Goal: Information Seeking & Learning: Check status

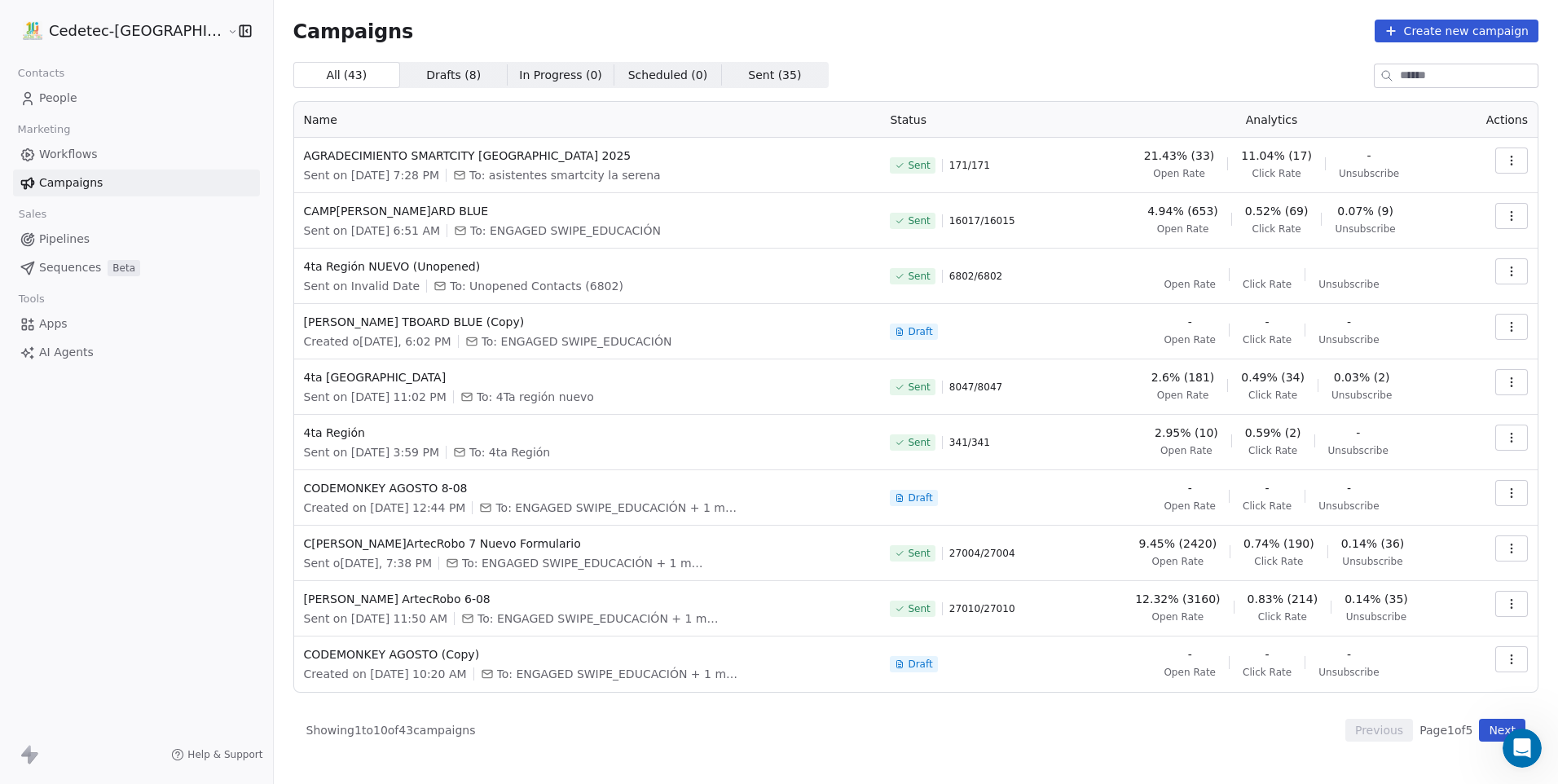
scroll to position [3943, 0]
click at [1192, 210] on span "4.94% (653)" at bounding box center [1183, 211] width 71 height 16
click at [1516, 217] on icon "button" at bounding box center [1511, 215] width 13 height 13
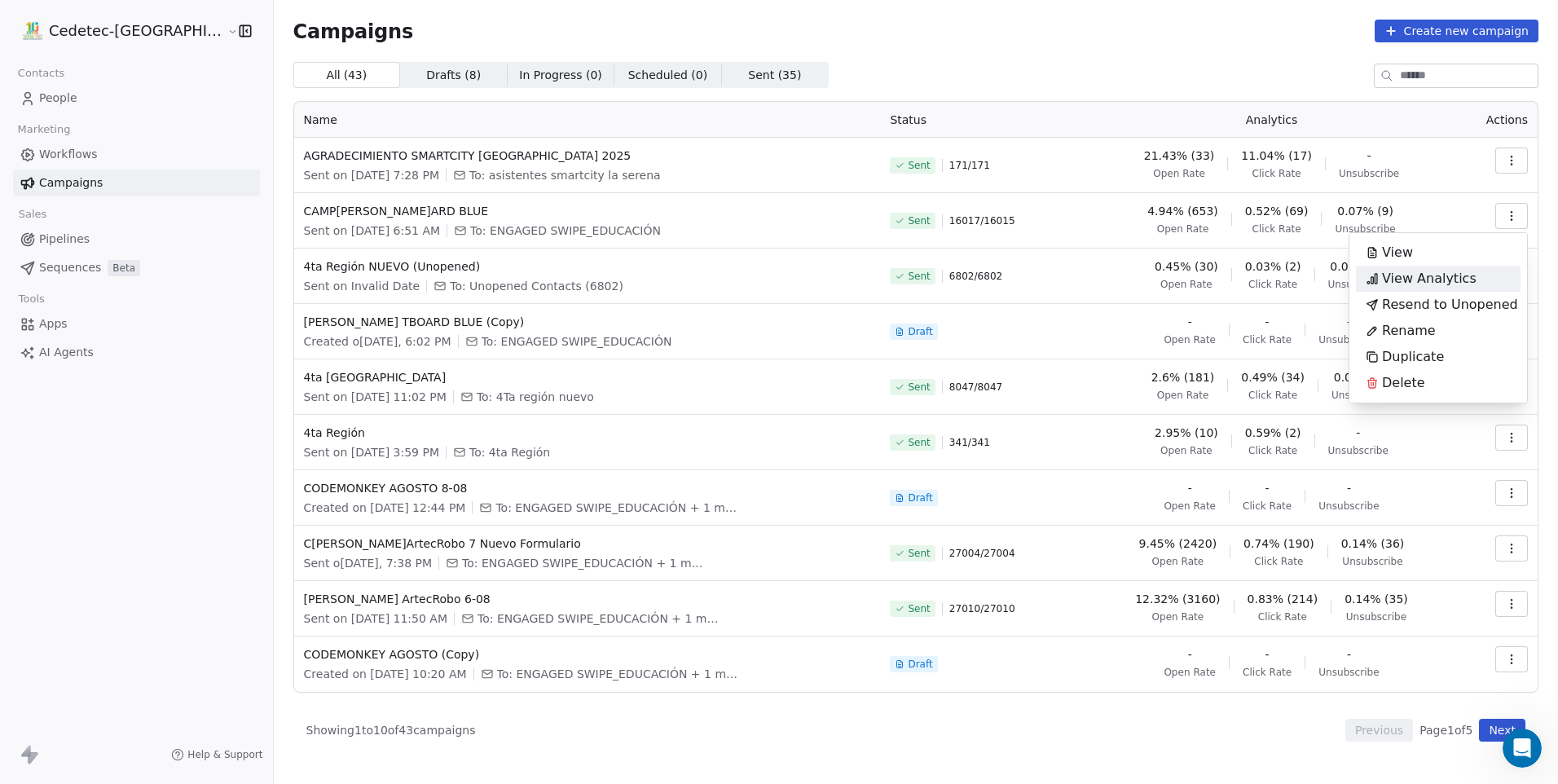
click at [1402, 282] on span "View Analytics" at bounding box center [1429, 278] width 95 height 20
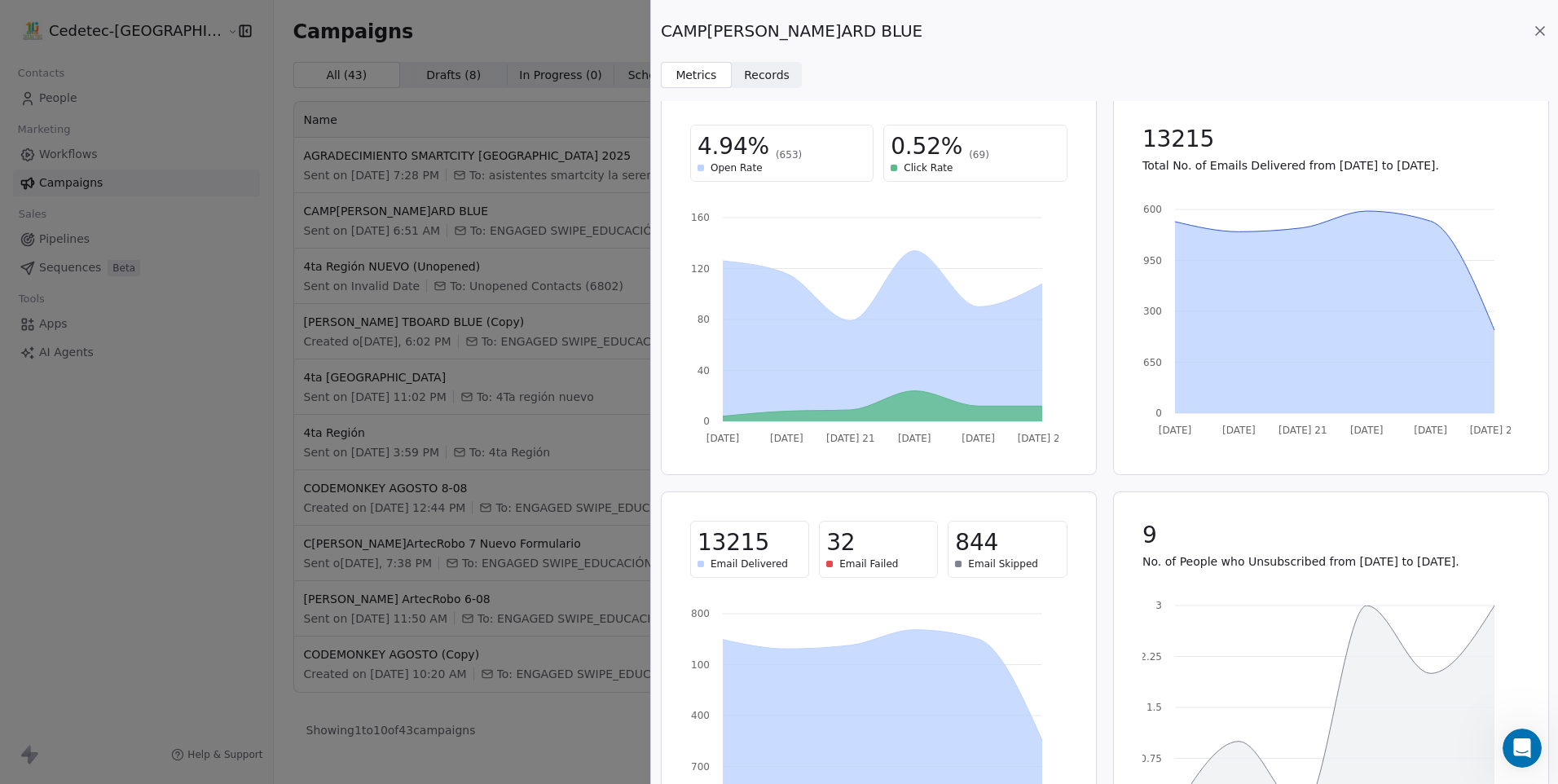
scroll to position [0, 0]
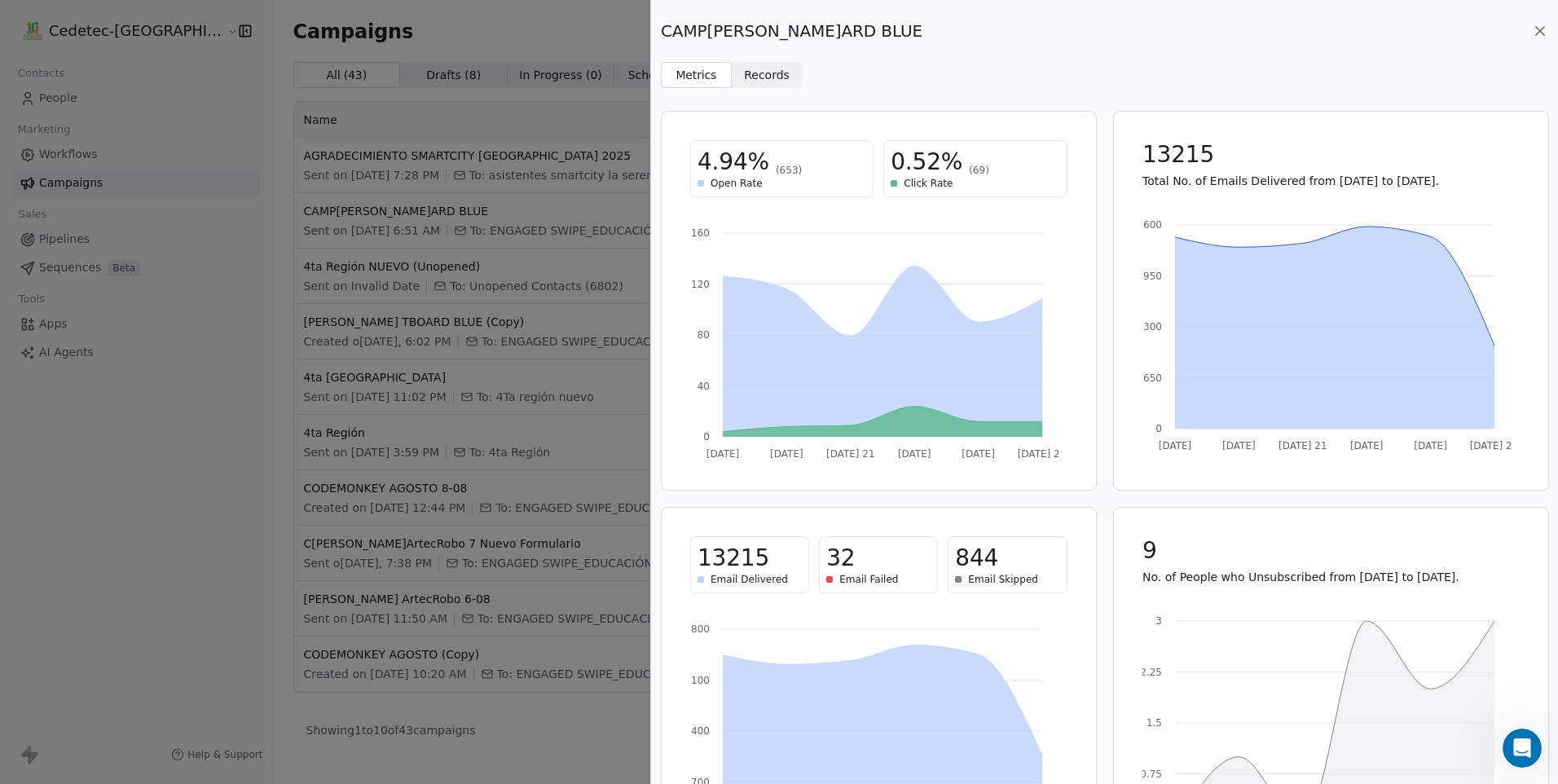
click at [791, 78] on span "Records Records" at bounding box center [767, 75] width 71 height 26
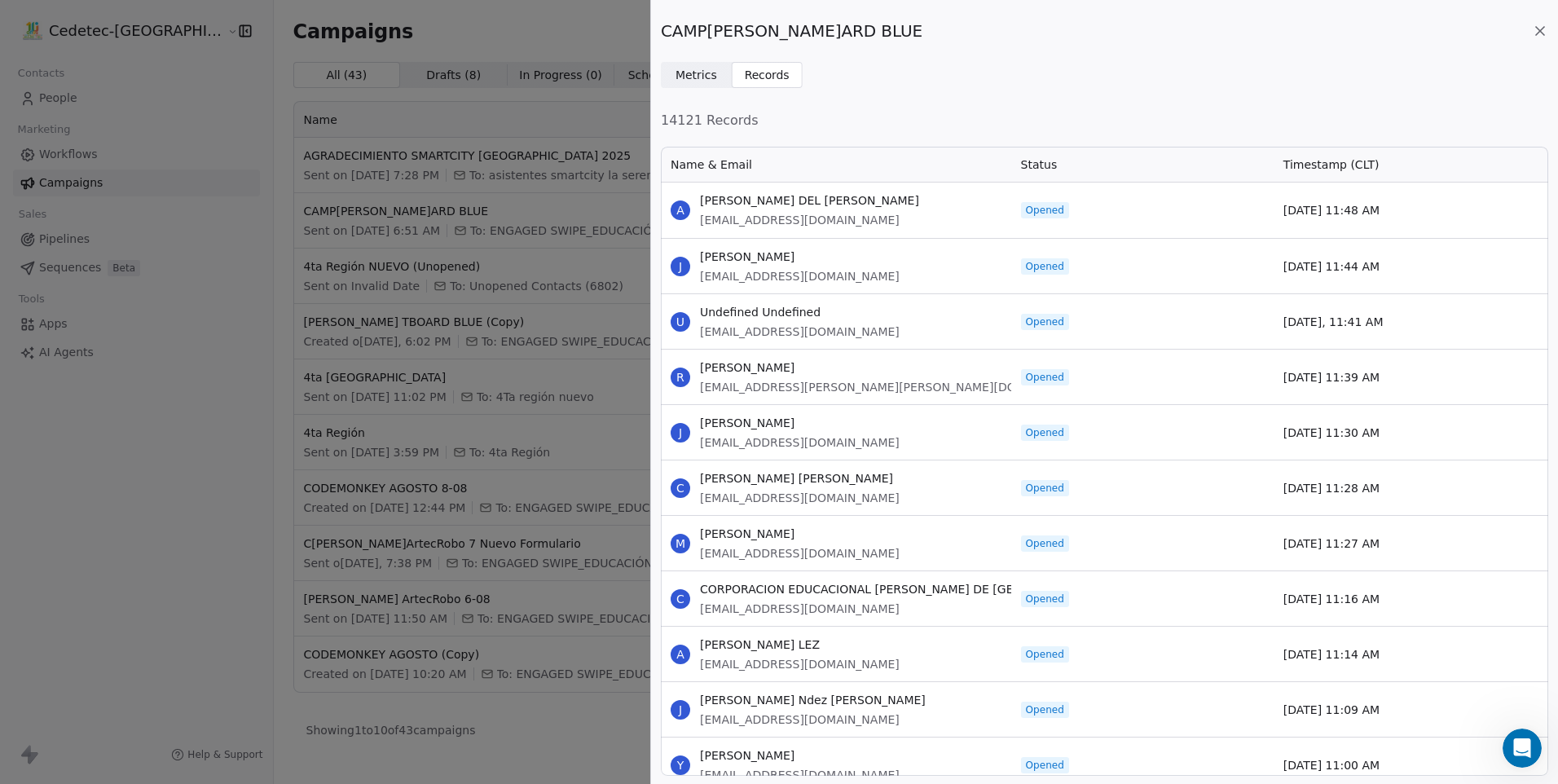
scroll to position [618, 875]
click at [772, 79] on span "Records" at bounding box center [766, 75] width 45 height 17
click at [721, 119] on span "14121 Records" at bounding box center [1105, 120] width 887 height 20
click at [668, 126] on span "14121 Records" at bounding box center [1105, 120] width 887 height 20
click at [753, 180] on div "Name & Email" at bounding box center [836, 165] width 351 height 36
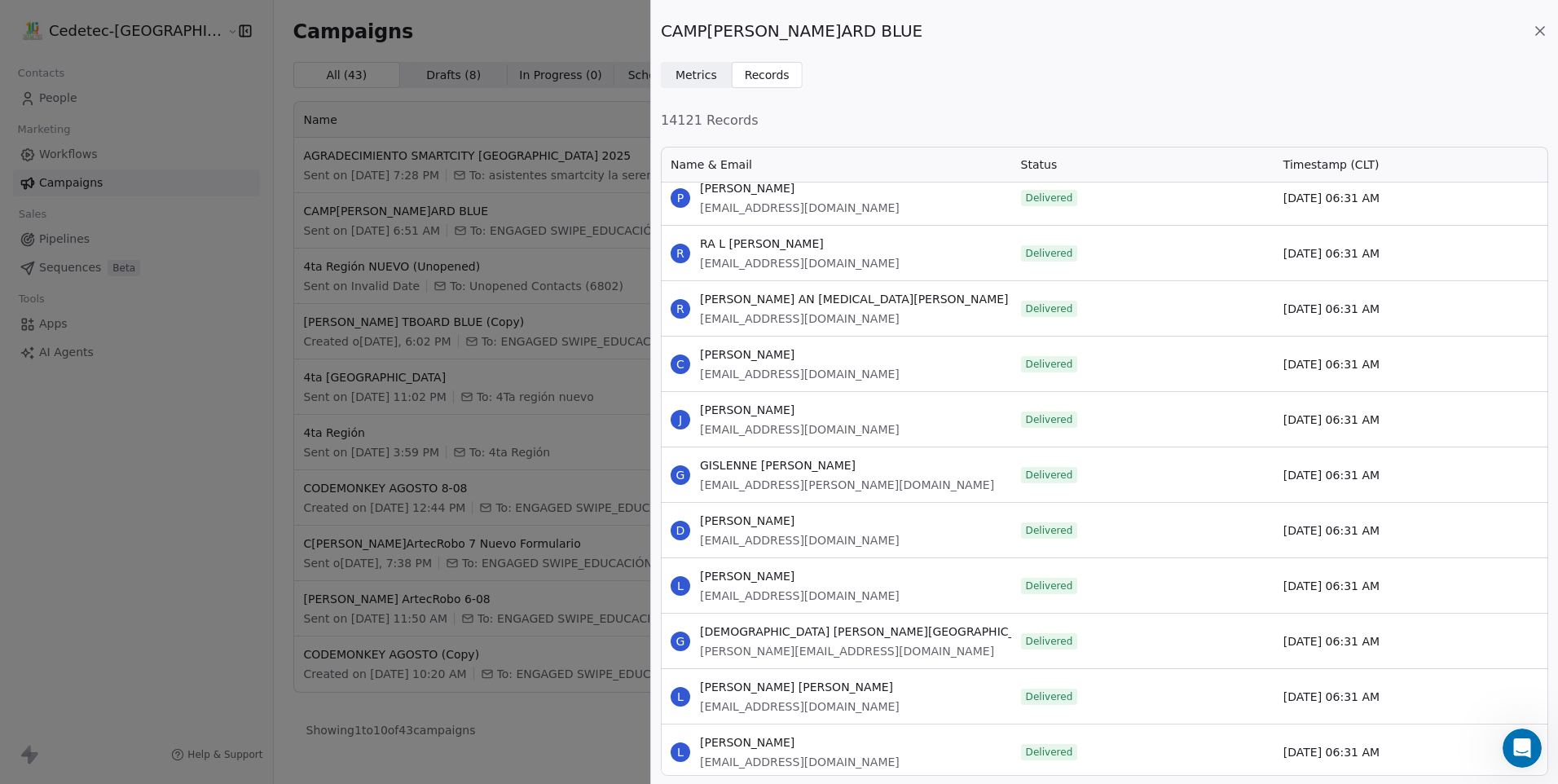
scroll to position [23852, 0]
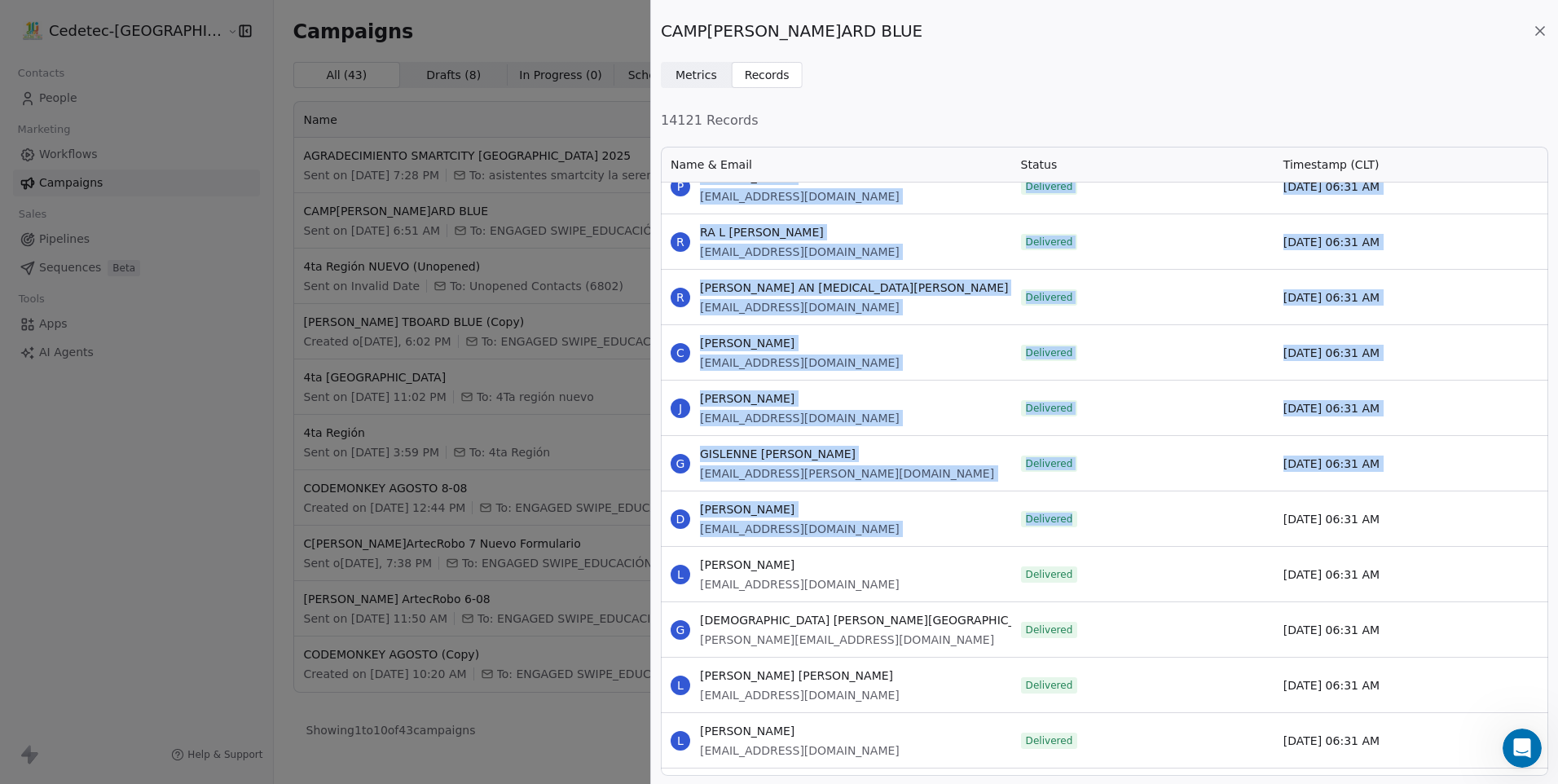
drag, startPoint x: 699, startPoint y: 196, endPoint x: 1098, endPoint y: 519, distance: 513.4
click at [1112, 458] on div "Delivered" at bounding box center [1142, 463] width 263 height 55
click at [1114, 458] on div "Delivered" at bounding box center [1142, 463] width 263 height 55
click at [1115, 458] on div "Delivered" at bounding box center [1142, 463] width 263 height 55
click at [1127, 464] on div "Delivered" at bounding box center [1142, 463] width 263 height 55
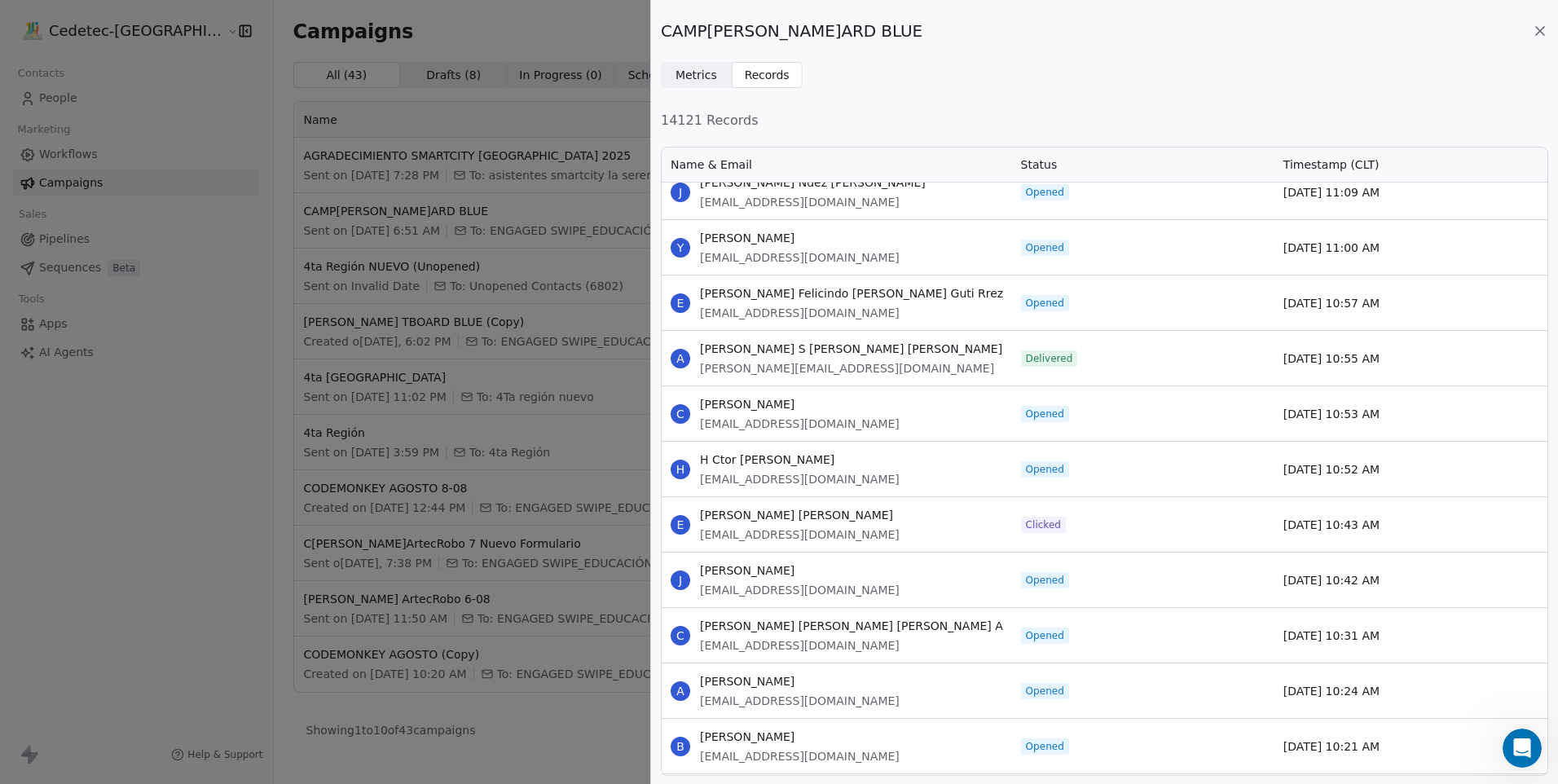
scroll to position [0, 0]
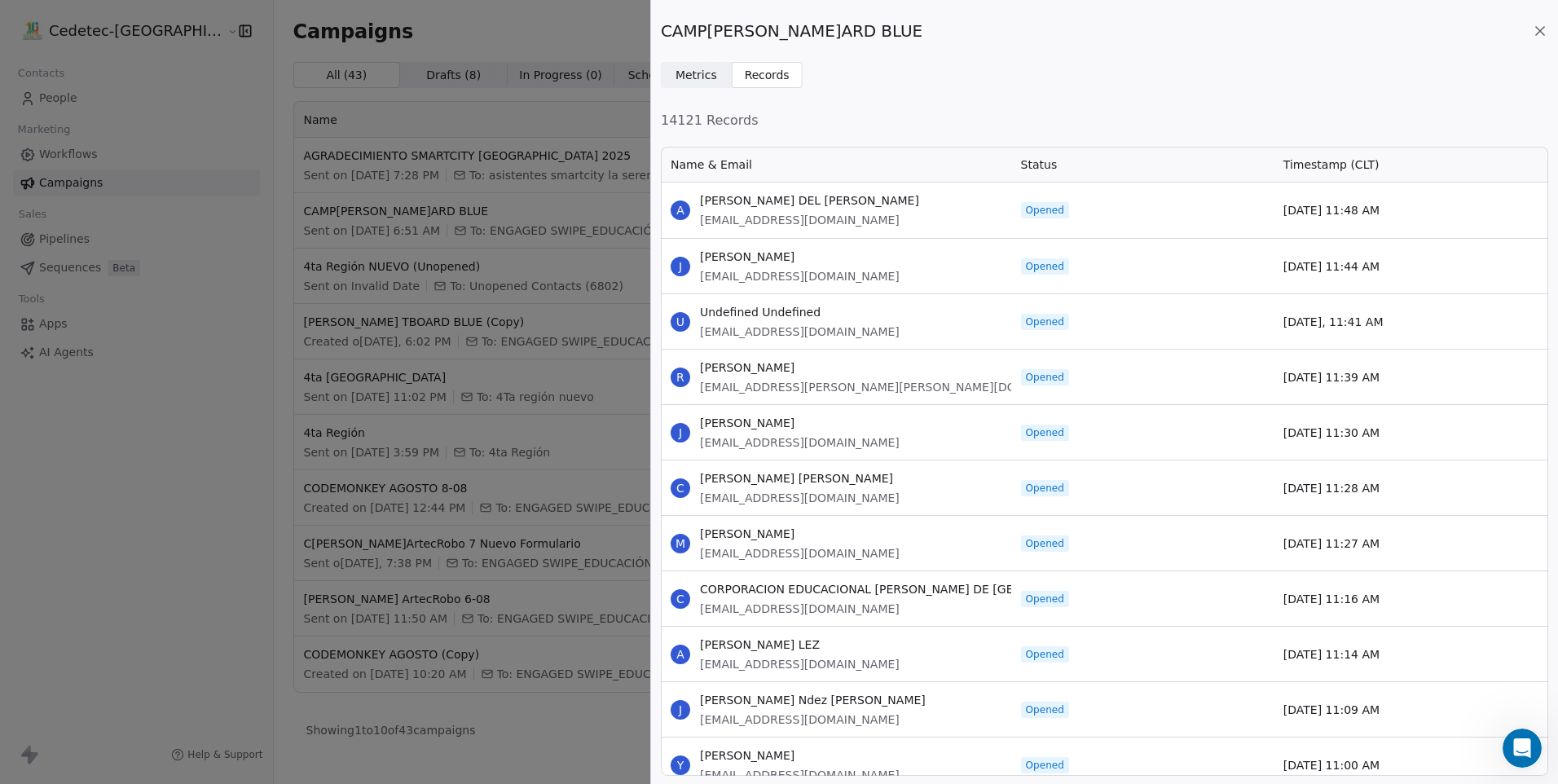
click at [1354, 280] on div "[DATE] 11:44 AM" at bounding box center [1405, 266] width 263 height 55
drag, startPoint x: 1359, startPoint y: 213, endPoint x: 700, endPoint y: 191, distance: 659.4
click at [700, 191] on div "A AURE[PERSON_NAME] CARM[PERSON_NAME]VARRIGA [EMAIL_ADDRESS][DOMAIN_NAME] Ope[D…" at bounding box center [1105, 210] width 887 height 55
copy div "[PERSON_NAME] DEL [PERSON_NAME] CHAVARRIGA [EMAIL_ADDRESS][DOMAIN_NAME] Opened …"
click at [875, 258] on div "J JUAN CARLOS ROMERO [EMAIL_ADDRESS][DOMAIN_NAME]" at bounding box center [836, 266] width 351 height 55
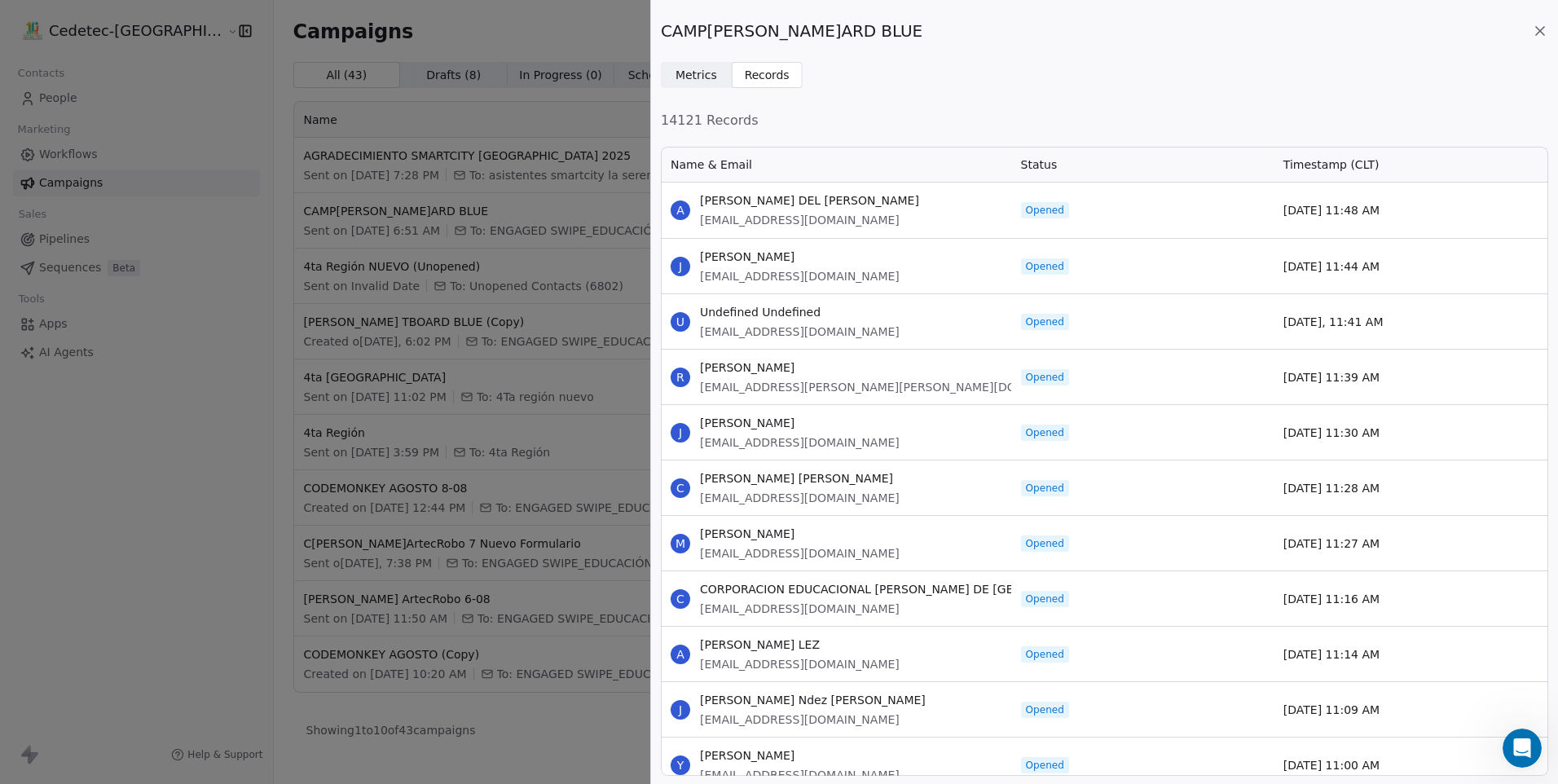
drag, startPoint x: 1302, startPoint y: 409, endPoint x: 667, endPoint y: 205, distance: 667.0
copy div "[PERSON_NAME] DEL [PERSON_NAME] CHAVARRIGA [EMAIL_ADDRESS][DOMAIN_NAME] Opened …"
click at [823, 276] on span "[EMAIL_ADDRESS][DOMAIN_NAME]" at bounding box center [800, 276] width 200 height 16
click at [875, 253] on div "J JUAN CARLOS ROMERO [EMAIL_ADDRESS][DOMAIN_NAME]" at bounding box center [836, 266] width 351 height 55
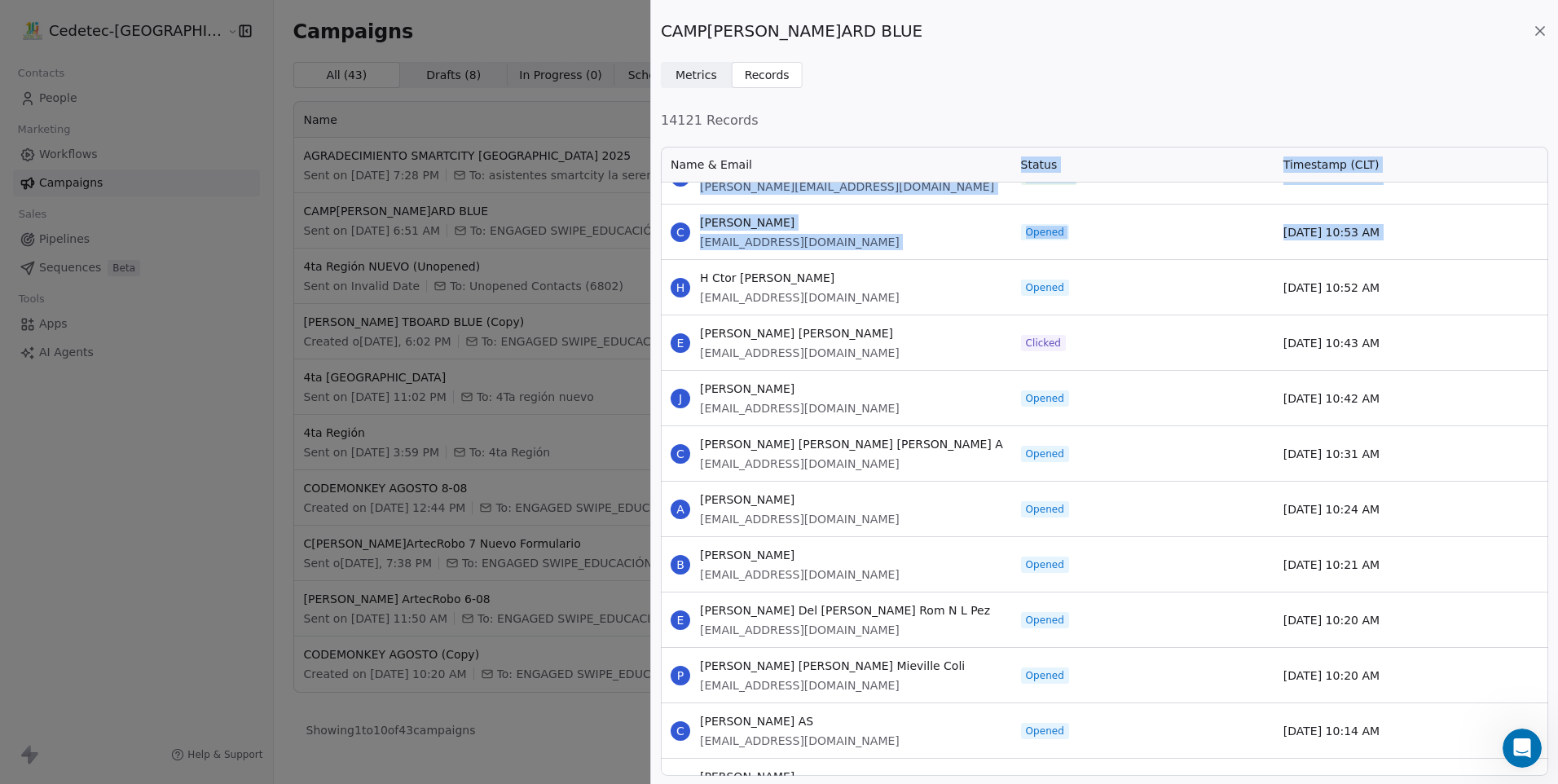
scroll to position [536, 0]
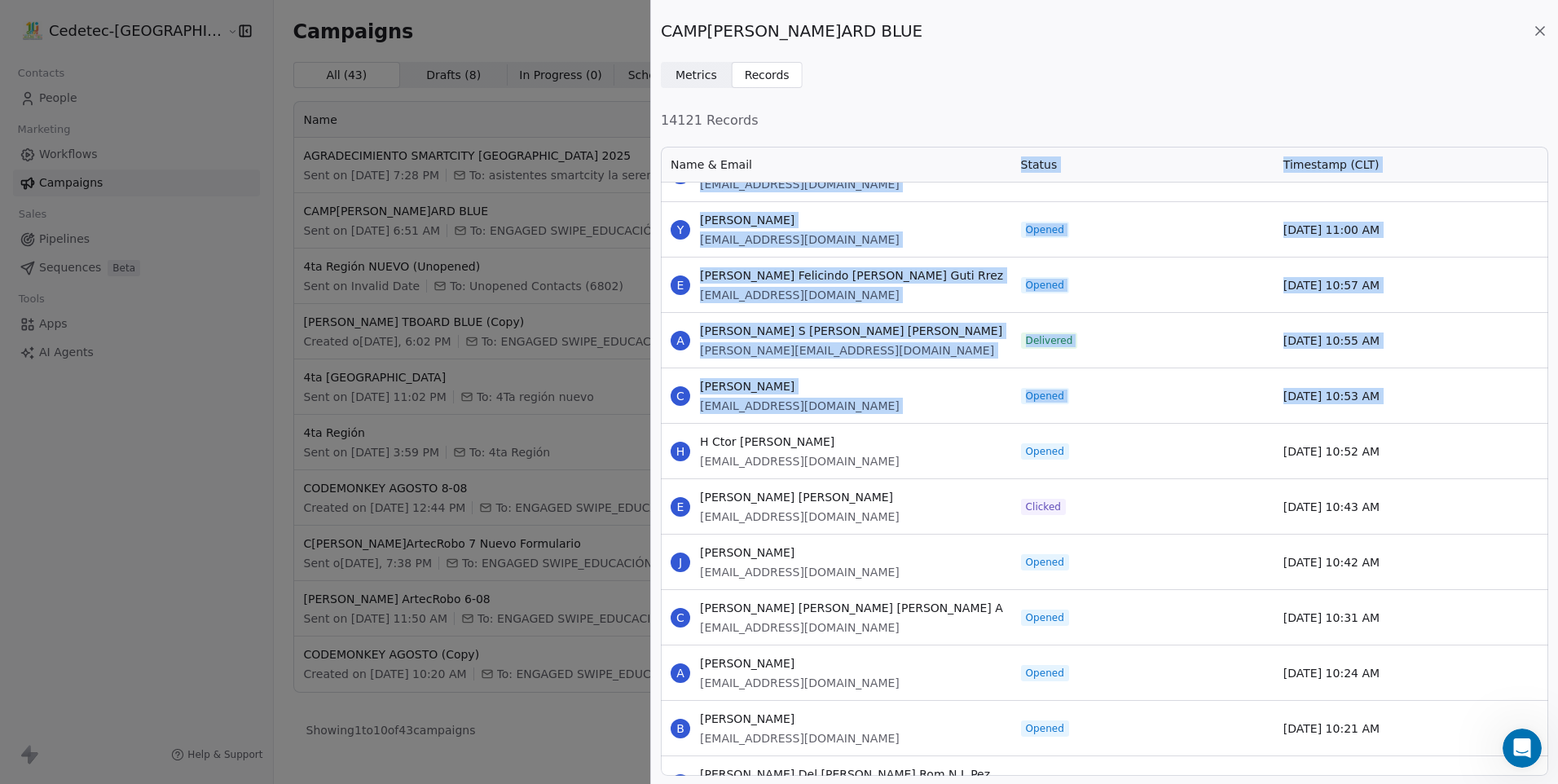
drag, startPoint x: 701, startPoint y: 195, endPoint x: 1415, endPoint y: 469, distance: 764.8
drag, startPoint x: 1415, startPoint y: 469, endPoint x: 1400, endPoint y: 507, distance: 40.9
click at [1416, 469] on div "[DATE] 10:52 AM" at bounding box center [1405, 451] width 263 height 55
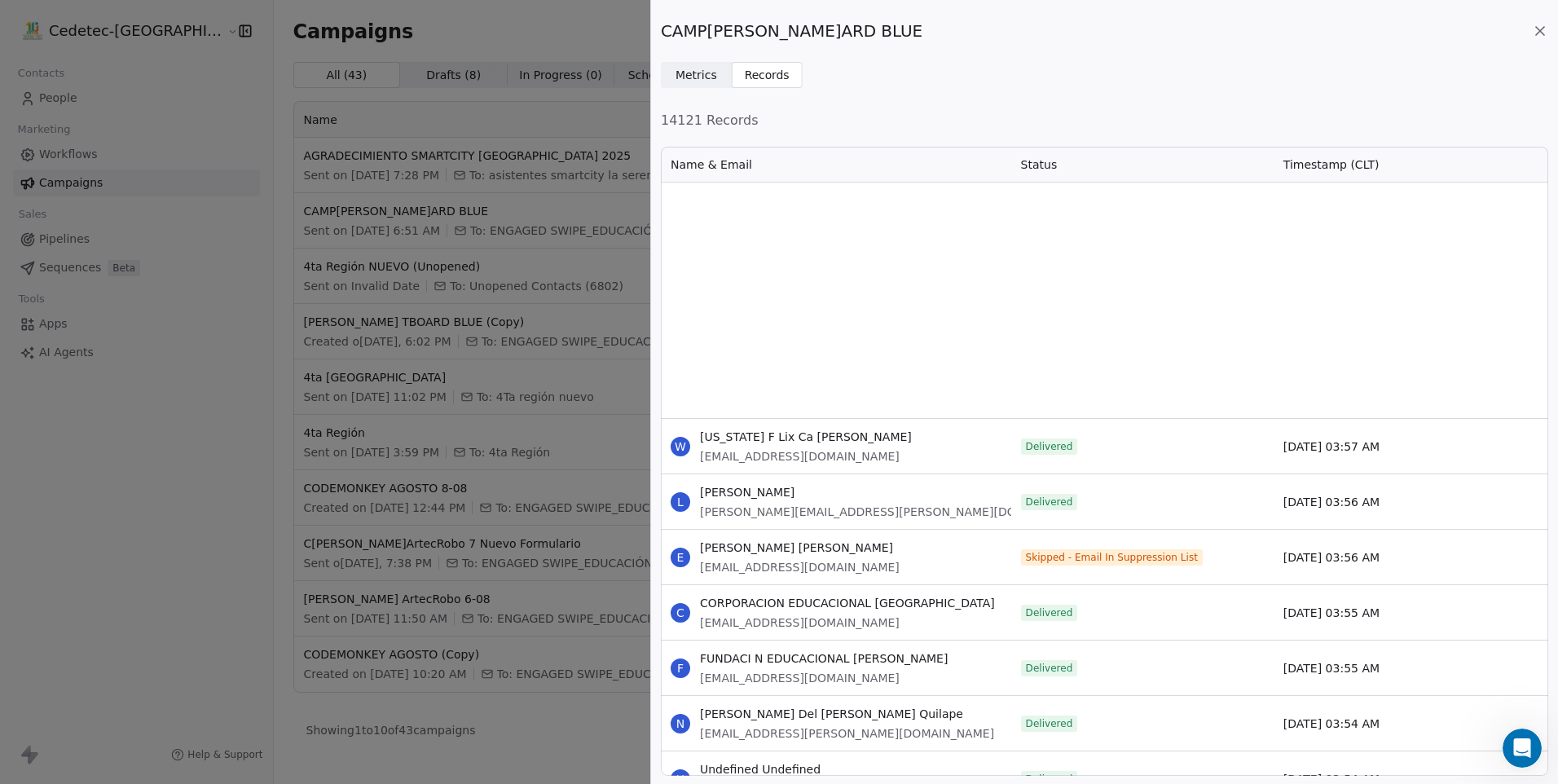
scroll to position [47891, 0]
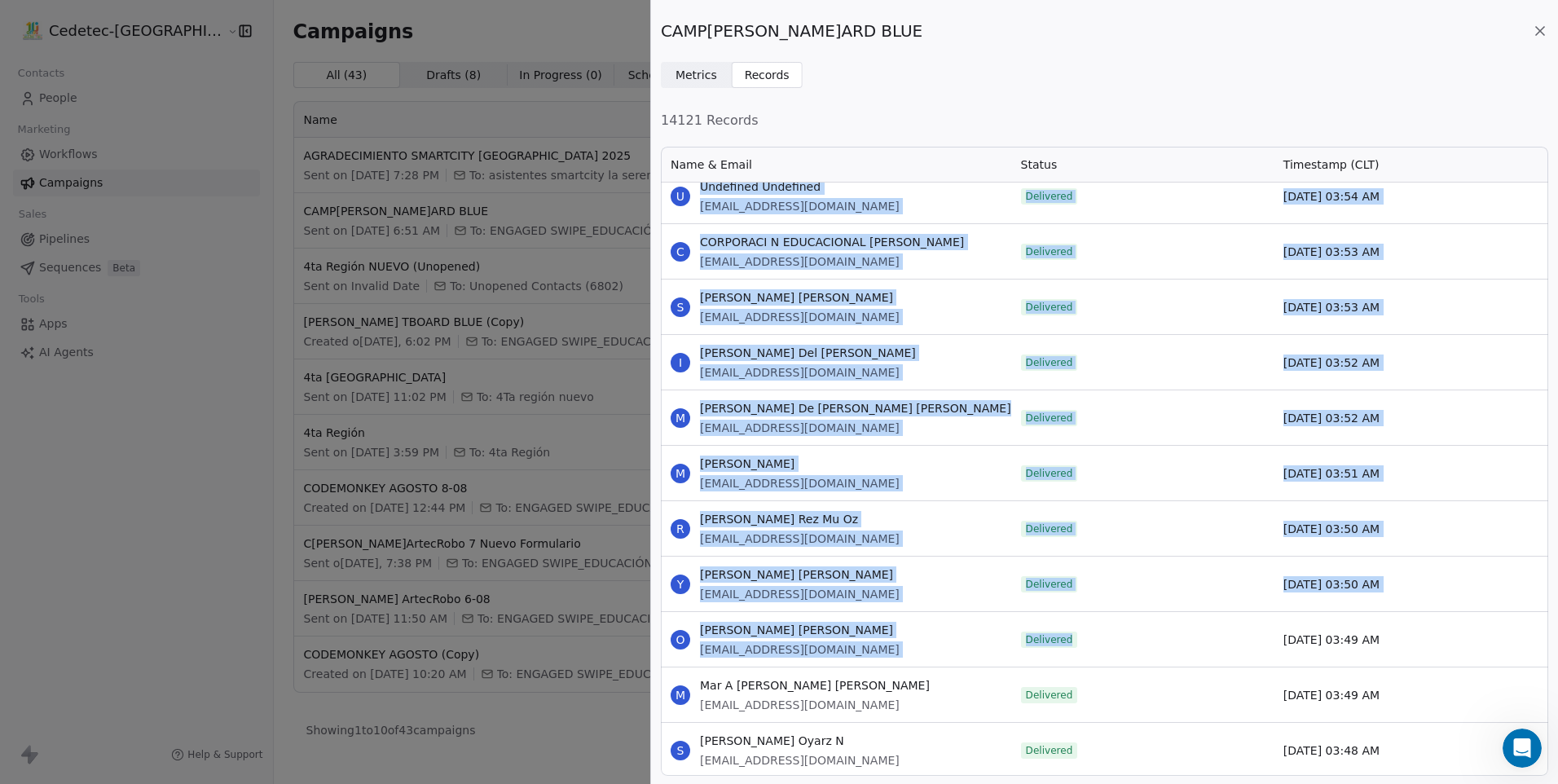
drag, startPoint x: 698, startPoint y: 195, endPoint x: 1137, endPoint y: 661, distance: 640.2
click at [1142, 649] on div "Delivered" at bounding box center [1142, 639] width 263 height 55
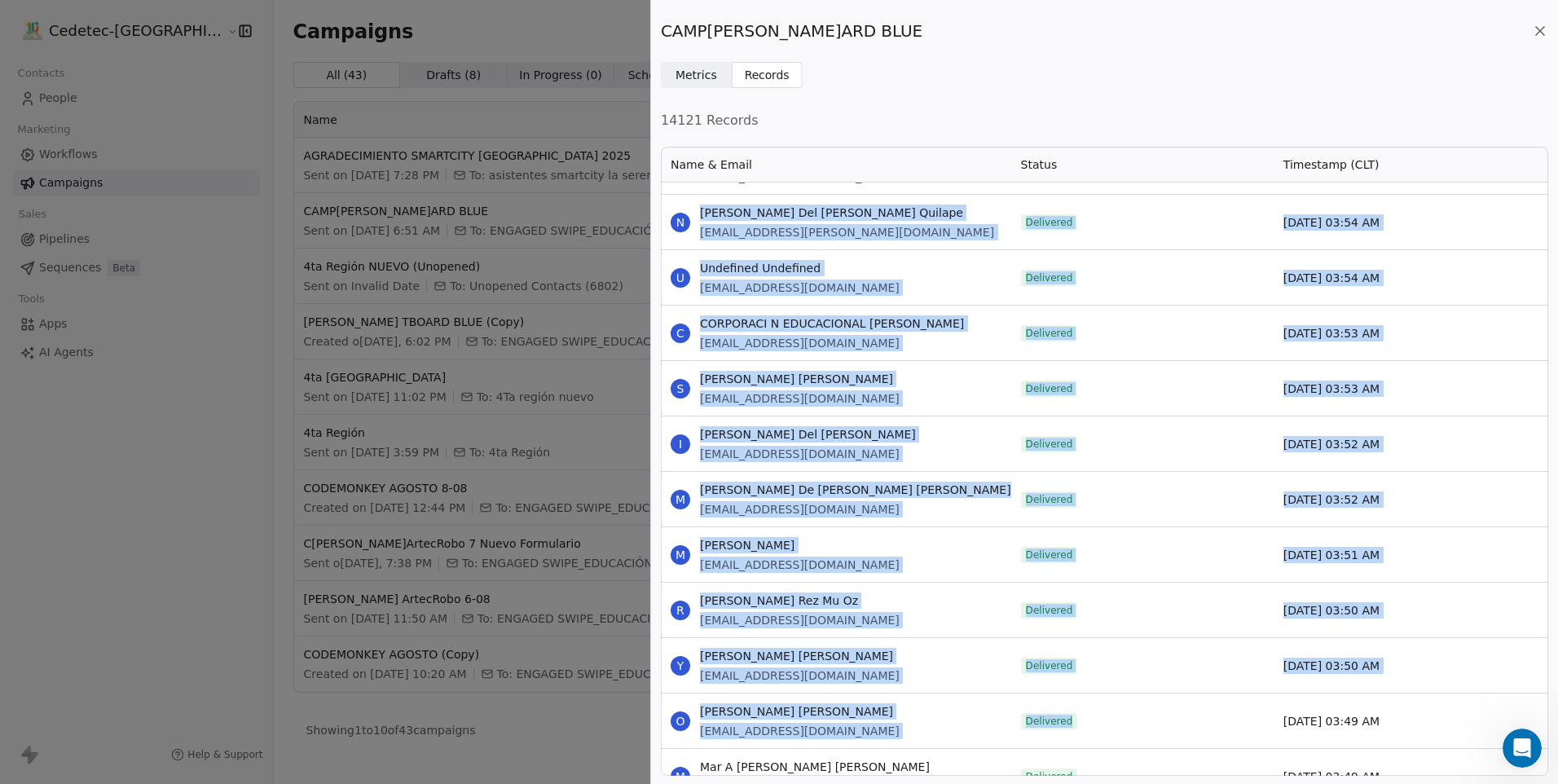
click at [1142, 649] on div "S [PERSON_NAME] [EMAIL_ADDRESS][DOMAIN_NAME] Delivered [DATE] 04:00 AM P [PERSO…" at bounding box center [1105, 479] width 887 height 595
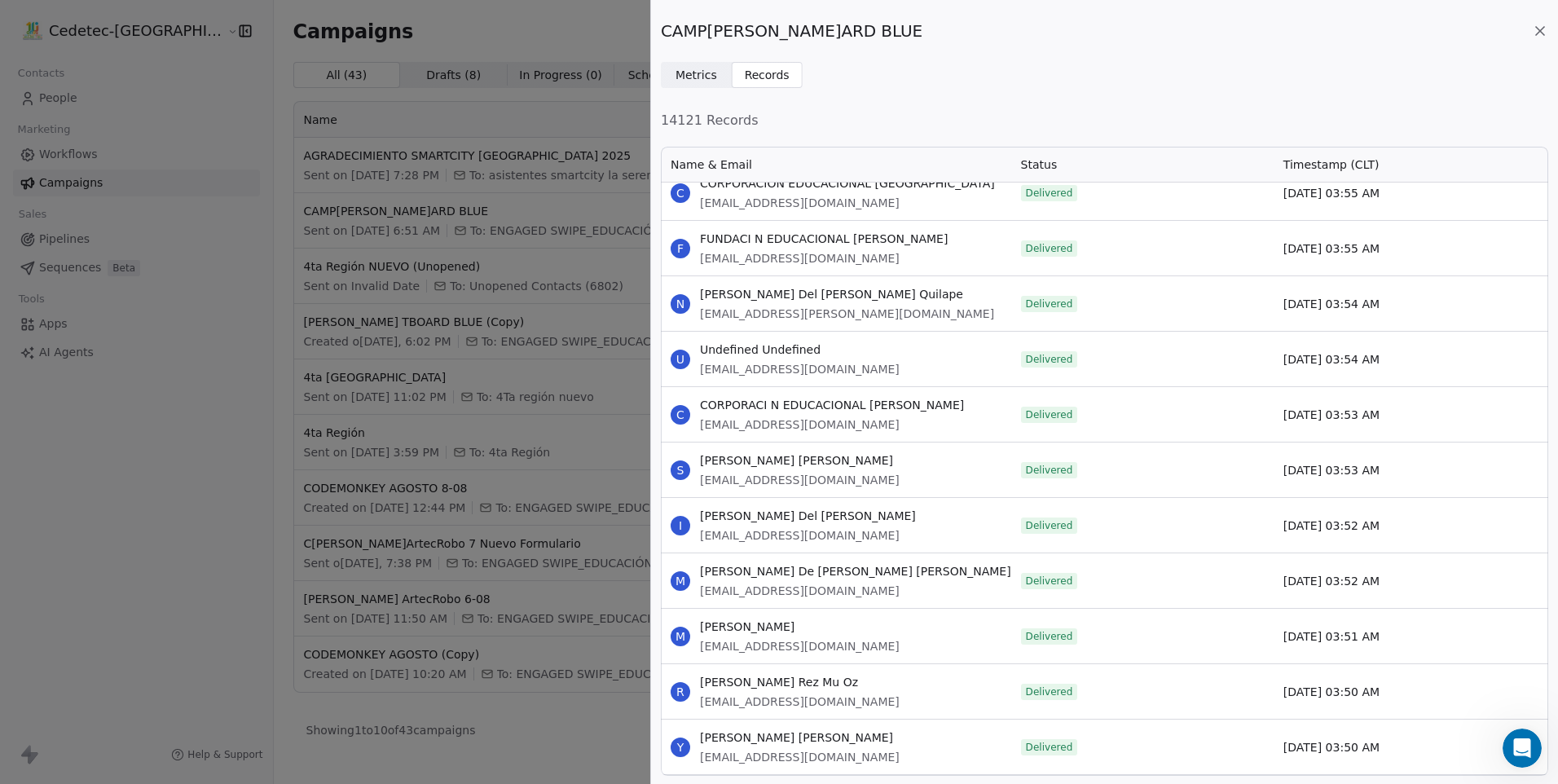
click at [1142, 649] on div "[PERSON_NAME] [PERSON_NAME][EMAIL_ADDRESS][DOMAIN_NAME] Delivered [DATE] 04:00 …" at bounding box center [1105, 479] width 887 height 595
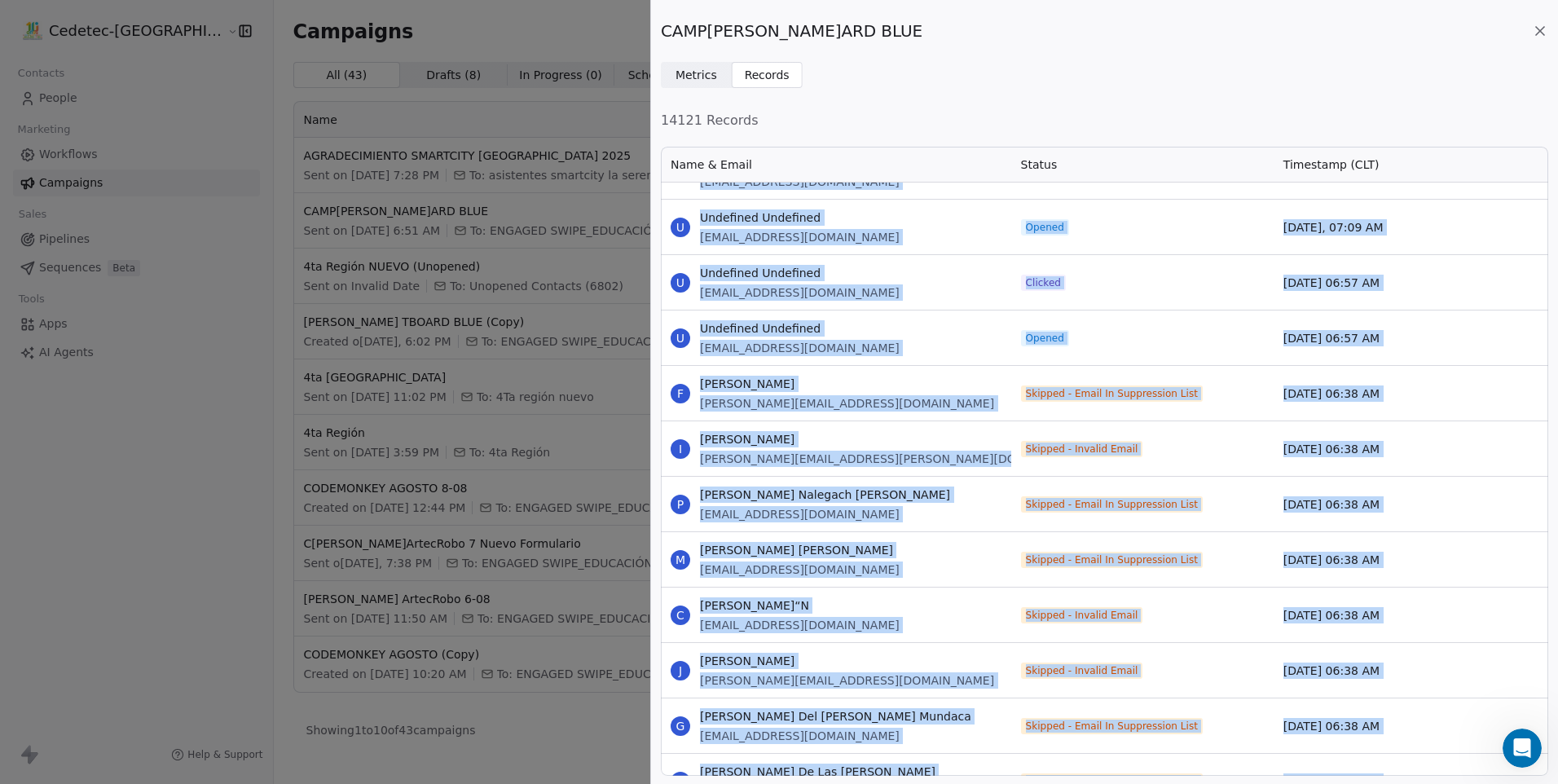
scroll to position [5297, 0]
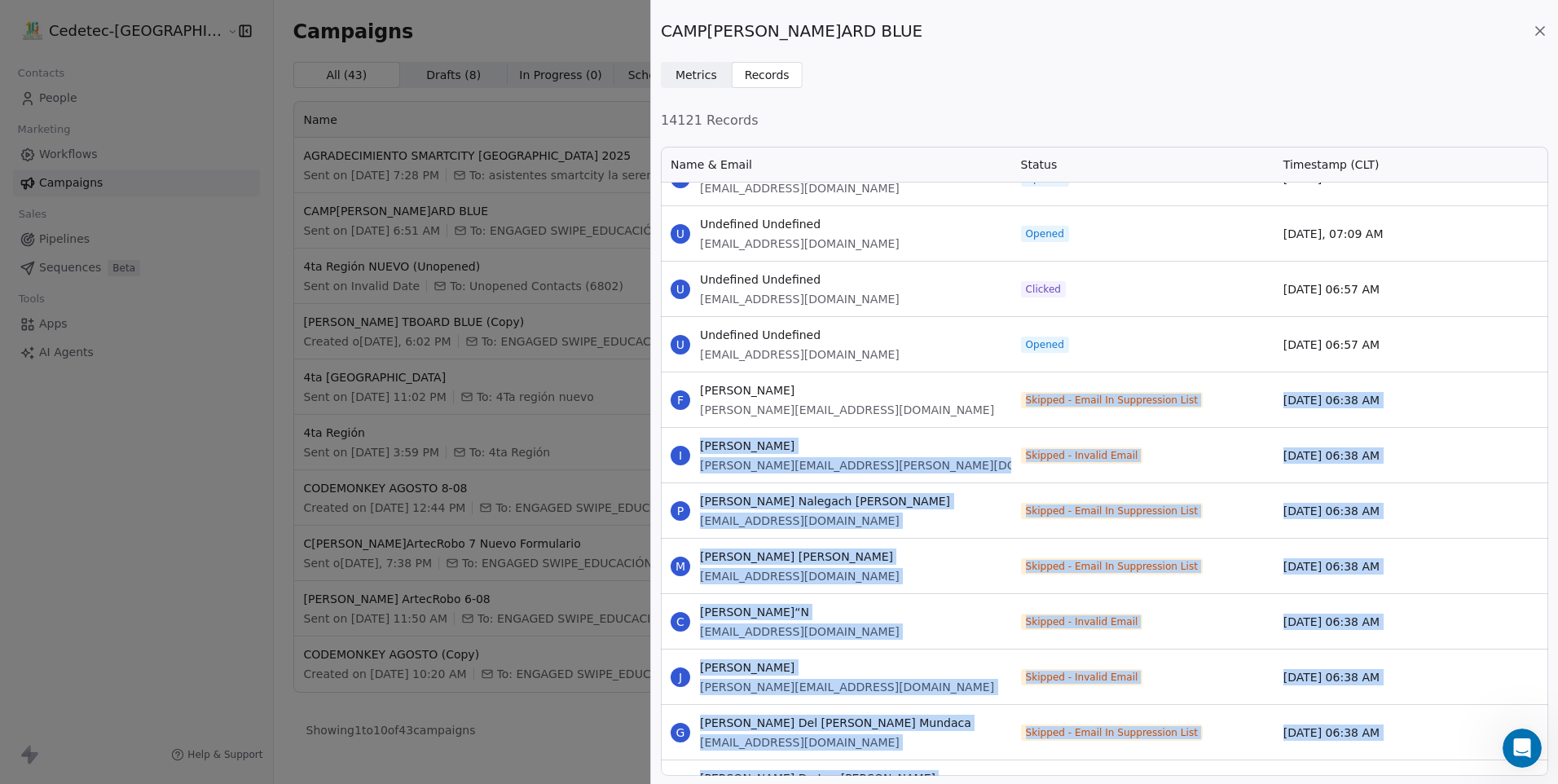
drag, startPoint x: 673, startPoint y: 195, endPoint x: 1246, endPoint y: 386, distance: 604.0
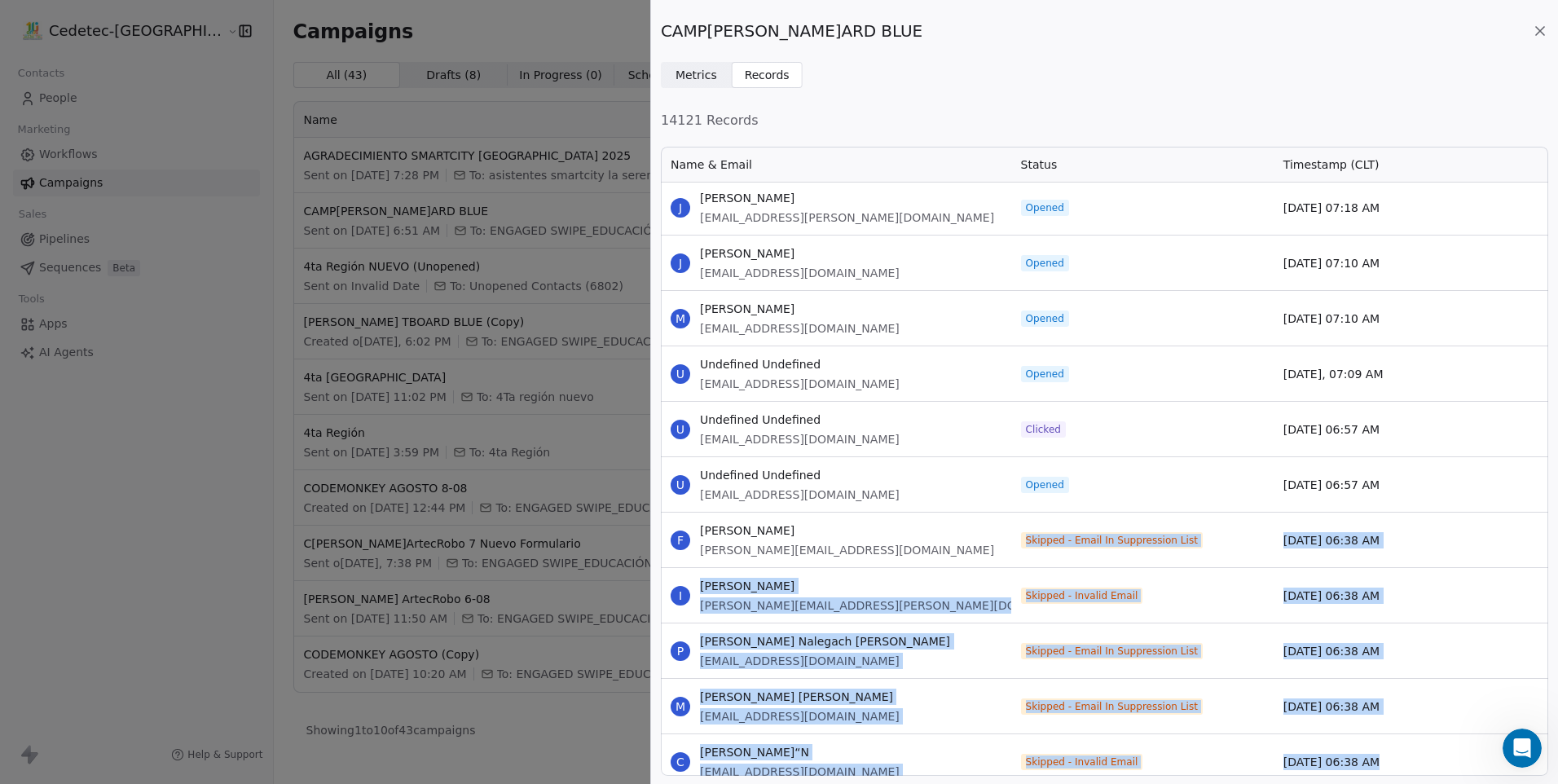
scroll to position [5052, 0]
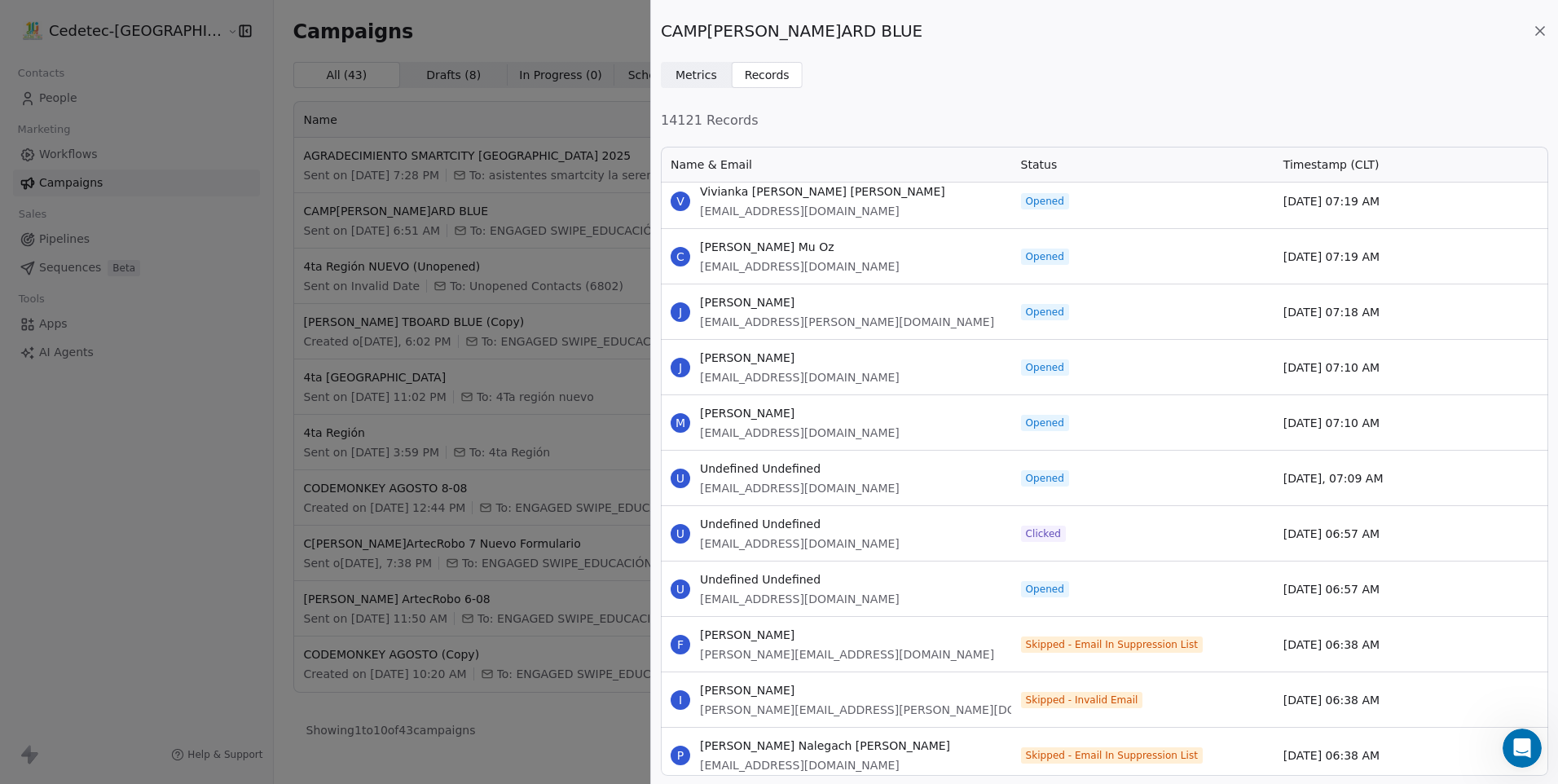
click at [1388, 597] on div "[DATE] 06:57 AM" at bounding box center [1405, 589] width 263 height 55
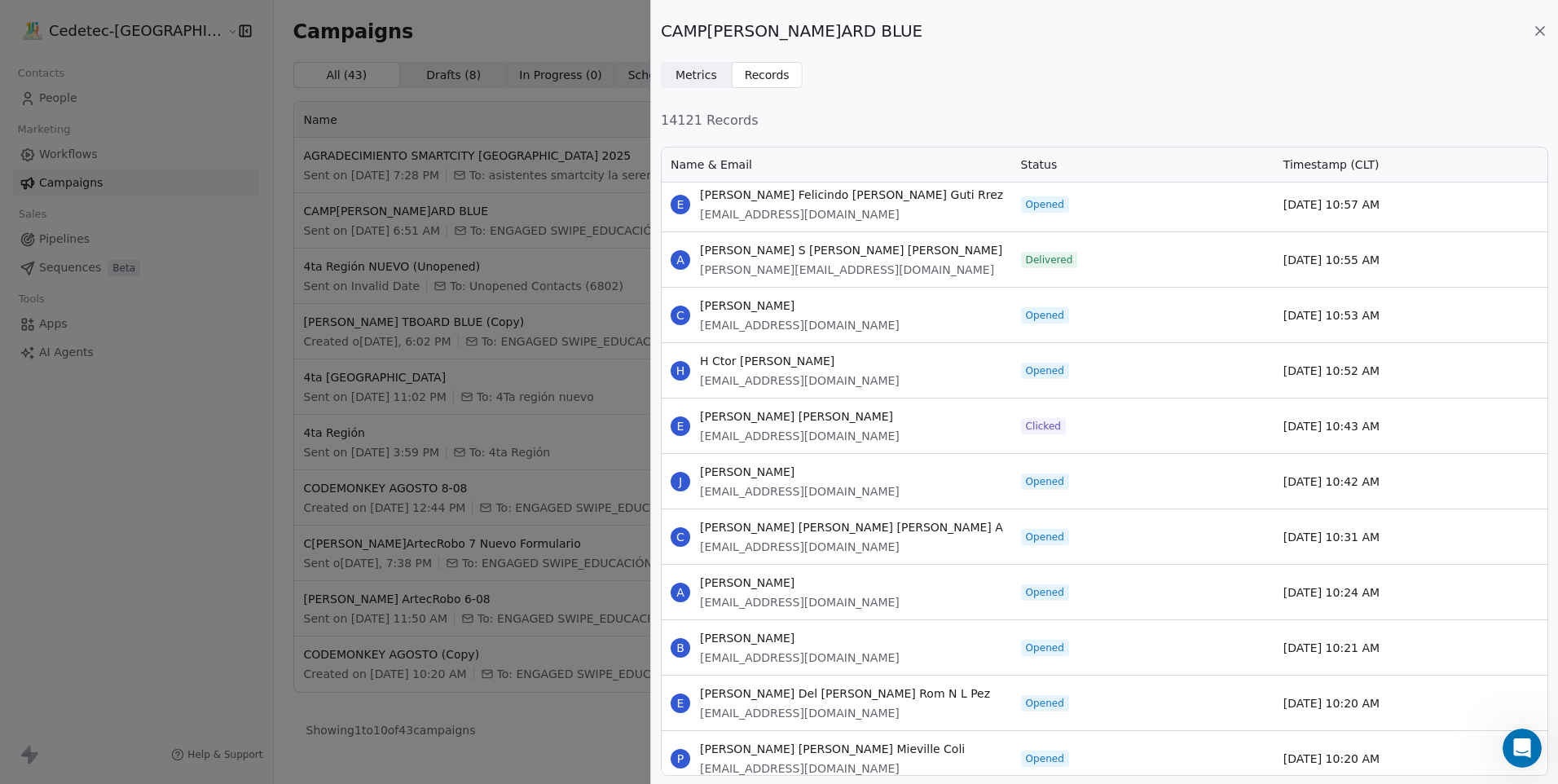
scroll to position [0, 0]
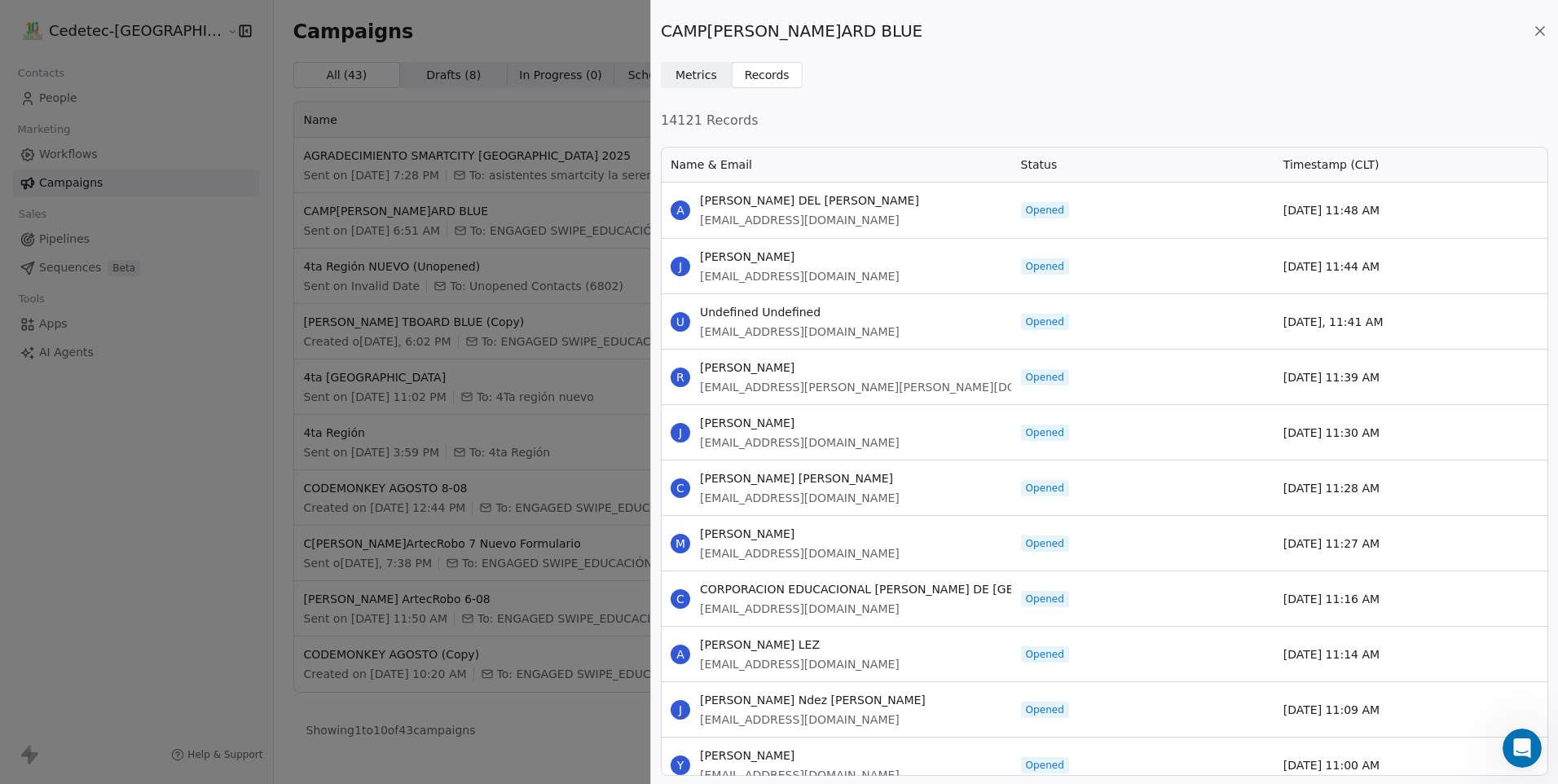
drag, startPoint x: 1382, startPoint y: 590, endPoint x: 701, endPoint y: 201, distance: 784.3
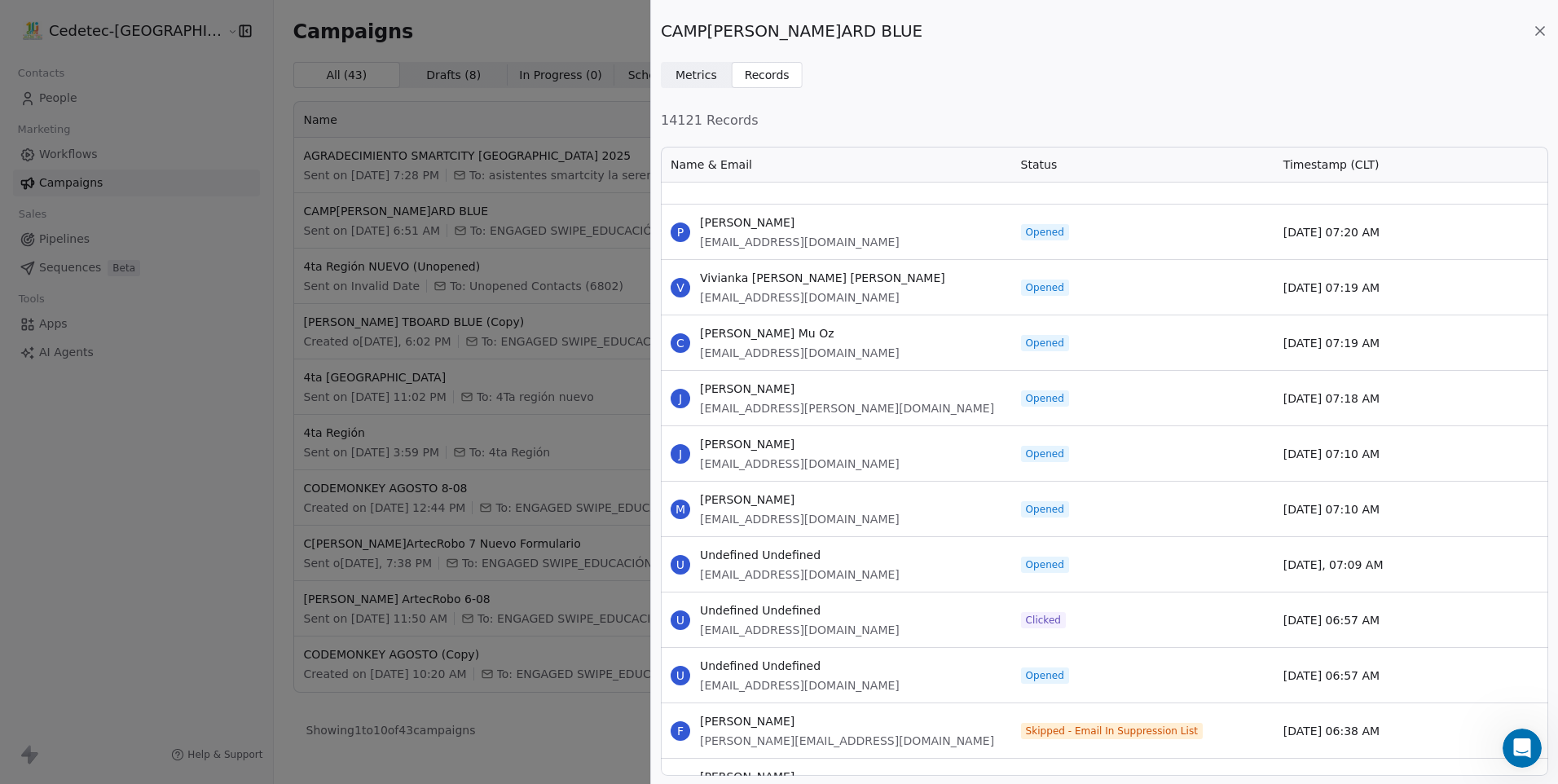
scroll to position [5052, 0]
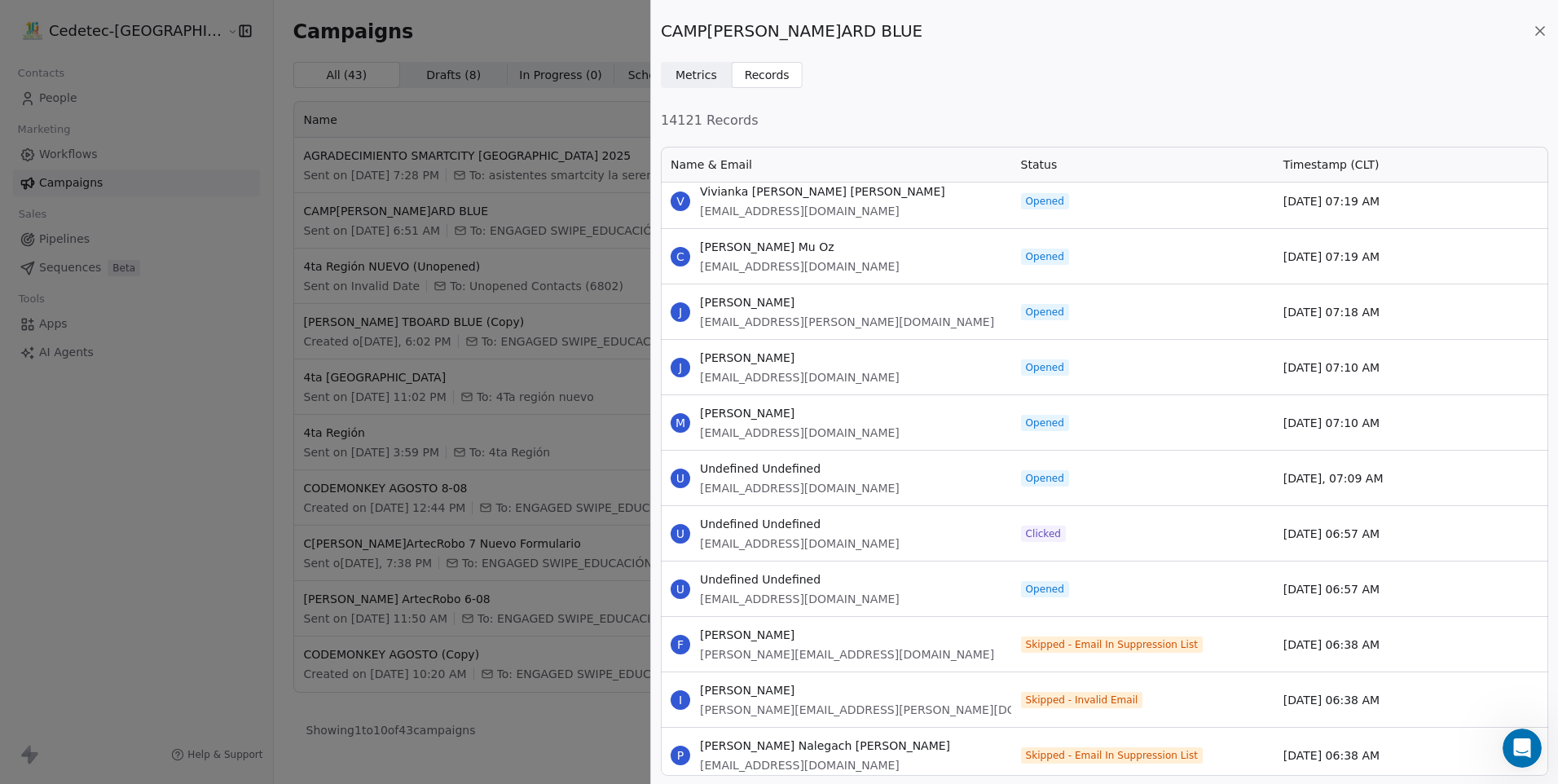
drag, startPoint x: 703, startPoint y: 195, endPoint x: 1377, endPoint y: 587, distance: 779.7
copy div "[PERSON_NAME][EMAIL_ADDRESS][DOMAIN_NAME] Opened [DATE] 07:20 AM V [PERSON_NAME…"
click at [933, 439] on div "M Mar A Jurlow [EMAIL_ADDRESS][DOMAIN_NAME]" at bounding box center [836, 422] width 351 height 55
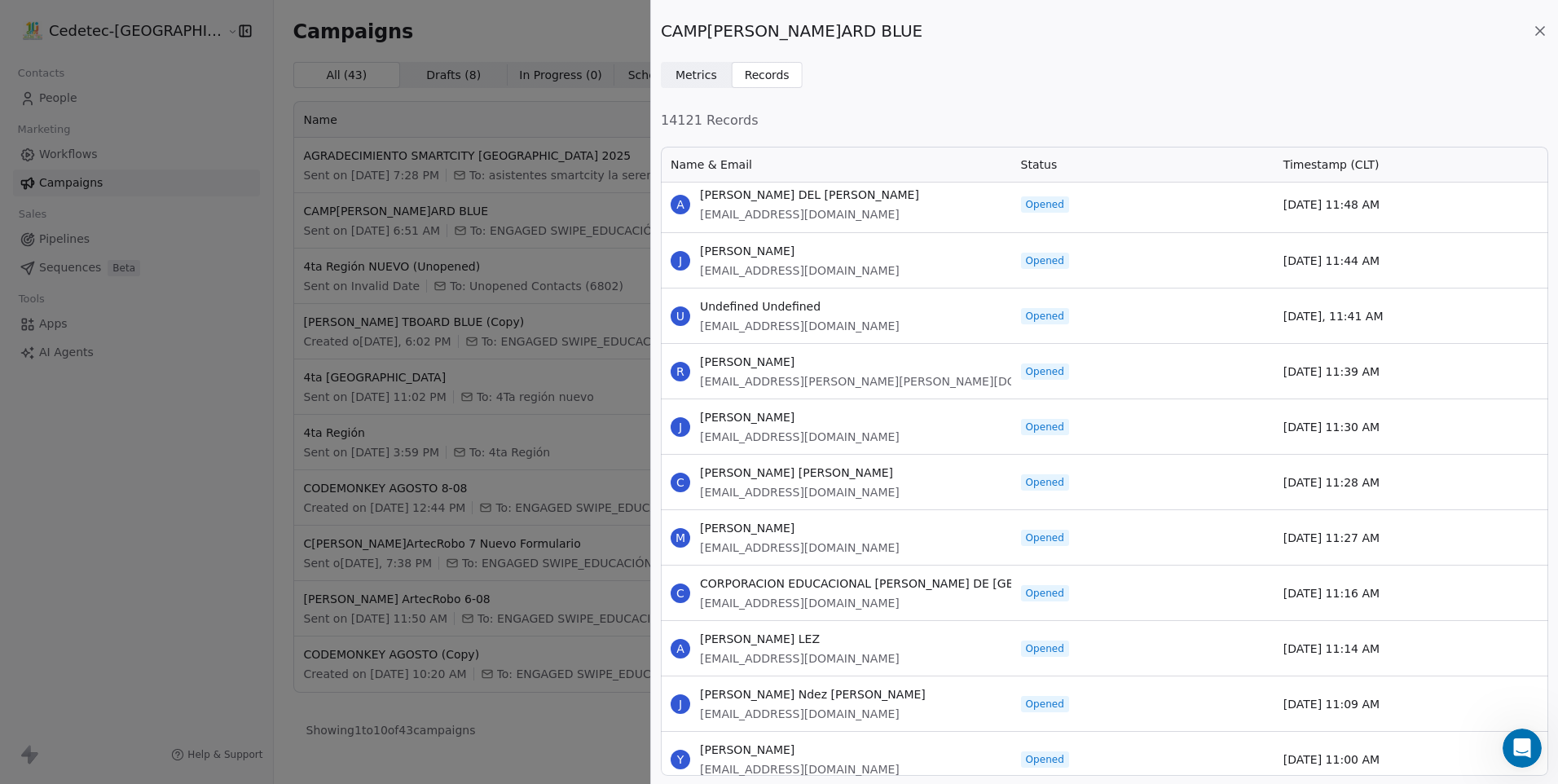
scroll to position [0, 0]
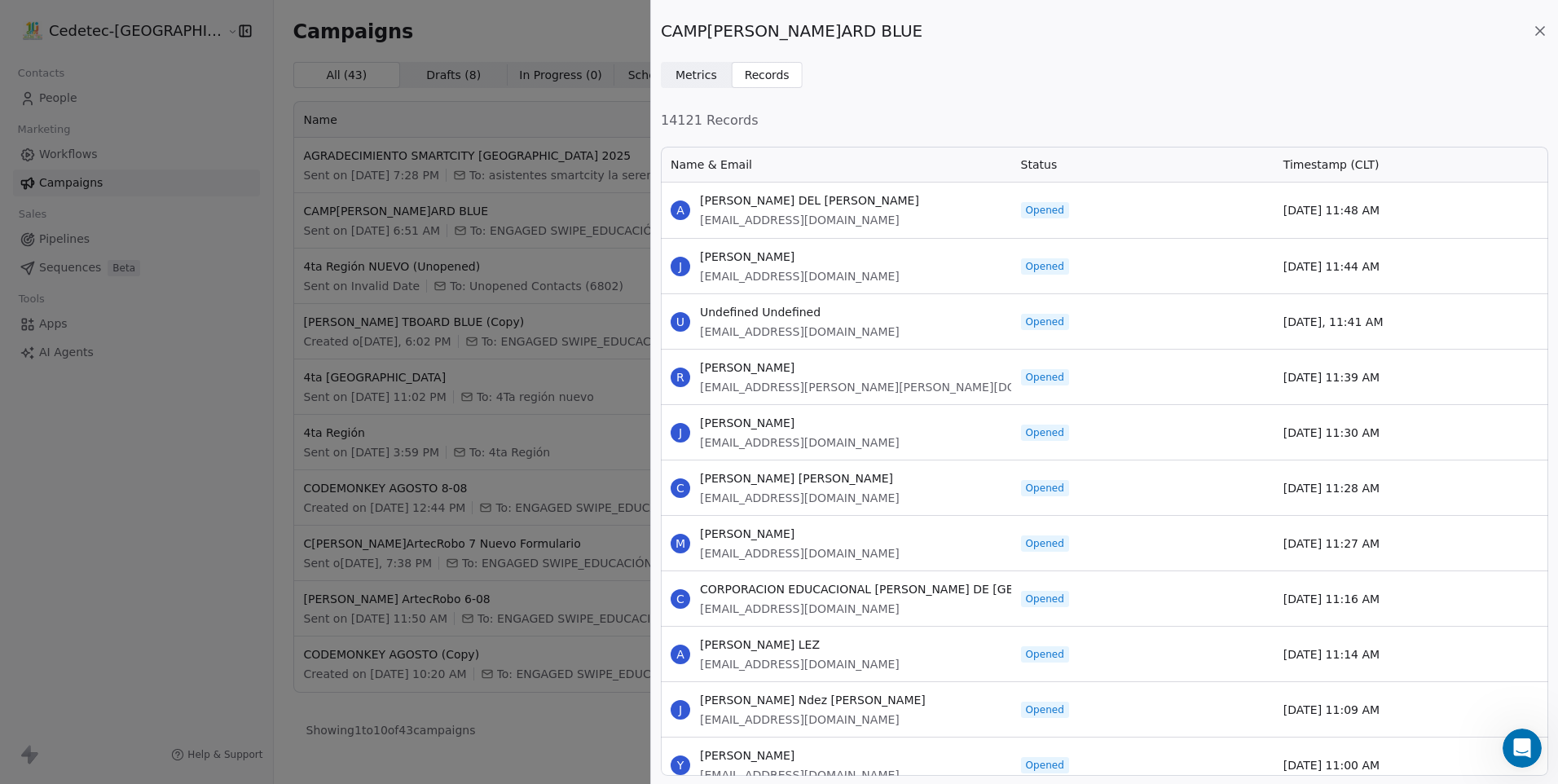
drag, startPoint x: 1377, startPoint y: 763, endPoint x: 694, endPoint y: 189, distance: 892.2
copy div "A[PERSON_NAME]DEL C[PERSON_NAME]CHAVARRIGA [EMAIL_ADDRESS][DOMAIN_NAME] Opened …"
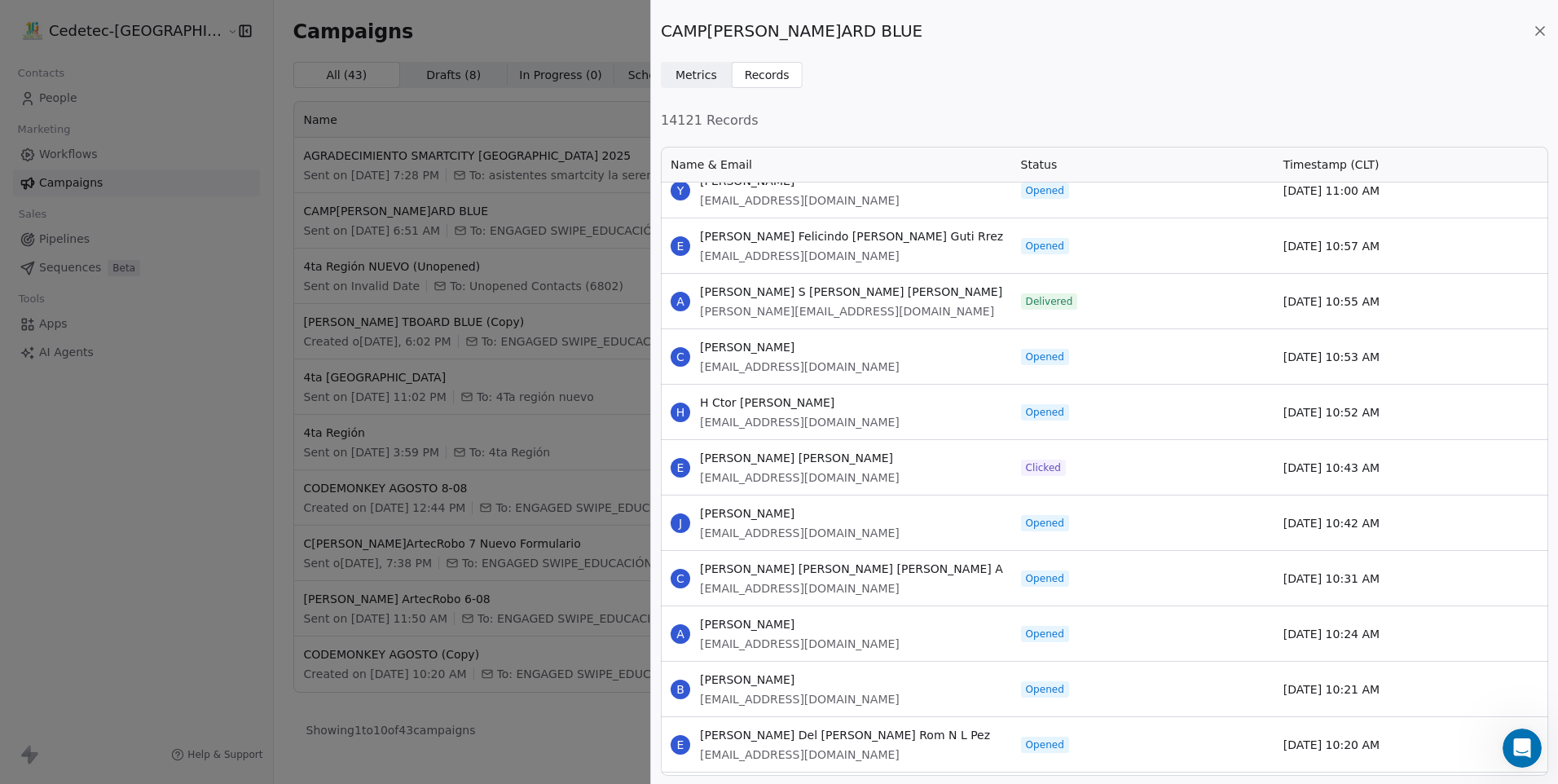
scroll to position [571, 0]
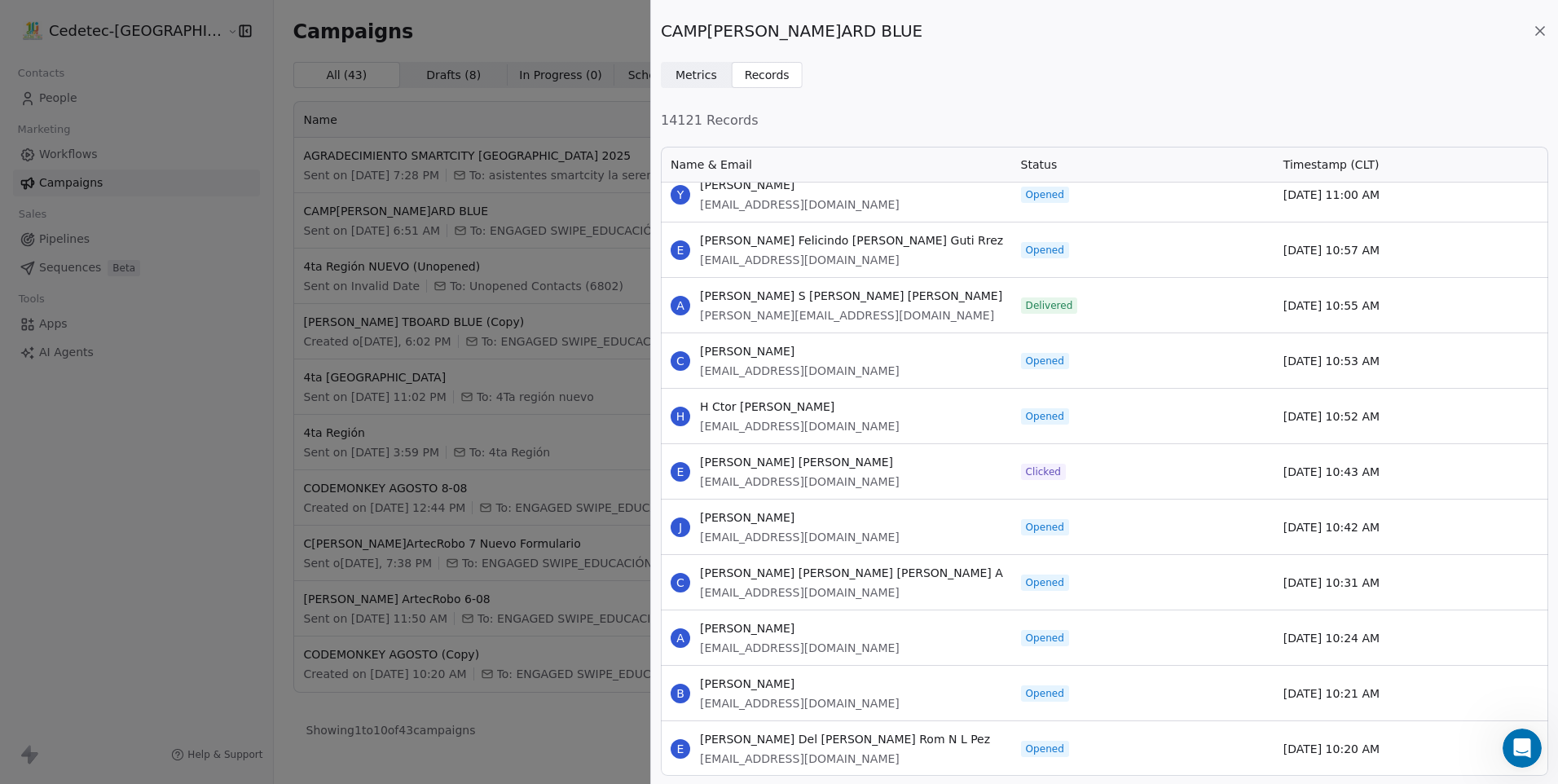
drag, startPoint x: 700, startPoint y: 238, endPoint x: 1376, endPoint y: 755, distance: 851.0
copy div "[PERSON_NAME] Felicindo [PERSON_NAME] Guti Rrez [EMAIL_ADDRESS][DOMAIN_NAME] Op…"
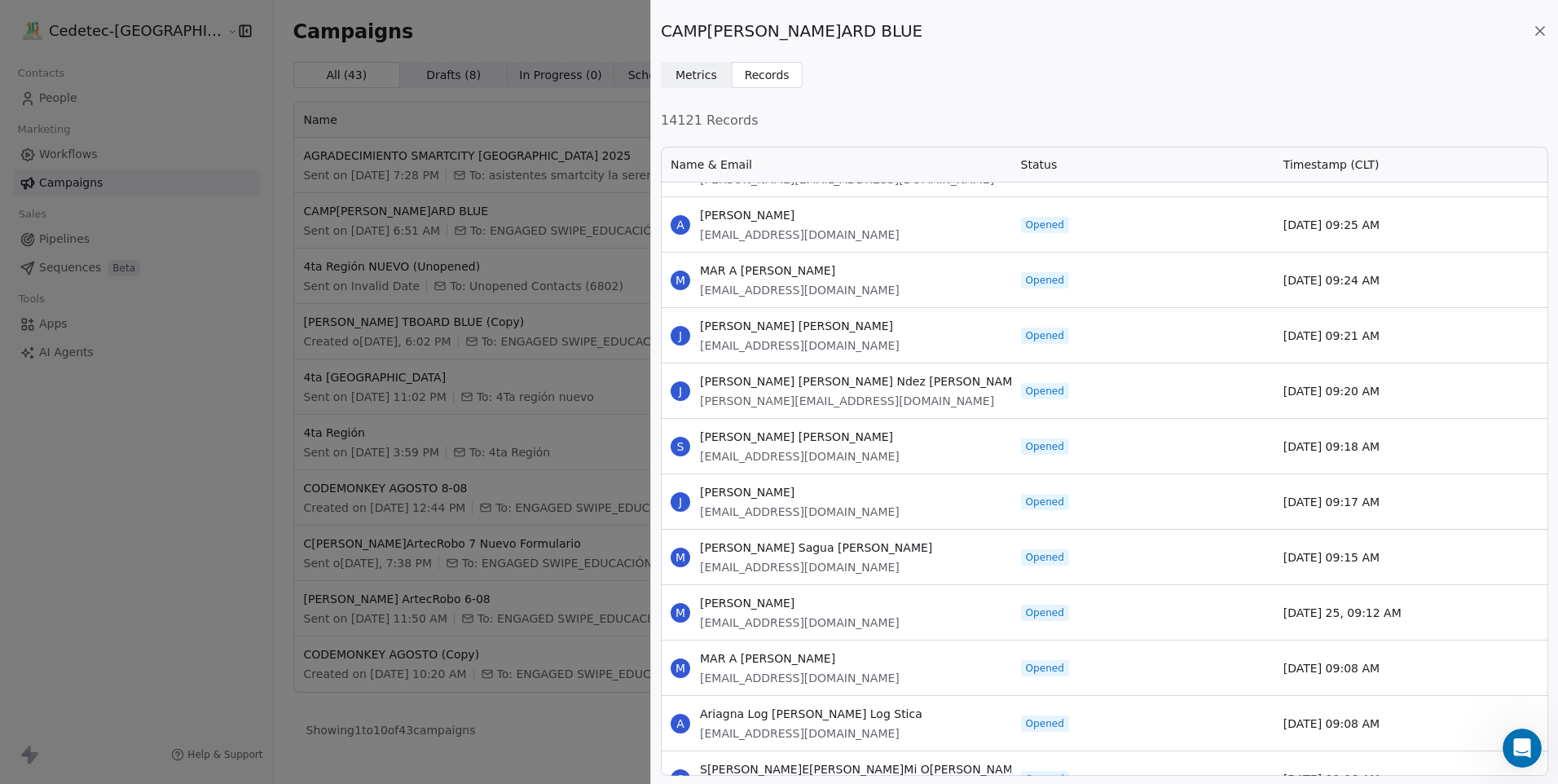
scroll to position [1874, 0]
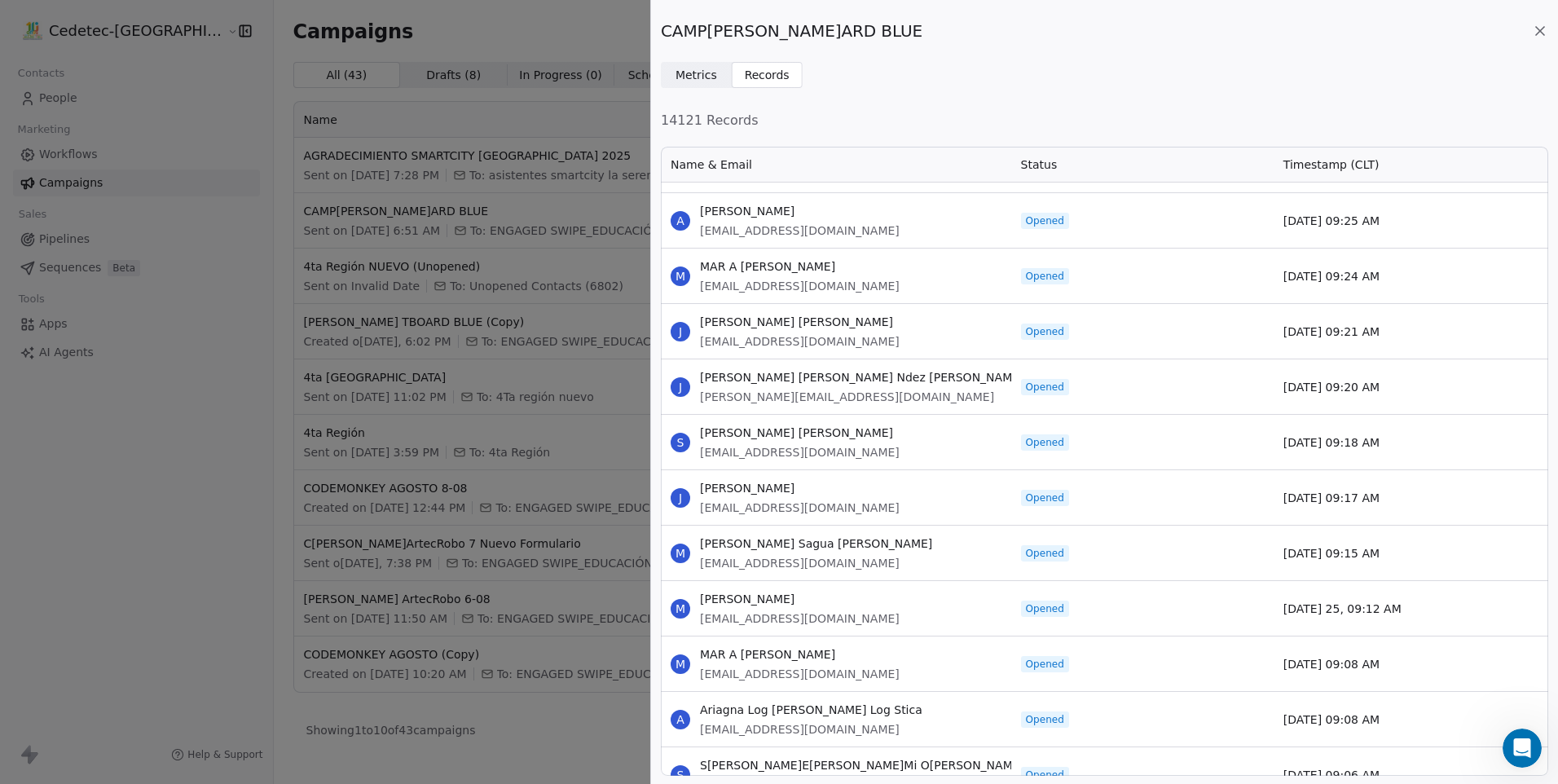
drag, startPoint x: 701, startPoint y: 306, endPoint x: 1380, endPoint y: 718, distance: 794.2
copy div "A A[PERSON_NAME]K[PERSON_NAME]MART NEZ [PERSON_NAME][EMAIL_ADDRESS][DOMAIN_NAME…"
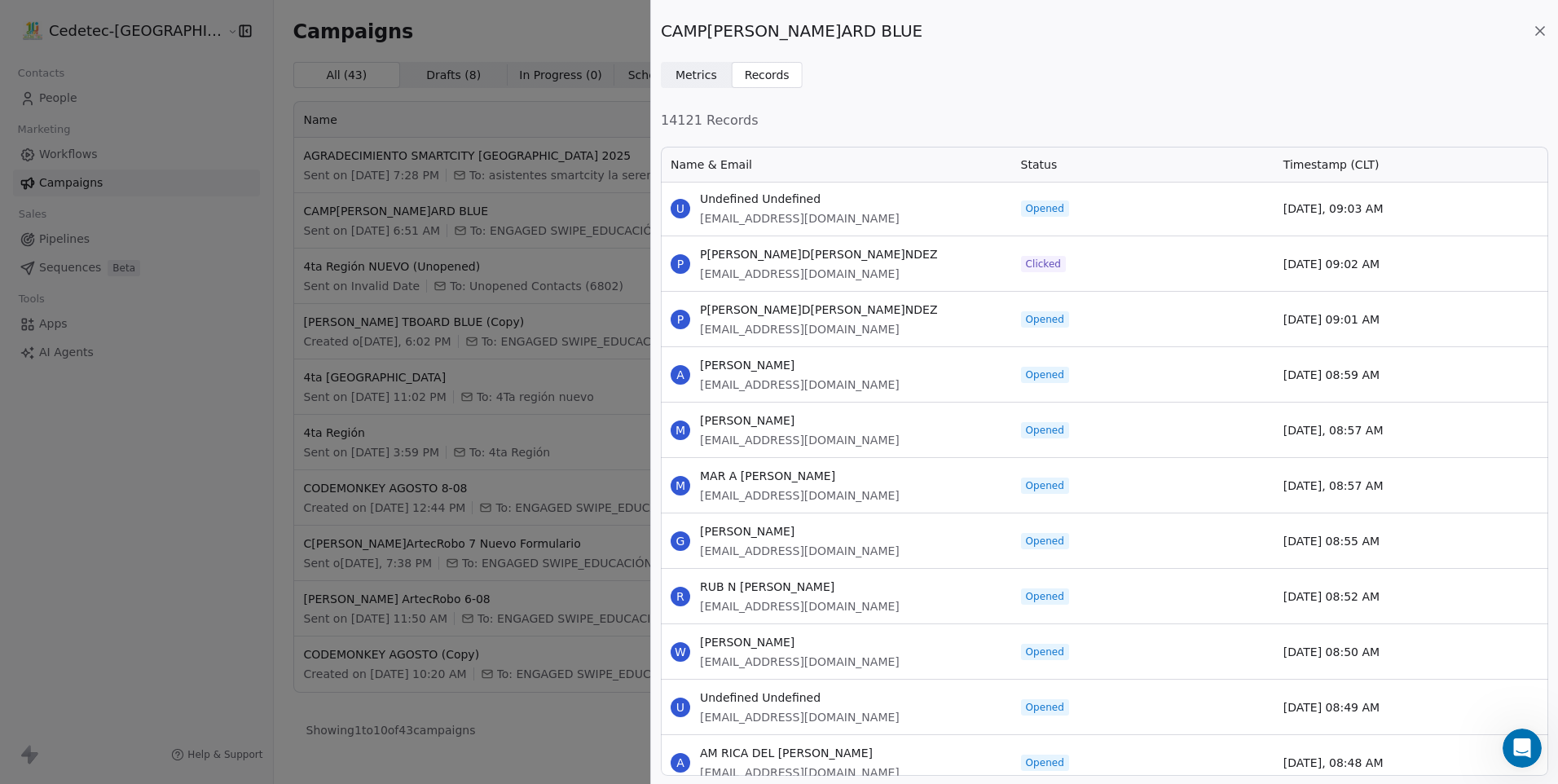
scroll to position [2542, 0]
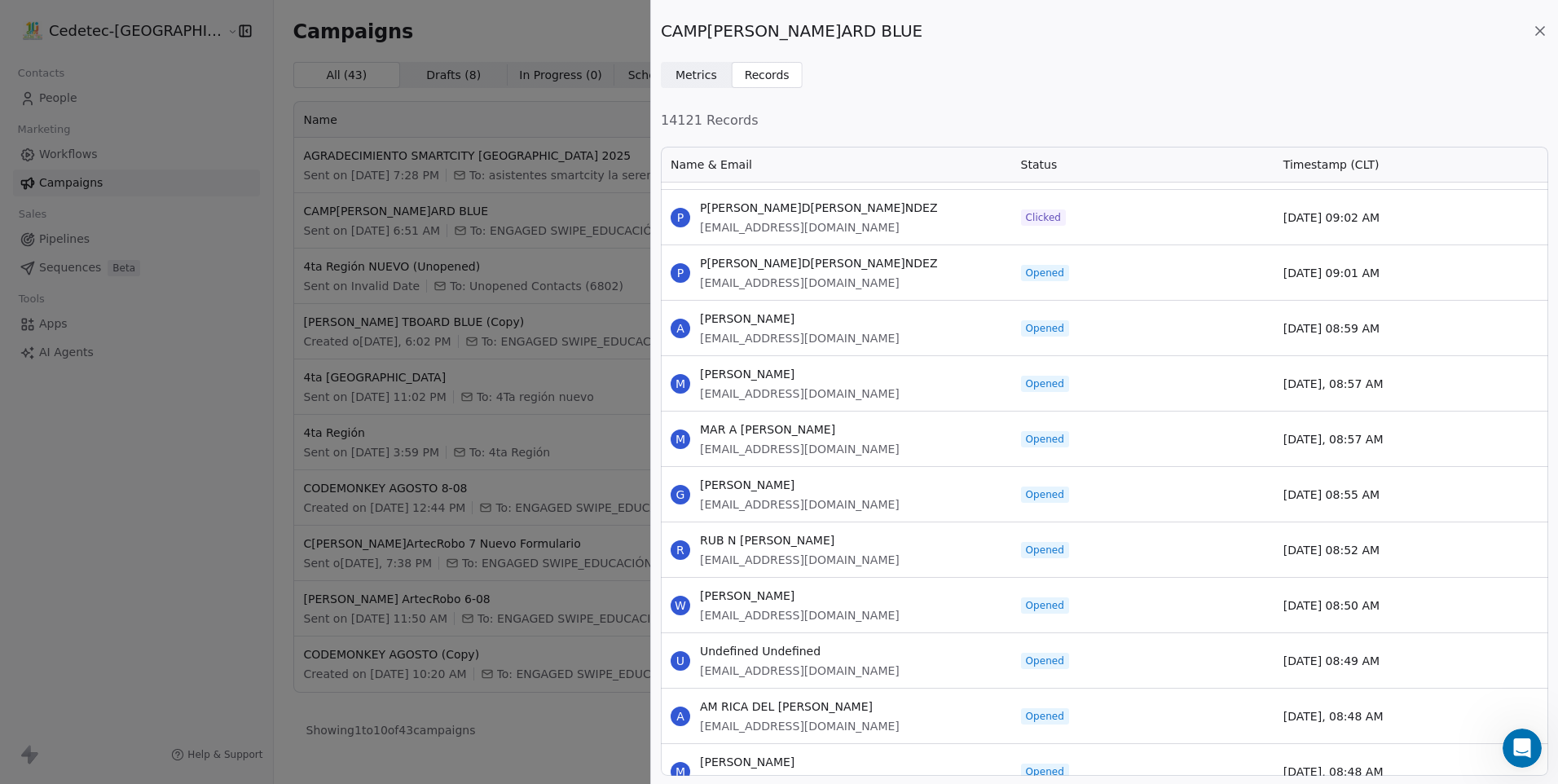
drag, startPoint x: 701, startPoint y: 198, endPoint x: 1383, endPoint y: 657, distance: 822.1
copy div "[PERSON_NAME] [PERSON_NAME] Mi O Moyano [EMAIL_ADDRESS][DOMAIN_NAME] Opened [DA…"
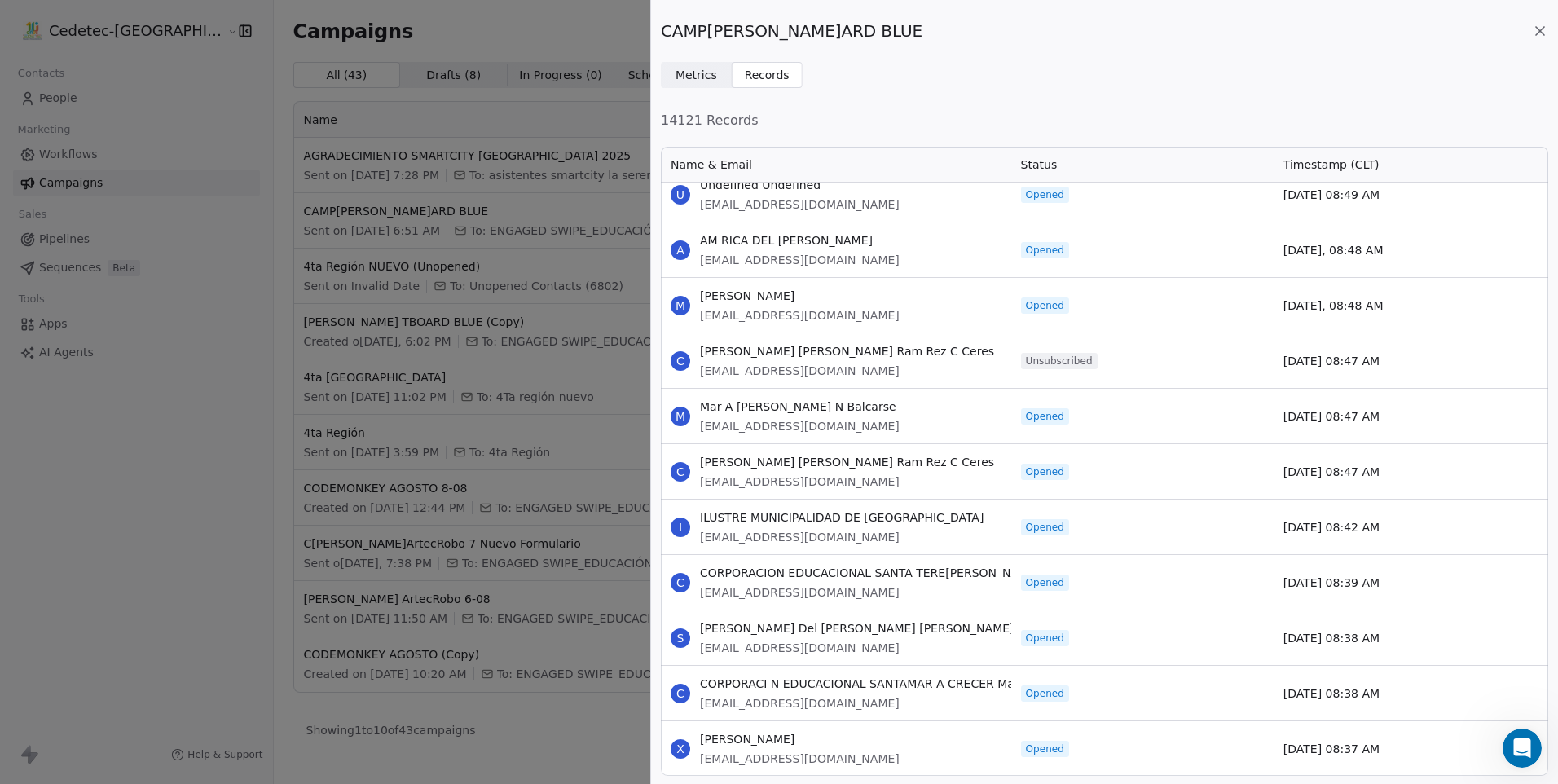
scroll to position [3031, 0]
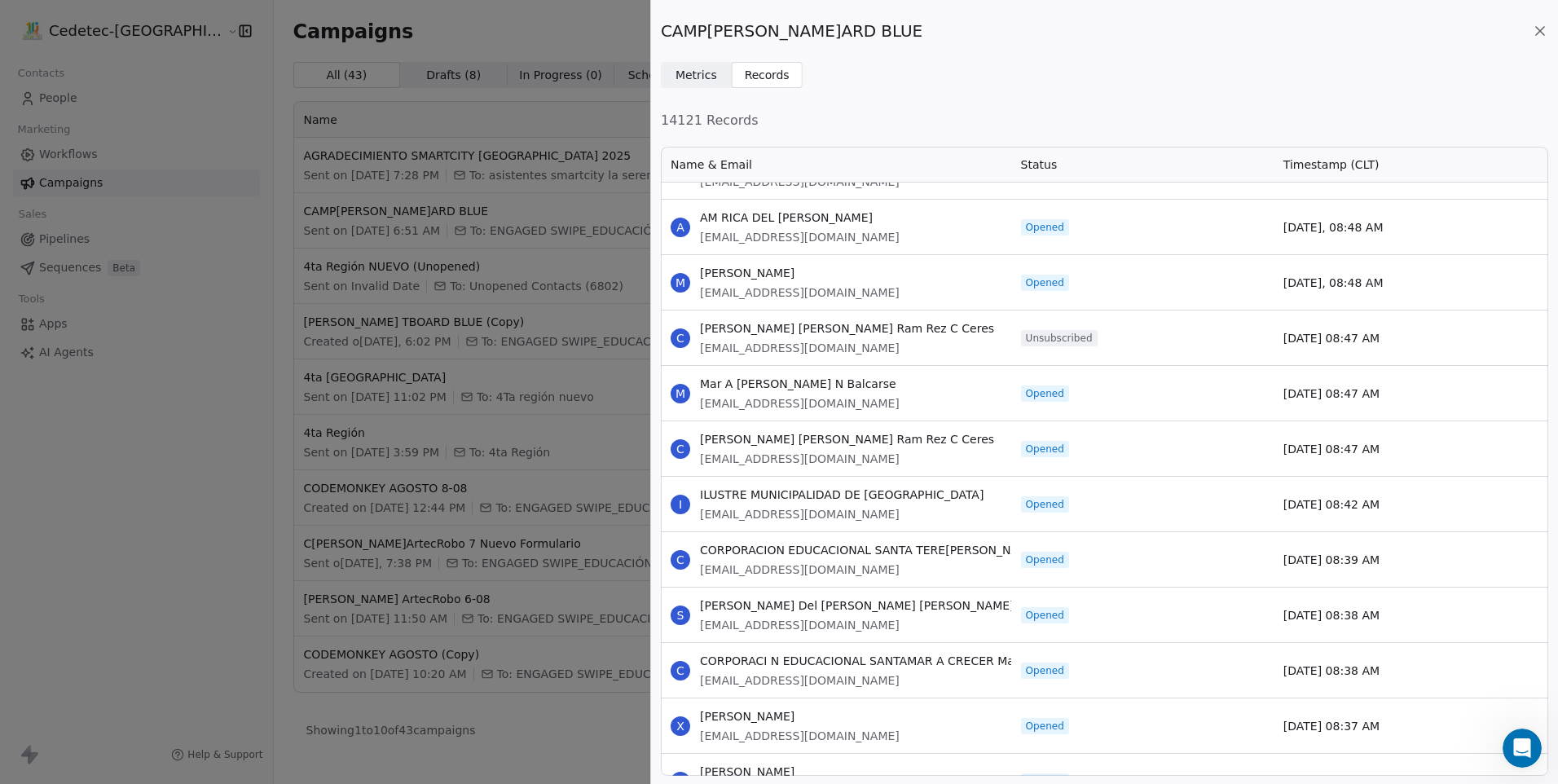
drag, startPoint x: 701, startPoint y: 215, endPoint x: 1376, endPoint y: 728, distance: 847.8
copy div "AM RICA DEL [PERSON_NAME] [PERSON_NAME][EMAIL_ADDRESS][DOMAIN_NAME] Opened [DAT…"
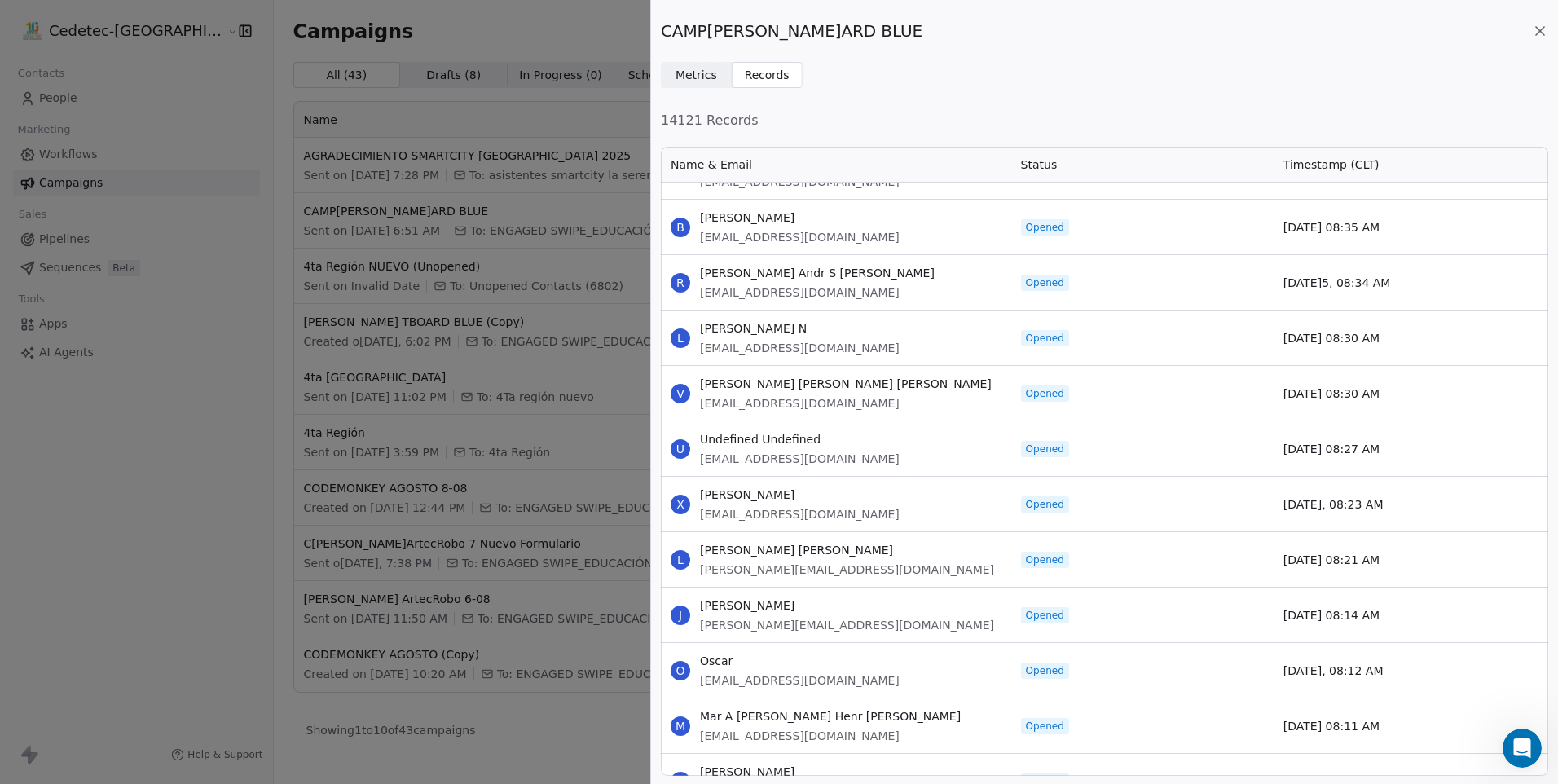
scroll to position [3602, 0]
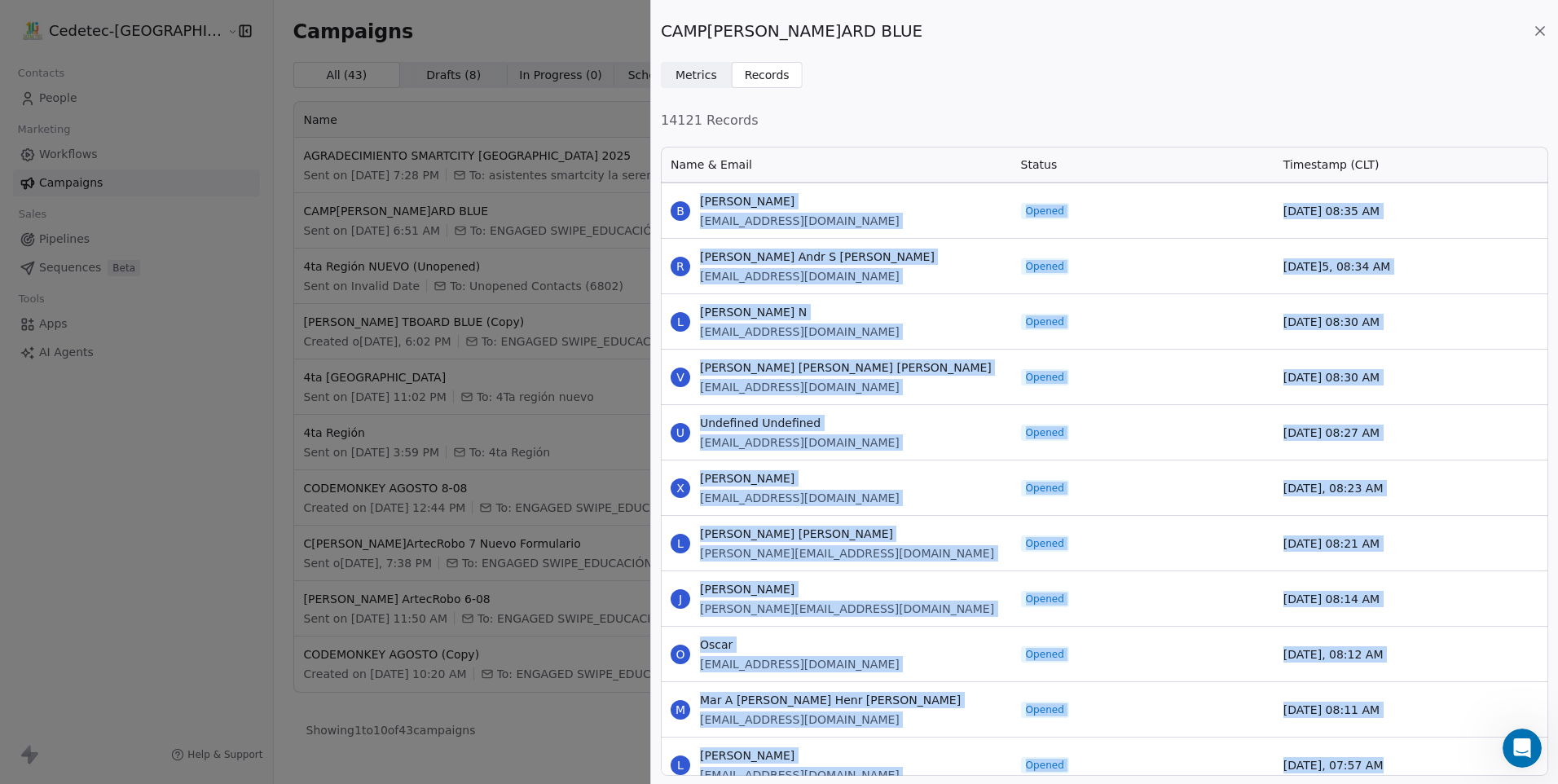
drag, startPoint x: 701, startPoint y: 201, endPoint x: 1375, endPoint y: 758, distance: 874.4
copy div "[PERSON_NAME] [EMAIL_ADDRESS][DOMAIN_NAME] Opened [DATE] 08:35 AM R [PERSON_NAM…"
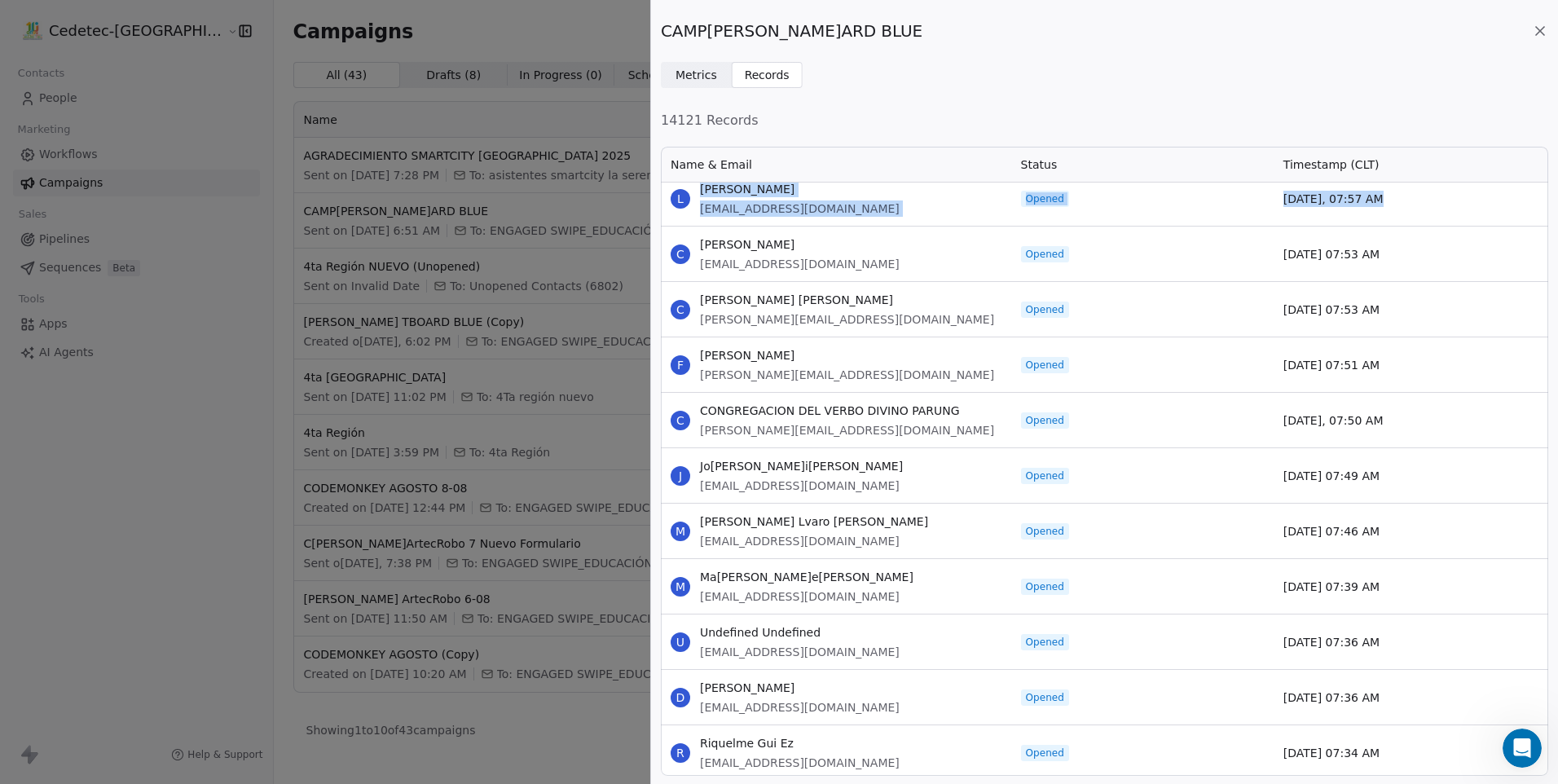
scroll to position [4173, 0]
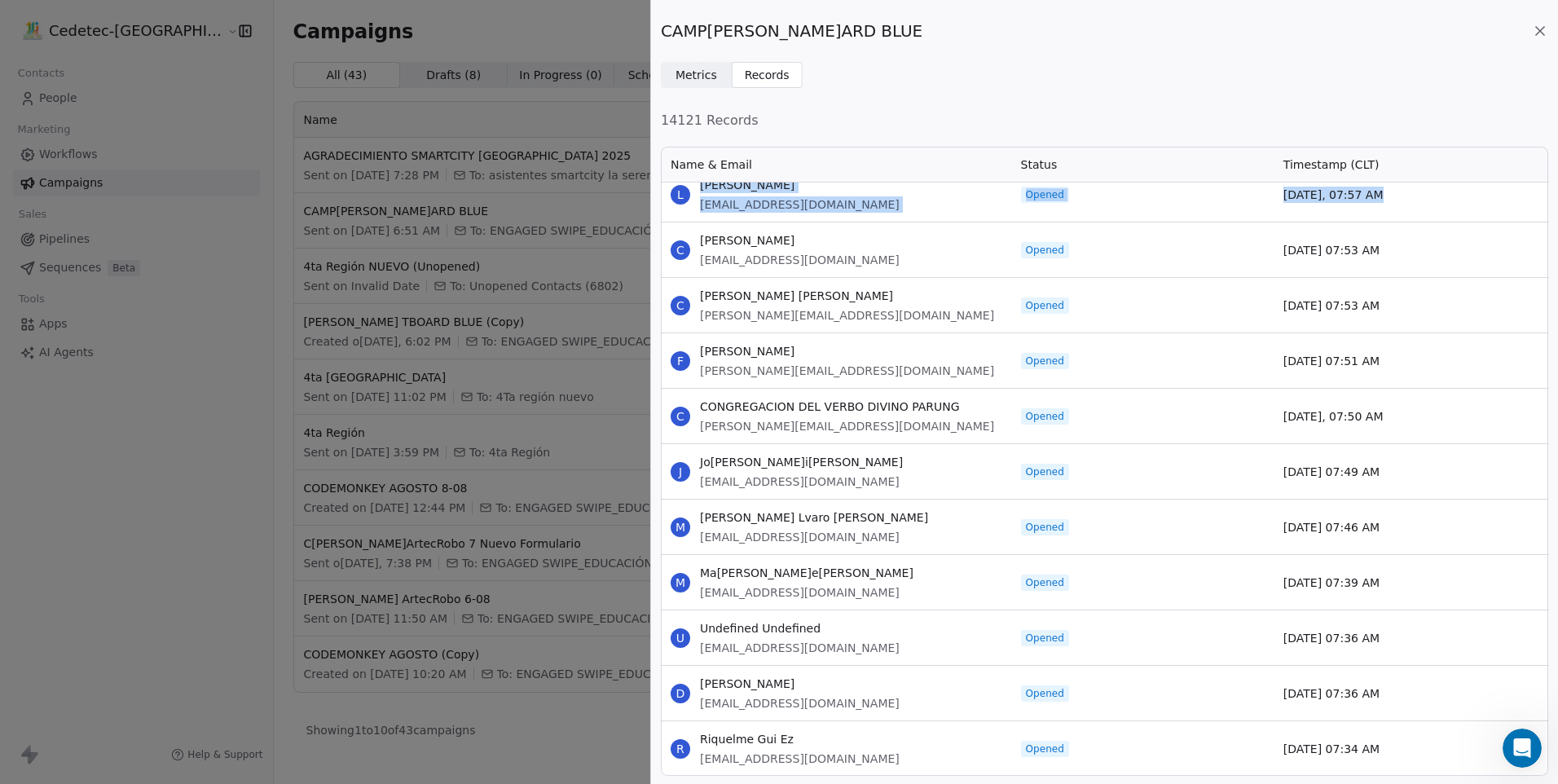
drag, startPoint x: 701, startPoint y: 237, endPoint x: 1377, endPoint y: 745, distance: 845.6
copy div "[PERSON_NAME] [PERSON_NAME][EMAIL_ADDRESS][DOMAIN_NAME] Opened [DATE] 07:53 AM …"
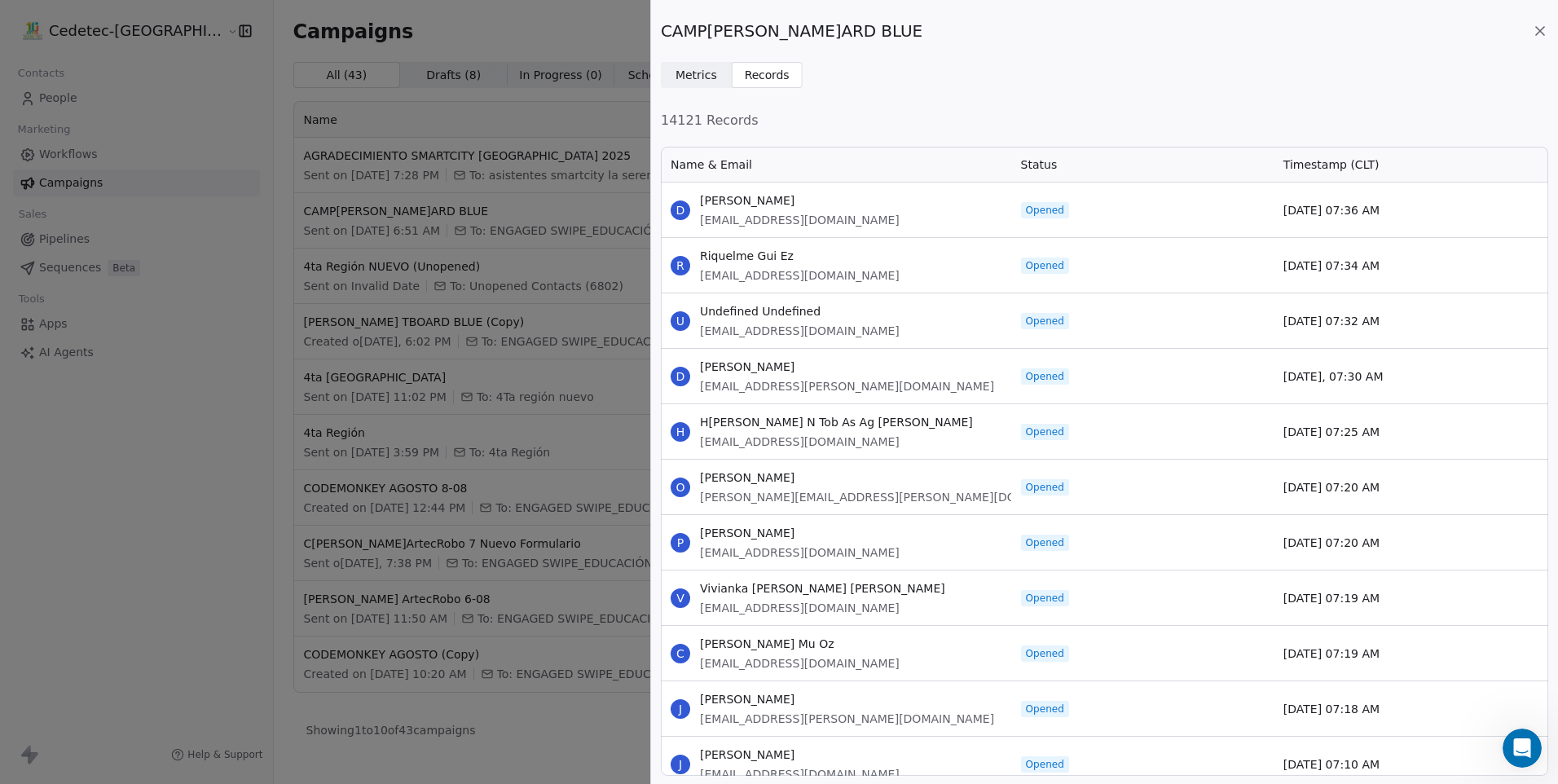
scroll to position [4742, 0]
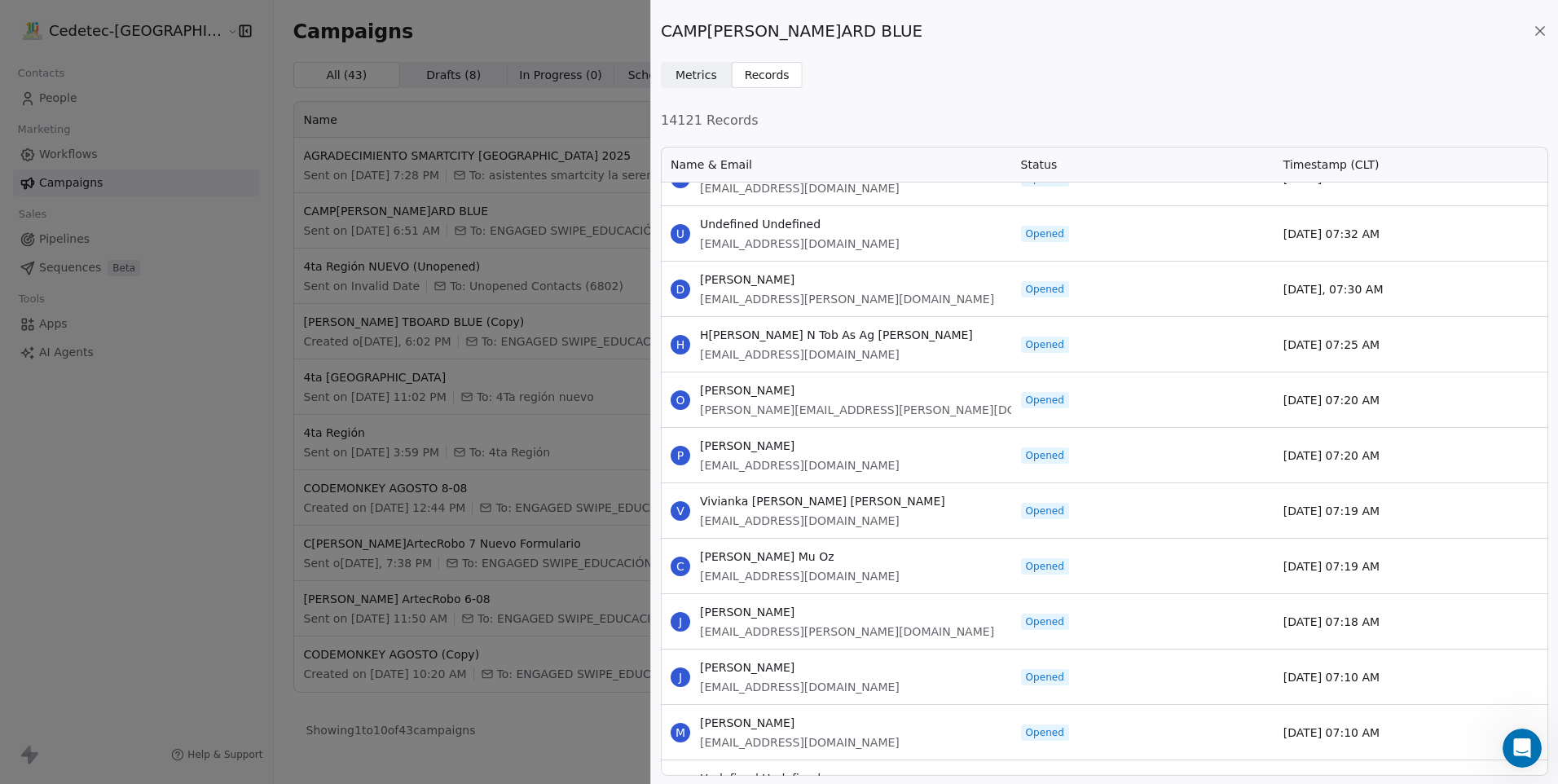
drag, startPoint x: 701, startPoint y: 224, endPoint x: 1374, endPoint y: 734, distance: 844.4
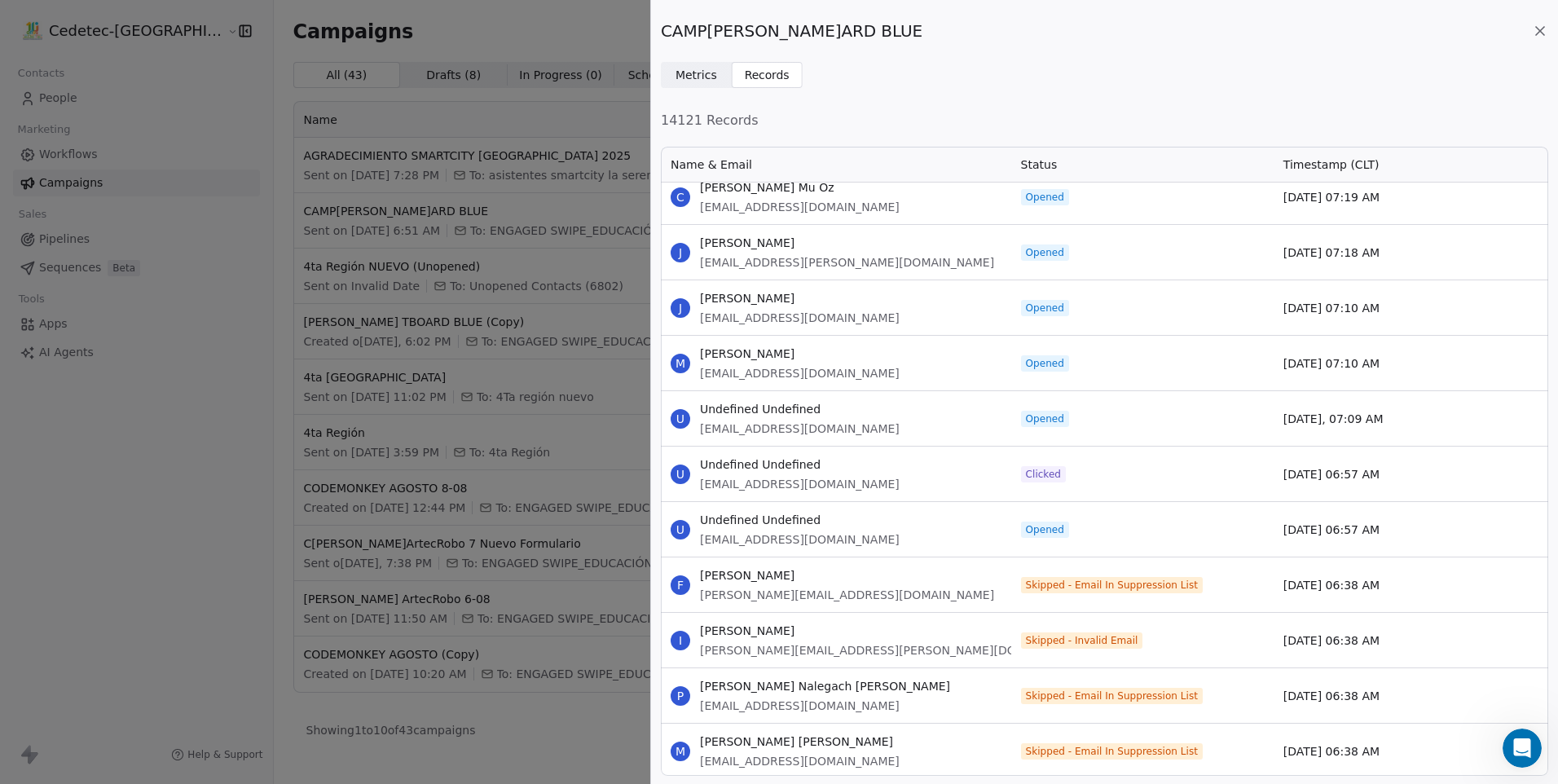
scroll to position [5231, 0]
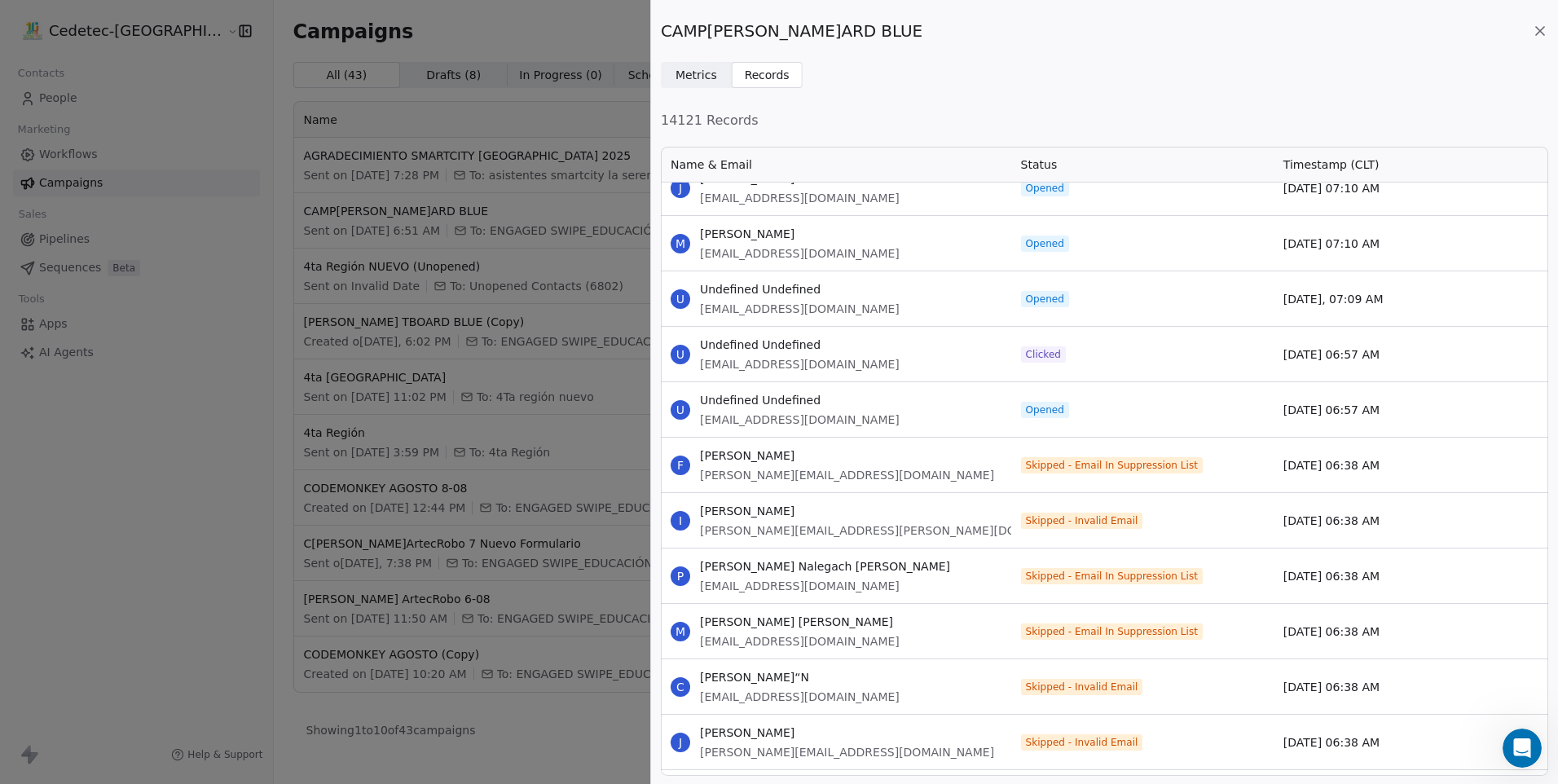
drag, startPoint x: 701, startPoint y: 287, endPoint x: 1377, endPoint y: 417, distance: 688.4
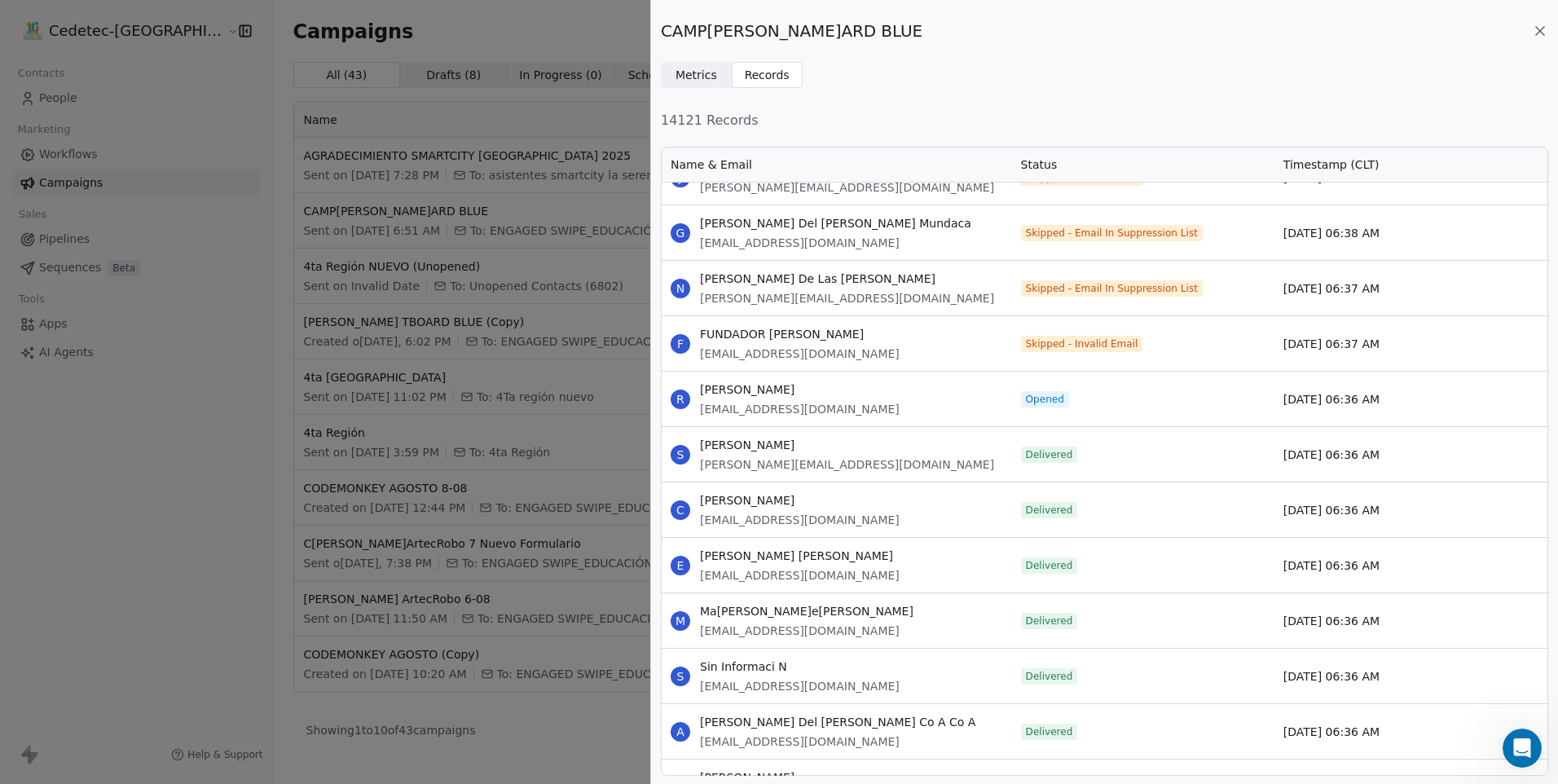
scroll to position [5802, 0]
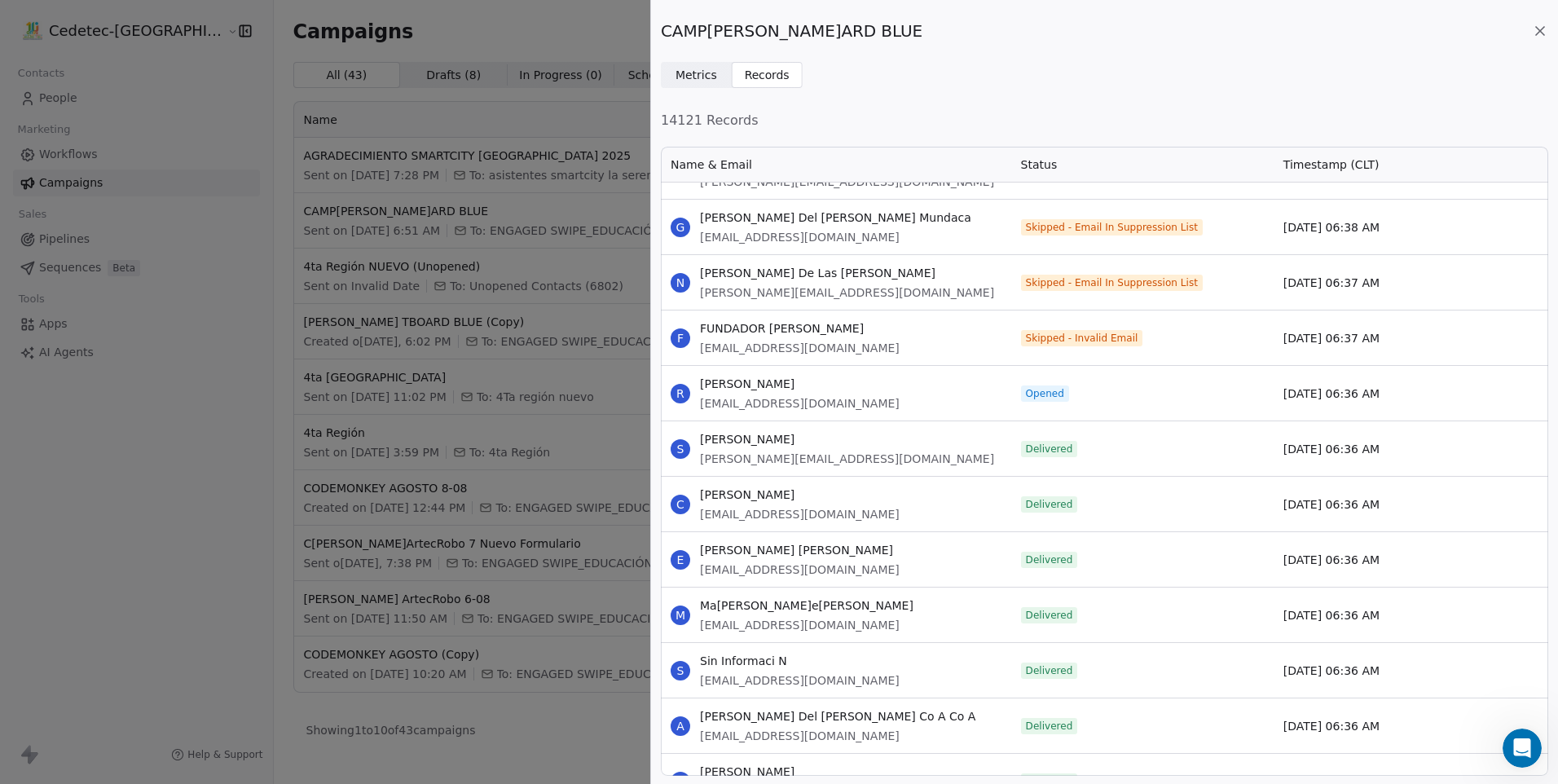
drag, startPoint x: 699, startPoint y: 377, endPoint x: 1393, endPoint y: 394, distance: 694.2
click at [1393, 394] on div "R [PERSON_NAME] [EMAIL_ADDRESS][DOMAIN_NAME] Opened [DATE] 06:36 AM" at bounding box center [1105, 392] width 887 height 55
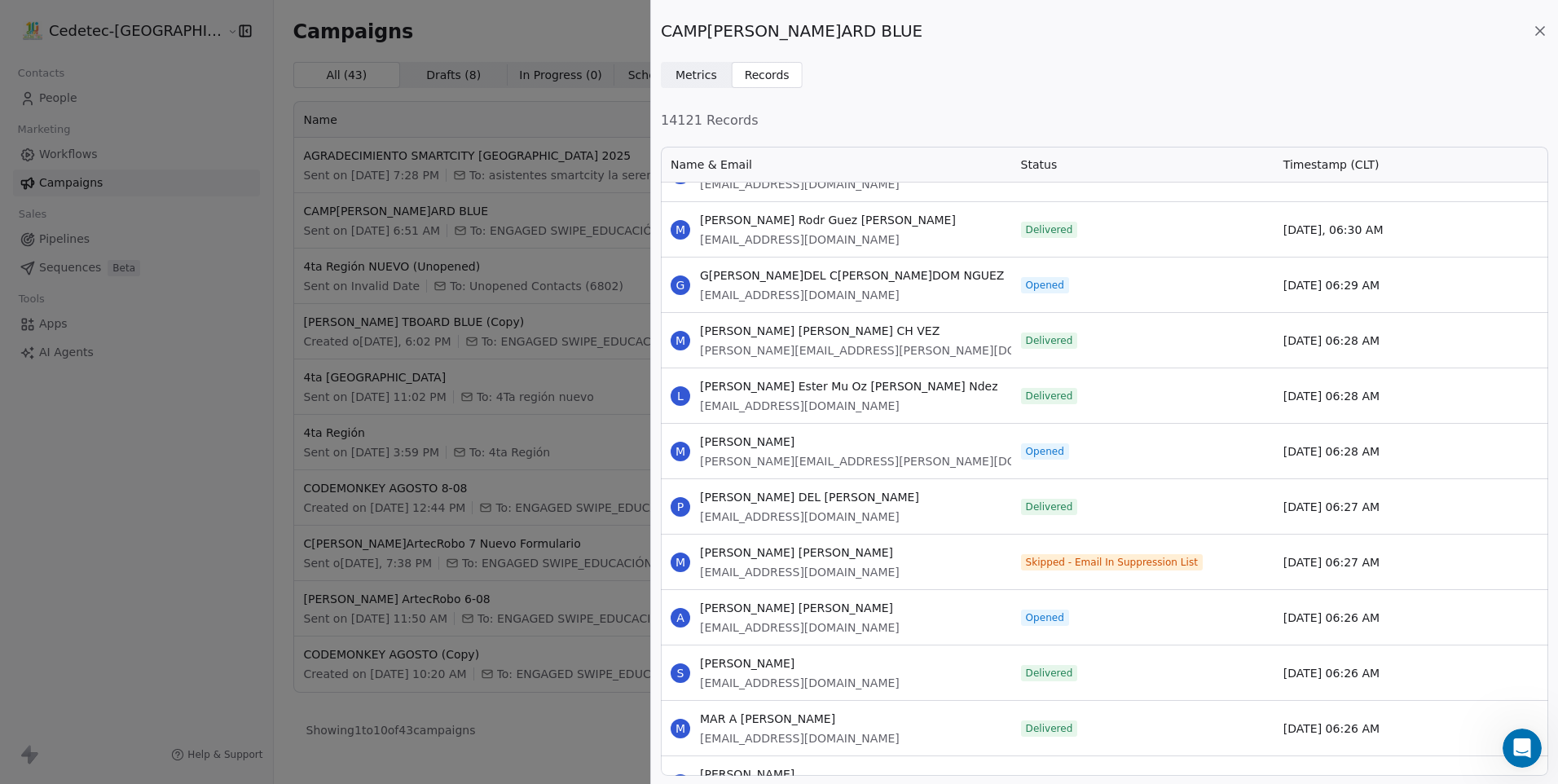
scroll to position [32041, 0]
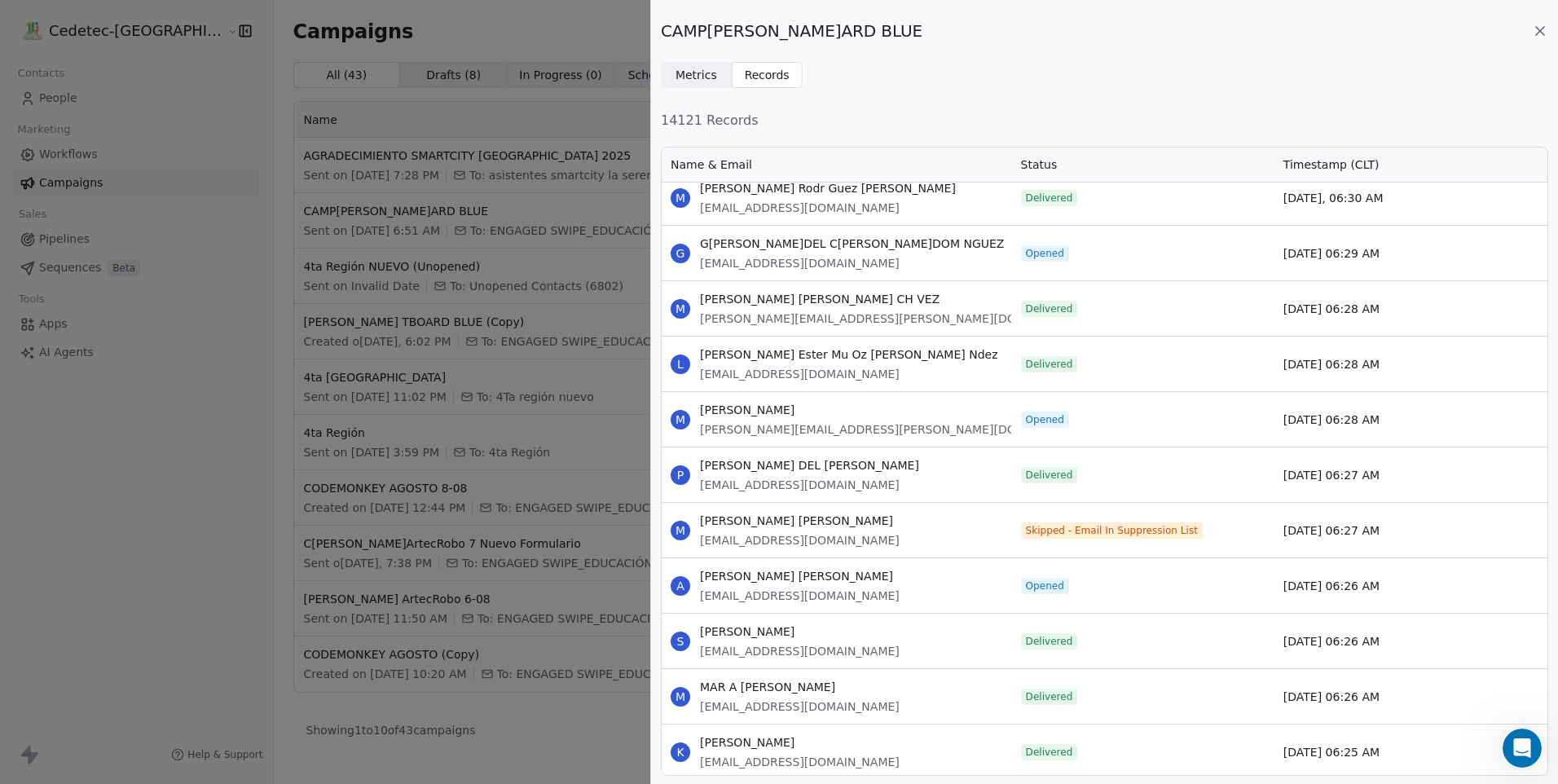
drag, startPoint x: 701, startPoint y: 244, endPoint x: 1379, endPoint y: 253, distance: 678.1
click at [1379, 253] on div "G [PERSON_NAME] DEL [PERSON_NAME] DOM NGUEZ [EMAIL_ADDRESS][DOMAIN_NAME] Opened…" at bounding box center [1105, 253] width 887 height 55
drag, startPoint x: 700, startPoint y: 406, endPoint x: 1387, endPoint y: 428, distance: 687.4
click at [1387, 428] on div "M M[PERSON_NAME]PERALTA [EMAIL_ADDRESS][PERSON_NAME][DOMAIN_NAME] Opened [DATE]…" at bounding box center [1105, 418] width 887 height 55
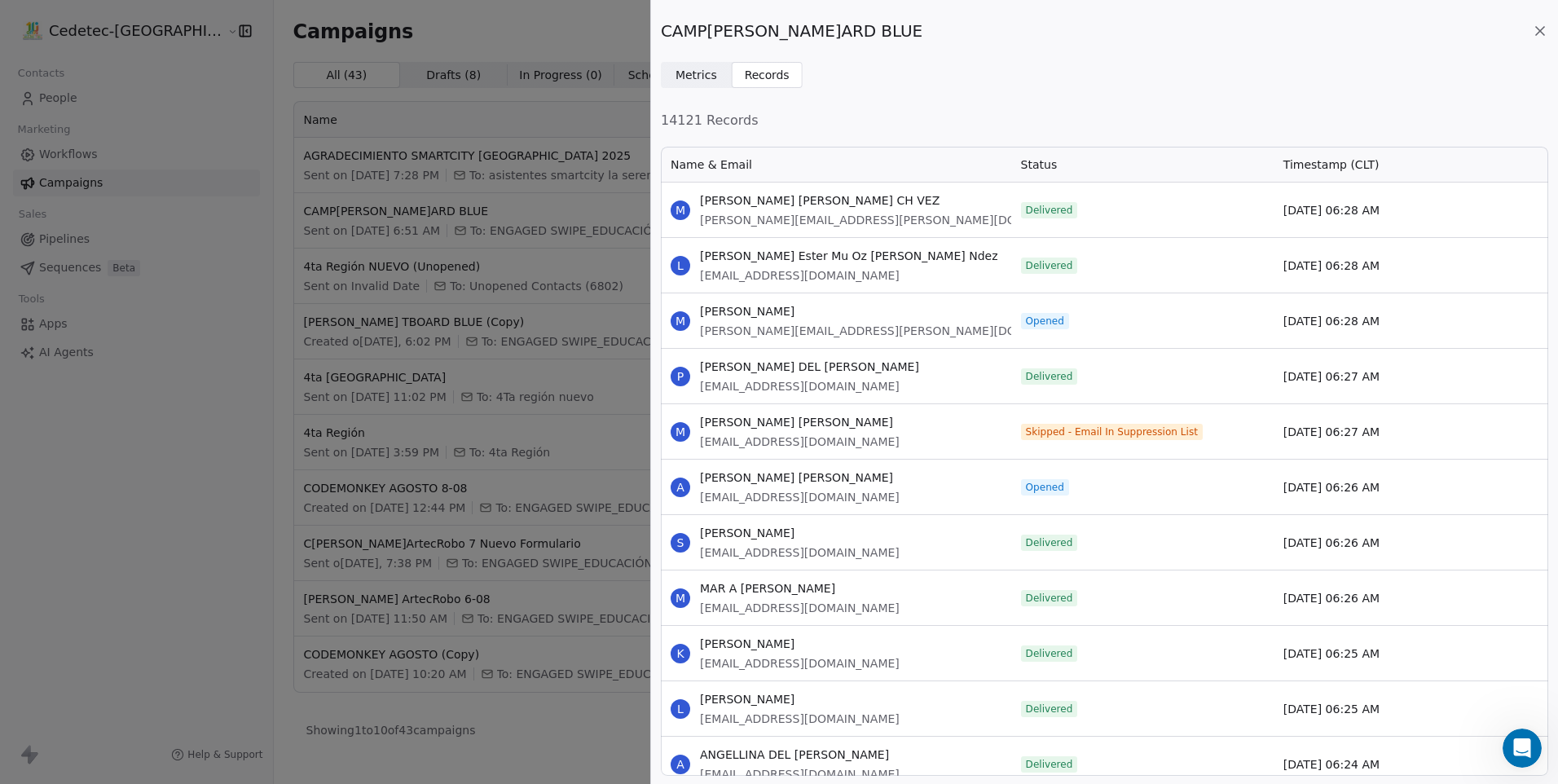
scroll to position [32204, 0]
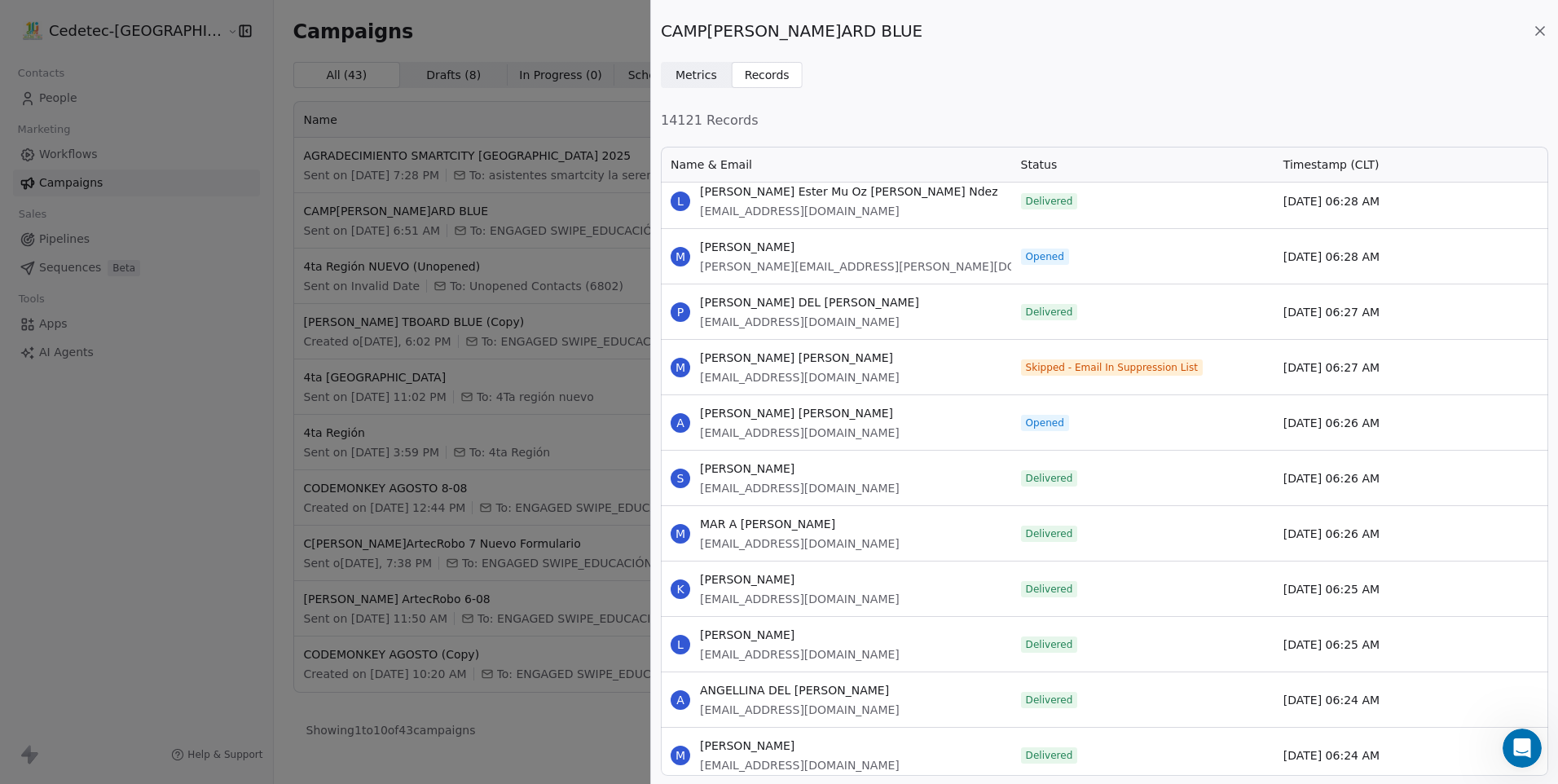
drag, startPoint x: 701, startPoint y: 409, endPoint x: 1382, endPoint y: 425, distance: 681.2
click at [1382, 425] on div "A [PERSON_NAME] [EMAIL_ADDRESS][DOMAIN_NAME] Opened [DATE] 06:26 AM" at bounding box center [1105, 421] width 887 height 55
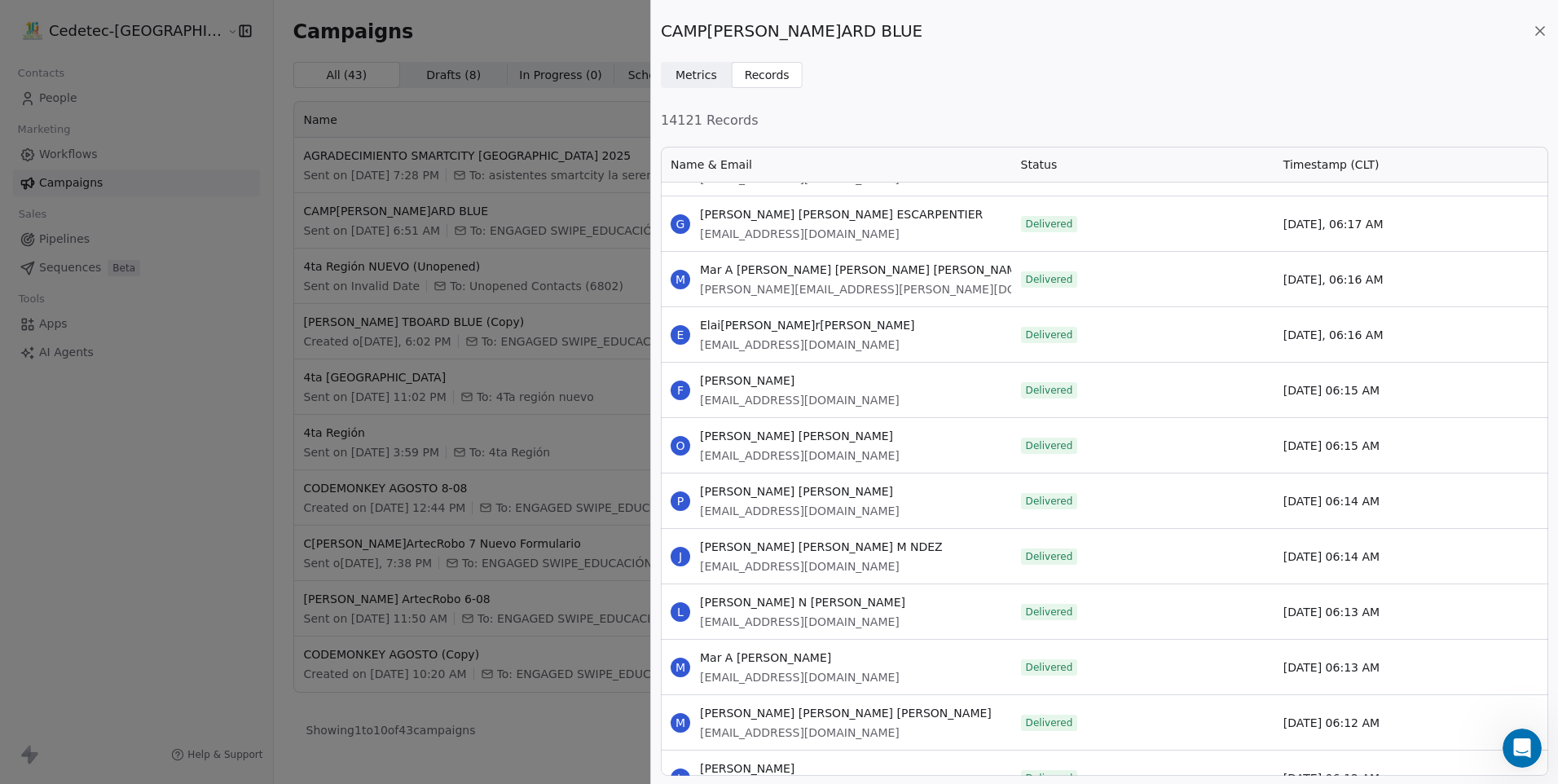
scroll to position [33997, 0]
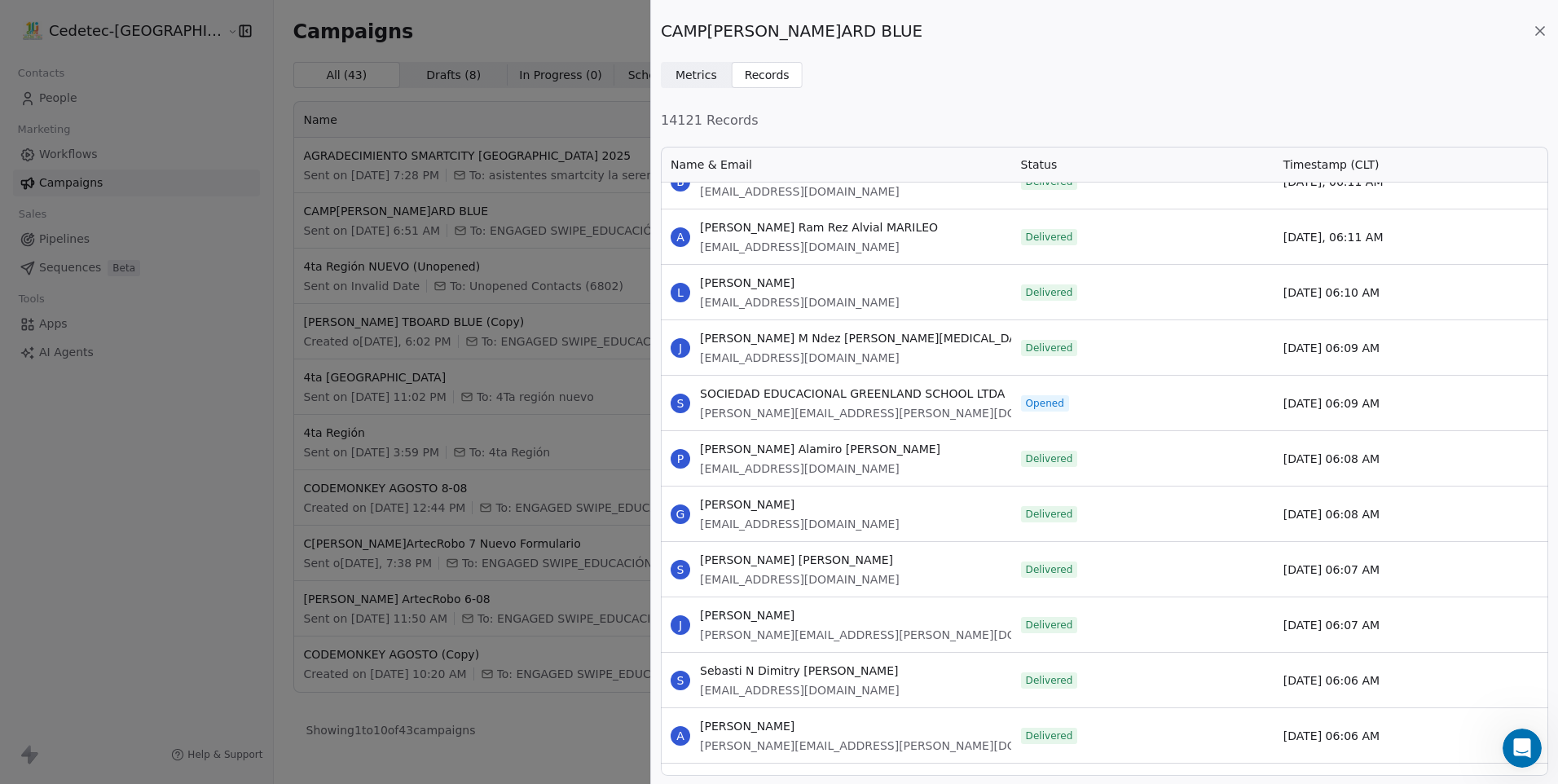
drag, startPoint x: 701, startPoint y: 391, endPoint x: 1395, endPoint y: 408, distance: 694.2
click at [1395, 408] on div "S SOCIEDAD EDUCACIONAL GREENLAND SCHOOL LTDA [EMAIL_ADDRESS][PERSON_NAME][DOMAI…" at bounding box center [1105, 402] width 887 height 55
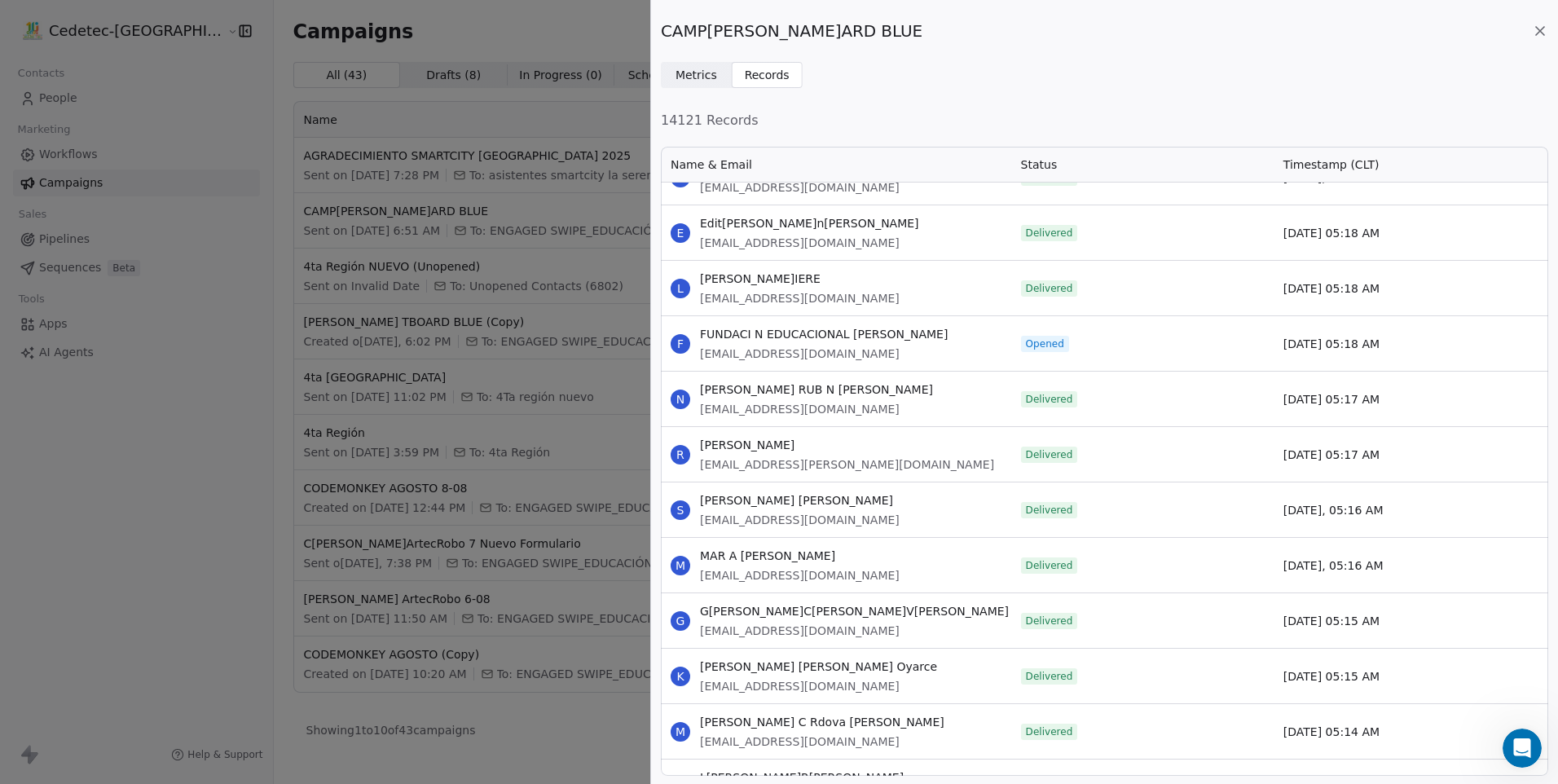
scroll to position [39049, 0]
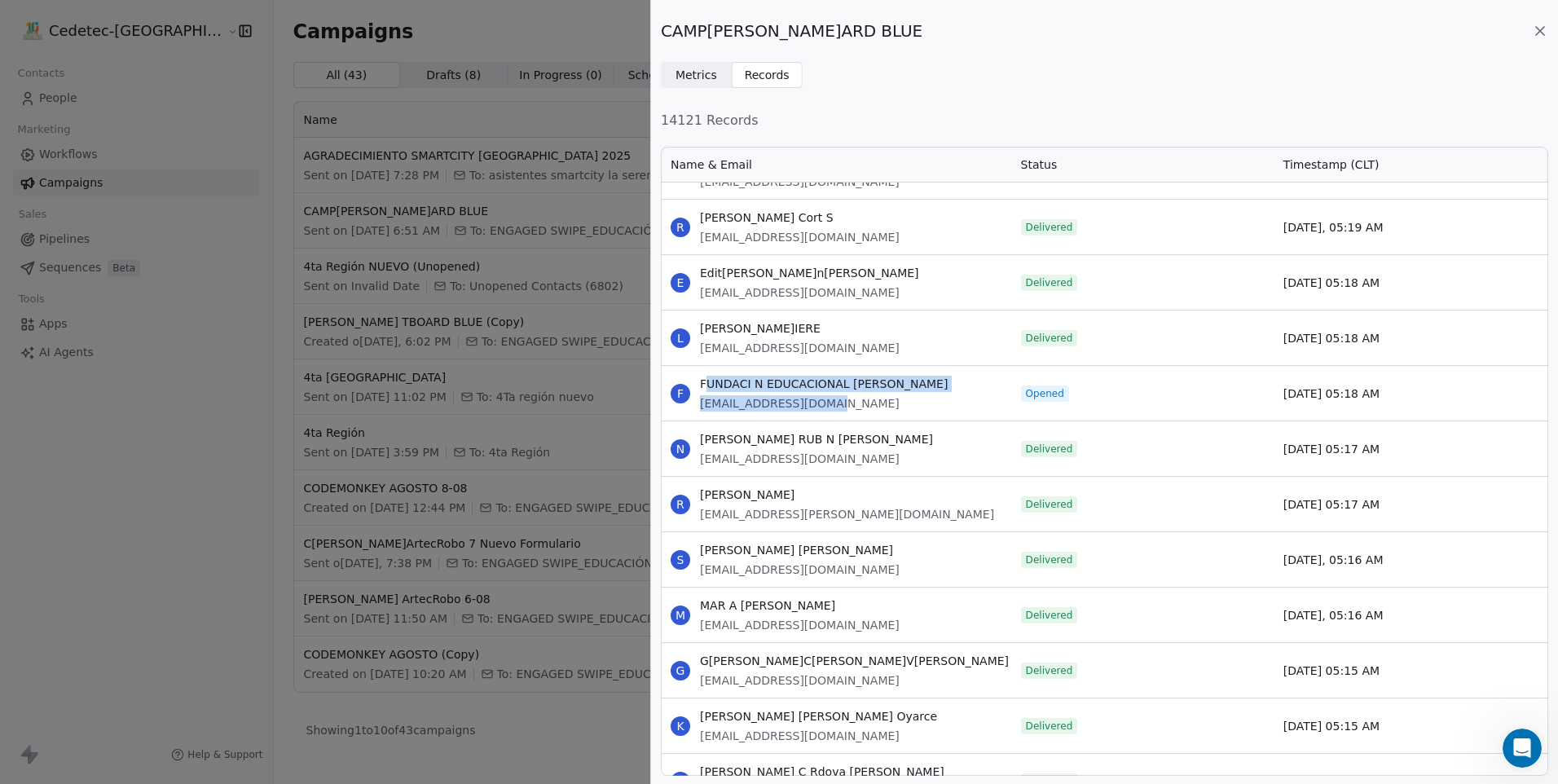
drag, startPoint x: 704, startPoint y: 386, endPoint x: 875, endPoint y: 410, distance: 172.7
click at [875, 410] on div "FUNDACI N EDUCACIONAL O[PERSON_NAME][EMAIL_ADDRESS][DOMAIN_NAME]" at bounding box center [824, 393] width 247 height 36
drag, startPoint x: 875, startPoint y: 410, endPoint x: 729, endPoint y: 384, distance: 148.3
click at [729, 384] on span "FUNDACI N EDUCACIONAL [PERSON_NAME]" at bounding box center [824, 383] width 247 height 16
drag, startPoint x: 701, startPoint y: 379, endPoint x: 1381, endPoint y: 398, distance: 680.3
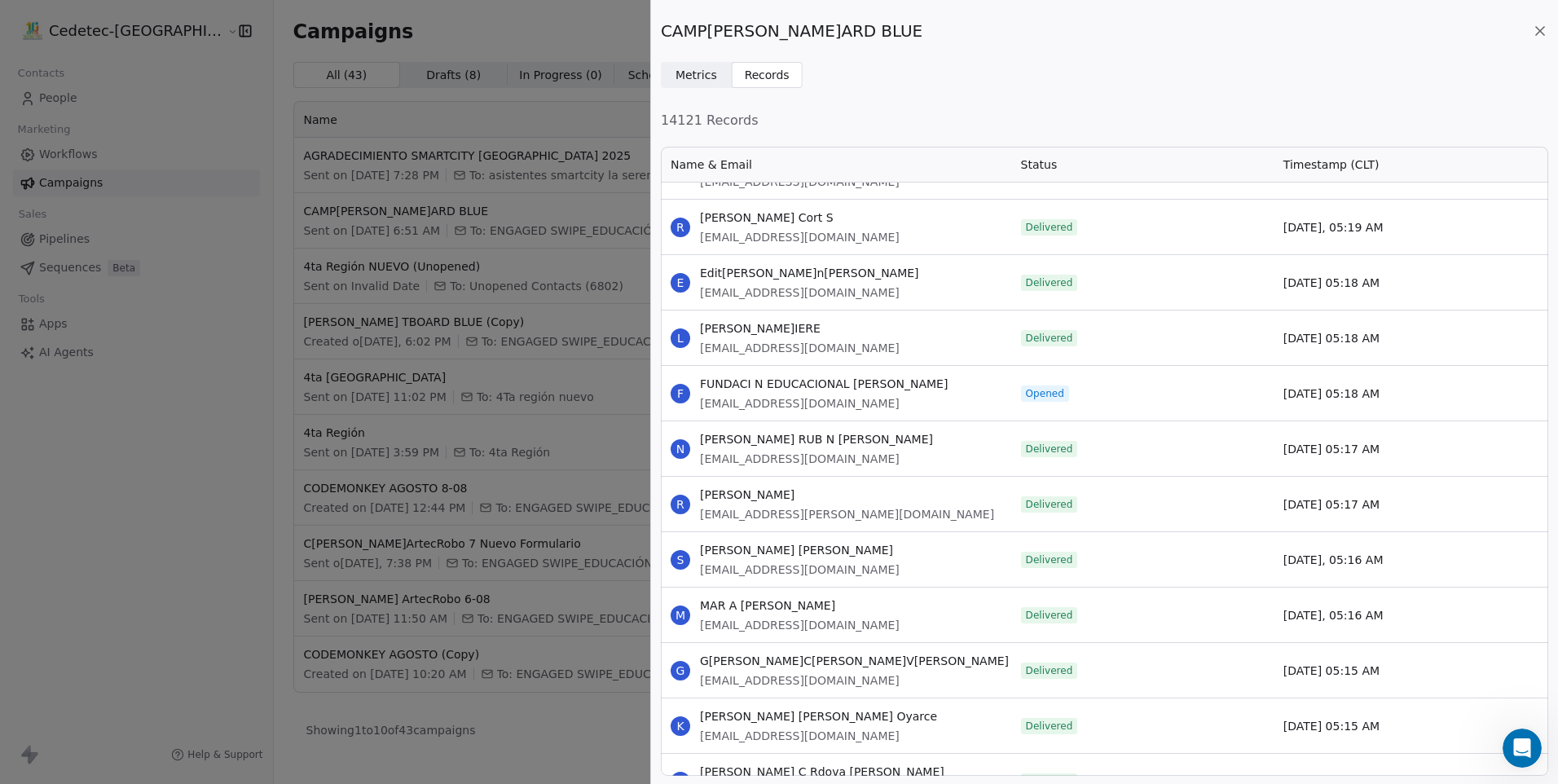
click at [1381, 398] on div "F FUNDACI N EDUCACIONAL [PERSON_NAME] [EMAIL_ADDRESS][DOMAIN_NAME] Opened [DATE…" at bounding box center [1105, 392] width 887 height 55
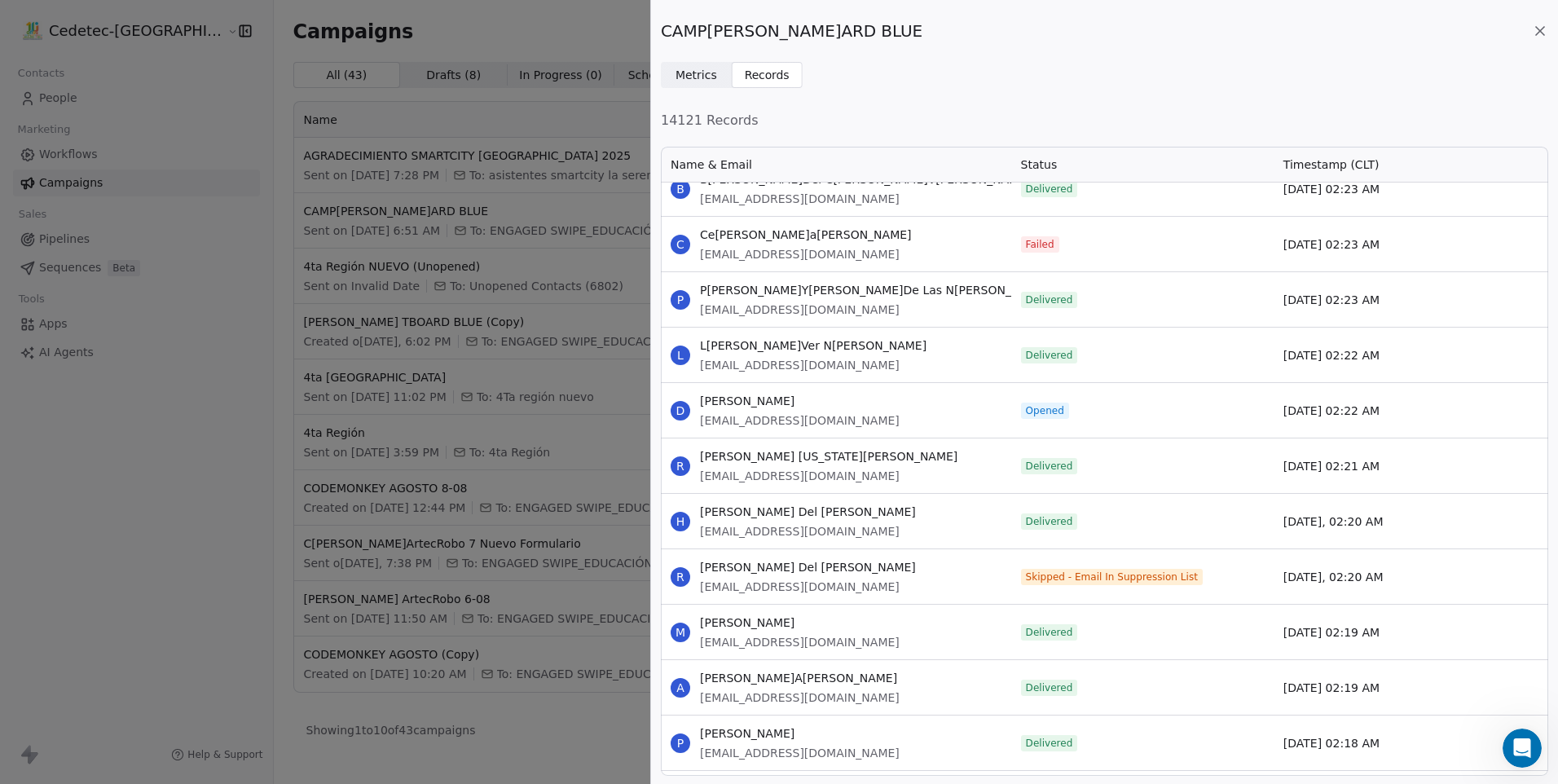
scroll to position [54043, 0]
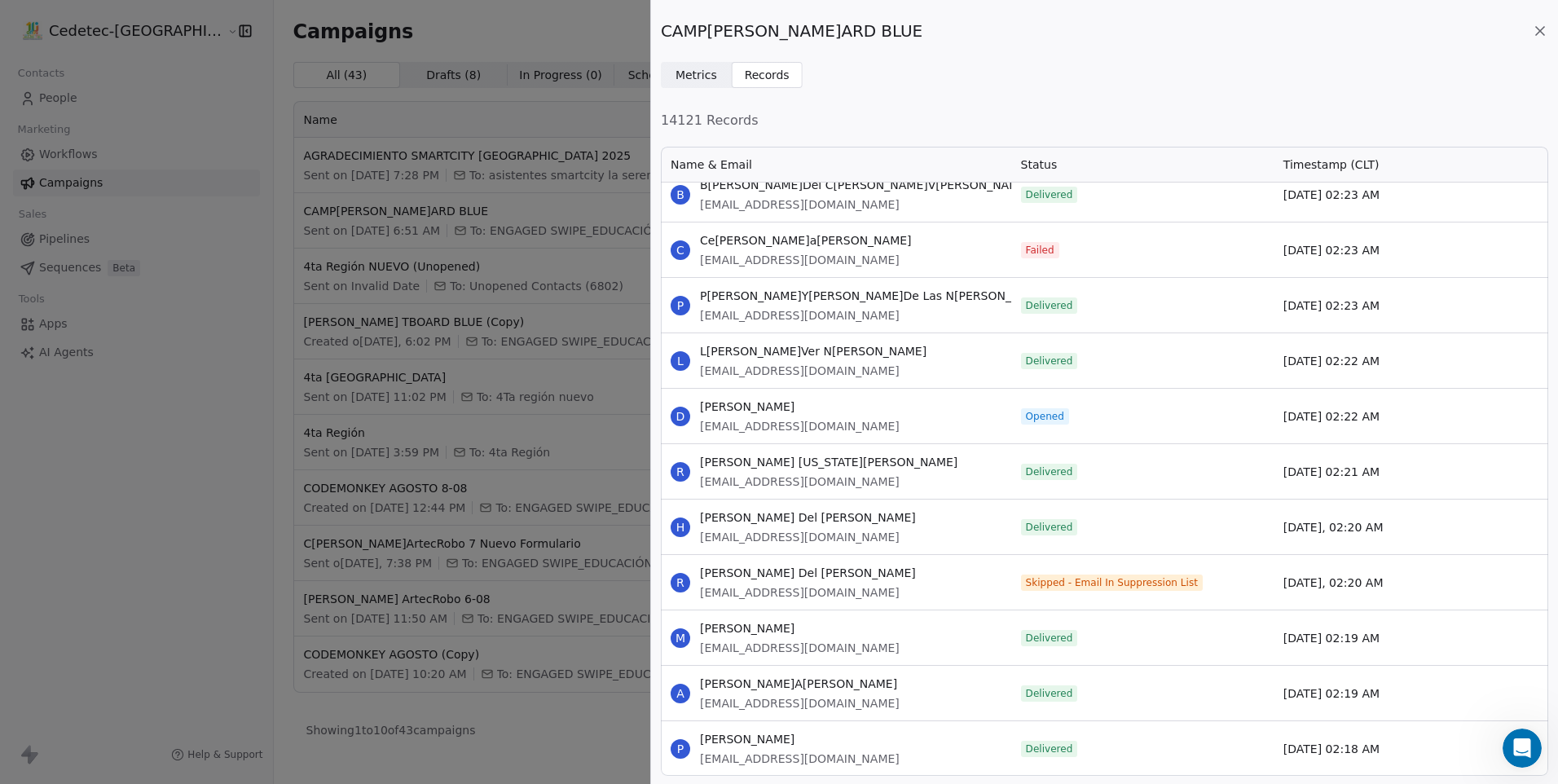
drag, startPoint x: 697, startPoint y: 406, endPoint x: 1376, endPoint y: 413, distance: 679.0
click at [1376, 413] on div "D [PERSON_NAME][PERSON_NAME][EMAIL_ADDRESS][DOMAIN_NAME] Opened [DATE] 02:22 AM" at bounding box center [1105, 415] width 887 height 55
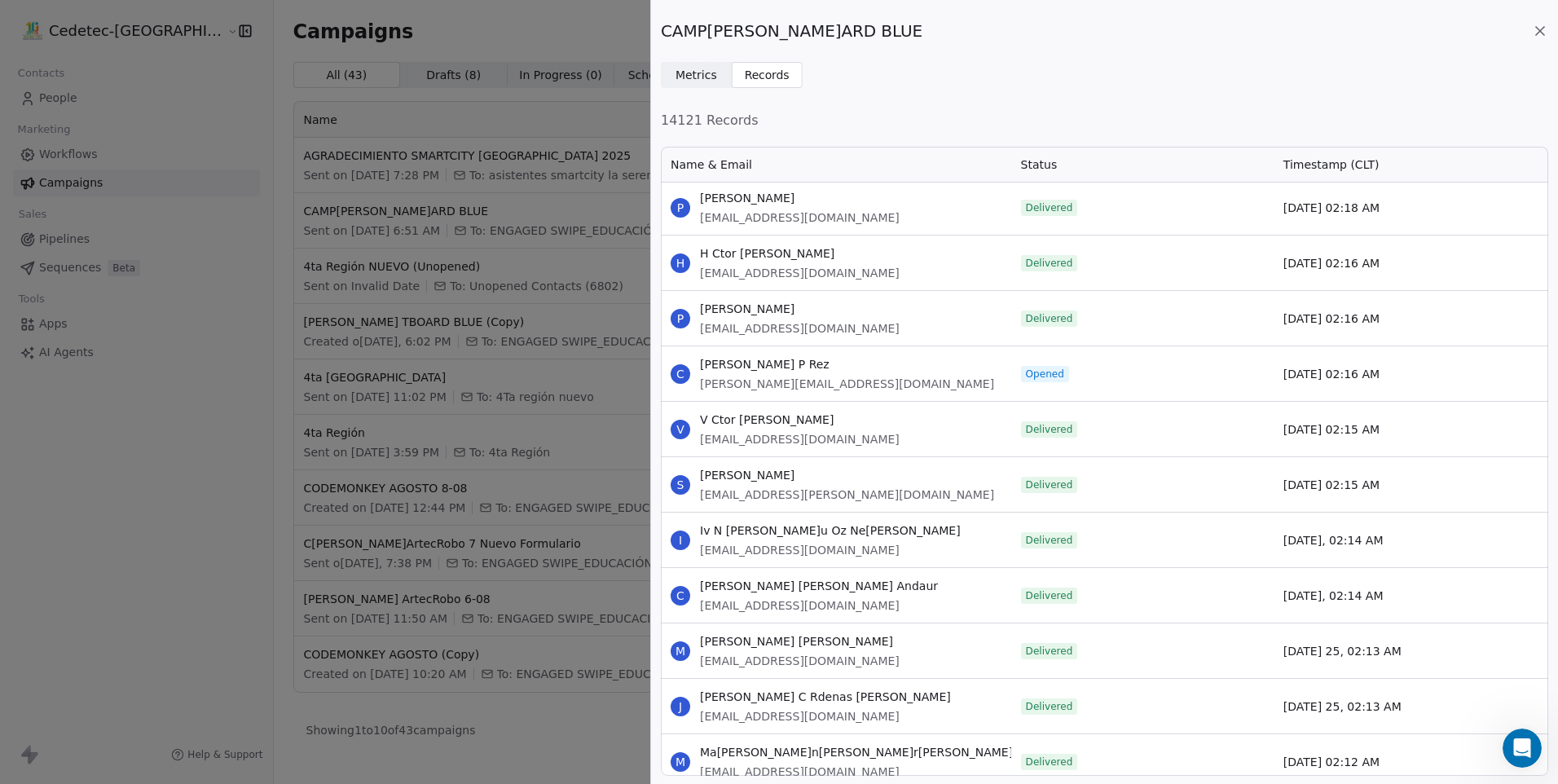
scroll to position [54613, 0]
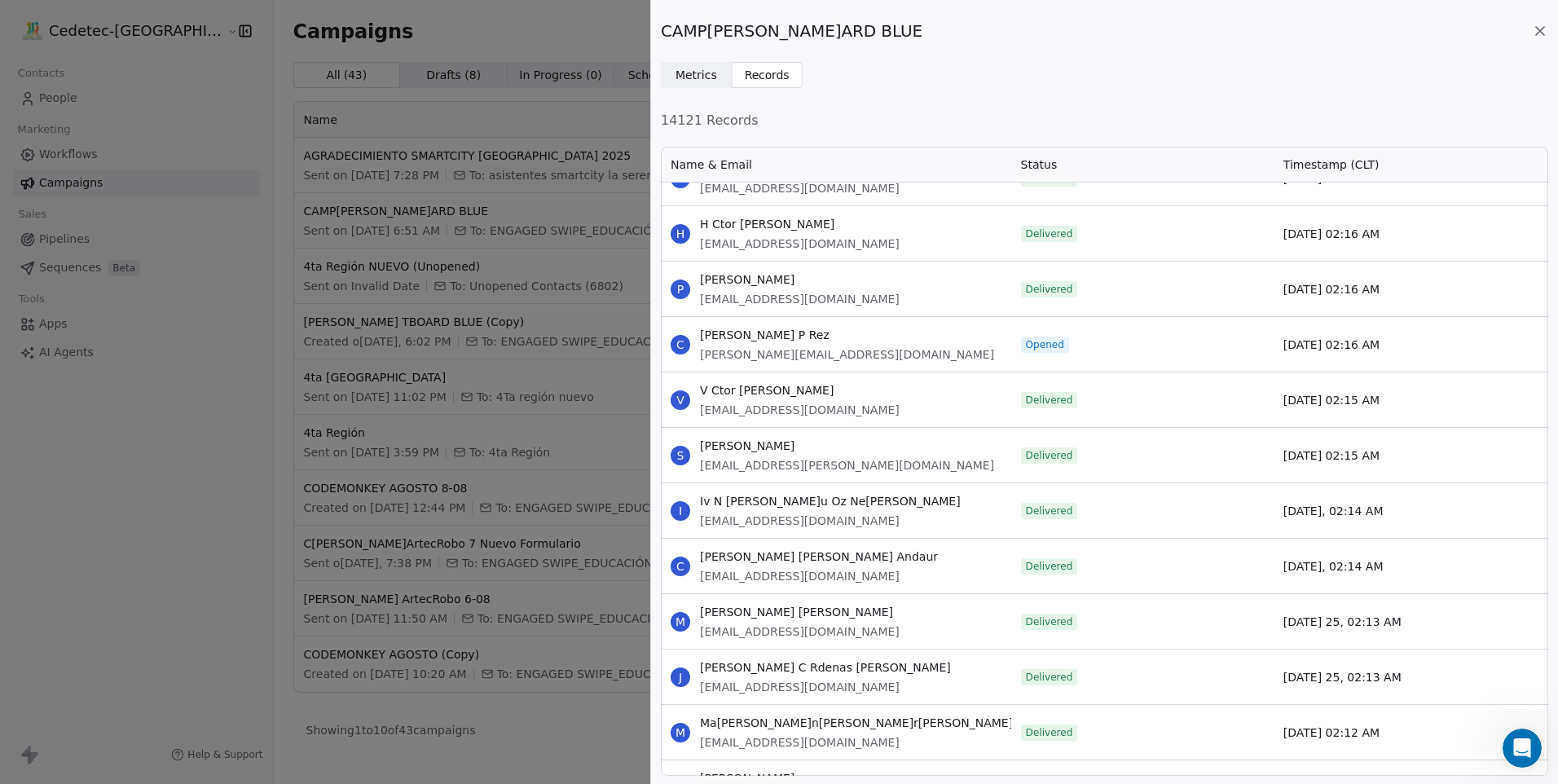
drag, startPoint x: 699, startPoint y: 335, endPoint x: 1385, endPoint y: 338, distance: 686.0
click at [1385, 338] on div "C [PERSON_NAME] P [PERSON_NAME] [PERSON_NAME][EMAIL_ADDRESS][DOMAIN_NAME] Opene…" at bounding box center [1105, 344] width 887 height 55
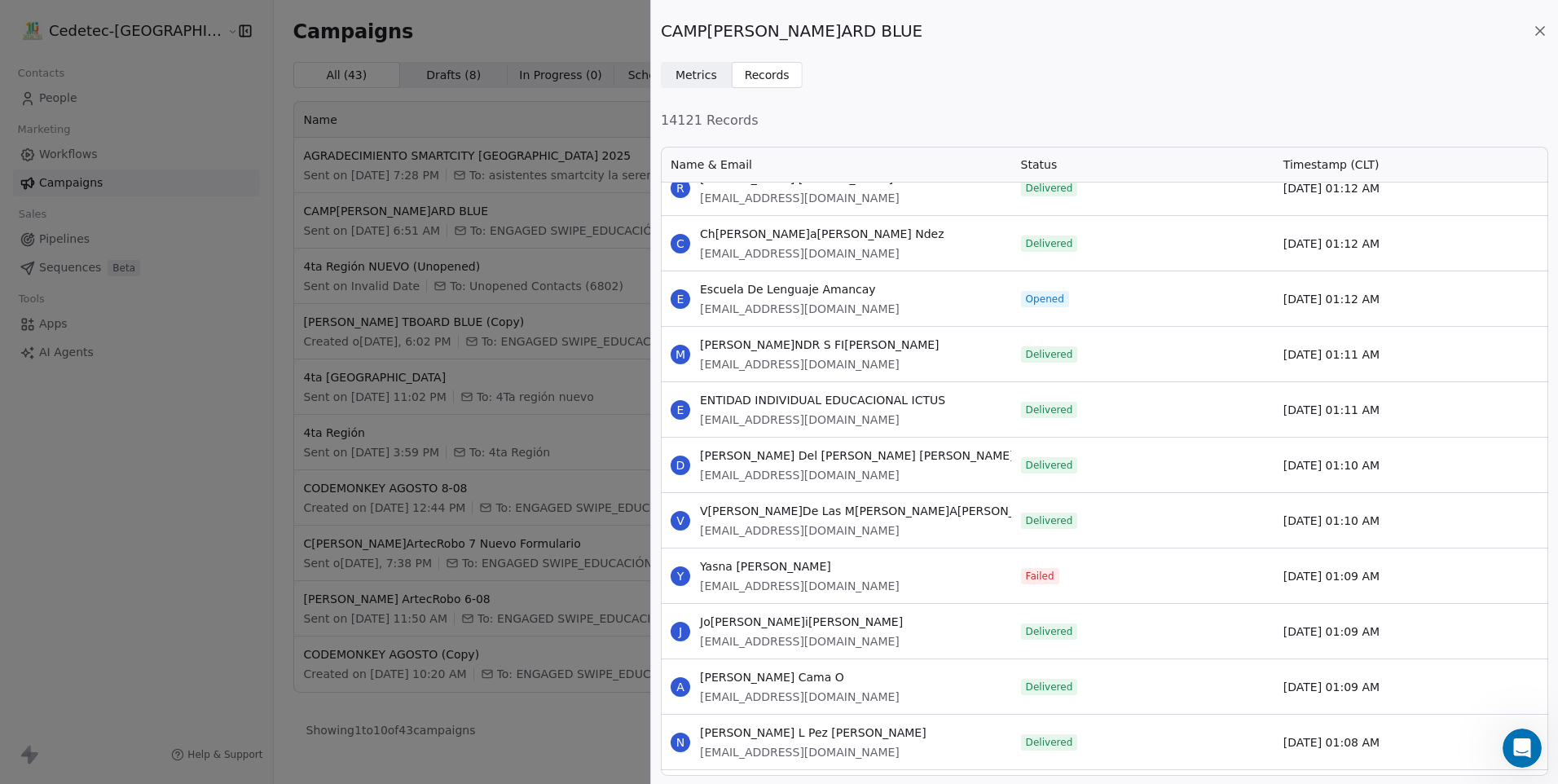
scroll to position [61458, 0]
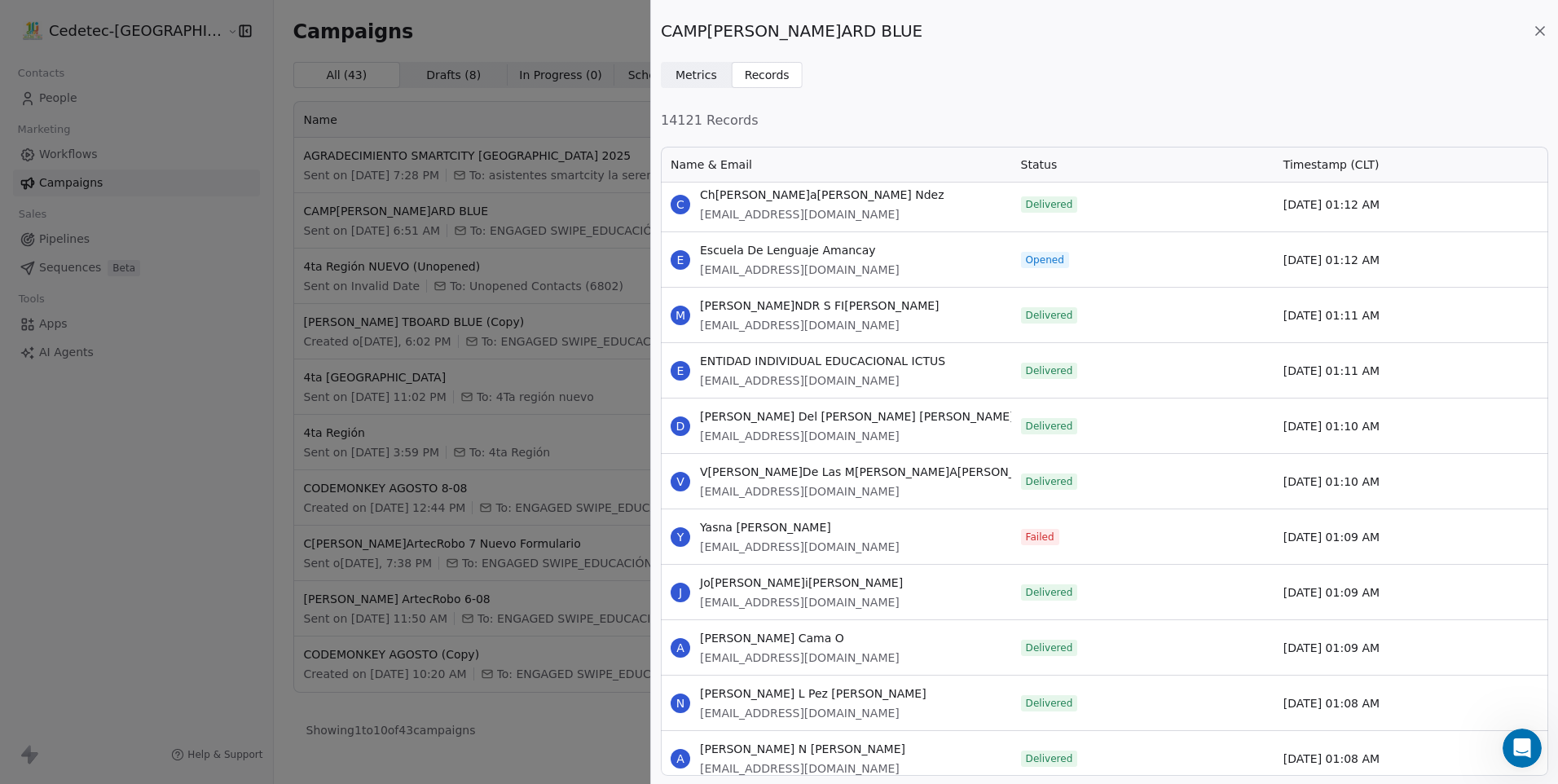
drag, startPoint x: 700, startPoint y: 251, endPoint x: 1376, endPoint y: 262, distance: 676.1
click at [1376, 262] on div "E Escuela De Lenguaje Amancay [EMAIL_ADDRESS][DOMAIN_NAME] Opened [DATE] 01:12 …" at bounding box center [1105, 258] width 887 height 55
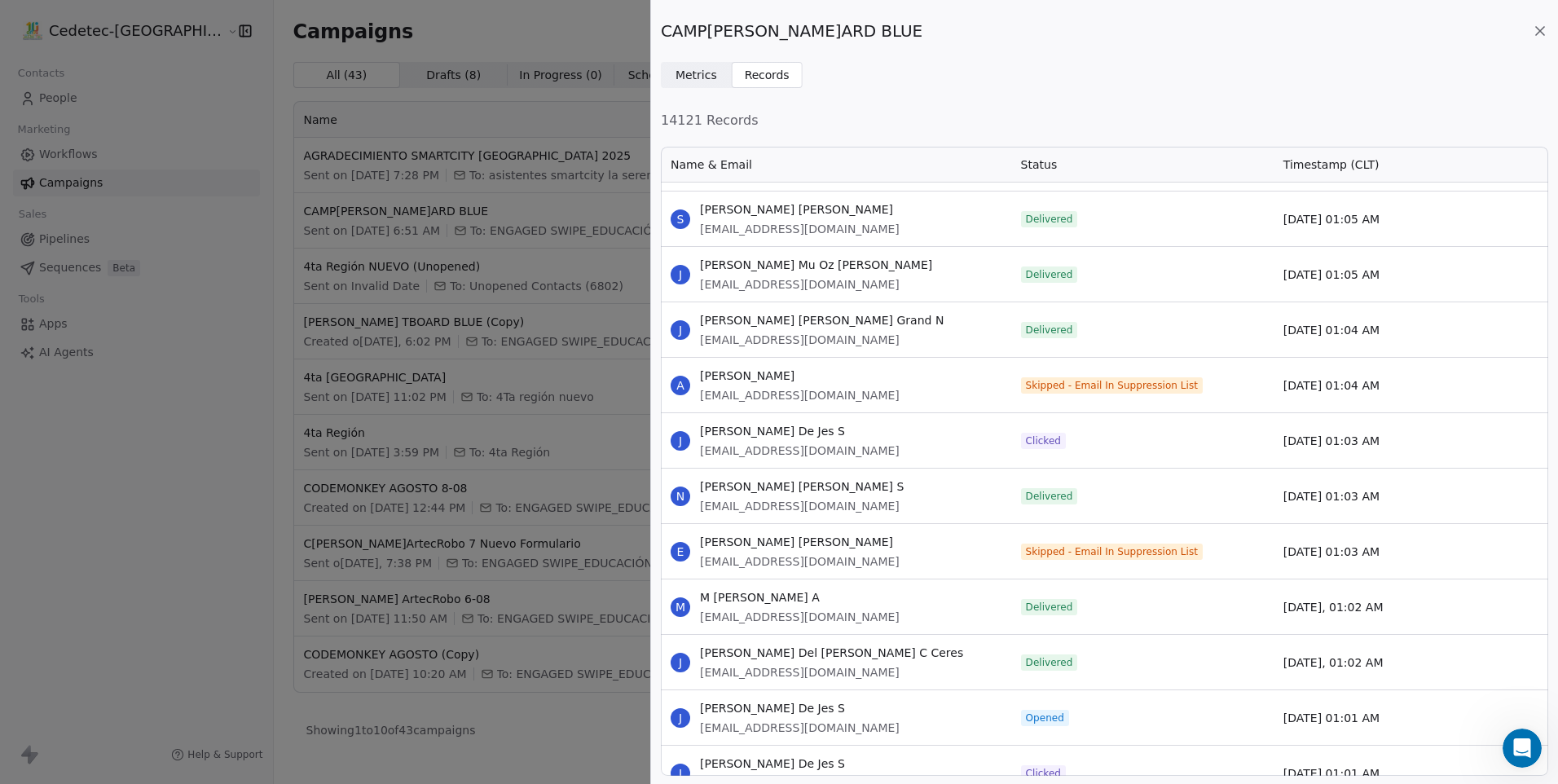
scroll to position [62355, 0]
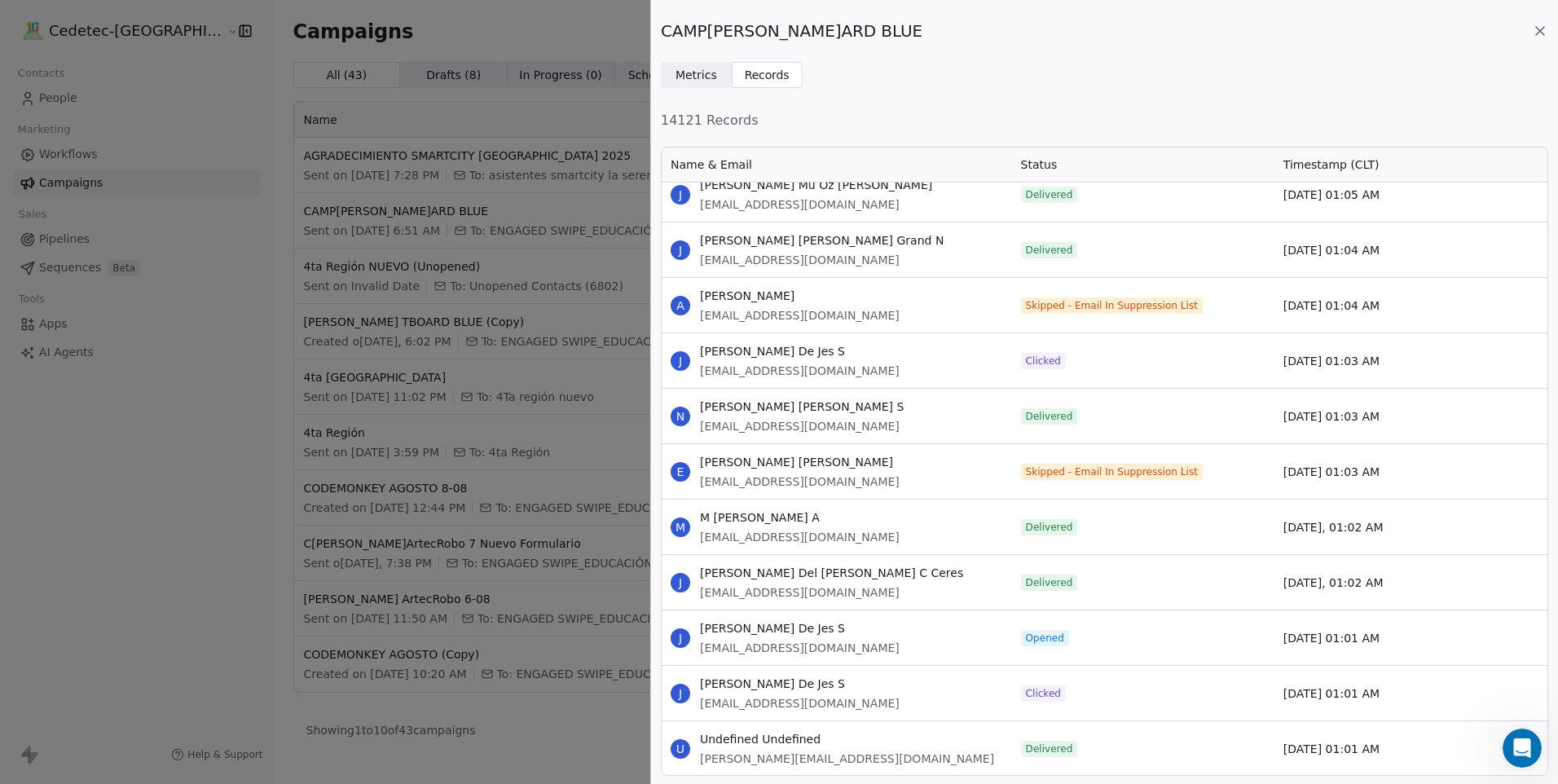
drag, startPoint x: 706, startPoint y: 351, endPoint x: 1396, endPoint y: 369, distance: 690.2
click at [1396, 369] on div "J Jos [PERSON_NAME] Jes S [EMAIL_ADDRESS][DOMAIN_NAME] Clic[DATE] 25, 01:03 AM" at bounding box center [1105, 360] width 887 height 55
drag, startPoint x: 701, startPoint y: 630, endPoint x: 1410, endPoint y: 648, distance: 709.2
click at [1410, 648] on div "J [PERSON_NAME] De Jes S [EMAIL_ADDRESS][DOMAIN_NAME] Opened [DATE] 01:01 AM" at bounding box center [1105, 636] width 887 height 55
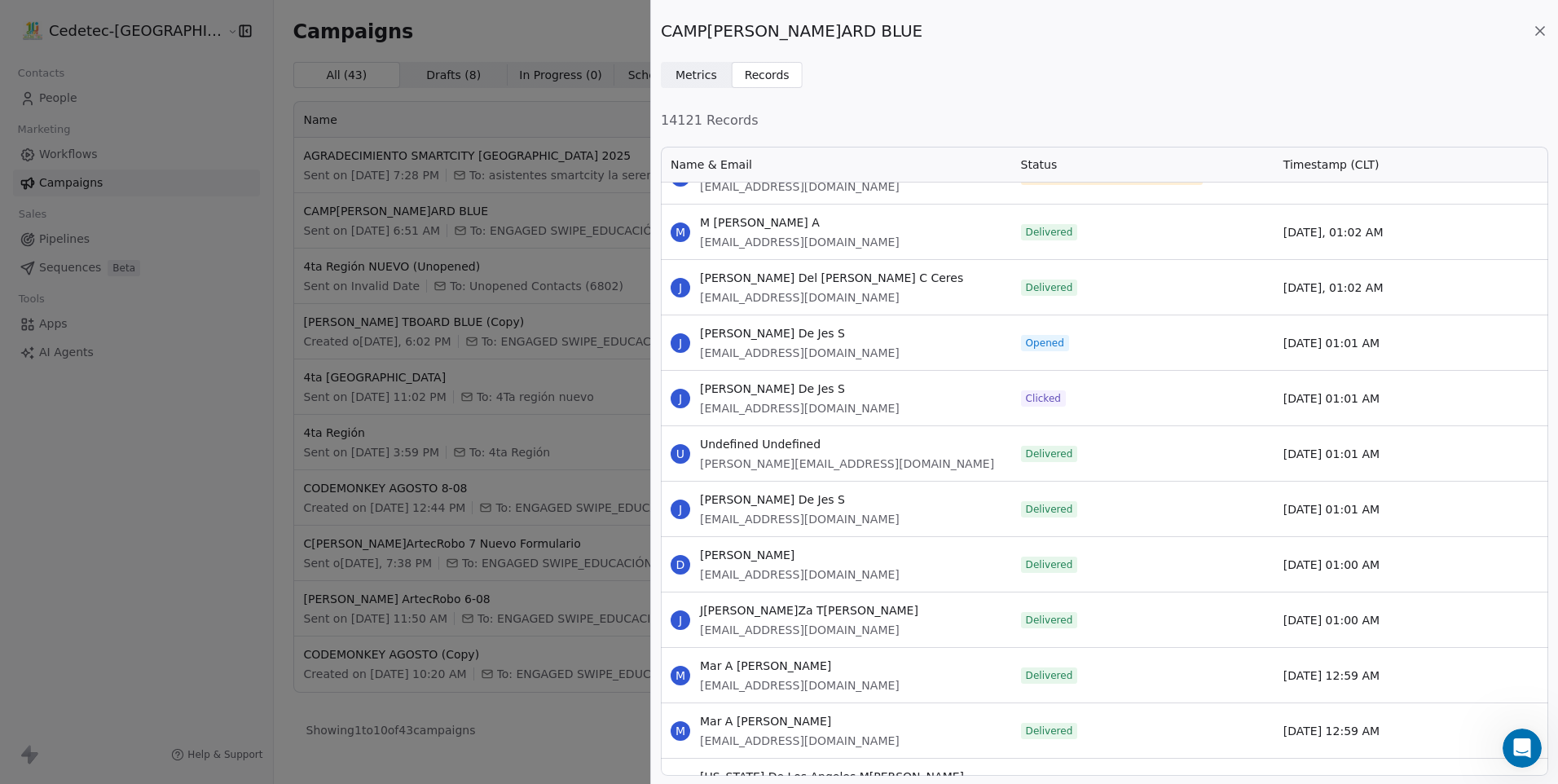
scroll to position [62681, 0]
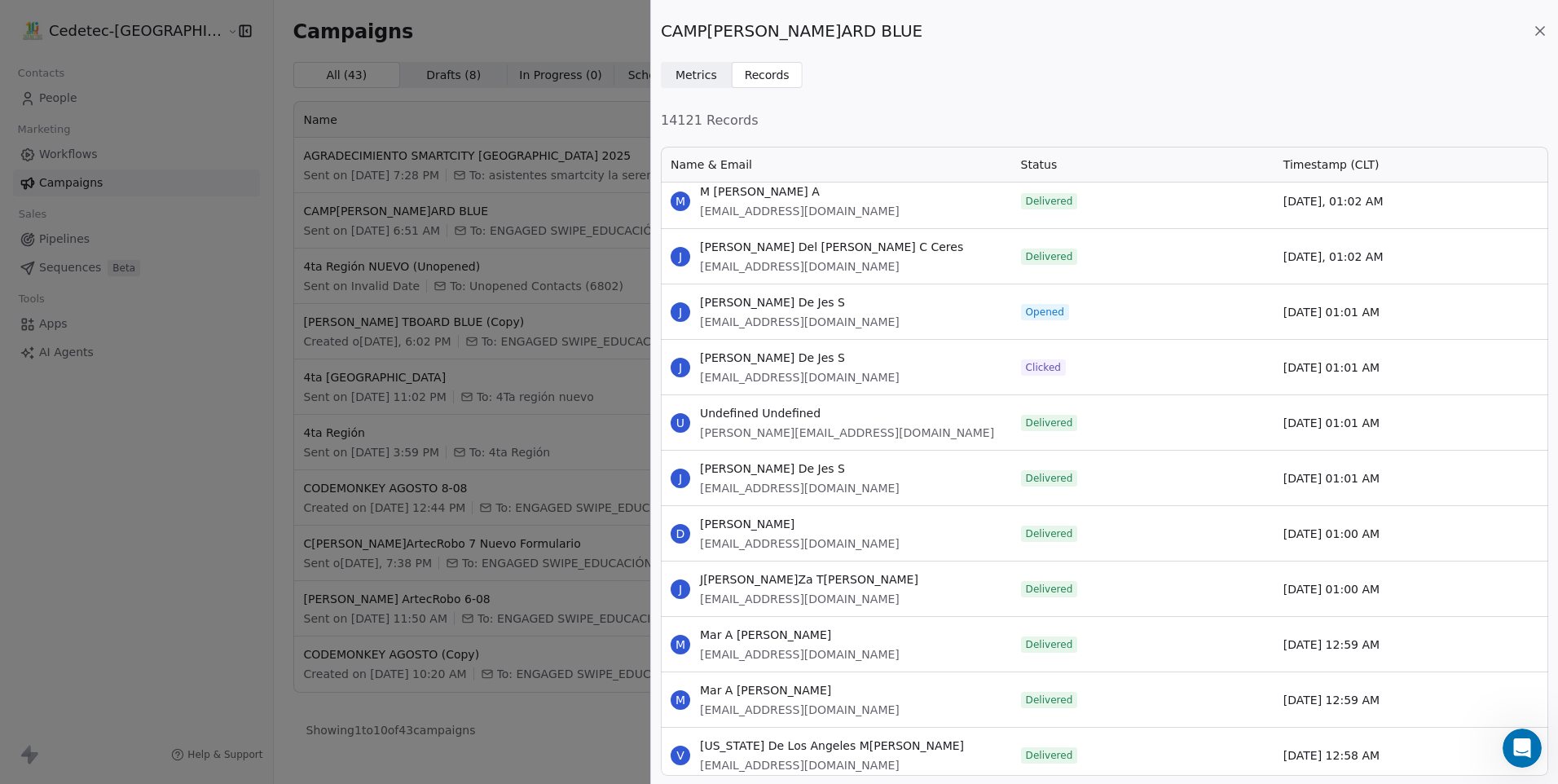
drag, startPoint x: 701, startPoint y: 357, endPoint x: 1375, endPoint y: 367, distance: 674.1
click at [1375, 367] on div "J [PERSON_NAME] De Jes S [EMAIL_ADDRESS][DOMAIN_NAME] Clicked [DATE] 01:01 AM" at bounding box center [1105, 366] width 887 height 55
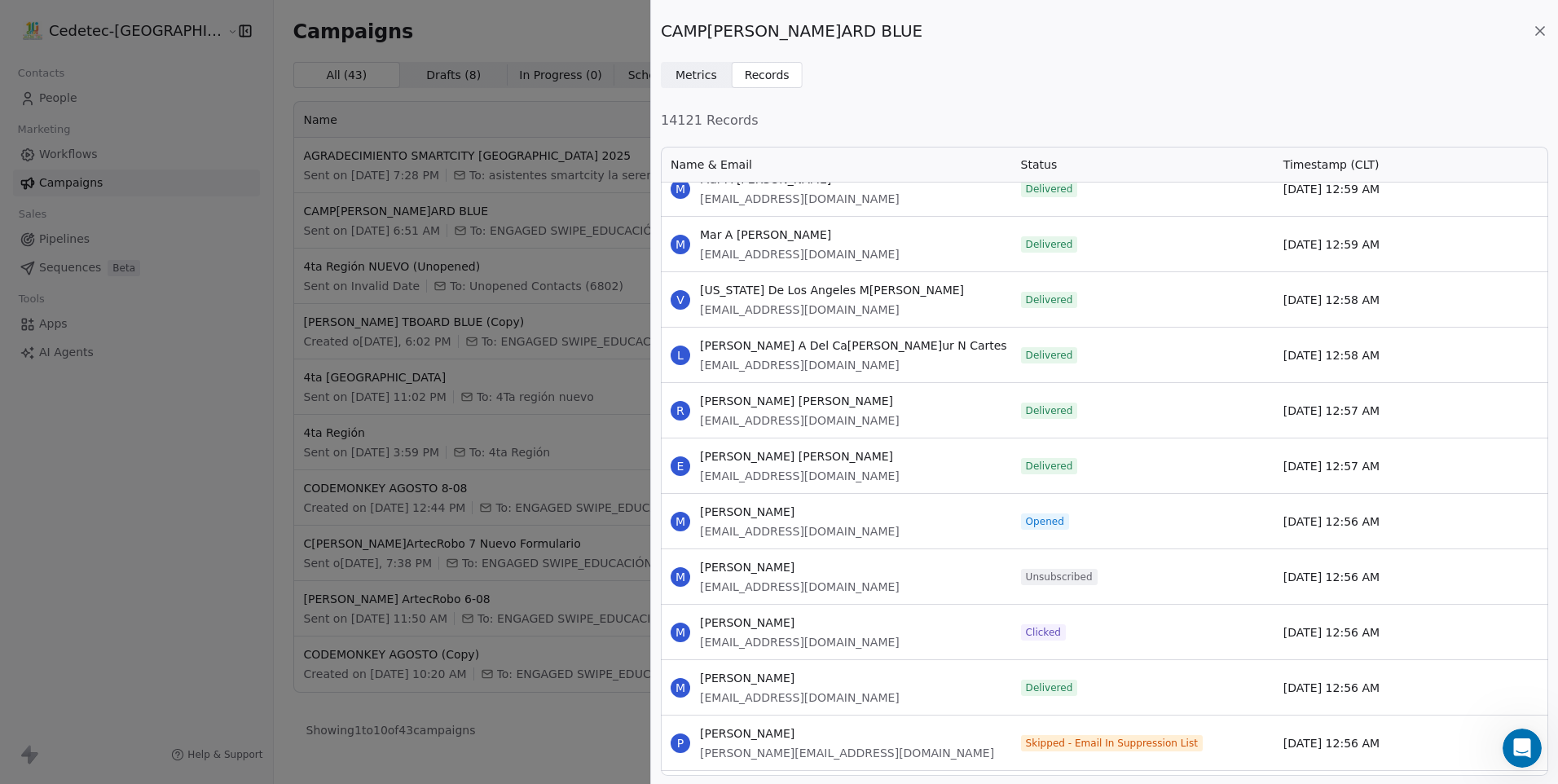
scroll to position [63170, 0]
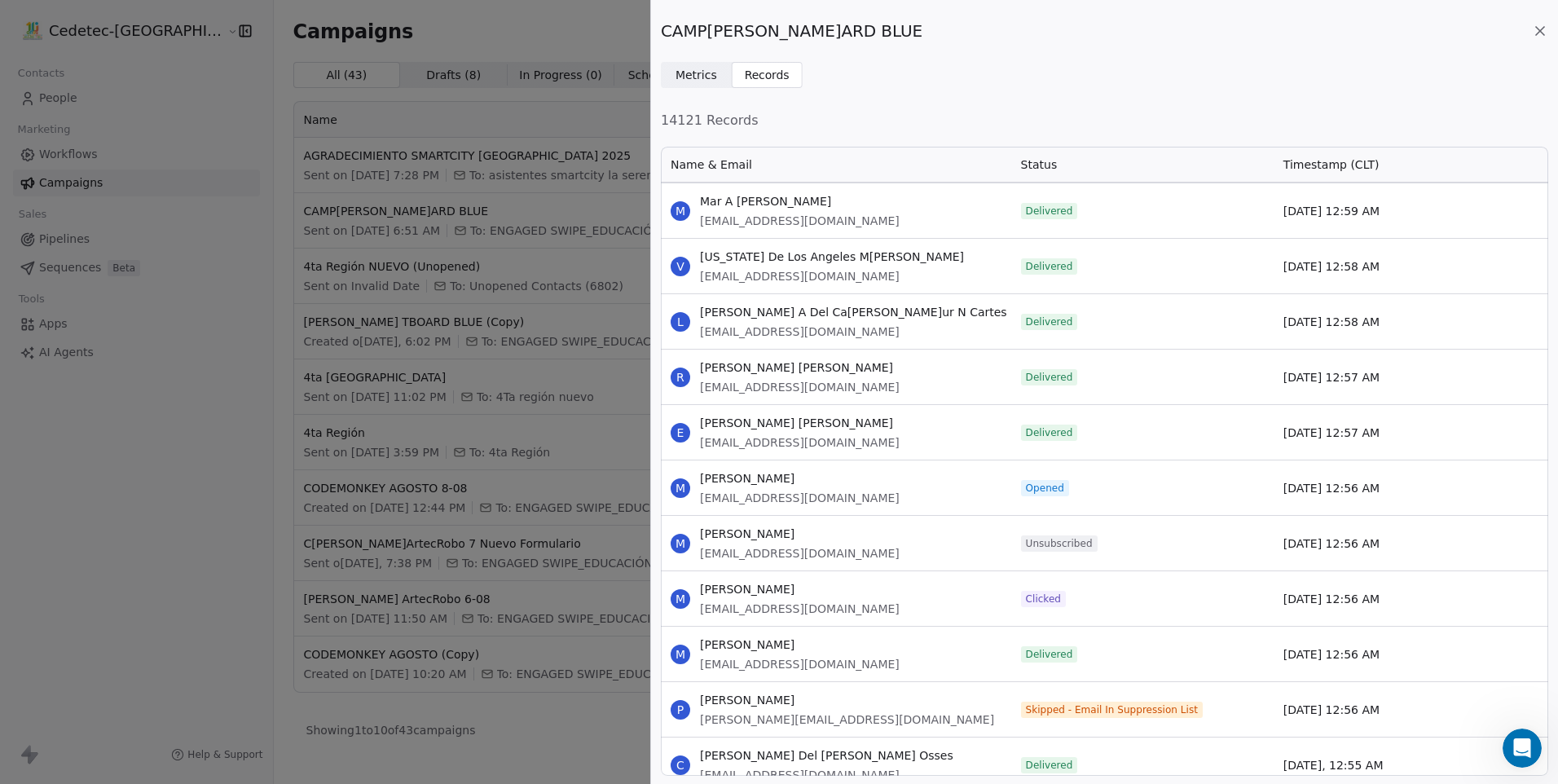
drag, startPoint x: 700, startPoint y: 475, endPoint x: 1386, endPoint y: 502, distance: 686.5
click at [1386, 502] on div "M [PERSON_NAME] [EMAIL_ADDRESS][DOMAIN_NAME] Opened [DATE] 12:56 AM" at bounding box center [1105, 487] width 887 height 55
click at [939, 636] on div "M MARTA RUIZ [EMAIL_ADDRESS][DOMAIN_NAME]" at bounding box center [836, 654] width 351 height 55
drag, startPoint x: 701, startPoint y: 588, endPoint x: 1410, endPoint y: 614, distance: 709.5
click at [1410, 614] on div "M [PERSON_NAME] [EMAIL_ADDRESS][DOMAIN_NAME] Clicked [DATE] 12:56 AM" at bounding box center [1105, 598] width 887 height 55
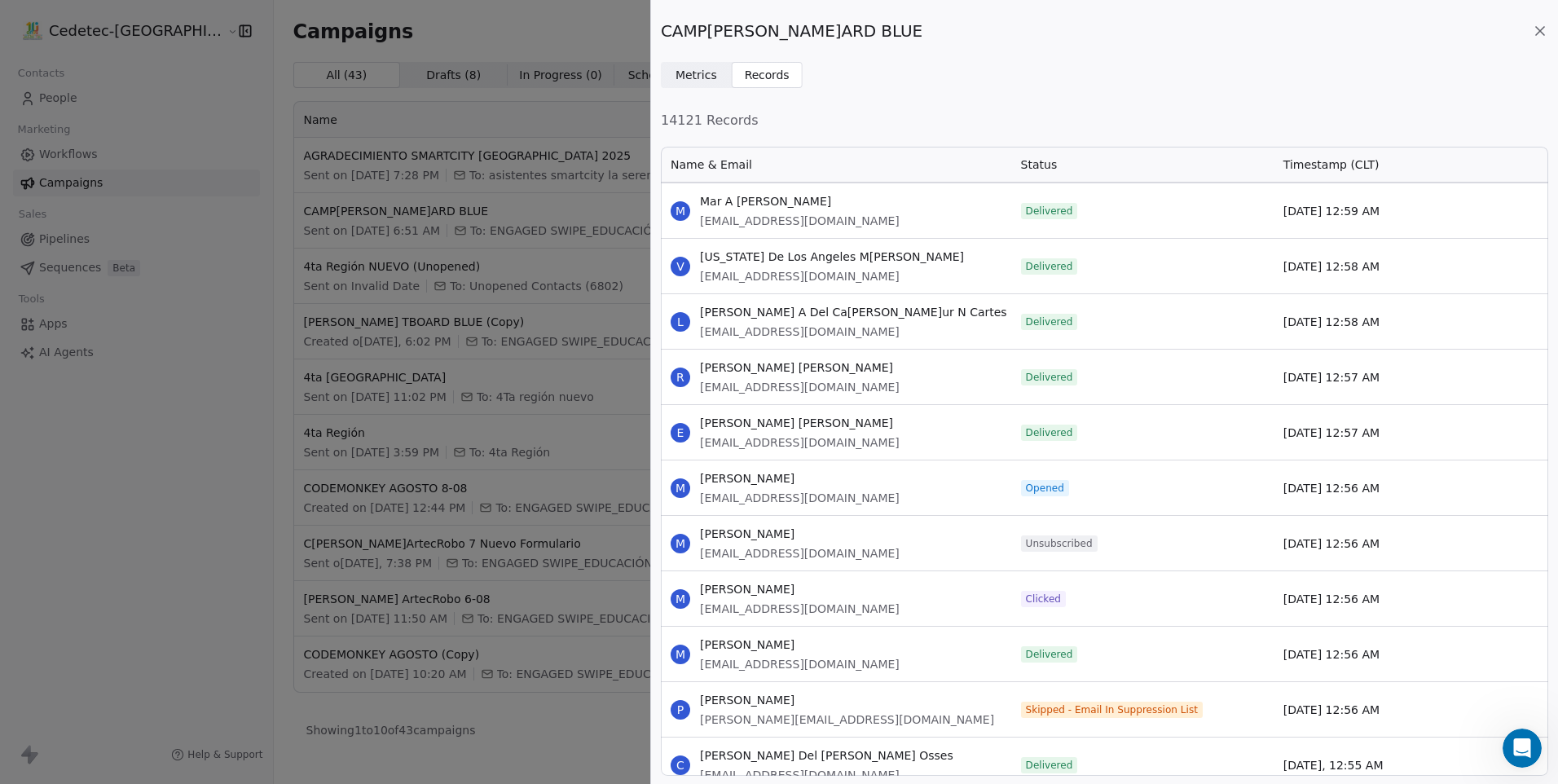
click at [1201, 632] on div "Delivered" at bounding box center [1142, 654] width 263 height 55
drag, startPoint x: 703, startPoint y: 478, endPoint x: 1375, endPoint y: 489, distance: 672.1
click at [1375, 489] on div "M [PERSON_NAME] [EMAIL_ADDRESS][DOMAIN_NAME] Opened [DATE] 12:56 AM" at bounding box center [1105, 487] width 887 height 55
click at [1119, 482] on div "Opened" at bounding box center [1142, 488] width 263 height 55
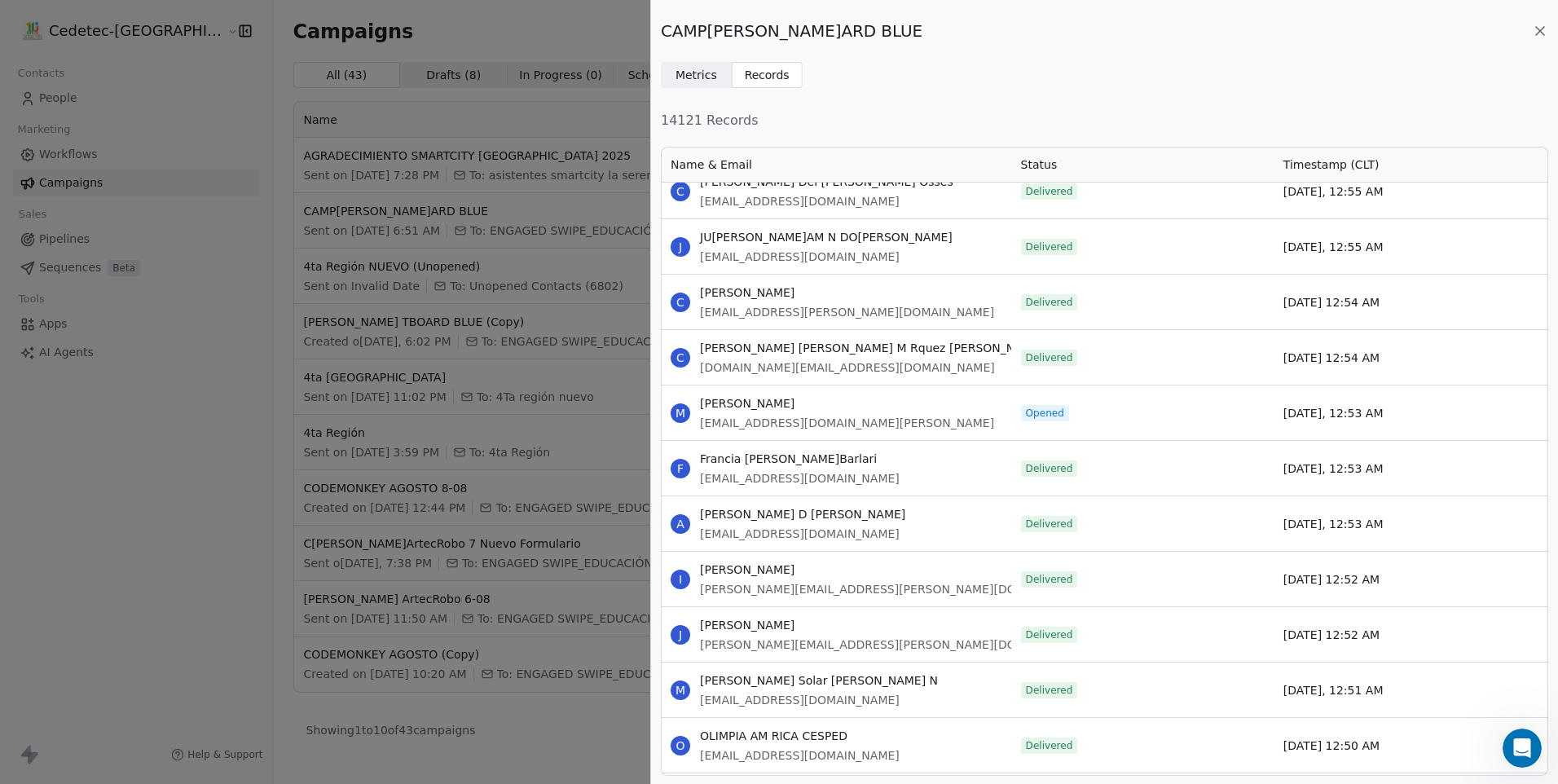
scroll to position [63821, 0]
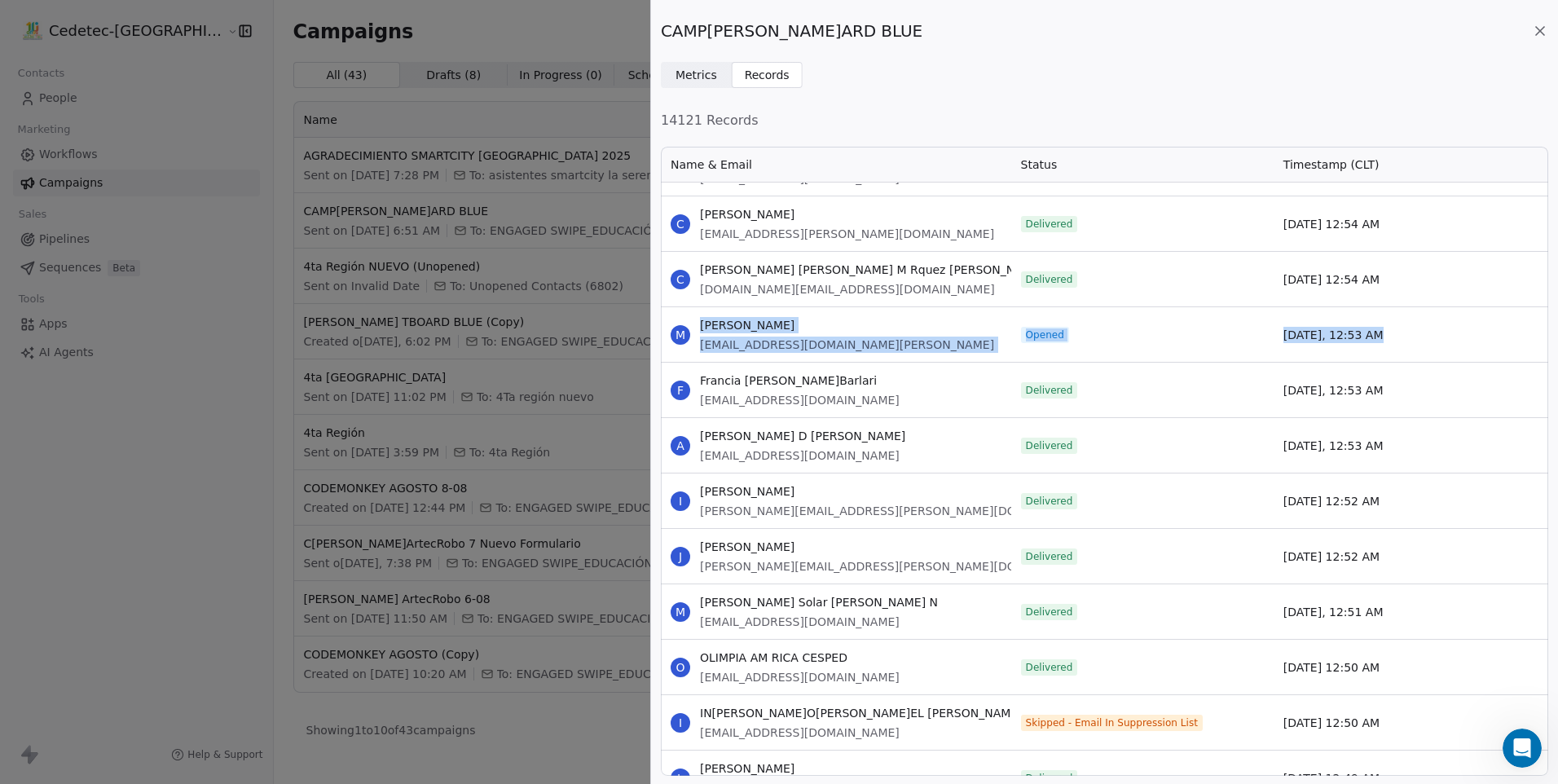
drag, startPoint x: 699, startPoint y: 323, endPoint x: 1398, endPoint y: 328, distance: 699.0
click at [1398, 328] on div "M Manuel [EMAIL_ADDRESS][DOMAIN_NAME][PERSON_NAME] Opene[DATE], 12:53 AM" at bounding box center [1105, 334] width 887 height 55
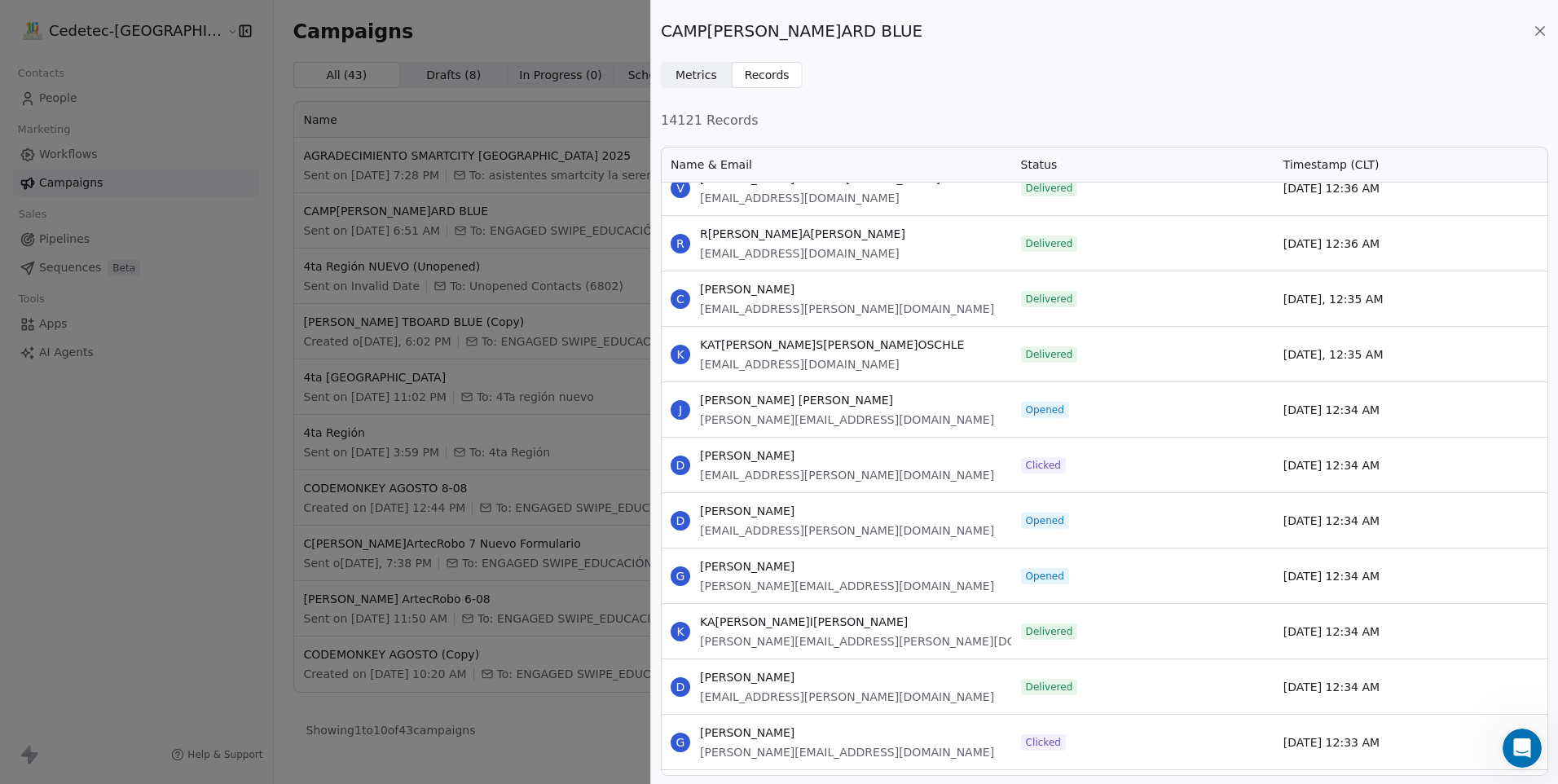
scroll to position [65777, 0]
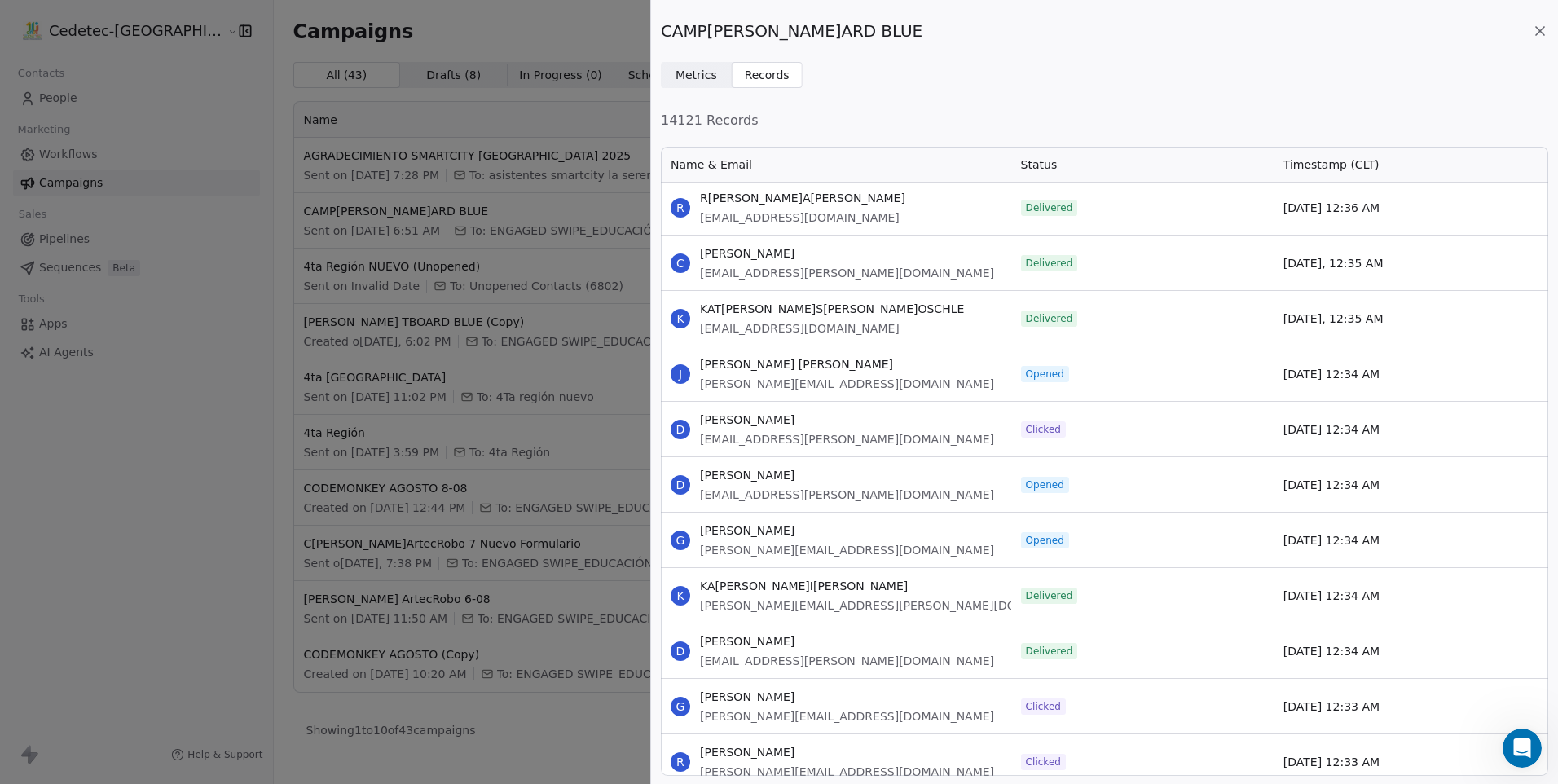
drag, startPoint x: 701, startPoint y: 365, endPoint x: 1390, endPoint y: 548, distance: 712.9
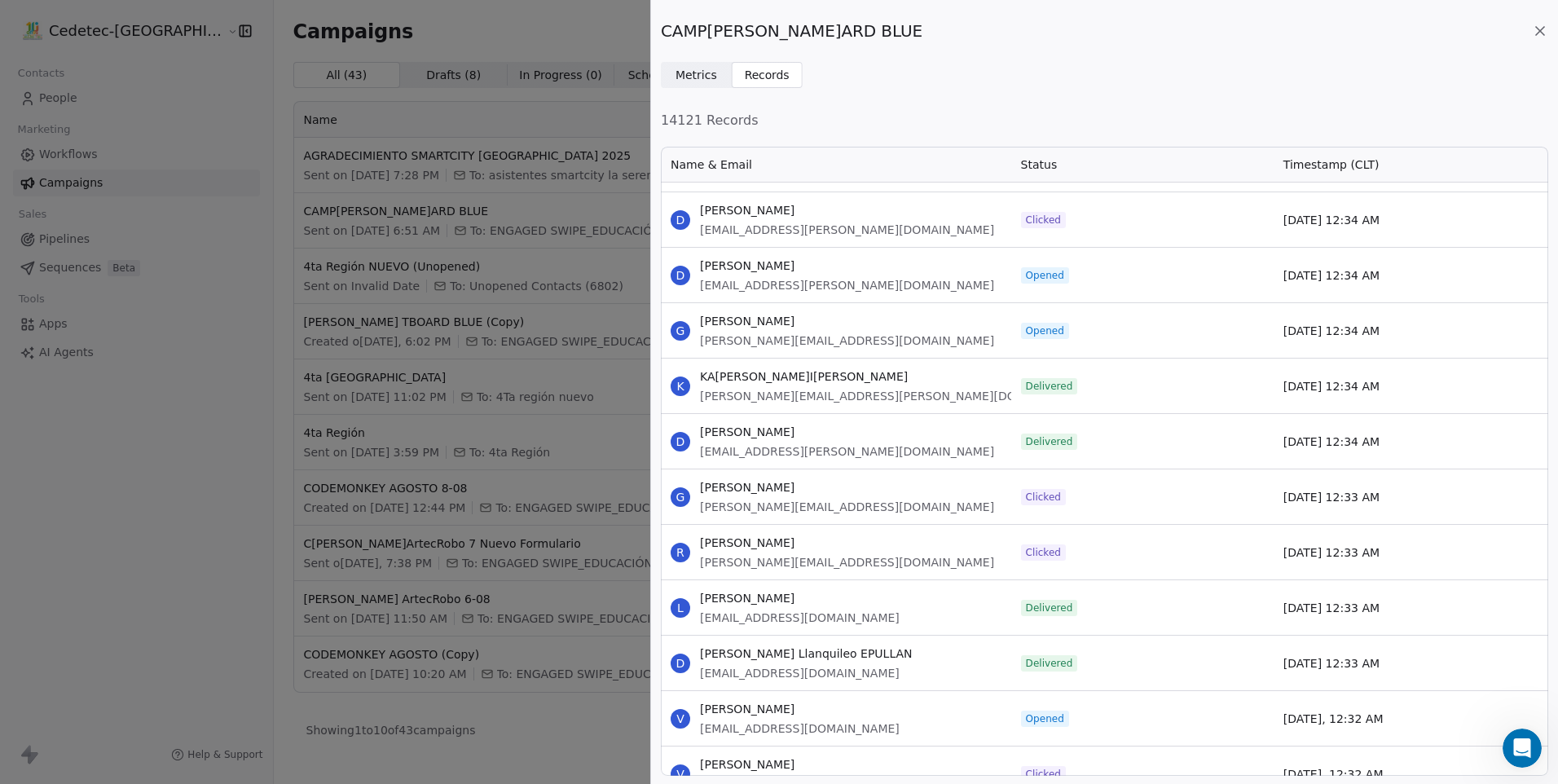
scroll to position [66103, 0]
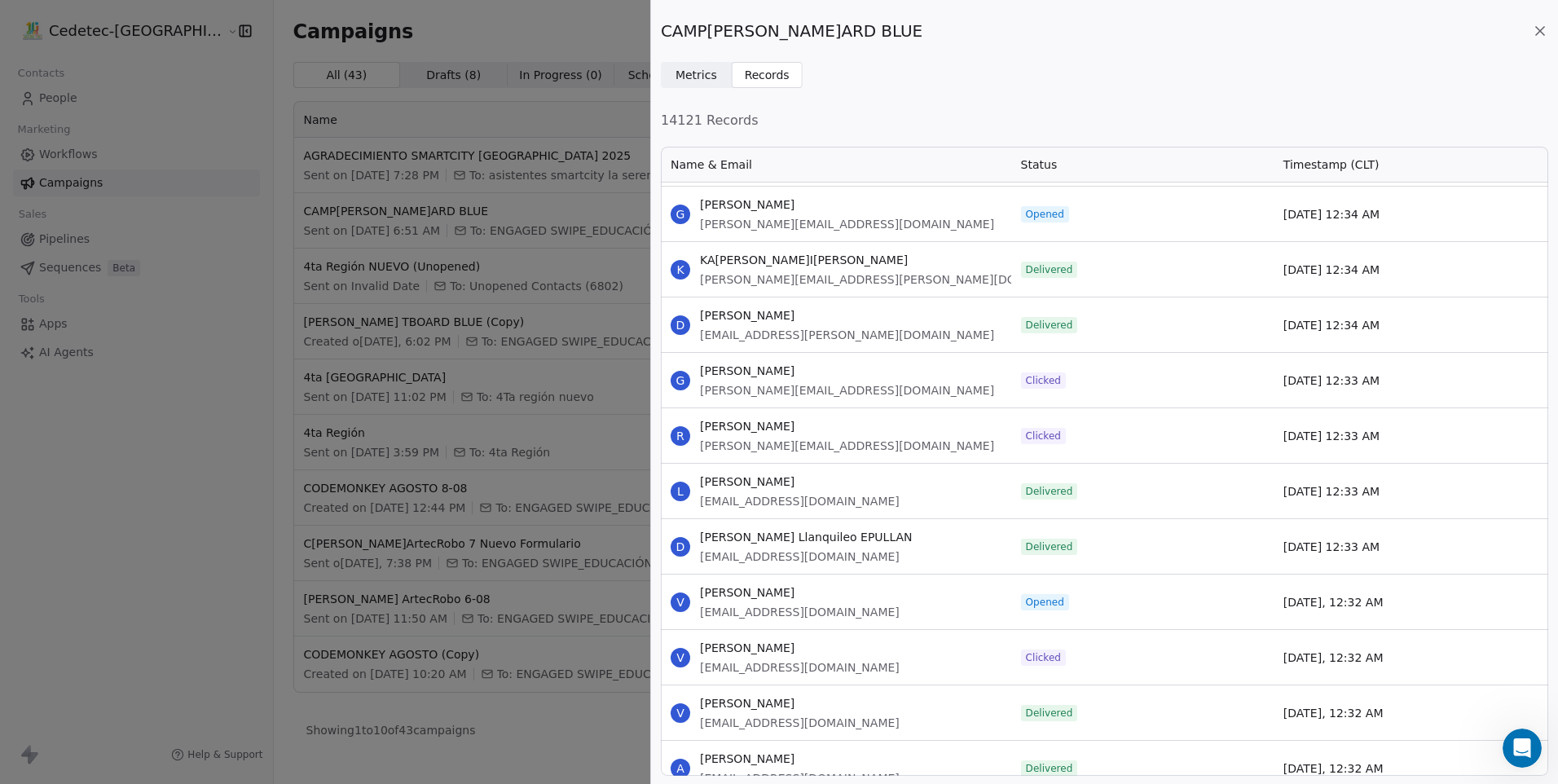
drag, startPoint x: 699, startPoint y: 372, endPoint x: 1390, endPoint y: 451, distance: 695.5
click at [880, 449] on div "R Rafael Alberto [EMAIL_ADDRESS][DOMAIN_NAME]" at bounding box center [836, 436] width 351 height 55
click at [851, 438] on span "[PERSON_NAME][EMAIL_ADDRESS][DOMAIN_NAME]" at bounding box center [847, 445] width 294 height 16
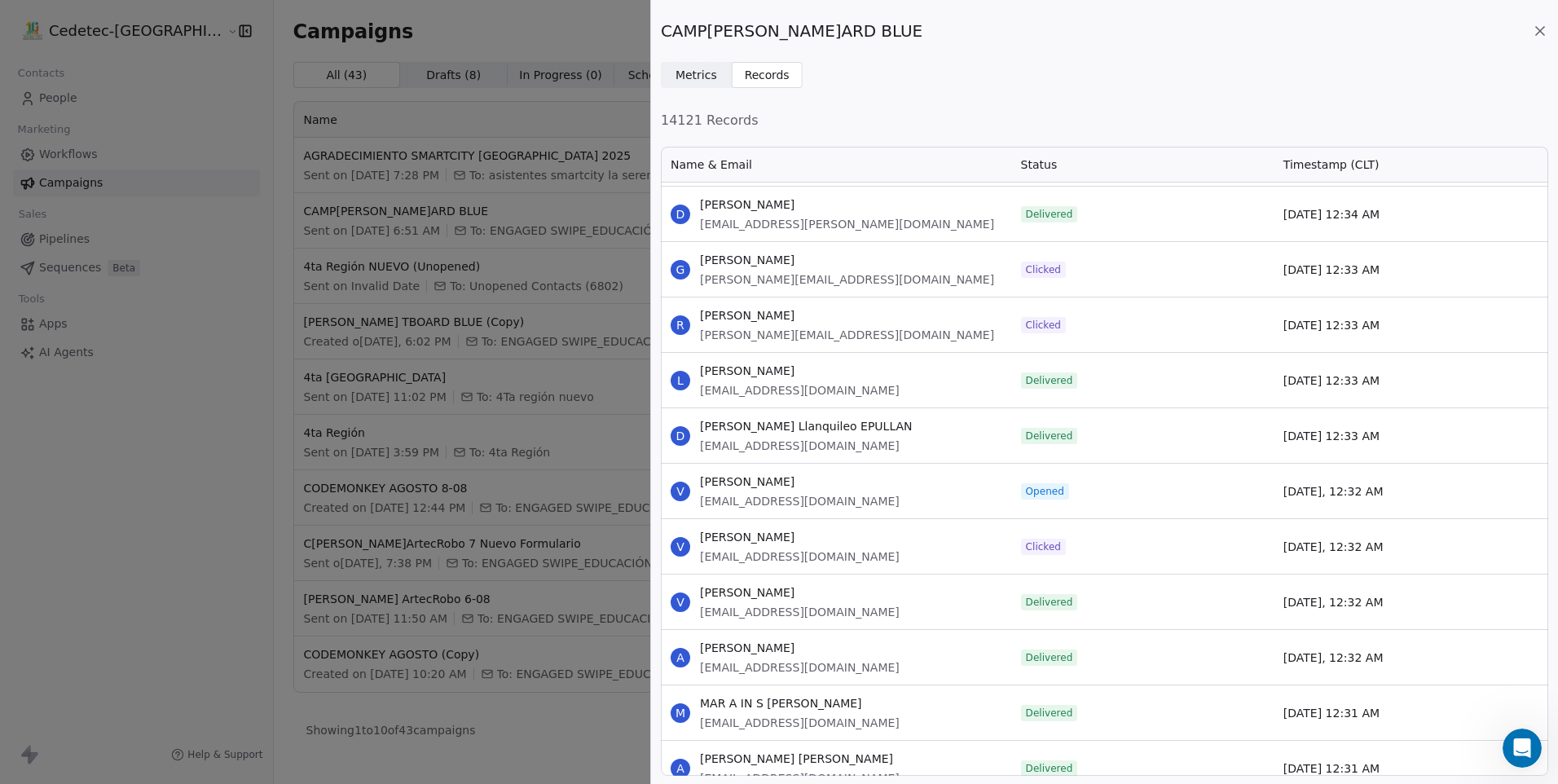
scroll to position [66266, 0]
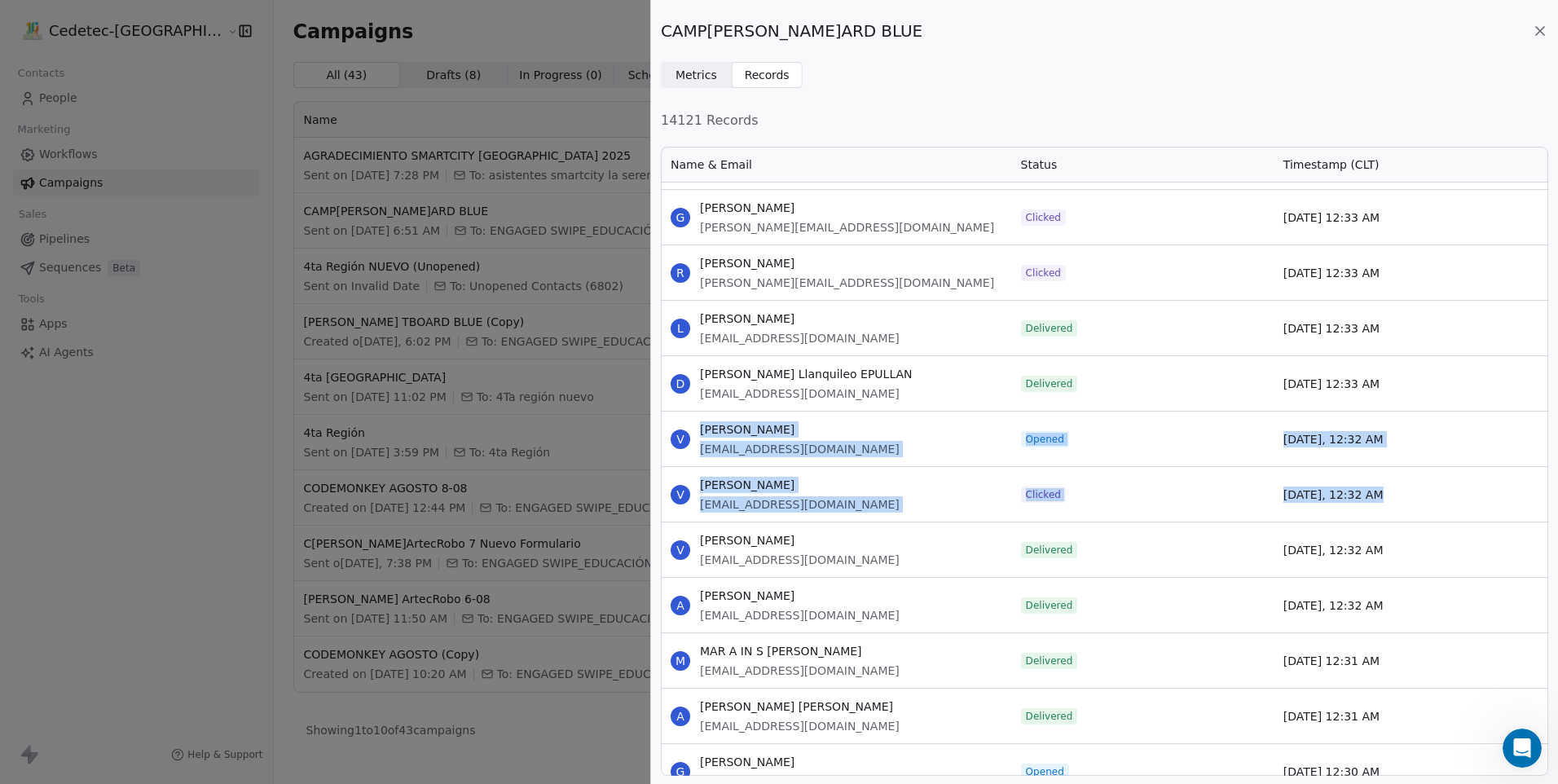
drag, startPoint x: 704, startPoint y: 430, endPoint x: 1389, endPoint y: 492, distance: 687.8
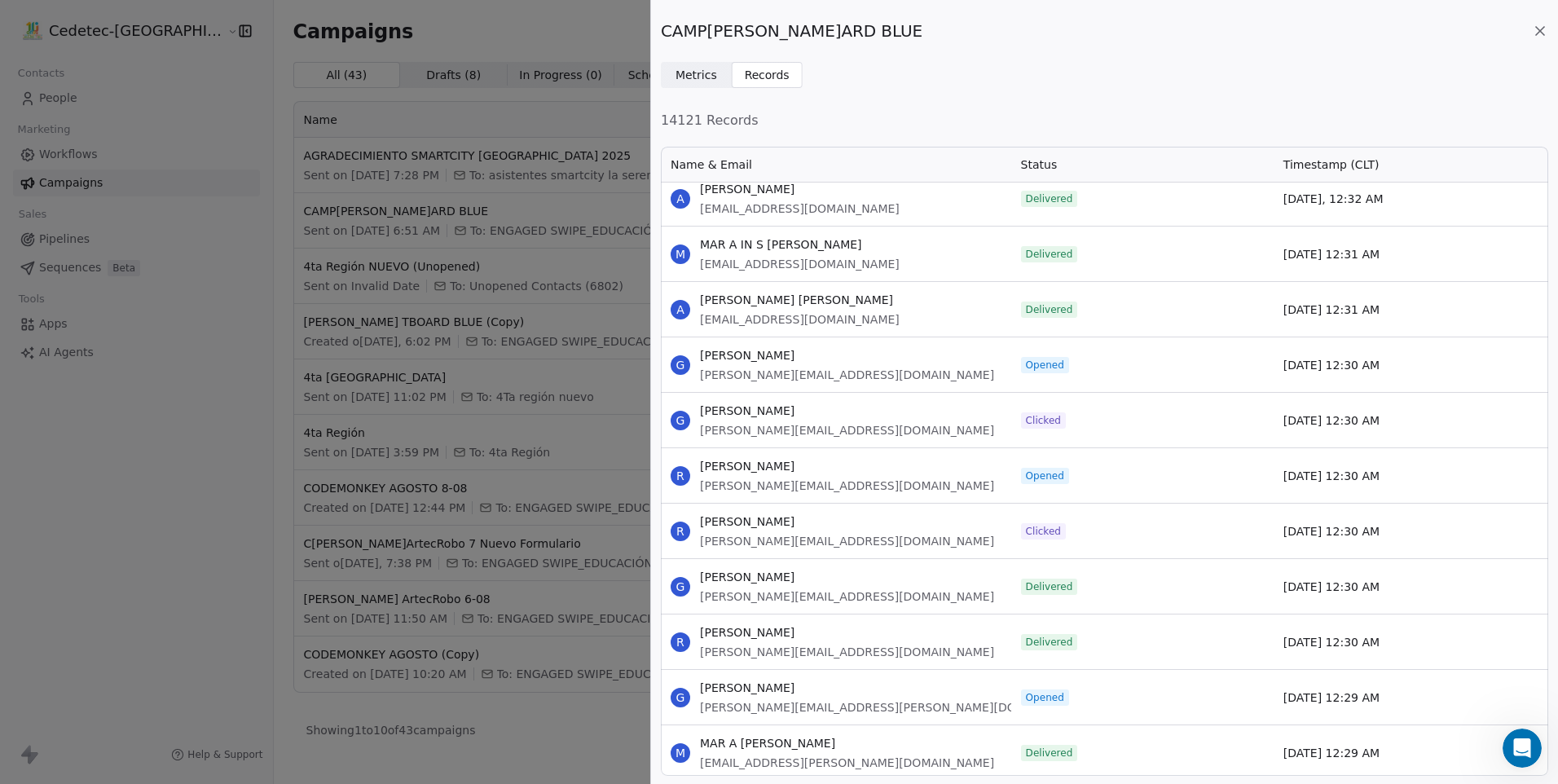
scroll to position [66673, 0]
drag, startPoint x: 701, startPoint y: 352, endPoint x: 1378, endPoint y: 530, distance: 700.0
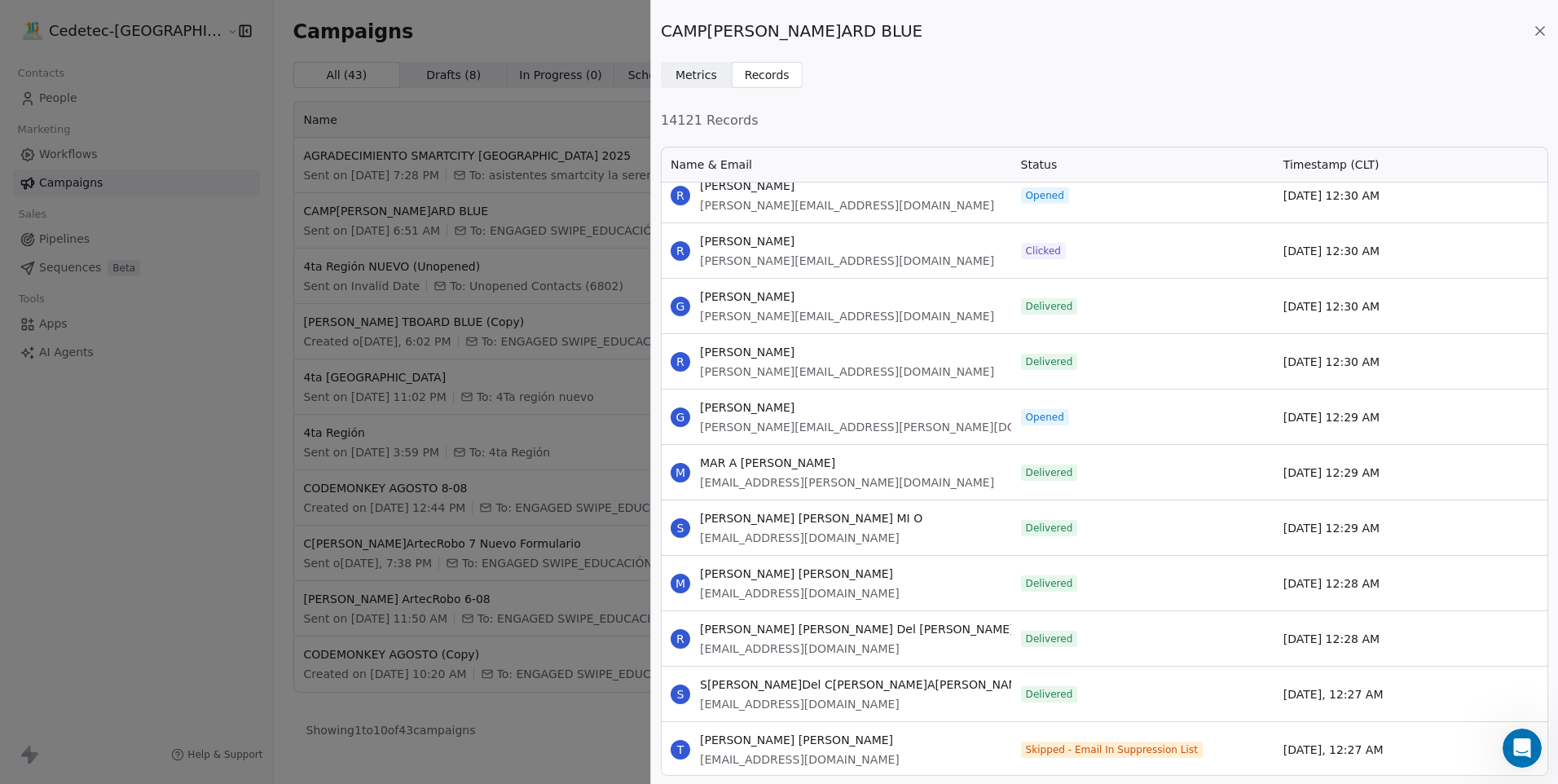
scroll to position [66918, 0]
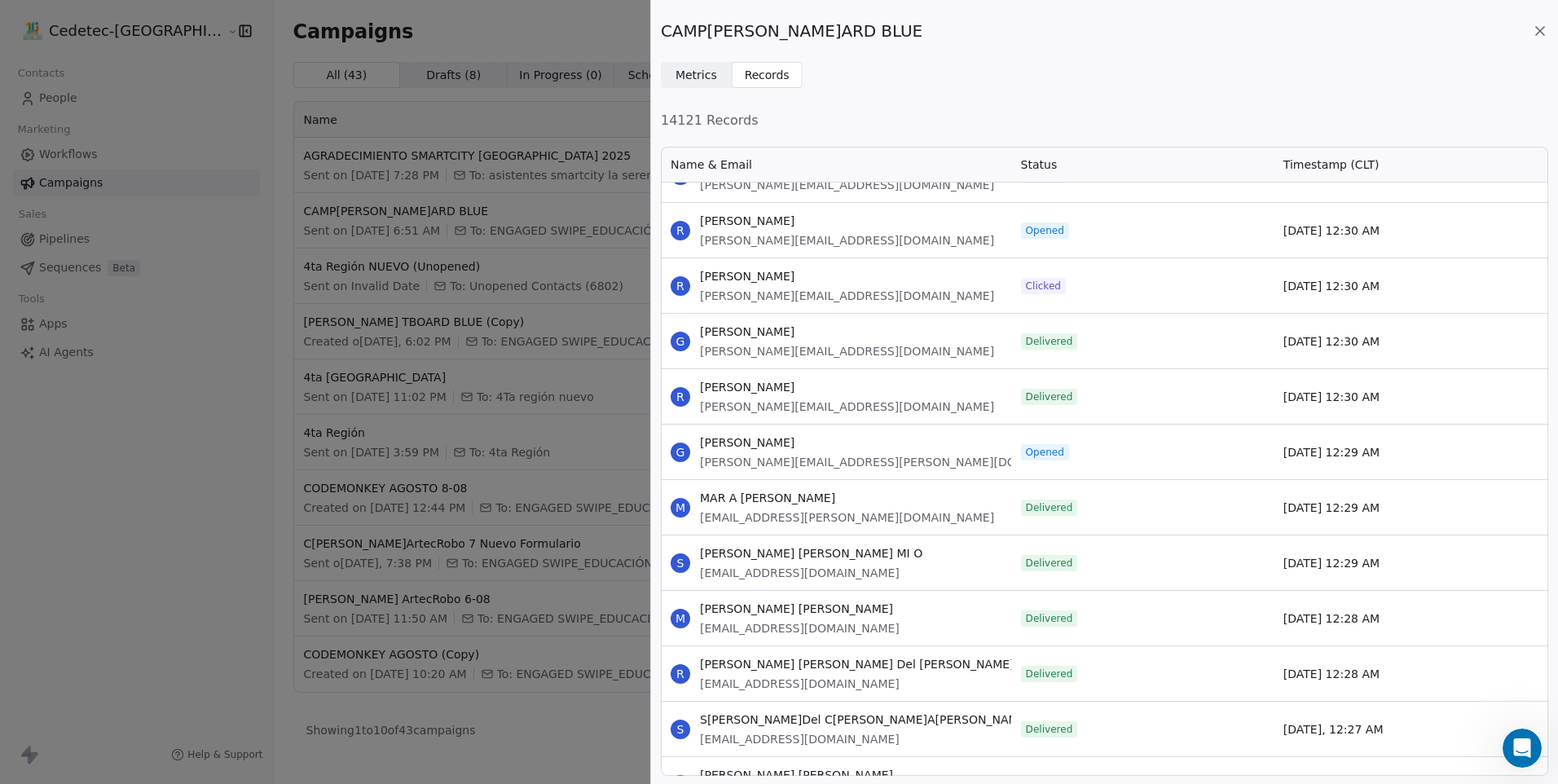
drag, startPoint x: 703, startPoint y: 444, endPoint x: 1381, endPoint y: 454, distance: 678.1
click at [1381, 454] on div "G GISELA MARCELA RIVERA [EMAIL_ADDRESS][PERSON_NAME][DOMAIN_NAME] Ope[DATE] 25,…" at bounding box center [1105, 451] width 887 height 55
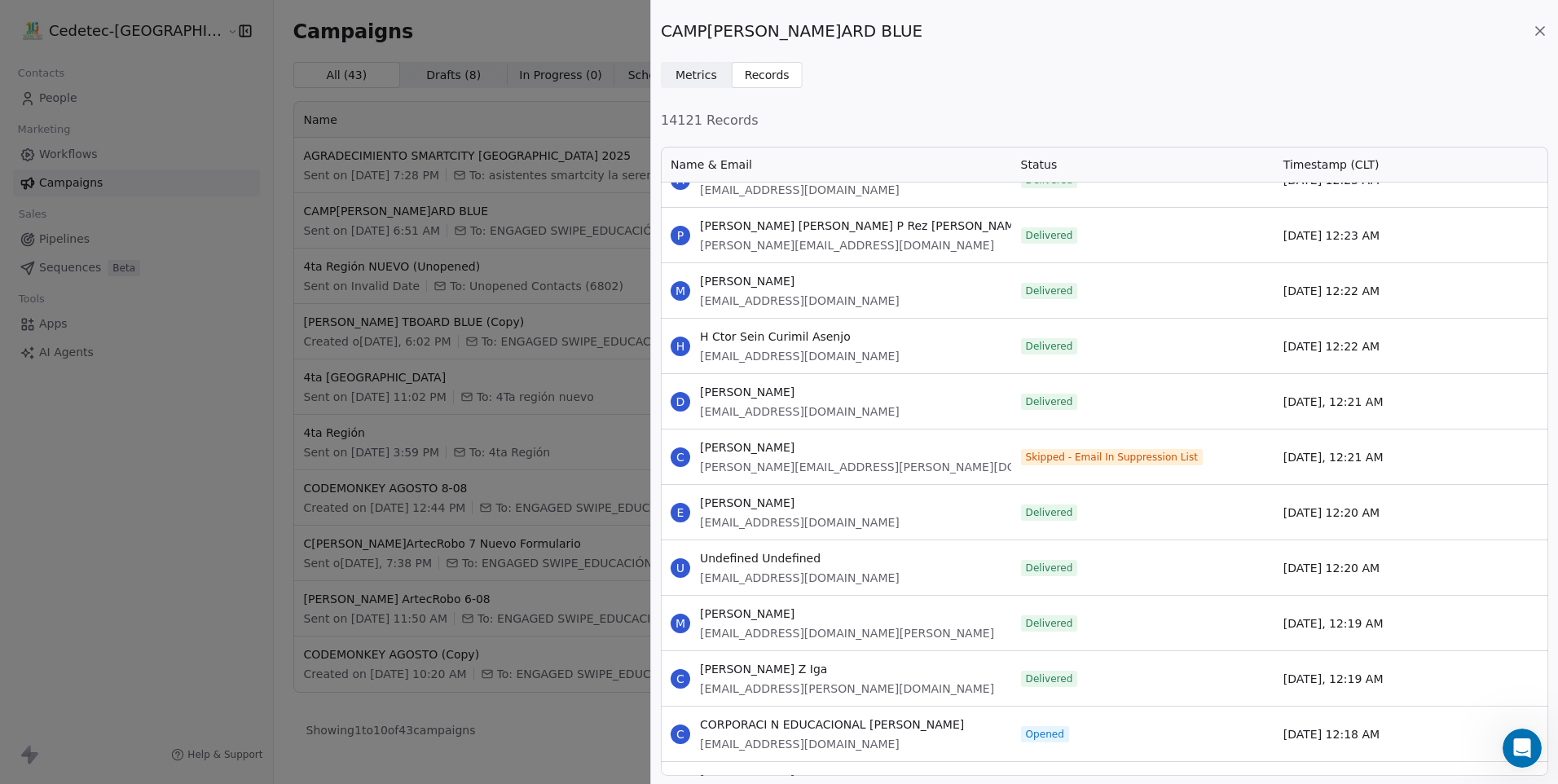
scroll to position [68304, 0]
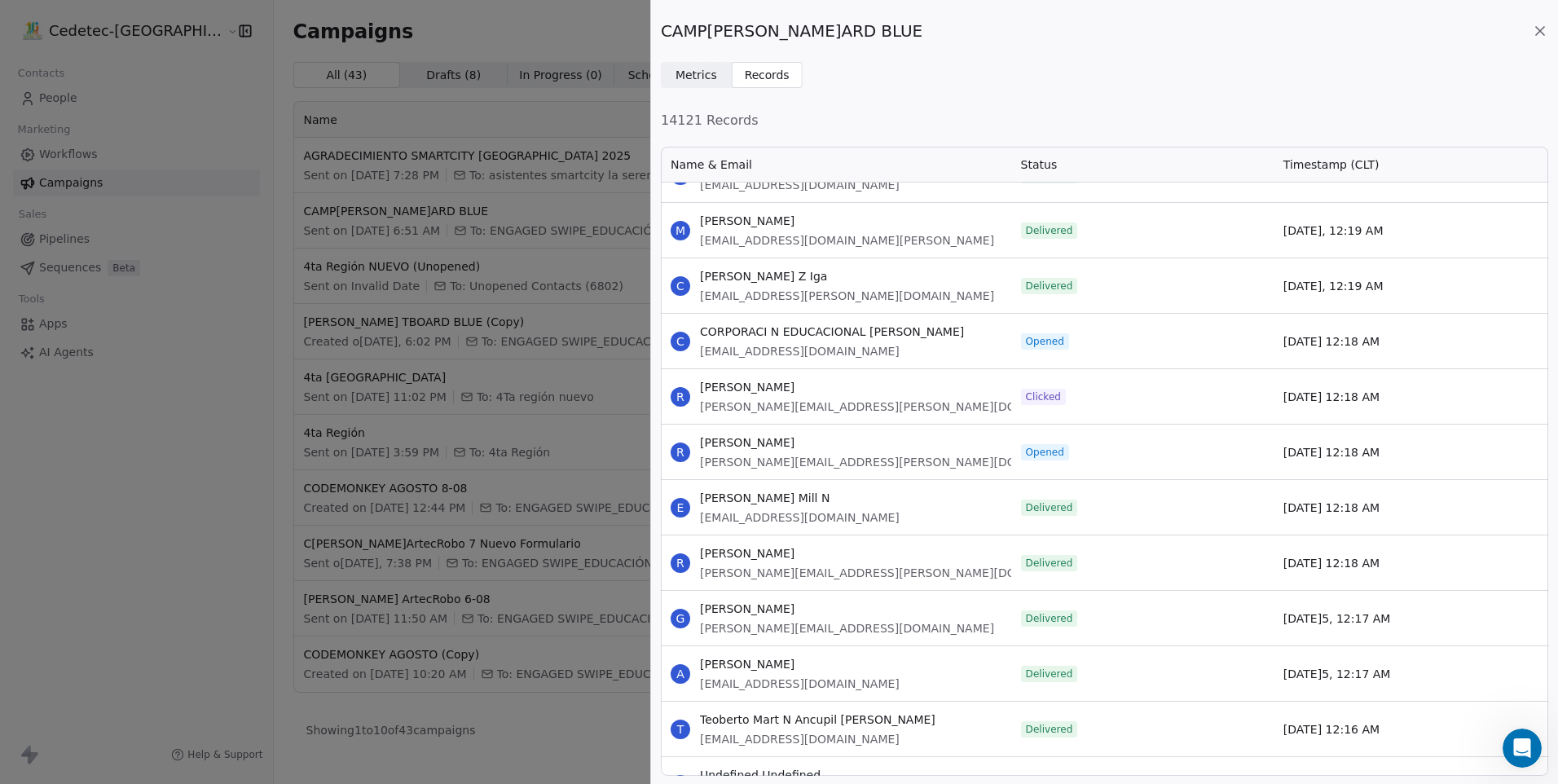
drag, startPoint x: 701, startPoint y: 328, endPoint x: 1389, endPoint y: 462, distance: 700.9
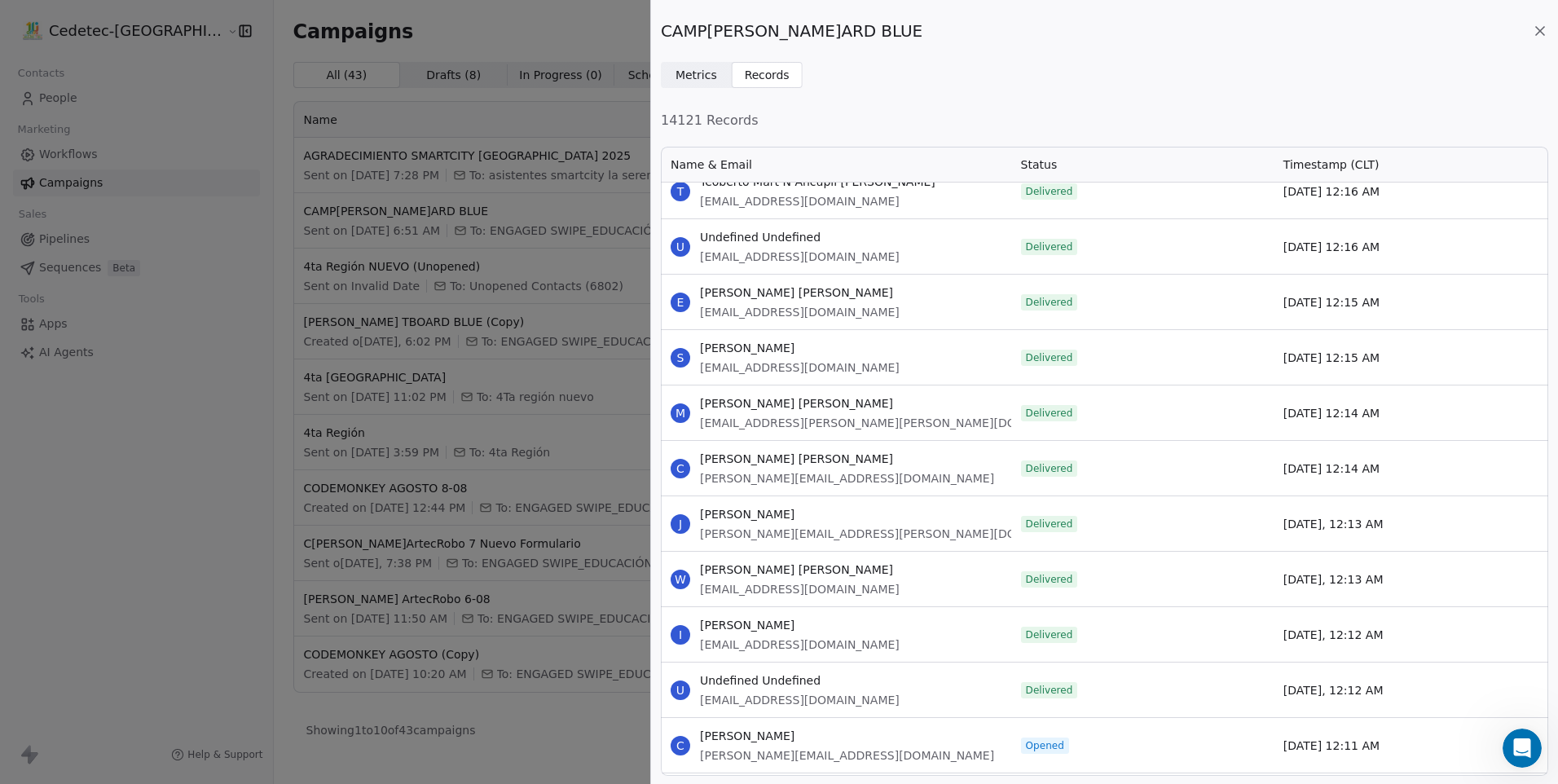
scroll to position [69362, 0]
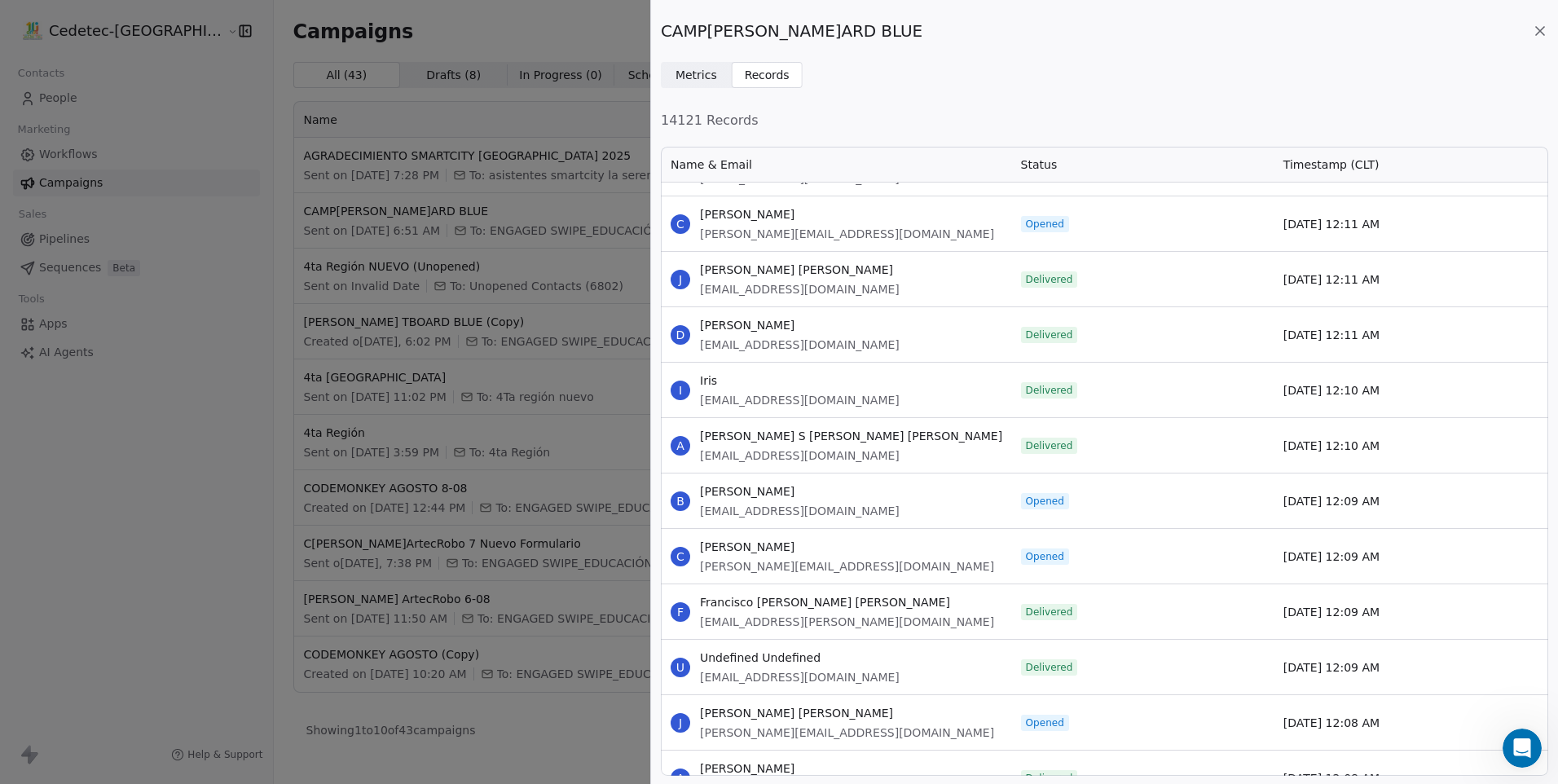
drag, startPoint x: 701, startPoint y: 213, endPoint x: 1439, endPoint y: 233, distance: 738.3
click at [1439, 233] on div "C [PERSON_NAME] [PERSON_NAME][EMAIL_ADDRESS][DOMAIN_NAME] Opened [DATE] 12:11 AM" at bounding box center [1105, 223] width 887 height 55
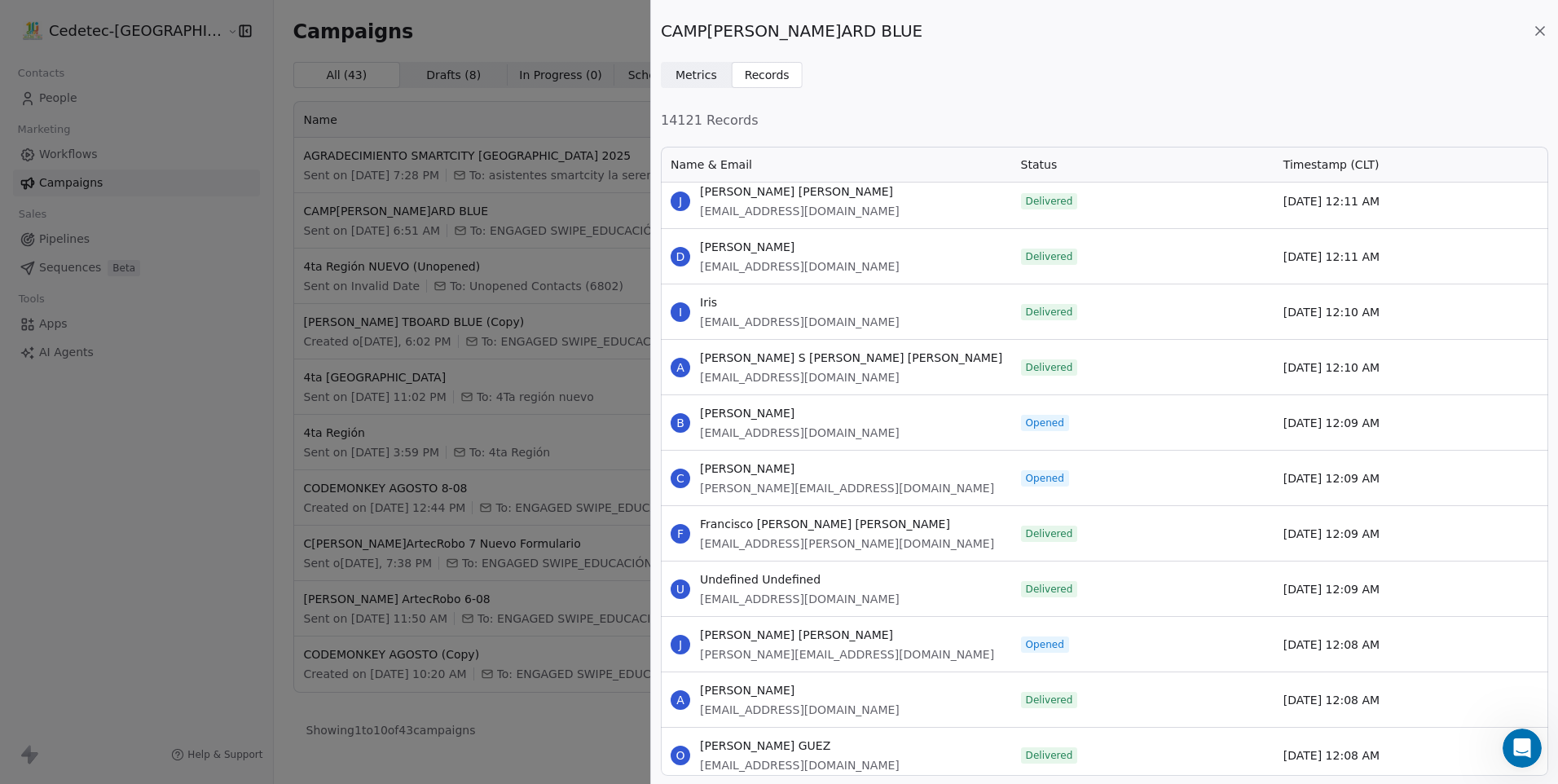
scroll to position [69444, 0]
drag, startPoint x: 701, startPoint y: 409, endPoint x: 1443, endPoint y: 462, distance: 743.9
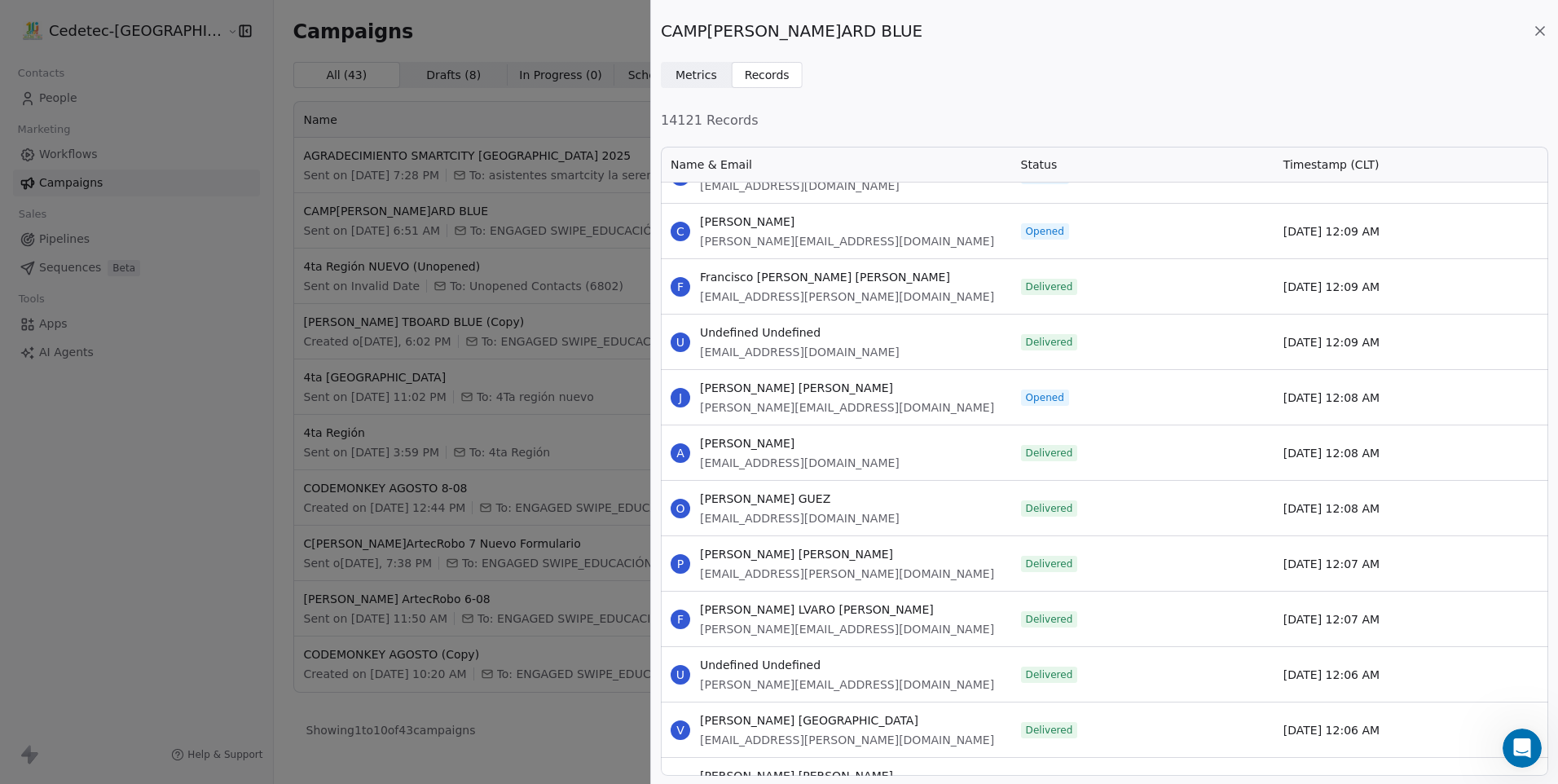
scroll to position [69688, 0]
drag, startPoint x: 701, startPoint y: 385, endPoint x: 1430, endPoint y: 404, distance: 729.2
click at [1430, 404] on div "J [PERSON_NAME] Parra [EMAIL_ADDRESS][DOMAIN_NAME] Opened [DATE] 12:08 AM" at bounding box center [1105, 396] width 887 height 55
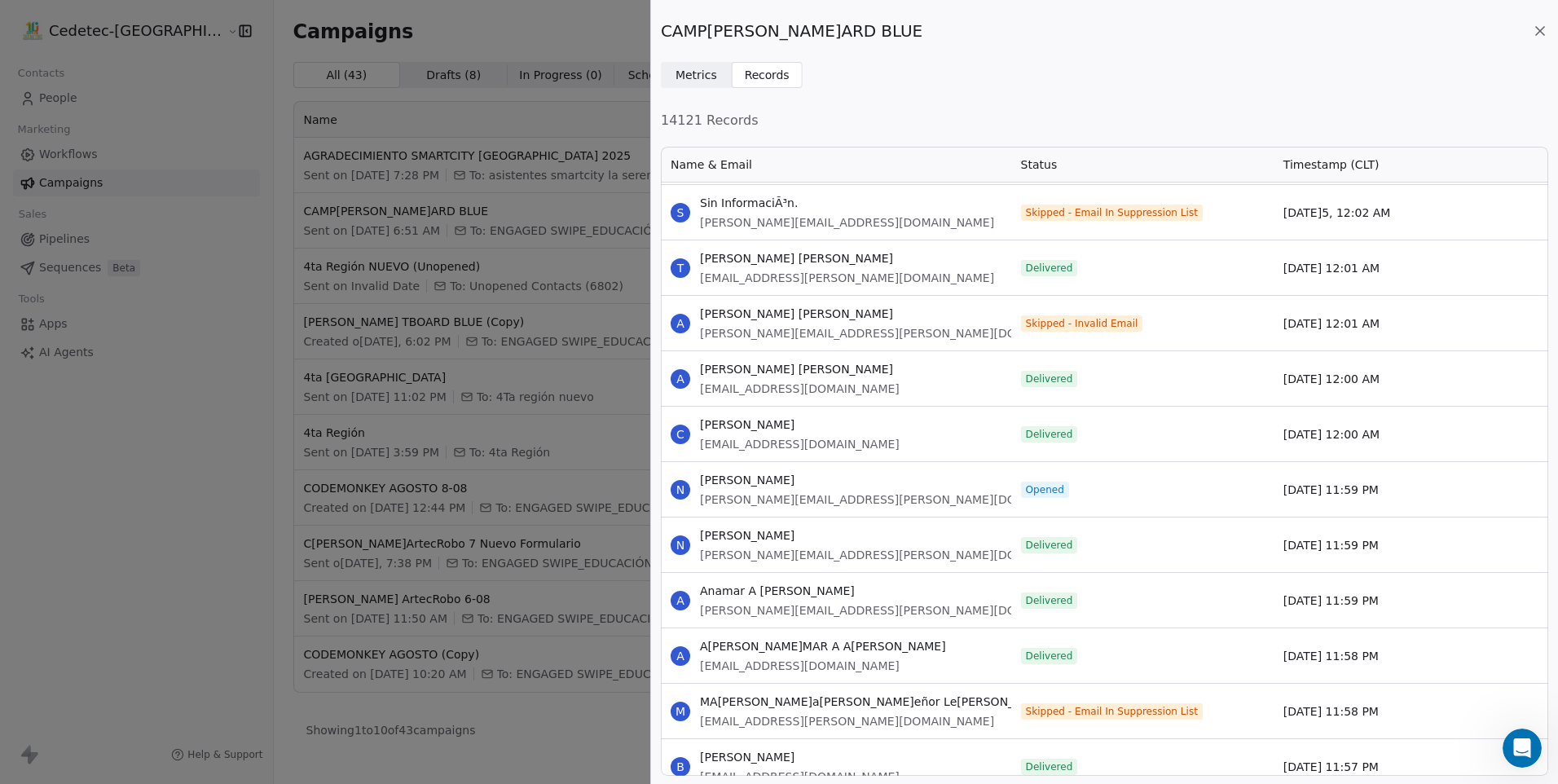
scroll to position [70911, 0]
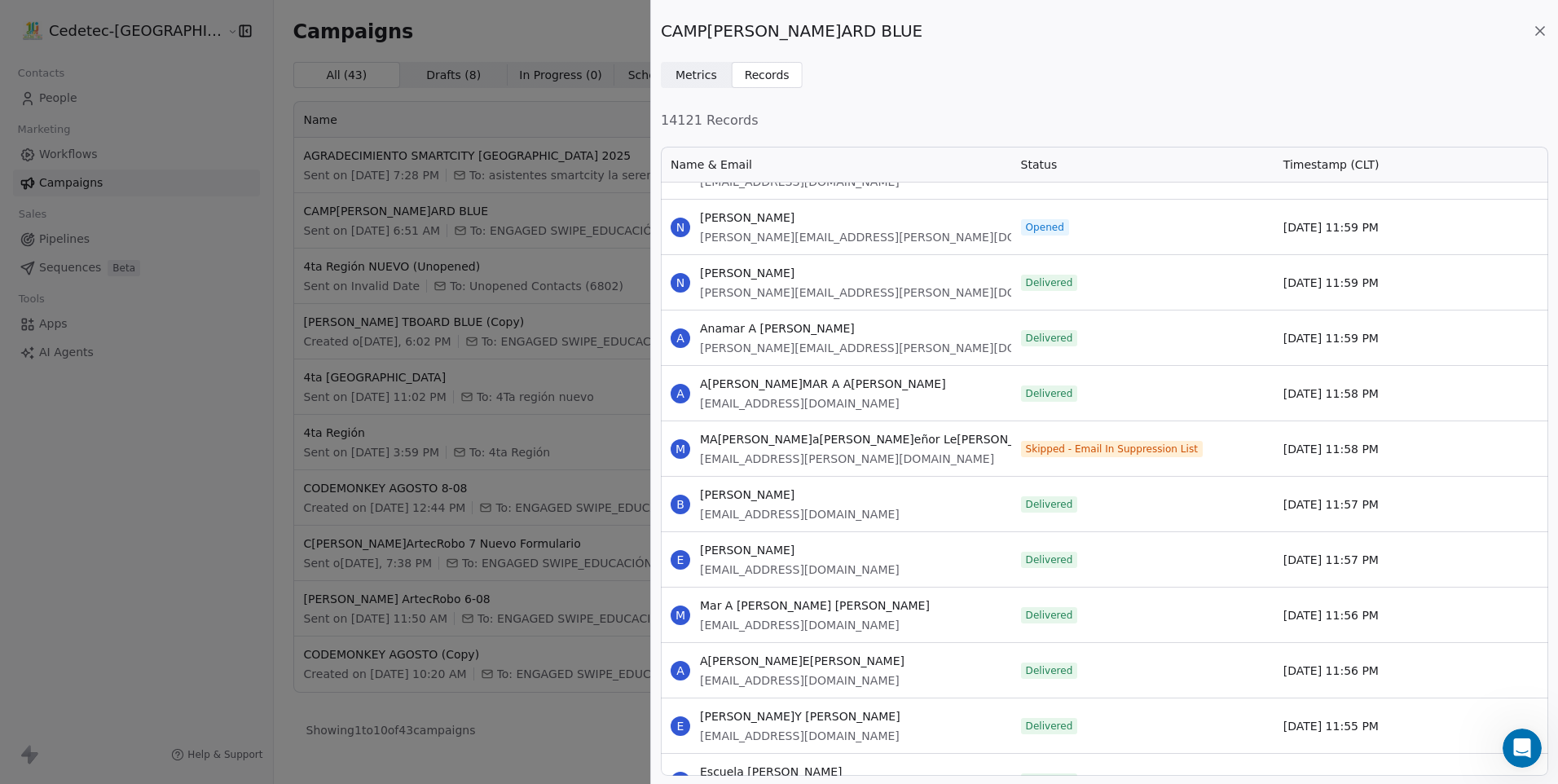
drag, startPoint x: 701, startPoint y: 216, endPoint x: 1434, endPoint y: 241, distance: 733.4
click at [1434, 241] on div "N N[PERSON_NAME]Zapata [EMAIL_ADDRESS][PERSON_NAME][DOMAIN_NAME] Opened [DATE] …" at bounding box center [1105, 226] width 887 height 55
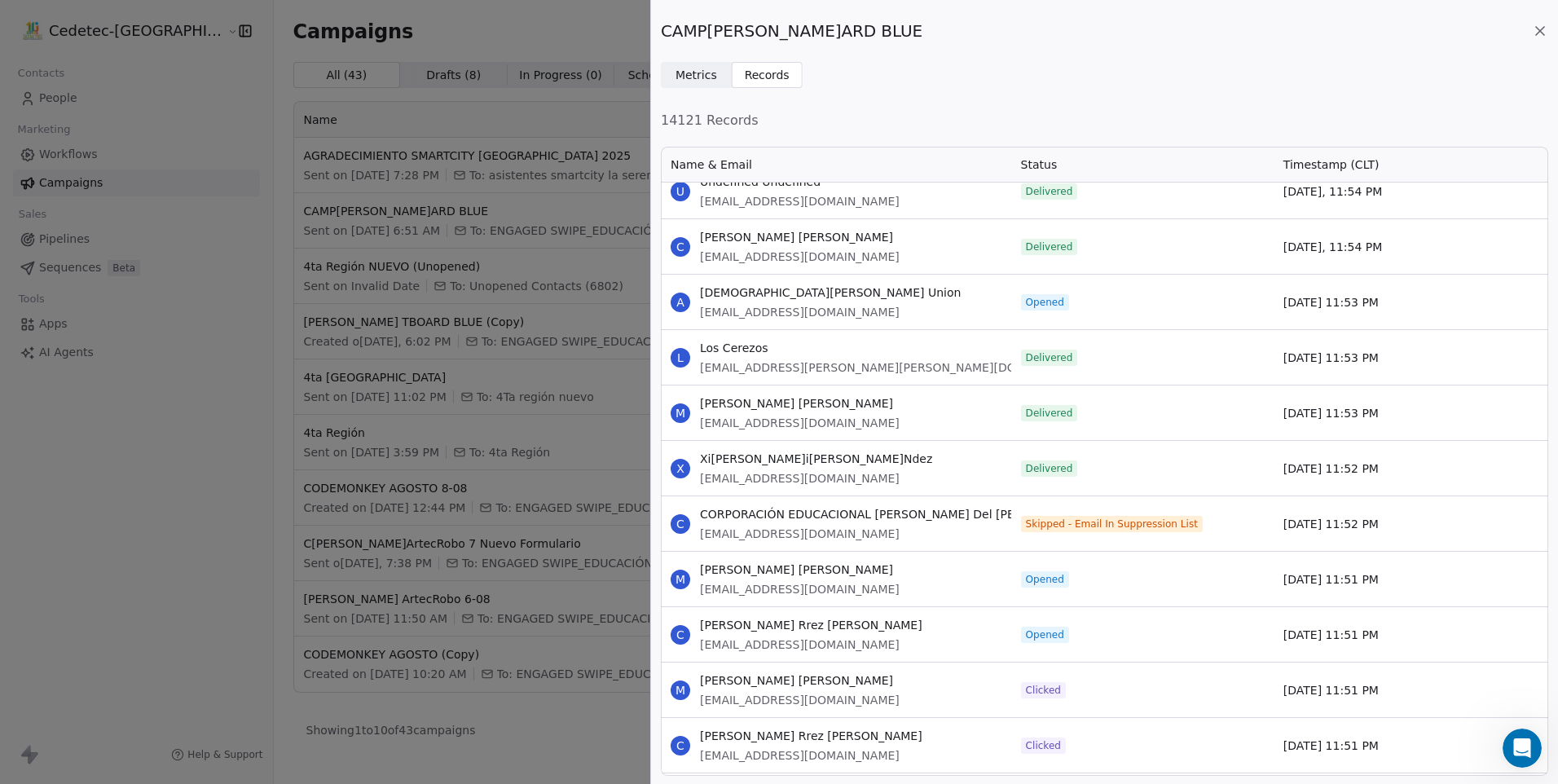
scroll to position [71562, 0]
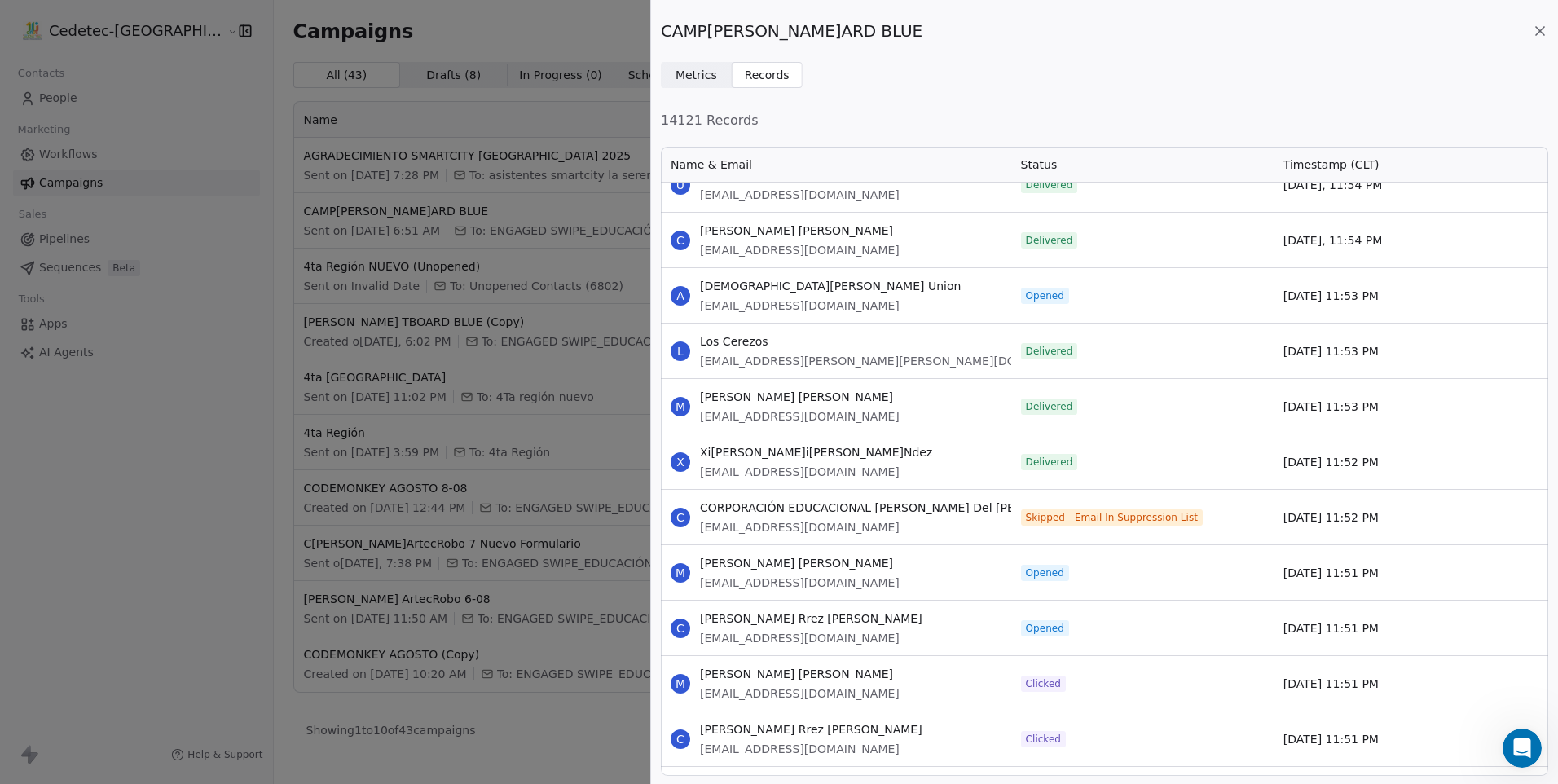
drag, startPoint x: 701, startPoint y: 284, endPoint x: 1390, endPoint y: 301, distance: 689.2
click at [1390, 301] on div "A [DEMOGRAPHIC_DATA][PERSON_NAME] Union [EMAIL_ADDRESS][DOMAIN_NAME] Opened [DA…" at bounding box center [1105, 294] width 887 height 55
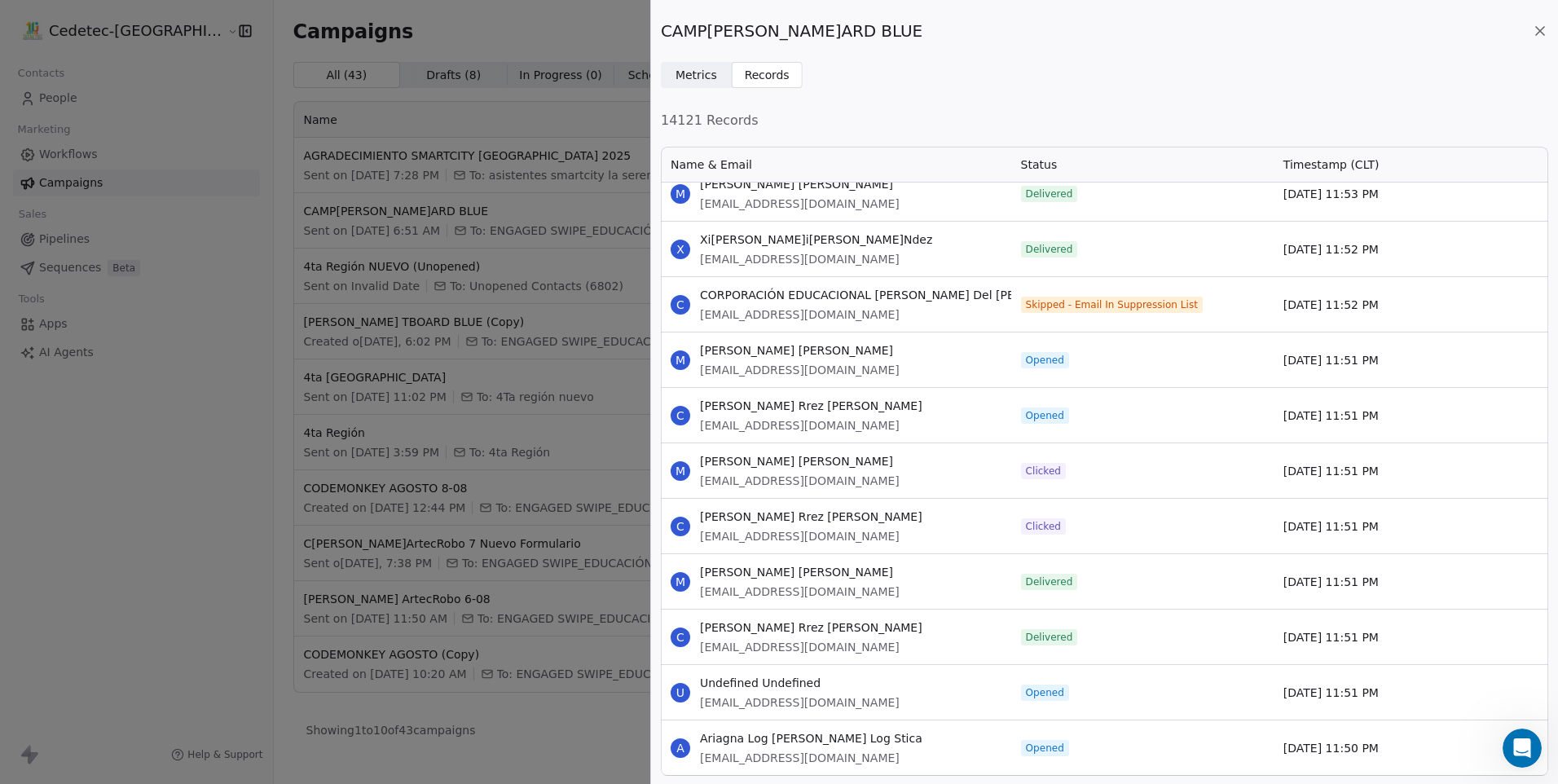
scroll to position [71807, 0]
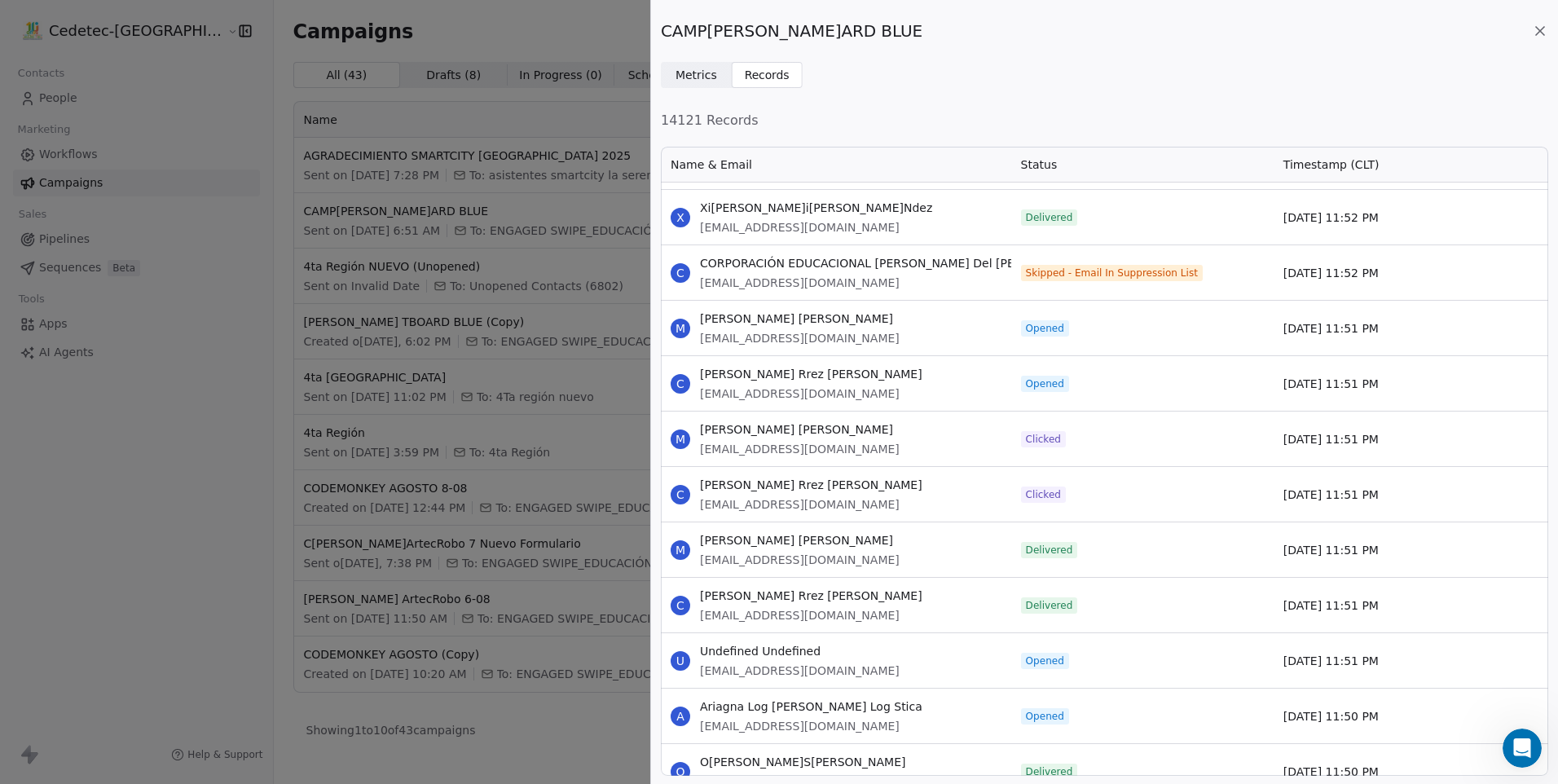
drag, startPoint x: 701, startPoint y: 318, endPoint x: 1374, endPoint y: 491, distance: 694.9
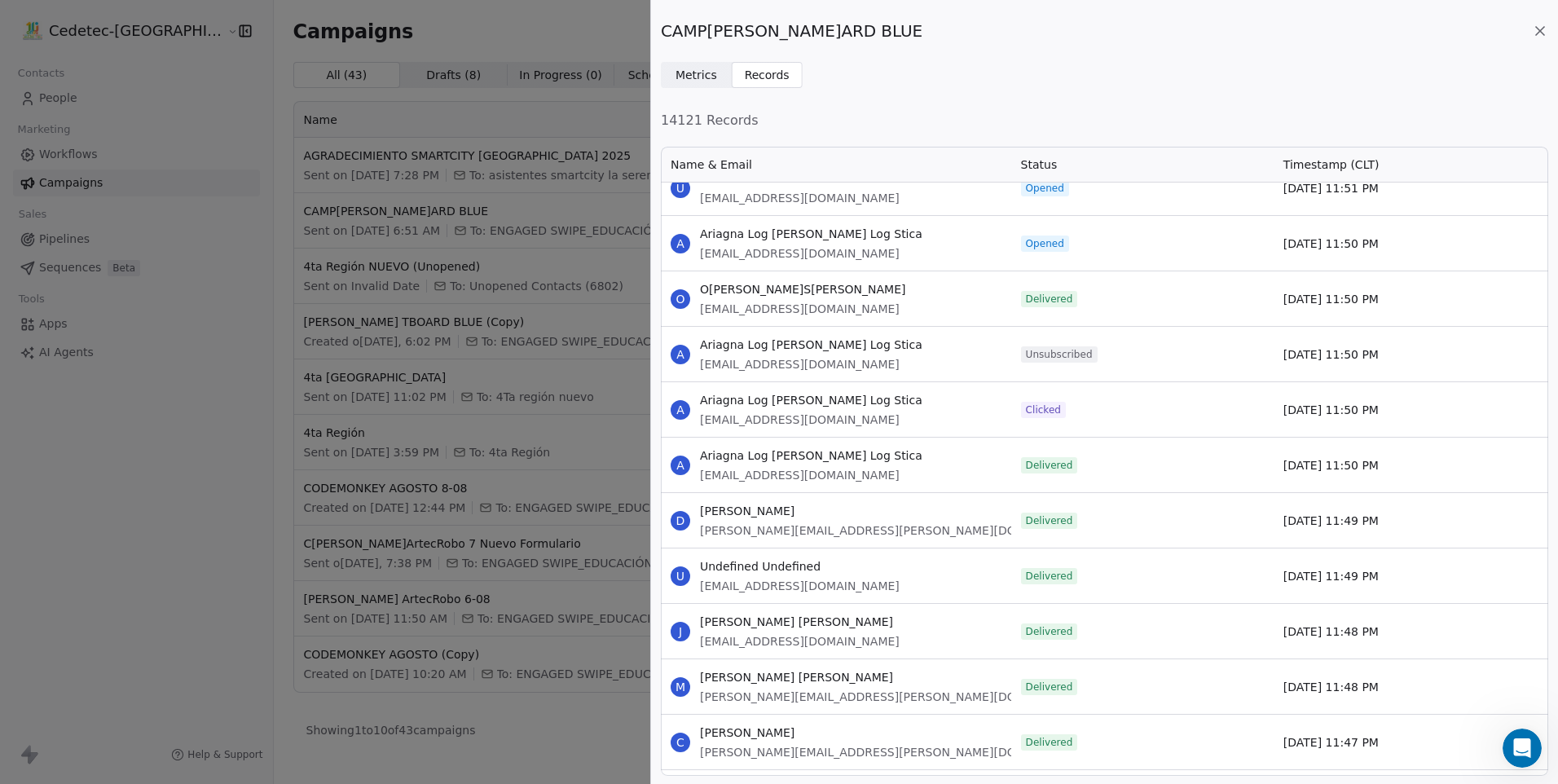
scroll to position [72214, 0]
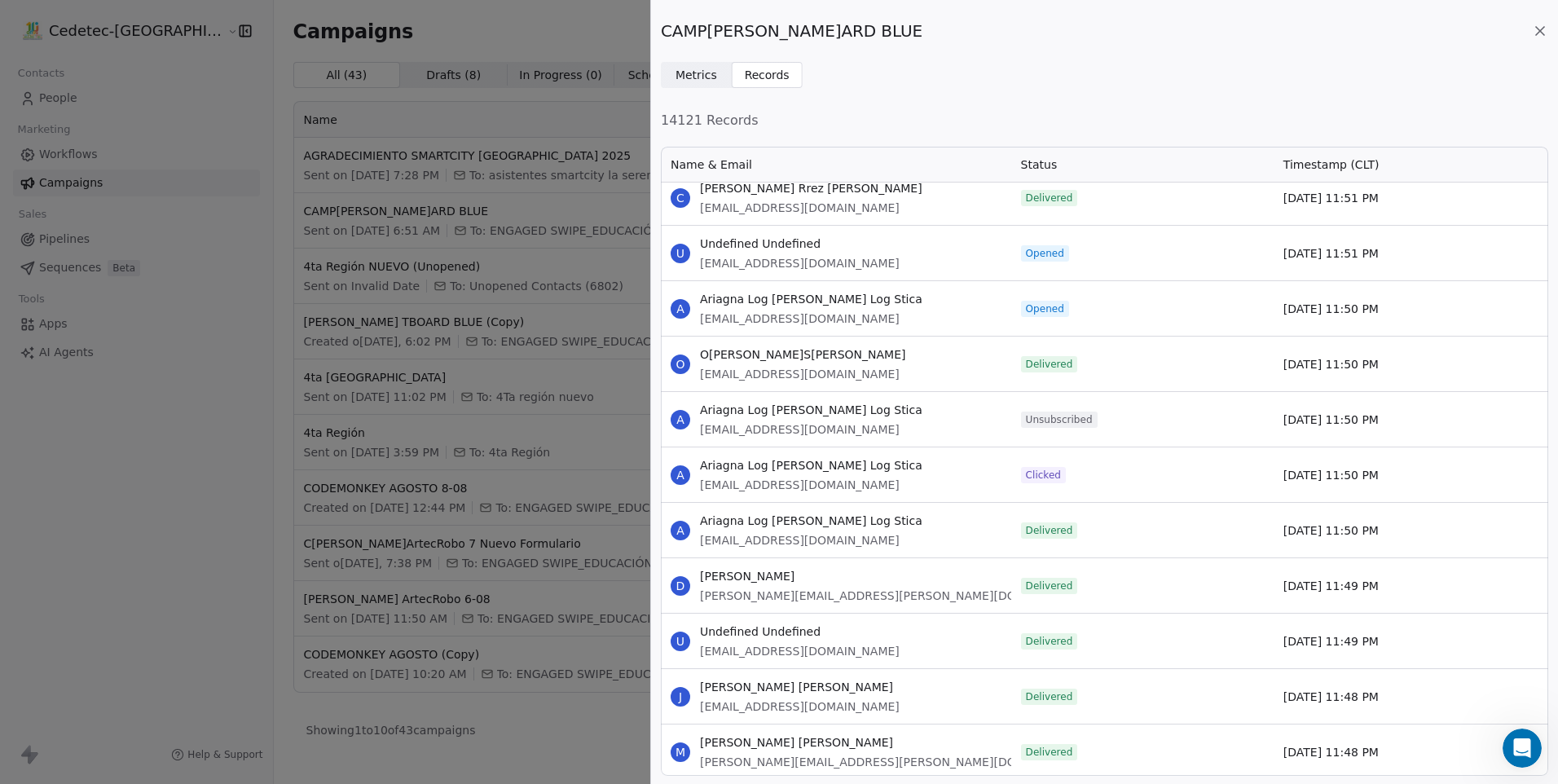
drag, startPoint x: 699, startPoint y: 241, endPoint x: 1381, endPoint y: 314, distance: 685.9
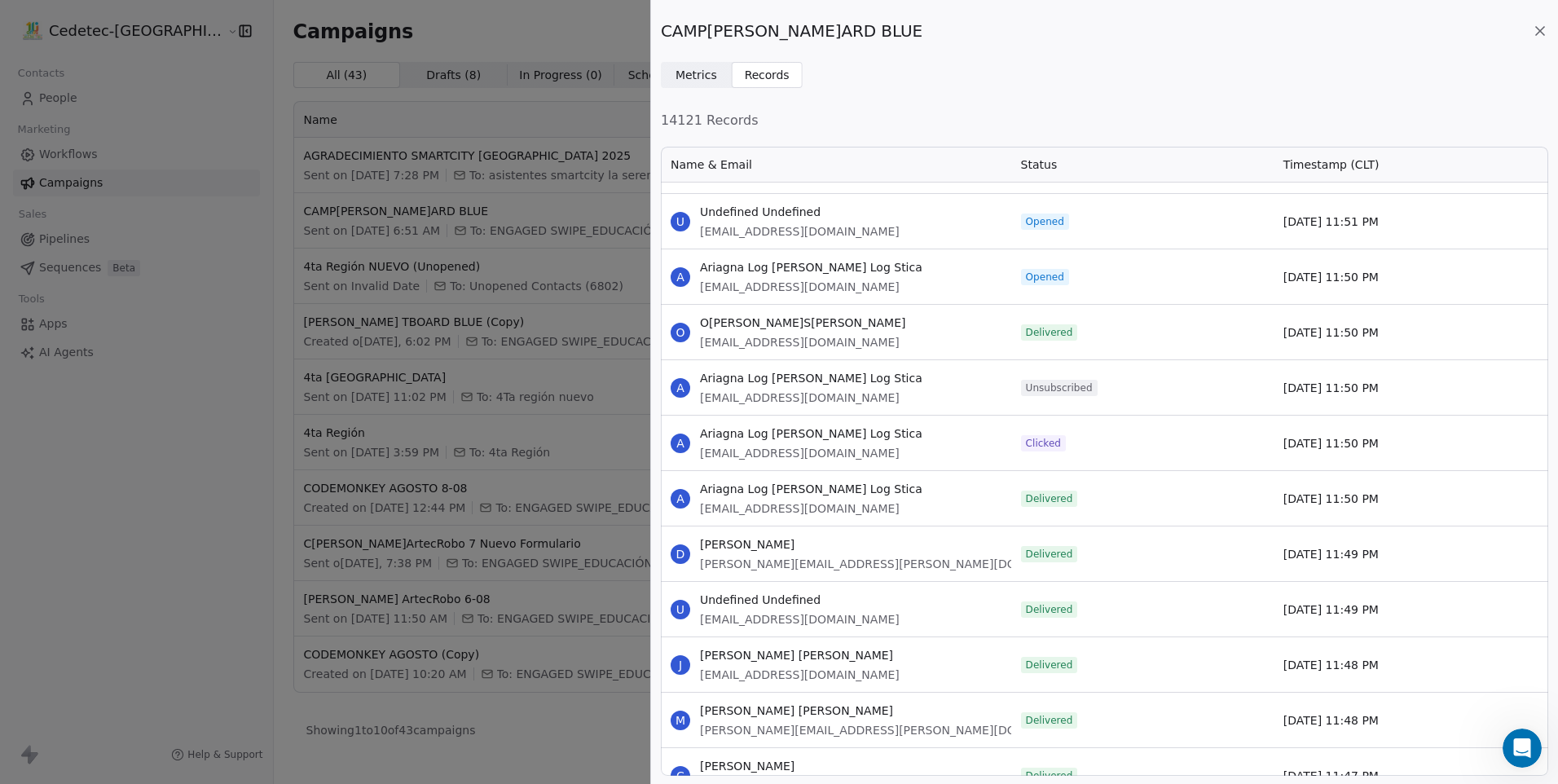
scroll to position [72378, 0]
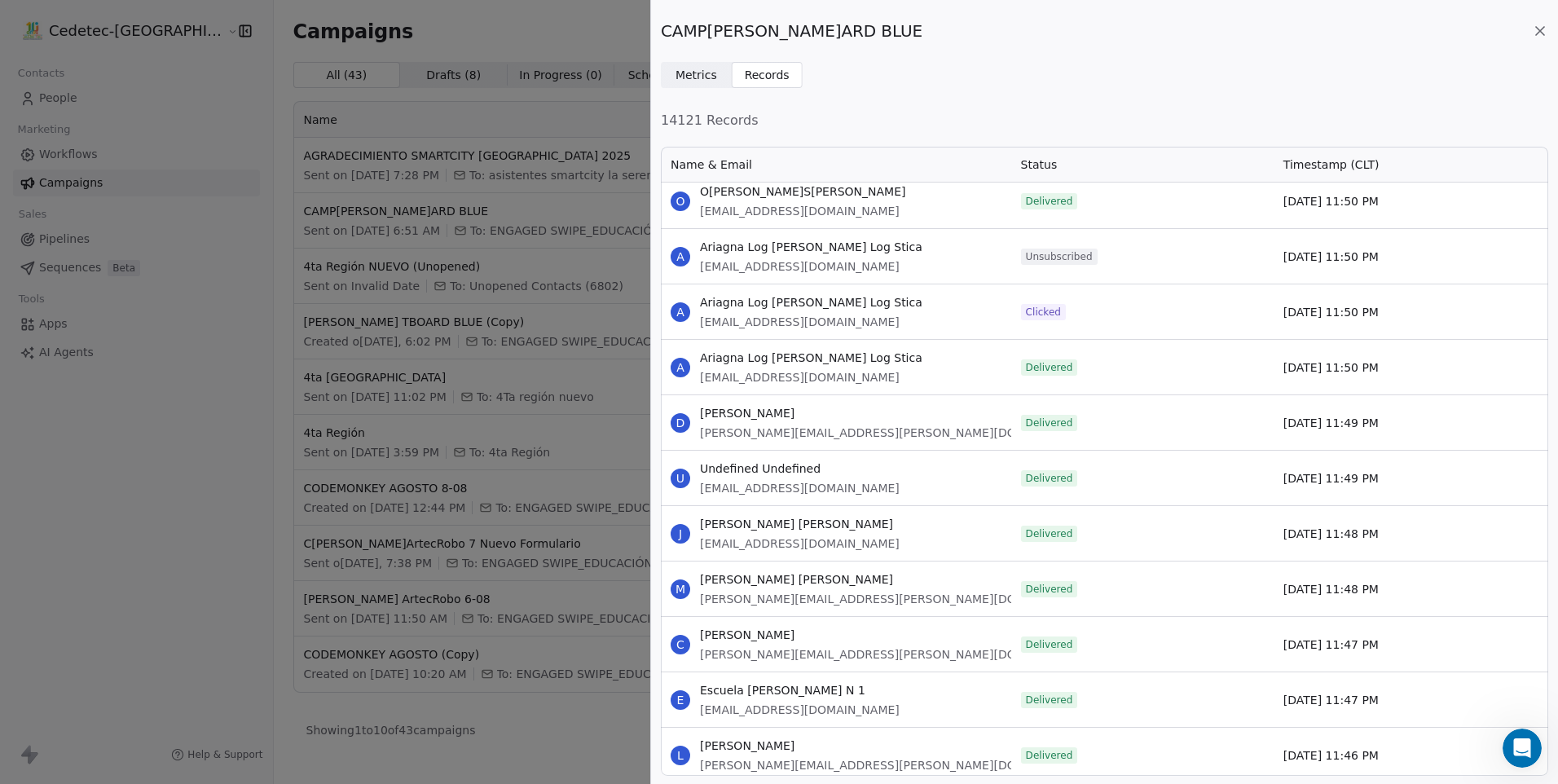
drag, startPoint x: 701, startPoint y: 301, endPoint x: 1428, endPoint y: 300, distance: 727.0
click at [1428, 300] on div "A Ariagna Log [PERSON_NAME] Log Stica [EMAIL_ADDRESS][DOMAIN_NAME] Clicked [DAT…" at bounding box center [1105, 311] width 887 height 55
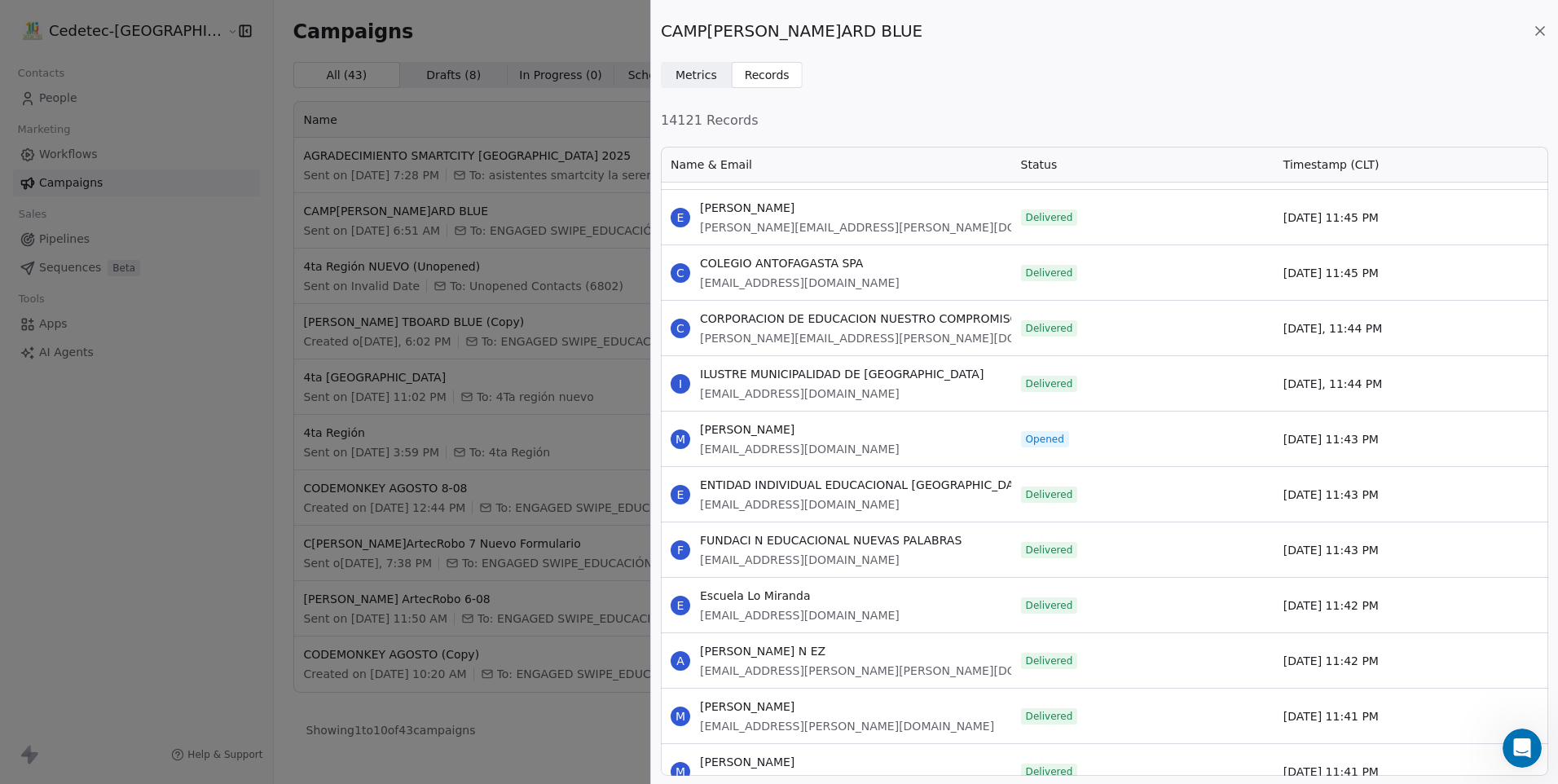
scroll to position [73111, 0]
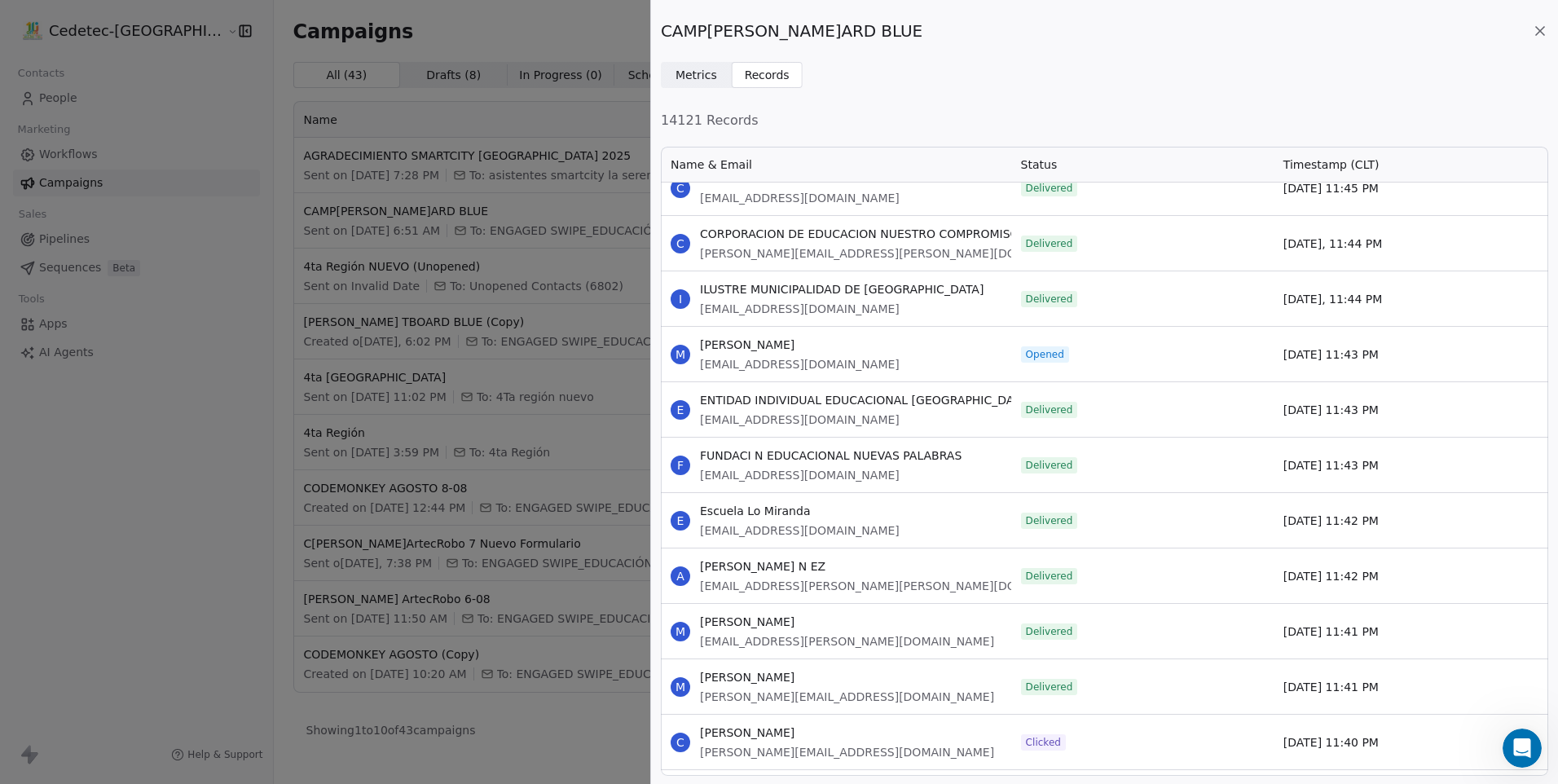
drag, startPoint x: 701, startPoint y: 346, endPoint x: 1398, endPoint y: 346, distance: 697.0
click at [1398, 346] on div "M [PERSON_NAME] [EMAIL_ADDRESS][DOMAIN_NAME] Opened [DATE] 11:43 PM" at bounding box center [1105, 353] width 887 height 55
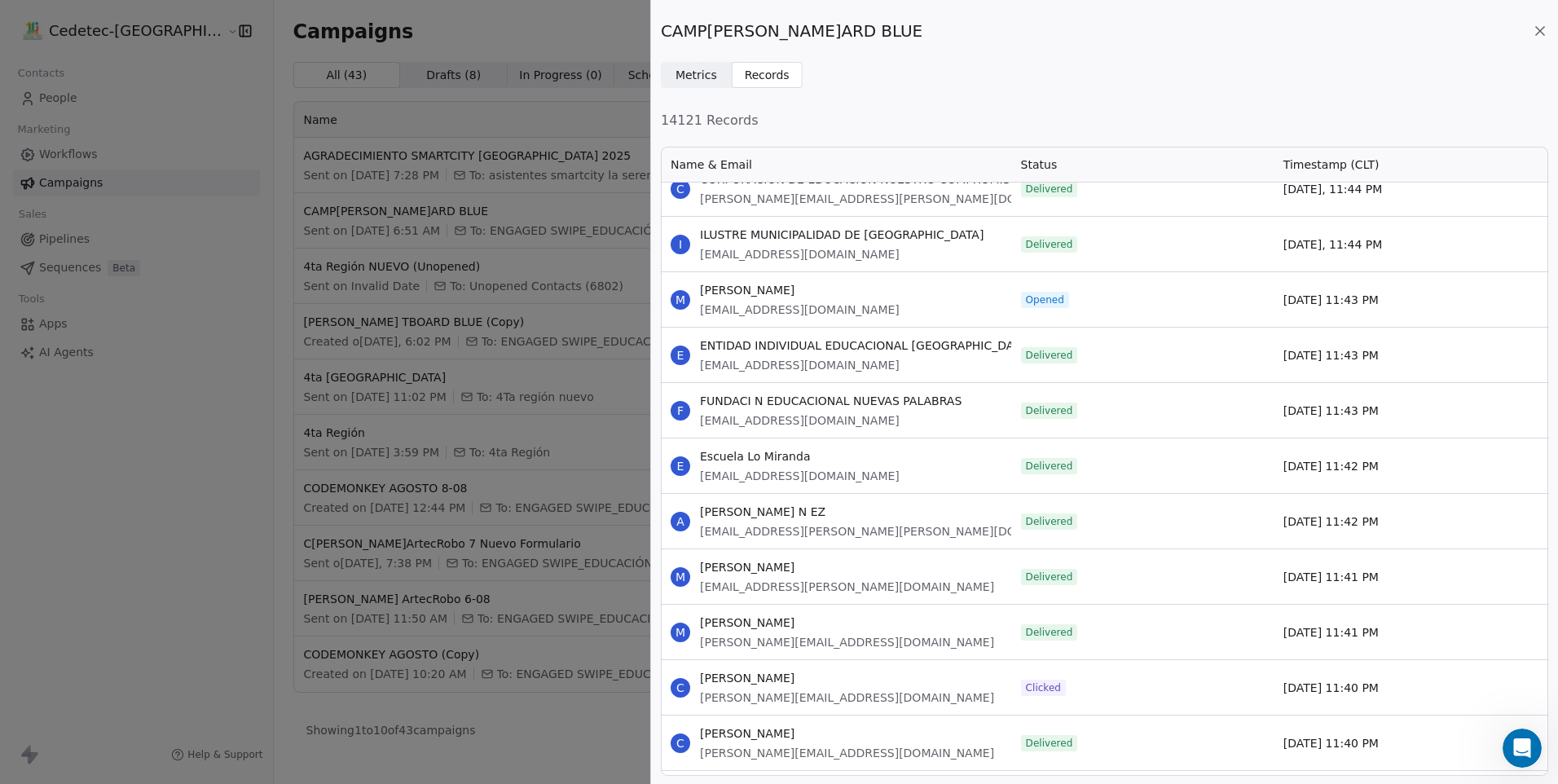
scroll to position [73437, 0]
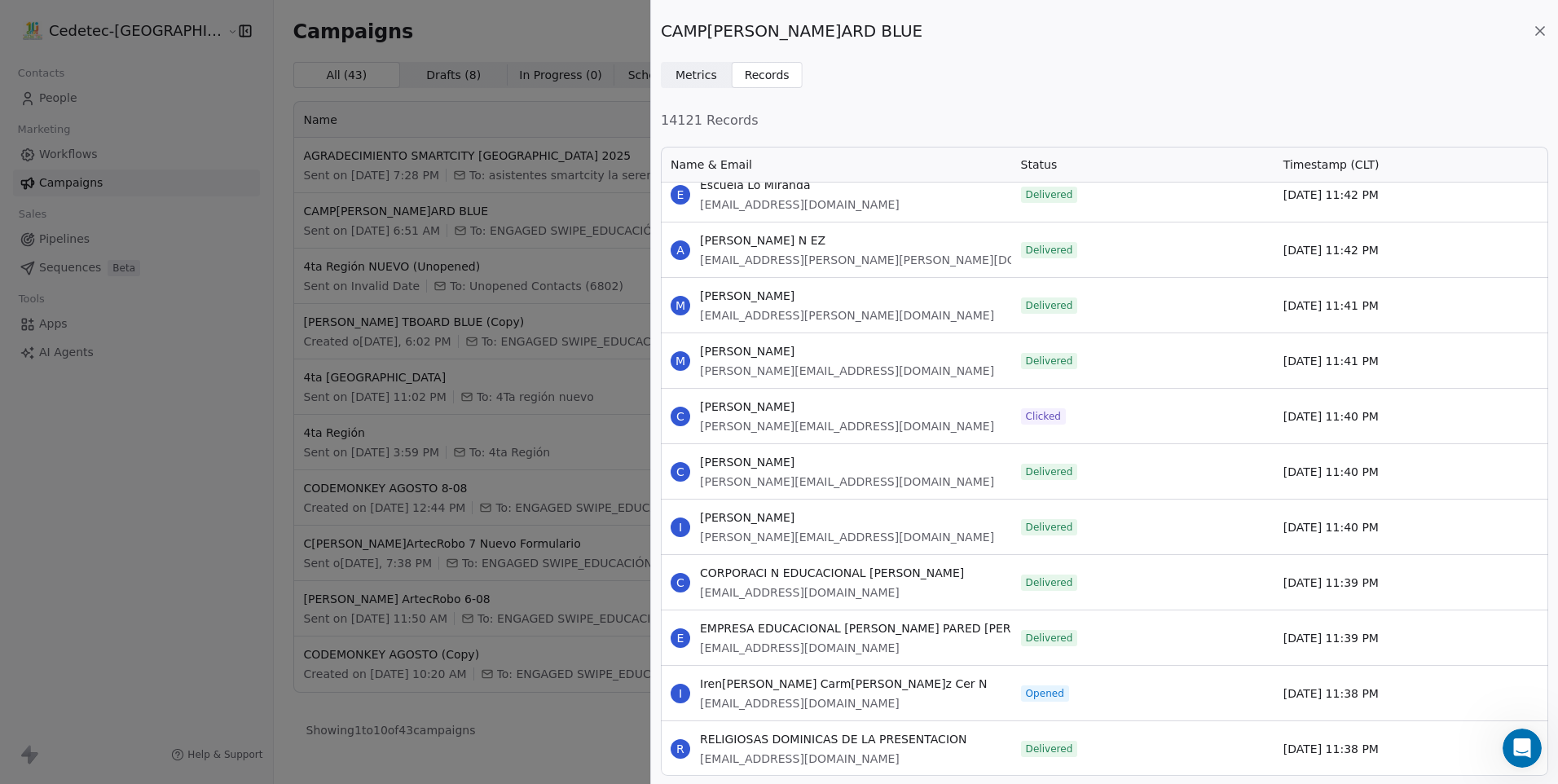
drag, startPoint x: 701, startPoint y: 405, endPoint x: 1386, endPoint y: 424, distance: 685.3
click at [1386, 424] on div "C Cristian [EMAIL_ADDRESS][PERSON_NAME][DOMAIN_NAME] Clicked [DATE] 11:40 PM" at bounding box center [1105, 415] width 887 height 55
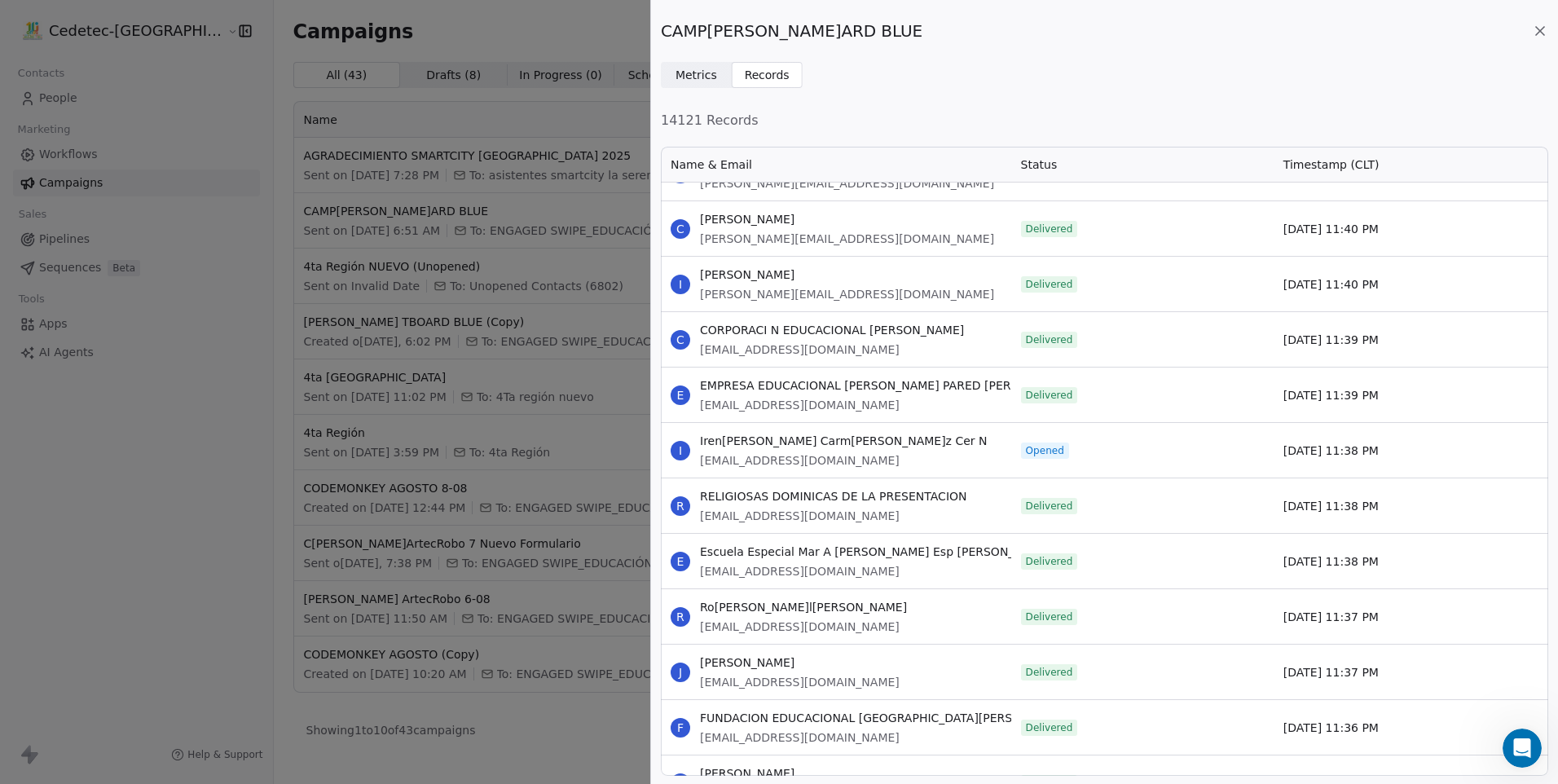
scroll to position [73681, 0]
drag, startPoint x: 699, startPoint y: 436, endPoint x: 1412, endPoint y: 444, distance: 713.0
click at [1412, 444] on div "I [PERSON_NAME] Del [PERSON_NAME] Guez Cer N [EMAIL_ADDRESS][DOMAIN_NAME] Opene…" at bounding box center [1105, 448] width 887 height 55
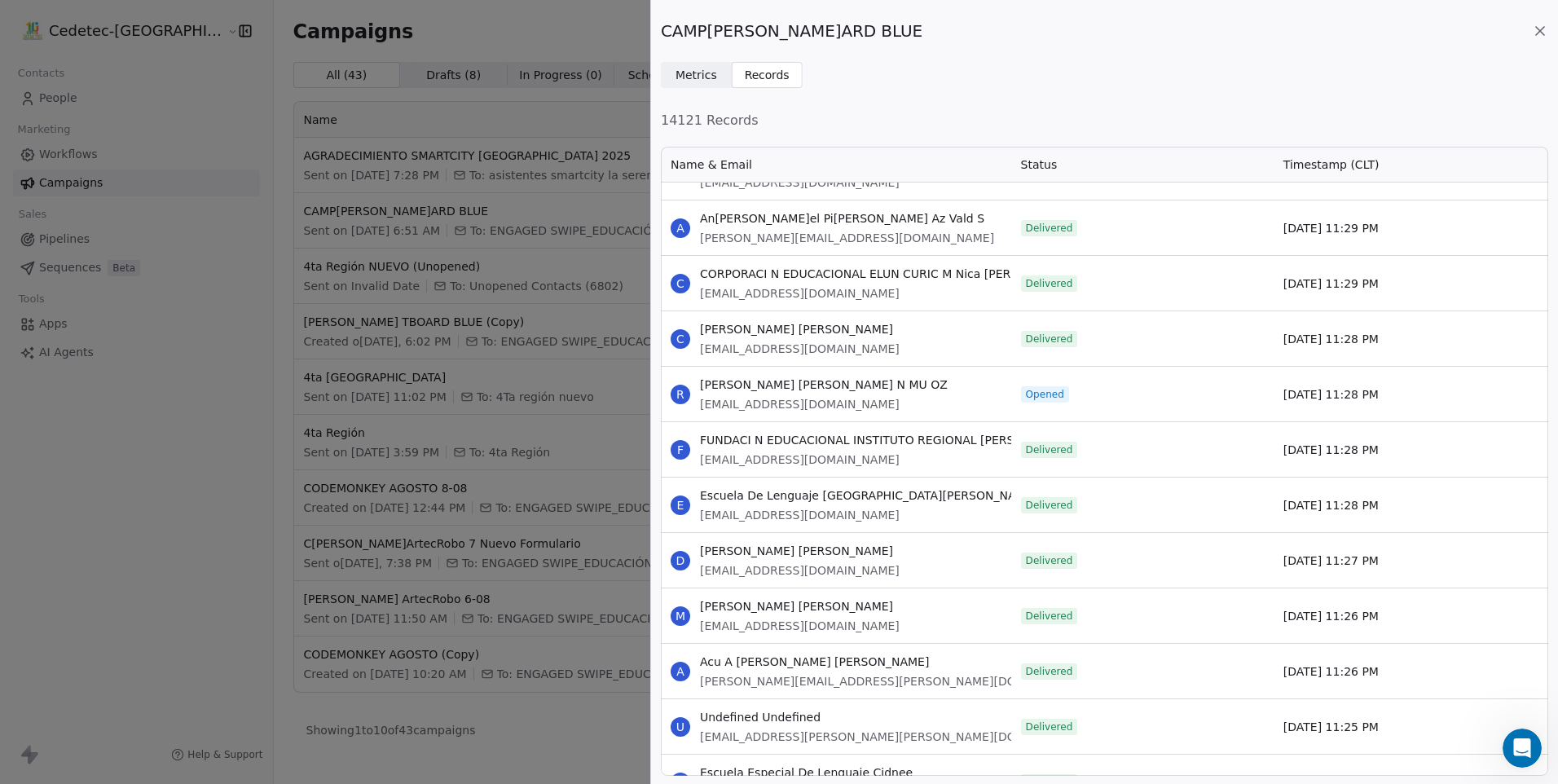
scroll to position [74904, 0]
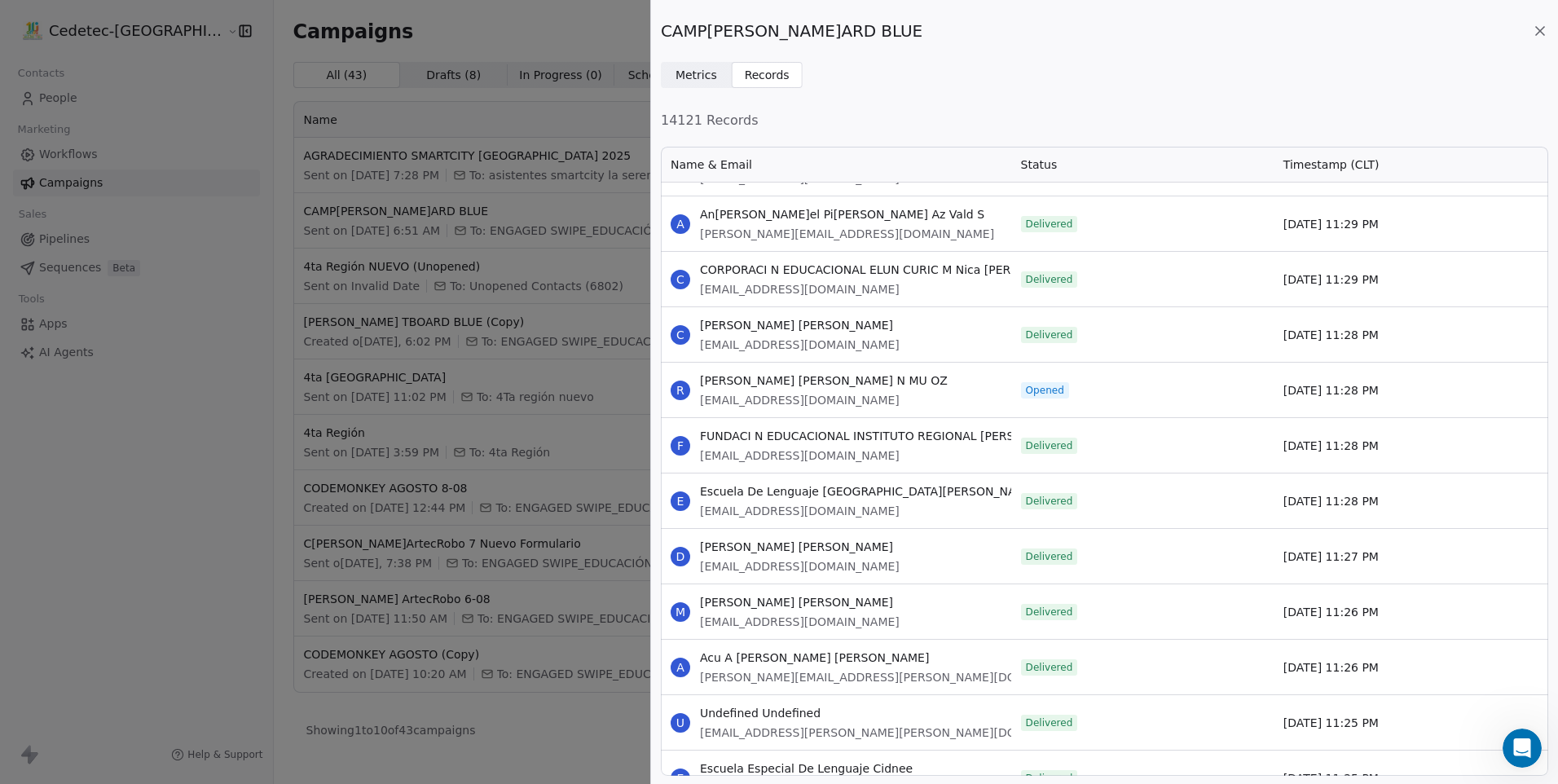
drag, startPoint x: 701, startPoint y: 380, endPoint x: 1469, endPoint y: 394, distance: 768.1
click at [1469, 394] on div "R [PERSON_NAME] [PERSON_NAME] N MU OZ [EMAIL_ADDRESS][DOMAIN_NAME] Opened [DATE…" at bounding box center [1105, 389] width 887 height 55
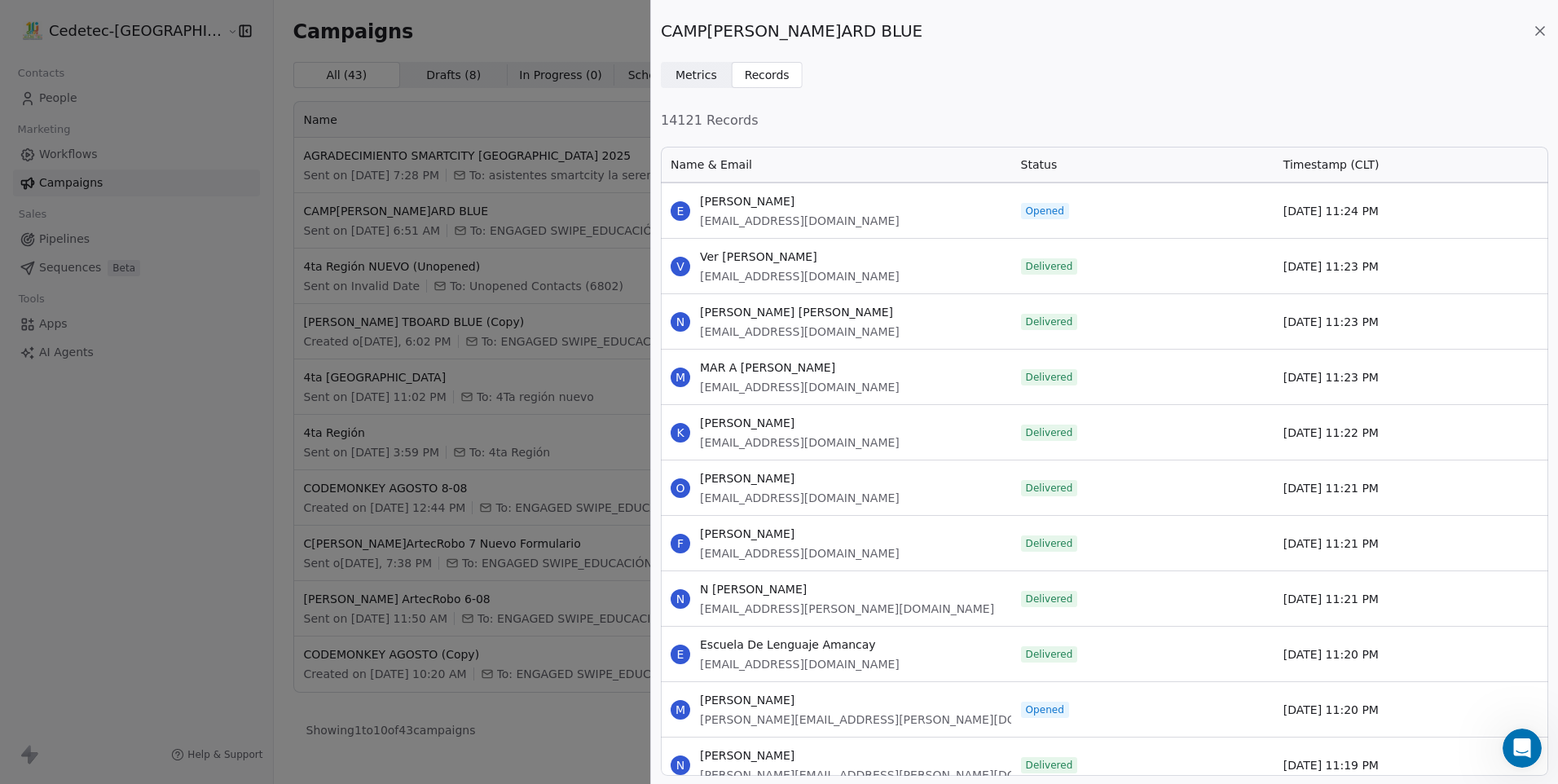
scroll to position [75636, 0]
drag, startPoint x: 699, startPoint y: 198, endPoint x: 984, endPoint y: 233, distance: 287.1
click at [984, 233] on div "E E[PERSON_NAME]E[PERSON_NAME][PERSON_NAME][EMAIL_ADDRESS][DOMAIN_NAME]" at bounding box center [836, 212] width 351 height 55
click at [723, 203] on span "[PERSON_NAME]" at bounding box center [800, 201] width 200 height 16
drag, startPoint x: 701, startPoint y: 199, endPoint x: 1387, endPoint y: 214, distance: 686.2
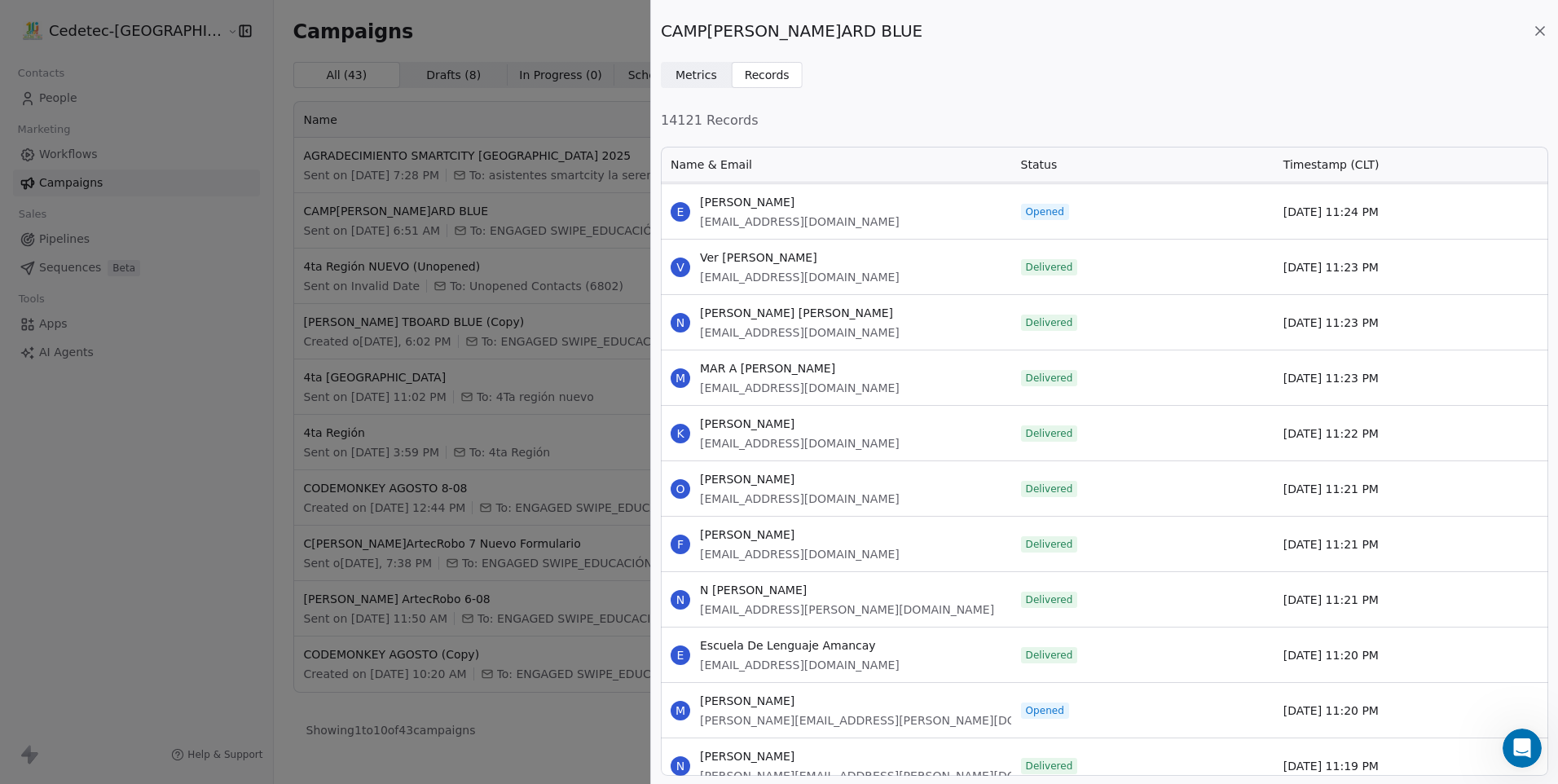
click at [1387, 214] on div "E [PERSON_NAME] [PERSON_NAME] [PERSON_NAME][EMAIL_ADDRESS][DOMAIN_NAME] Opened …" at bounding box center [1105, 211] width 887 height 55
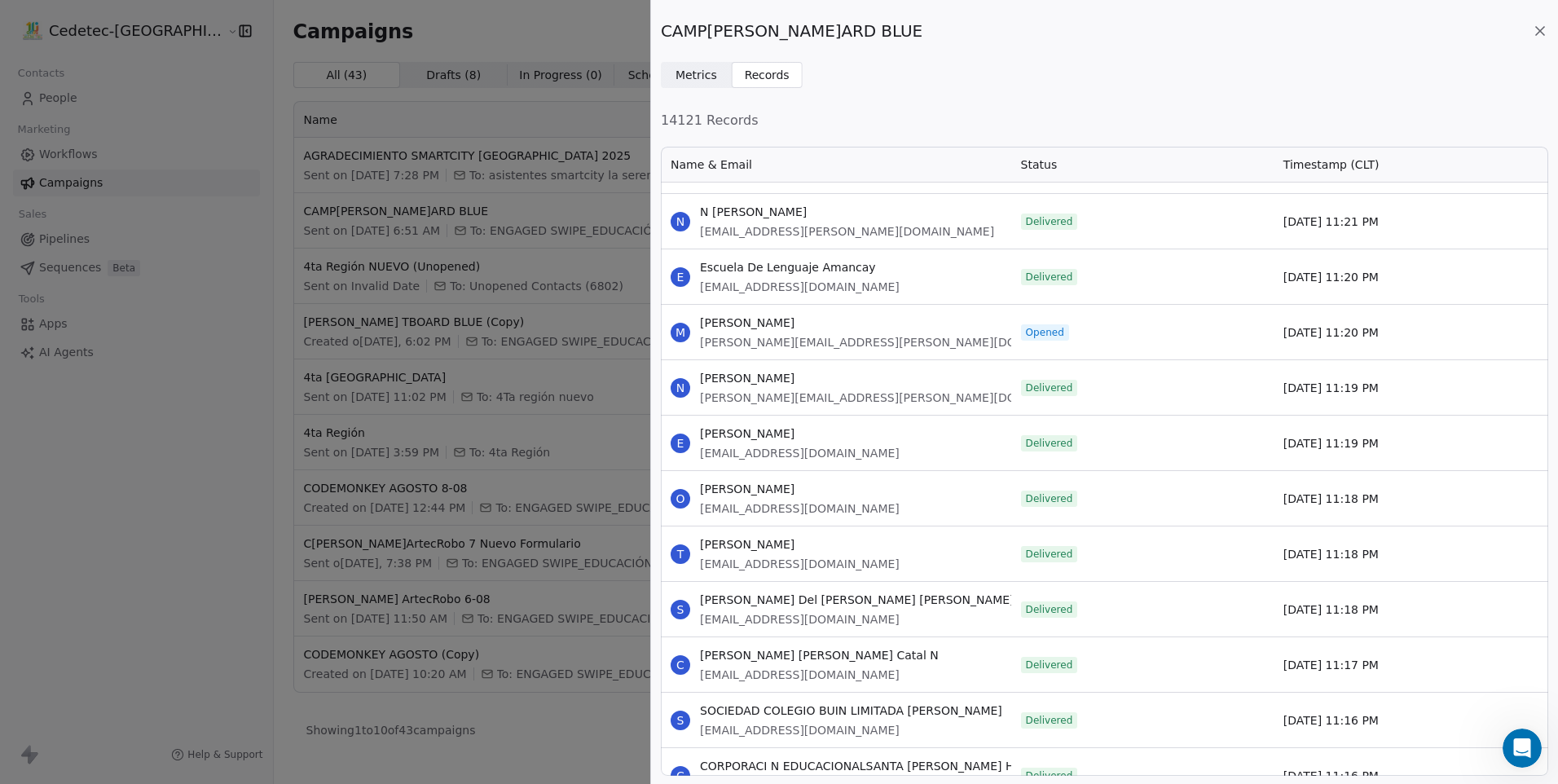
scroll to position [75962, 0]
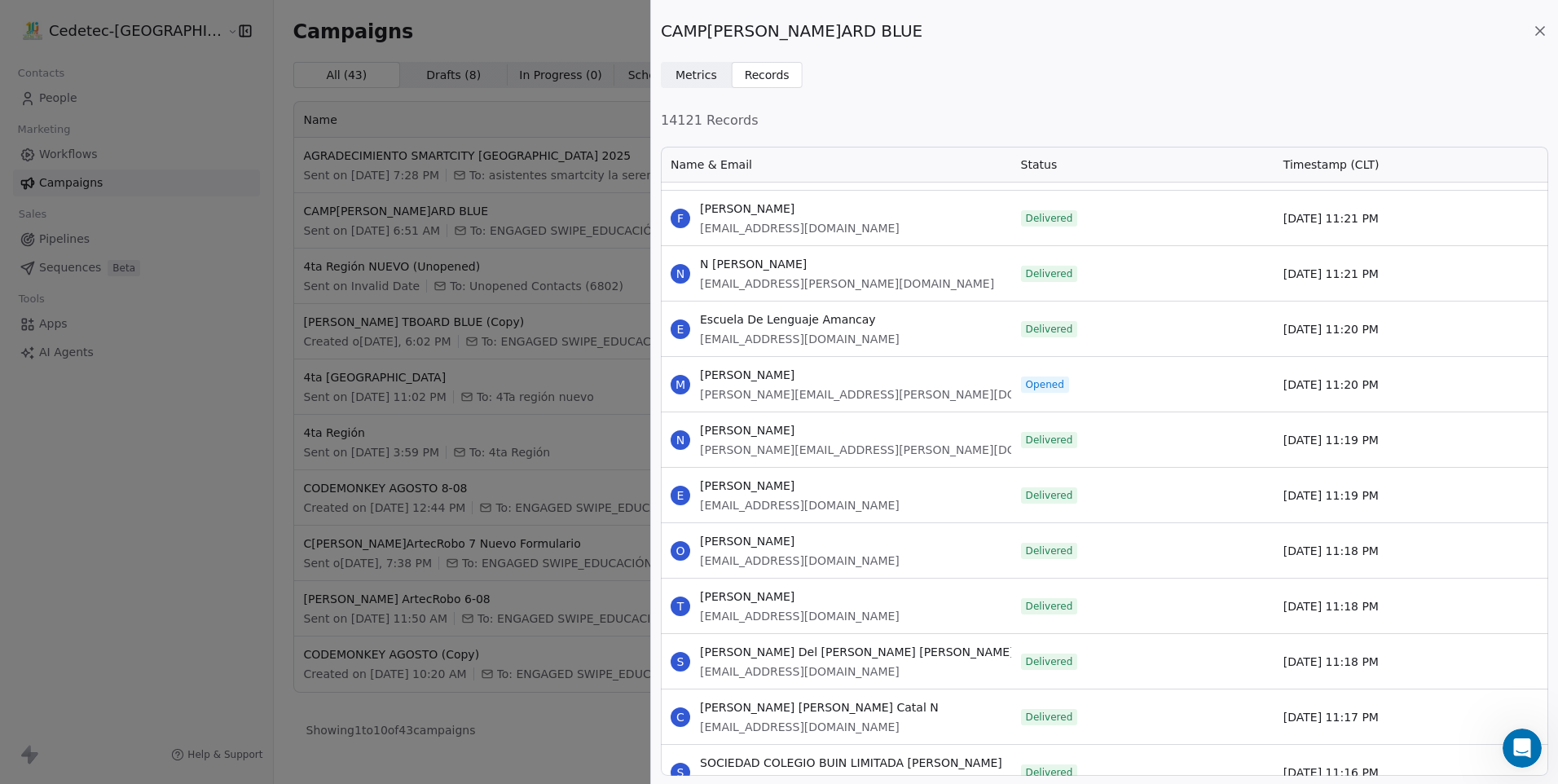
drag, startPoint x: 701, startPoint y: 371, endPoint x: 1405, endPoint y: 402, distance: 704.7
click at [1405, 402] on div "M MARCELO ALEJANDRO PERALTA [EMAIL_ADDRESS][PERSON_NAME][DOMAIN_NAME] Opened [D…" at bounding box center [1105, 383] width 887 height 55
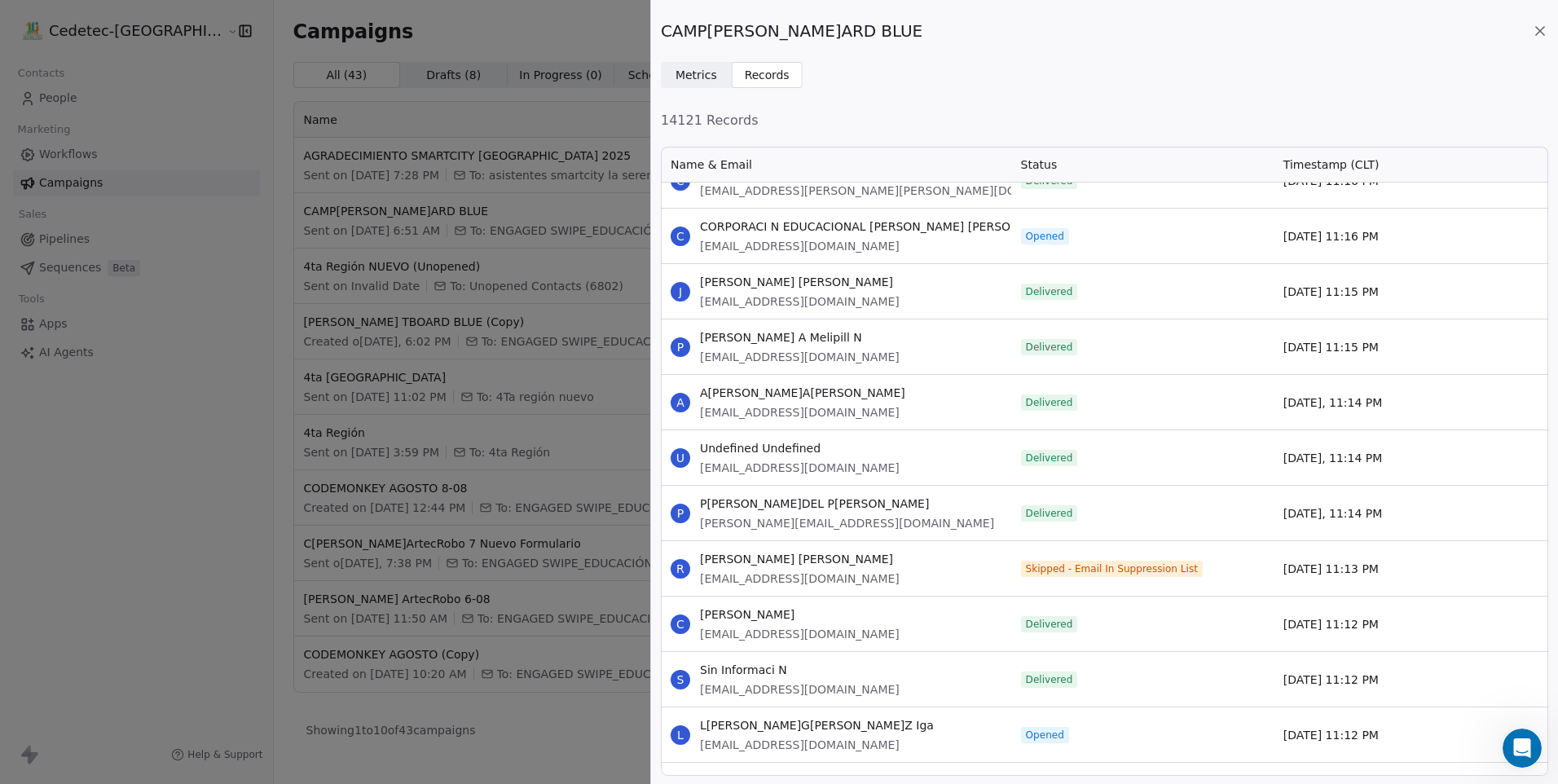
scroll to position [76614, 0]
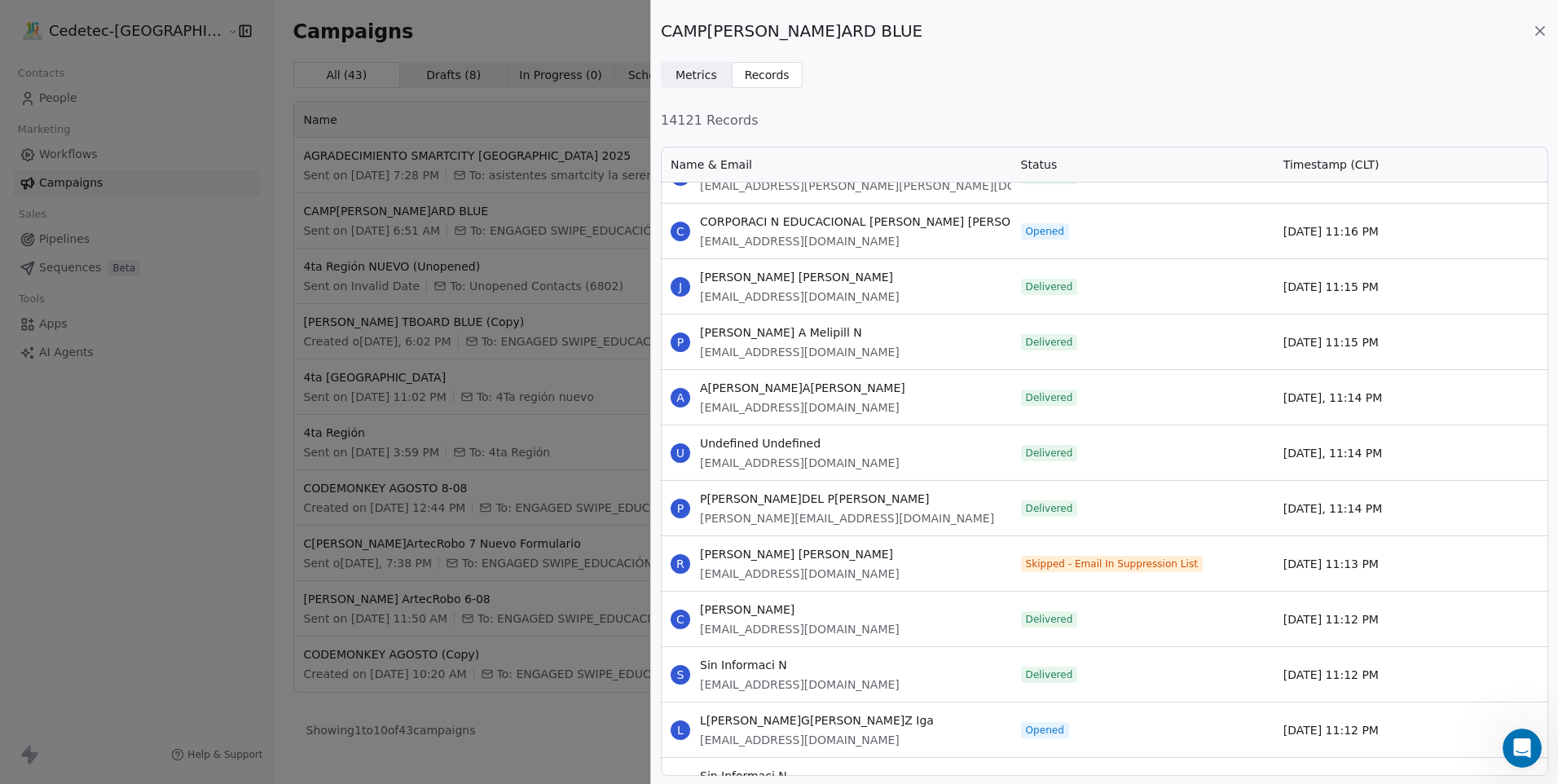
drag, startPoint x: 702, startPoint y: 222, endPoint x: 1384, endPoint y: 246, distance: 682.4
click at [1384, 246] on div "C CORPORACI N EDUCACIONAL [PERSON_NAME] [PERSON_NAME] [EMAIL_ADDRESS][DOMAIN_NA…" at bounding box center [1105, 230] width 887 height 55
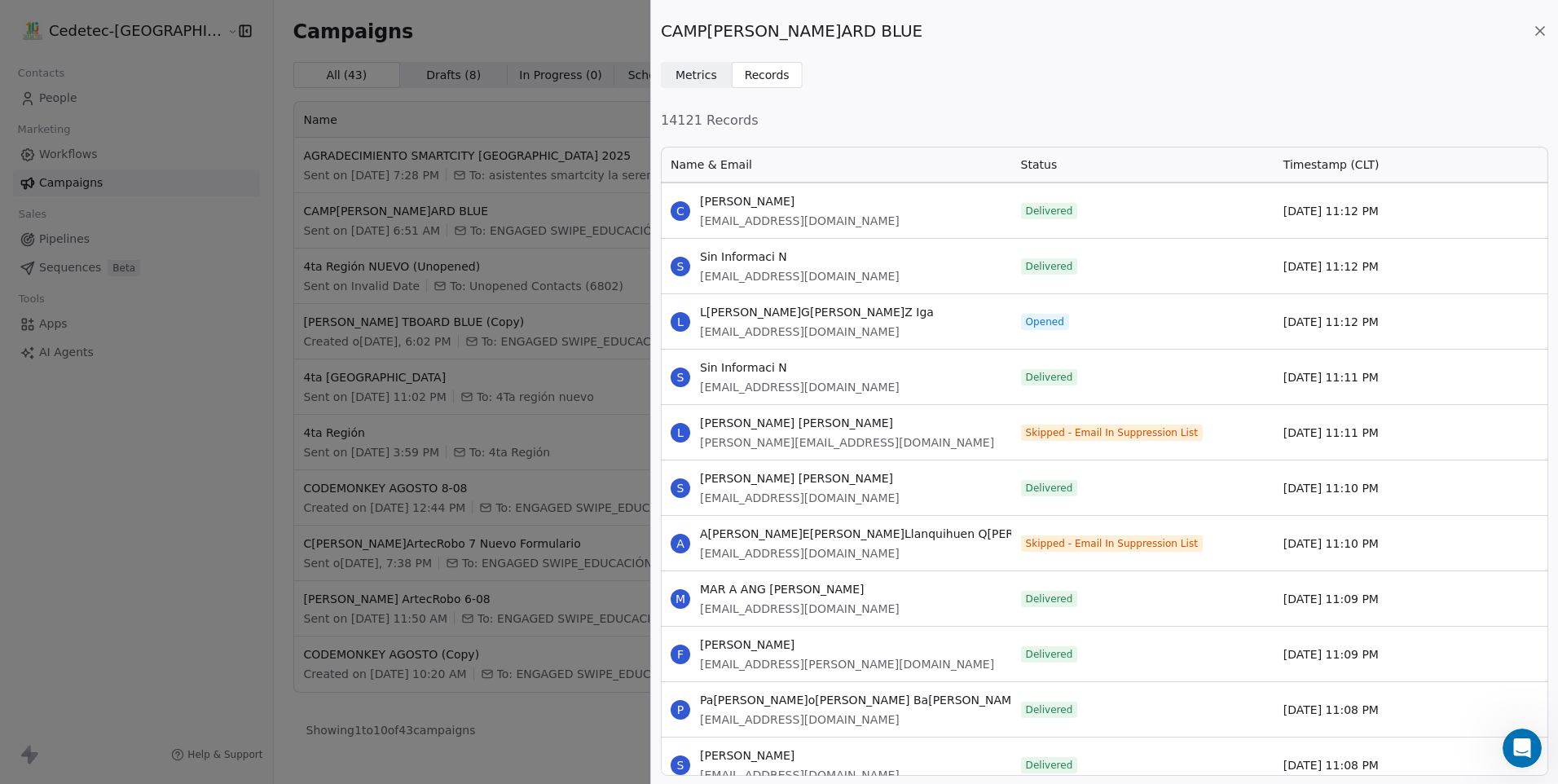
scroll to position [77021, 0]
drag, startPoint x: 699, startPoint y: 311, endPoint x: 1387, endPoint y: 334, distance: 688.4
click at [1387, 334] on div "L L[PERSON_NAME]G[PERSON_NAME]Z Iga [EMAIL_ADDRESS][DOMAIN_NAME] Opened [DATE] …" at bounding box center [1105, 322] width 887 height 55
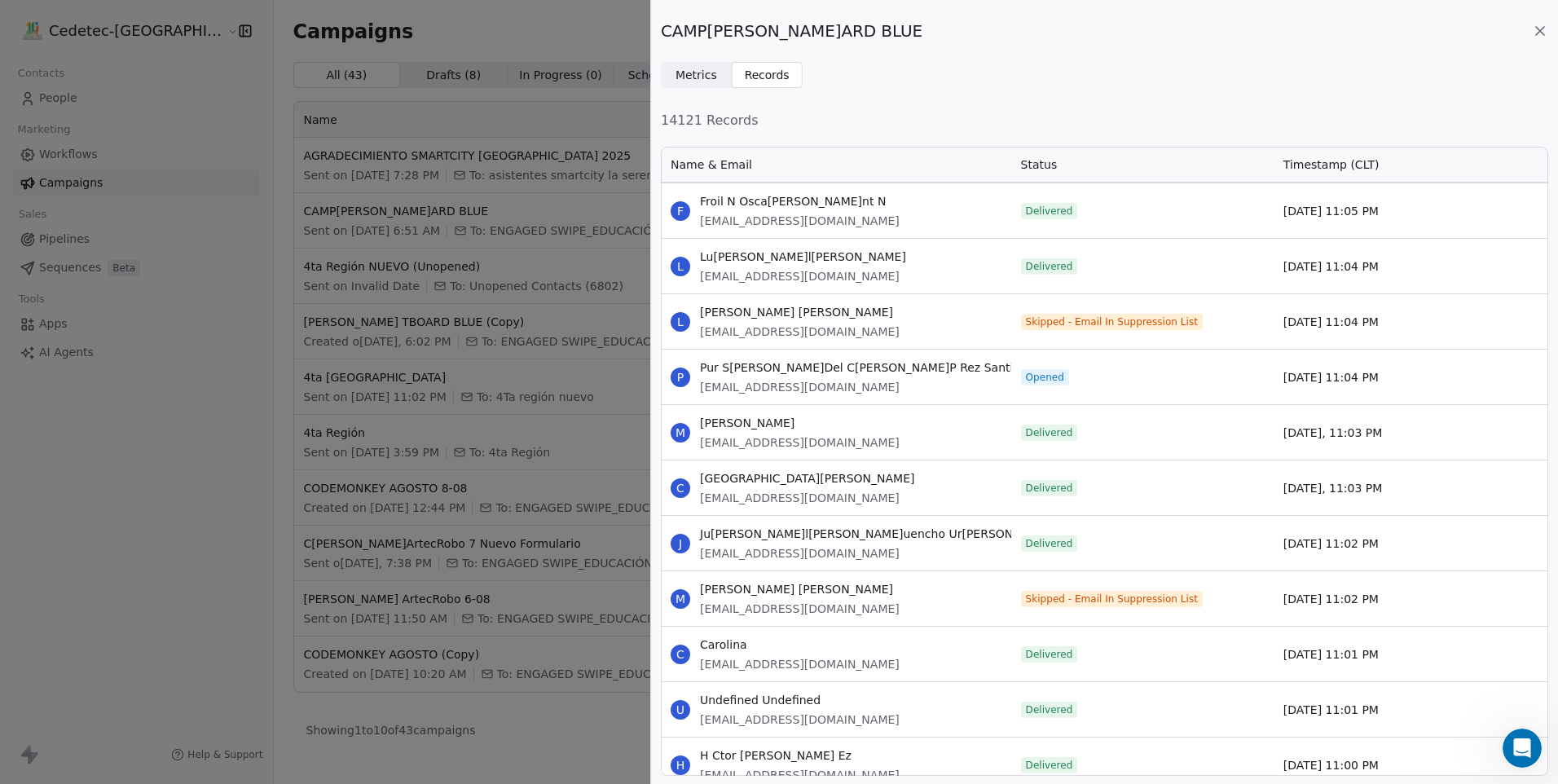
scroll to position [77836, 0]
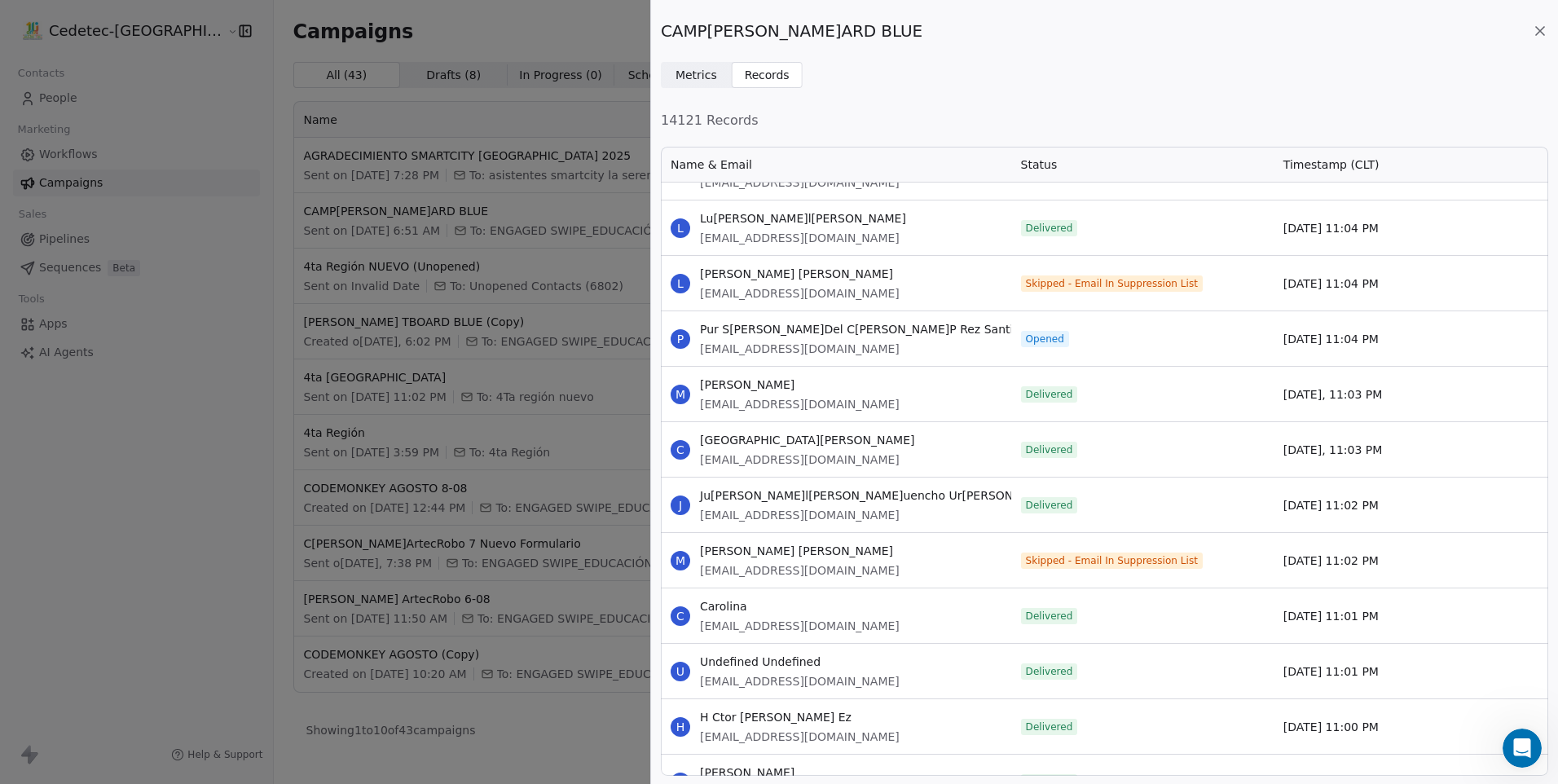
drag, startPoint x: 701, startPoint y: 326, endPoint x: 1387, endPoint y: 336, distance: 686.1
click at [1387, 336] on div "P Pur [PERSON_NAME] Del [PERSON_NAME] P Rez Santib Ez [EMAIL_ADDRESS][DOMAIN_NA…" at bounding box center [1105, 338] width 887 height 55
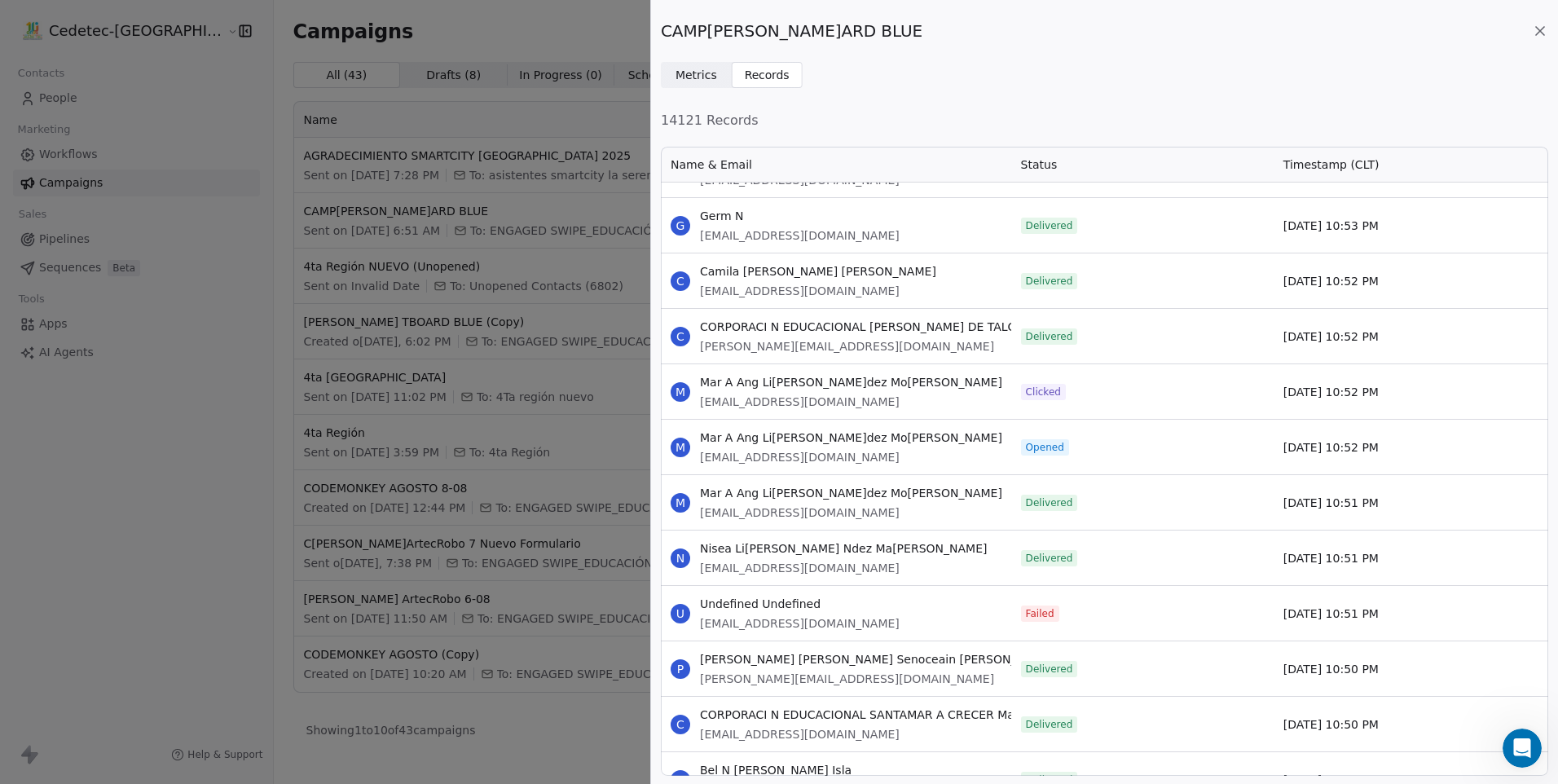
scroll to position [79140, 0]
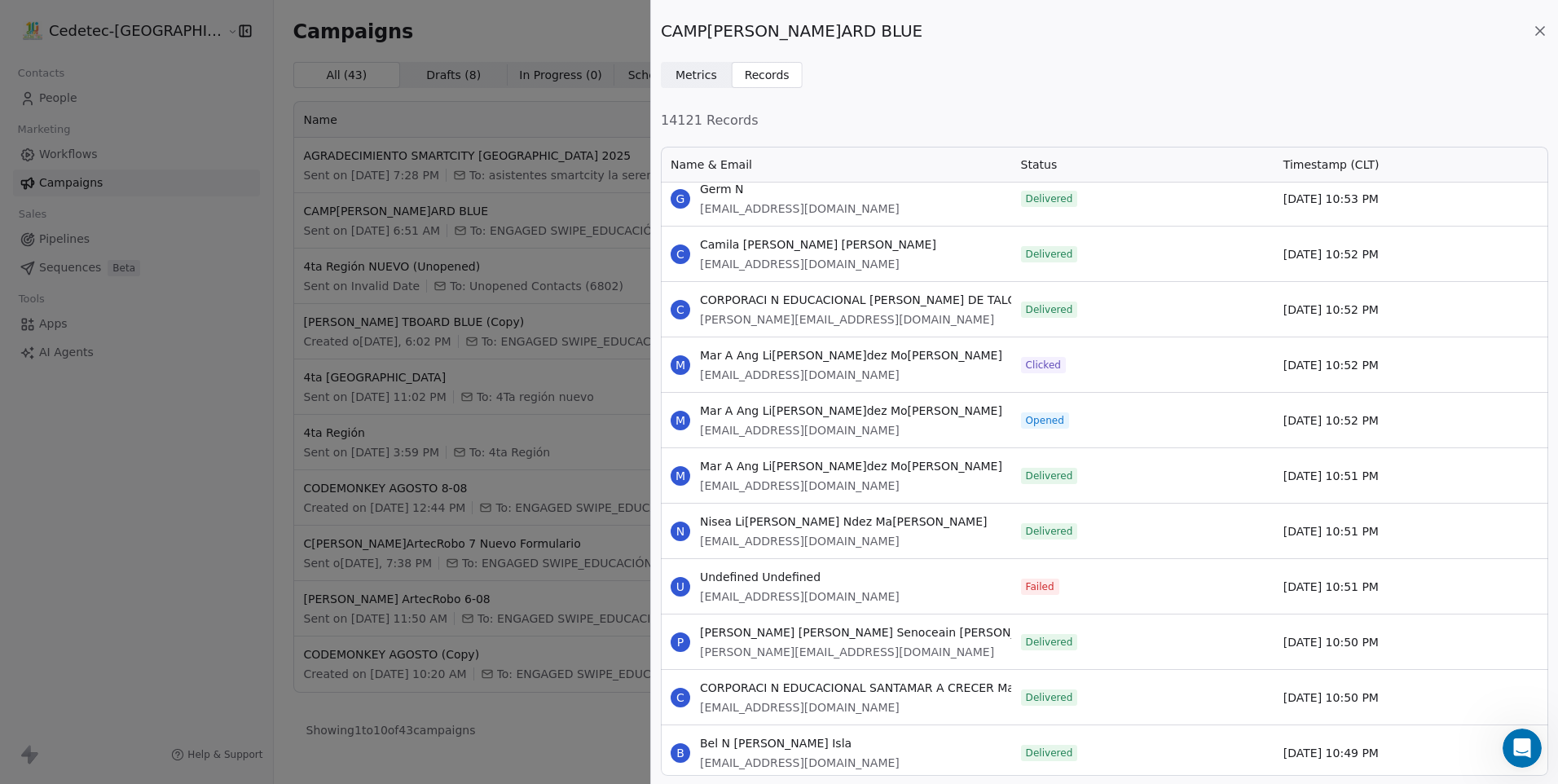
drag, startPoint x: 700, startPoint y: 357, endPoint x: 1384, endPoint y: 420, distance: 686.9
click at [1059, 554] on div "Delivered" at bounding box center [1142, 531] width 263 height 55
drag, startPoint x: 703, startPoint y: 355, endPoint x: 1439, endPoint y: 365, distance: 736.1
click at [1439, 365] on div "M Mar A Ang L[PERSON_NAME]Ndez M[PERSON_NAME][EMAIL_ADDRESS][DOMAIN_NAME] Click…" at bounding box center [1105, 363] width 887 height 55
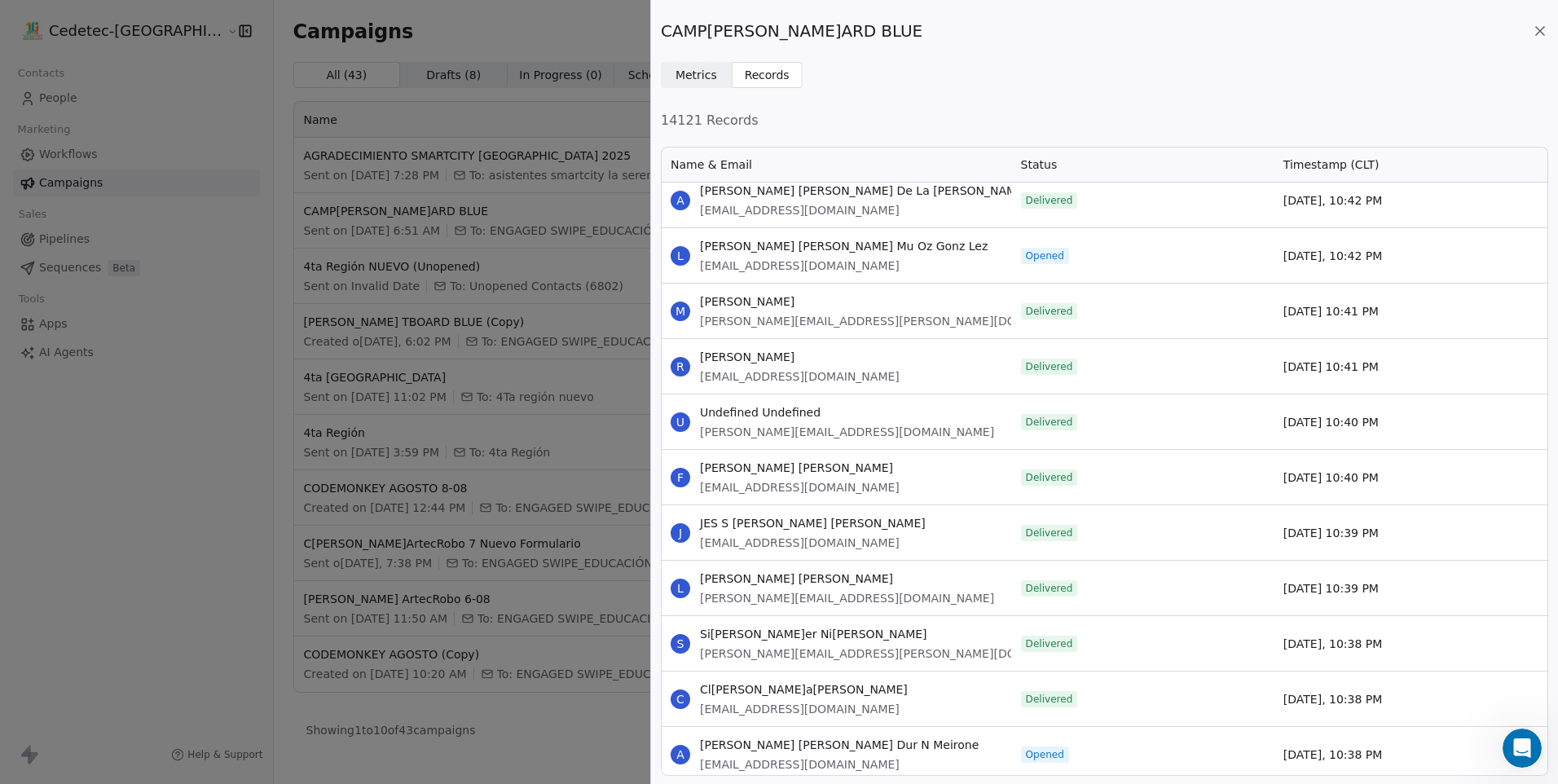
scroll to position [80526, 0]
drag, startPoint x: 701, startPoint y: 242, endPoint x: 1408, endPoint y: 257, distance: 707.2
click at [1408, 257] on div "L [PERSON_NAME] [PERSON_NAME] Mu Oz Gonz Lez [EMAIL_ADDRESS][DOMAIN_NAME] Opene…" at bounding box center [1105, 253] width 887 height 55
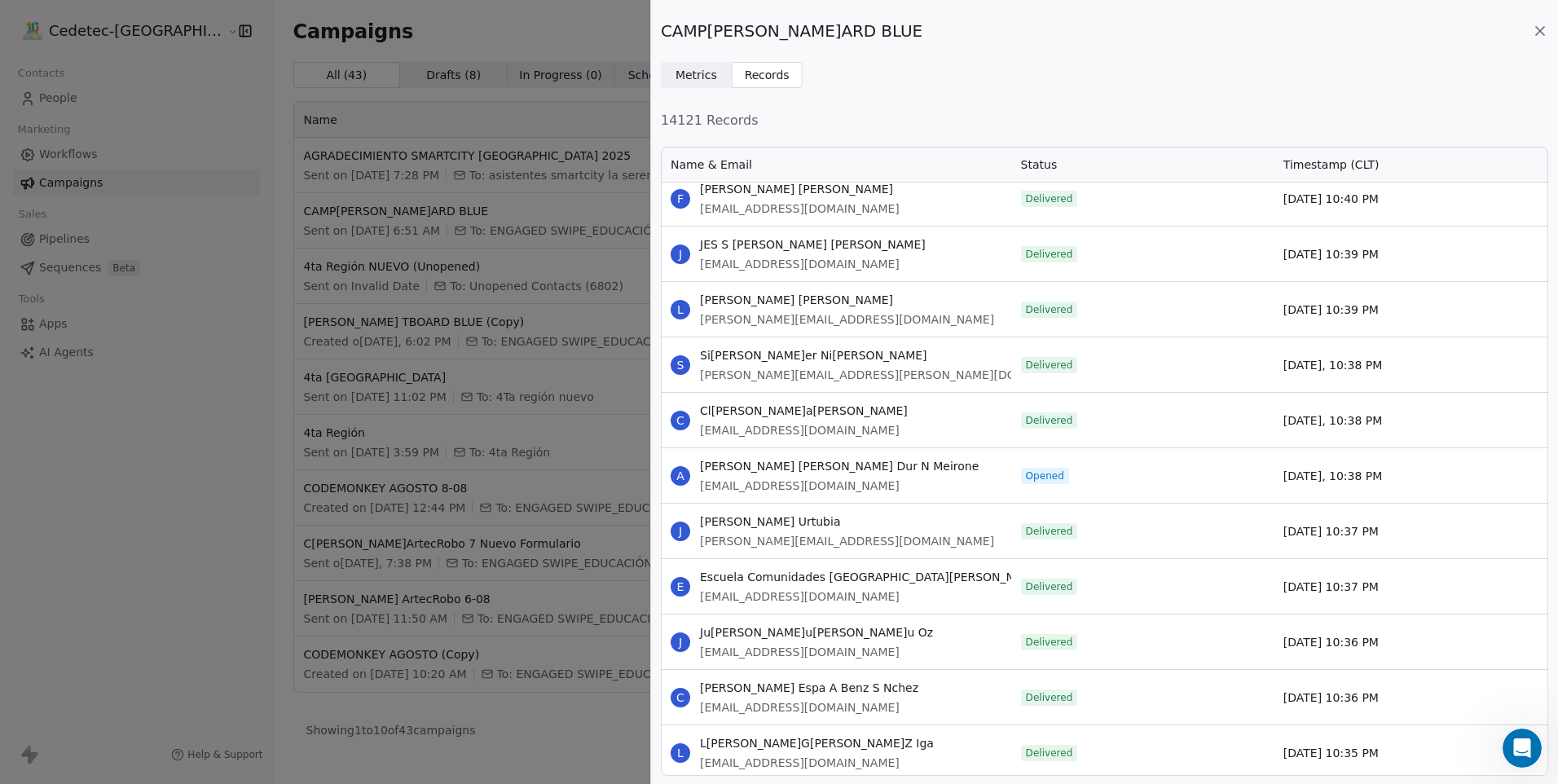
scroll to position [80852, 0]
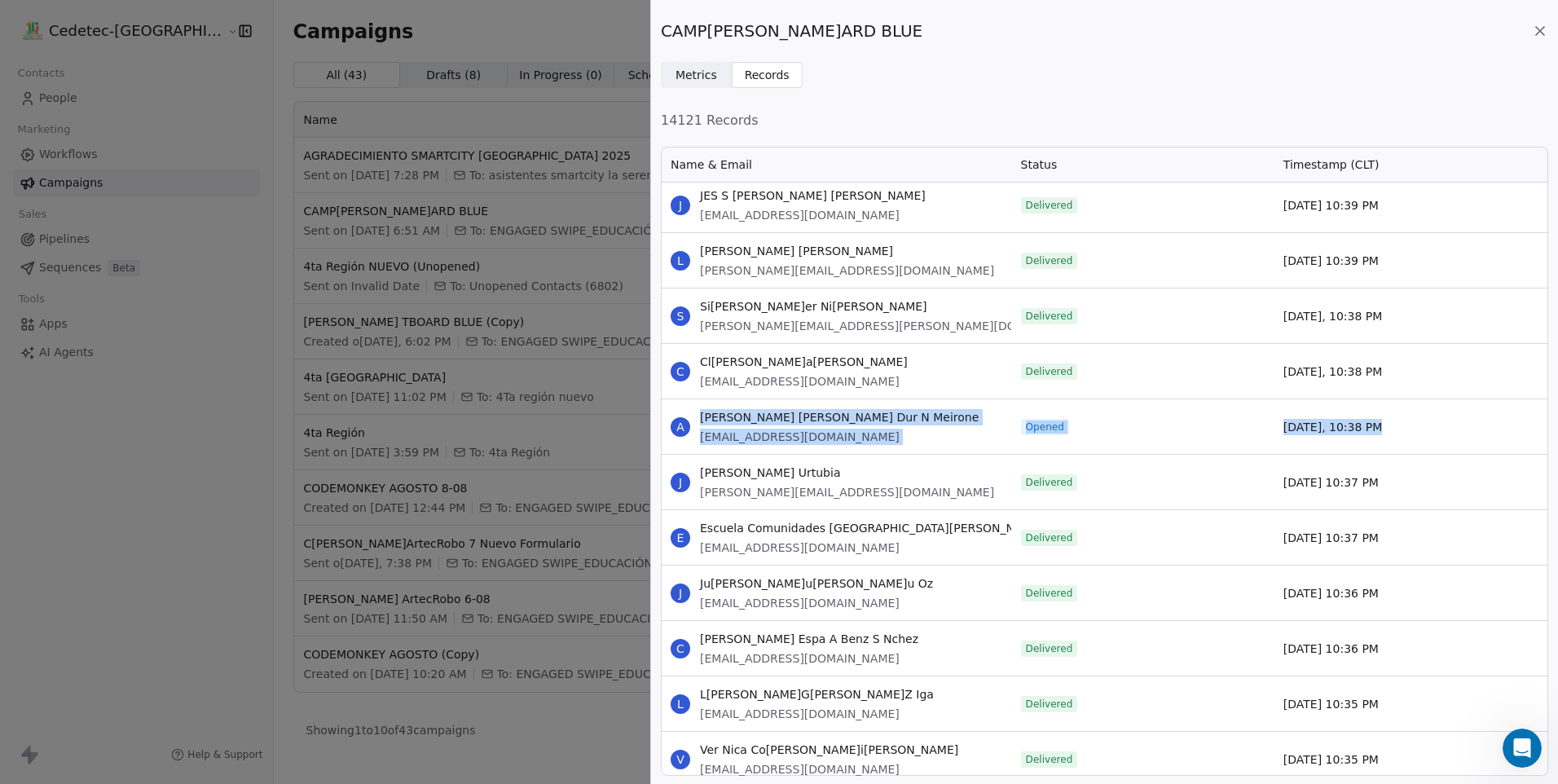
drag, startPoint x: 701, startPoint y: 418, endPoint x: 1382, endPoint y: 439, distance: 681.3
click at [1382, 439] on div "A [PERSON_NAME] [PERSON_NAME] Dur N Meirone [EMAIL_ADDRESS][DOMAIN_NAME] Opened…" at bounding box center [1105, 426] width 887 height 55
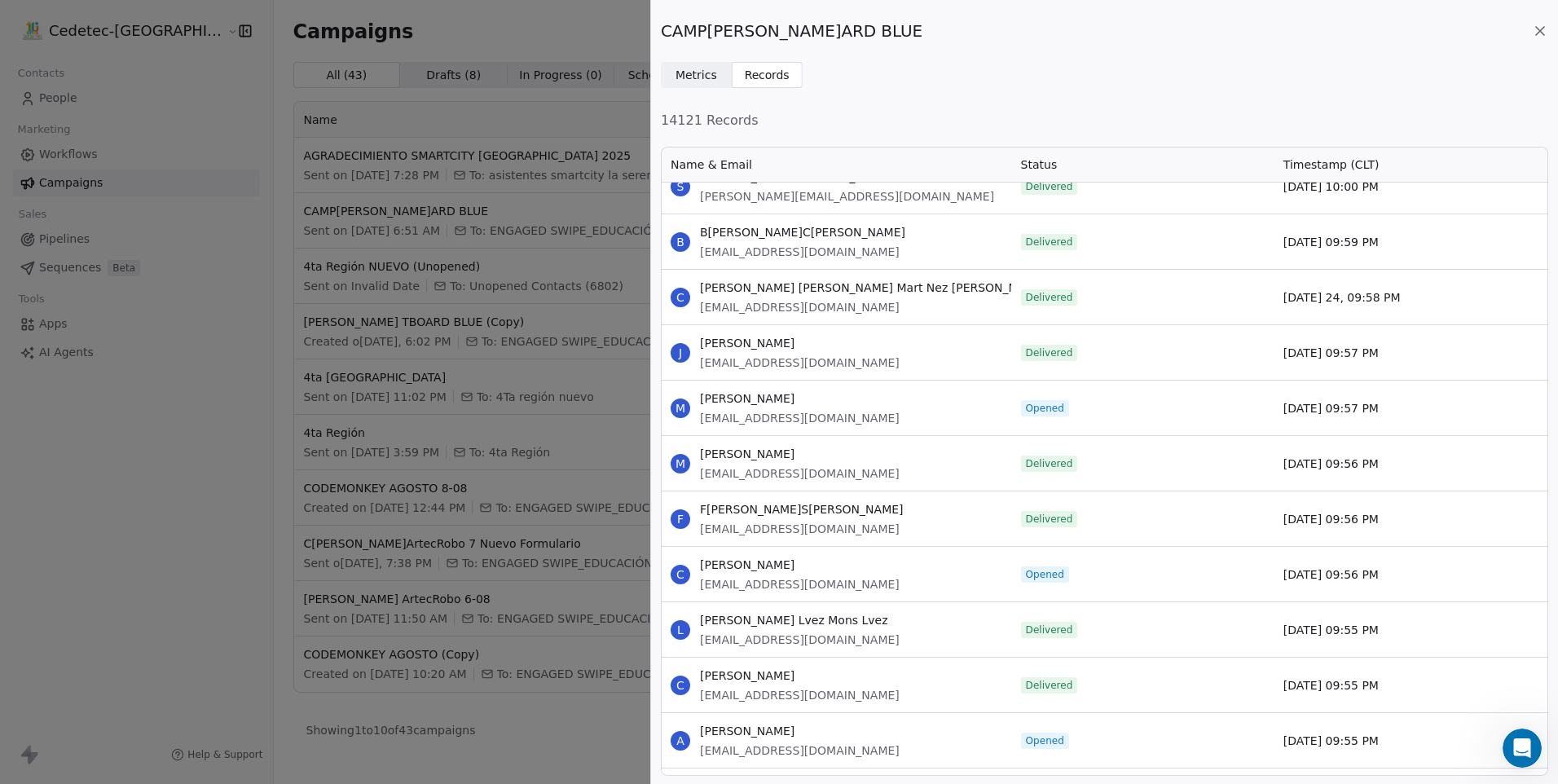
scroll to position [84886, 0]
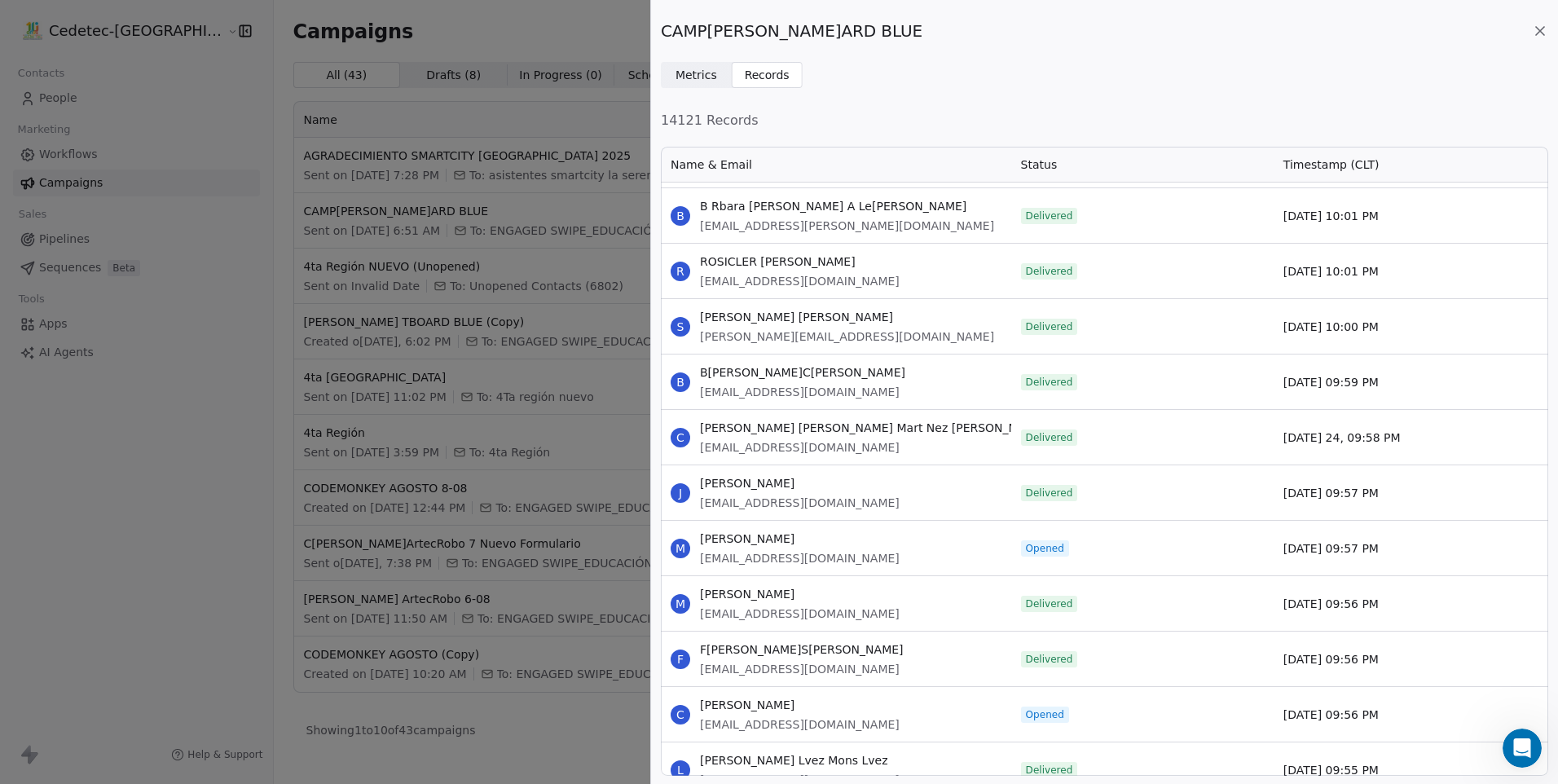
drag, startPoint x: 701, startPoint y: 537, endPoint x: 1384, endPoint y: 557, distance: 683.3
click at [1384, 557] on div "M [PERSON_NAME] [EMAIL_ADDRESS][DOMAIN_NAME] Opened [DATE] 09:57 PM" at bounding box center [1105, 547] width 887 height 55
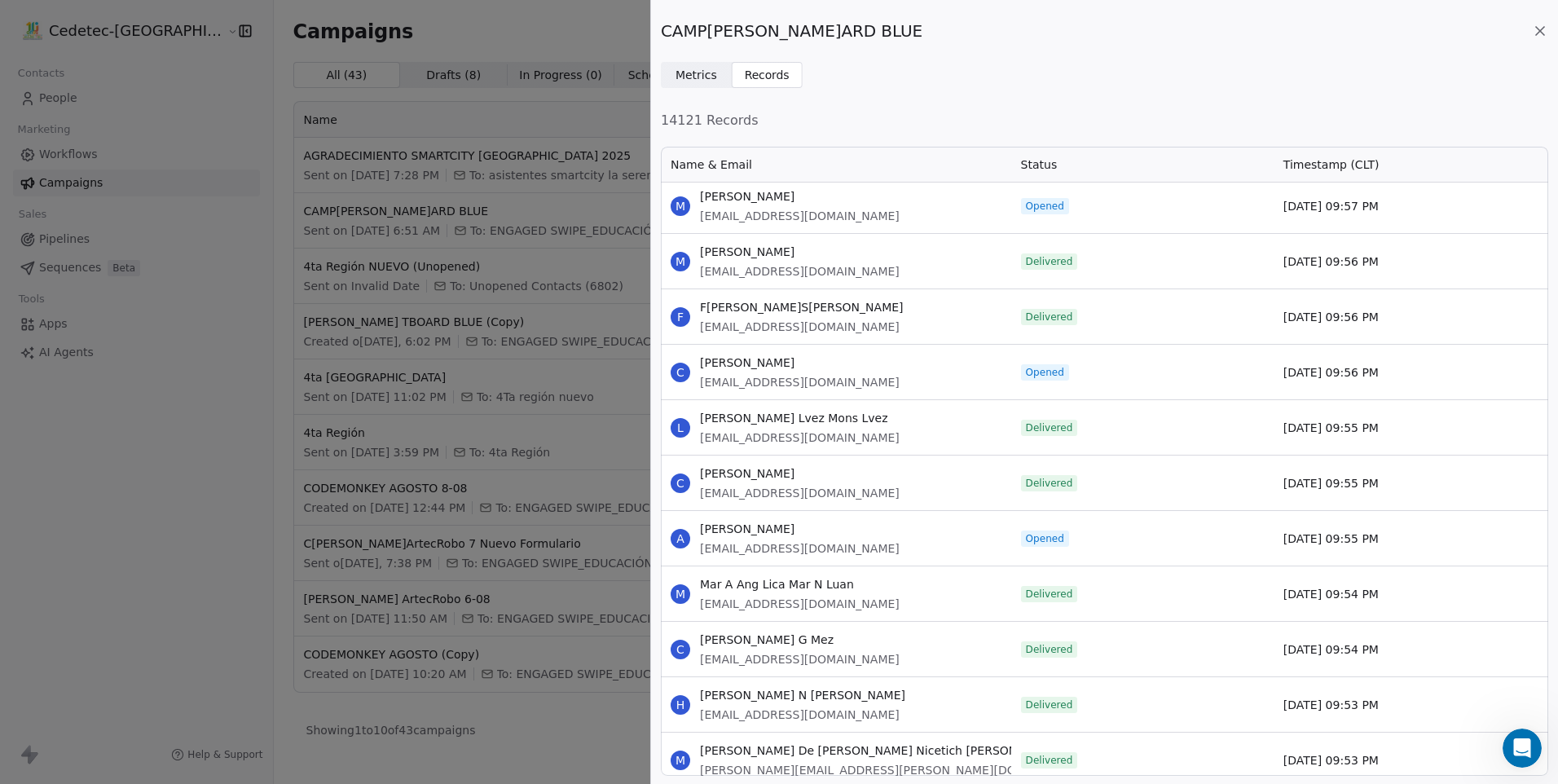
scroll to position [85293, 0]
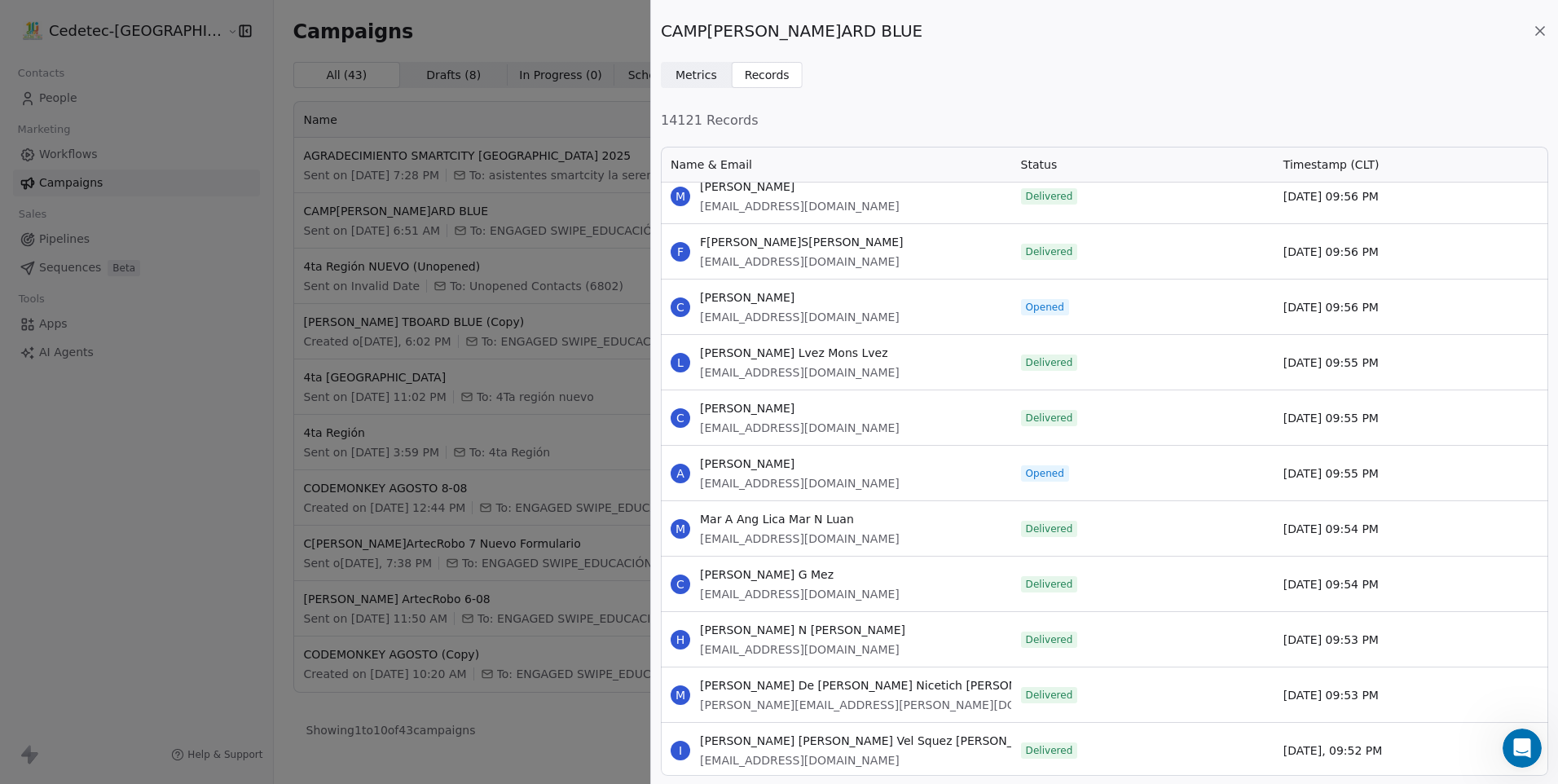
drag, startPoint x: 700, startPoint y: 298, endPoint x: 1395, endPoint y: 327, distance: 695.6
click at [1395, 327] on div "C Carolina Judith Lazo Barahona [EMAIL_ADDRESS][DOMAIN_NAME] Opene[DATE], 09:56…" at bounding box center [1105, 306] width 887 height 55
drag, startPoint x: 701, startPoint y: 464, endPoint x: 1435, endPoint y: 479, distance: 734.2
click at [1435, 479] on div "A [PERSON_NAME] [EMAIL_ADDRESS][DOMAIN_NAME] Opened [DATE] 09:55 PM" at bounding box center [1105, 473] width 887 height 55
click at [961, 624] on div "H HERN[PERSON_NAME]ARC[PERSON_NAME]AND N [EMAIL_ADDRESS][DOMAIN_NAME]" at bounding box center [836, 639] width 351 height 55
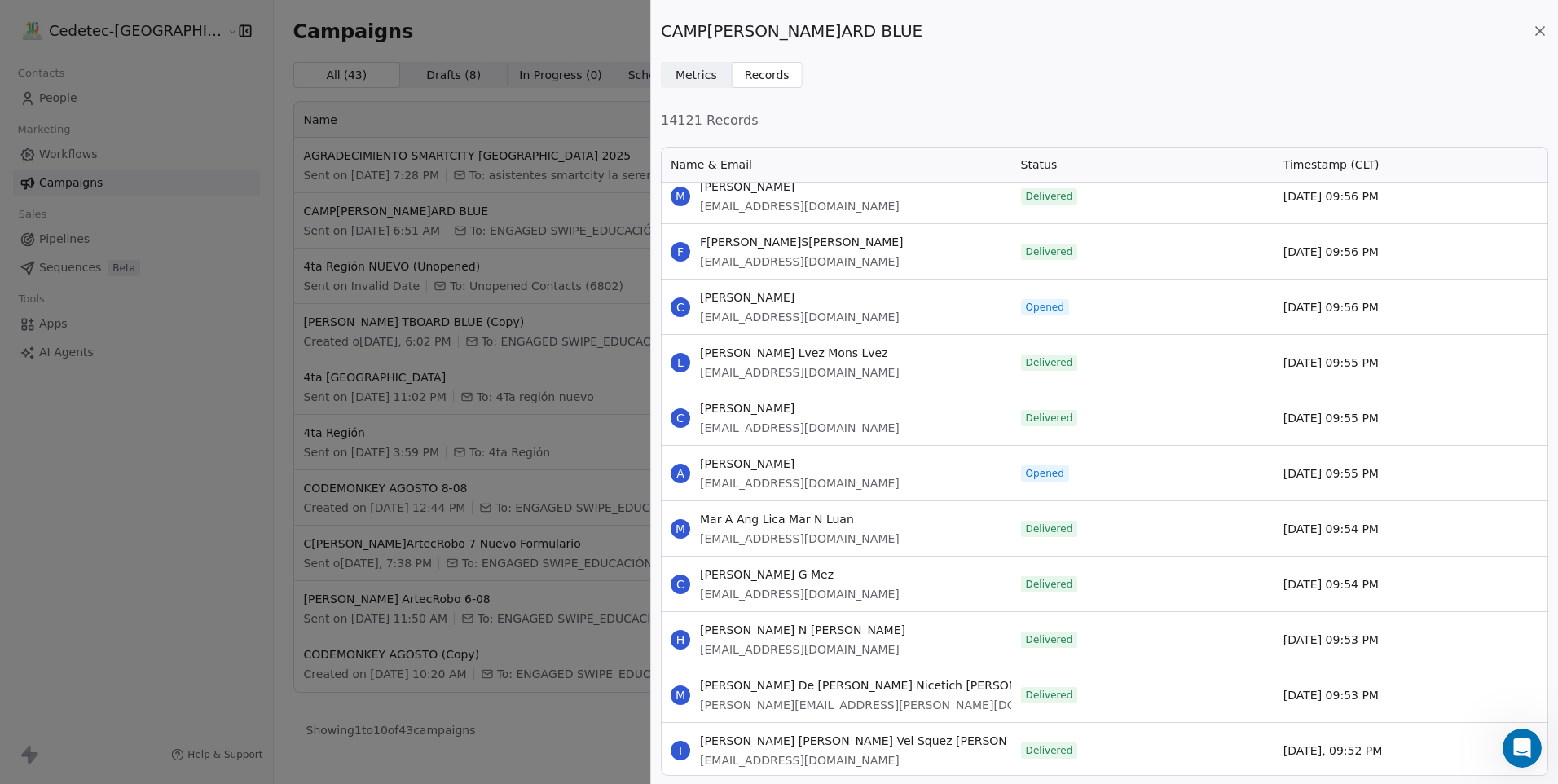
click at [1539, 28] on icon at bounding box center [1540, 31] width 16 height 16
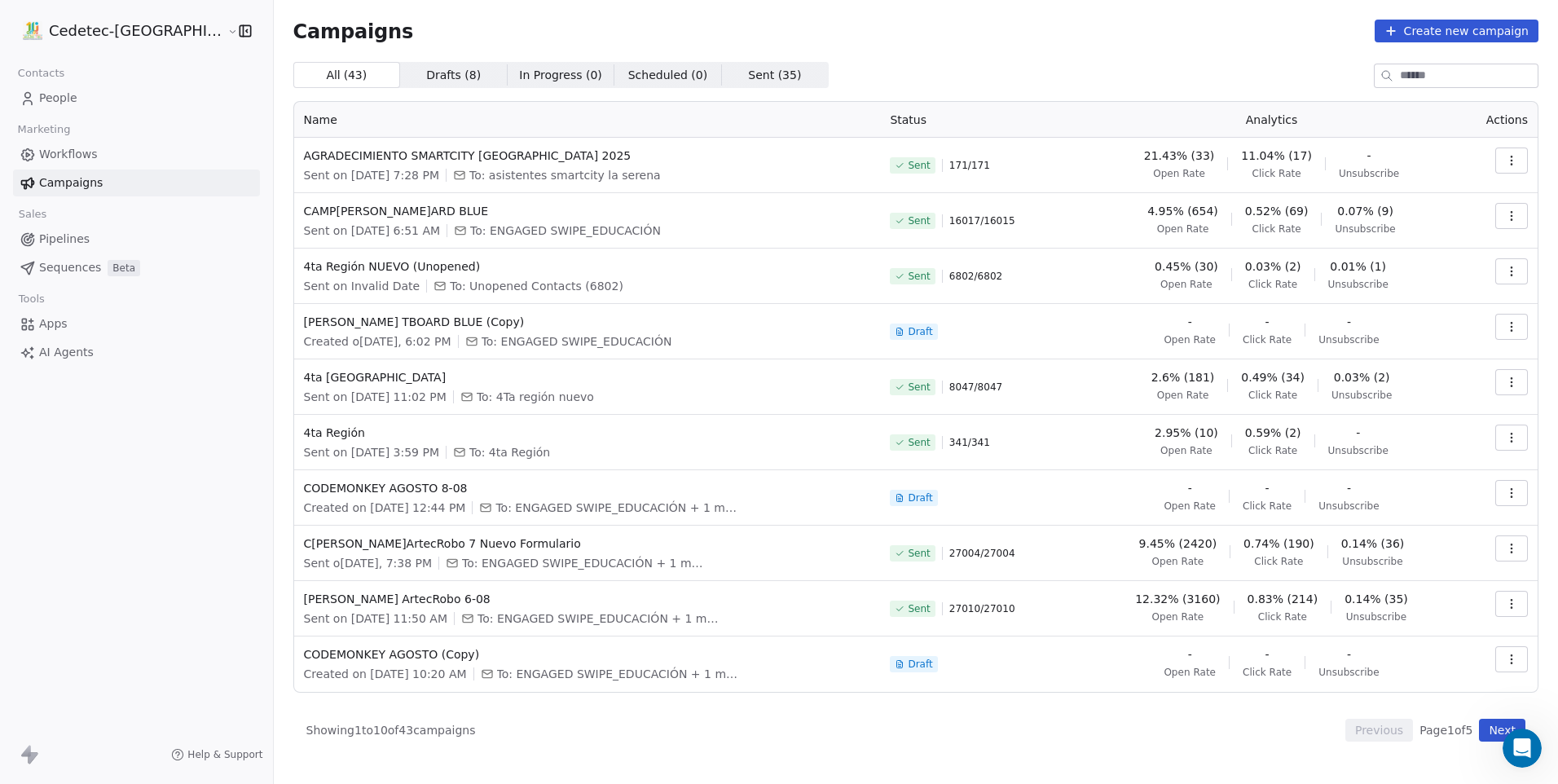
click at [1186, 212] on span "4.95% (654)" at bounding box center [1183, 211] width 71 height 16
click at [1499, 214] on button "button" at bounding box center [1512, 216] width 32 height 26
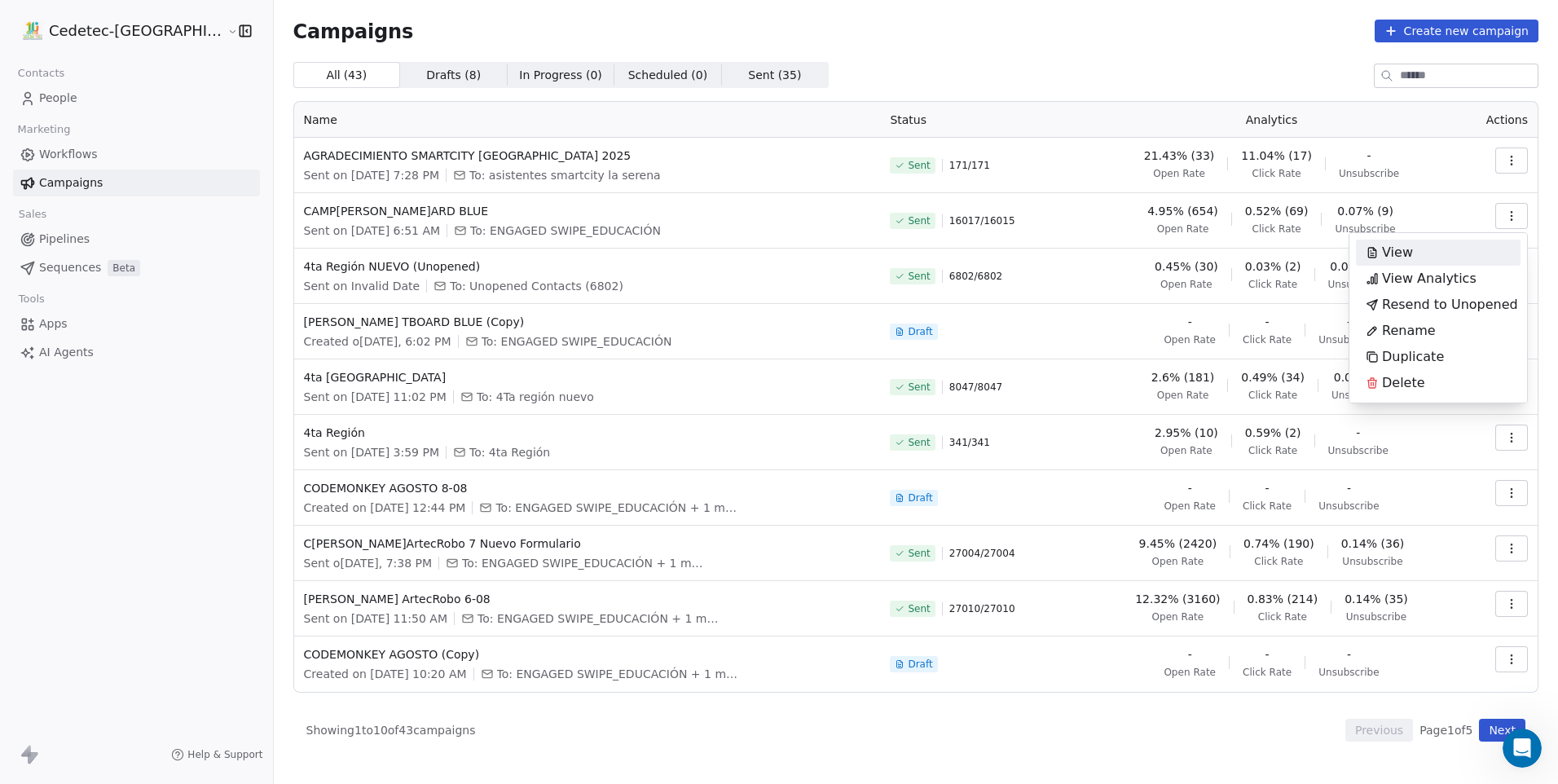
click at [1479, 255] on div "View" at bounding box center [1438, 253] width 165 height 26
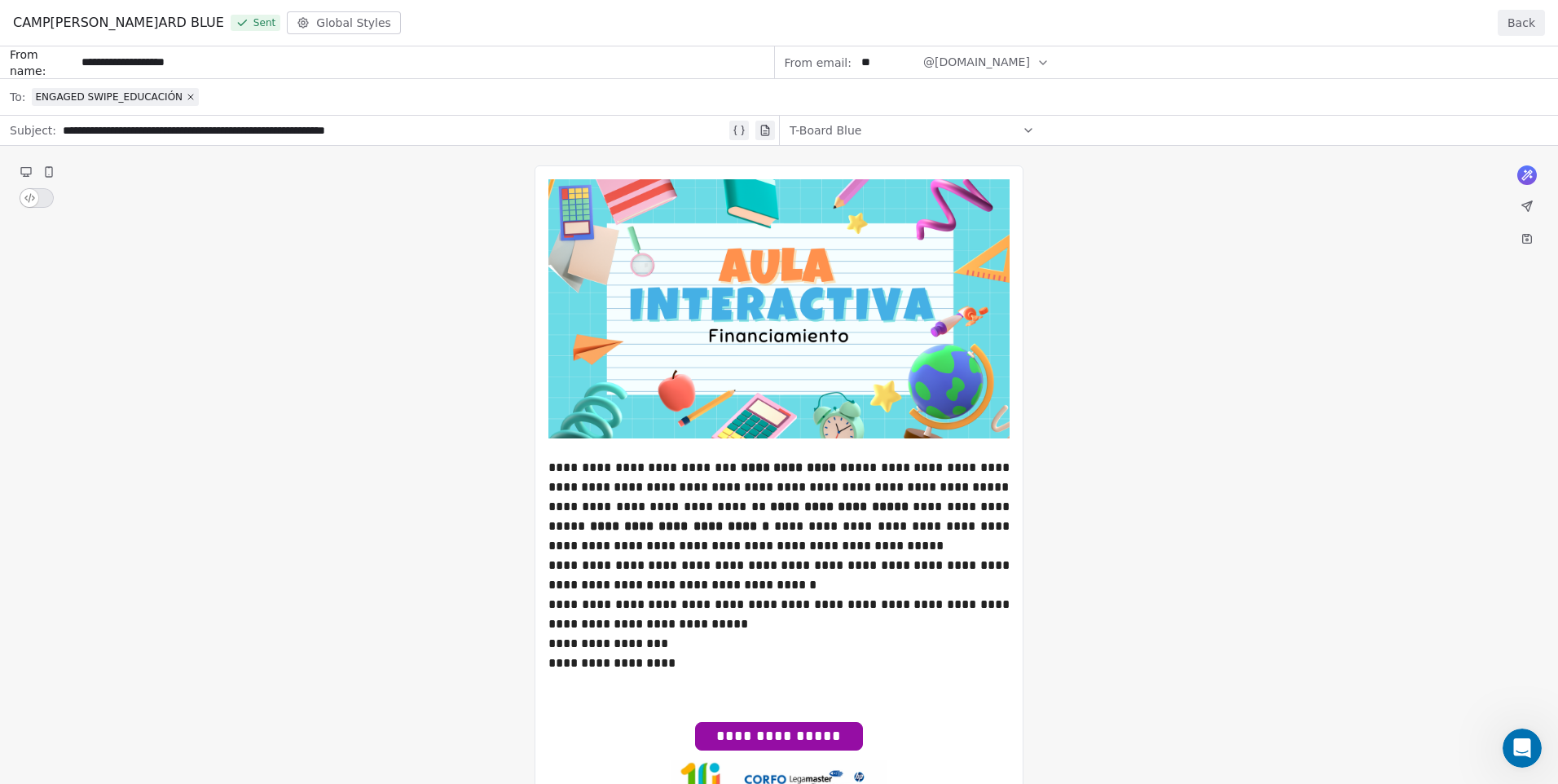
click at [1515, 31] on button "Back" at bounding box center [1521, 22] width 47 height 26
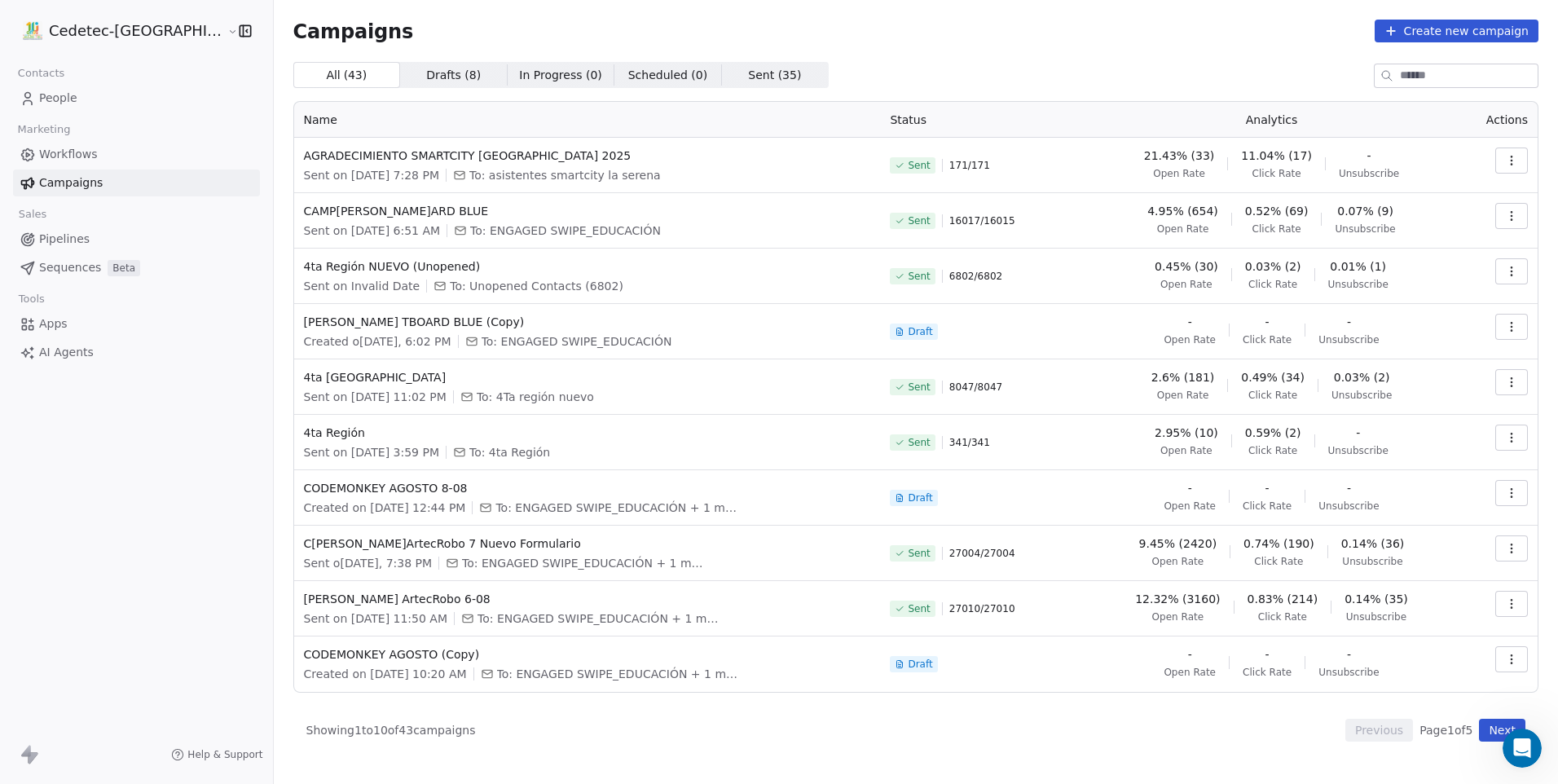
click at [1514, 218] on icon "button" at bounding box center [1511, 215] width 13 height 13
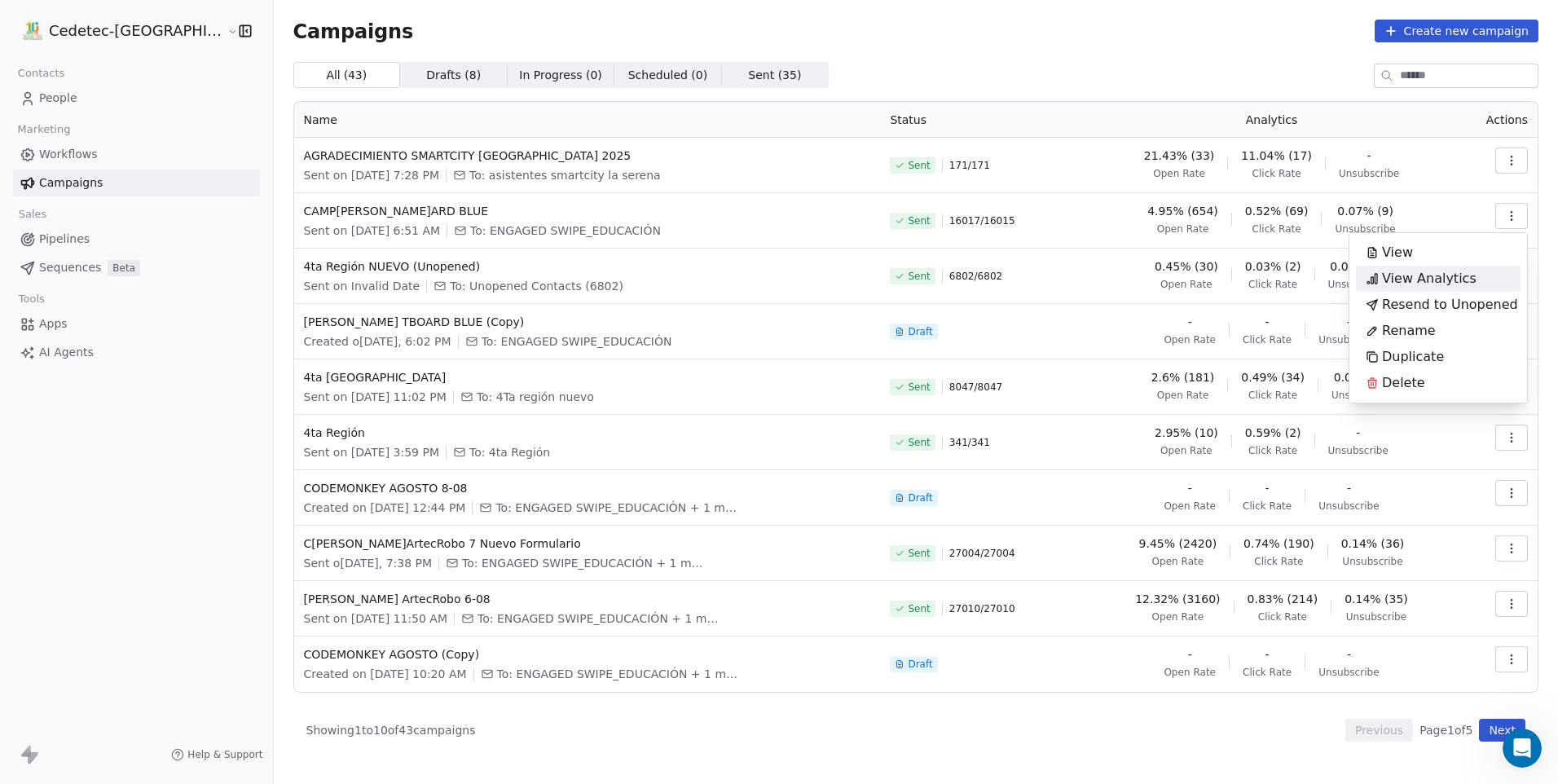
click at [1497, 276] on div "View Analytics" at bounding box center [1438, 278] width 165 height 26
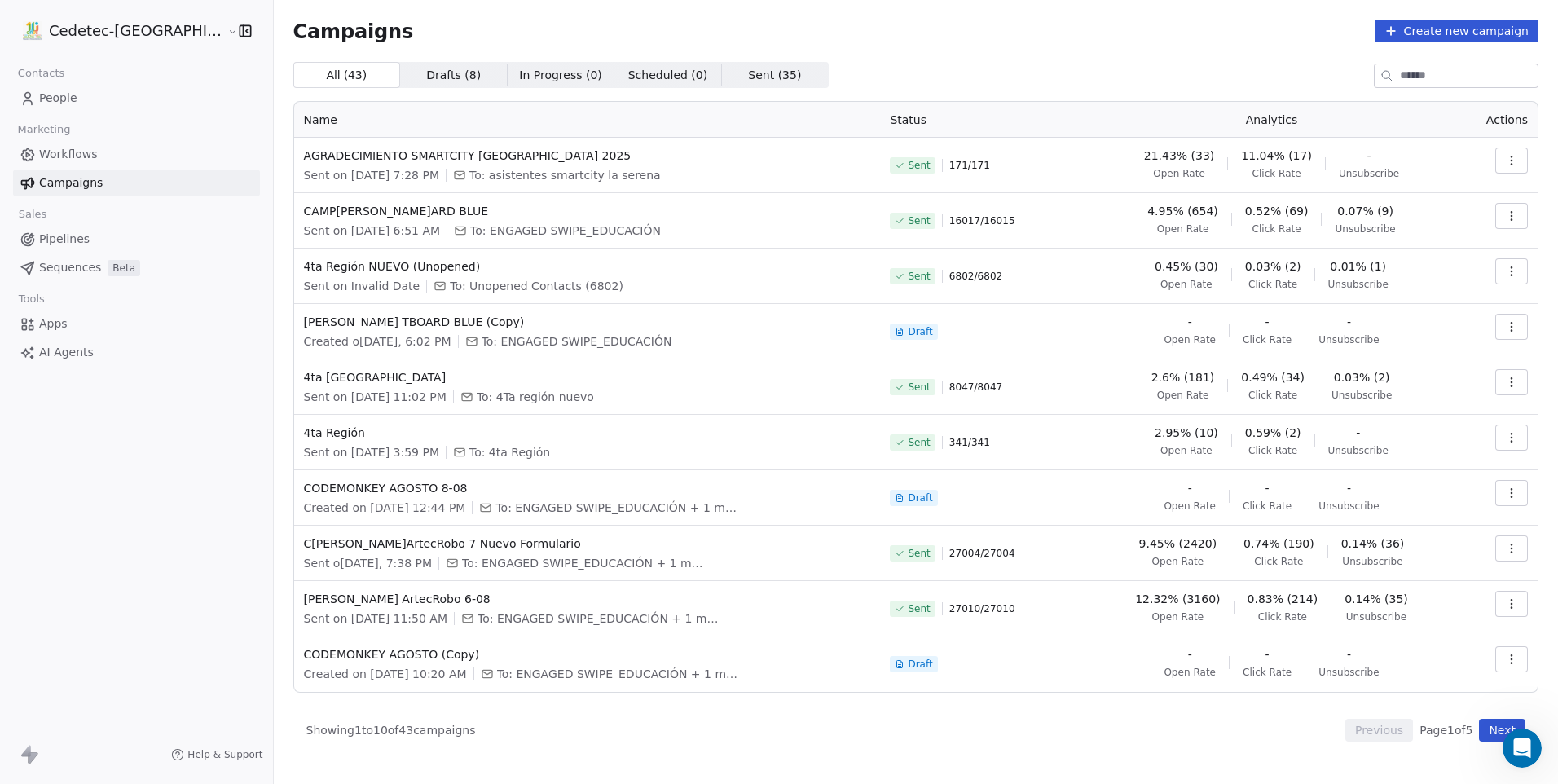
click at [1516, 209] on icon "button" at bounding box center [1511, 215] width 13 height 13
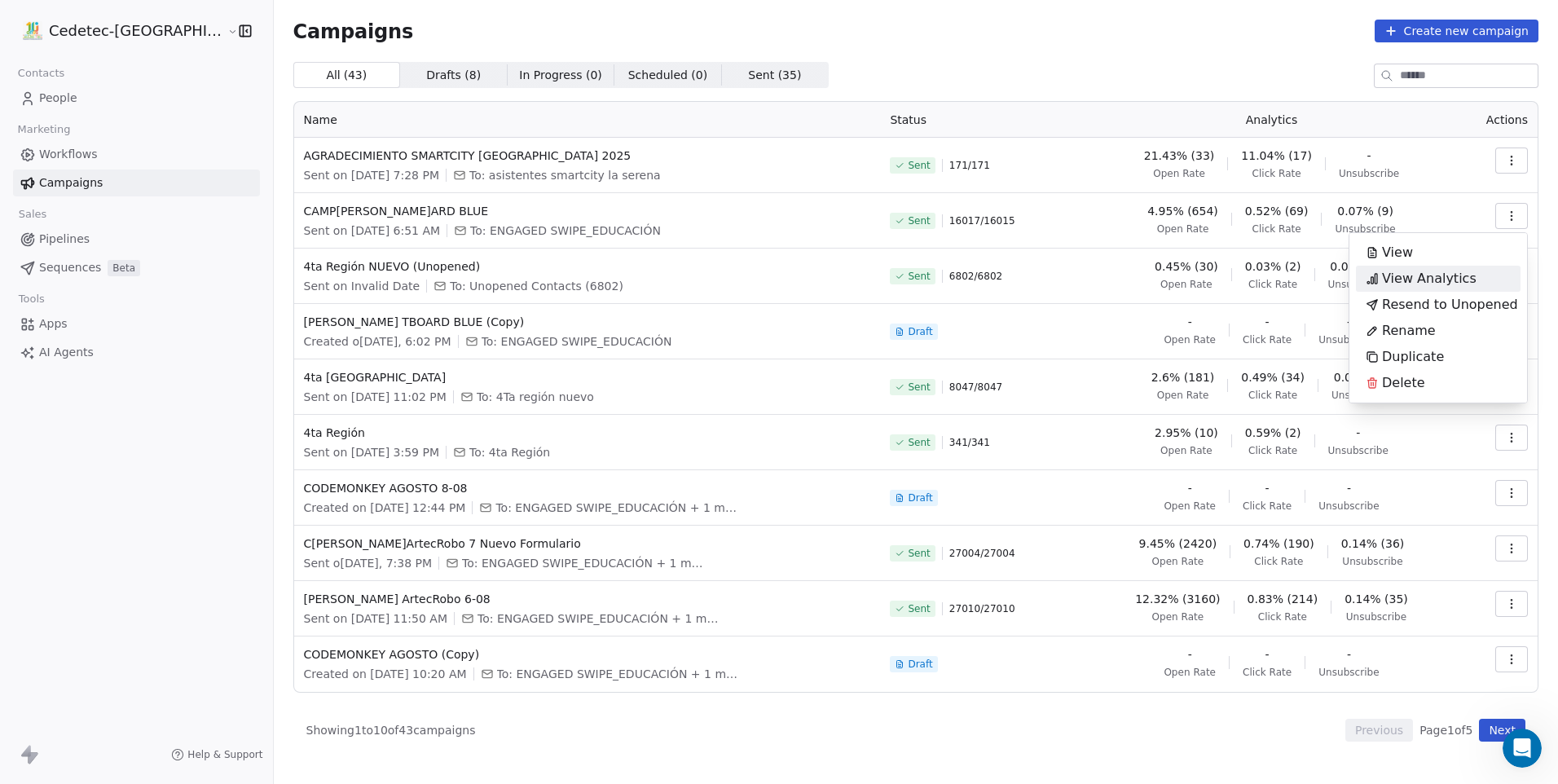
click at [1402, 279] on span "View Analytics" at bounding box center [1429, 278] width 95 height 20
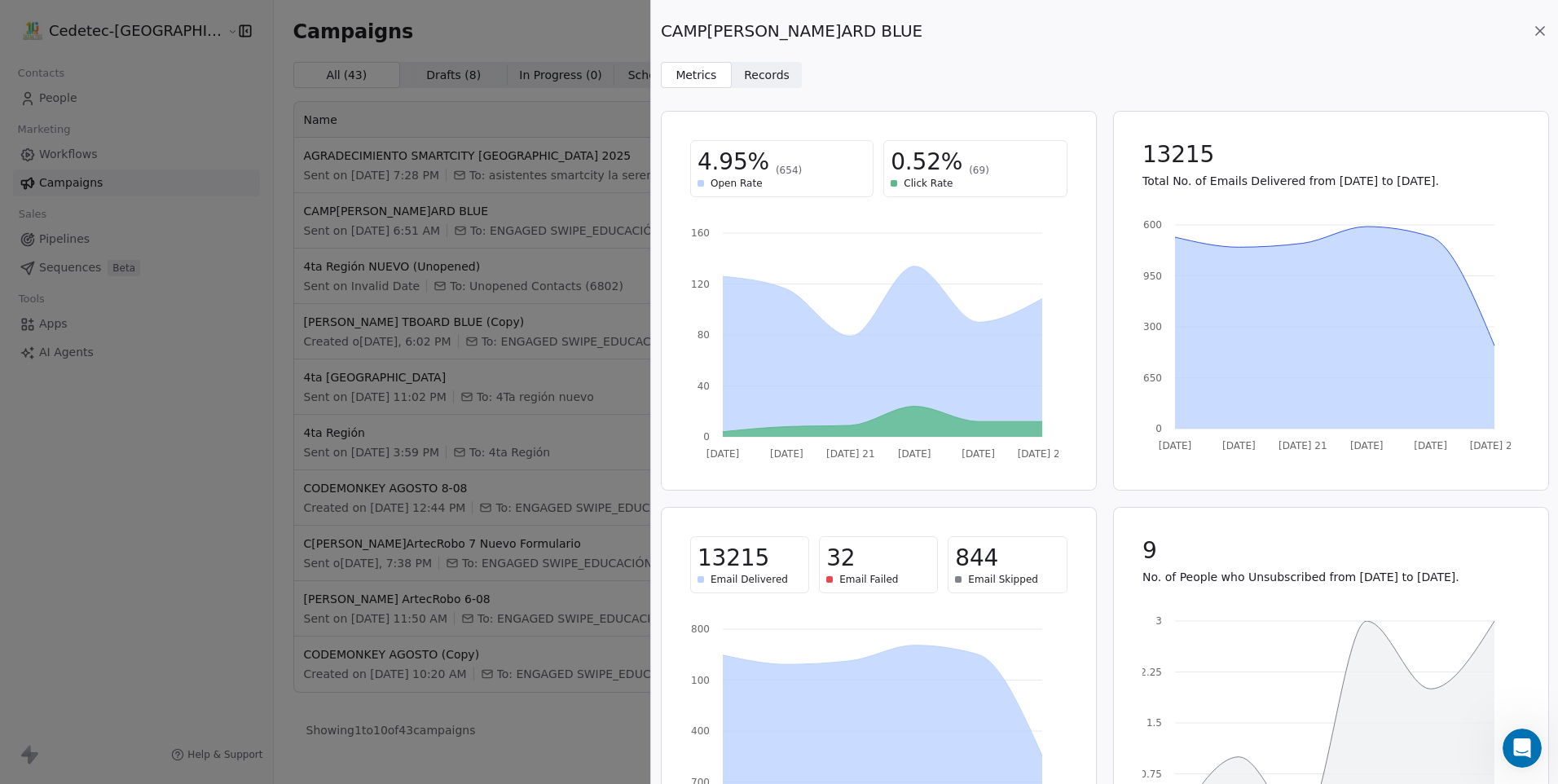
click at [788, 176] on span "(654)" at bounding box center [788, 170] width 26 height 13
click at [753, 160] on span "4.95%" at bounding box center [734, 162] width 72 height 29
click at [753, 160] on span "4.95%" at bounding box center [734, 162] width 72 height 29
click at [781, 164] on span "(654)" at bounding box center [788, 170] width 26 height 13
click at [710, 171] on span "4.95%" at bounding box center [734, 162] width 72 height 29
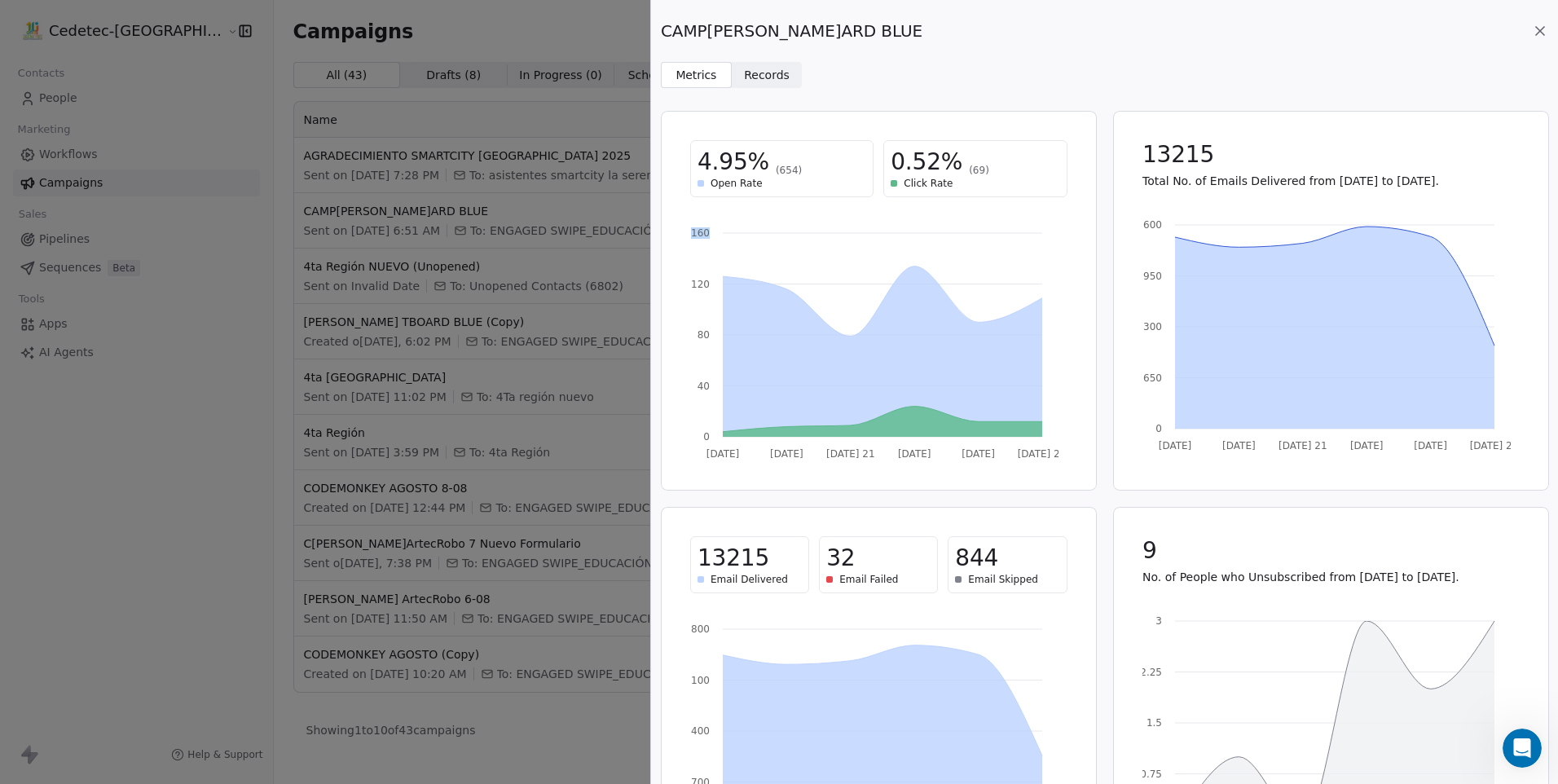
click at [712, 260] on icon "[DATE] Aug [DATE] Aug [DATE] Aug 24 0 40 80 120 160" at bounding box center [875, 339] width 369 height 245
drag, startPoint x: 712, startPoint y: 261, endPoint x: 846, endPoint y: 368, distance: 171.5
click at [808, 373] on icon at bounding box center [882, 351] width 319 height 171
click at [1159, 163] on span "13215" at bounding box center [1178, 154] width 72 height 29
click at [1201, 235] on icon "[DATE] Aug [DATE] Aug [DATE] Aug 24 0 650 1300 1950 2600" at bounding box center [1327, 331] width 369 height 245
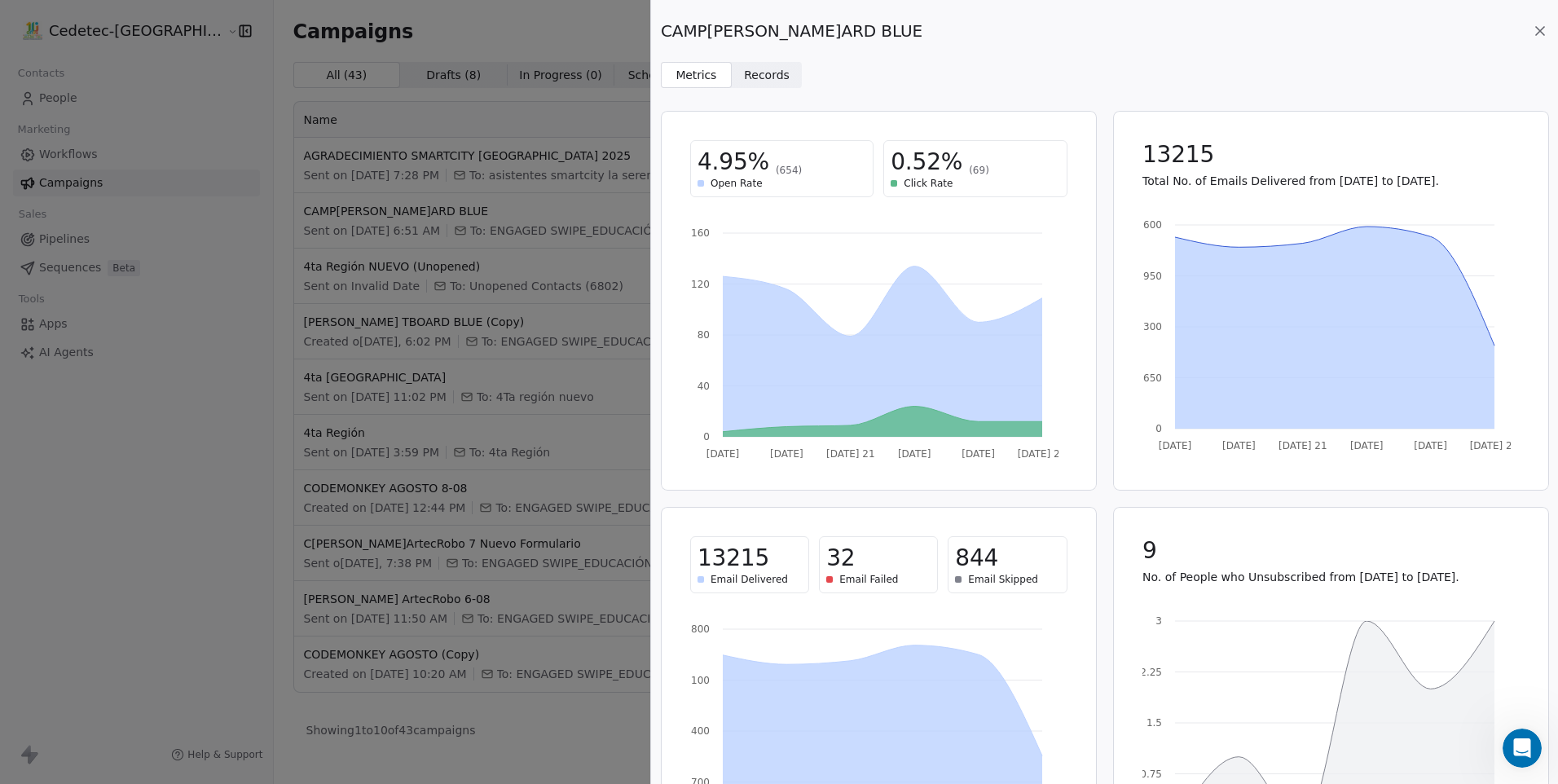
click at [732, 559] on span "13215" at bounding box center [734, 558] width 72 height 29
click at [823, 564] on div "32 Email Failed" at bounding box center [878, 565] width 119 height 57
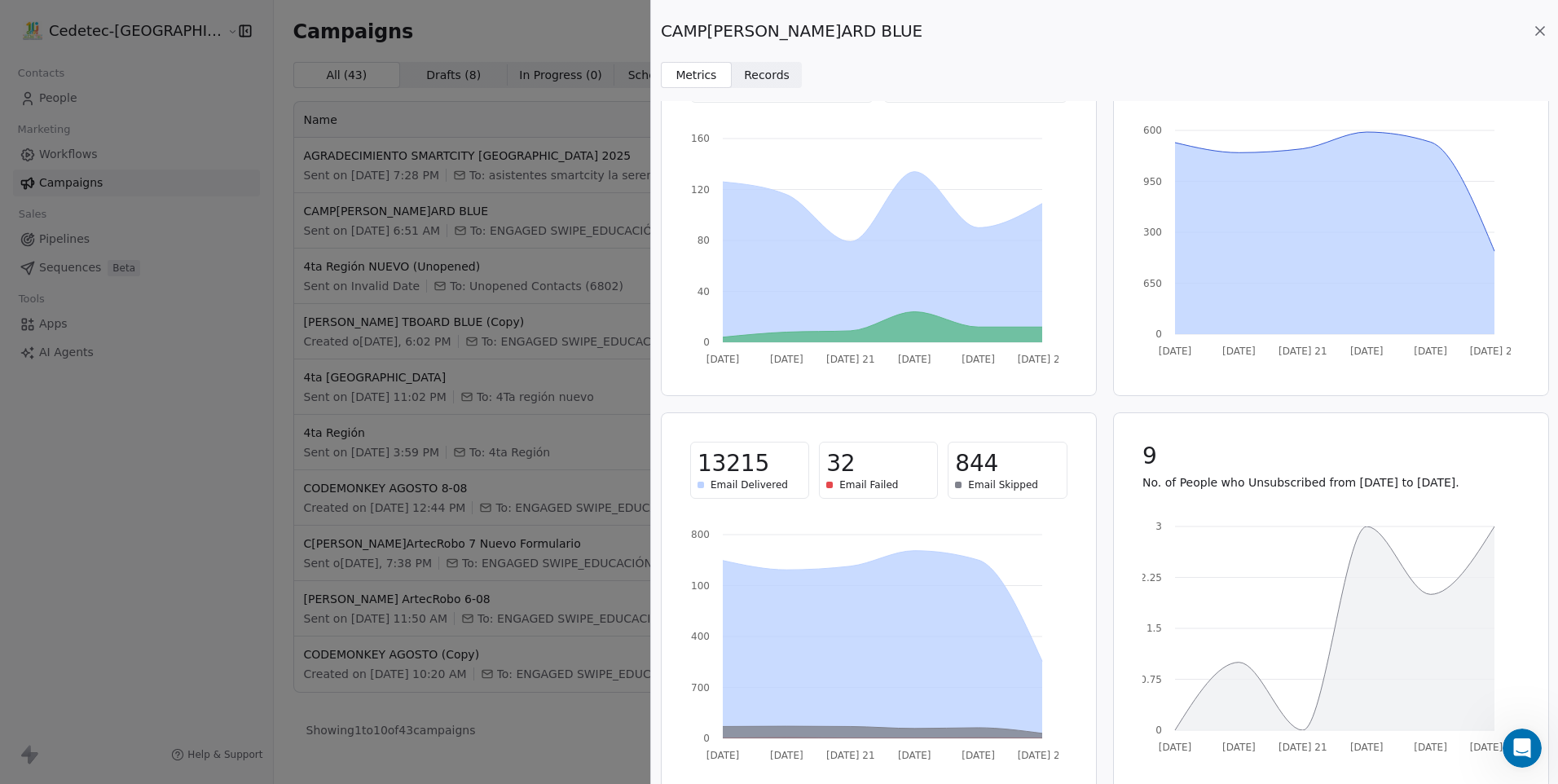
scroll to position [113, 0]
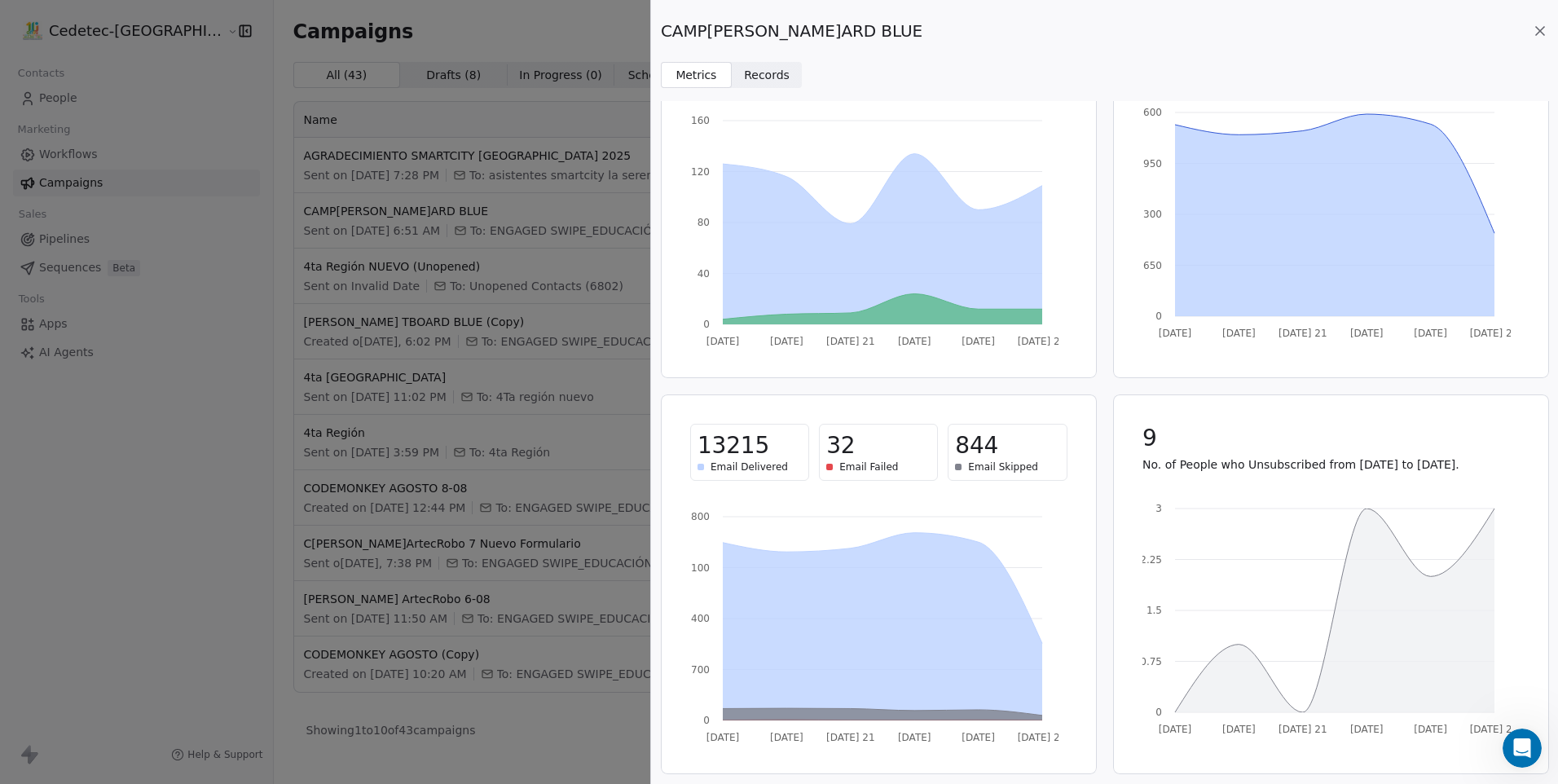
click at [941, 746] on div "[DATE] Aug [DATE] Aug [DATE] Aug 24 0 700 1400 2100 2800" at bounding box center [879, 631] width 416 height 264
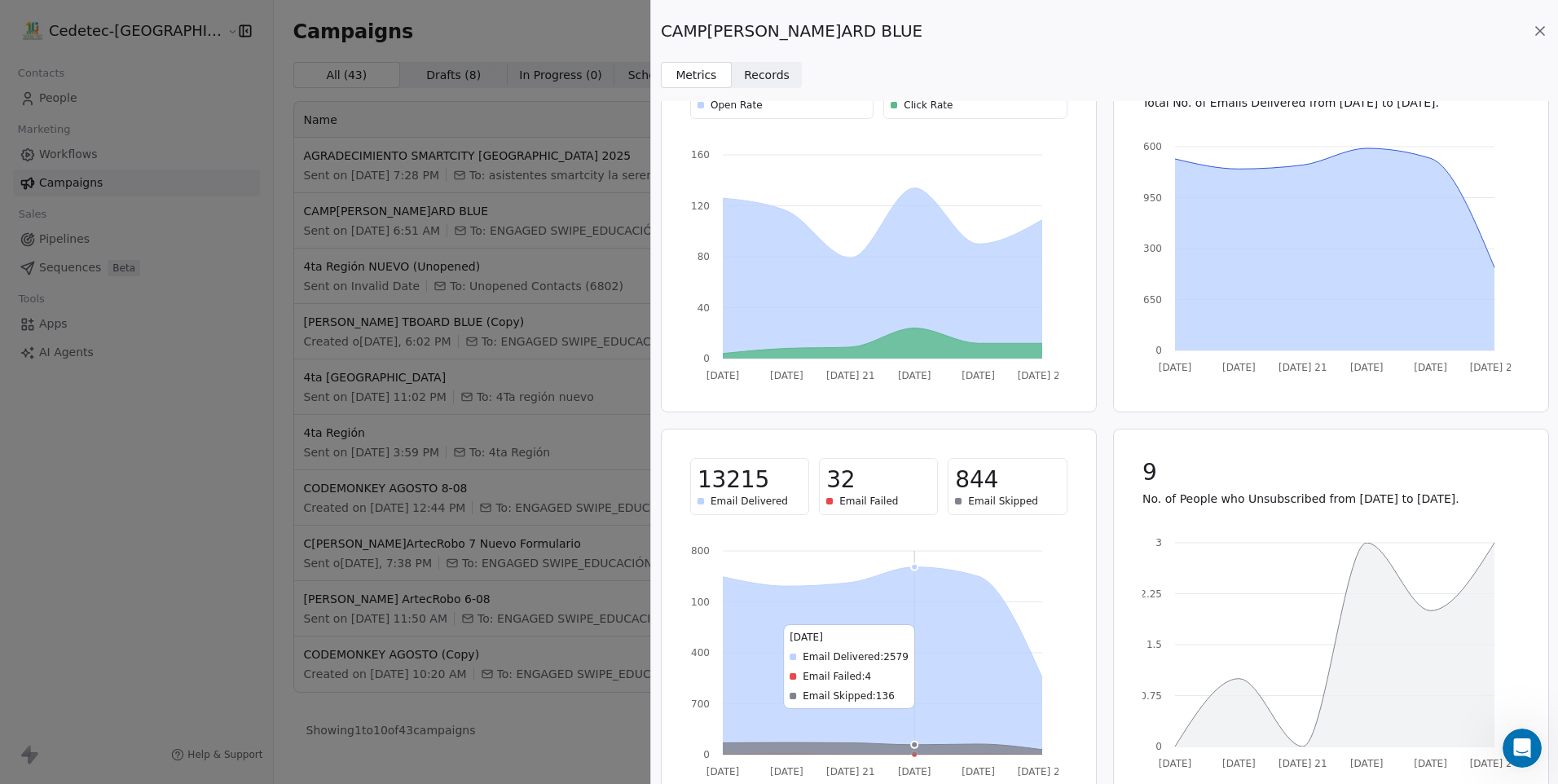
scroll to position [0, 0]
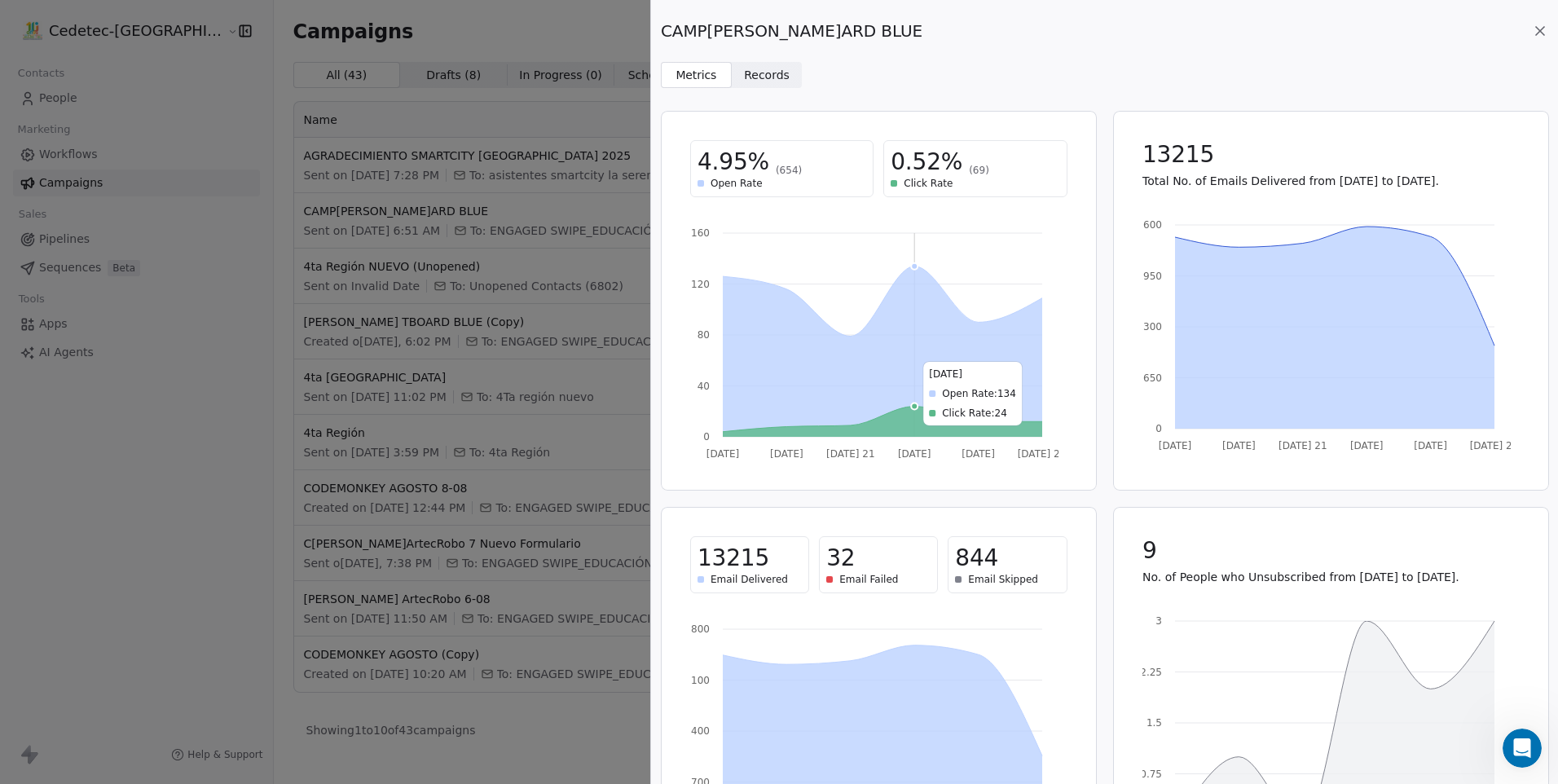
click at [901, 353] on icon at bounding box center [882, 351] width 319 height 171
click at [777, 64] on span "Records Records" at bounding box center [767, 75] width 71 height 26
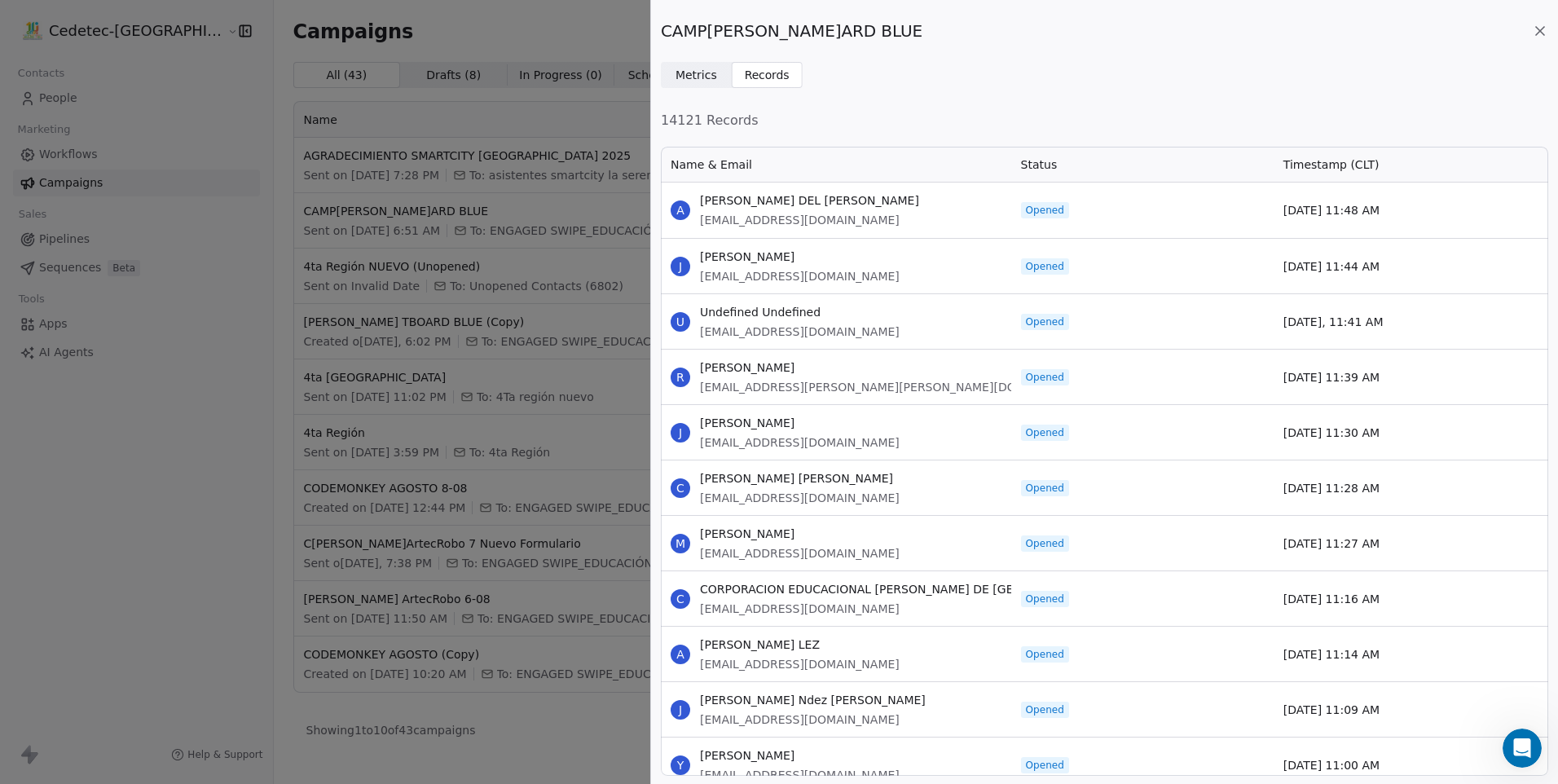
scroll to position [618, 875]
click at [782, 212] on span "[EMAIL_ADDRESS][DOMAIN_NAME]" at bounding box center [810, 219] width 219 height 16
click at [834, 212] on span "[EMAIL_ADDRESS][DOMAIN_NAME]" at bounding box center [810, 219] width 219 height 16
click at [1496, 201] on div "[DATE] 11:48 AM" at bounding box center [1405, 210] width 263 height 55
drag, startPoint x: 1394, startPoint y: 186, endPoint x: 1367, endPoint y: 165, distance: 34.2
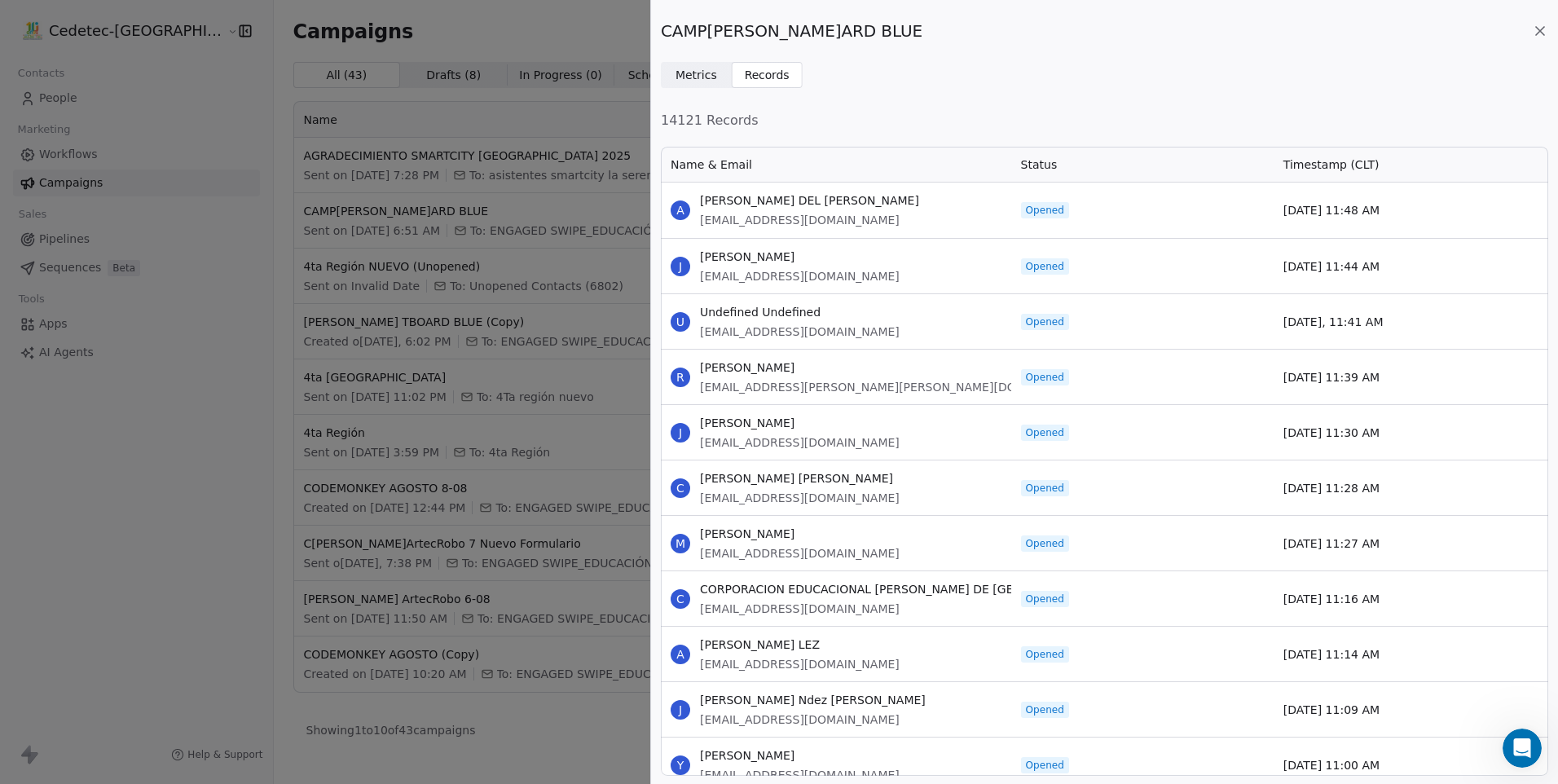
click at [1392, 184] on div "[DATE] 11:48 AM" at bounding box center [1405, 210] width 263 height 55
click at [1367, 165] on span "Timestamp (CLT)" at bounding box center [1331, 164] width 96 height 16
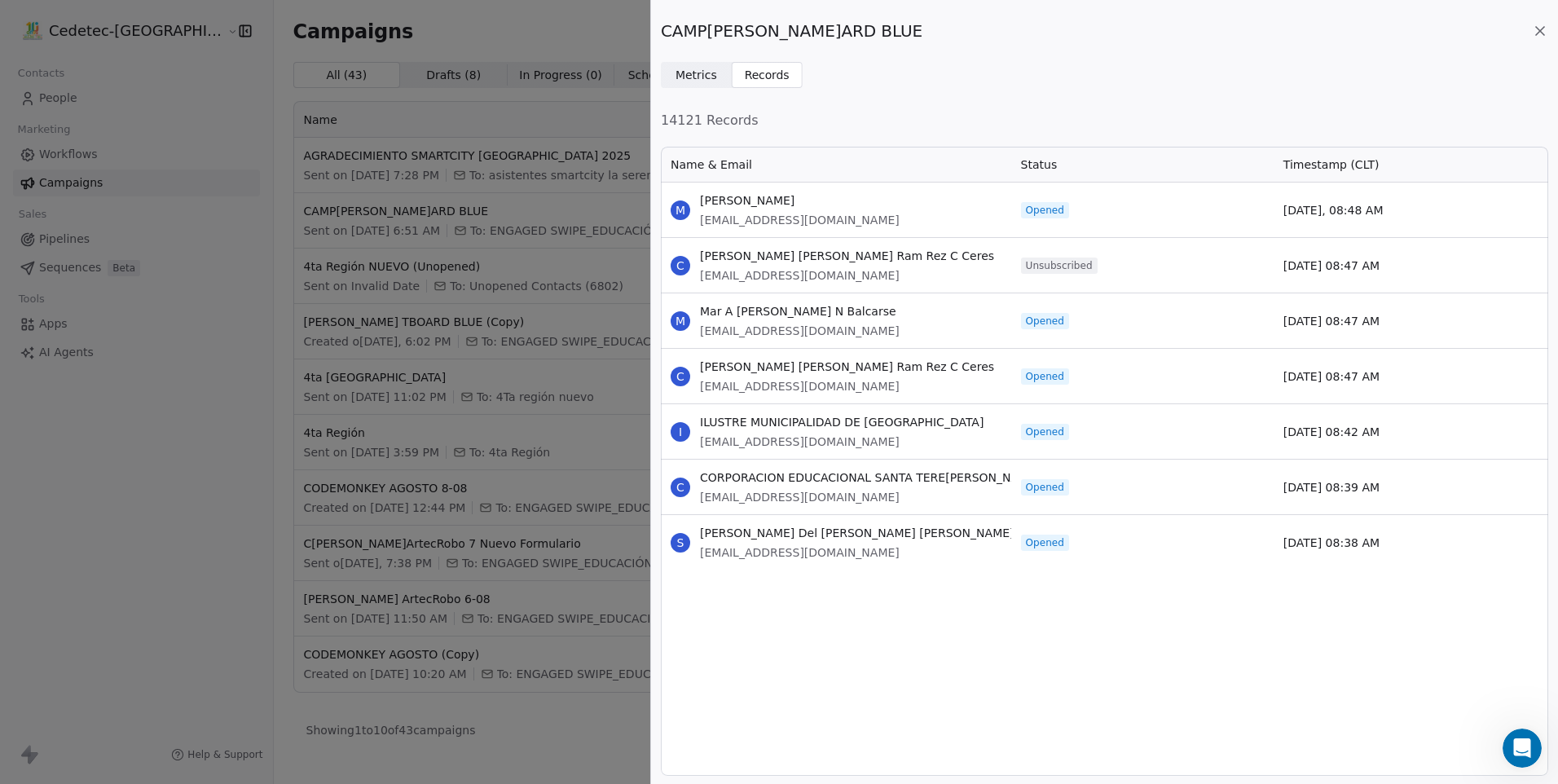
scroll to position [0, 0]
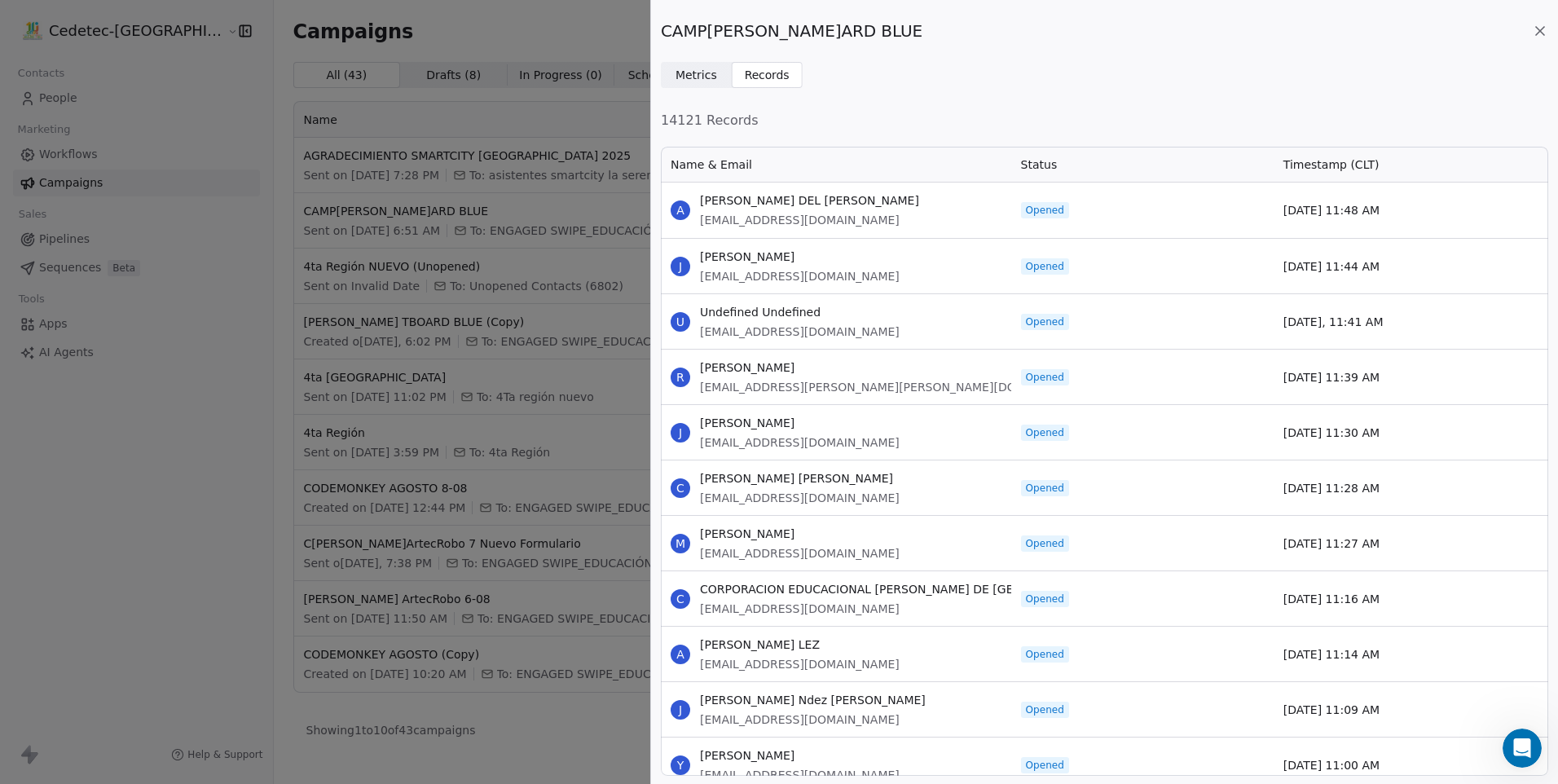
click at [1546, 27] on icon at bounding box center [1540, 31] width 16 height 16
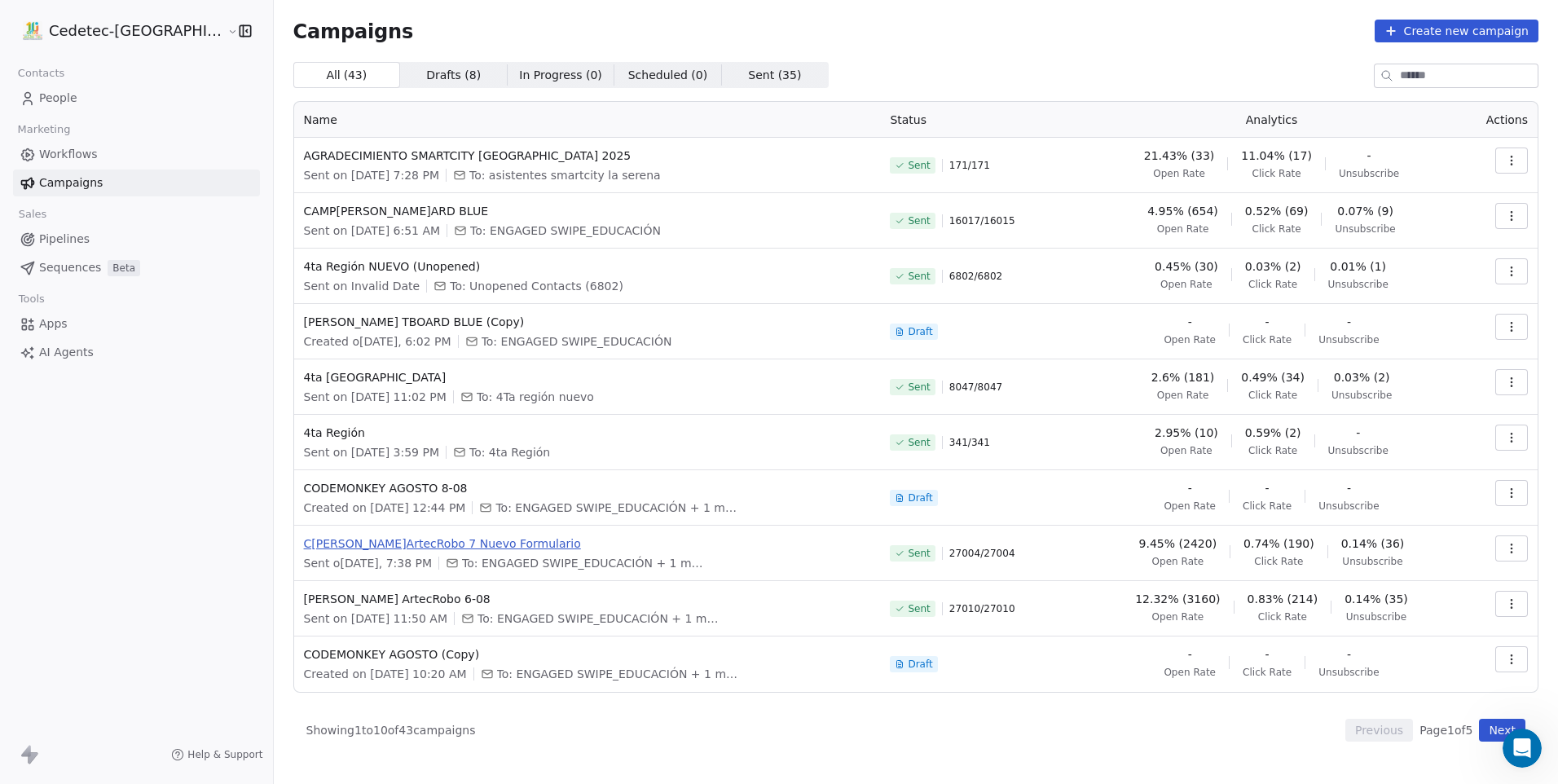
click at [358, 540] on span "C[PERSON_NAME]ArtecRobo 7 Nuevo Formulario" at bounding box center [587, 543] width 567 height 16
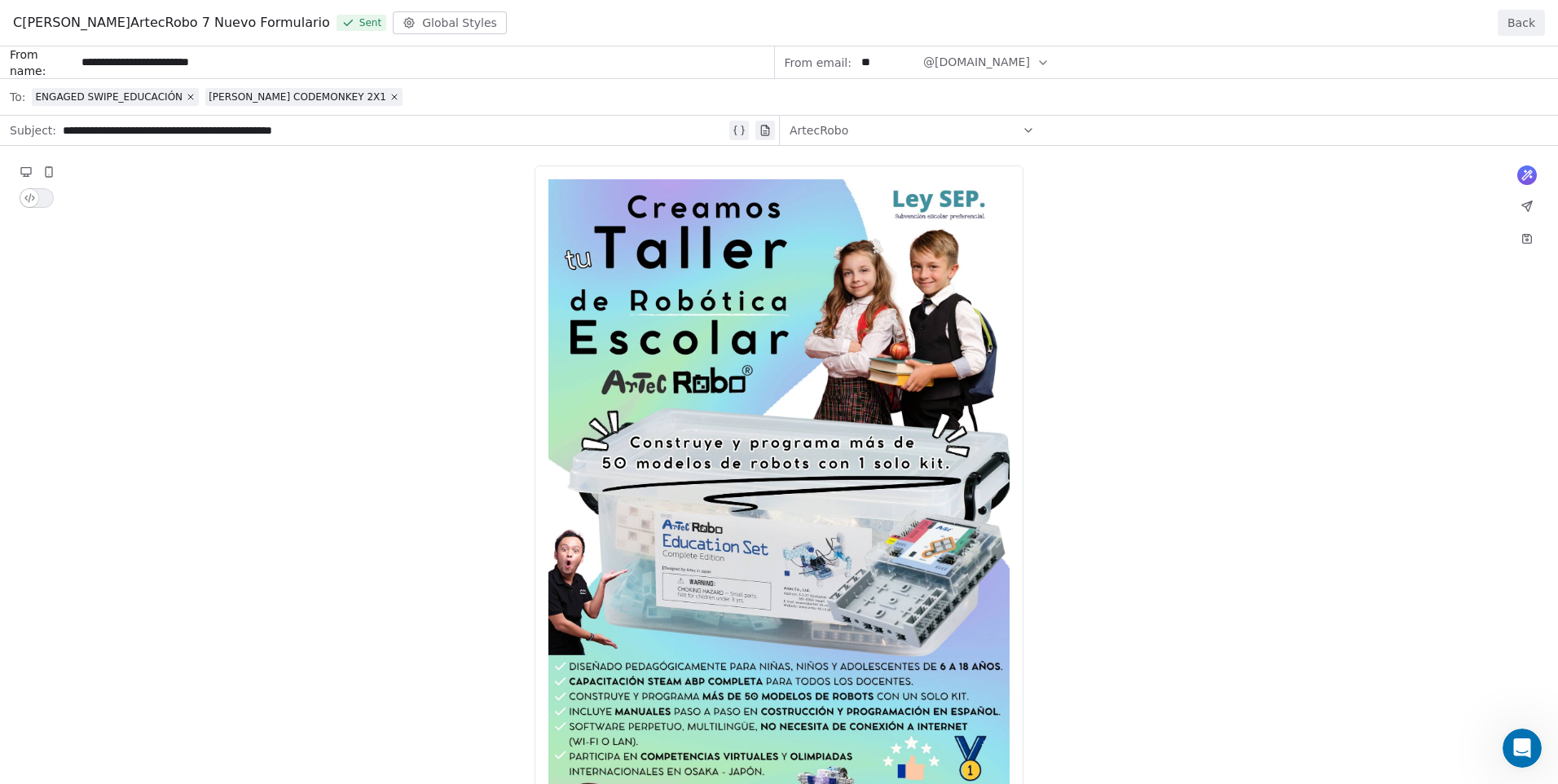
click at [1530, 20] on button "Back" at bounding box center [1521, 22] width 47 height 26
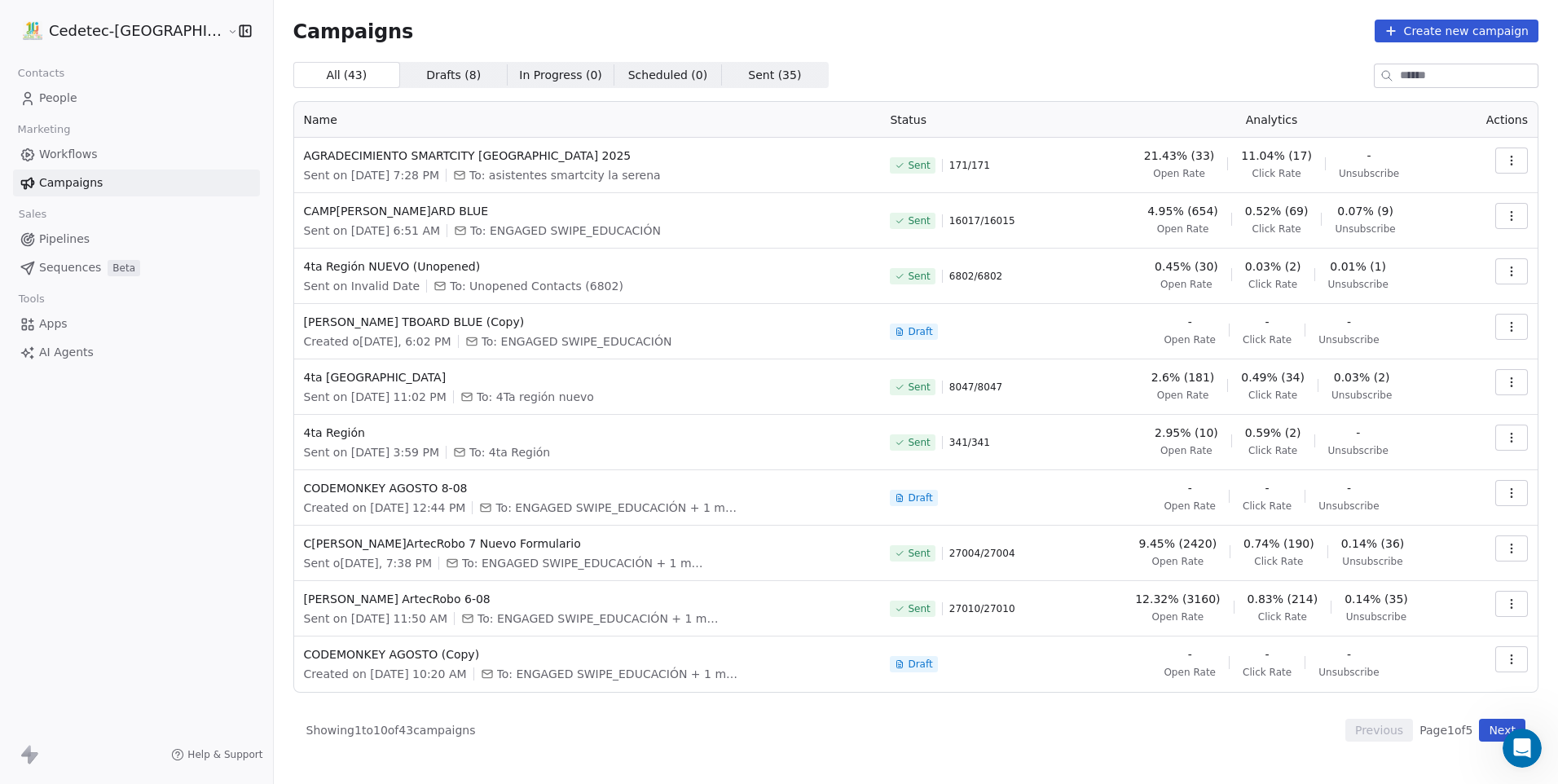
click at [1517, 548] on icon "button" at bounding box center [1511, 548] width 13 height 13
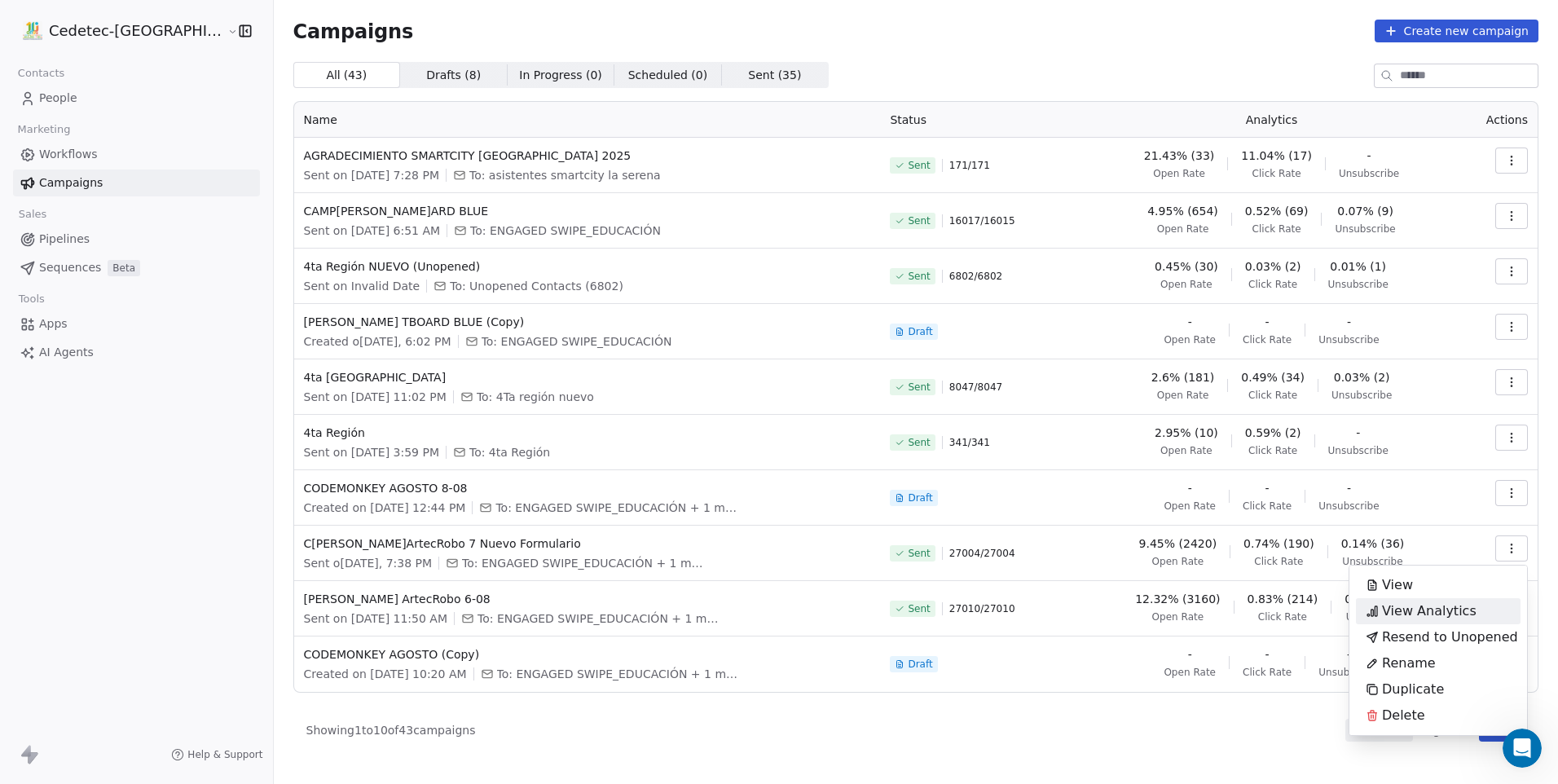
click at [1451, 611] on span "View Analytics" at bounding box center [1429, 611] width 95 height 20
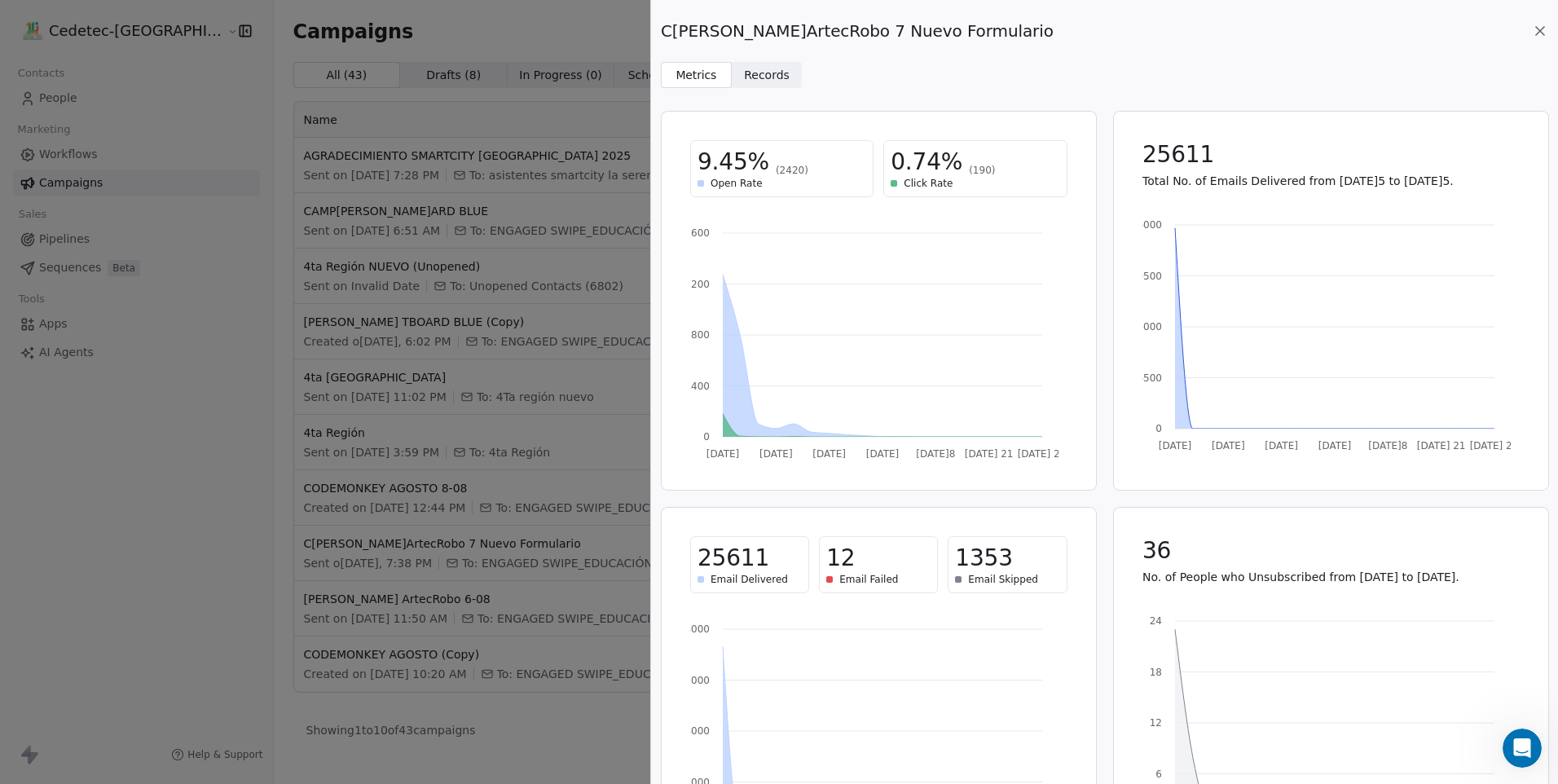
click at [773, 76] on span "Records" at bounding box center [766, 75] width 45 height 17
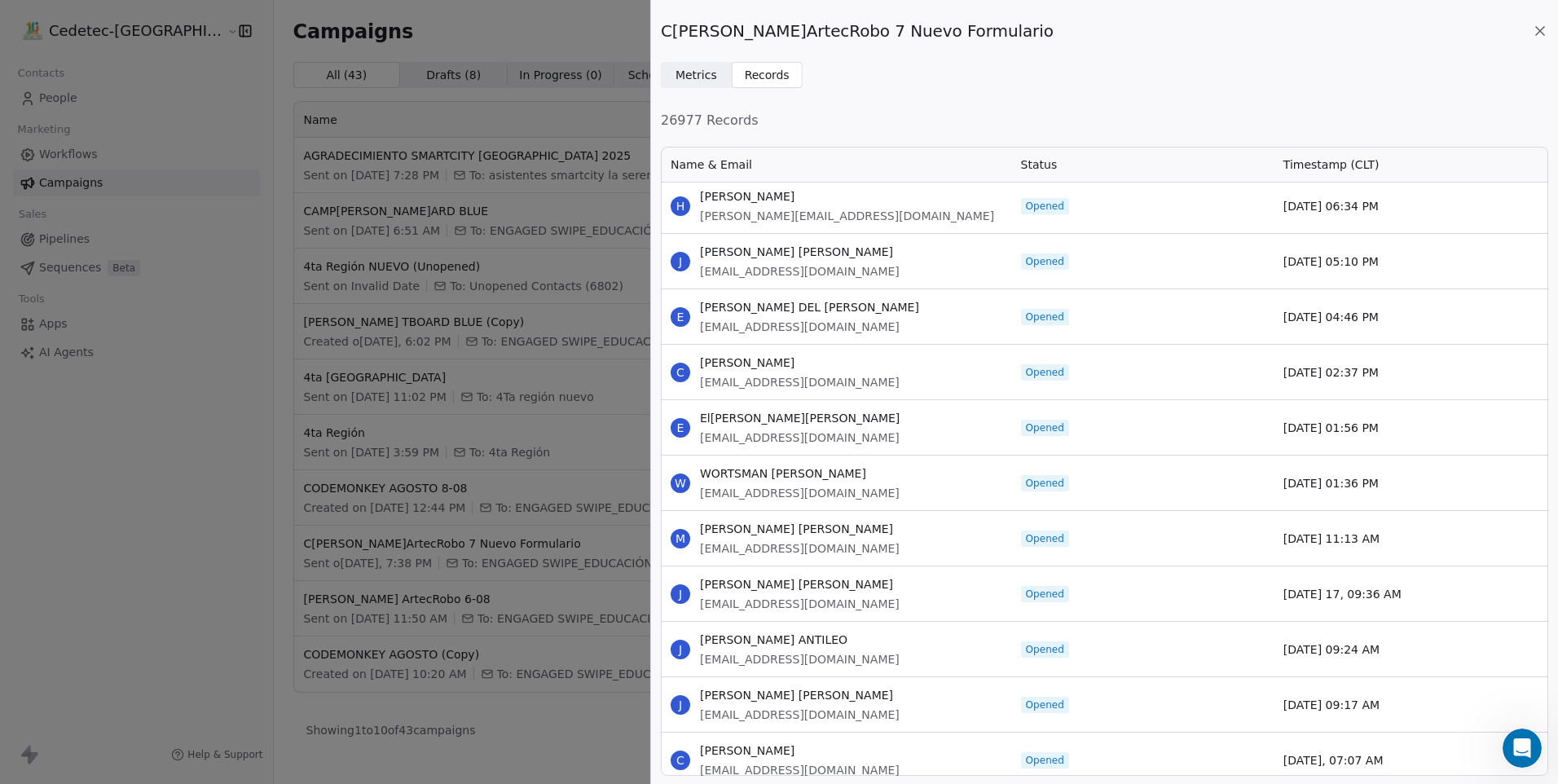
scroll to position [571, 0]
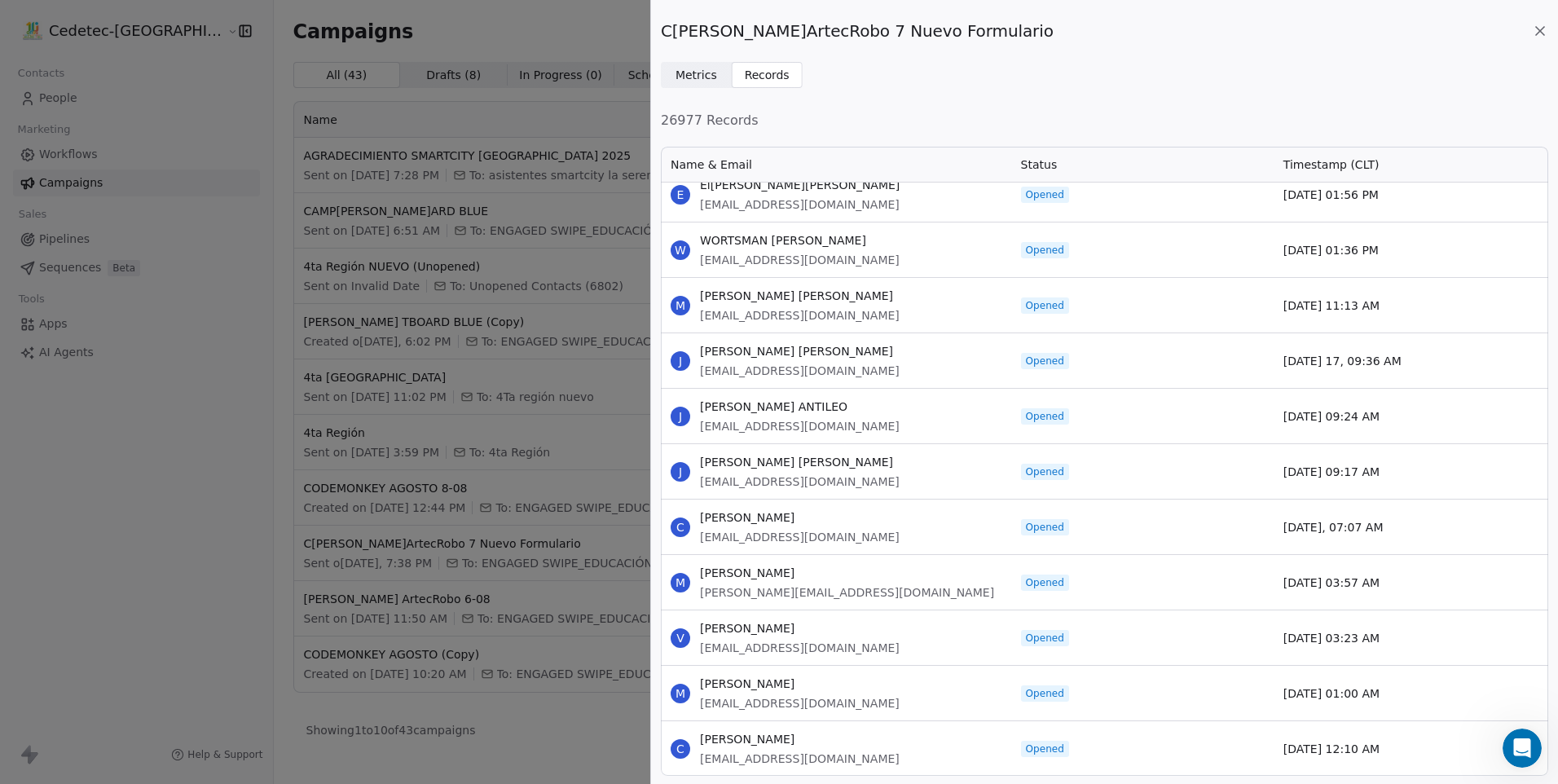
drag, startPoint x: 701, startPoint y: 200, endPoint x: 1389, endPoint y: 699, distance: 849.9
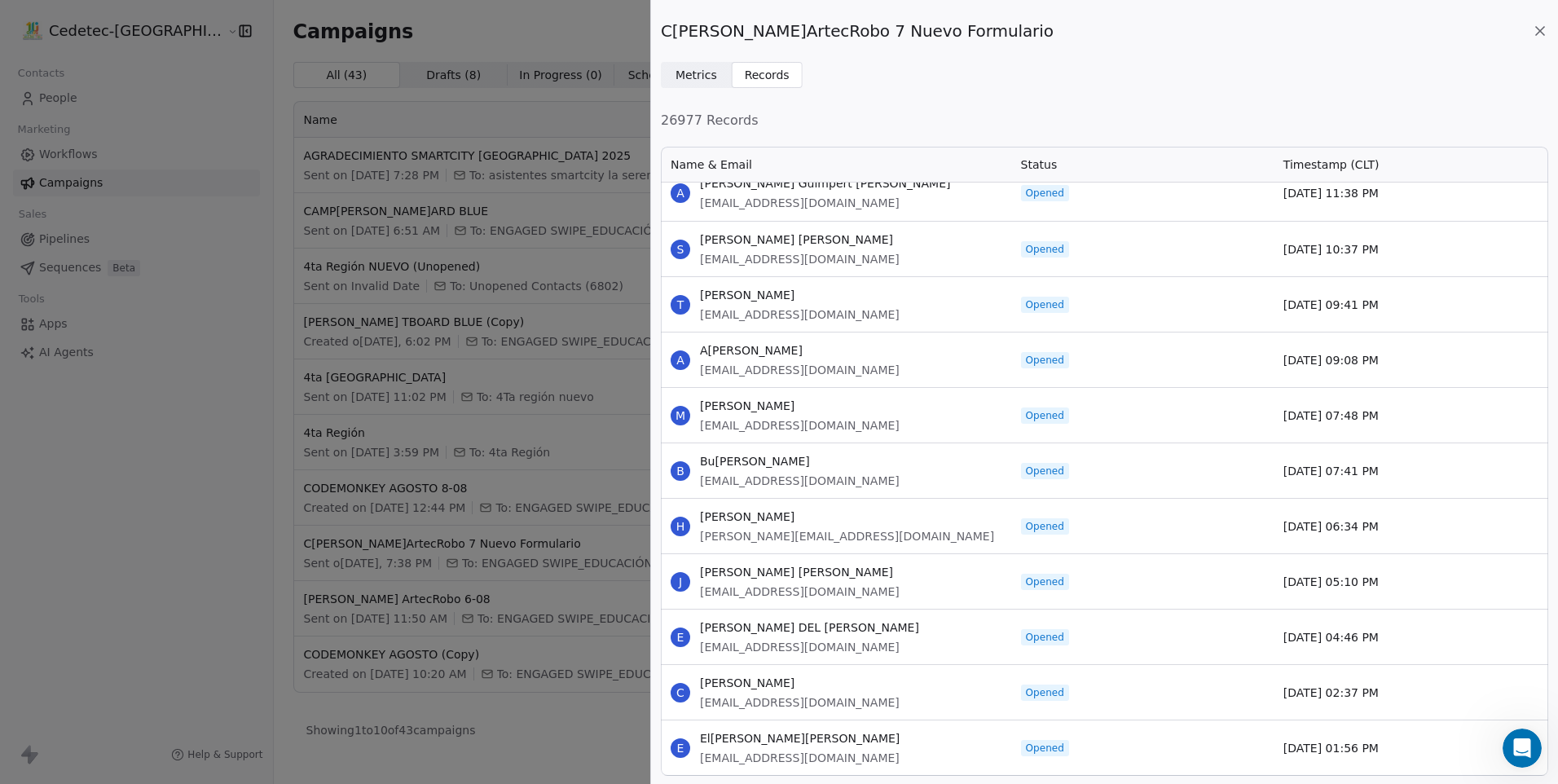
scroll to position [0, 0]
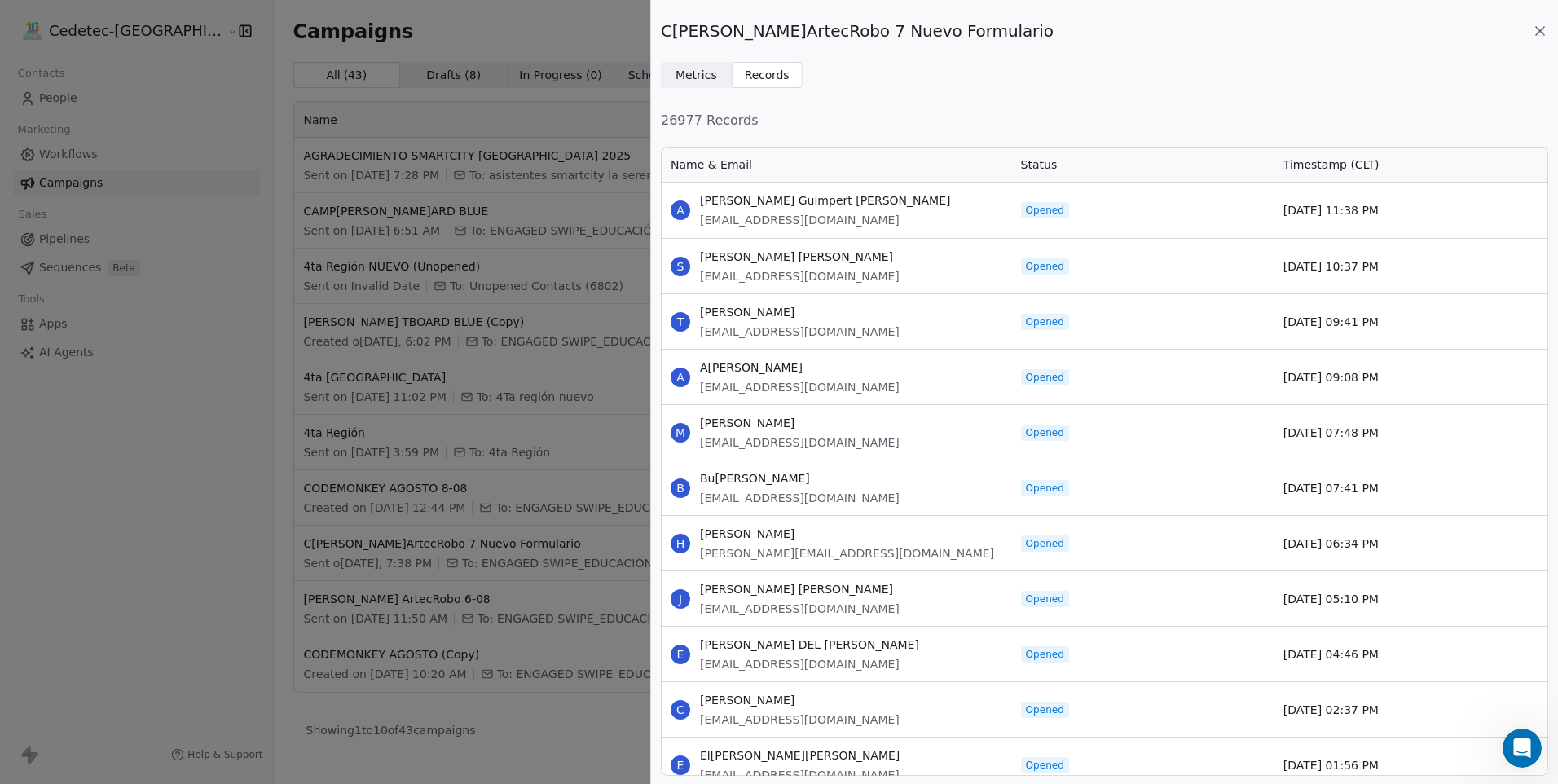
click at [869, 514] on div "[PERSON_NAME] [EMAIL_ADDRESS][DOMAIN_NAME]" at bounding box center [836, 488] width 351 height 55
drag, startPoint x: 1375, startPoint y: 766, endPoint x: 692, endPoint y: 188, distance: 894.7
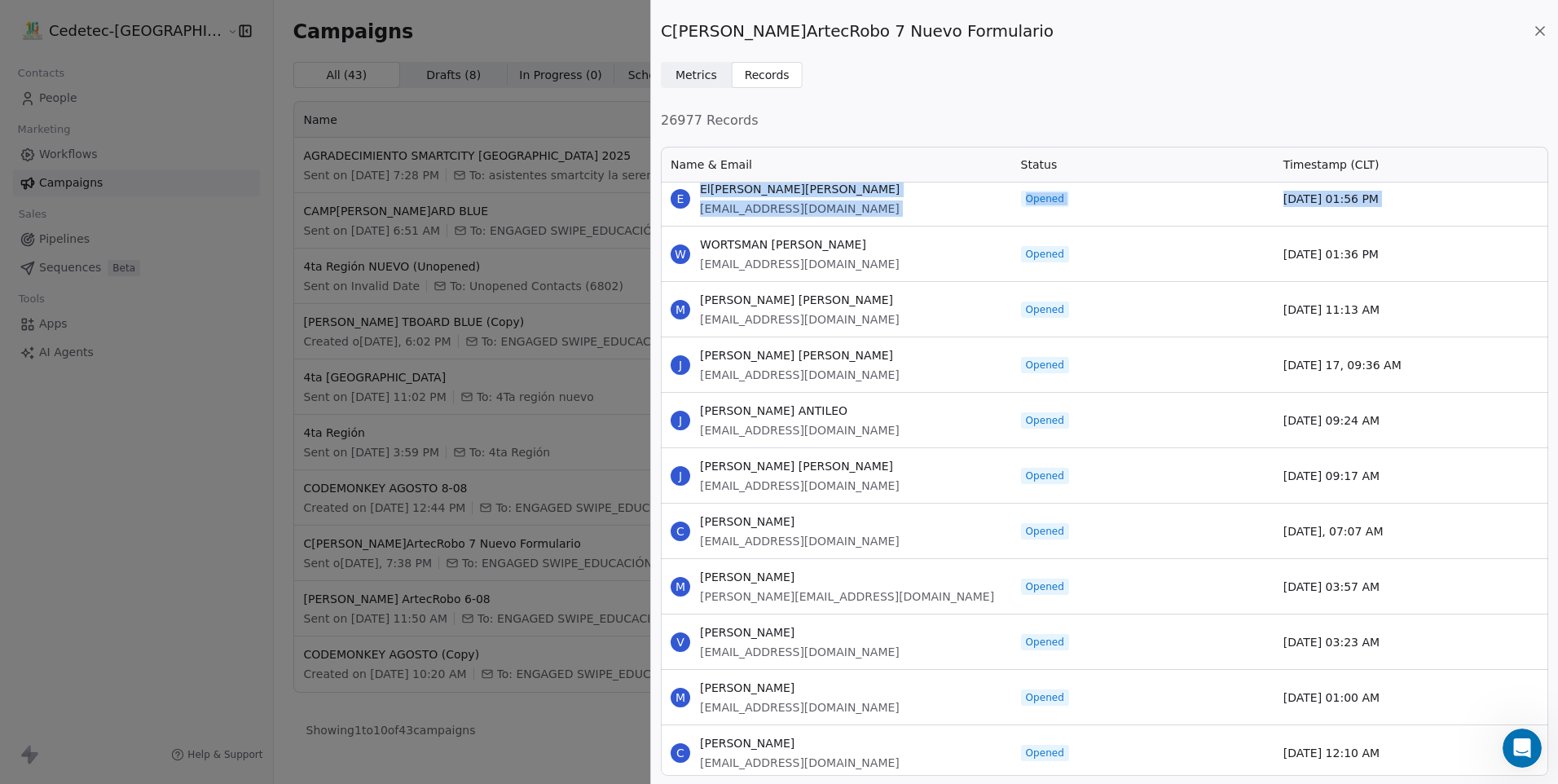
scroll to position [571, 0]
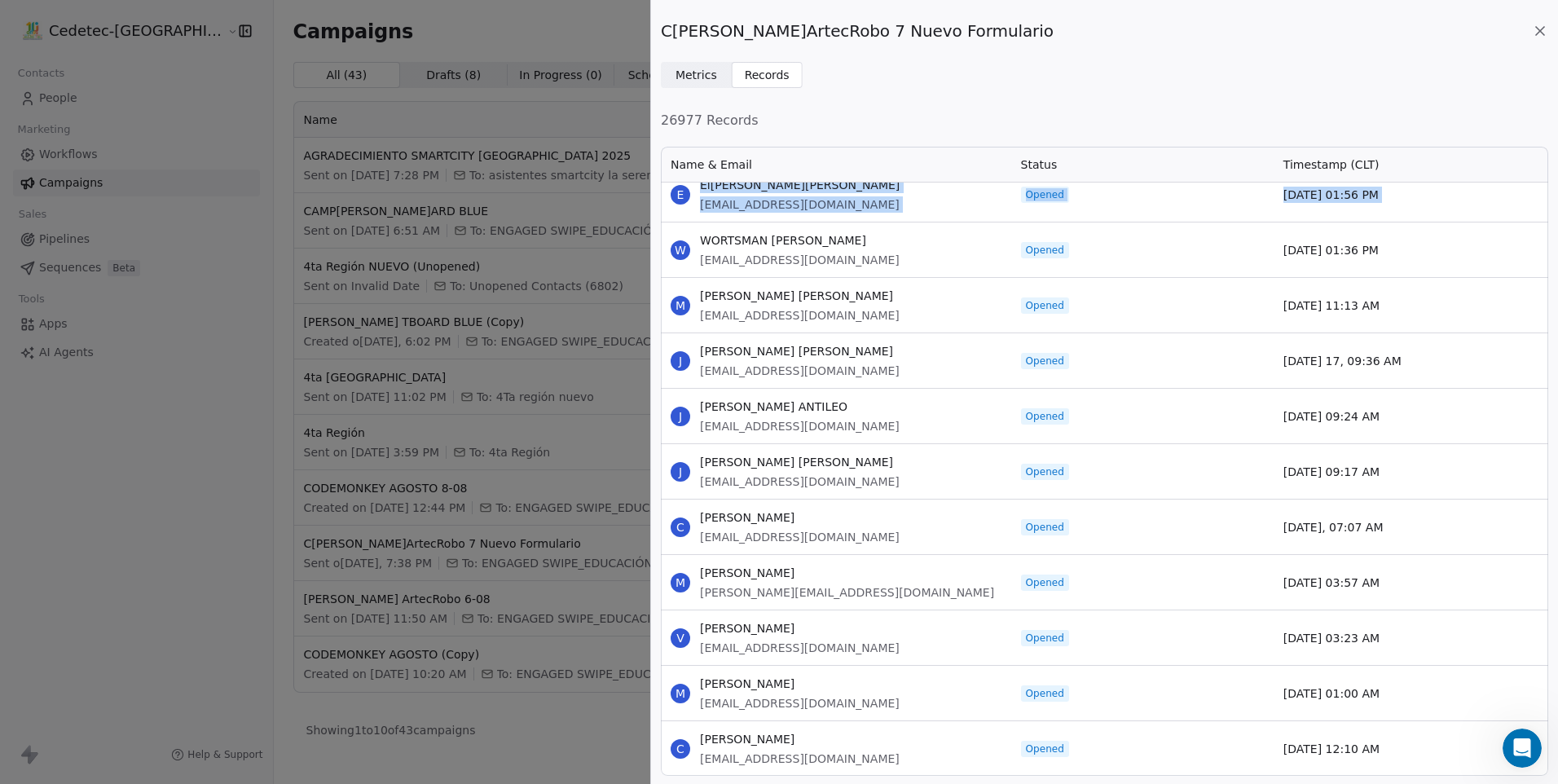
drag, startPoint x: 701, startPoint y: 322, endPoint x: 1376, endPoint y: 752, distance: 800.3
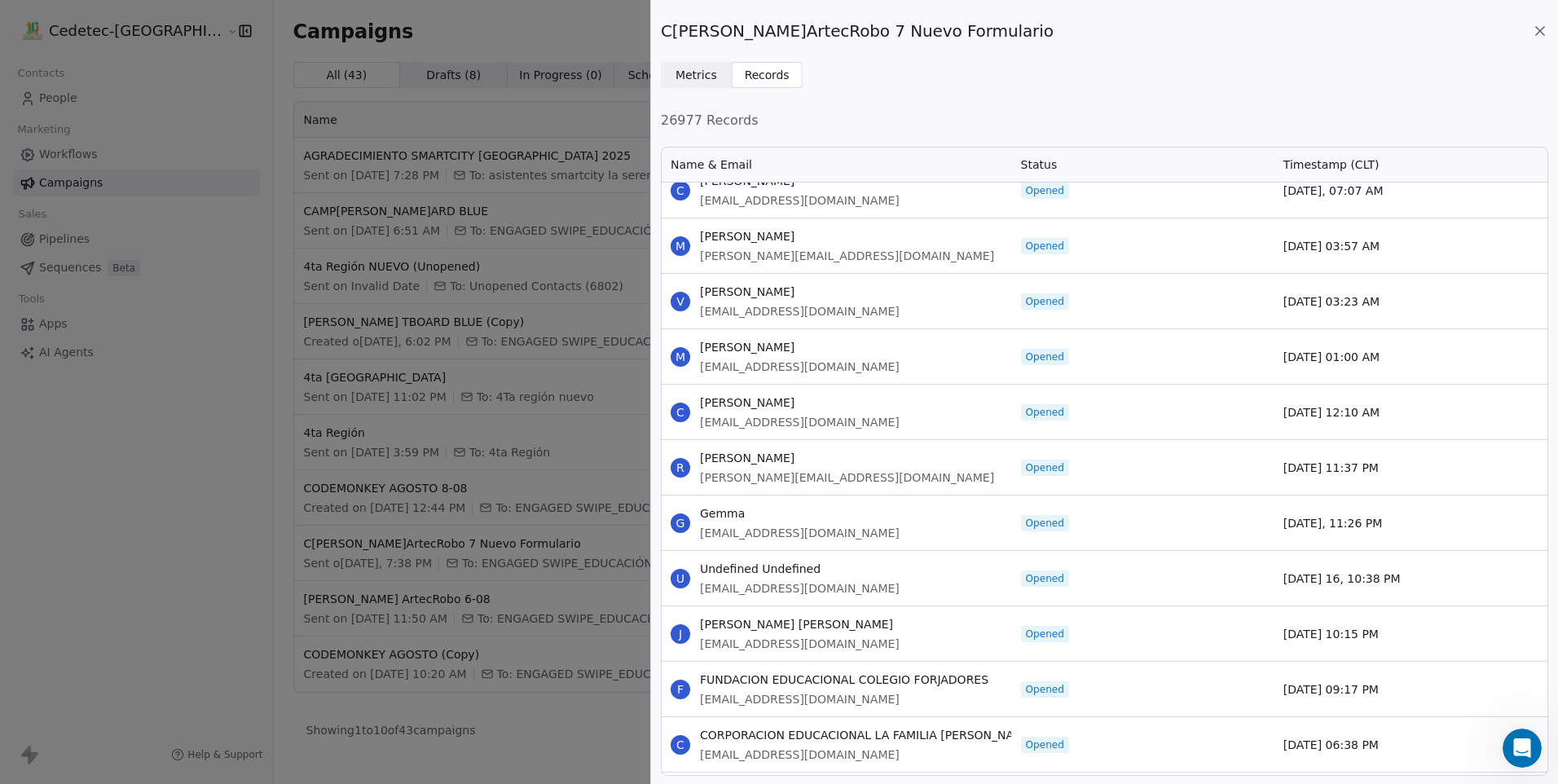
scroll to position [1141, 0]
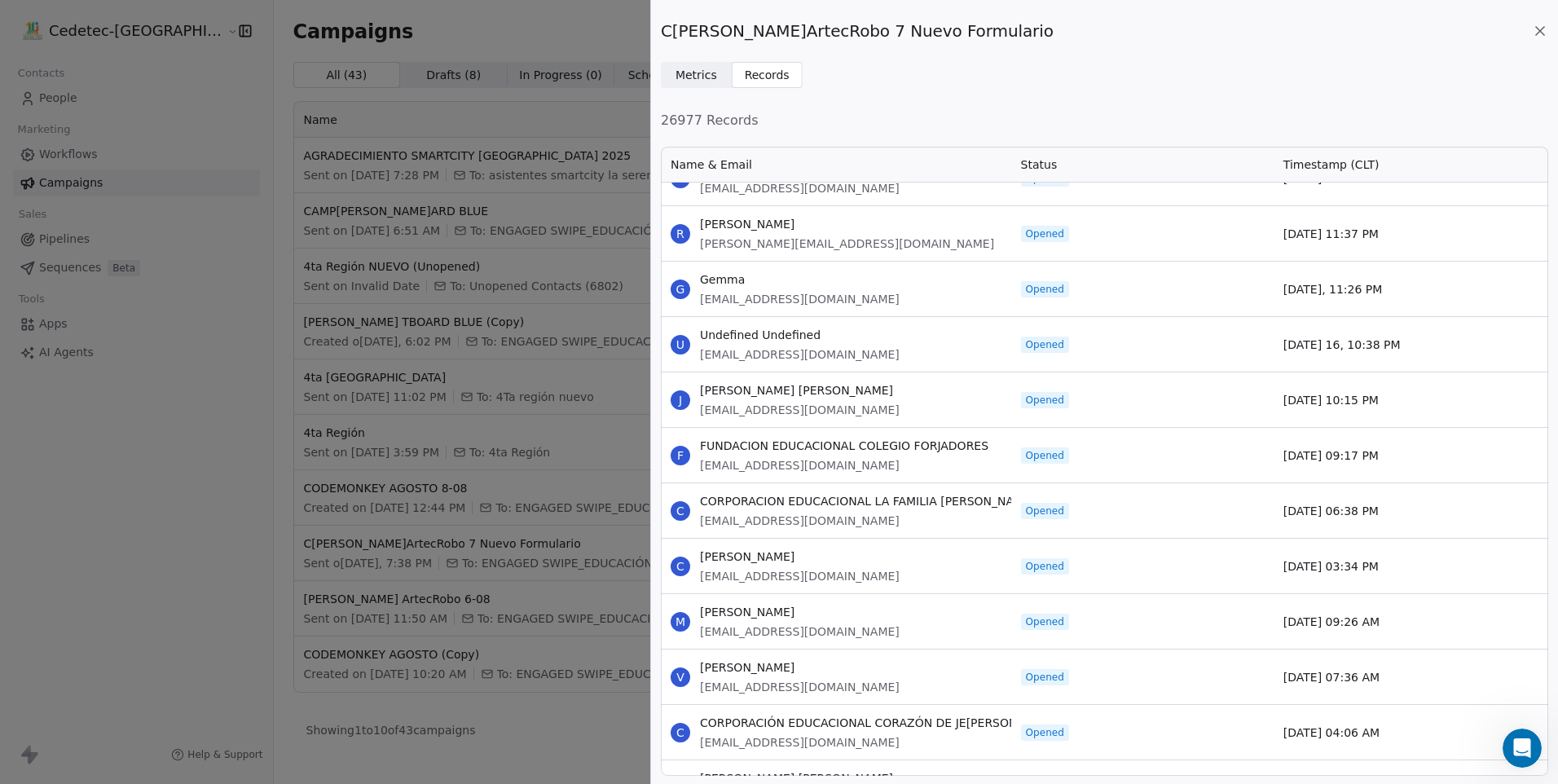
drag, startPoint x: 701, startPoint y: 223, endPoint x: 1464, endPoint y: 740, distance: 921.7
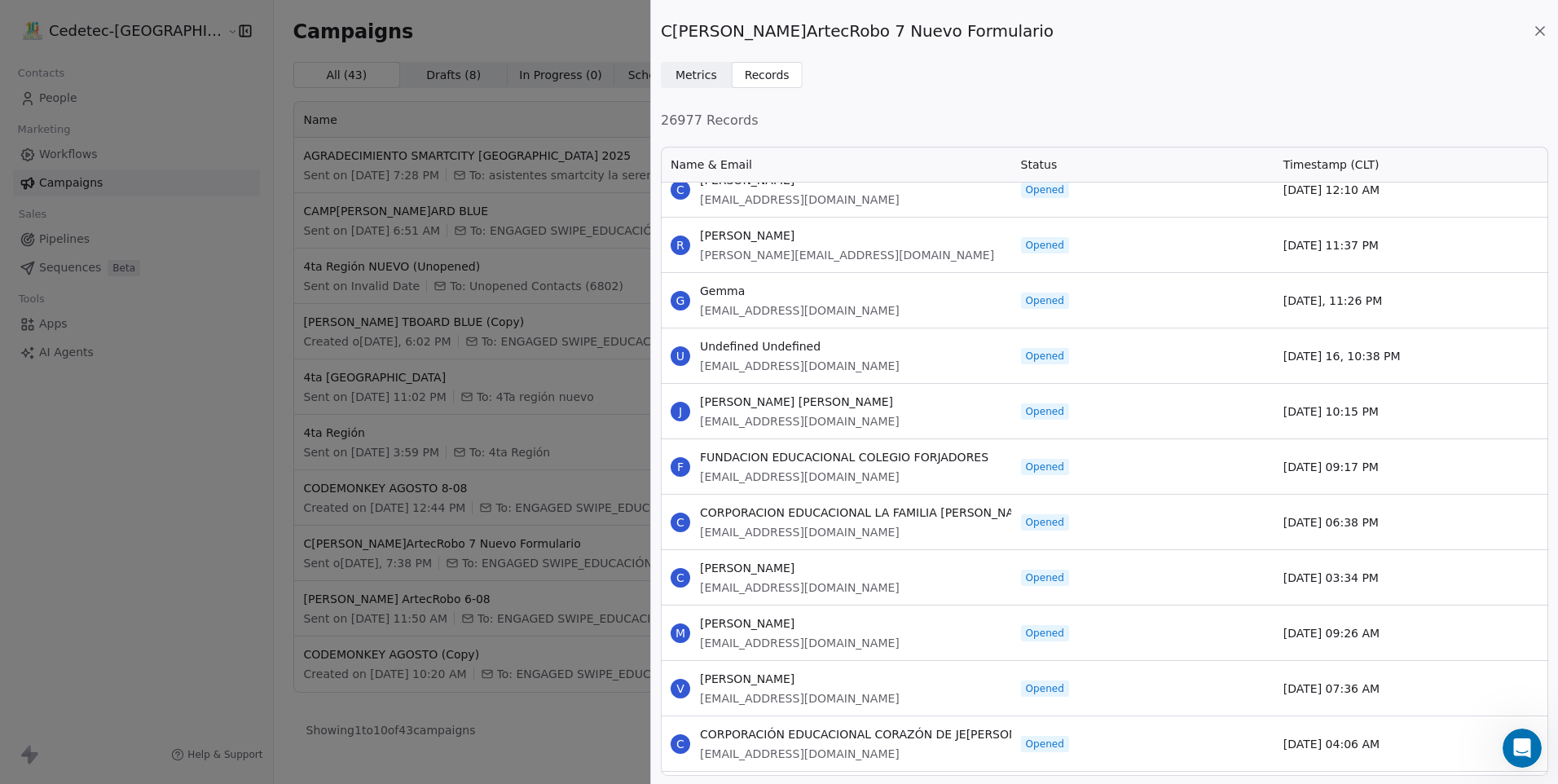
scroll to position [1138, 0]
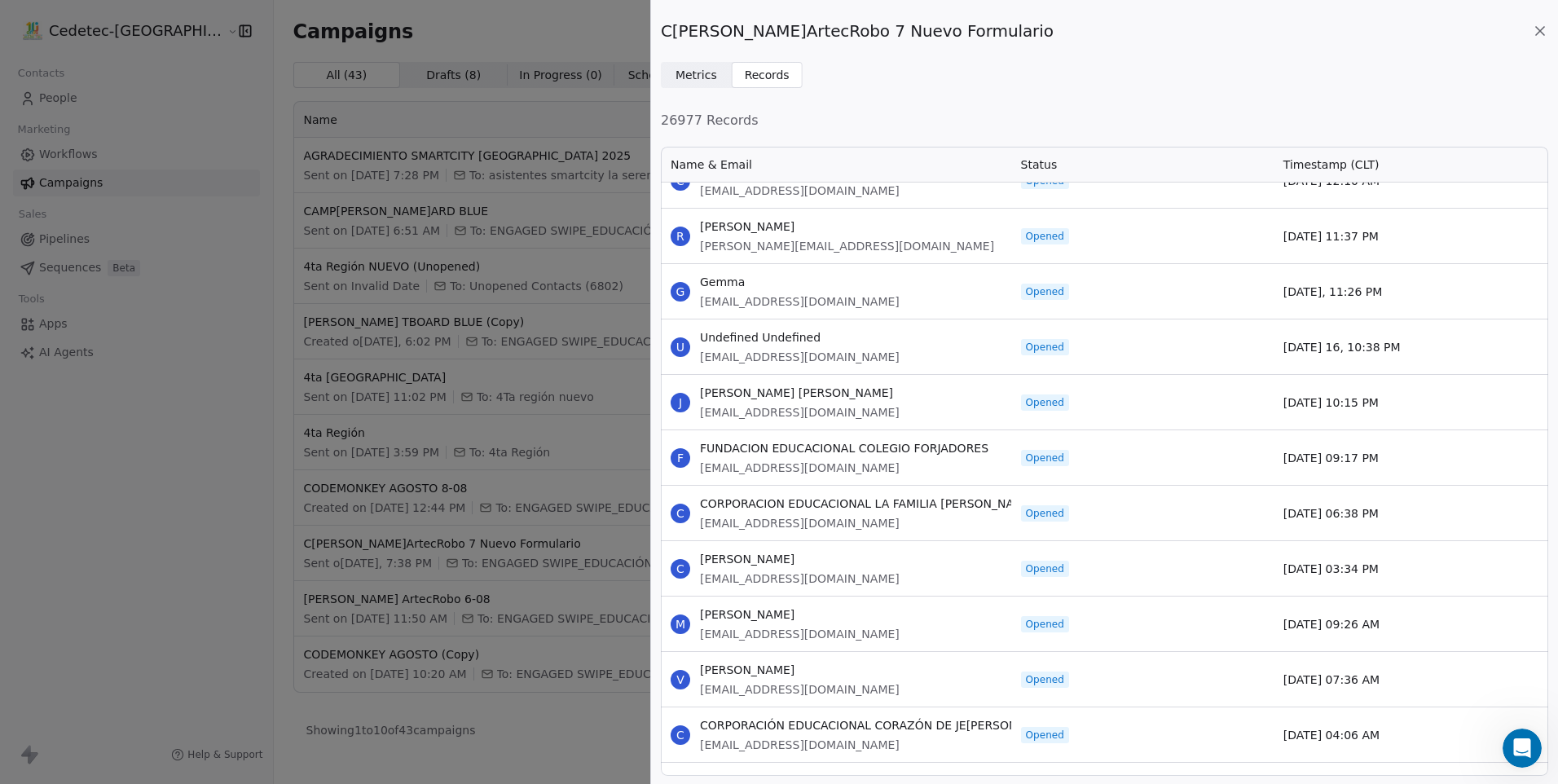
drag, startPoint x: 700, startPoint y: 206, endPoint x: 1416, endPoint y: 730, distance: 887.3
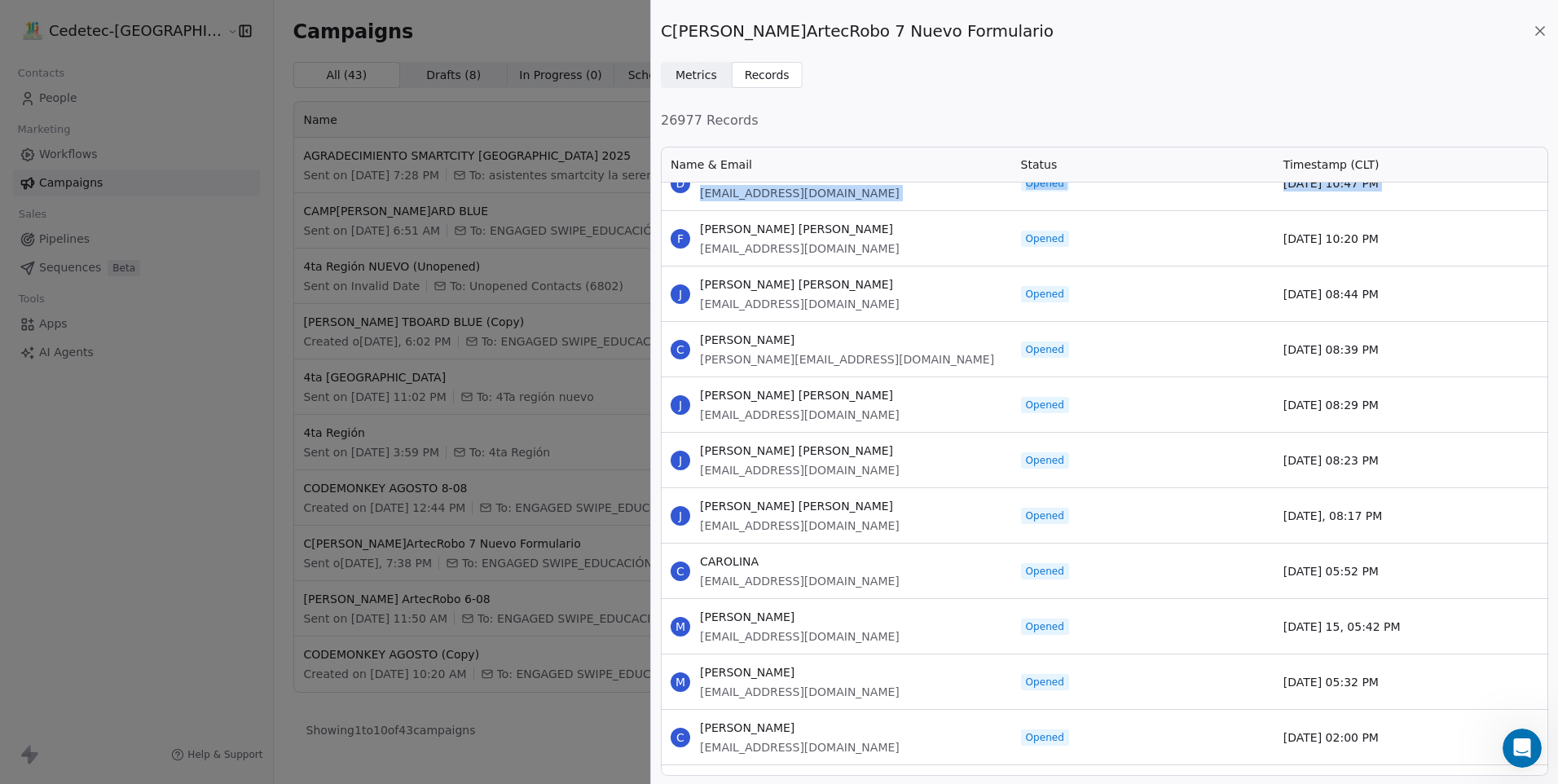
scroll to position [1863, 0]
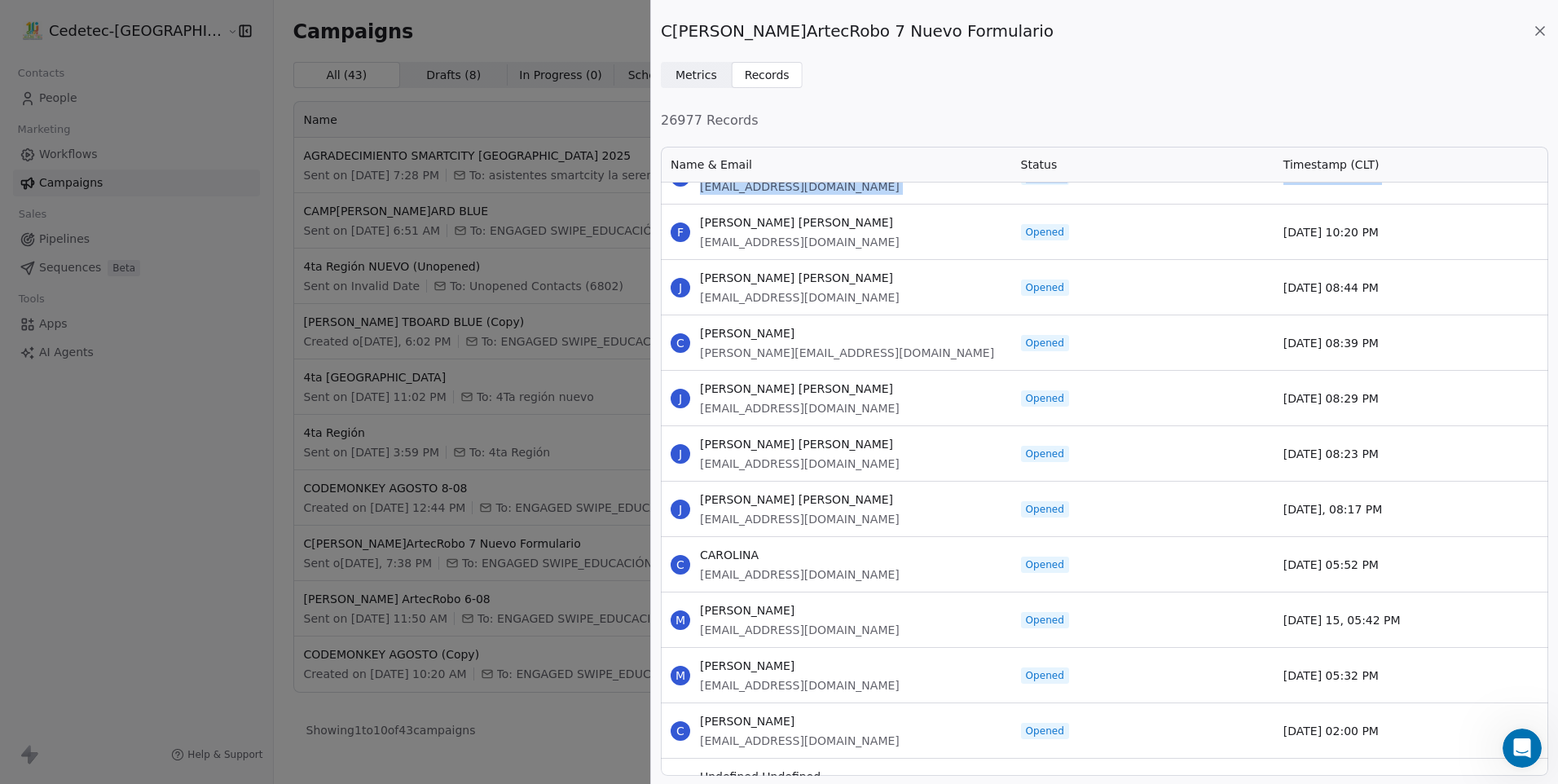
drag, startPoint x: 701, startPoint y: 456, endPoint x: 1380, endPoint y: 726, distance: 730.7
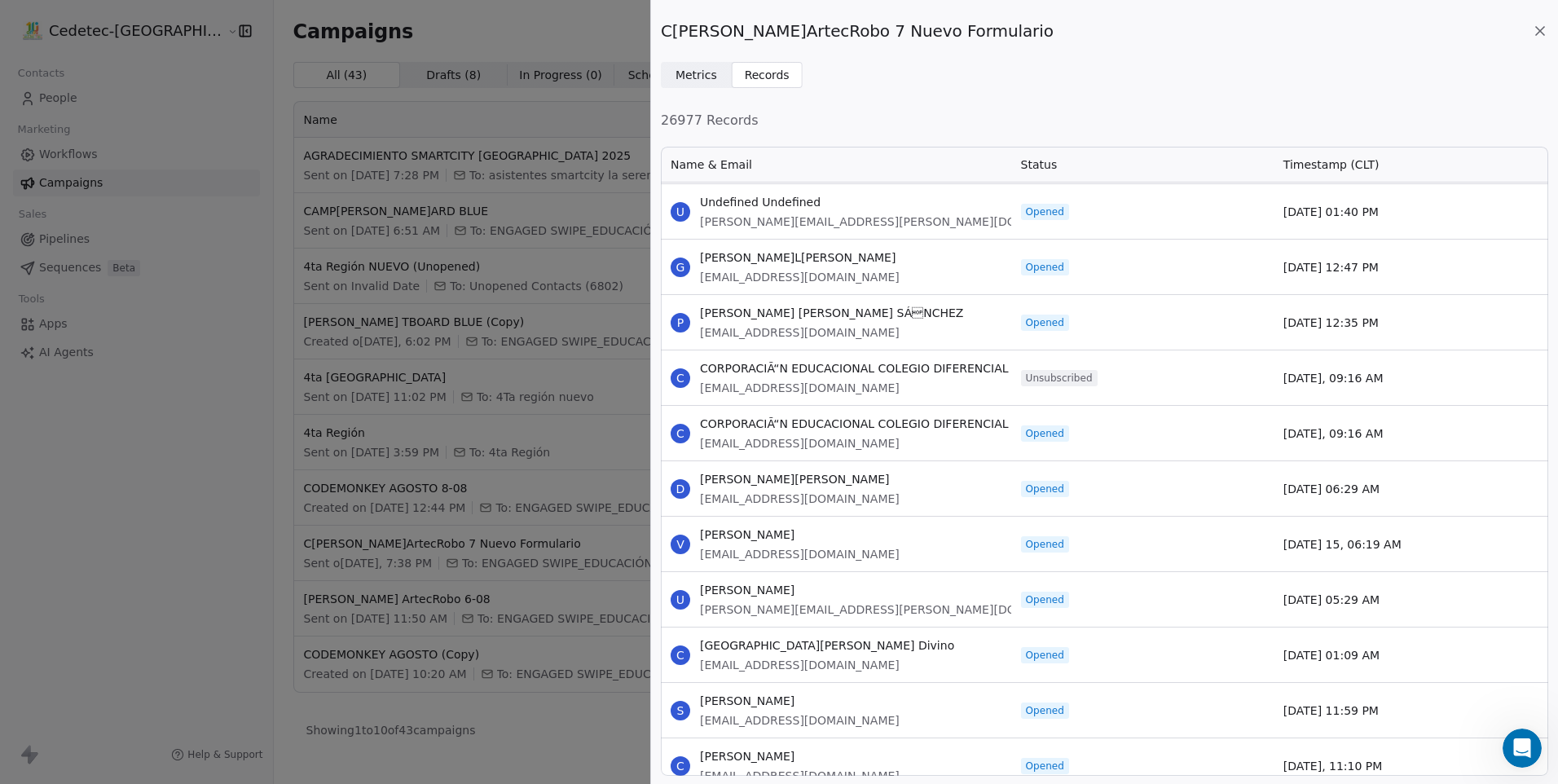
scroll to position [2433, 0]
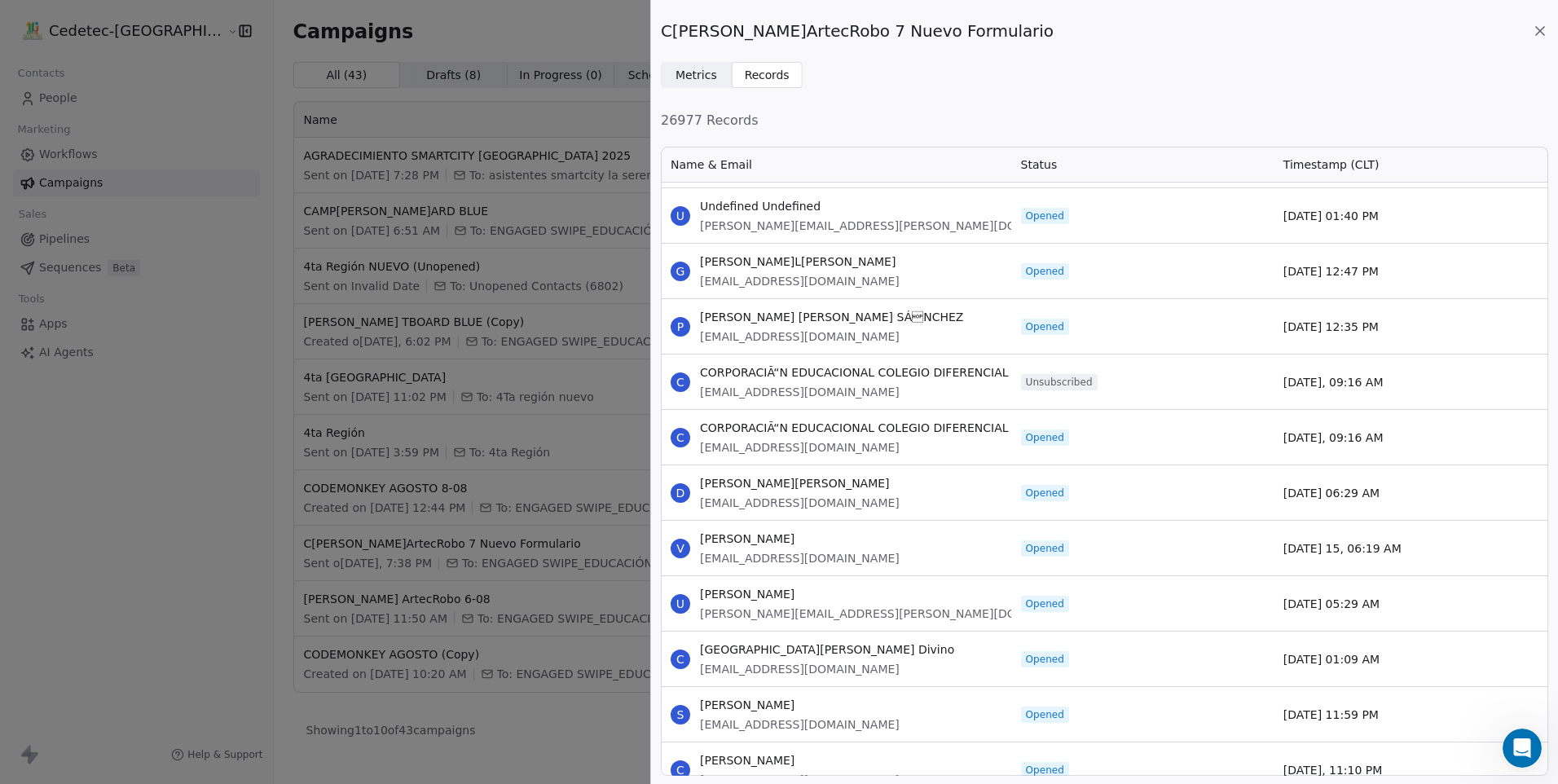
drag, startPoint x: 701, startPoint y: 208, endPoint x: 1381, endPoint y: 709, distance: 844.6
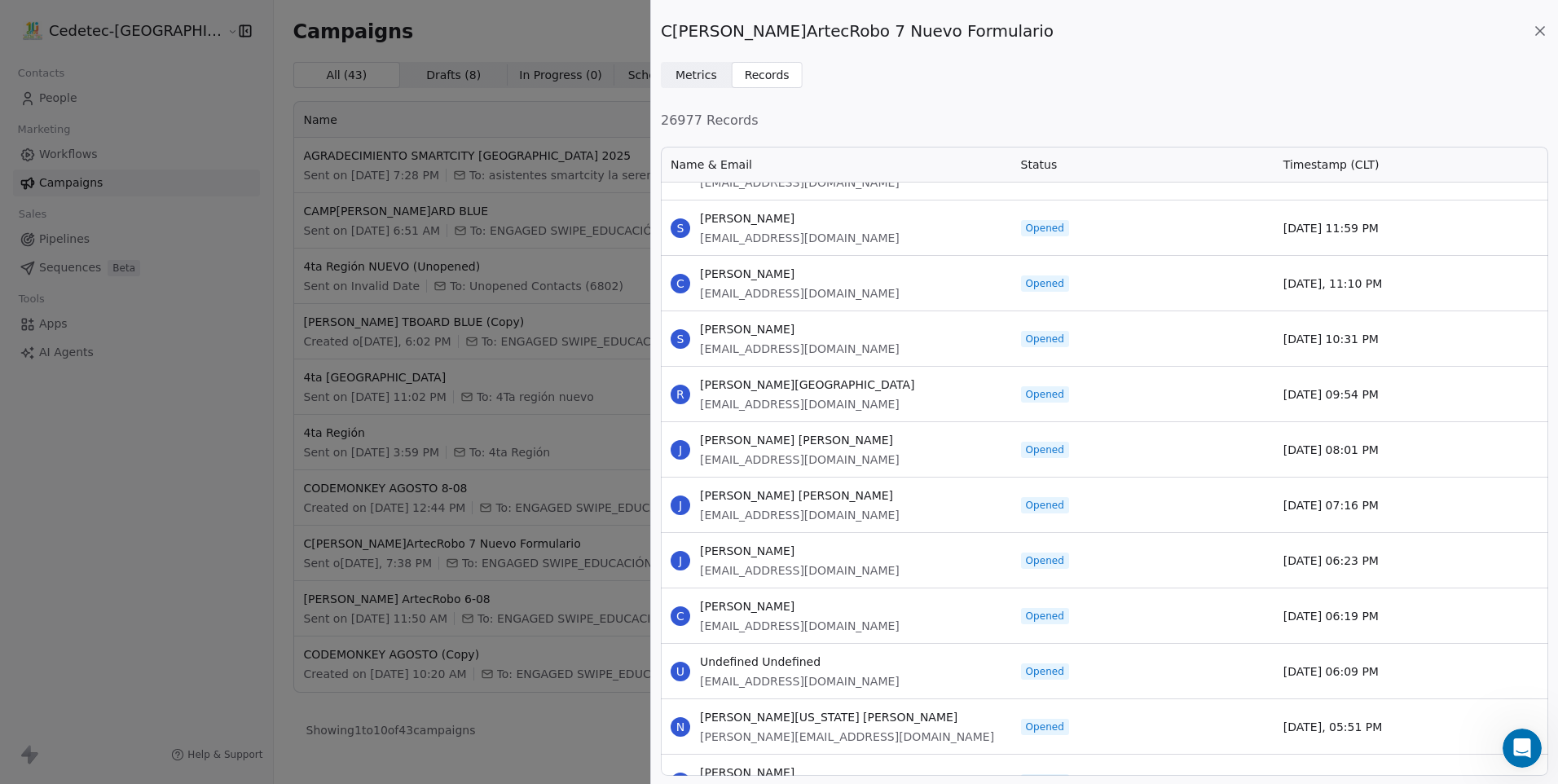
scroll to position [2922, 0]
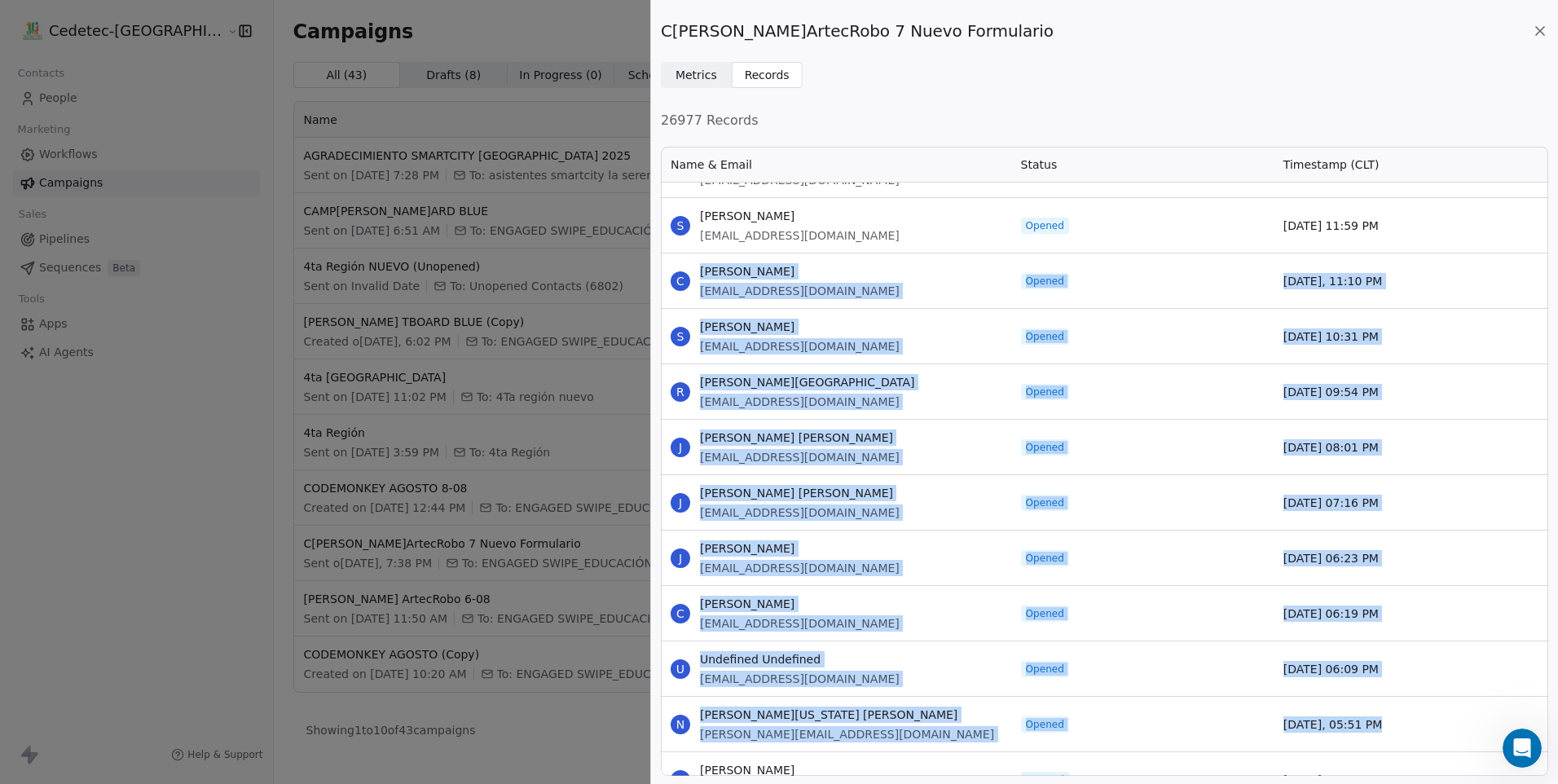
drag, startPoint x: 701, startPoint y: 433, endPoint x: 1391, endPoint y: 717, distance: 746.2
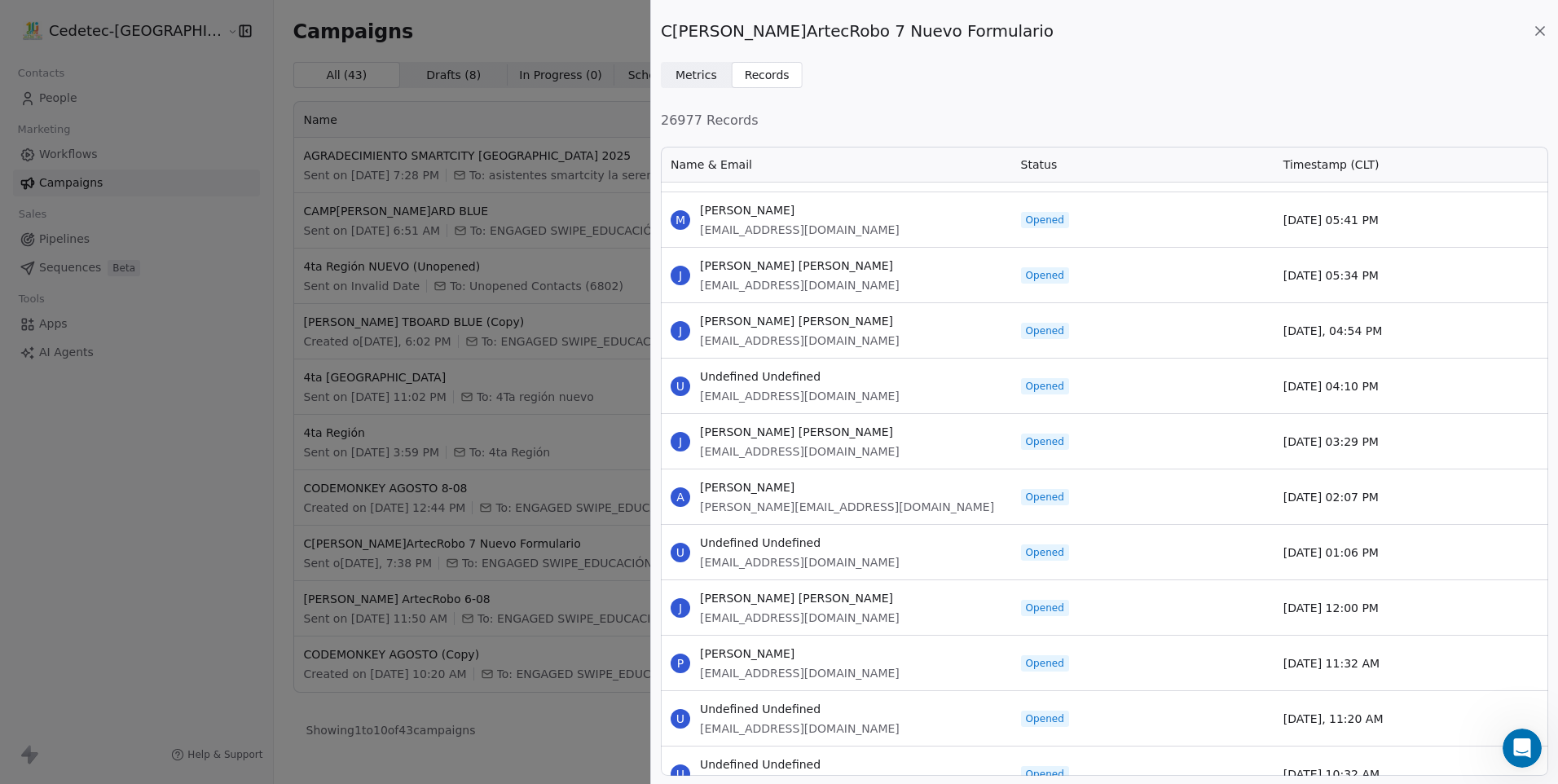
scroll to position [3493, 0]
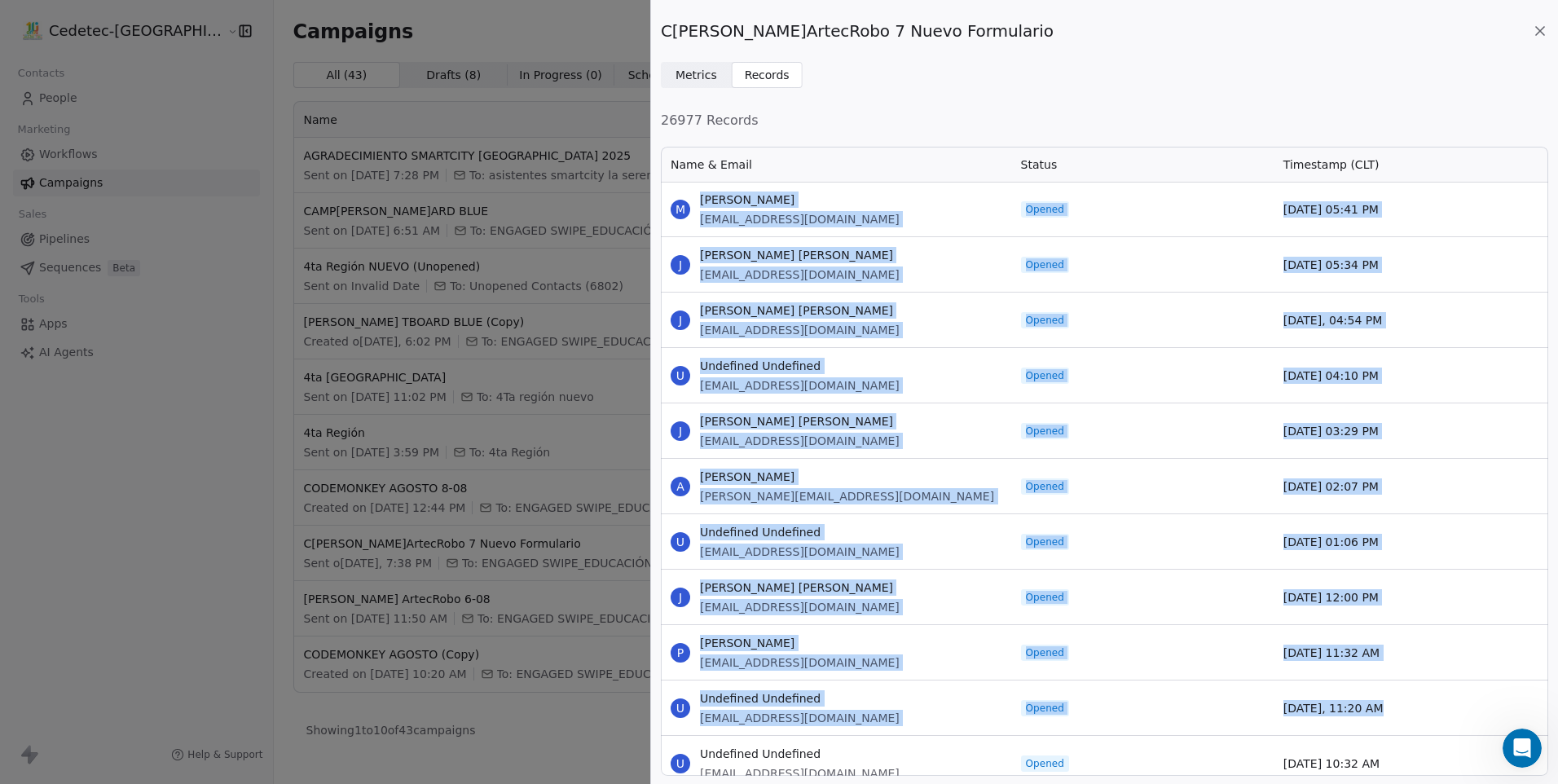
drag, startPoint x: 701, startPoint y: 200, endPoint x: 1381, endPoint y: 703, distance: 845.8
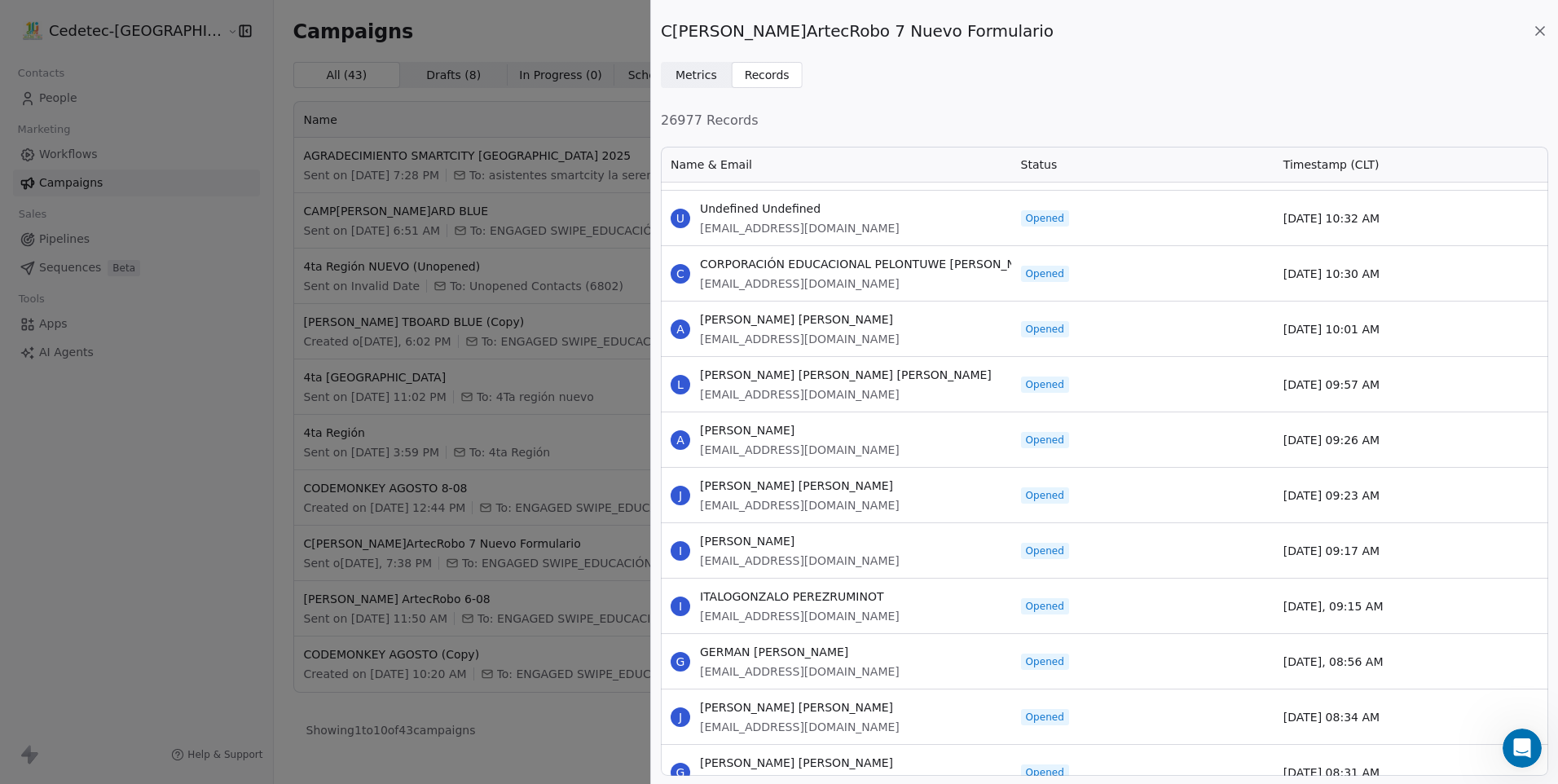
scroll to position [3981, 0]
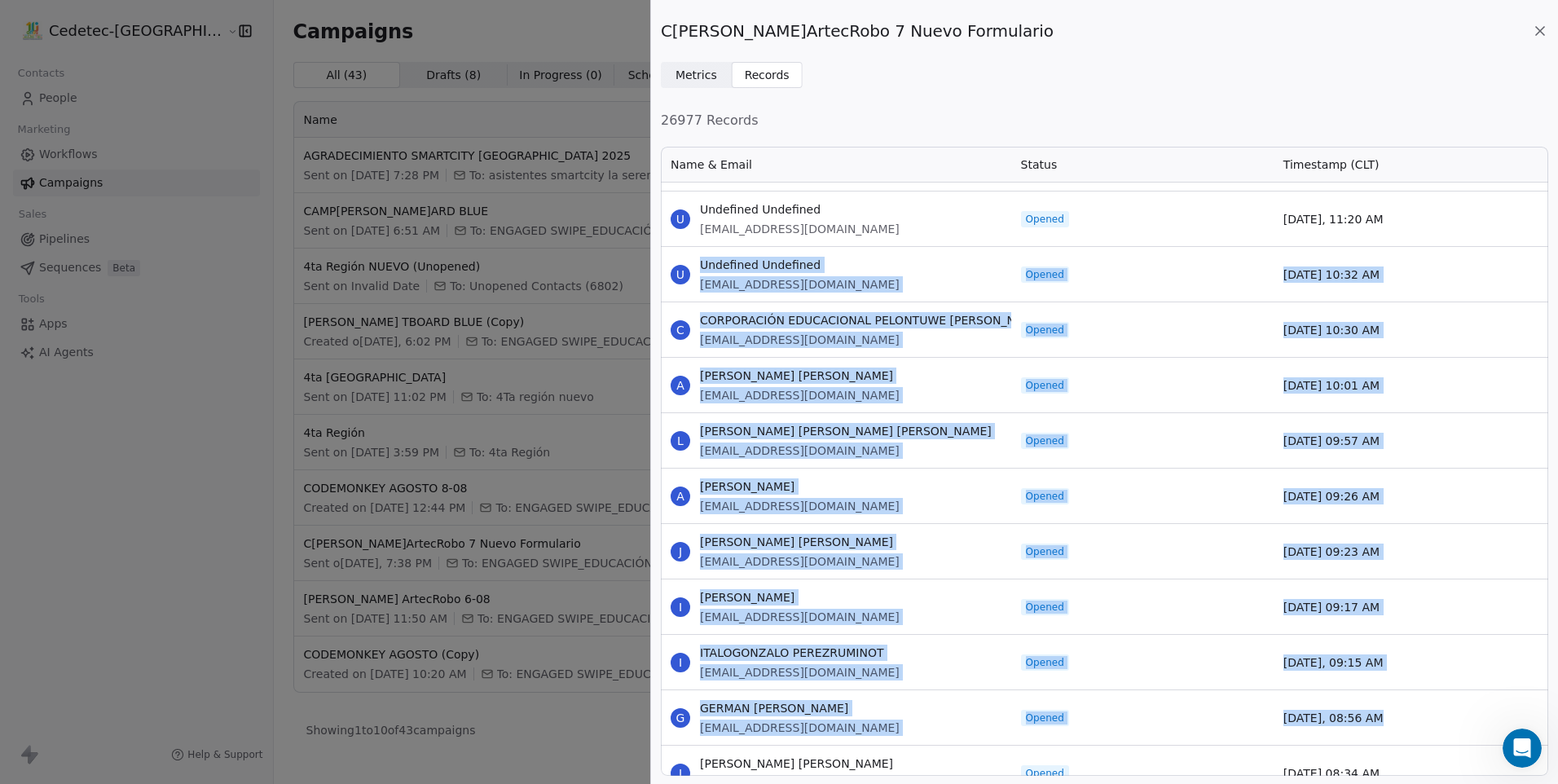
drag, startPoint x: 701, startPoint y: 263, endPoint x: 1408, endPoint y: 720, distance: 841.8
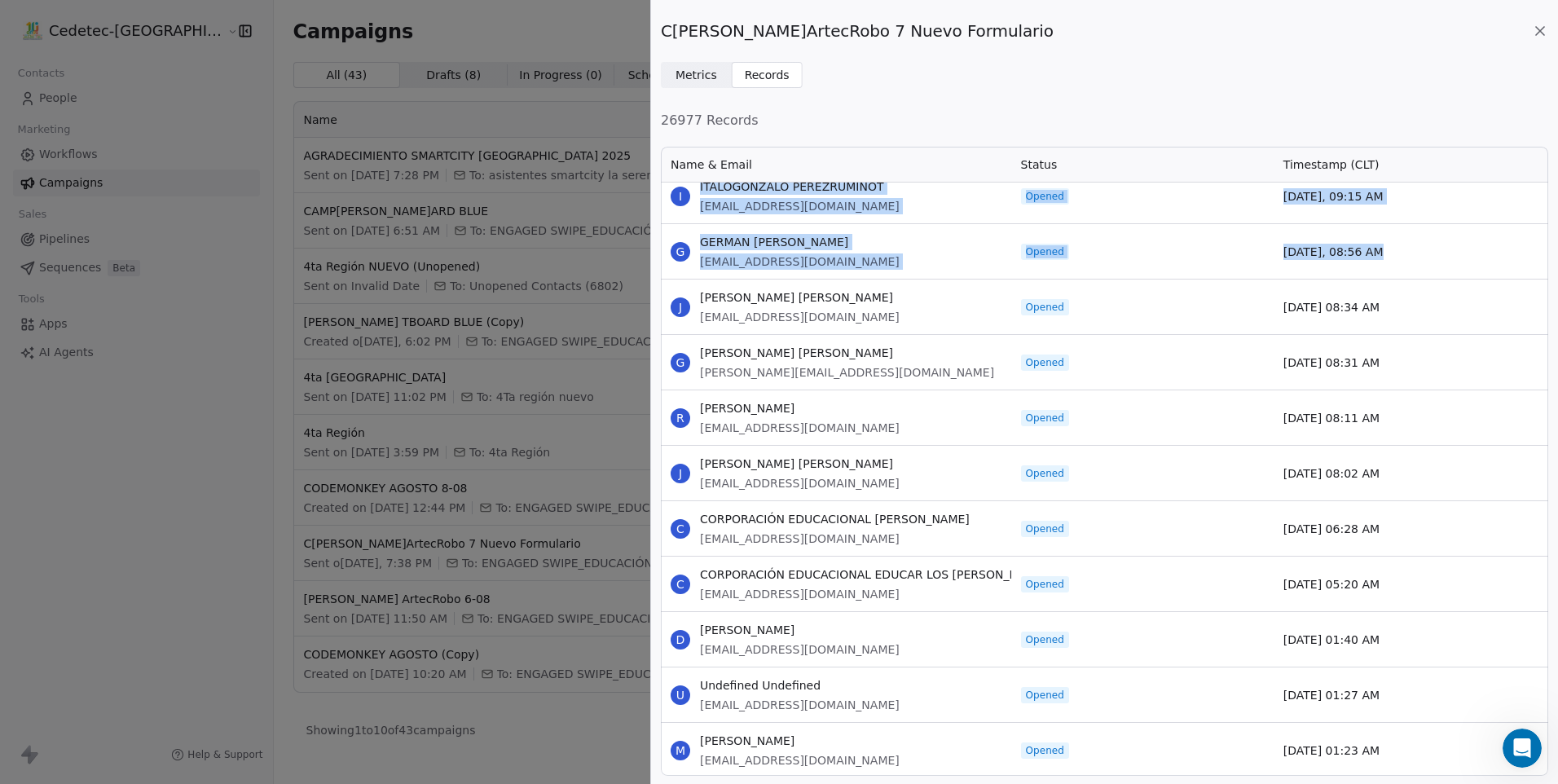
scroll to position [4470, 0]
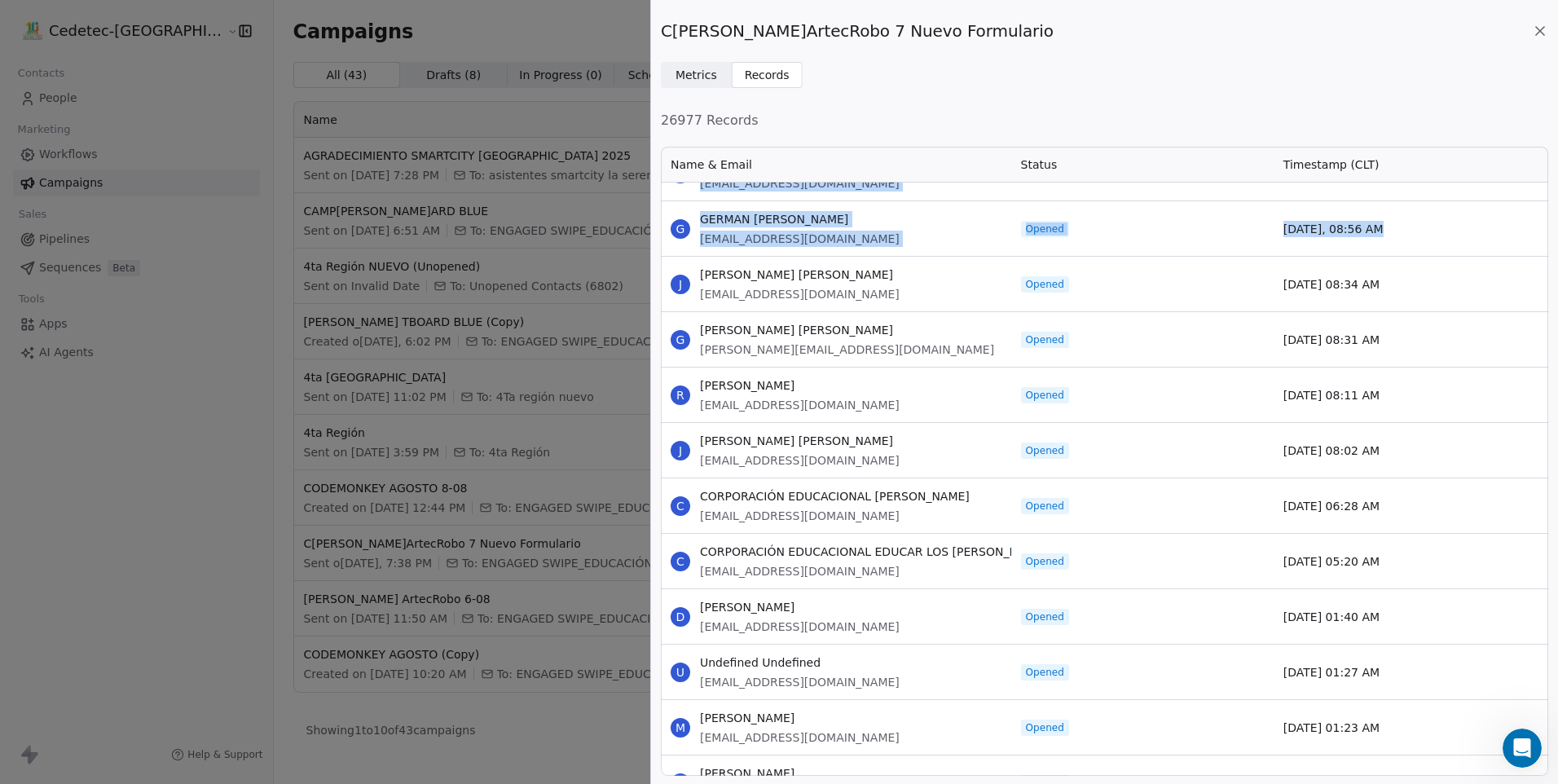
drag, startPoint x: 701, startPoint y: 276, endPoint x: 1405, endPoint y: 719, distance: 831.8
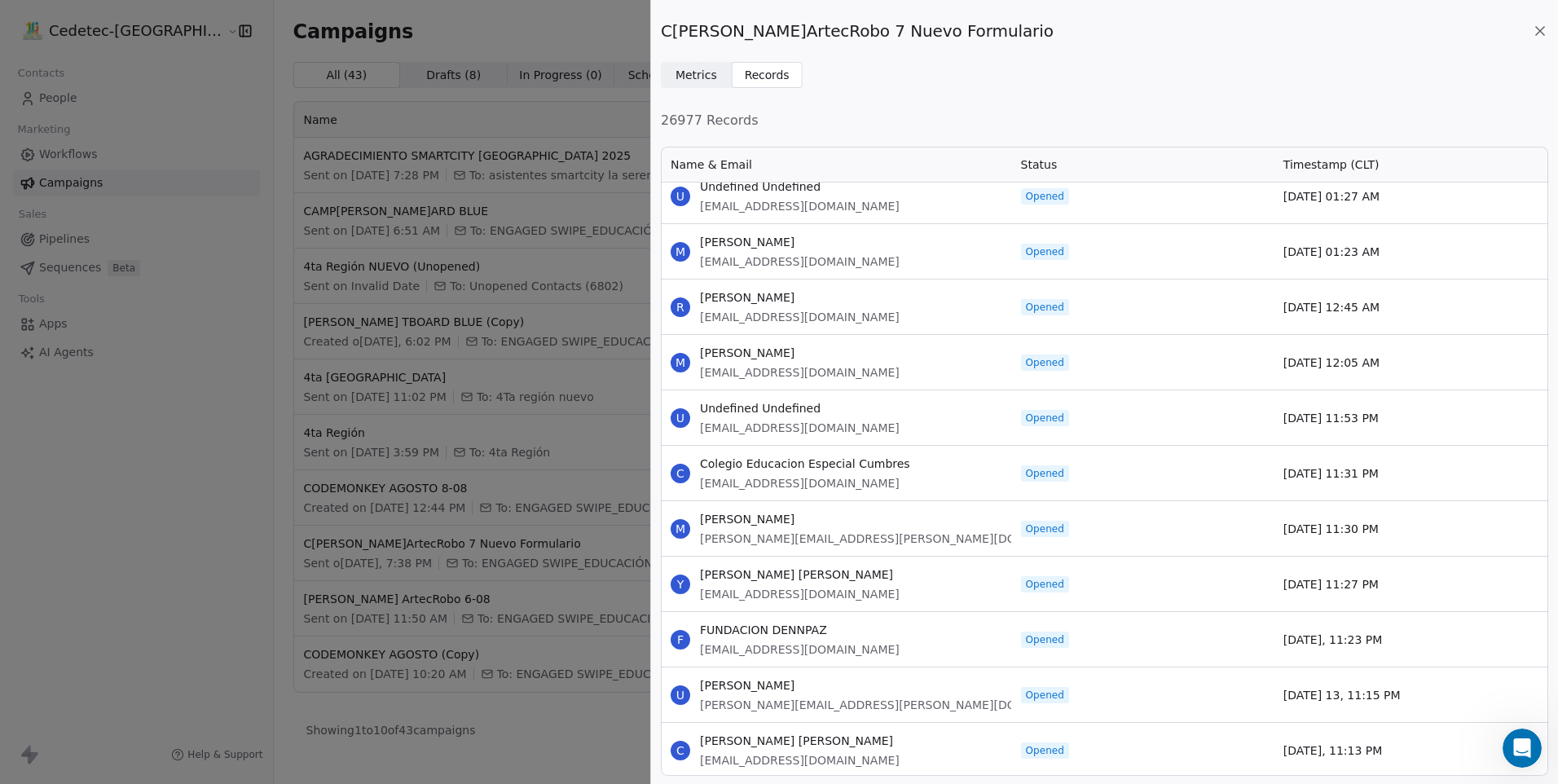
scroll to position [4959, 0]
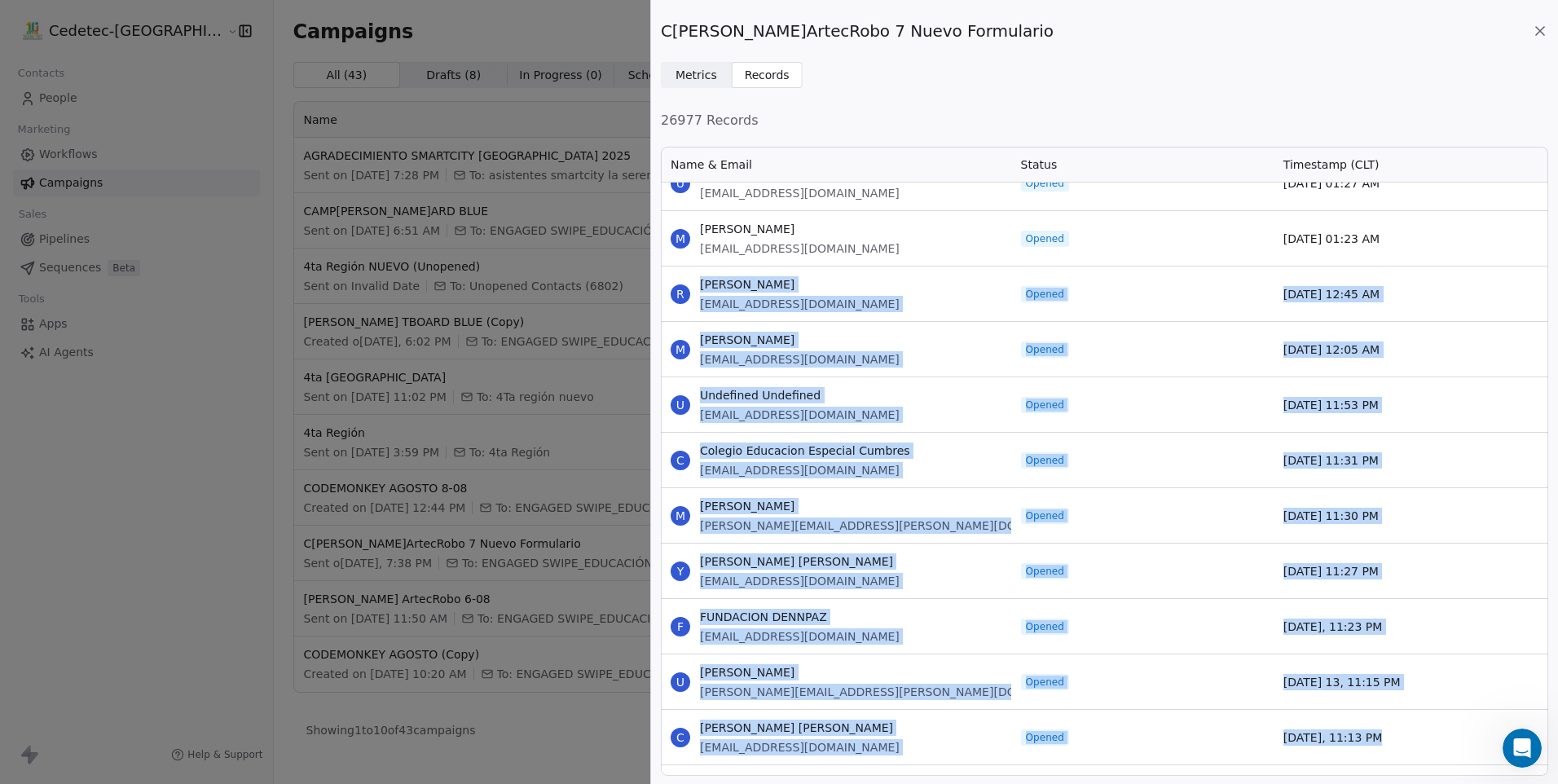
drag, startPoint x: 702, startPoint y: 286, endPoint x: 1417, endPoint y: 719, distance: 835.9
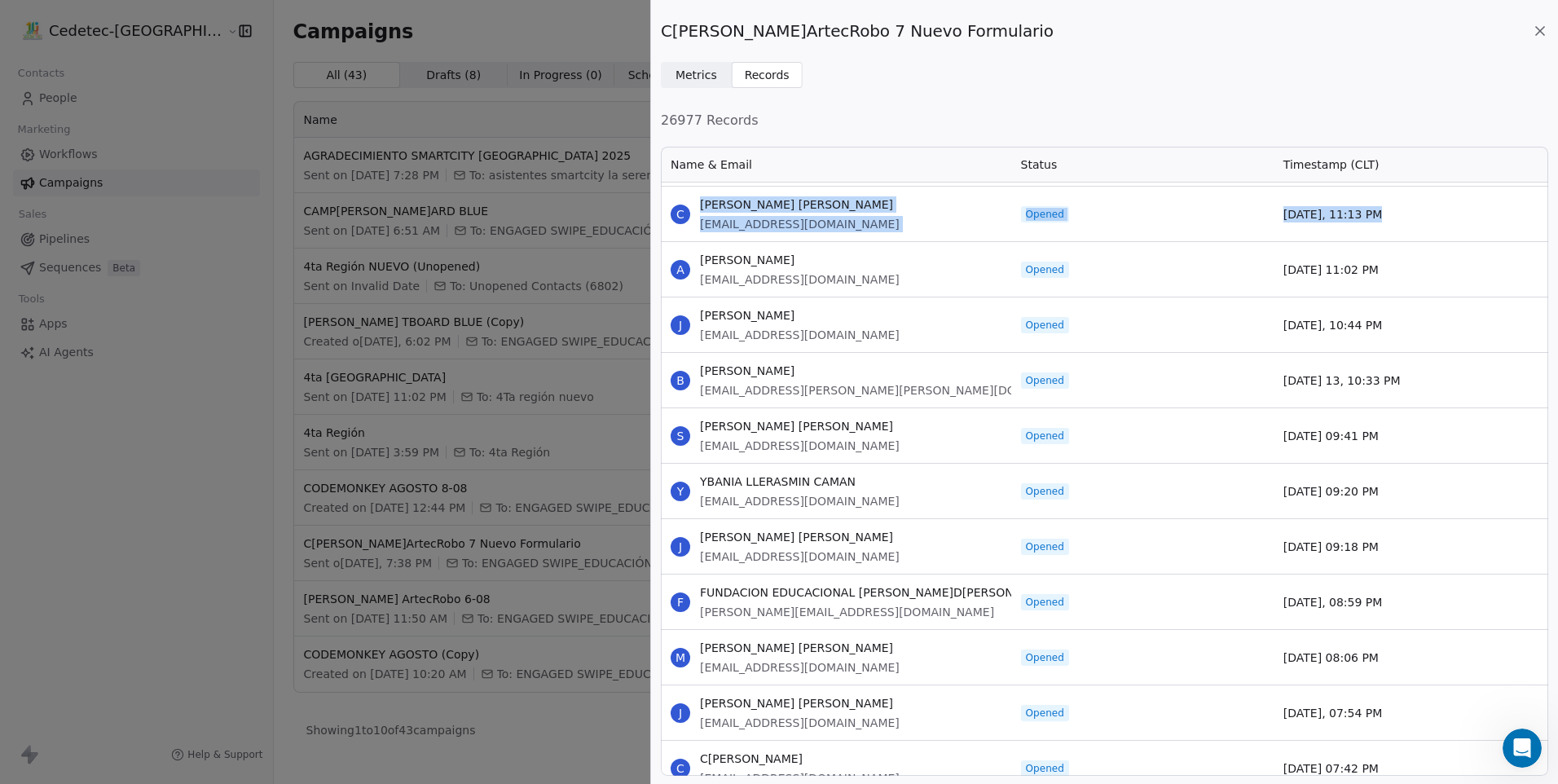
scroll to position [5530, 0]
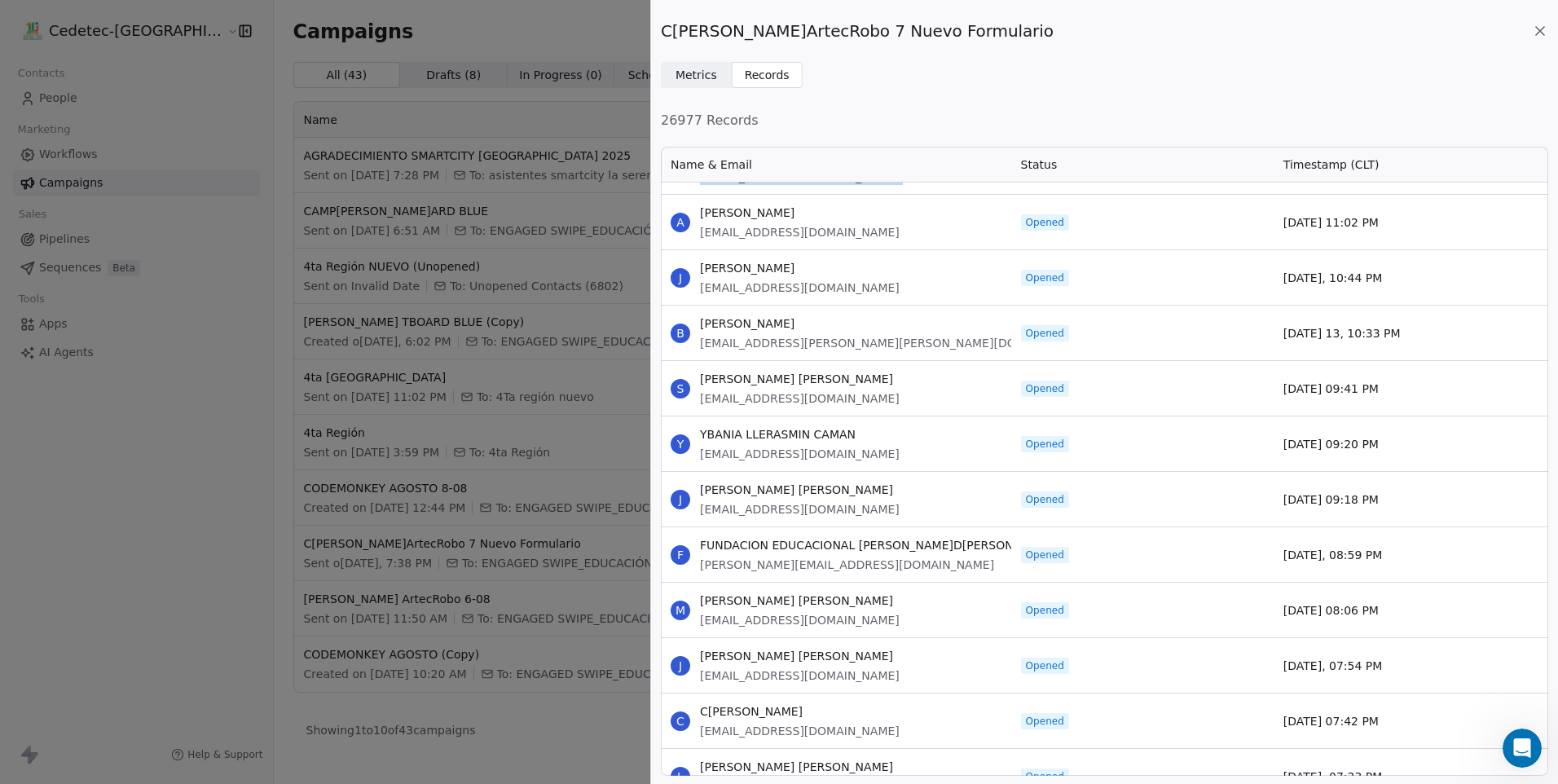
drag, startPoint x: 701, startPoint y: 213, endPoint x: 1406, endPoint y: 711, distance: 863.2
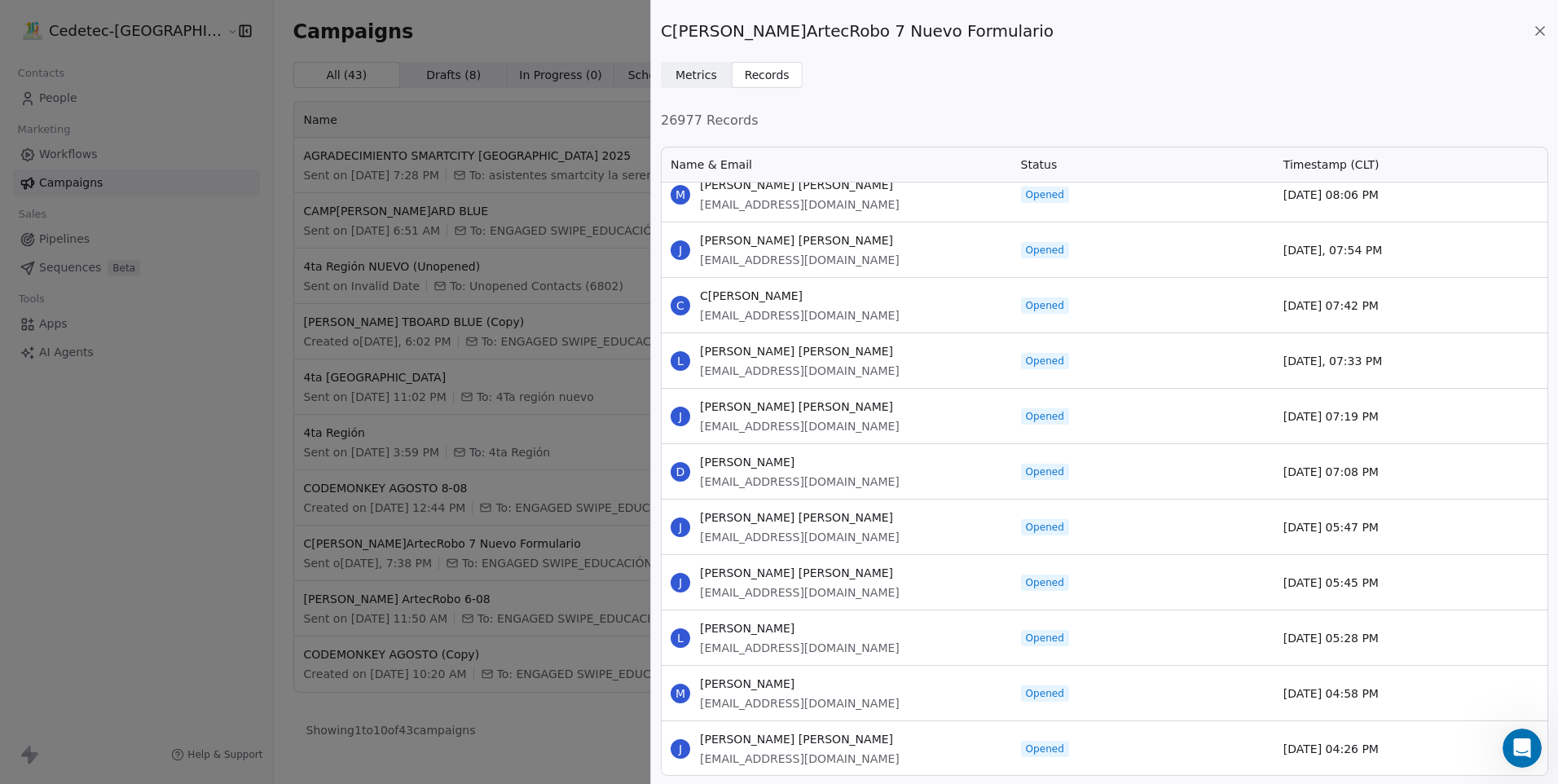
scroll to position [6019, 0]
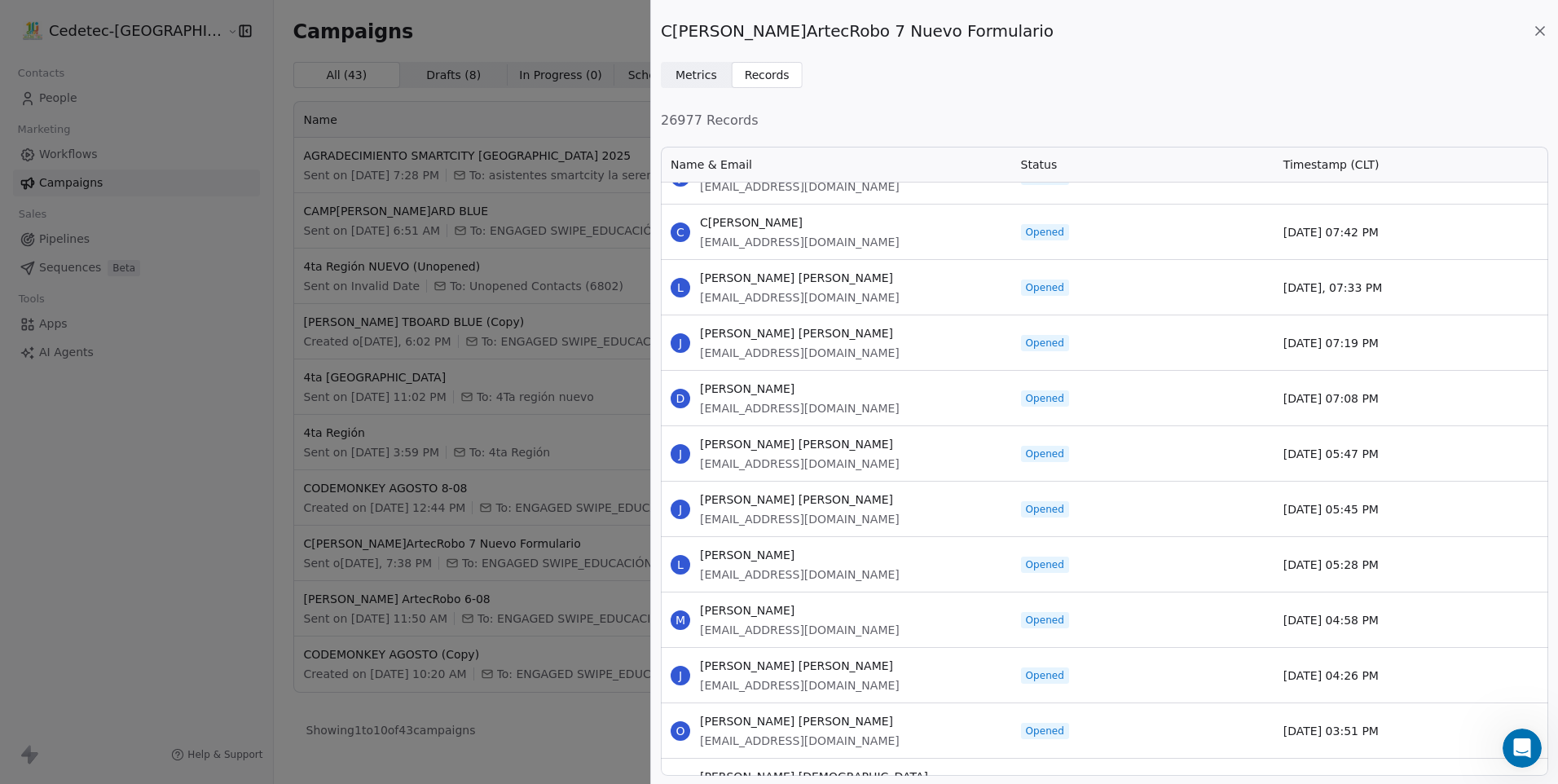
drag, startPoint x: 701, startPoint y: 278, endPoint x: 1382, endPoint y: 720, distance: 811.9
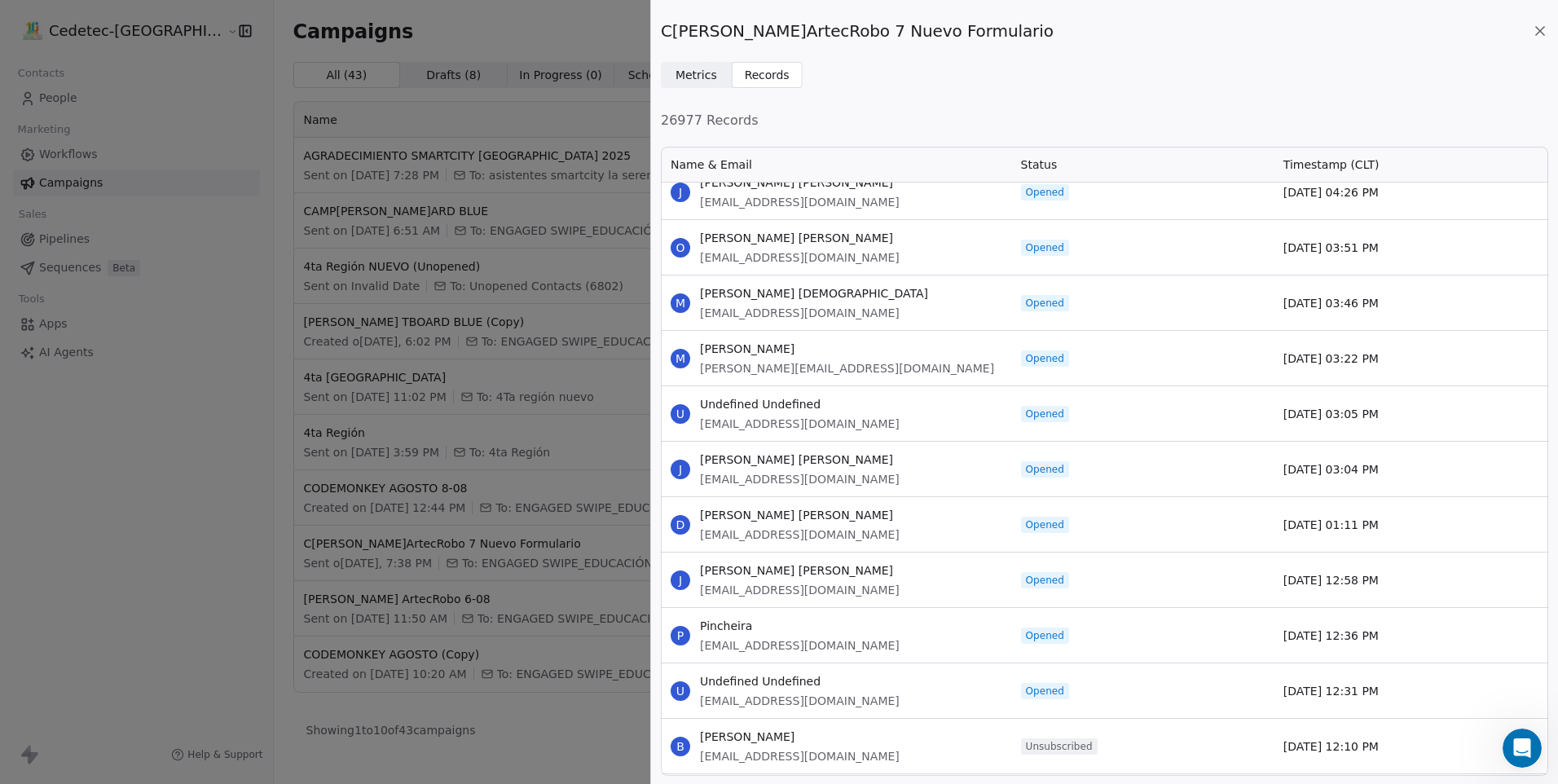
scroll to position [6507, 0]
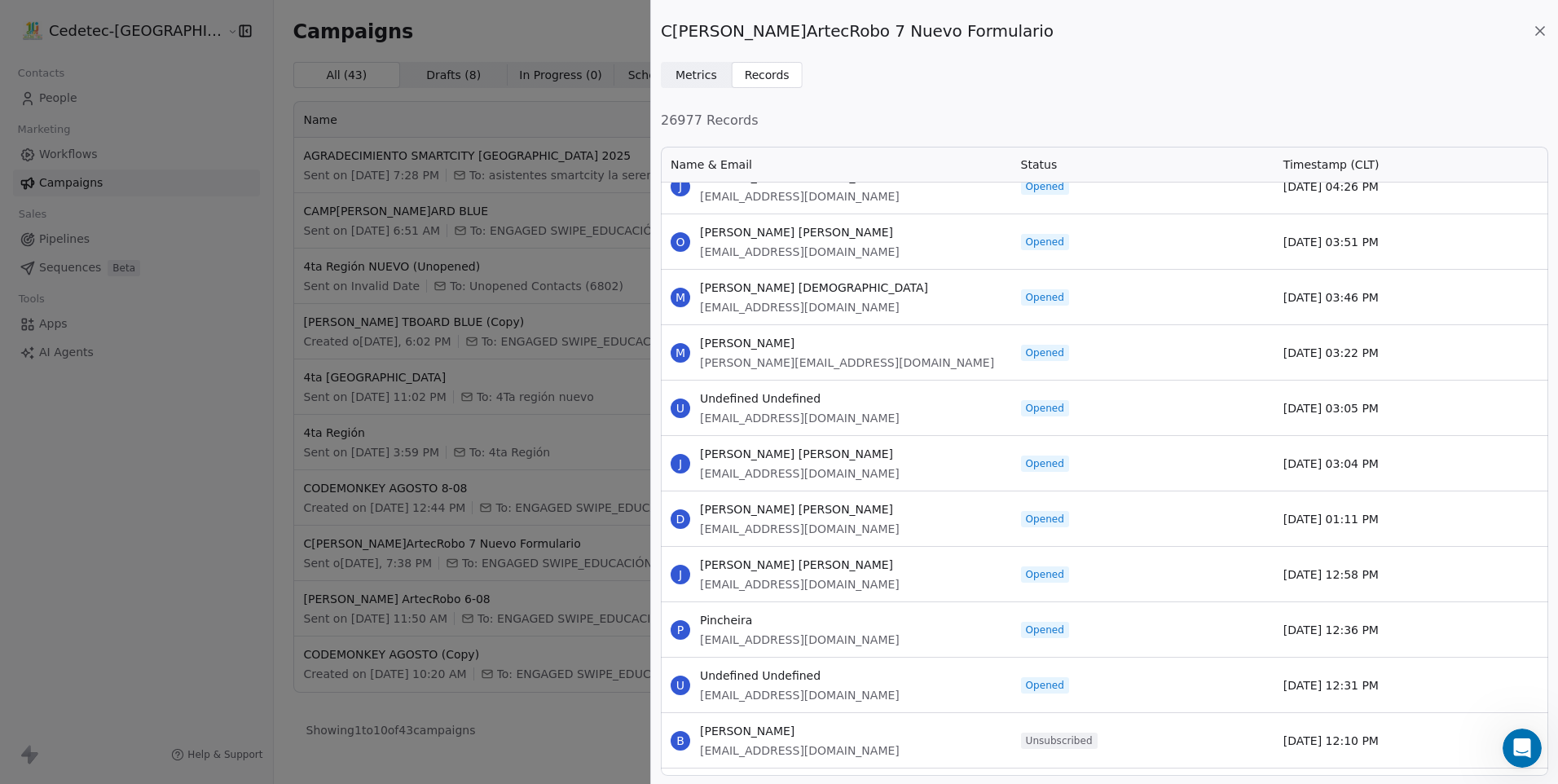
drag, startPoint x: 704, startPoint y: 285, endPoint x: 1392, endPoint y: 729, distance: 818.8
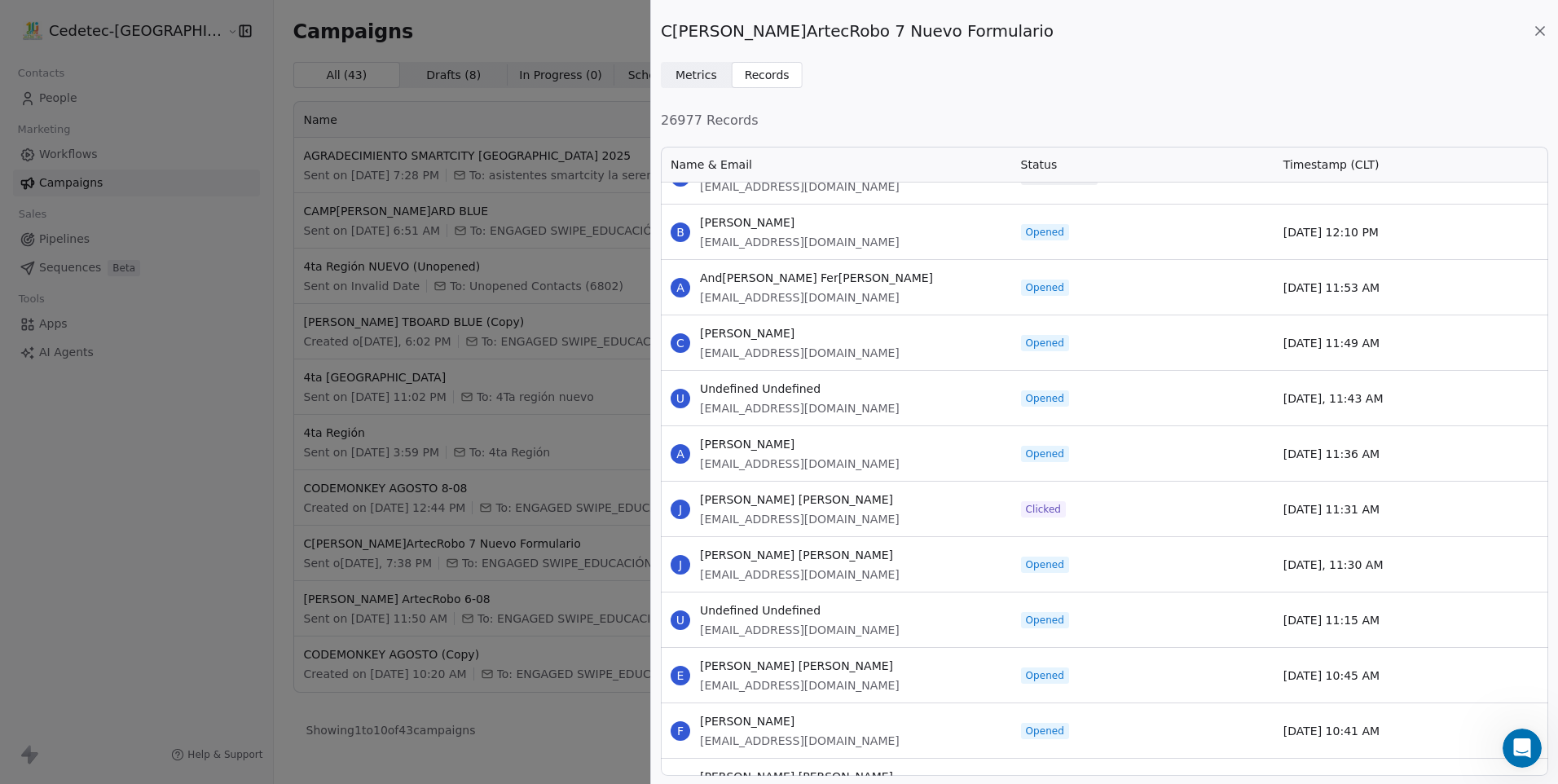
scroll to position [7078, 0]
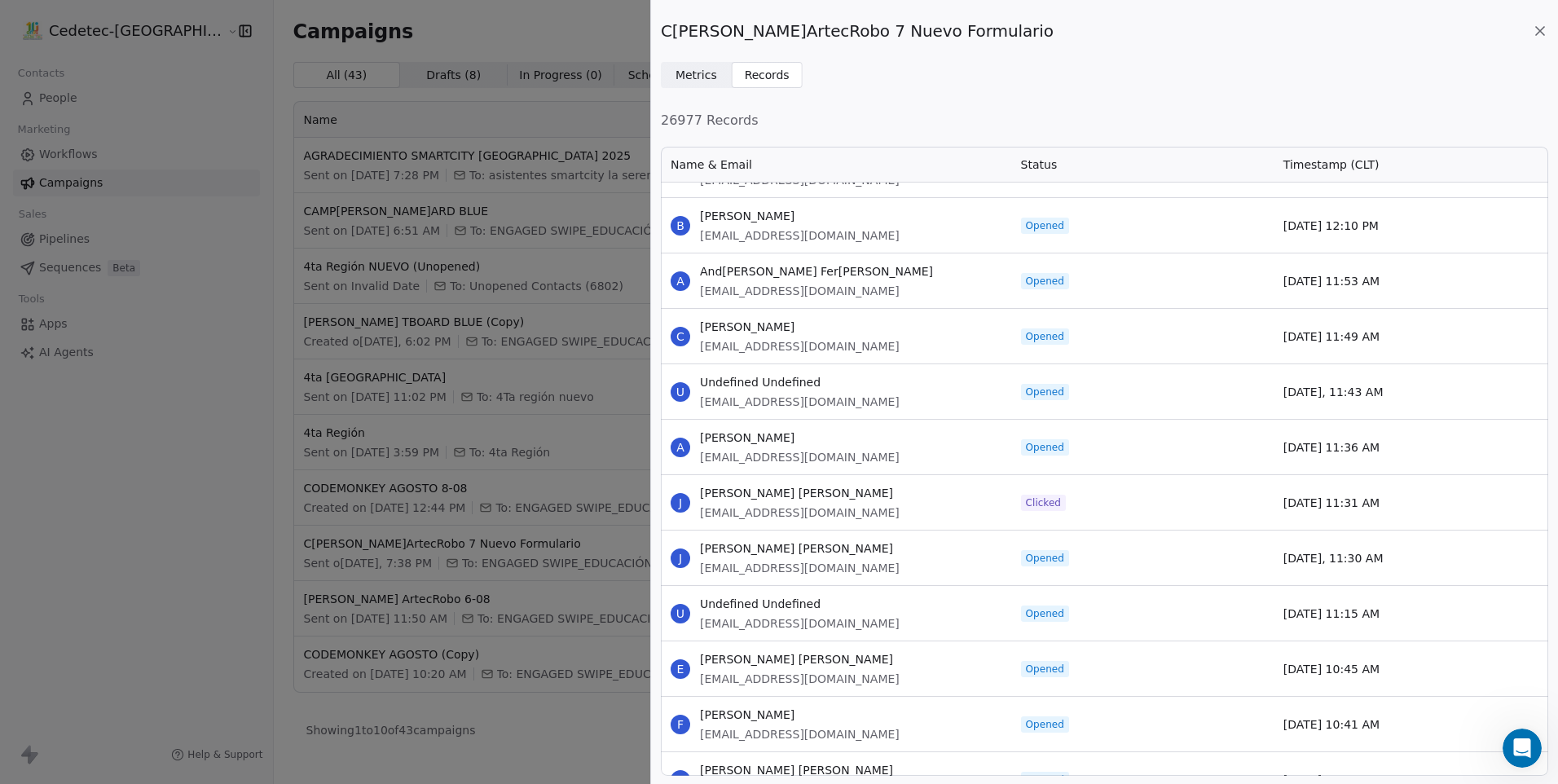
drag, startPoint x: 701, startPoint y: 215, endPoint x: 1378, endPoint y: 711, distance: 839.3
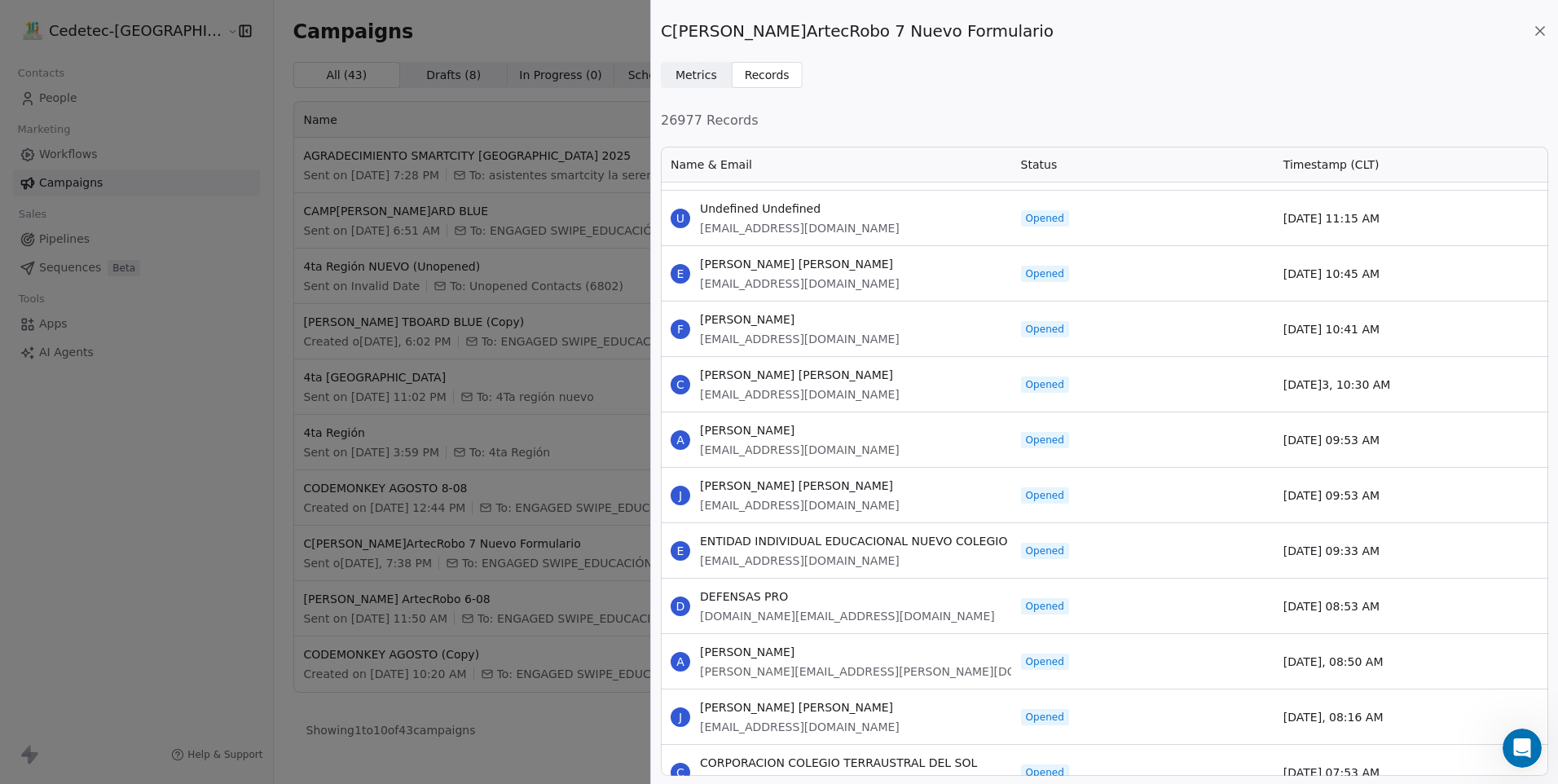
scroll to position [7567, 0]
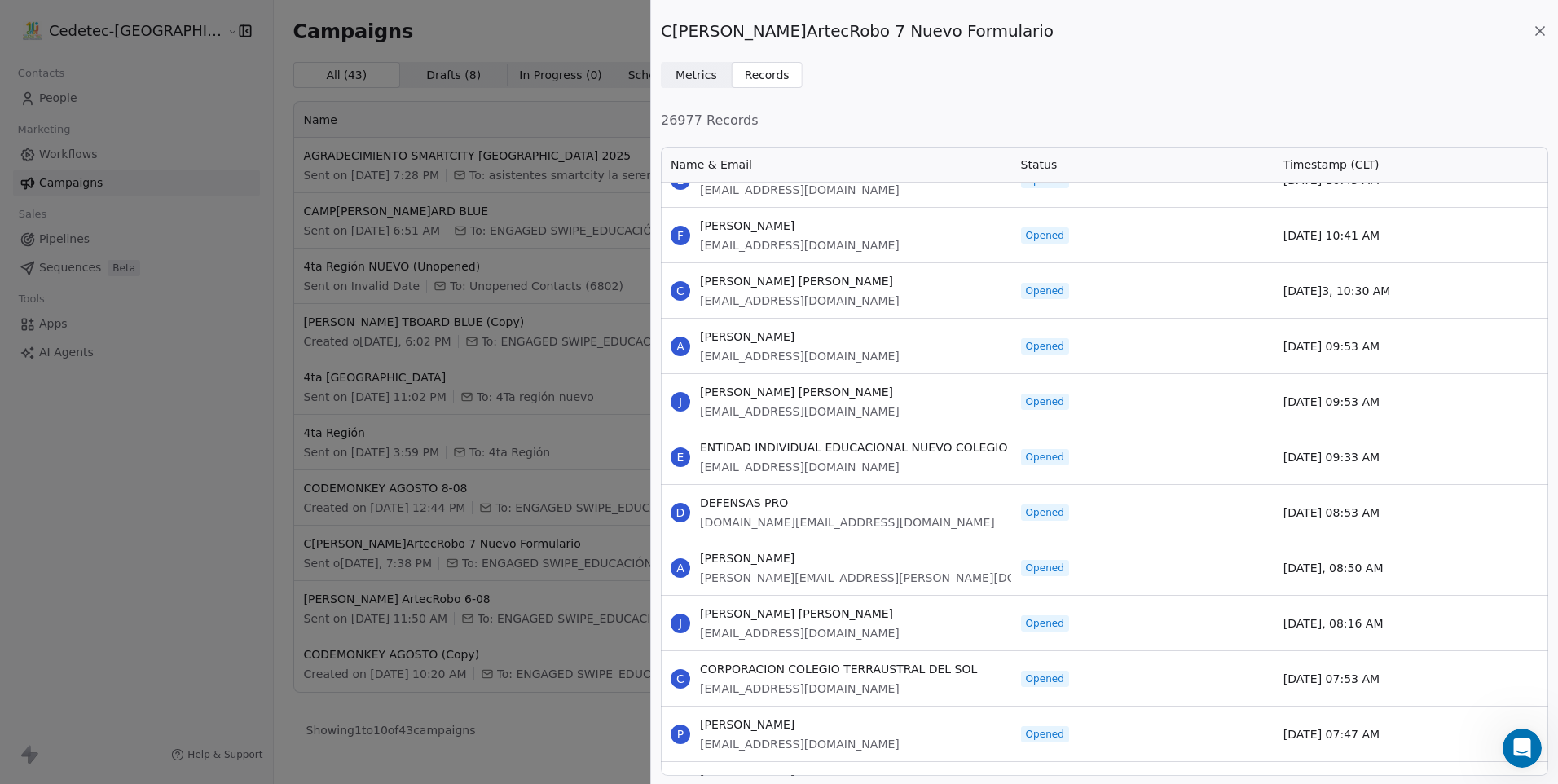
drag, startPoint x: 701, startPoint y: 282, endPoint x: 1387, endPoint y: 735, distance: 822.1
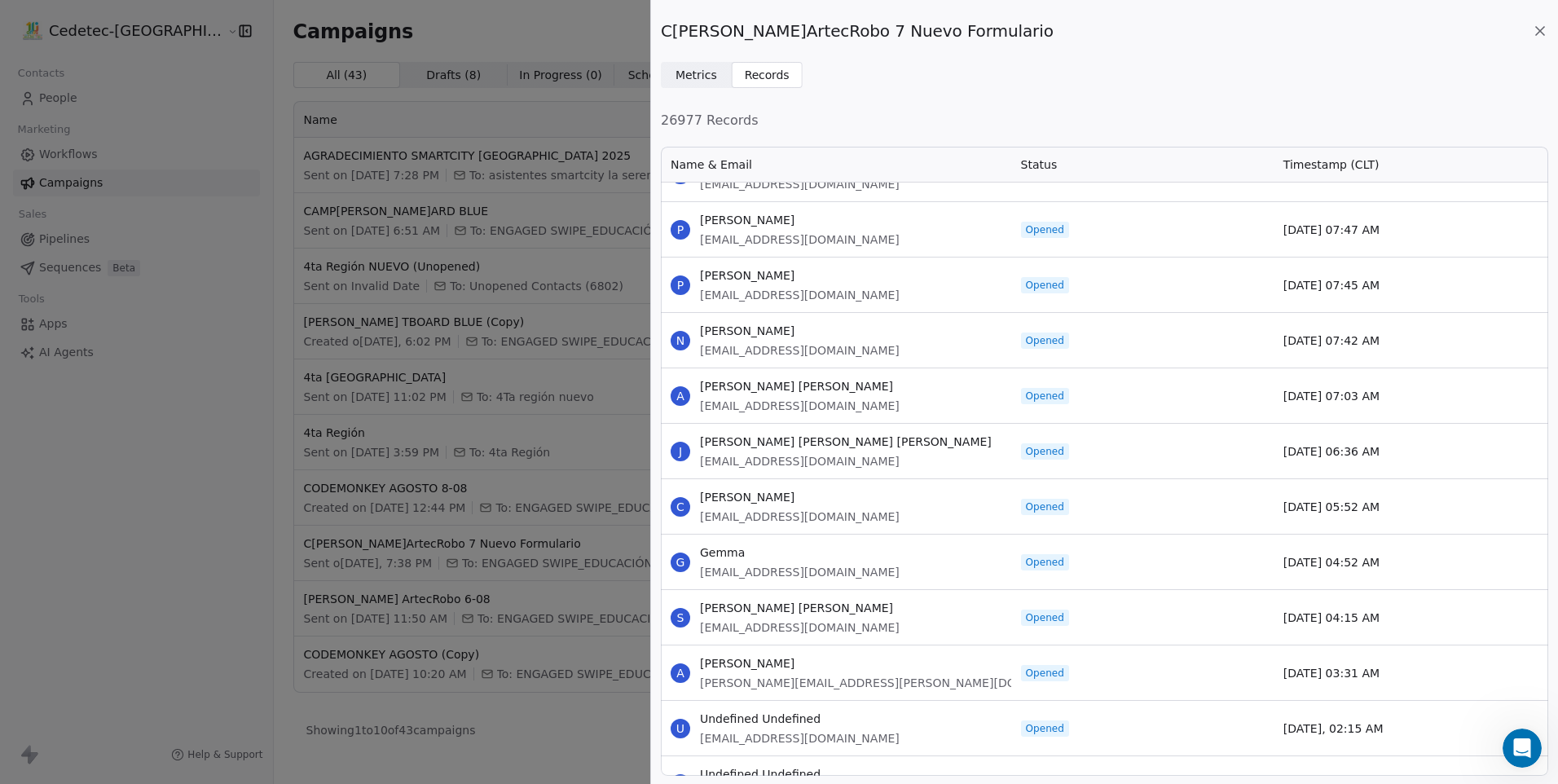
scroll to position [8138, 0]
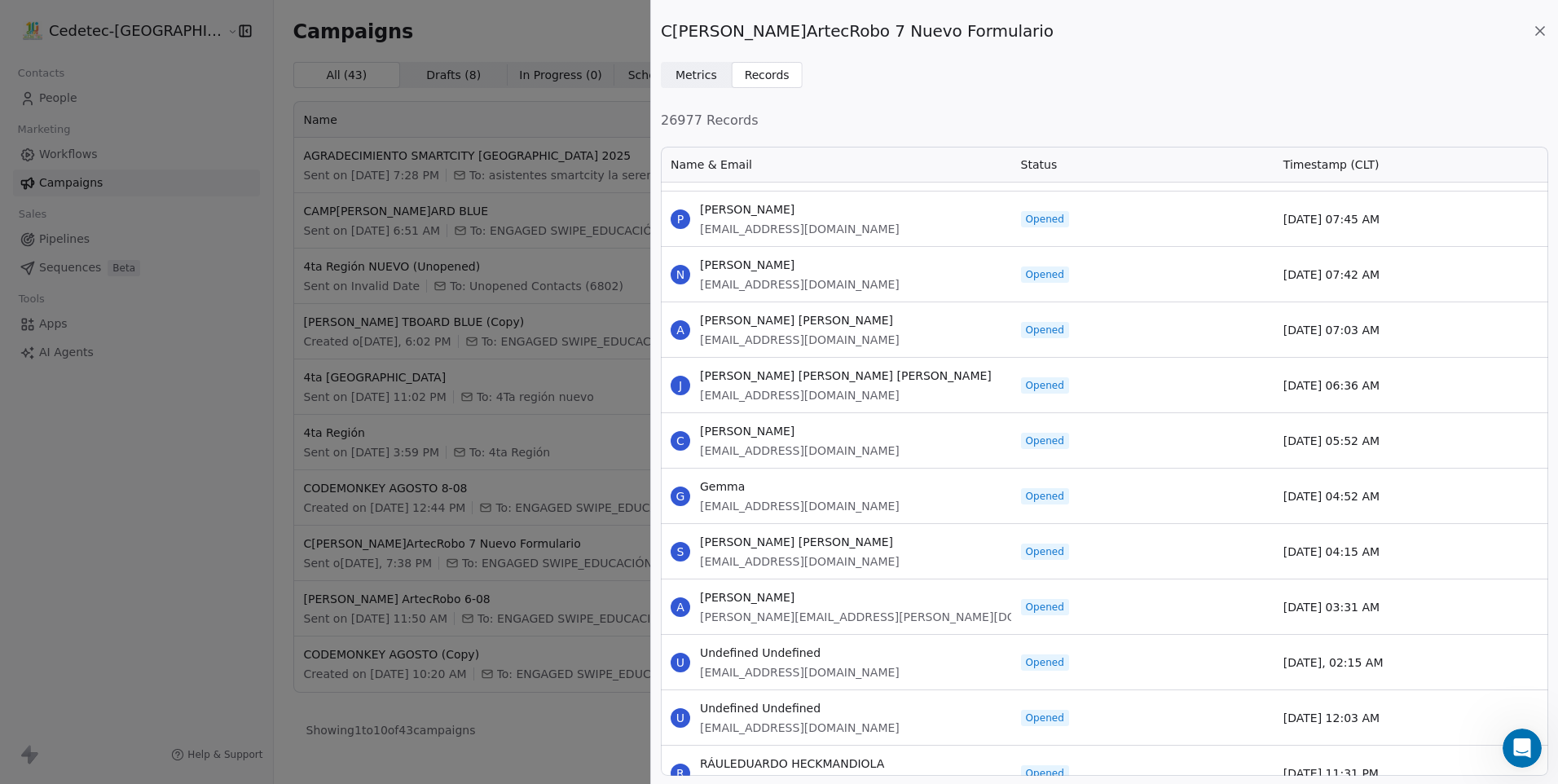
drag, startPoint x: 701, startPoint y: 206, endPoint x: 1392, endPoint y: 719, distance: 860.6
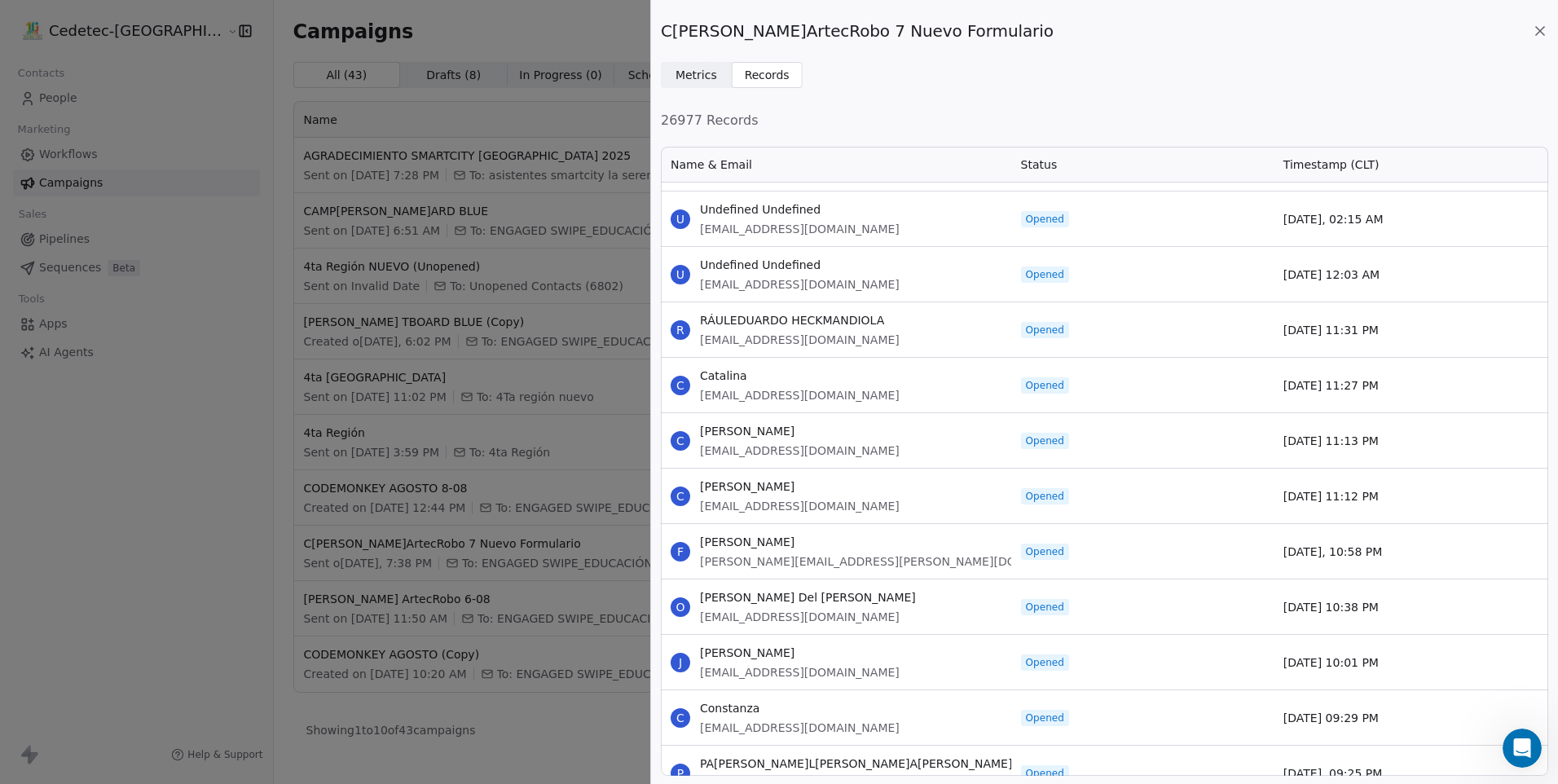
scroll to position [8627, 0]
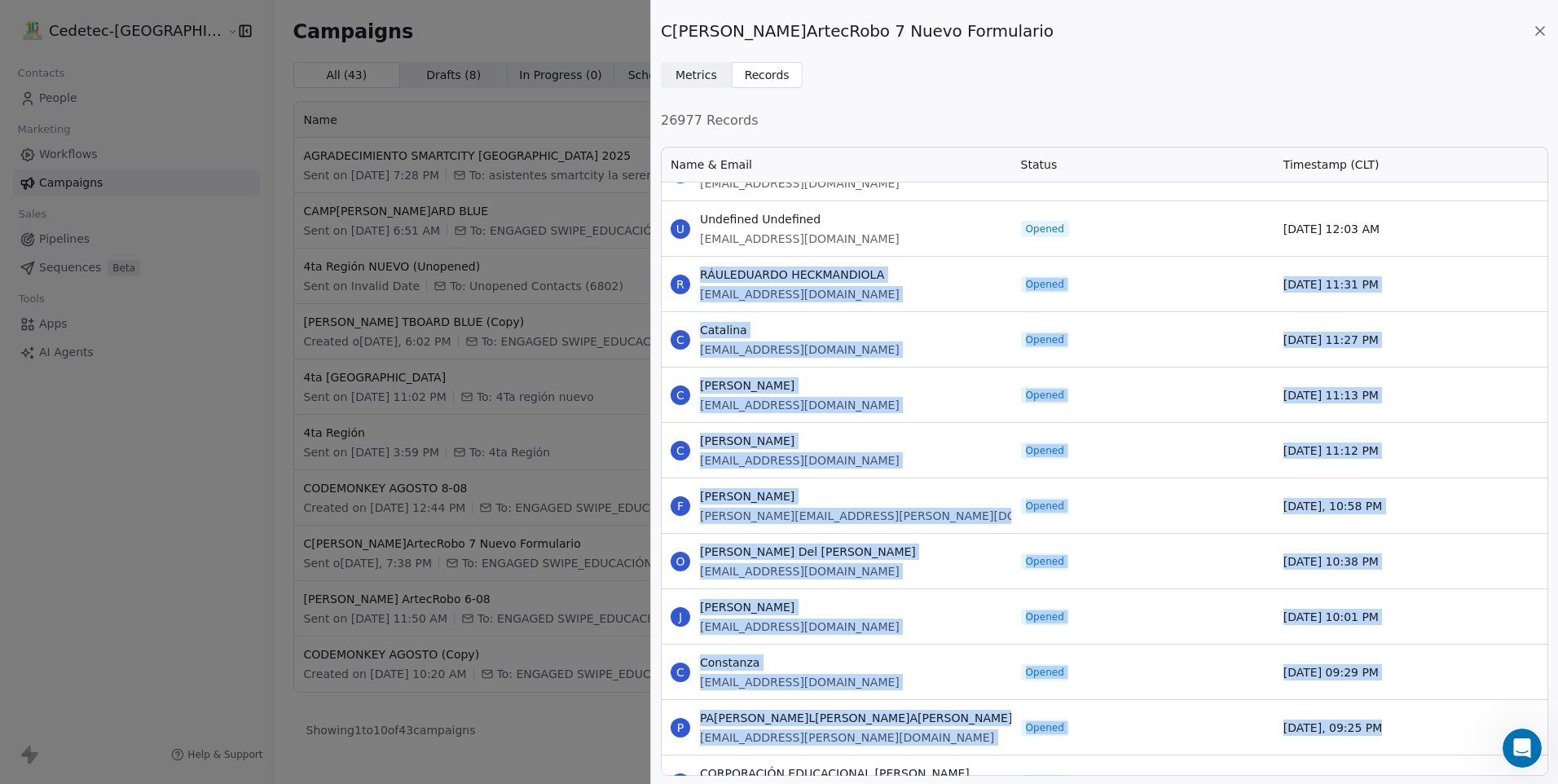
drag, startPoint x: 701, startPoint y: 276, endPoint x: 1387, endPoint y: 716, distance: 815.0
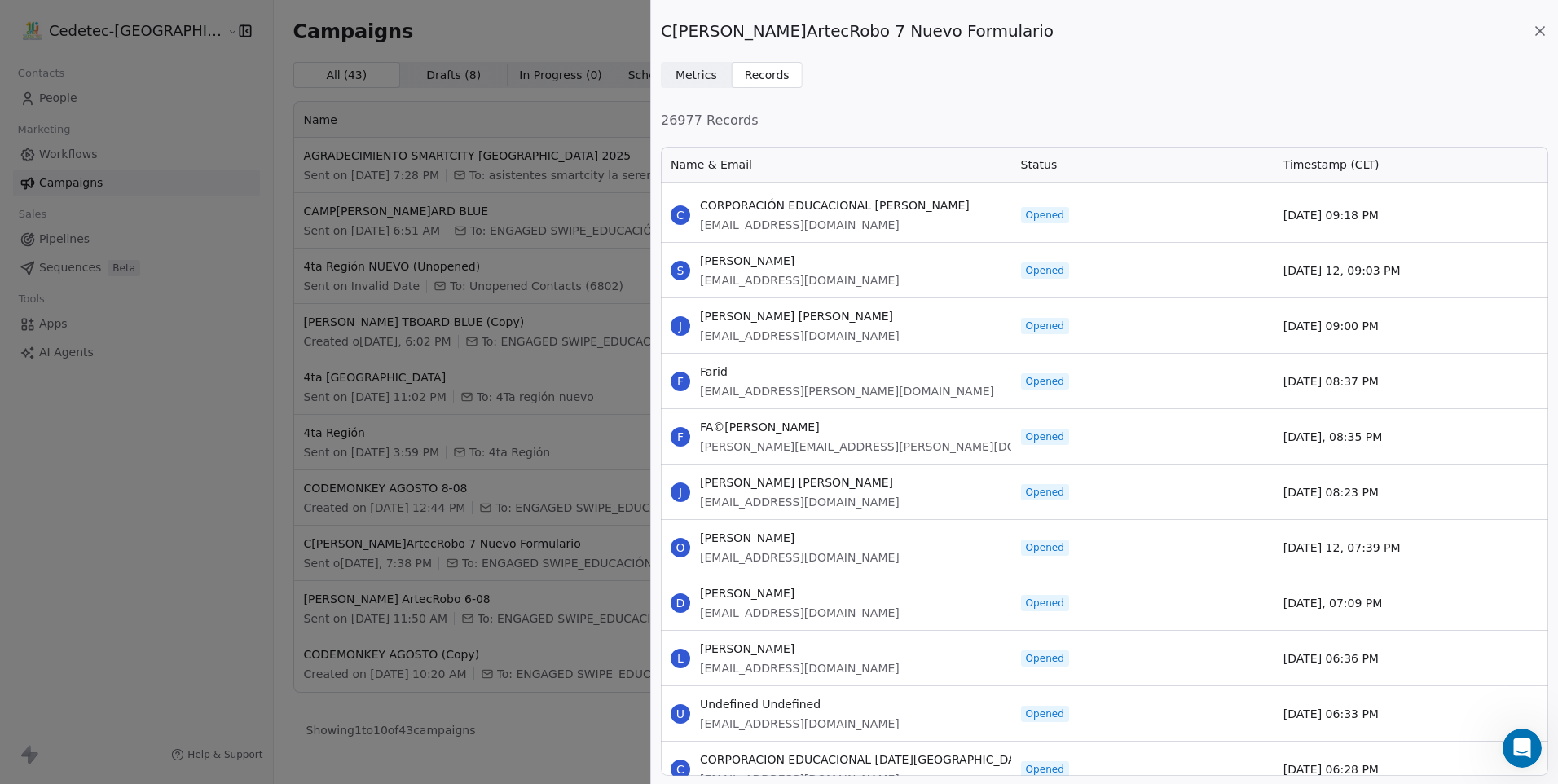
scroll to position [9196, 0]
drag, startPoint x: 703, startPoint y: 206, endPoint x: 1396, endPoint y: 722, distance: 864.0
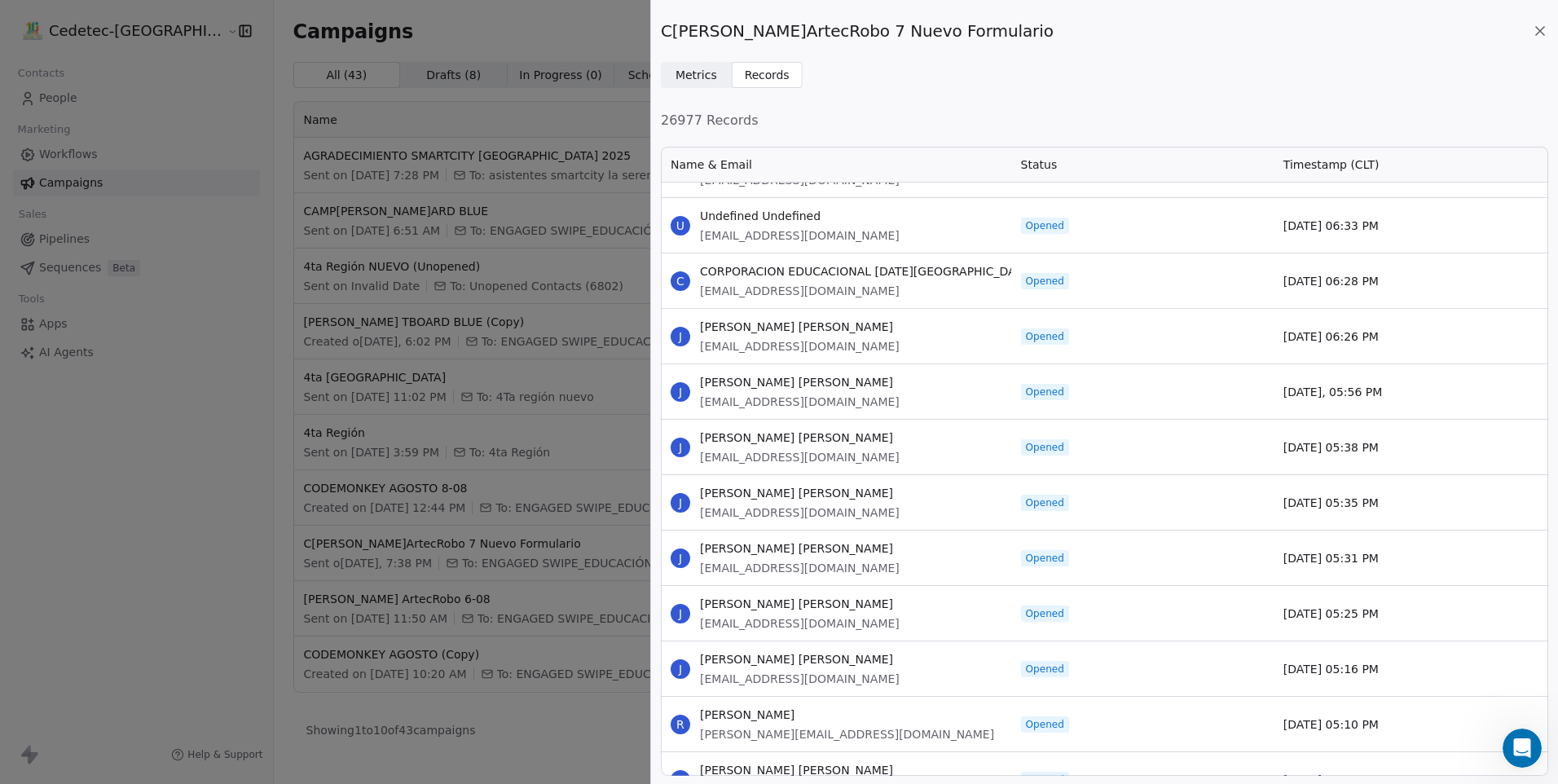
scroll to position [9685, 0]
drag, startPoint x: 702, startPoint y: 264, endPoint x: 1417, endPoint y: 732, distance: 854.5
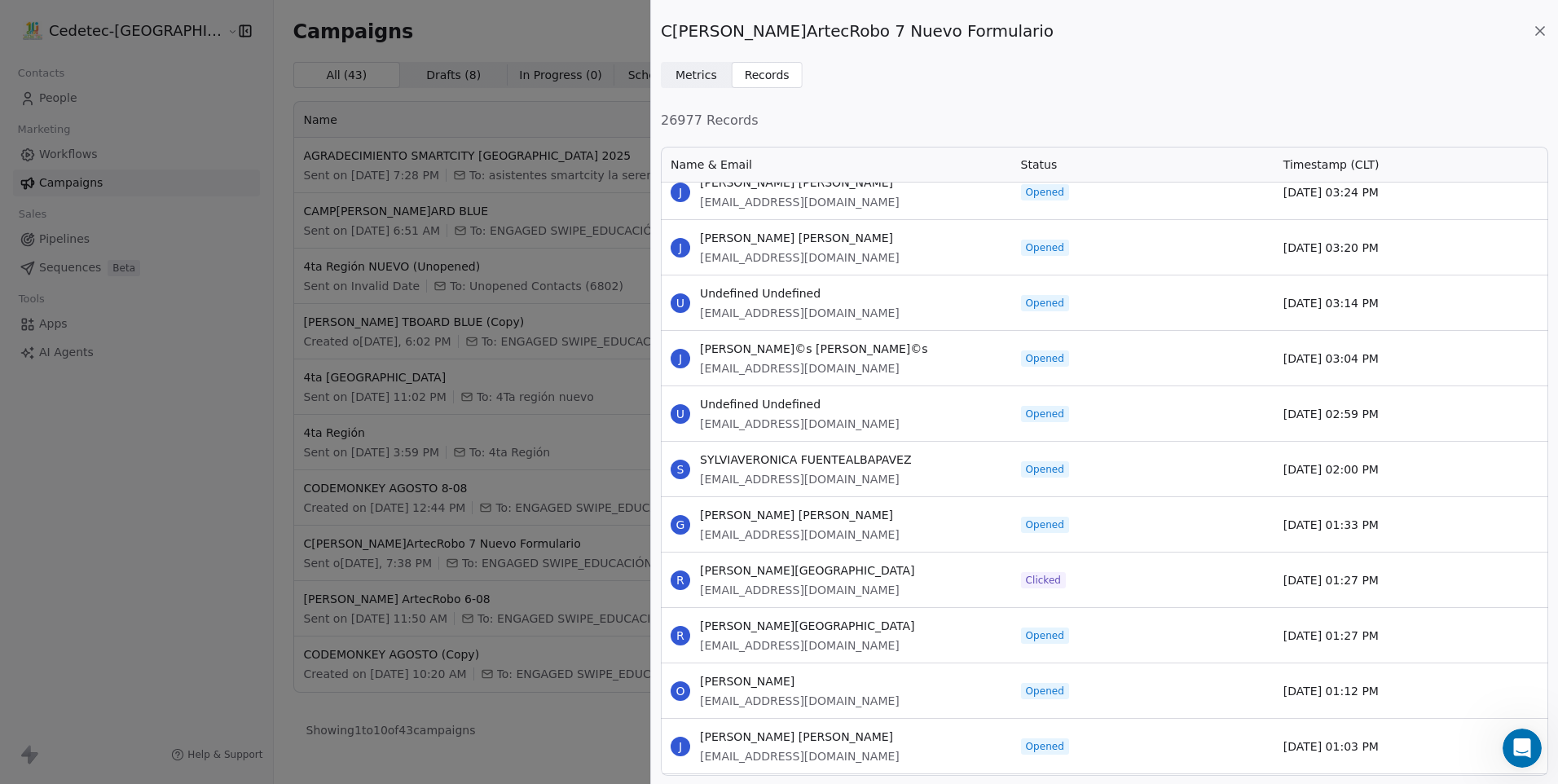
scroll to position [10664, 0]
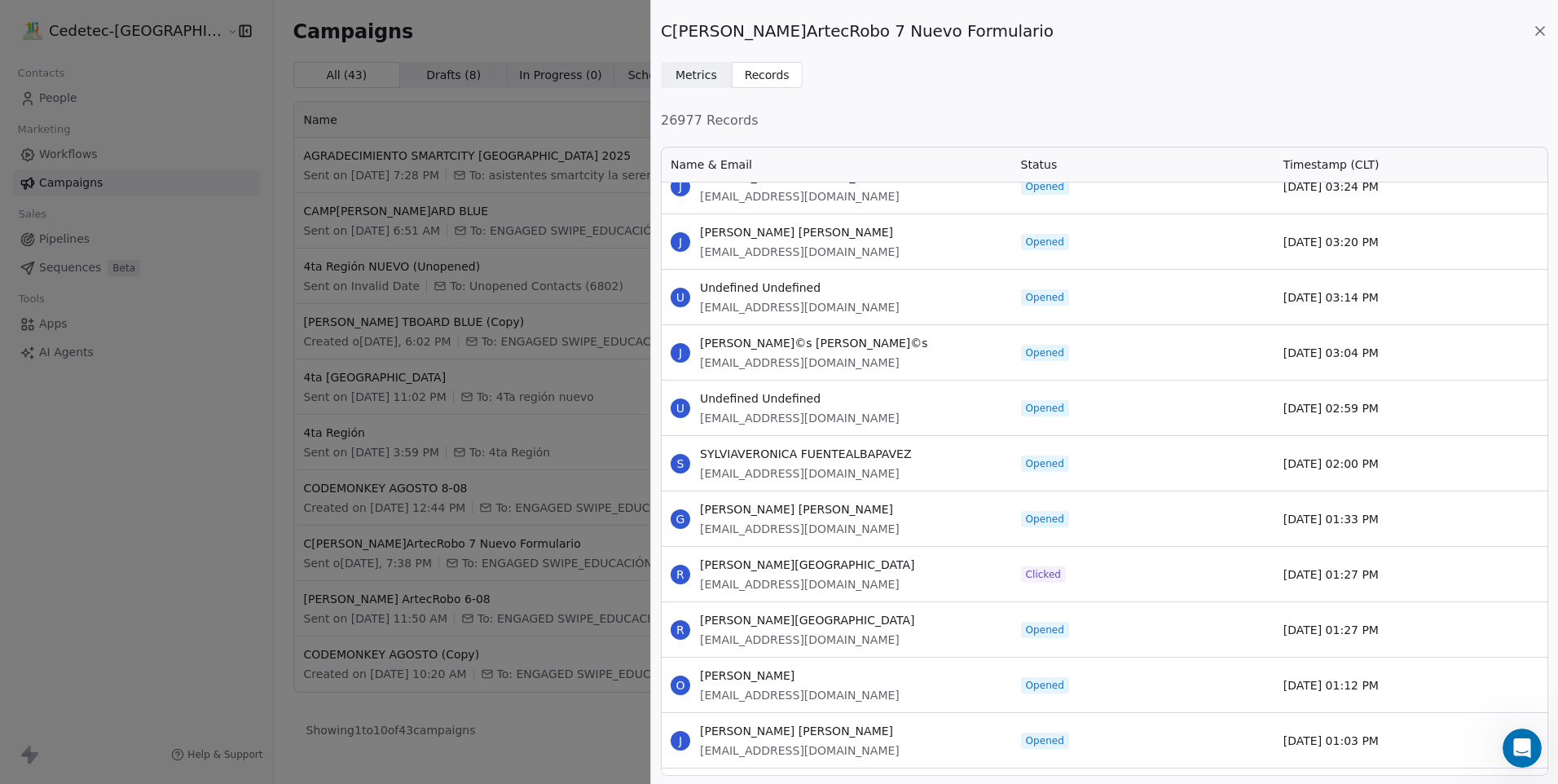
drag, startPoint x: 700, startPoint y: 232, endPoint x: 1381, endPoint y: 740, distance: 849.6
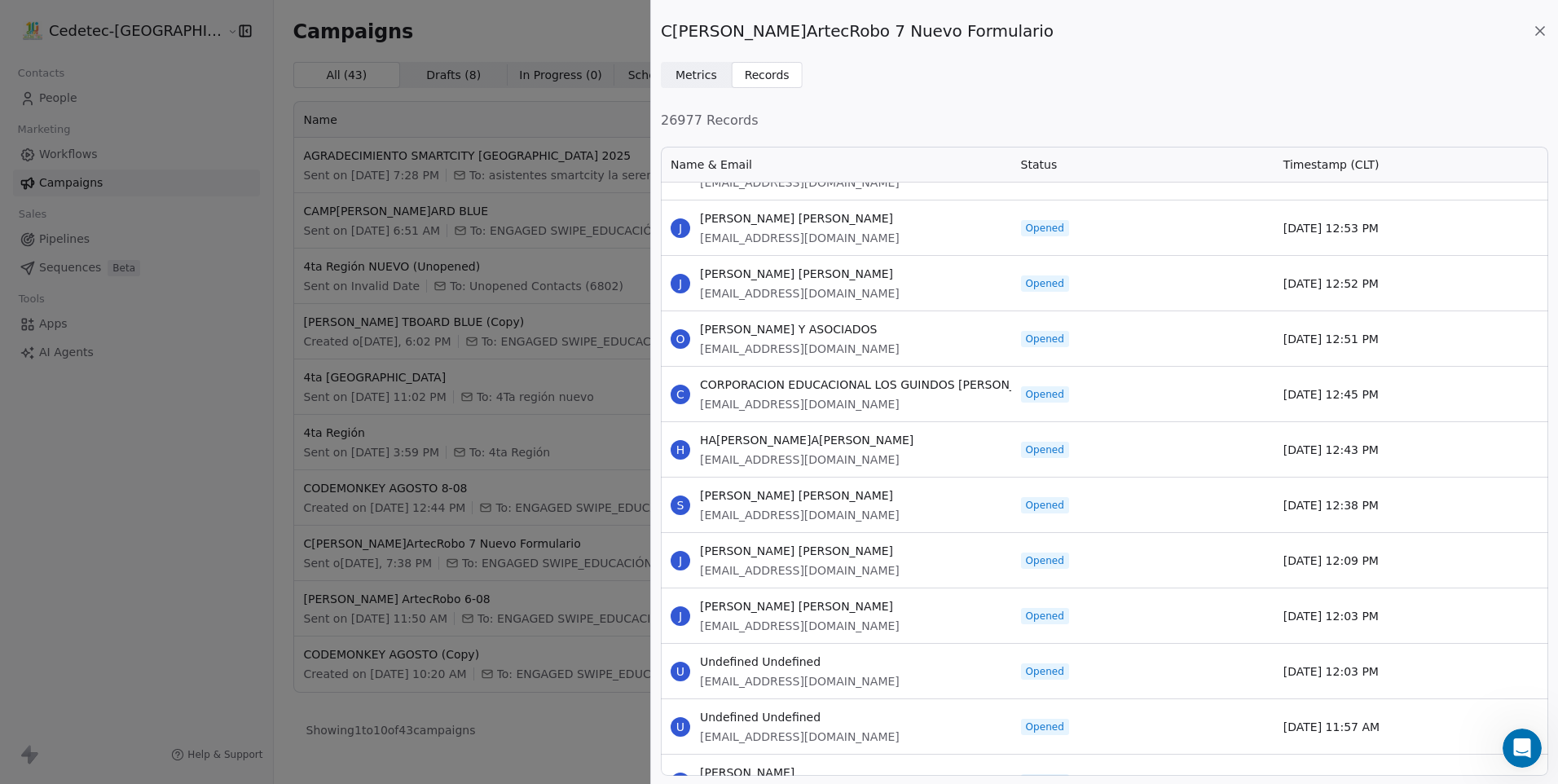
scroll to position [11234, 0]
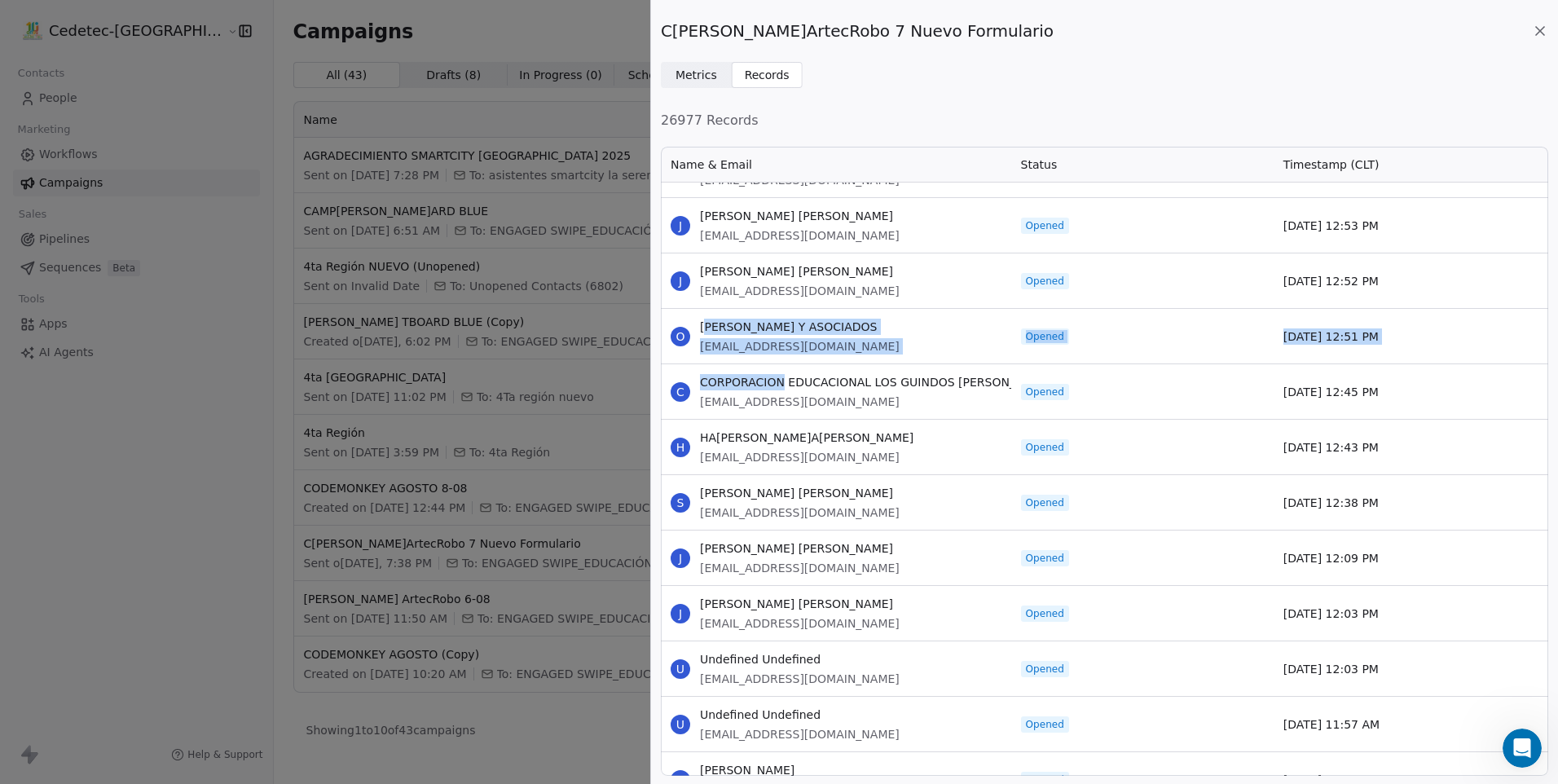
drag, startPoint x: 705, startPoint y: 326, endPoint x: 777, endPoint y: 375, distance: 87.1
drag, startPoint x: 777, startPoint y: 375, endPoint x: 700, endPoint y: 326, distance: 91.3
click at [700, 326] on div "O [PERSON_NAME] Y ASOCIADOS [EMAIL_ADDRESS][DOMAIN_NAME]" at bounding box center [836, 336] width 351 height 55
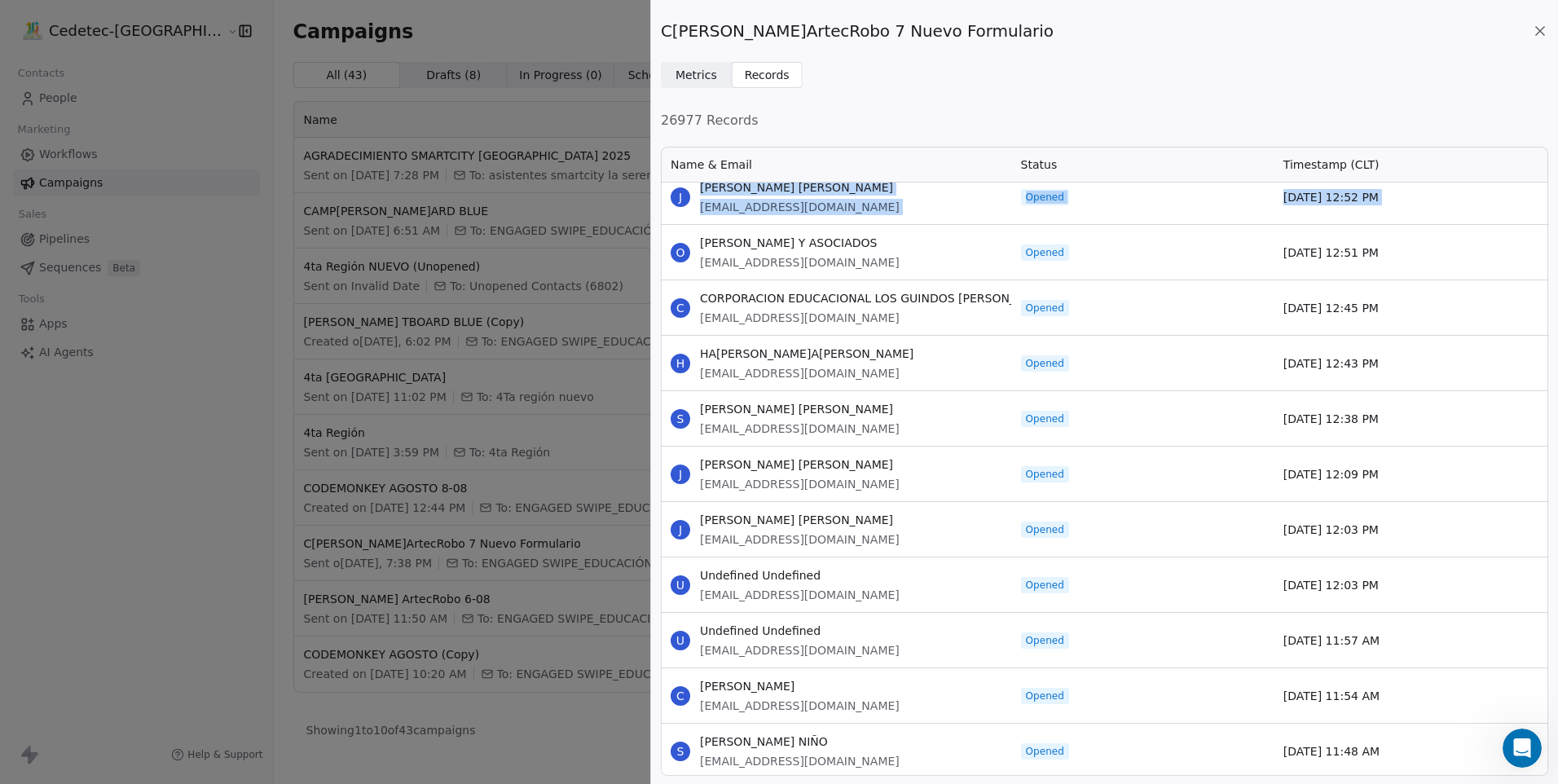
scroll to position [11316, 0]
drag, startPoint x: 701, startPoint y: 324, endPoint x: 1379, endPoint y: 745, distance: 798.1
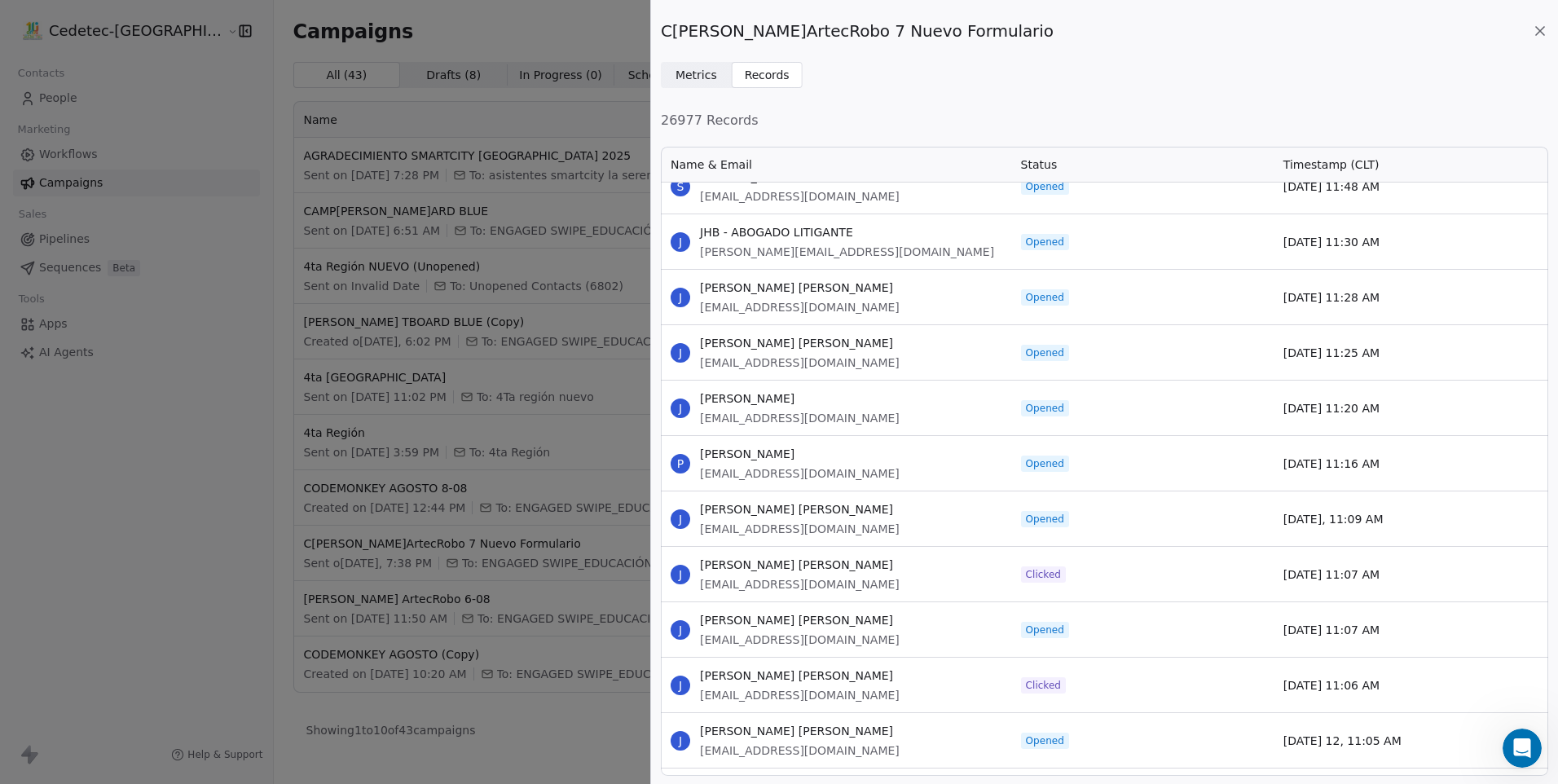
scroll to position [11885, 0]
drag, startPoint x: 701, startPoint y: 227, endPoint x: 1377, endPoint y: 473, distance: 719.4
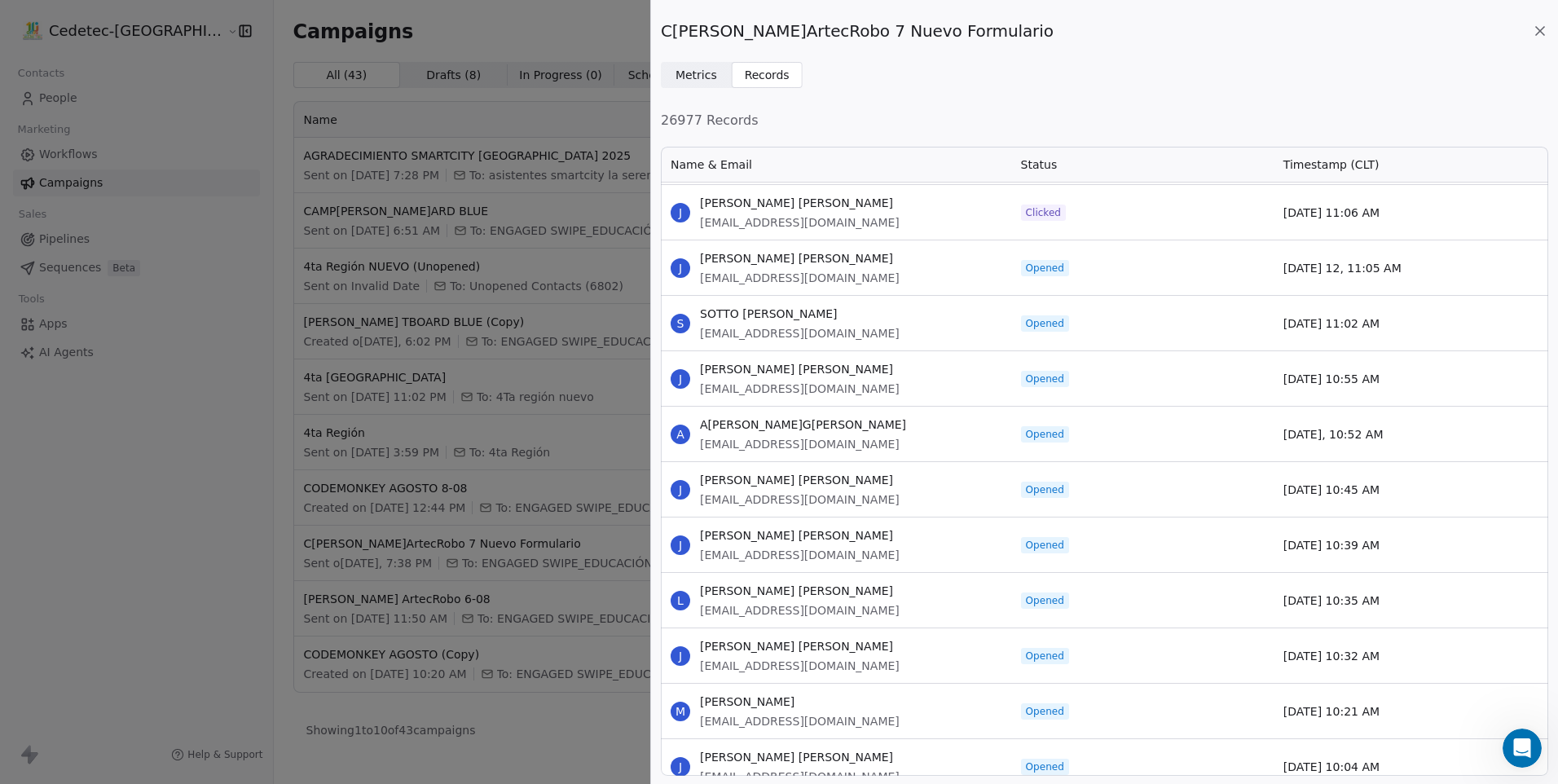
scroll to position [12375, 0]
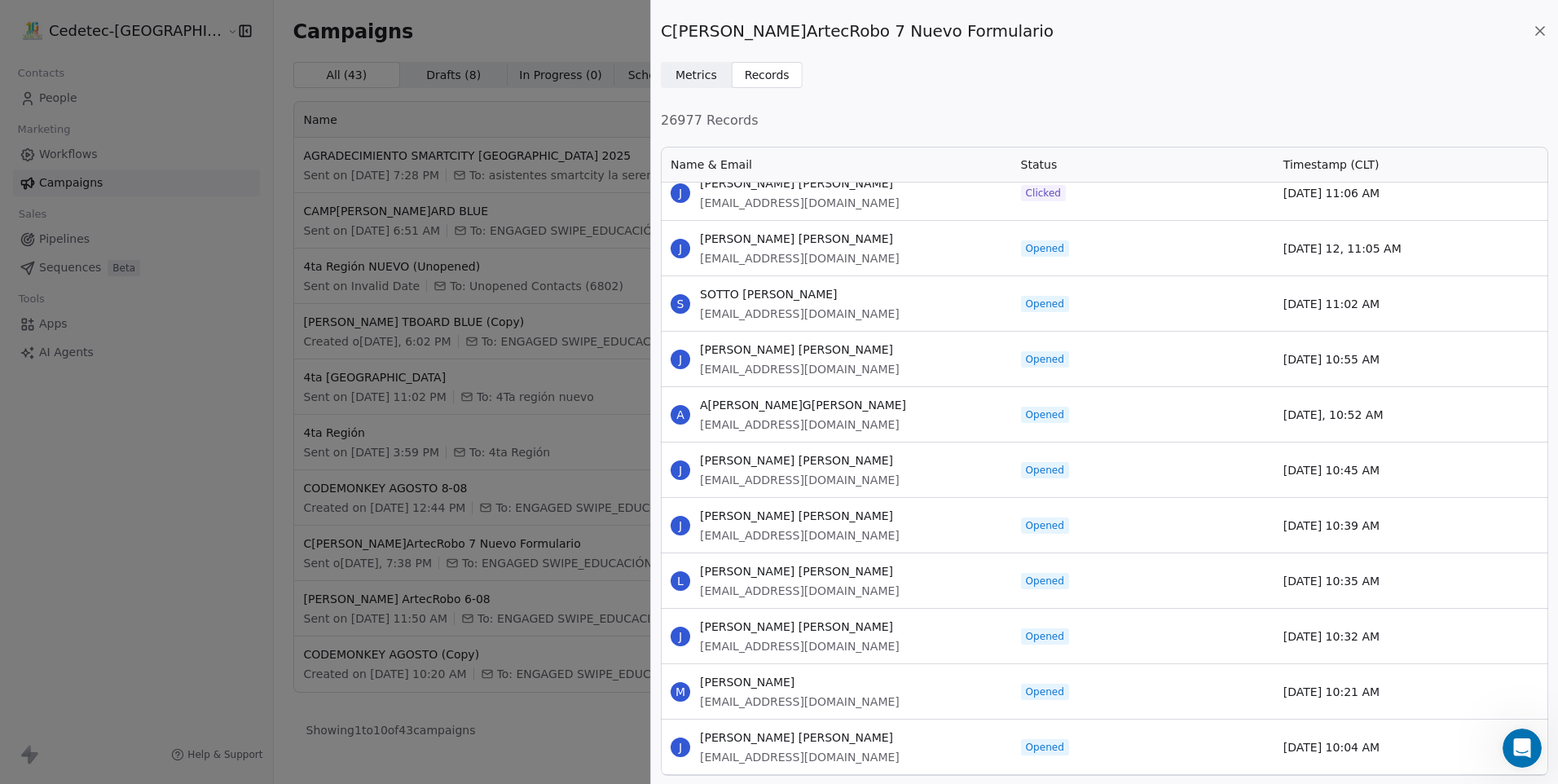
drag, startPoint x: 701, startPoint y: 294, endPoint x: 1410, endPoint y: 678, distance: 806.3
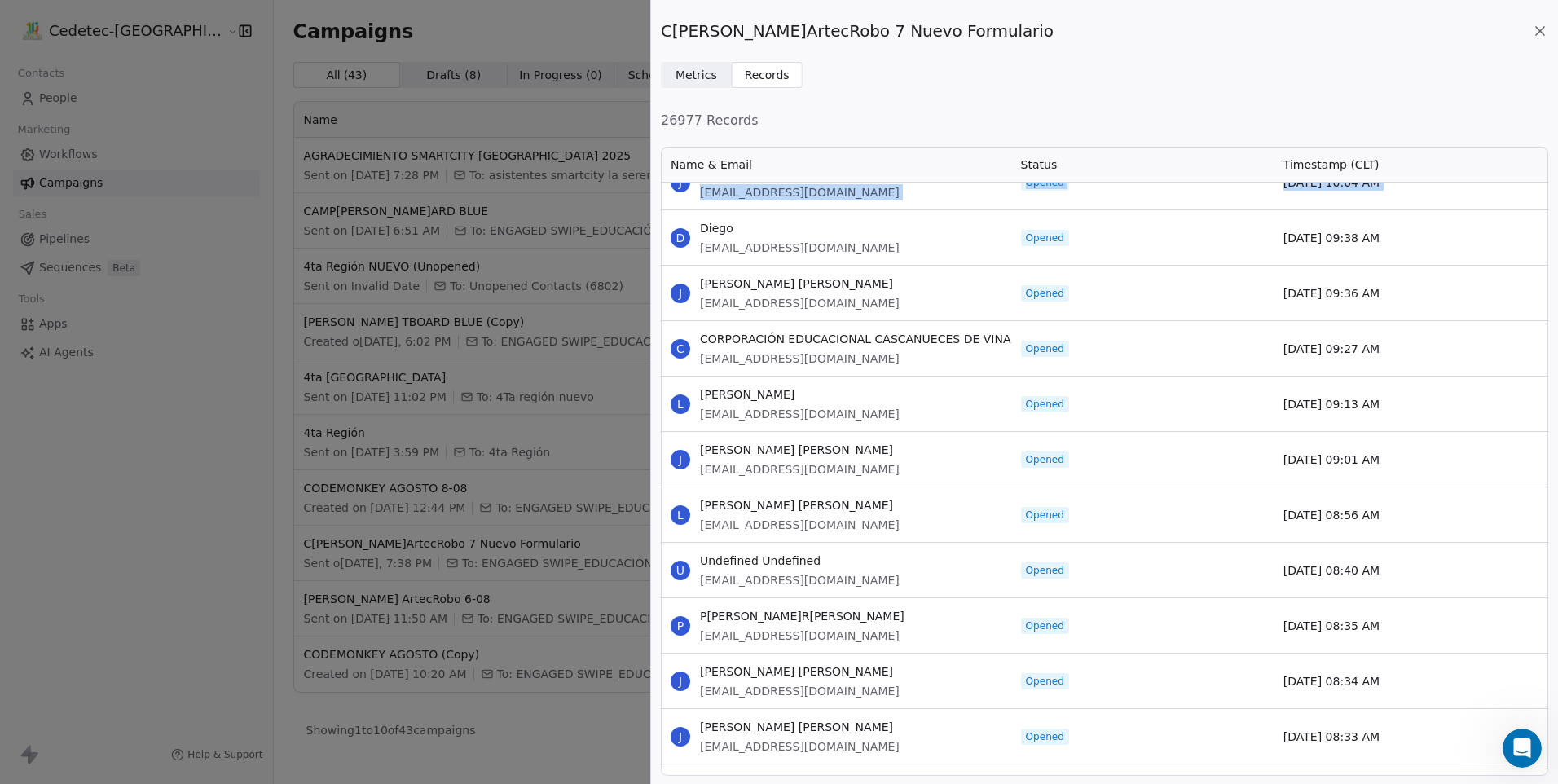
scroll to position [12945, 0]
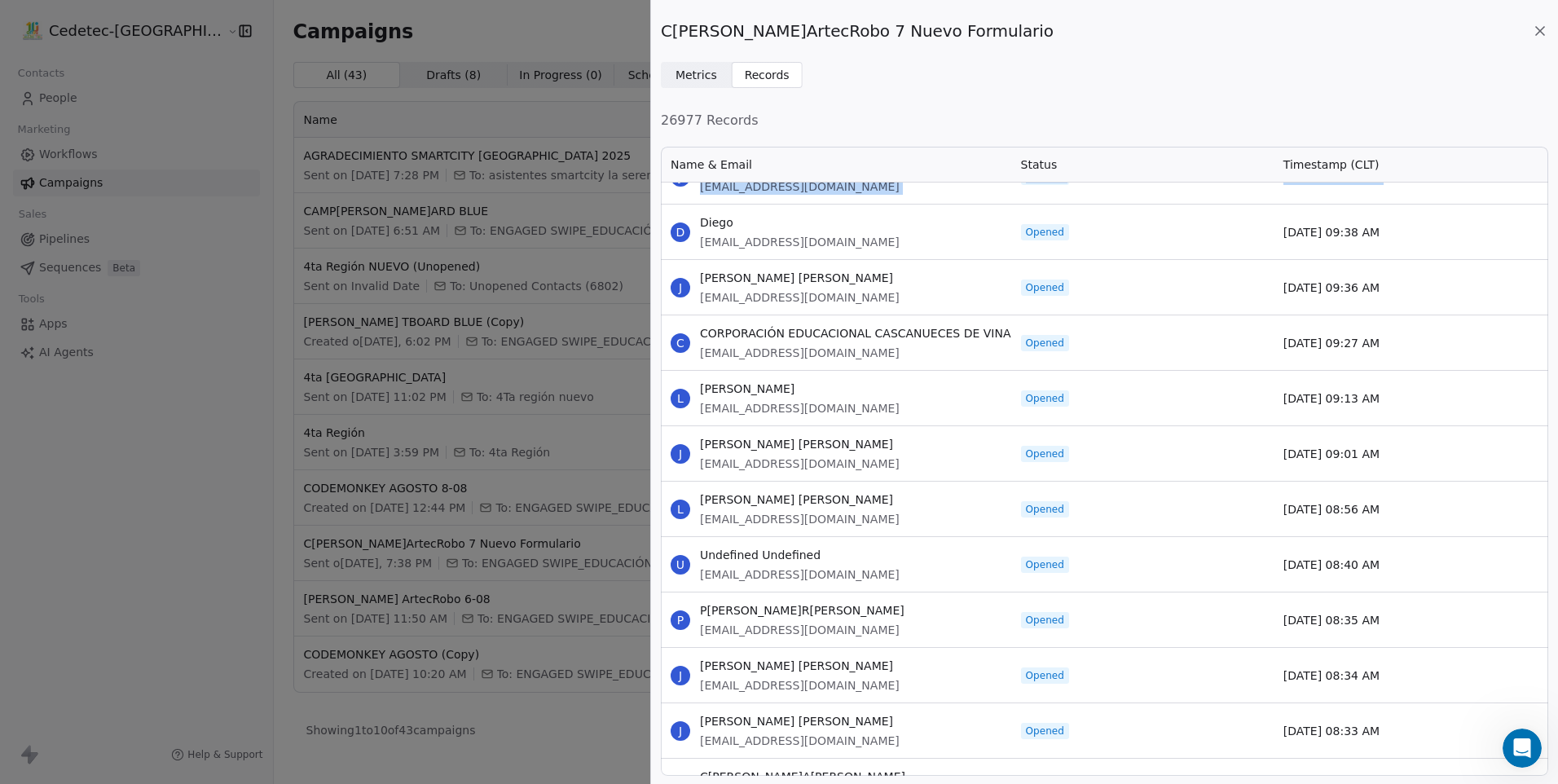
drag, startPoint x: 701, startPoint y: 303, endPoint x: 1392, endPoint y: 636, distance: 767.1
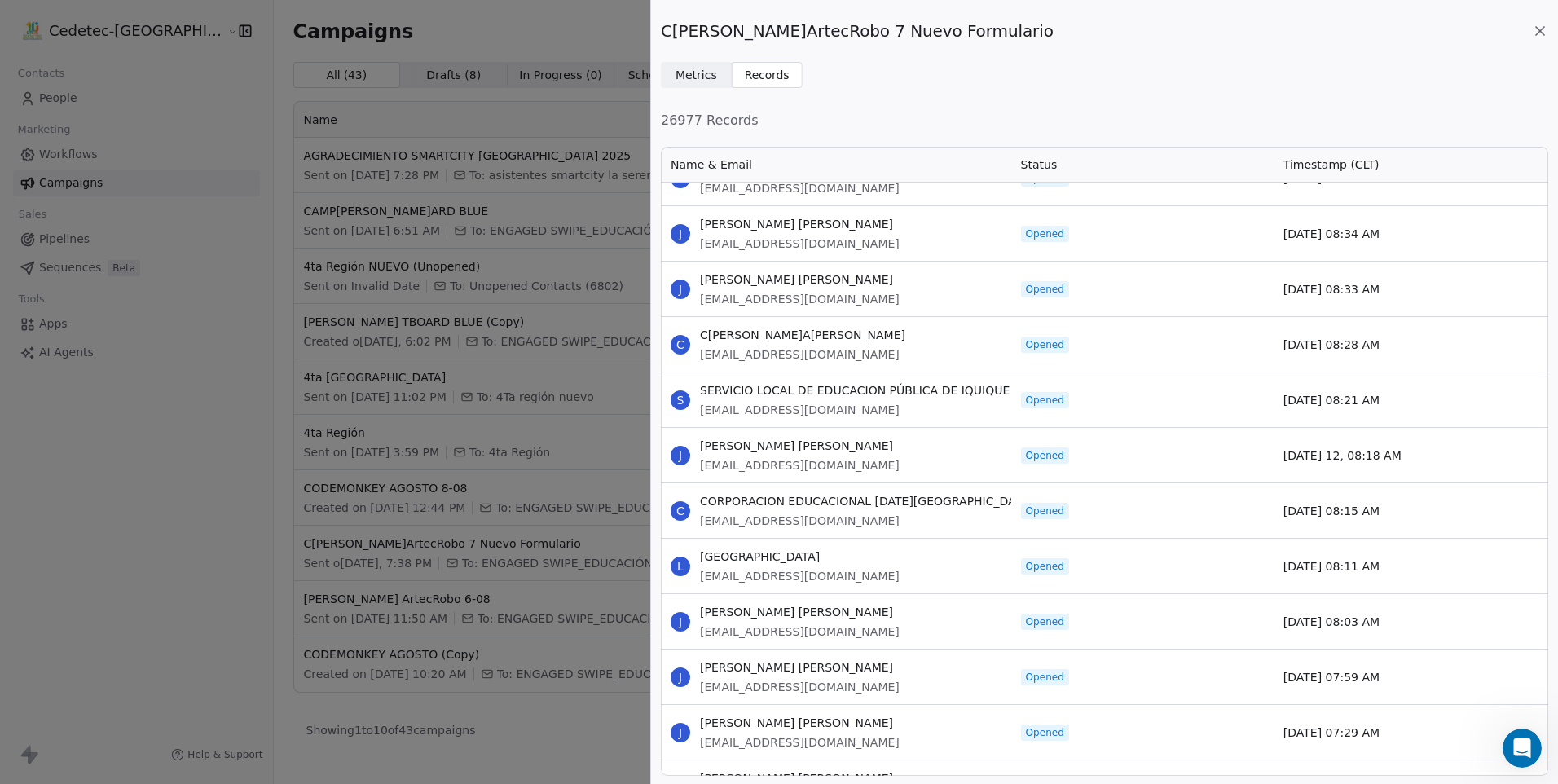
scroll to position [13434, 0]
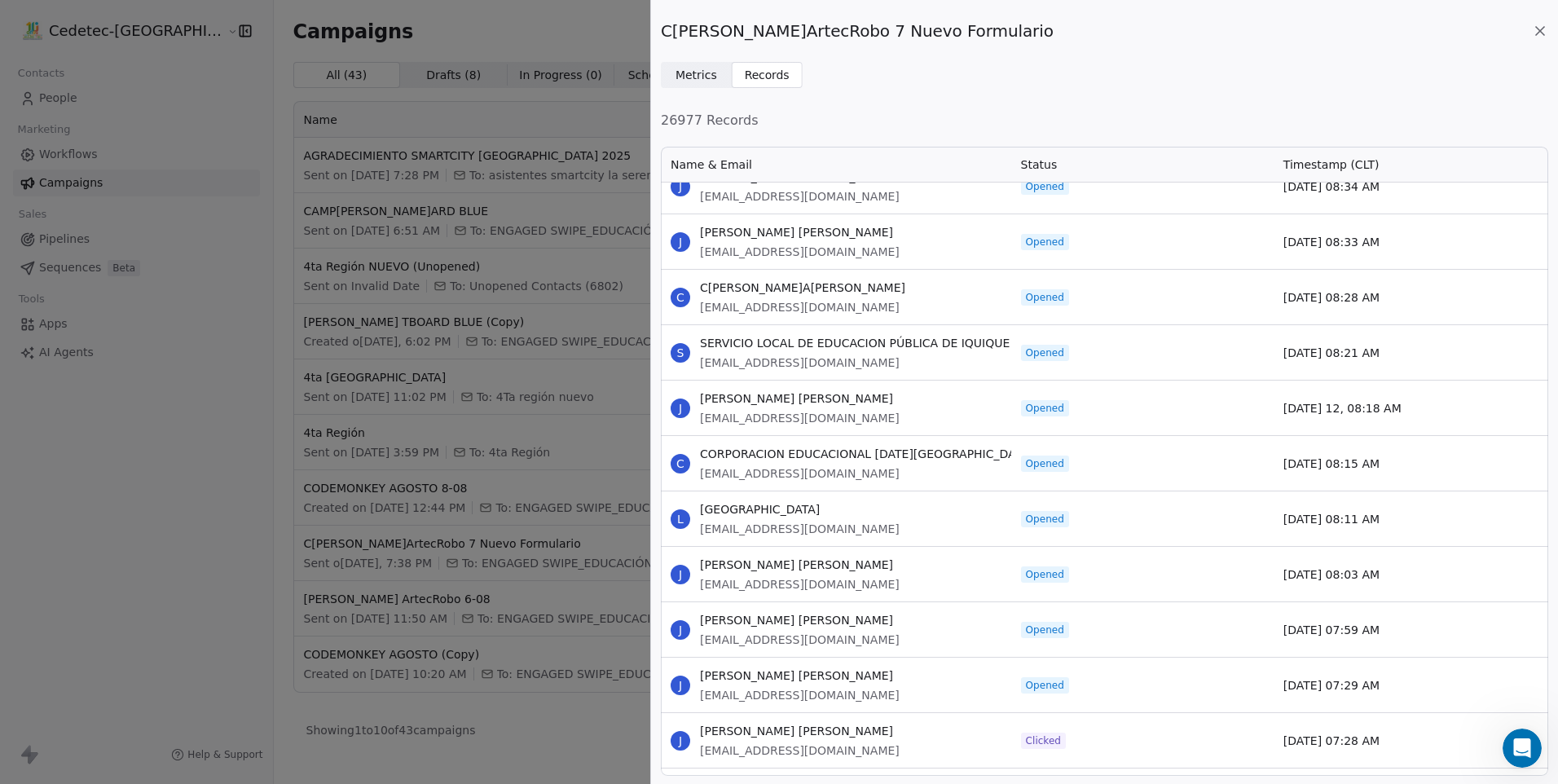
drag, startPoint x: 701, startPoint y: 284, endPoint x: 1427, endPoint y: 531, distance: 766.9
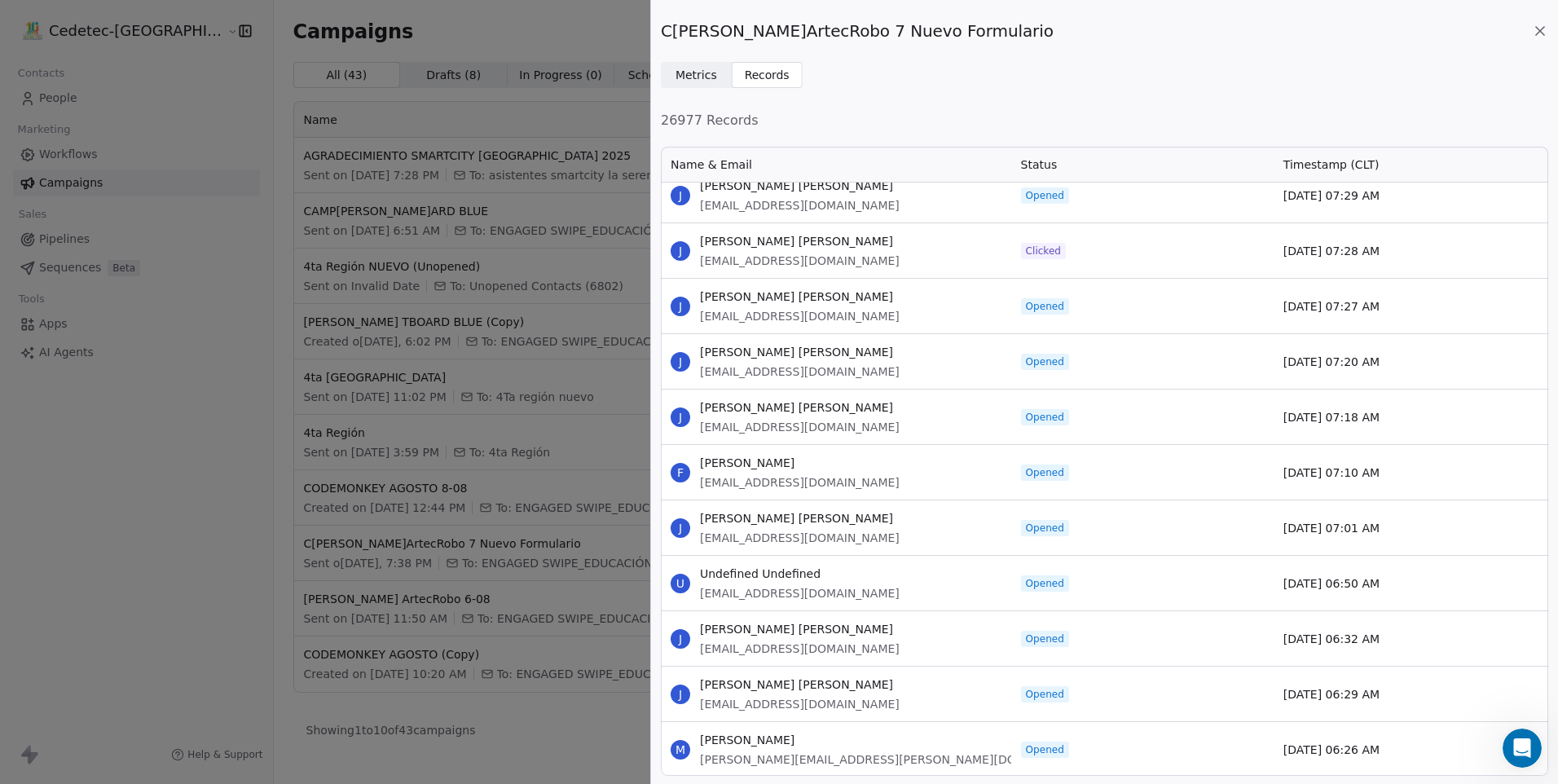
scroll to position [14005, 0]
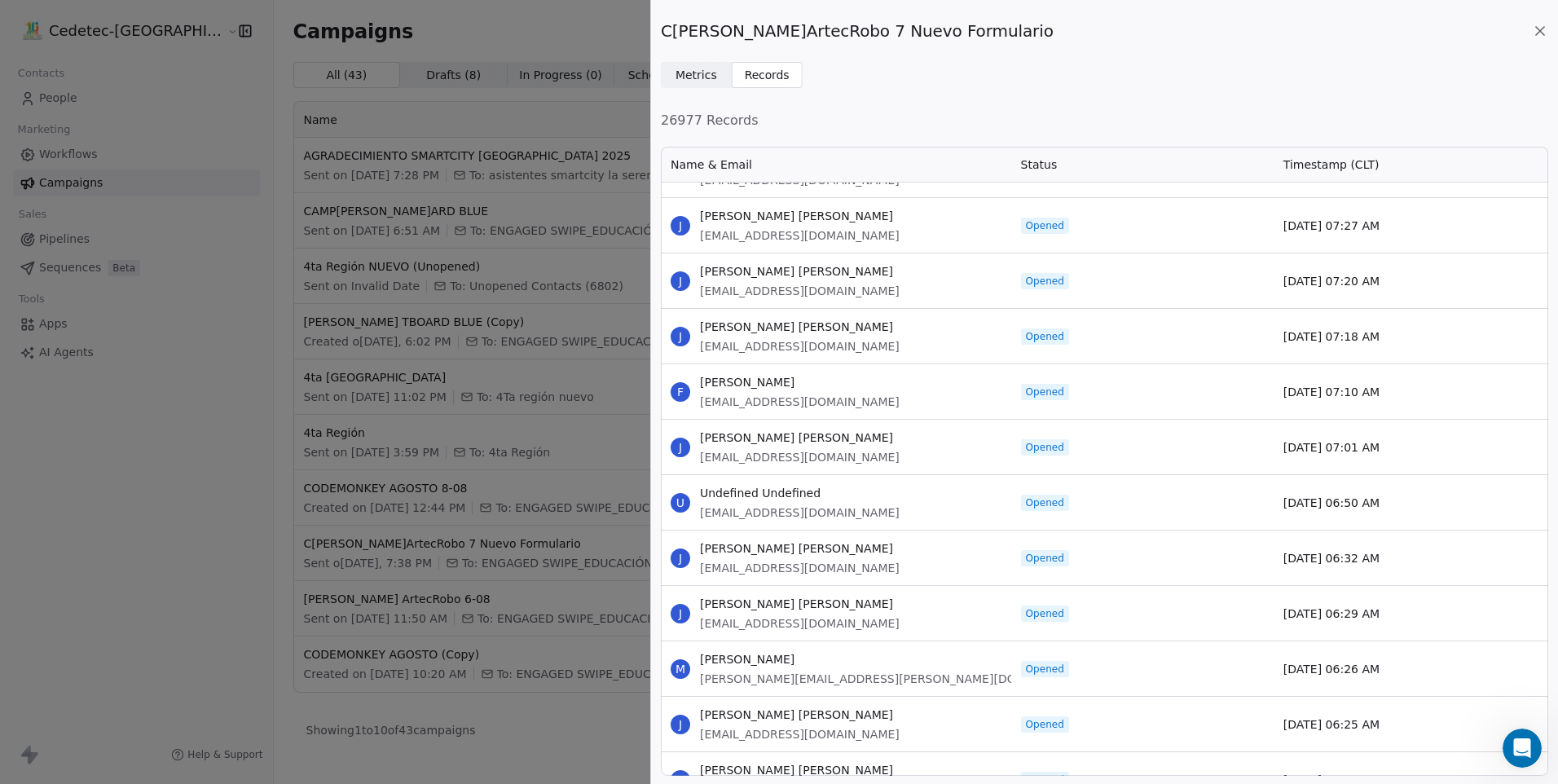
drag, startPoint x: 701, startPoint y: 271, endPoint x: 1395, endPoint y: 681, distance: 806.1
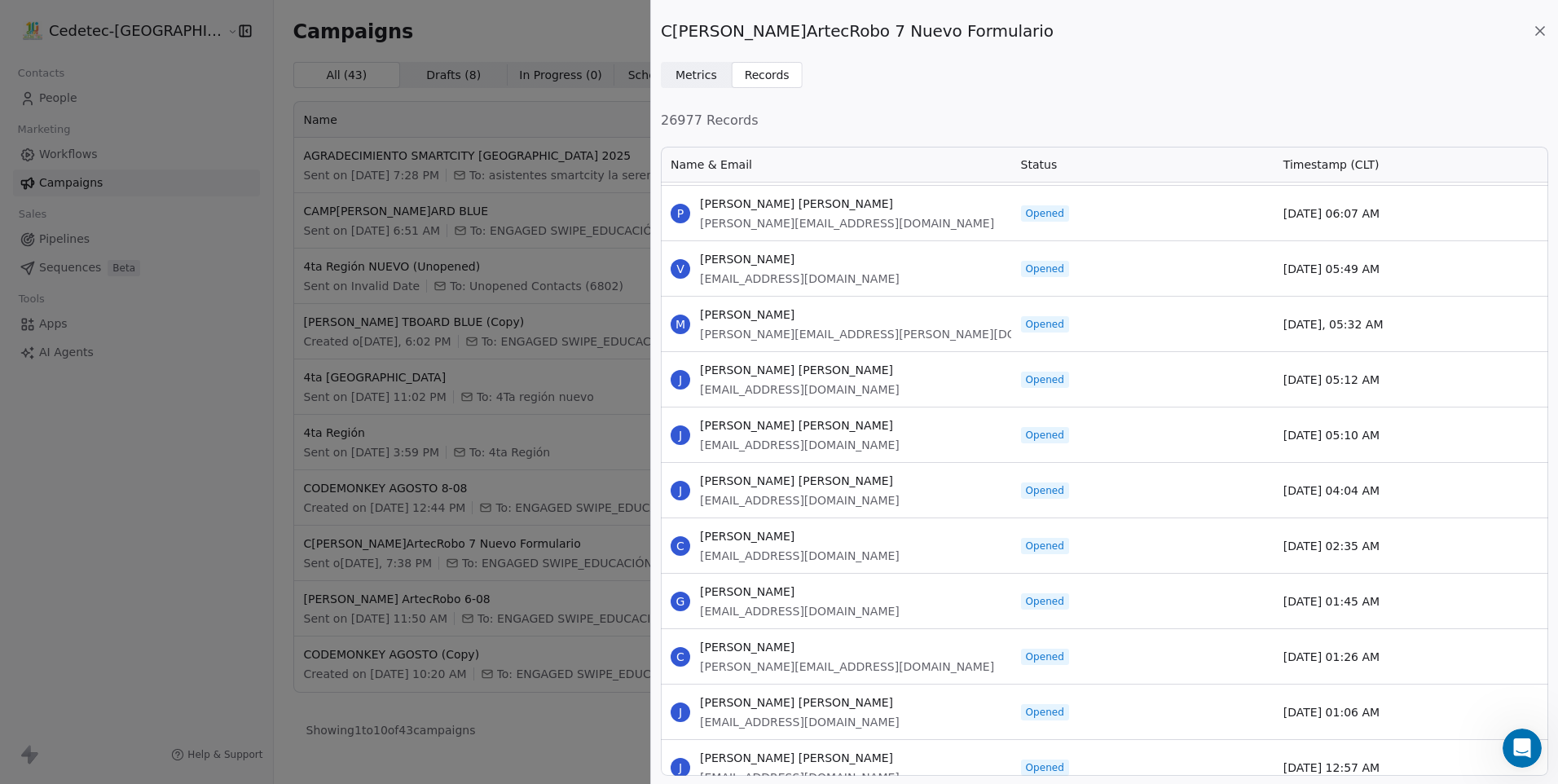
scroll to position [14575, 0]
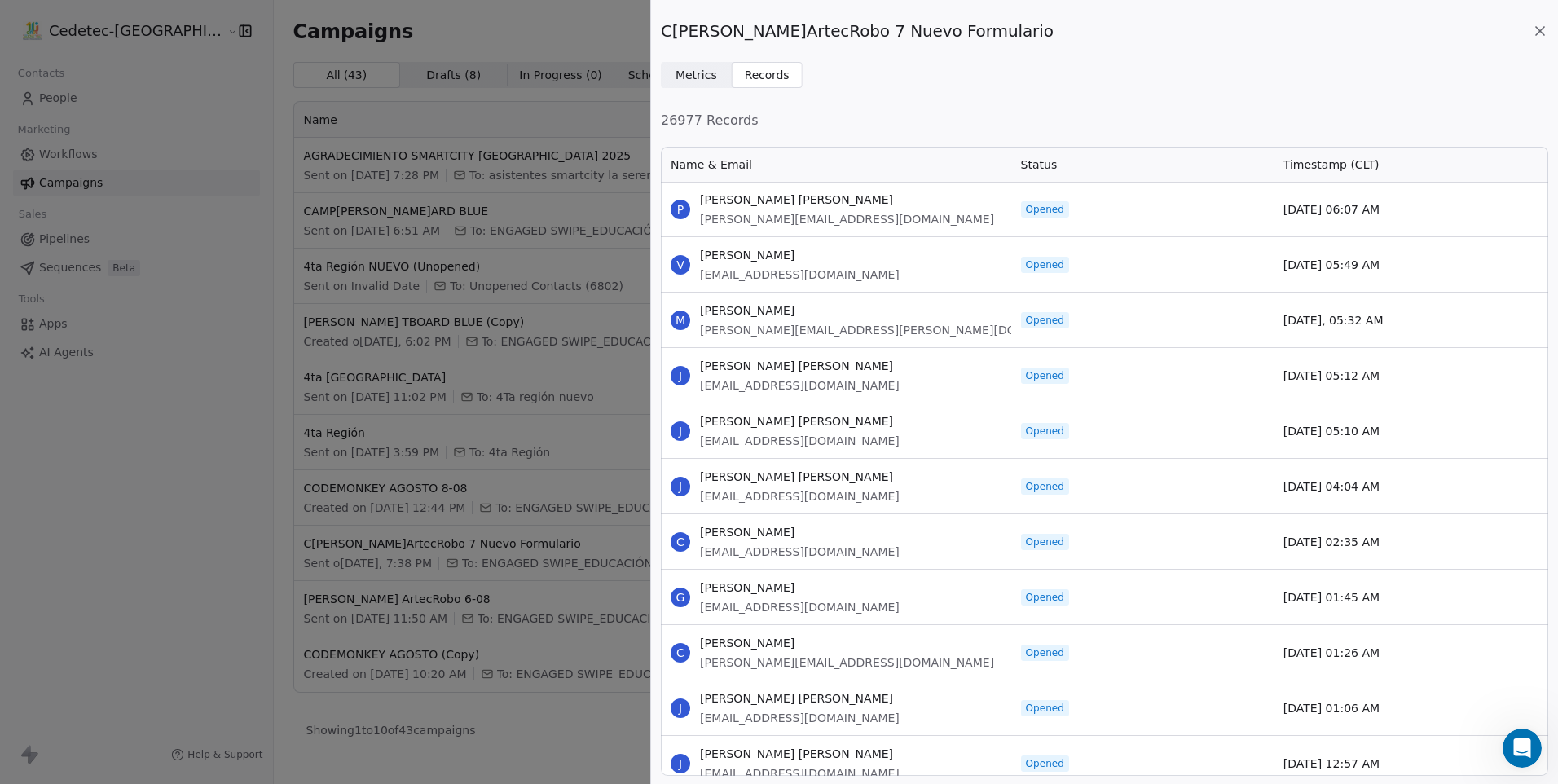
drag, startPoint x: 701, startPoint y: 278, endPoint x: 1381, endPoint y: 713, distance: 807.2
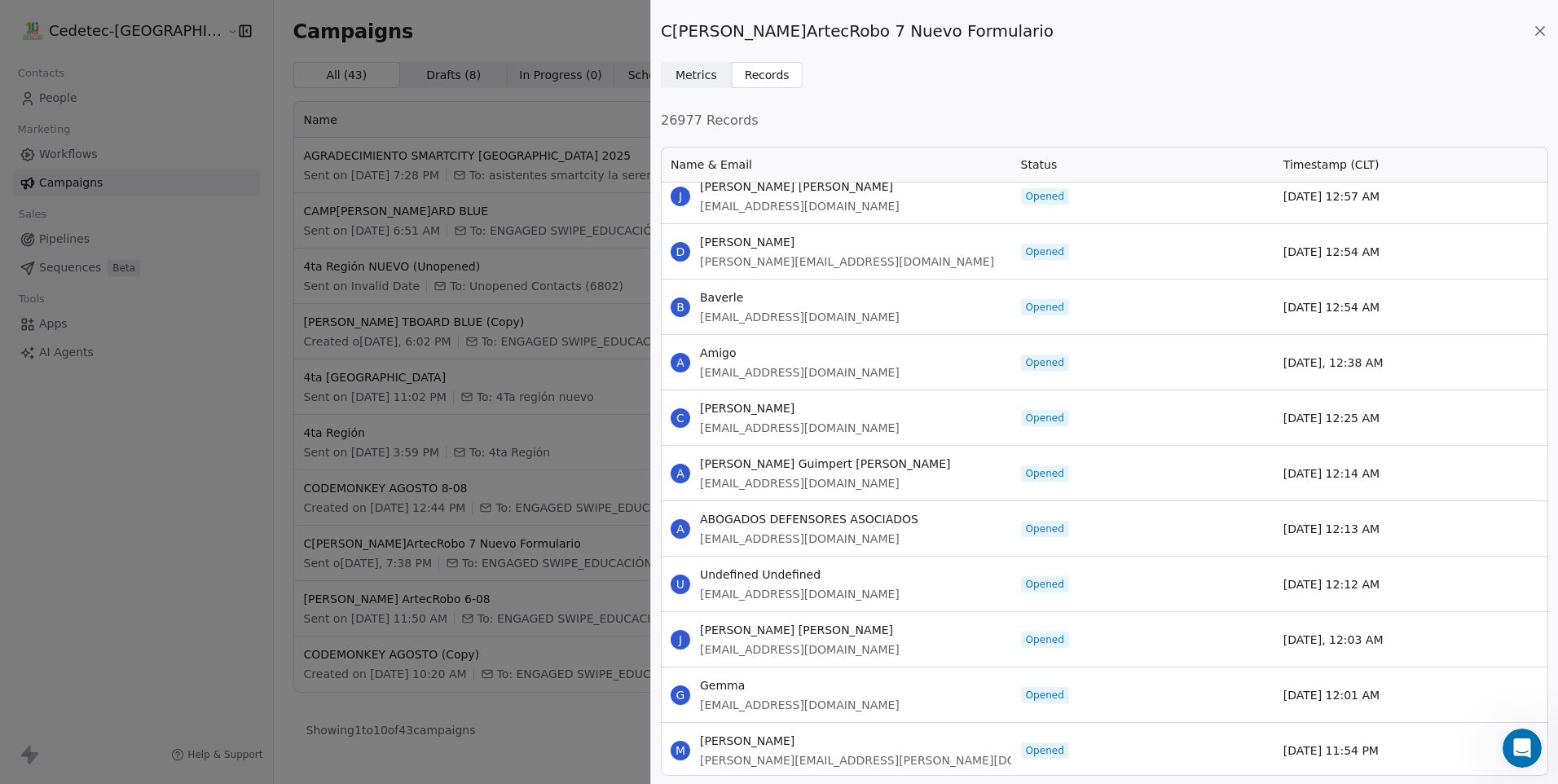
scroll to position [15145, 0]
drag, startPoint x: 701, startPoint y: 240, endPoint x: 1396, endPoint y: 739, distance: 855.6
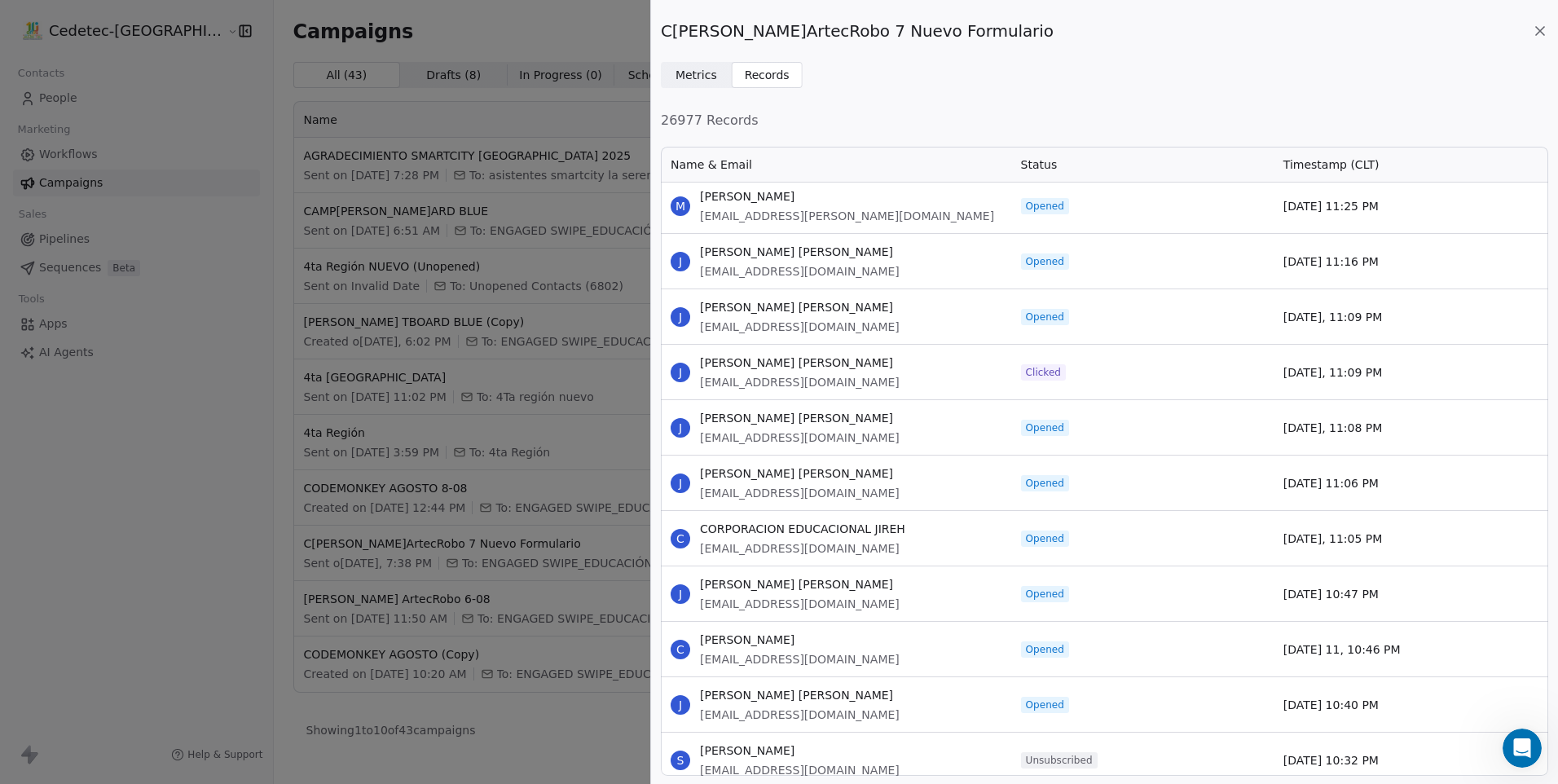
scroll to position [15796, 0]
drag, startPoint x: 701, startPoint y: 195, endPoint x: 1375, endPoint y: 222, distance: 674.5
click at [1376, 222] on div "M [PERSON_NAME] EchevarrÃ­a [PERSON_NAME][EMAIL_ADDRESS][PERSON_NAME][DOMAIN_NA…" at bounding box center [1105, 206] width 887 height 55
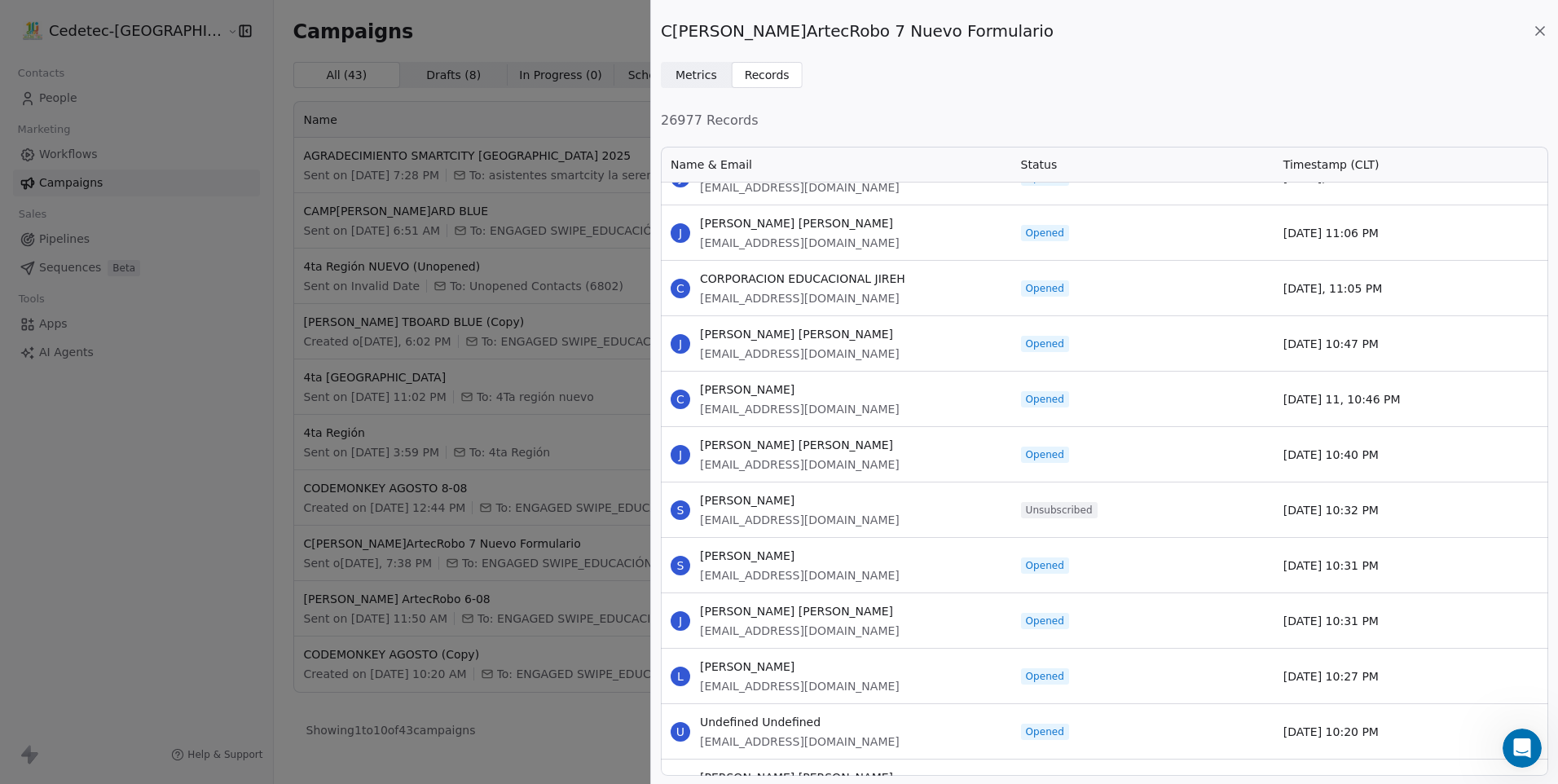
scroll to position [16123, 0]
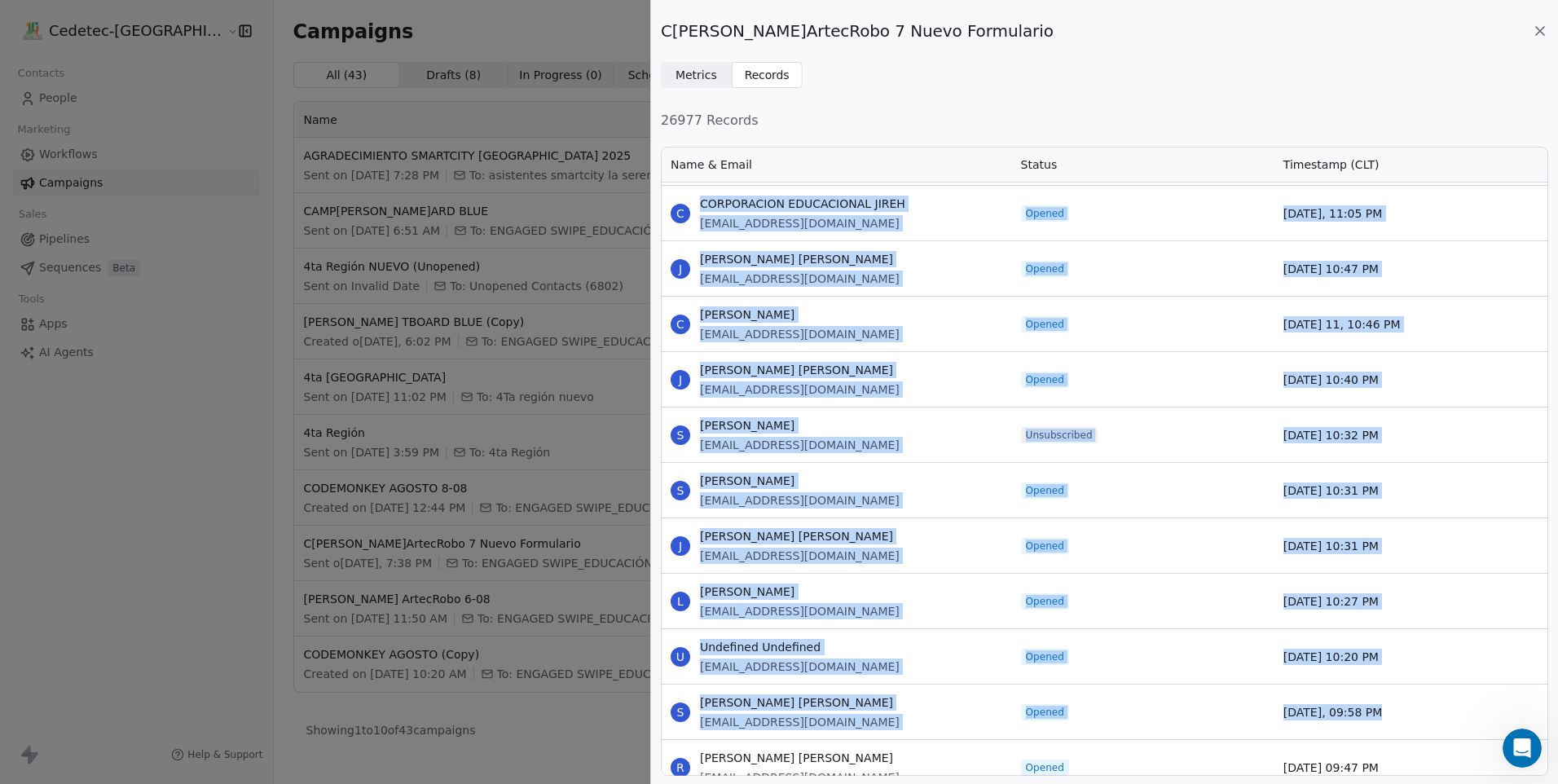
drag, startPoint x: 701, startPoint y: 202, endPoint x: 1400, endPoint y: 713, distance: 865.9
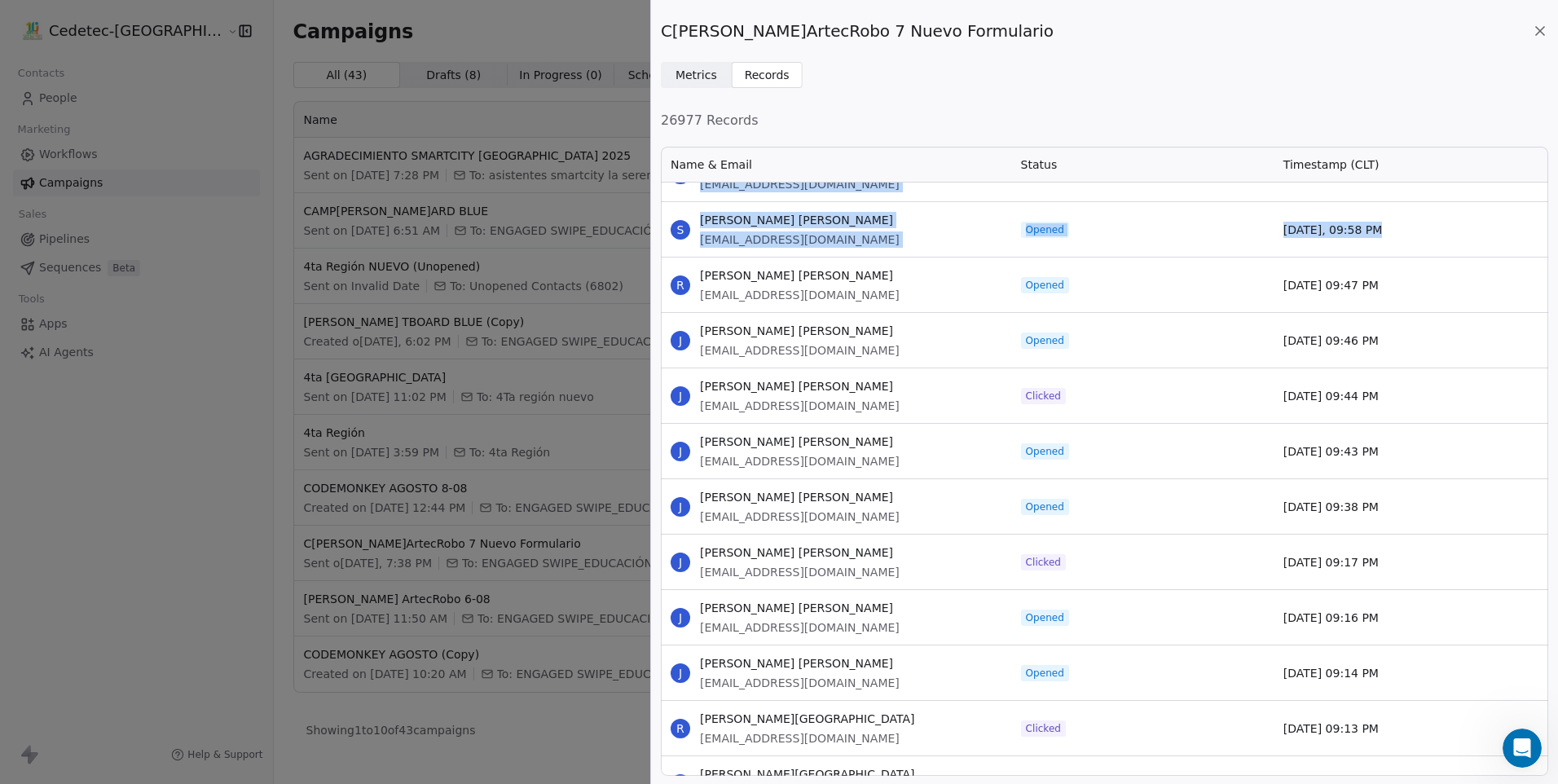
scroll to position [16612, 0]
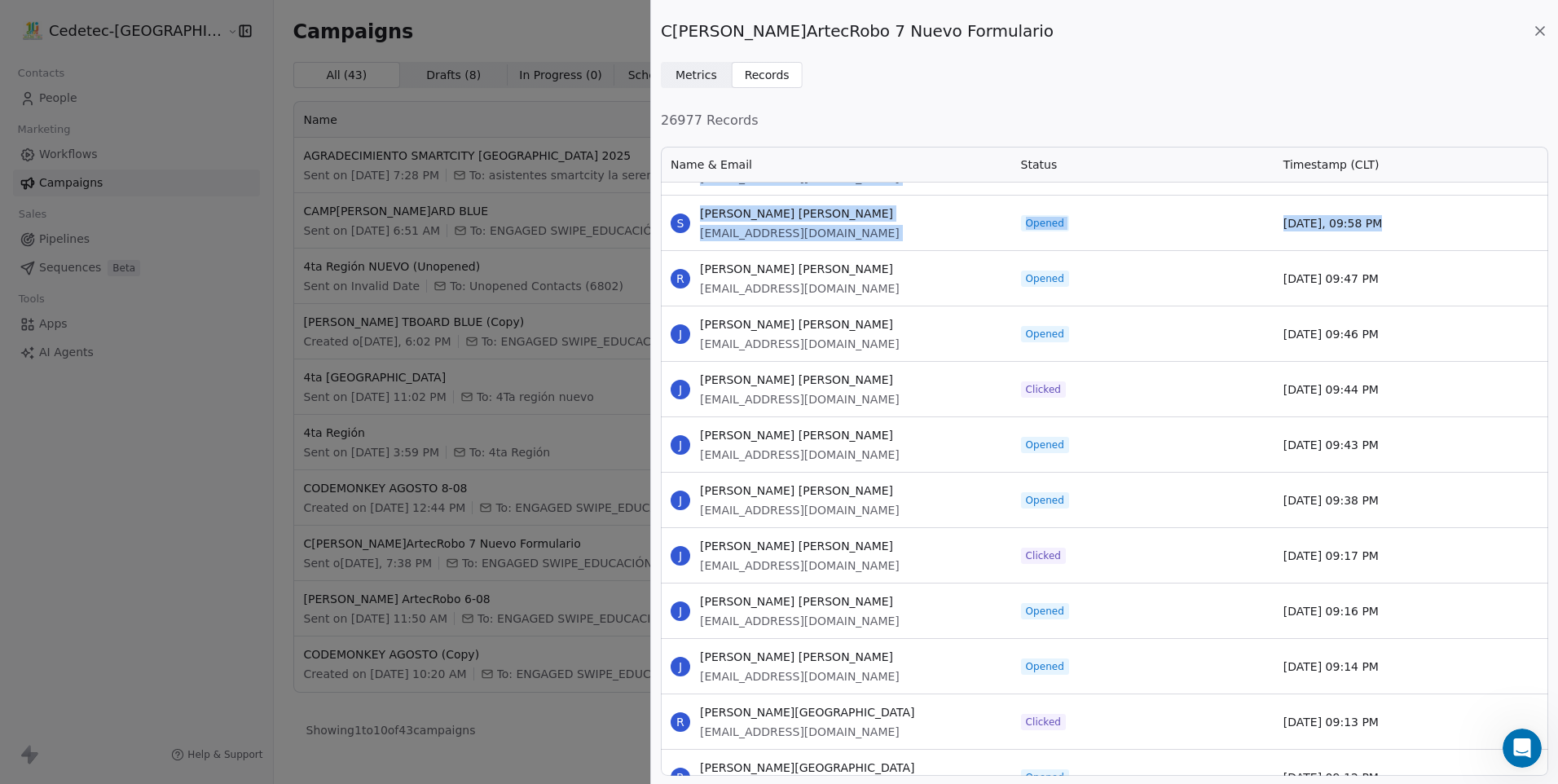
drag, startPoint x: 701, startPoint y: 266, endPoint x: 1405, endPoint y: 288, distance: 704.3
click at [1405, 288] on div "R [PERSON_NAME] [PERSON_NAME] [EMAIL_ADDRESS][DOMAIN_NAME] Opened [DATE] 09:47 …" at bounding box center [1105, 277] width 887 height 55
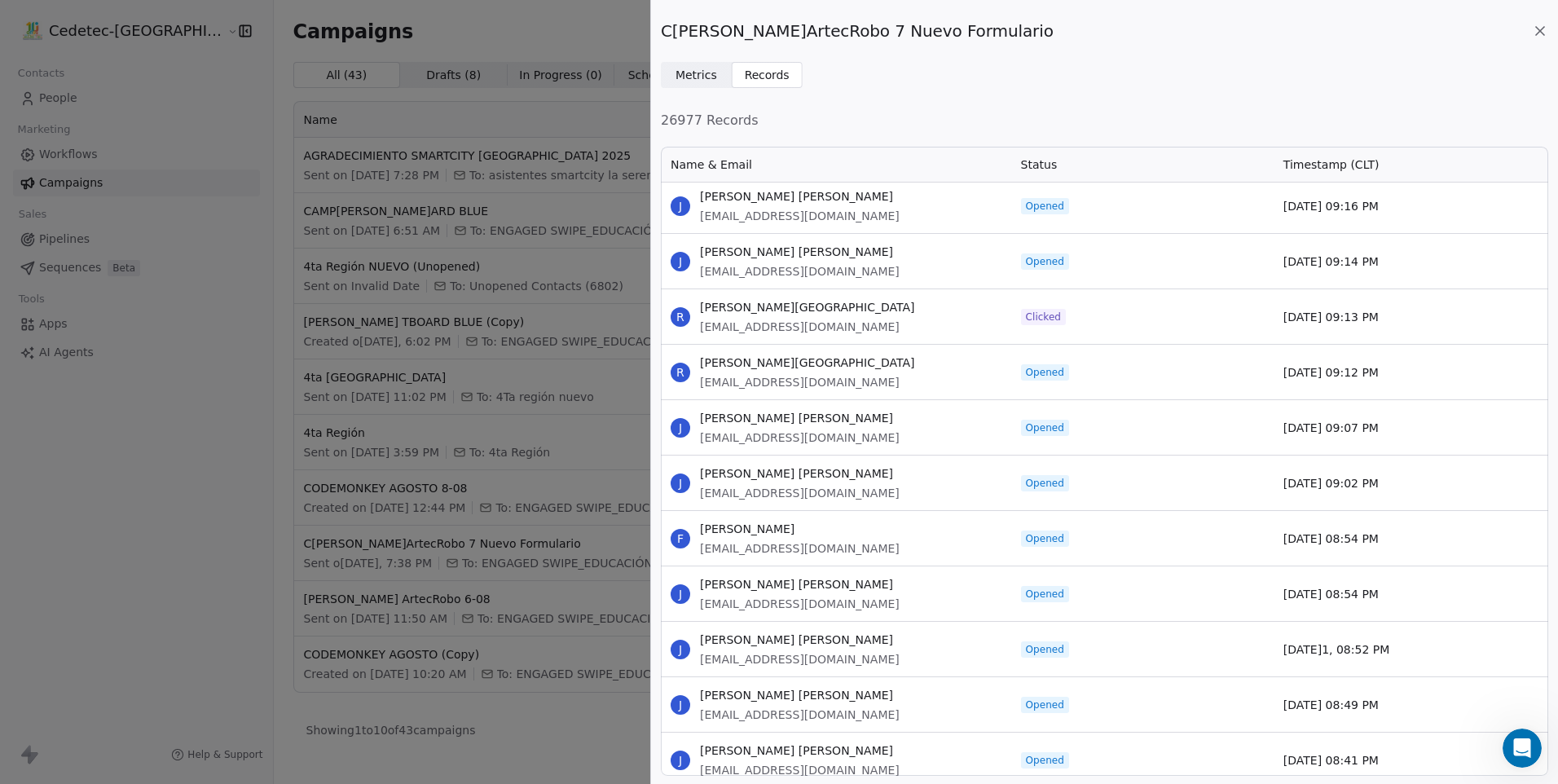
scroll to position [17019, 0]
drag, startPoint x: 701, startPoint y: 305, endPoint x: 1396, endPoint y: 330, distance: 695.4
click at [1396, 330] on div "R [PERSON_NAME] PLAZA [EMAIL_ADDRESS][DOMAIN_NAME] Clicked [DATE] 09:13 PM" at bounding box center [1105, 313] width 887 height 55
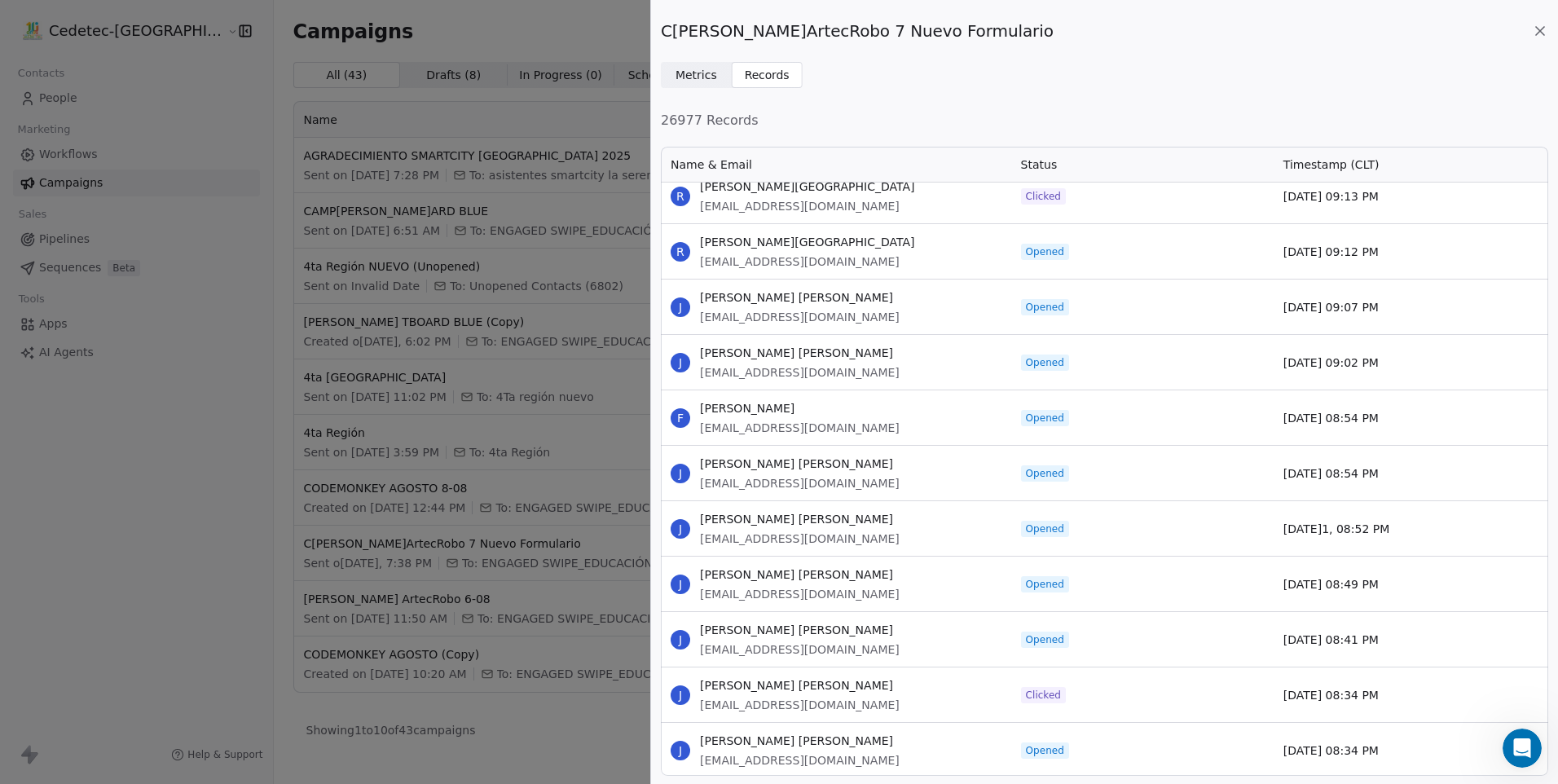
scroll to position [17181, 0]
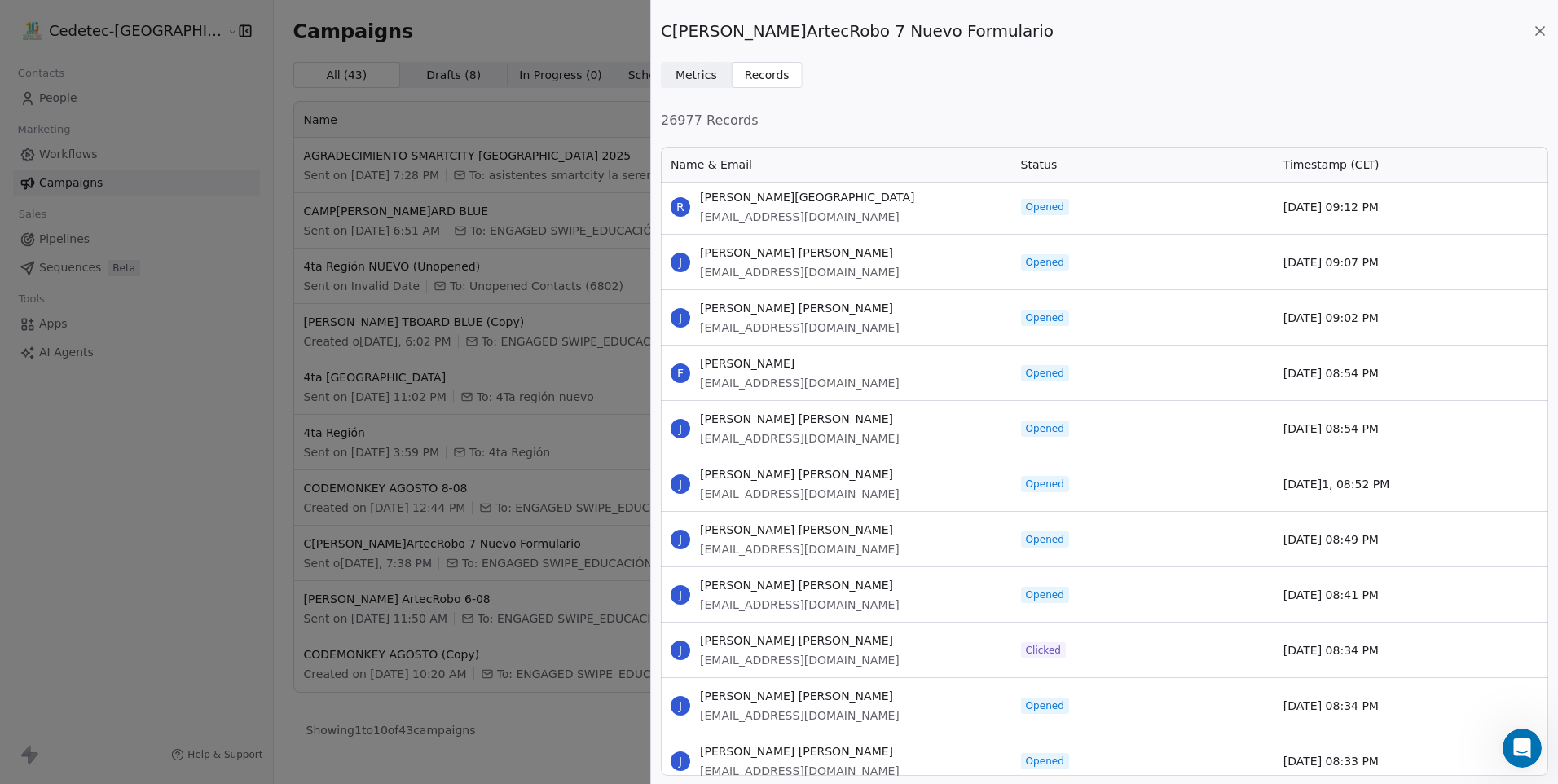
drag, startPoint x: 702, startPoint y: 361, endPoint x: 1398, endPoint y: 382, distance: 696.3
click at [1398, 382] on div "F [PERSON_NAME] [PERSON_NAME][EMAIL_ADDRESS][DOMAIN_NAME] Opened [DATE] 08:54 PM" at bounding box center [1105, 372] width 887 height 55
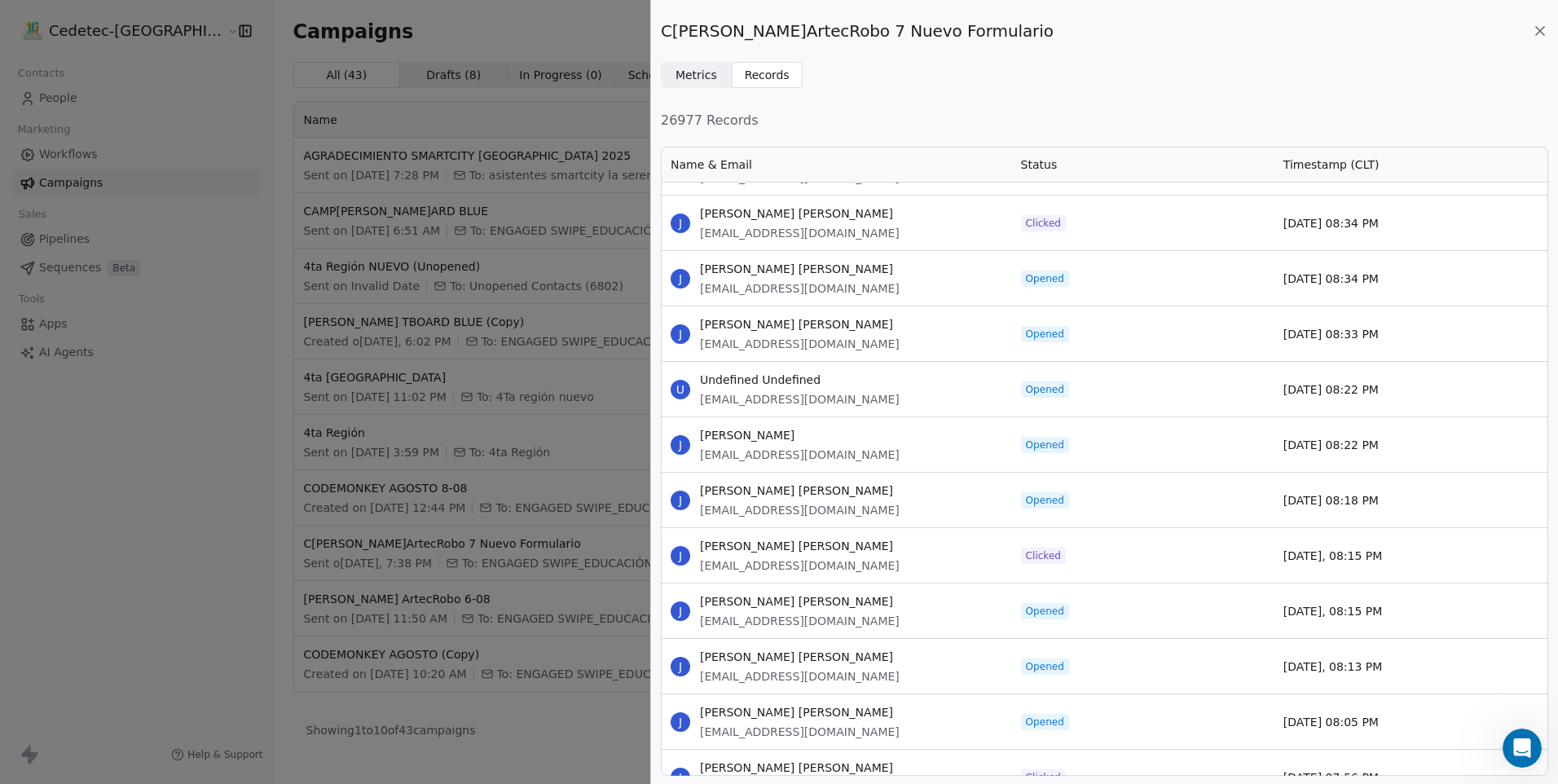
scroll to position [17670, 0]
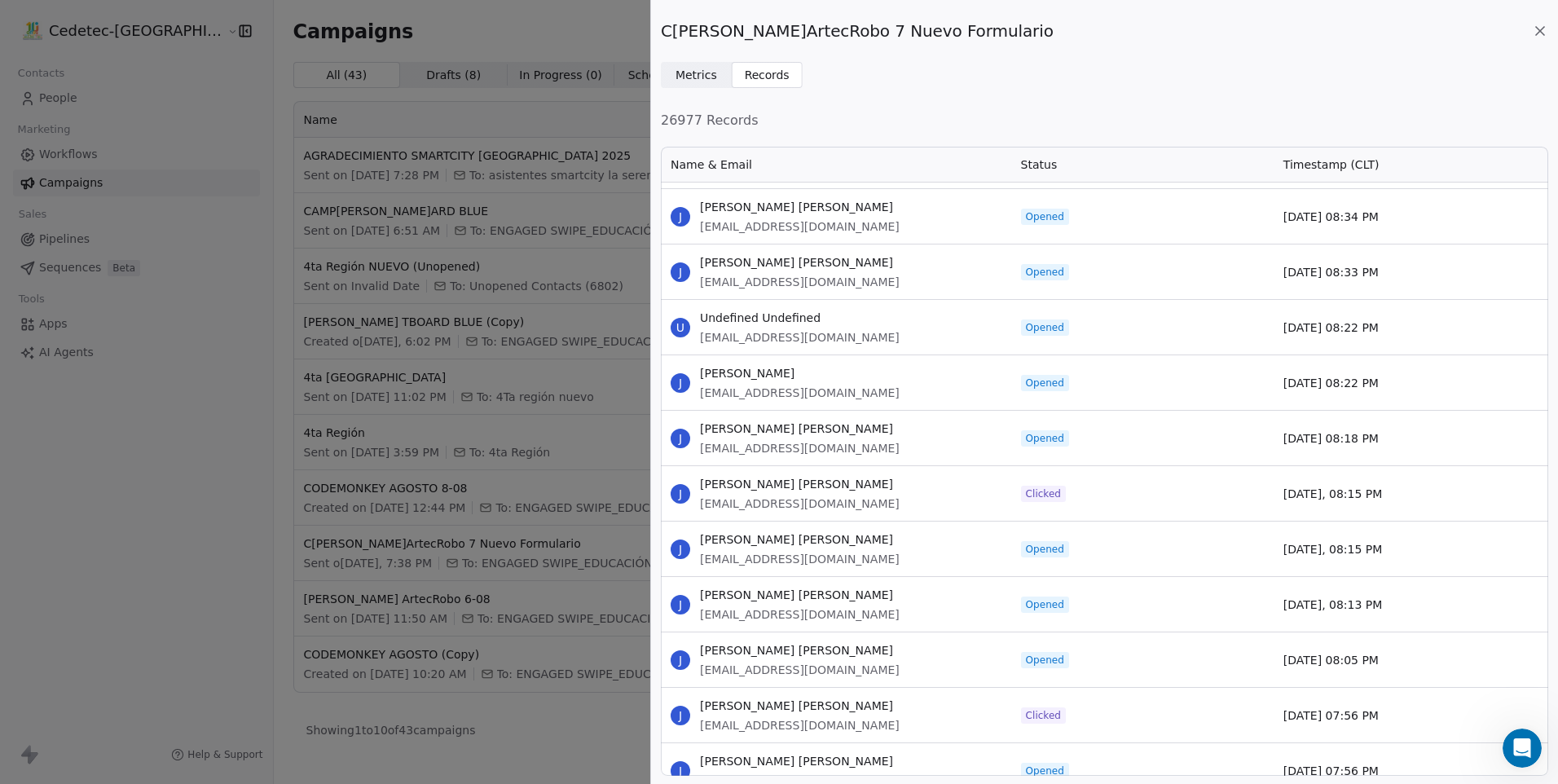
drag, startPoint x: 701, startPoint y: 317, endPoint x: 1418, endPoint y: 391, distance: 720.8
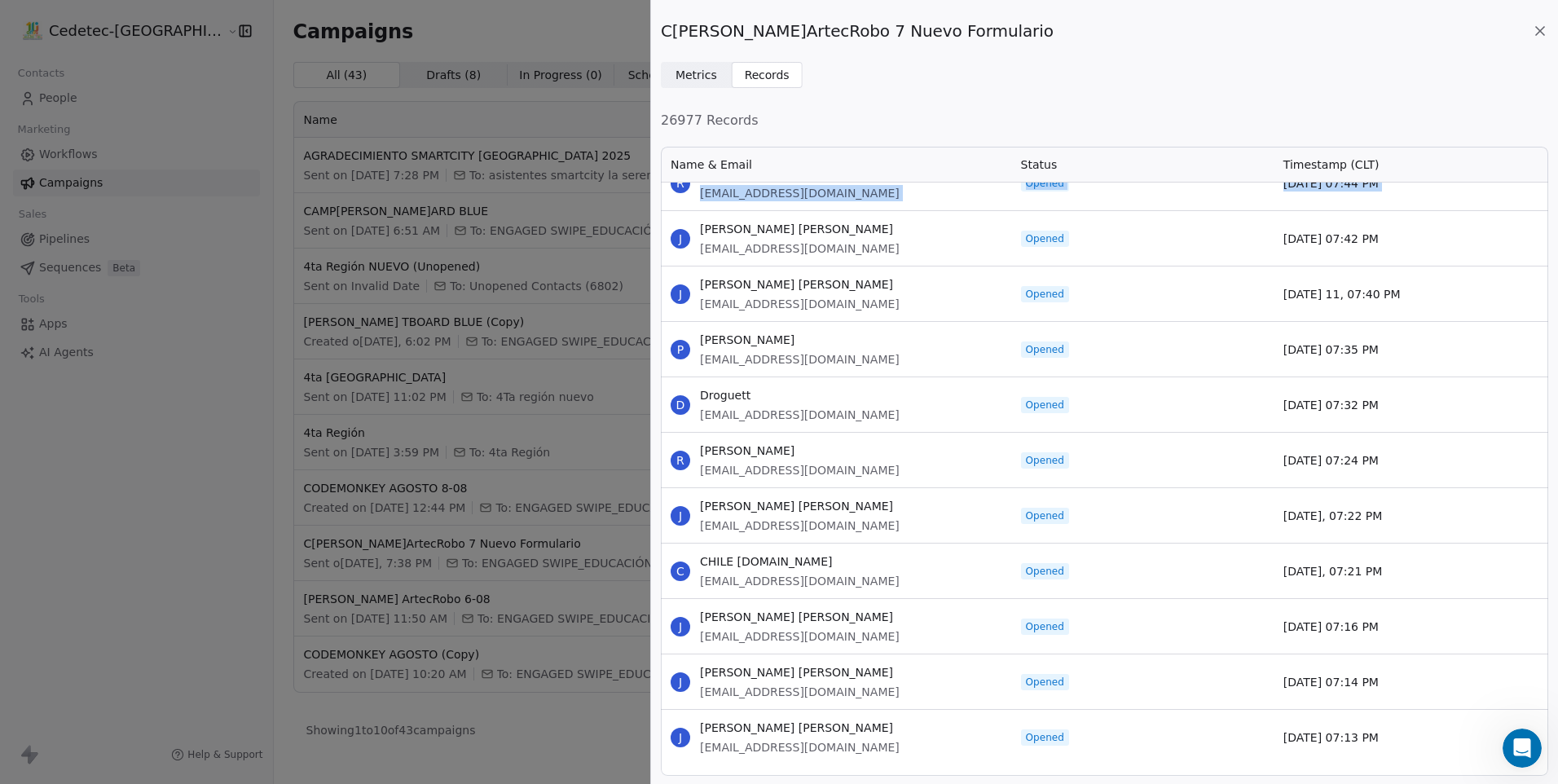
scroll to position [18486, 0]
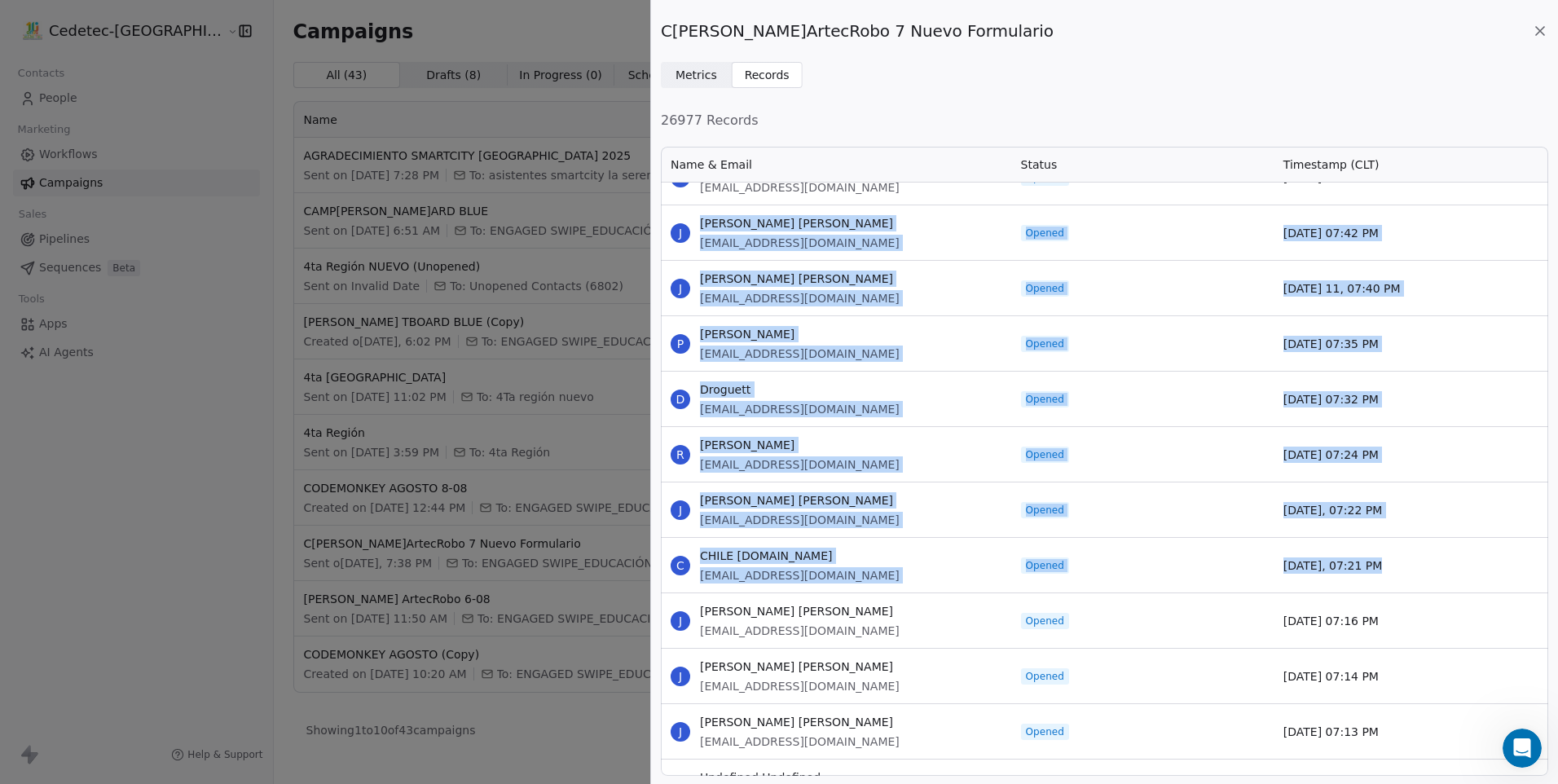
drag, startPoint x: 701, startPoint y: 409, endPoint x: 1411, endPoint y: 577, distance: 729.6
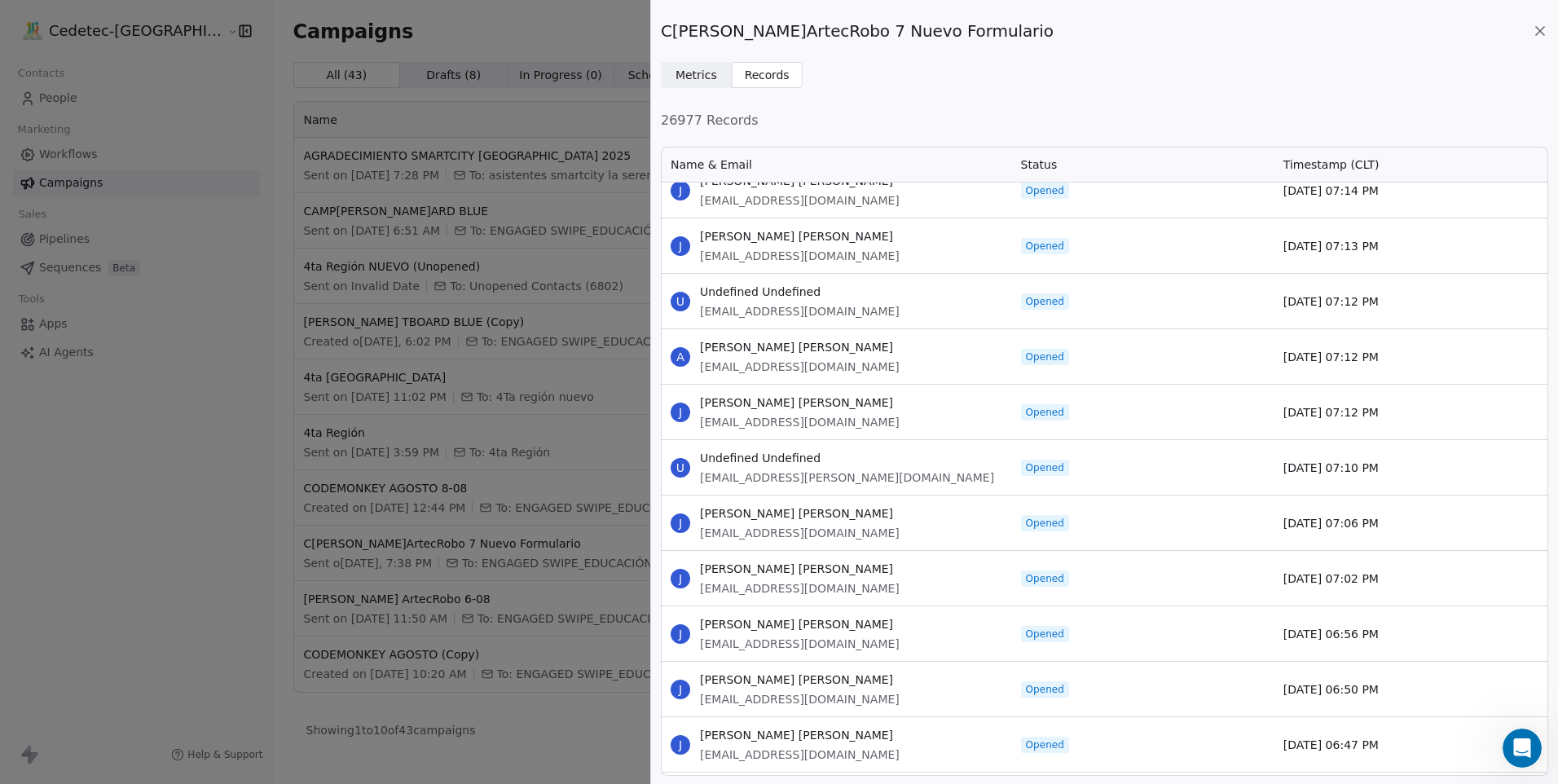
scroll to position [18975, 0]
drag, startPoint x: 701, startPoint y: 288, endPoint x: 1392, endPoint y: 484, distance: 718.3
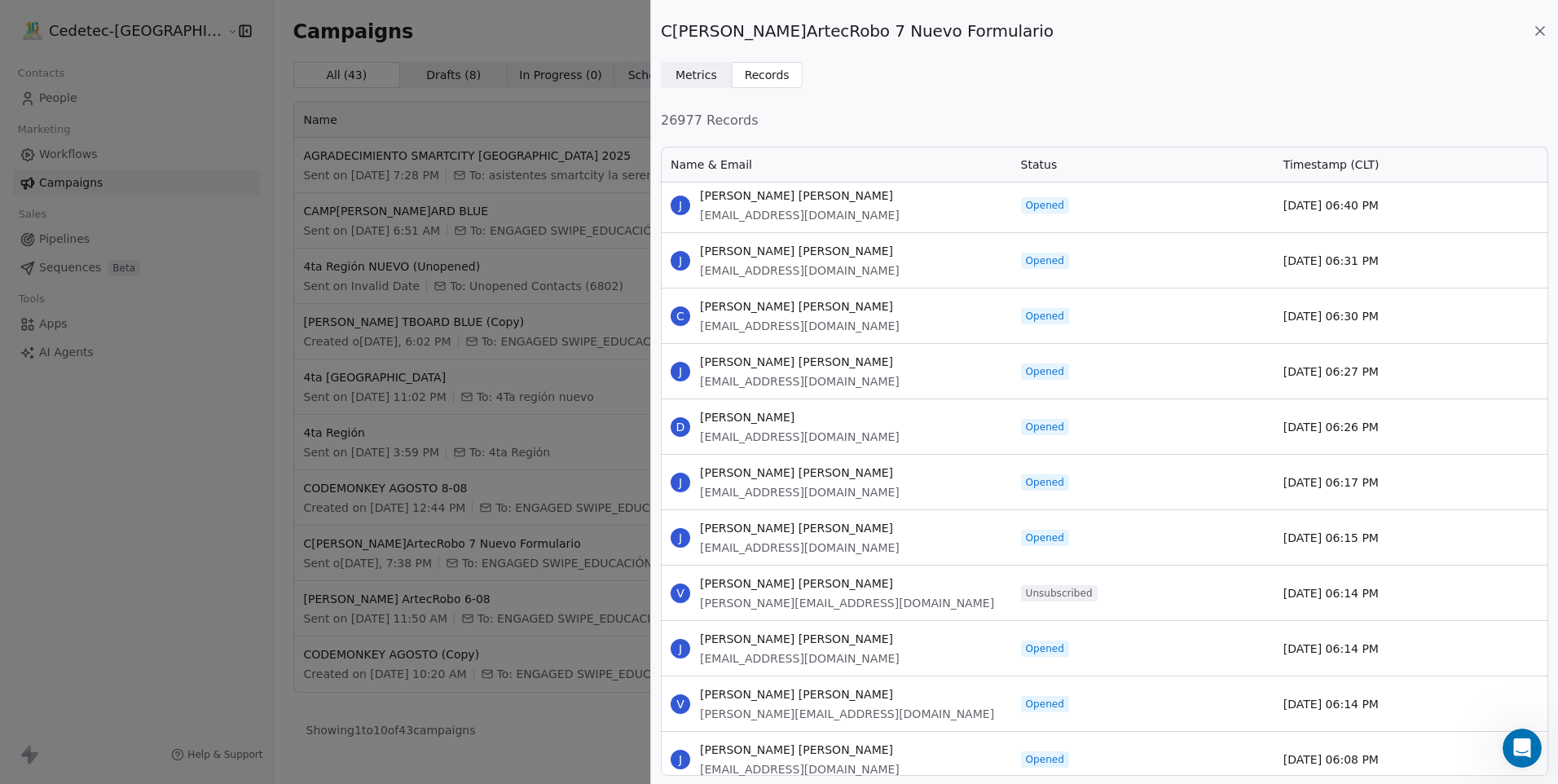
scroll to position [19626, 0]
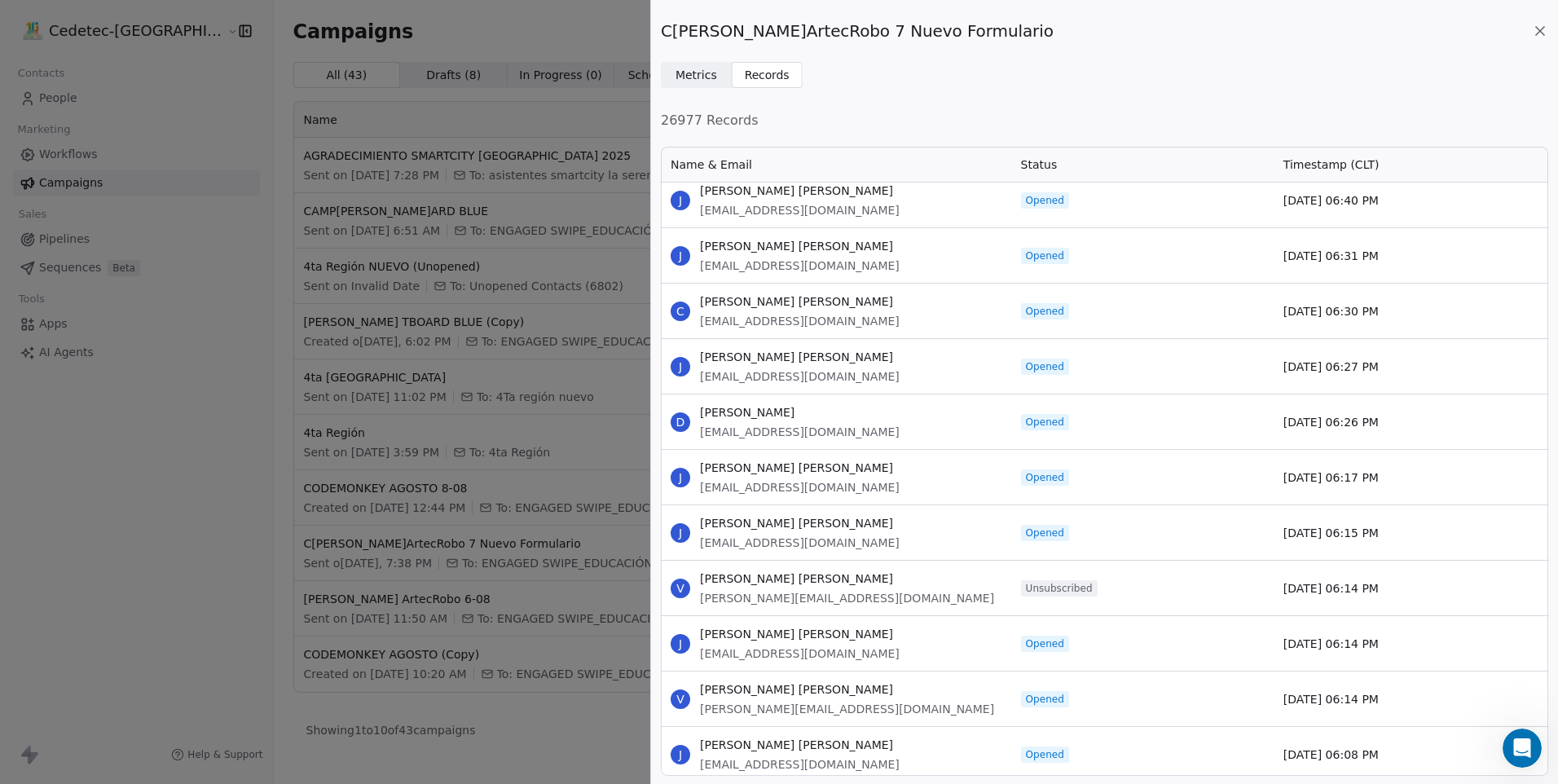
drag, startPoint x: 701, startPoint y: 300, endPoint x: 1406, endPoint y: 685, distance: 803.3
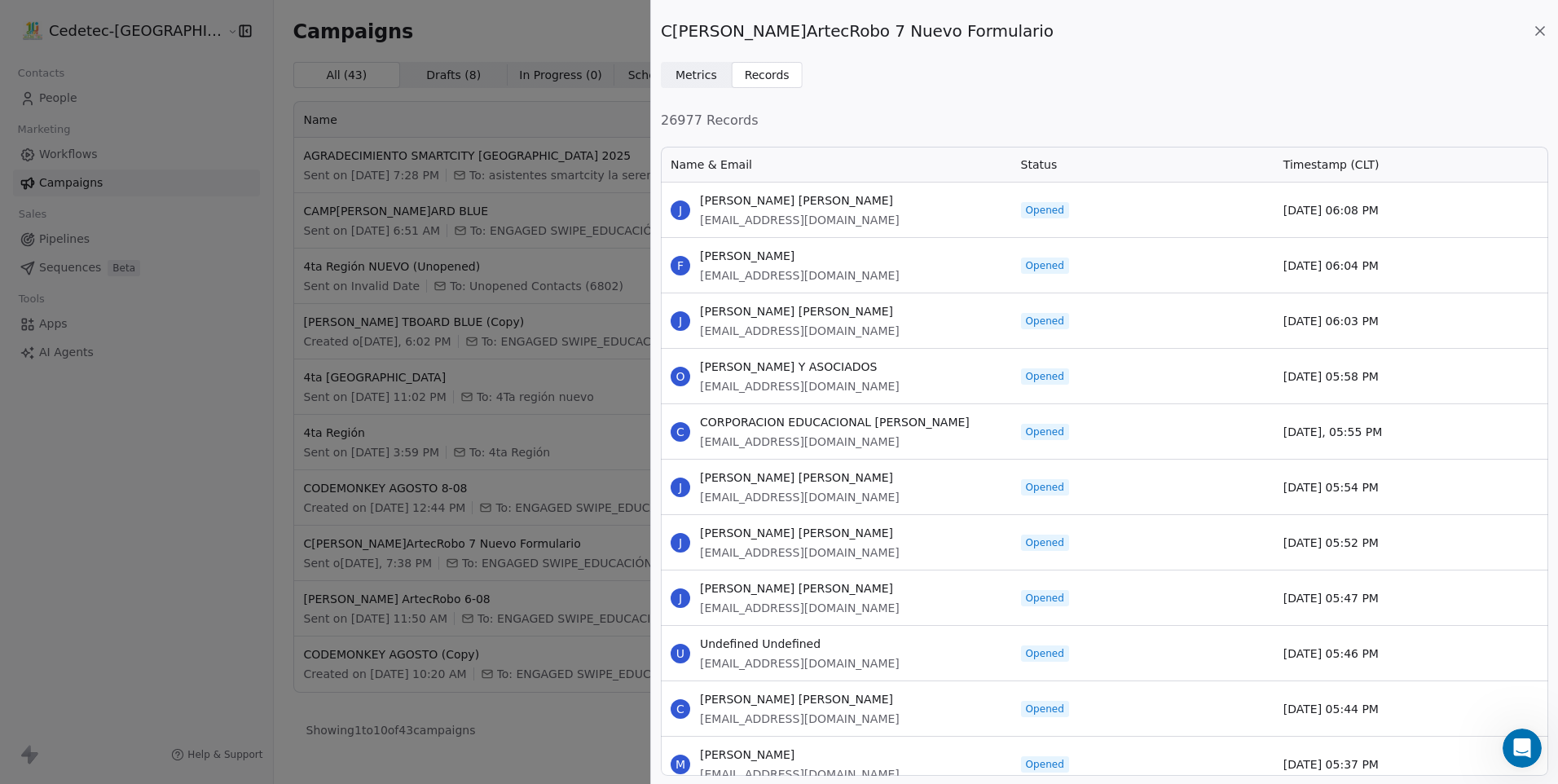
scroll to position [20197, 0]
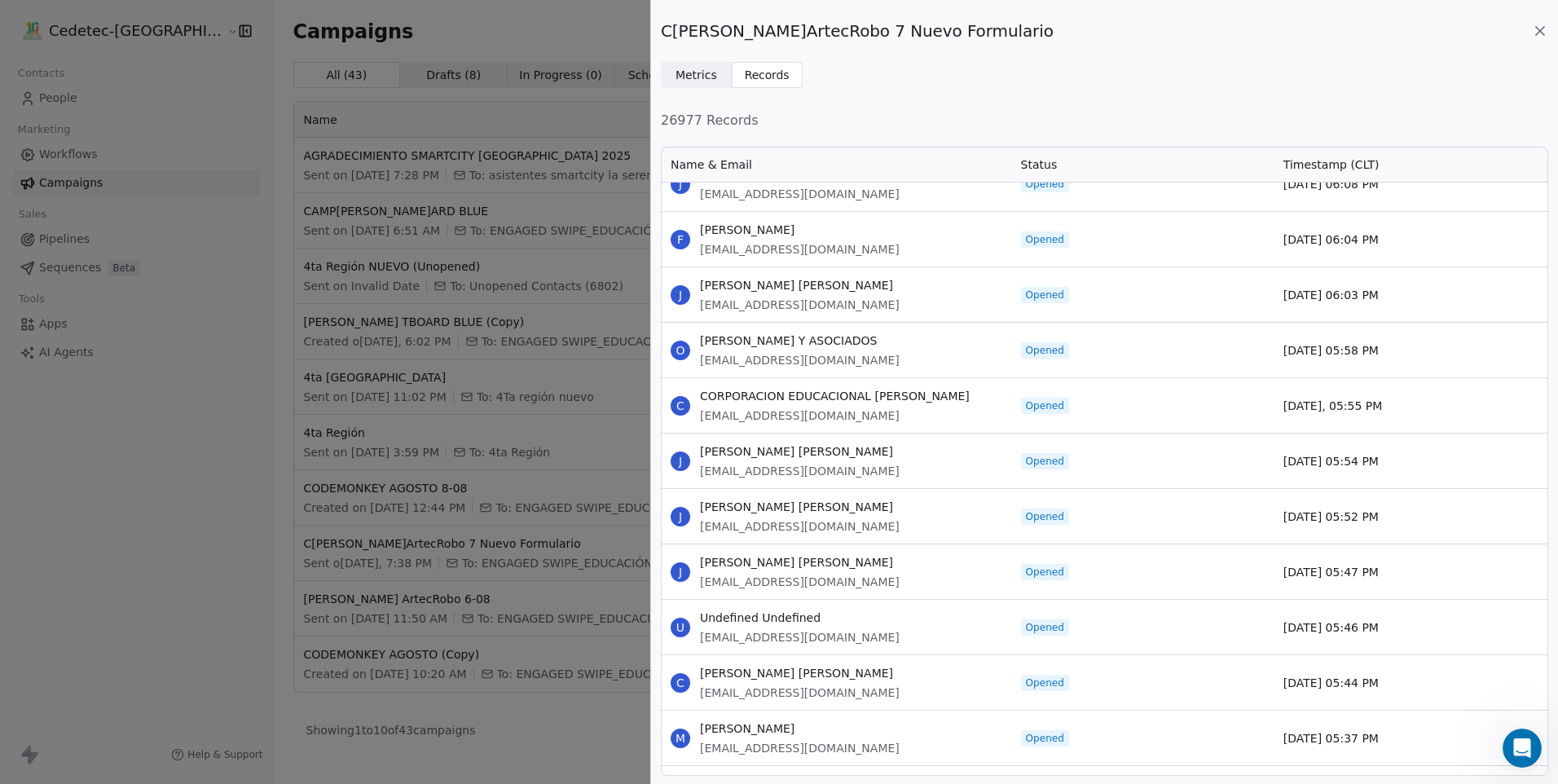
drag, startPoint x: 701, startPoint y: 227, endPoint x: 1409, endPoint y: 724, distance: 865.0
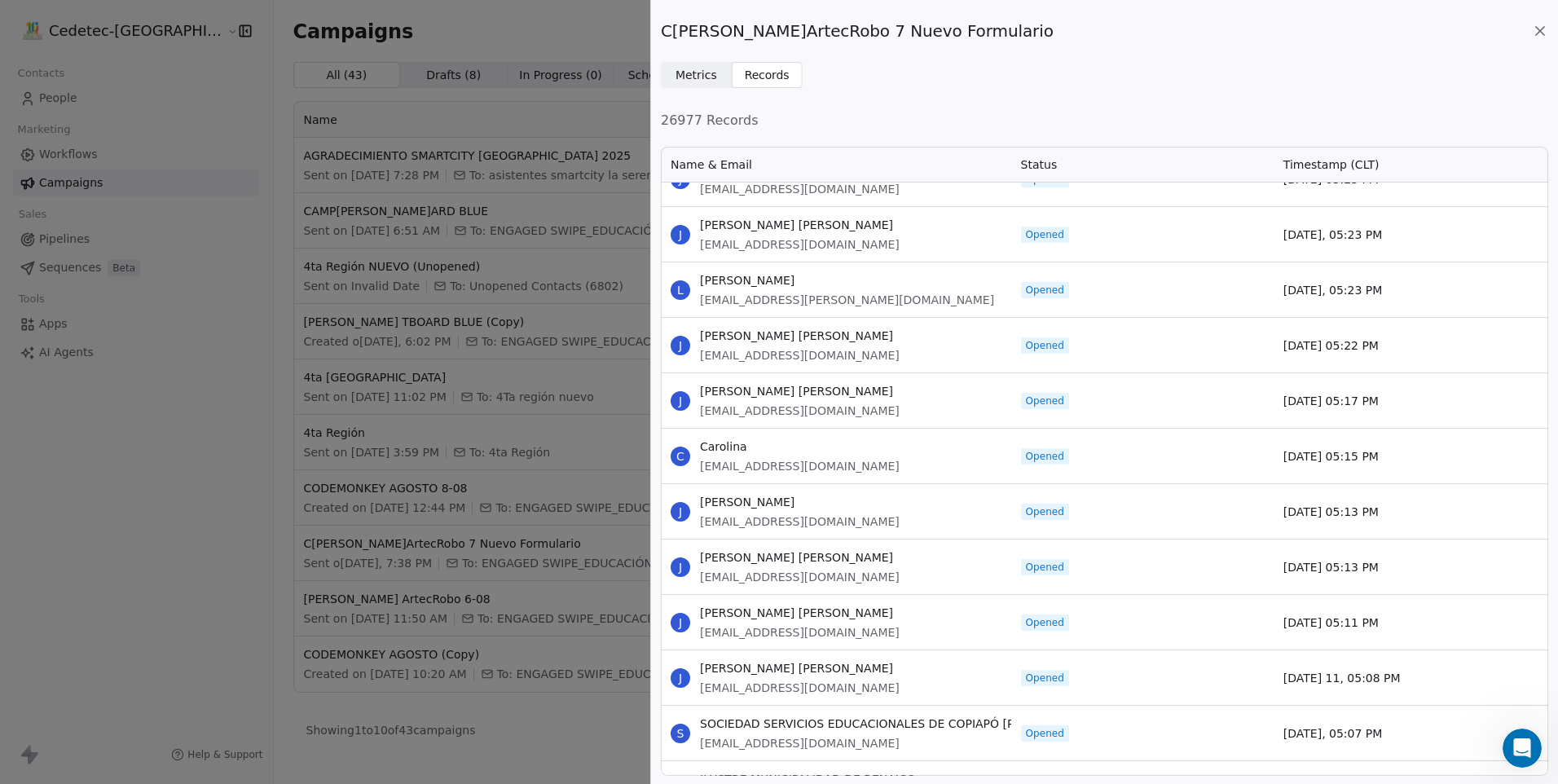
scroll to position [20930, 0]
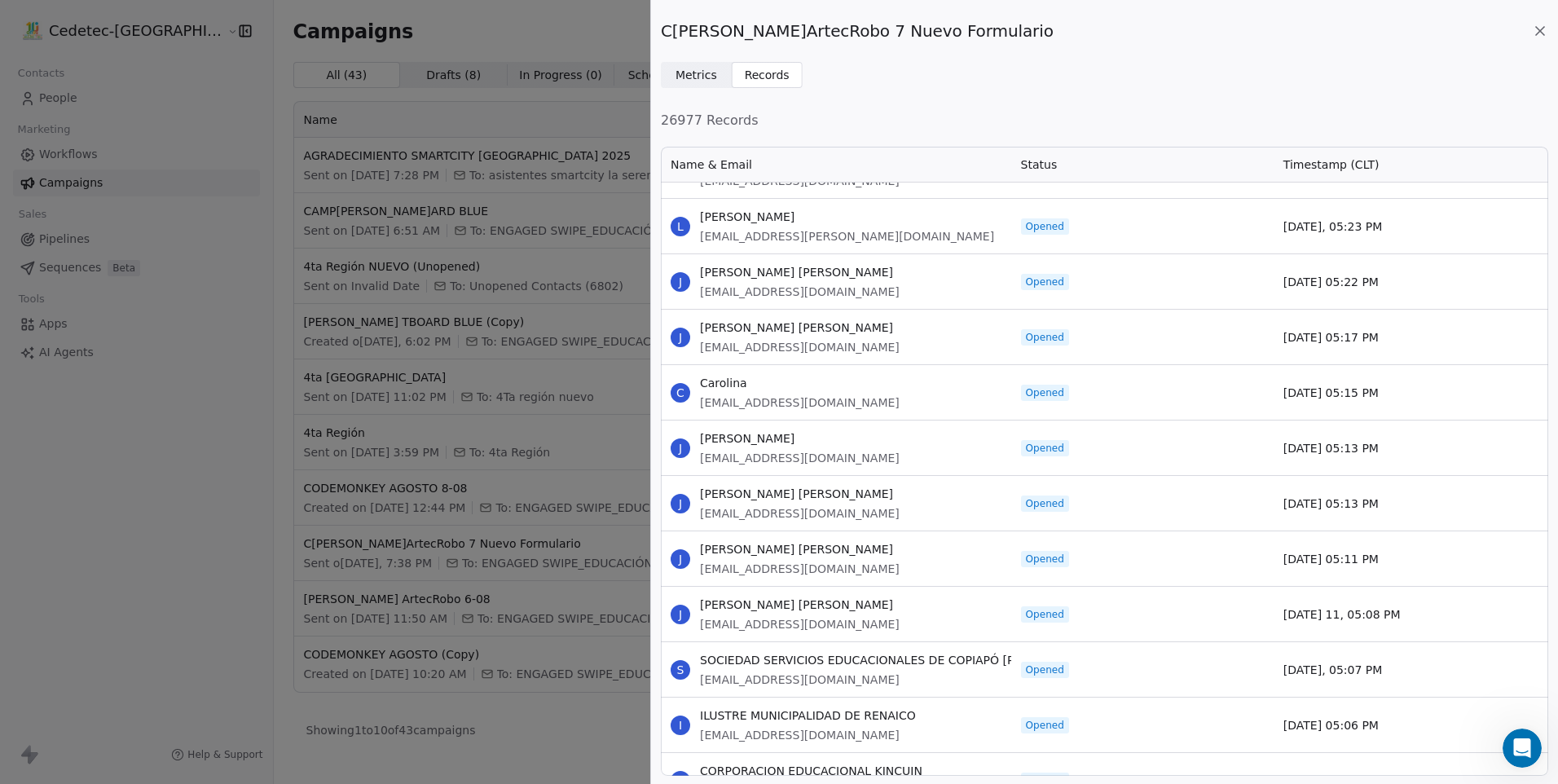
drag, startPoint x: 701, startPoint y: 215, endPoint x: 1398, endPoint y: 721, distance: 861.3
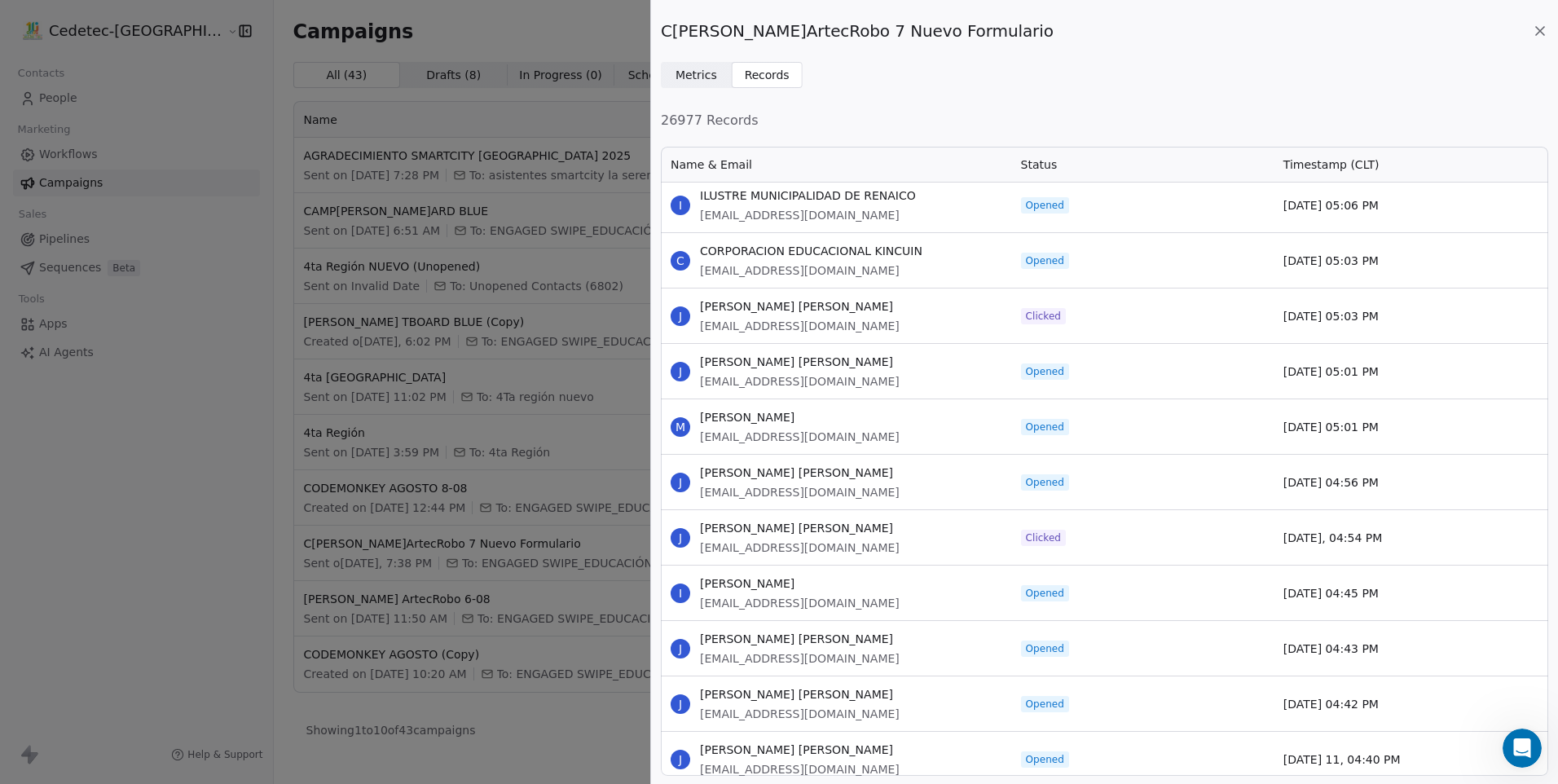
scroll to position [21501, 0]
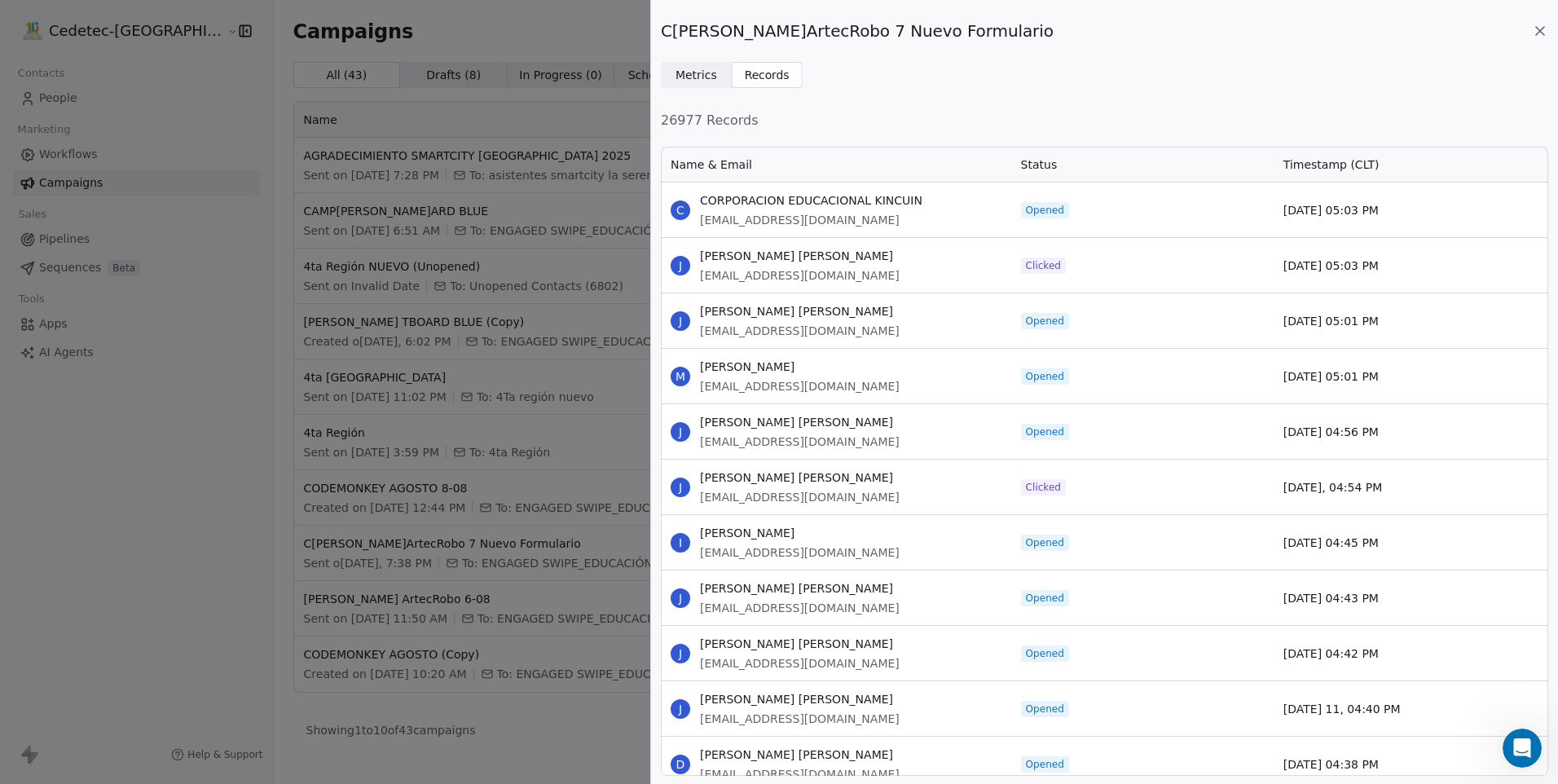
drag, startPoint x: 700, startPoint y: 201, endPoint x: 1385, endPoint y: 751, distance: 878.5
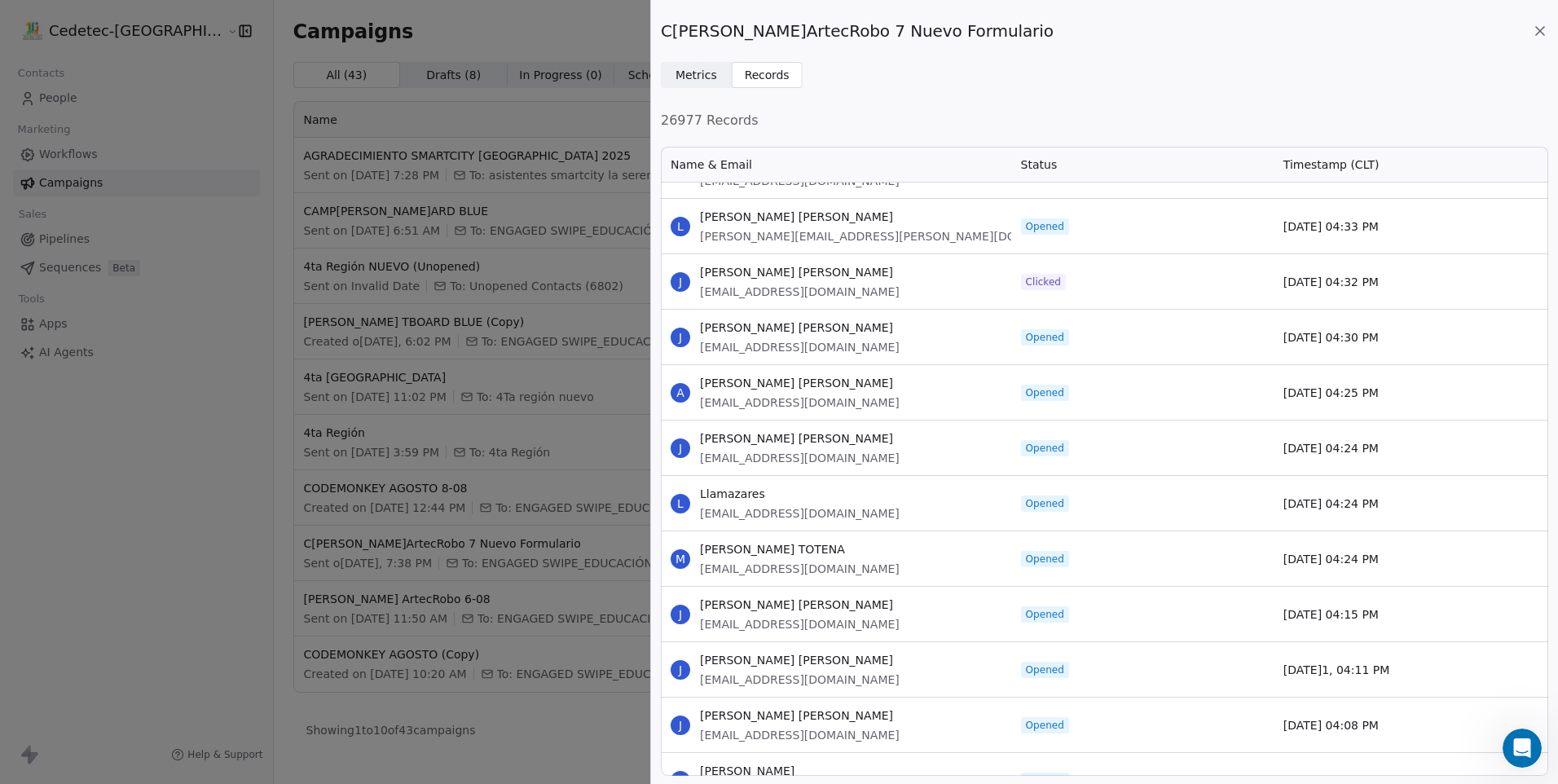
scroll to position [22152, 0]
drag, startPoint x: 701, startPoint y: 213, endPoint x: 1392, endPoint y: 568, distance: 776.9
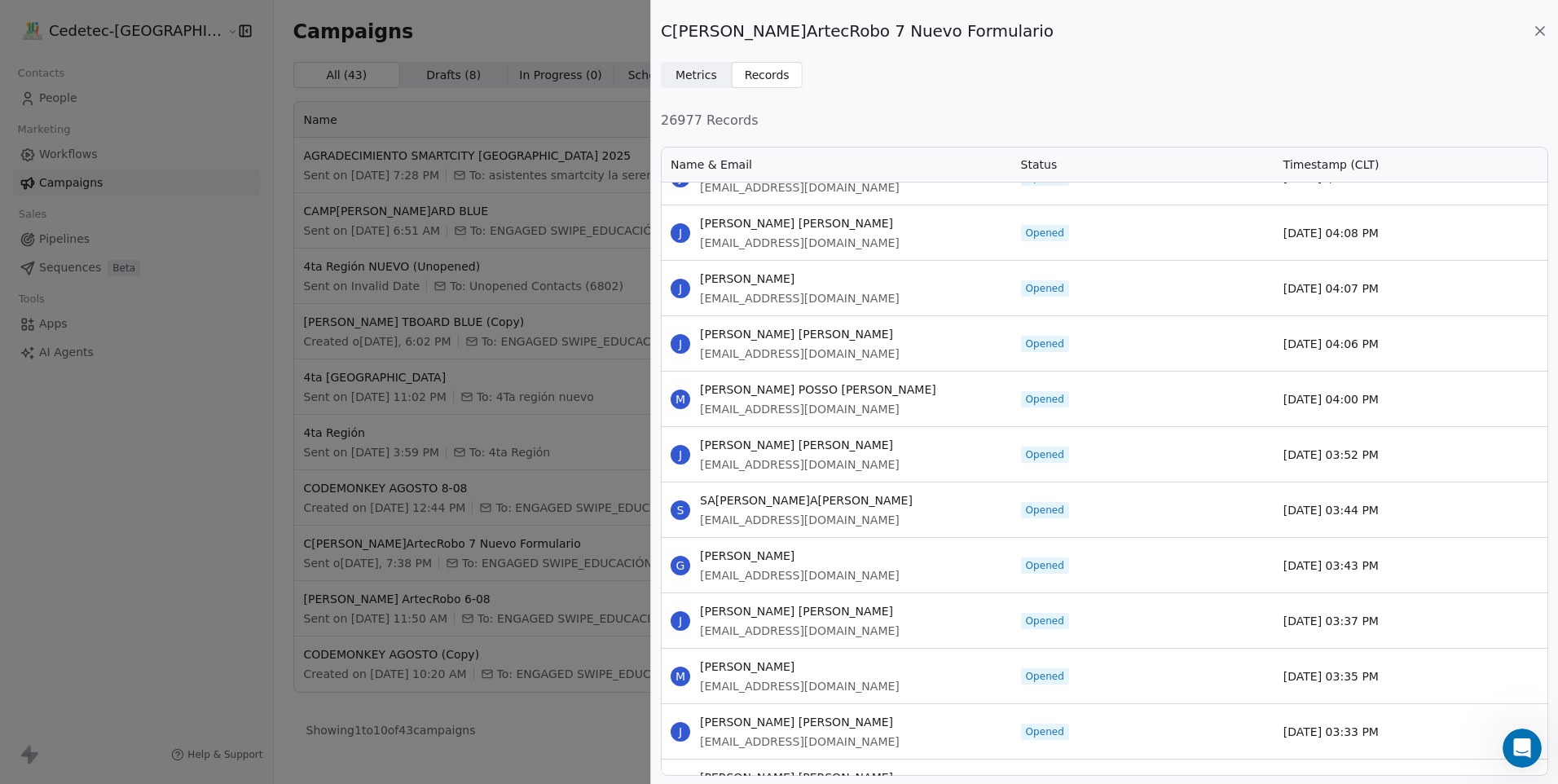
drag, startPoint x: 701, startPoint y: 276, endPoint x: 1389, endPoint y: 684, distance: 799.9
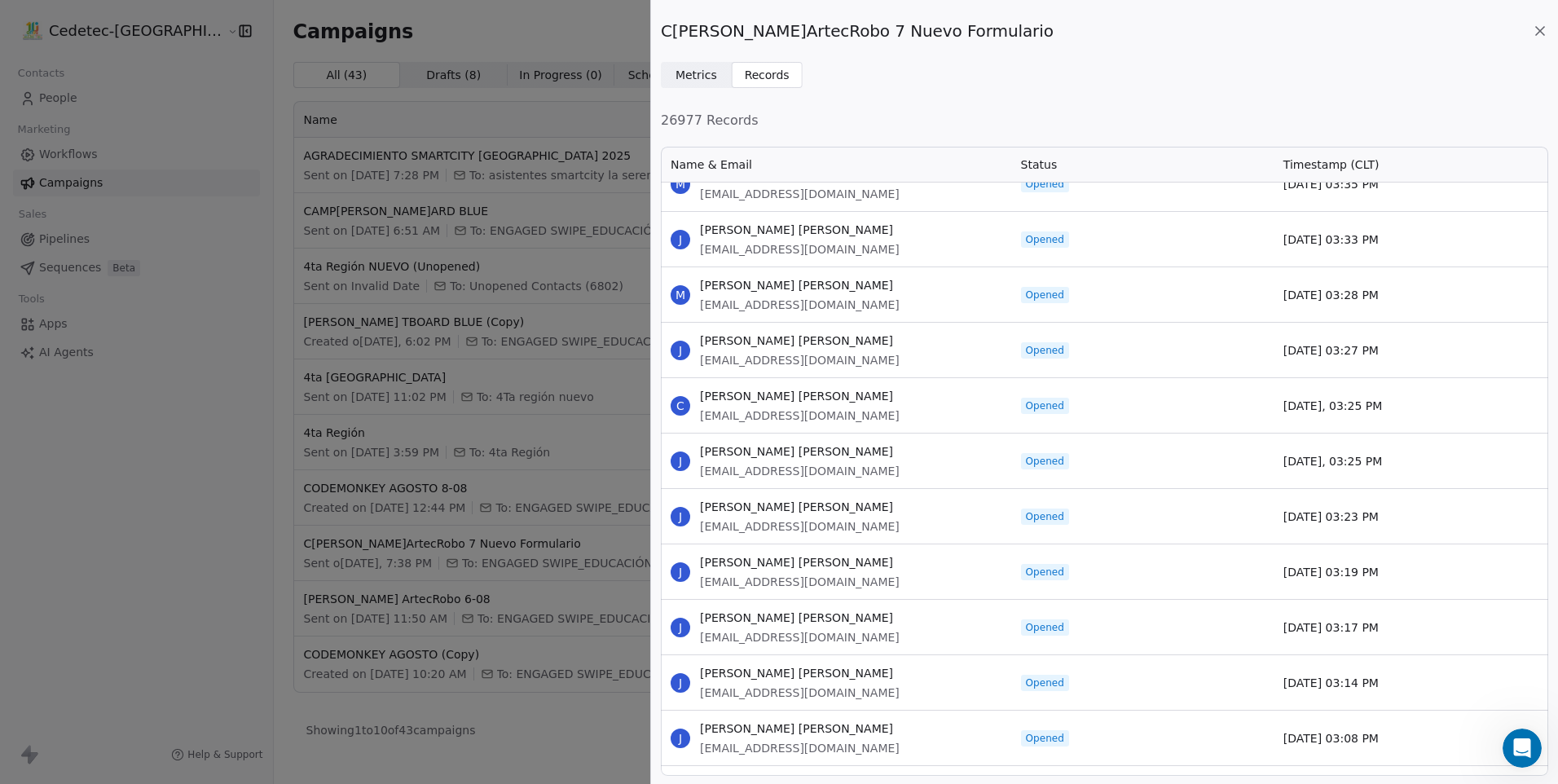
scroll to position [23130, 0]
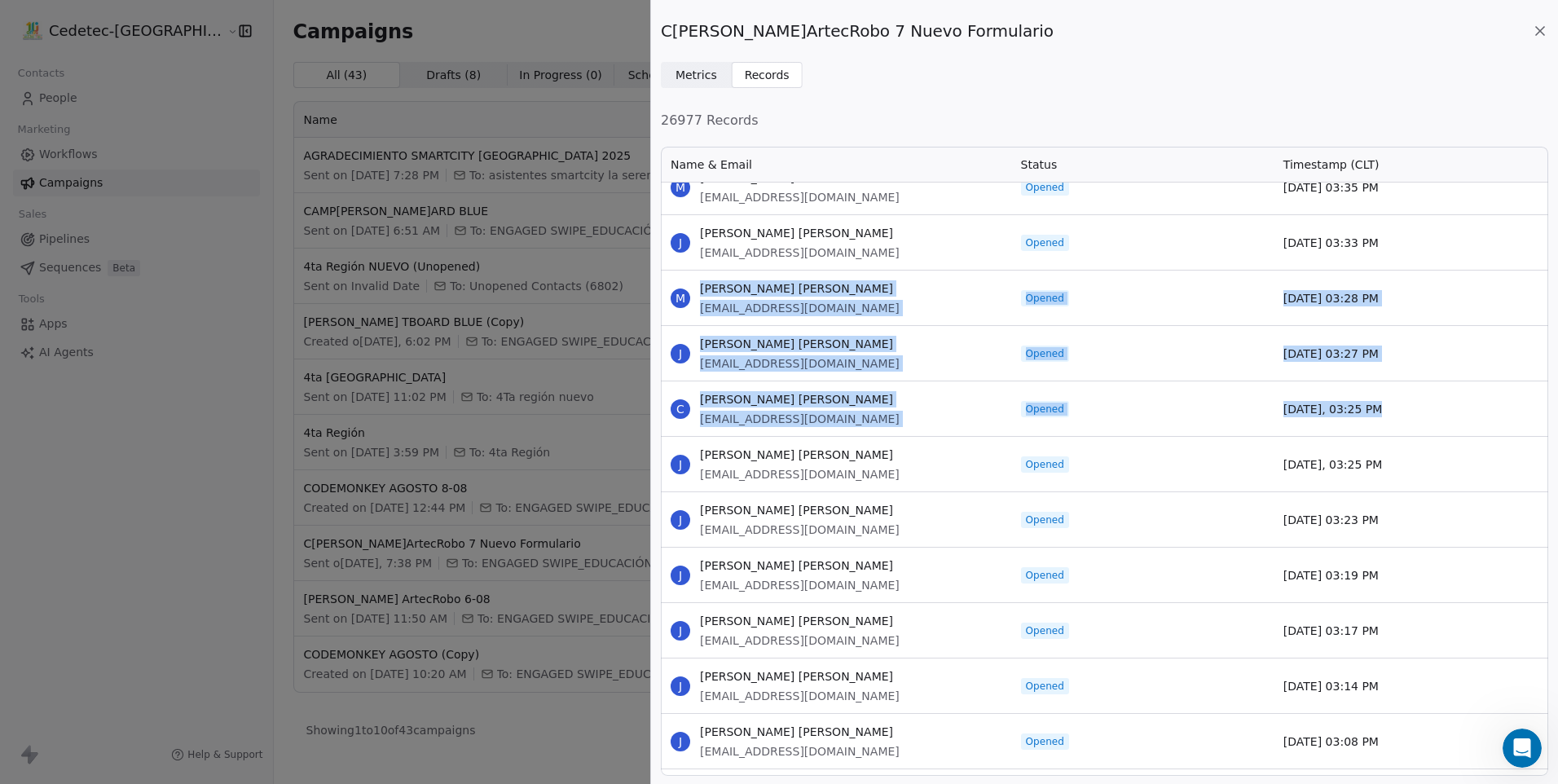
drag, startPoint x: 701, startPoint y: 285, endPoint x: 1409, endPoint y: 410, distance: 718.9
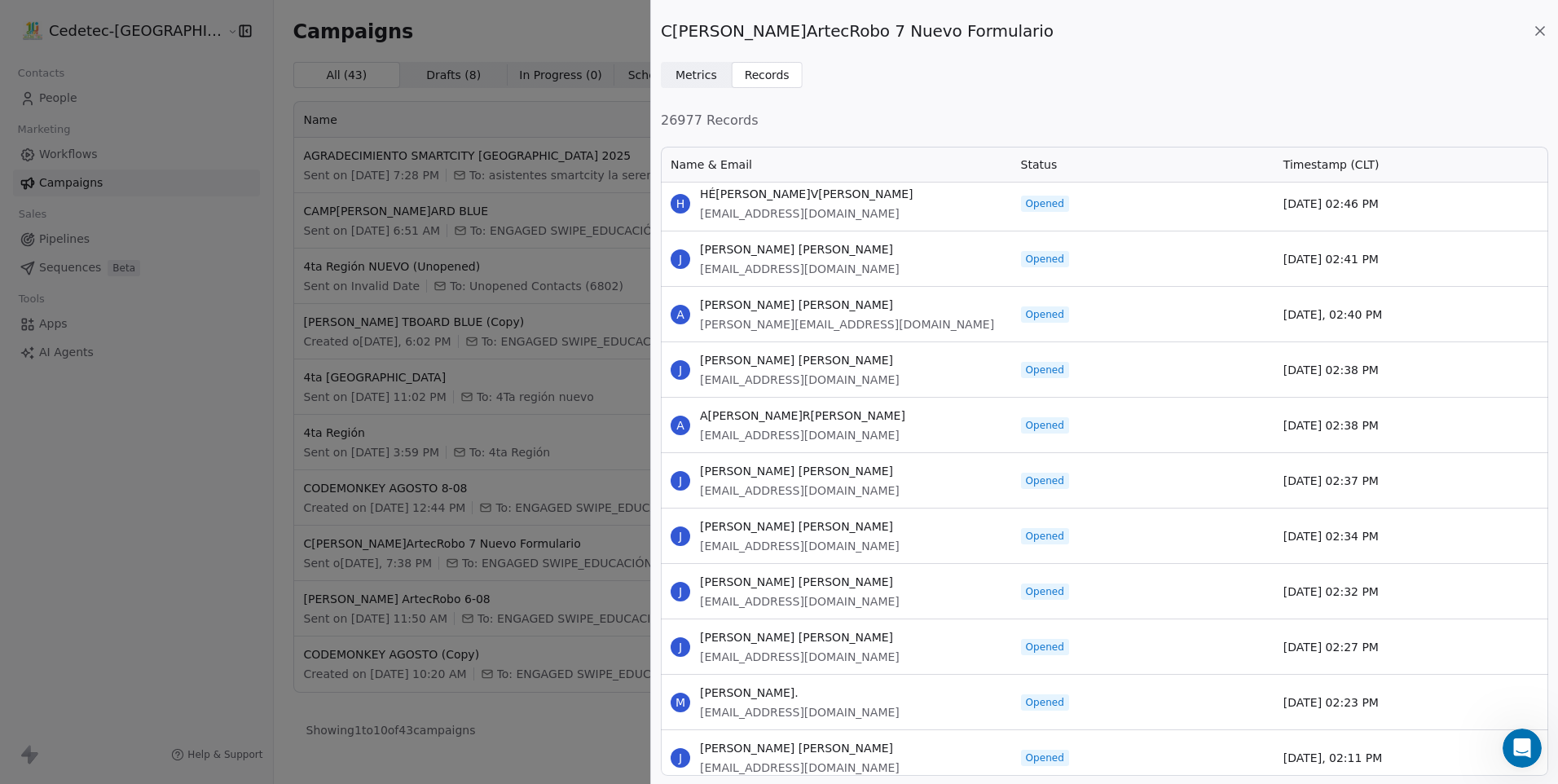
scroll to position [23944, 0]
drag, startPoint x: 701, startPoint y: 197, endPoint x: 1412, endPoint y: 700, distance: 870.9
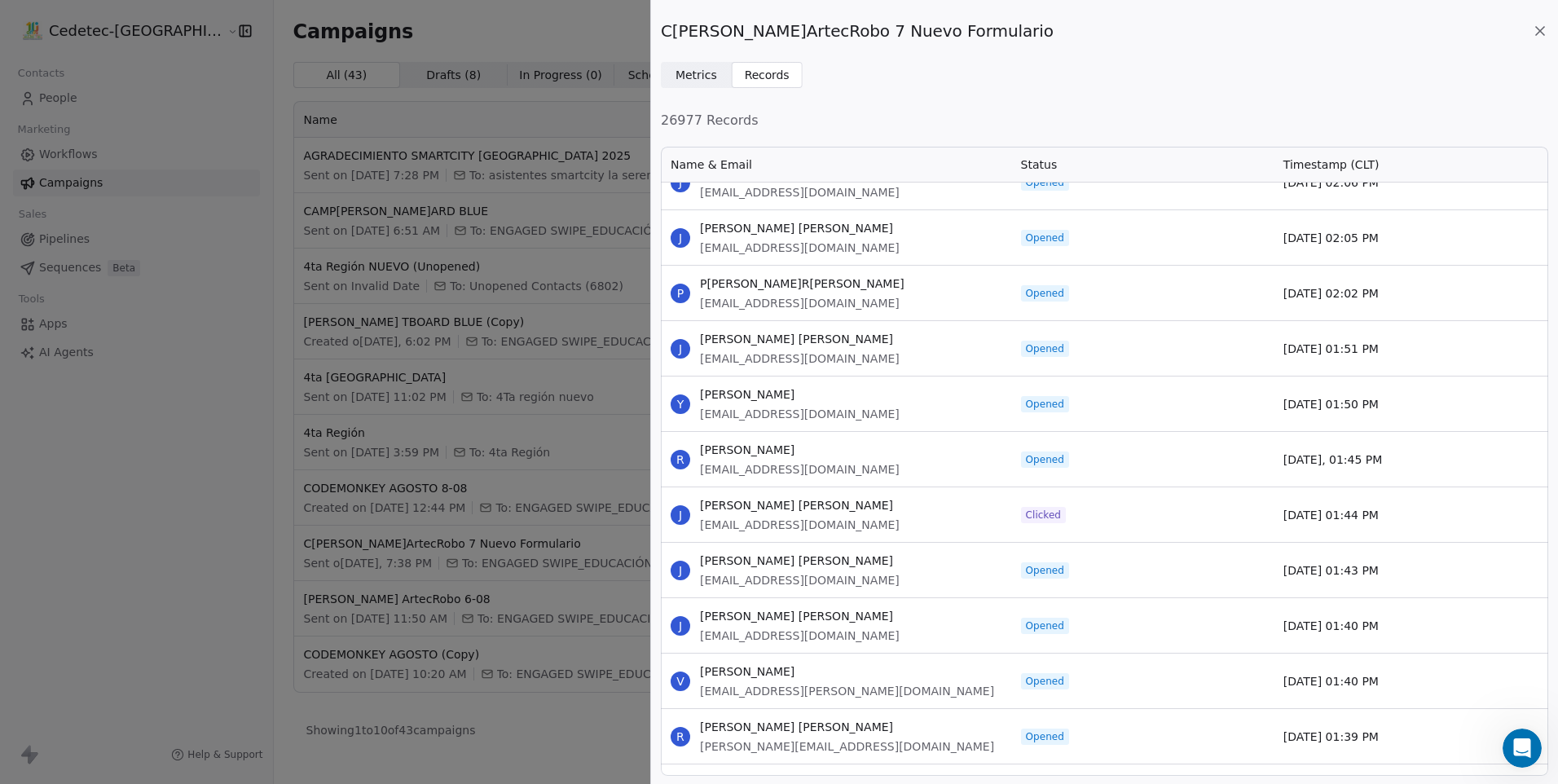
scroll to position [24678, 0]
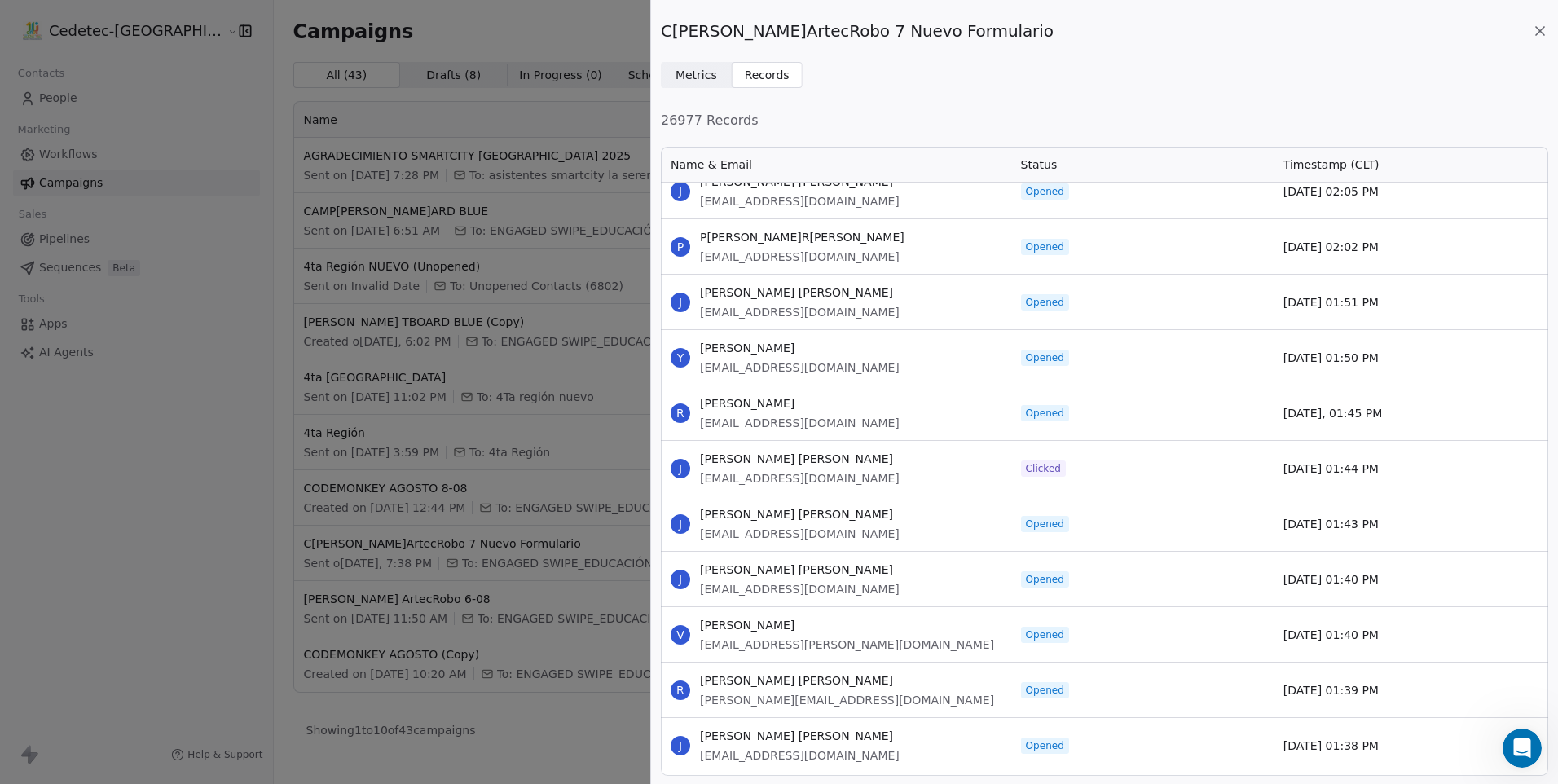
drag, startPoint x: 701, startPoint y: 236, endPoint x: 1408, endPoint y: 707, distance: 849.5
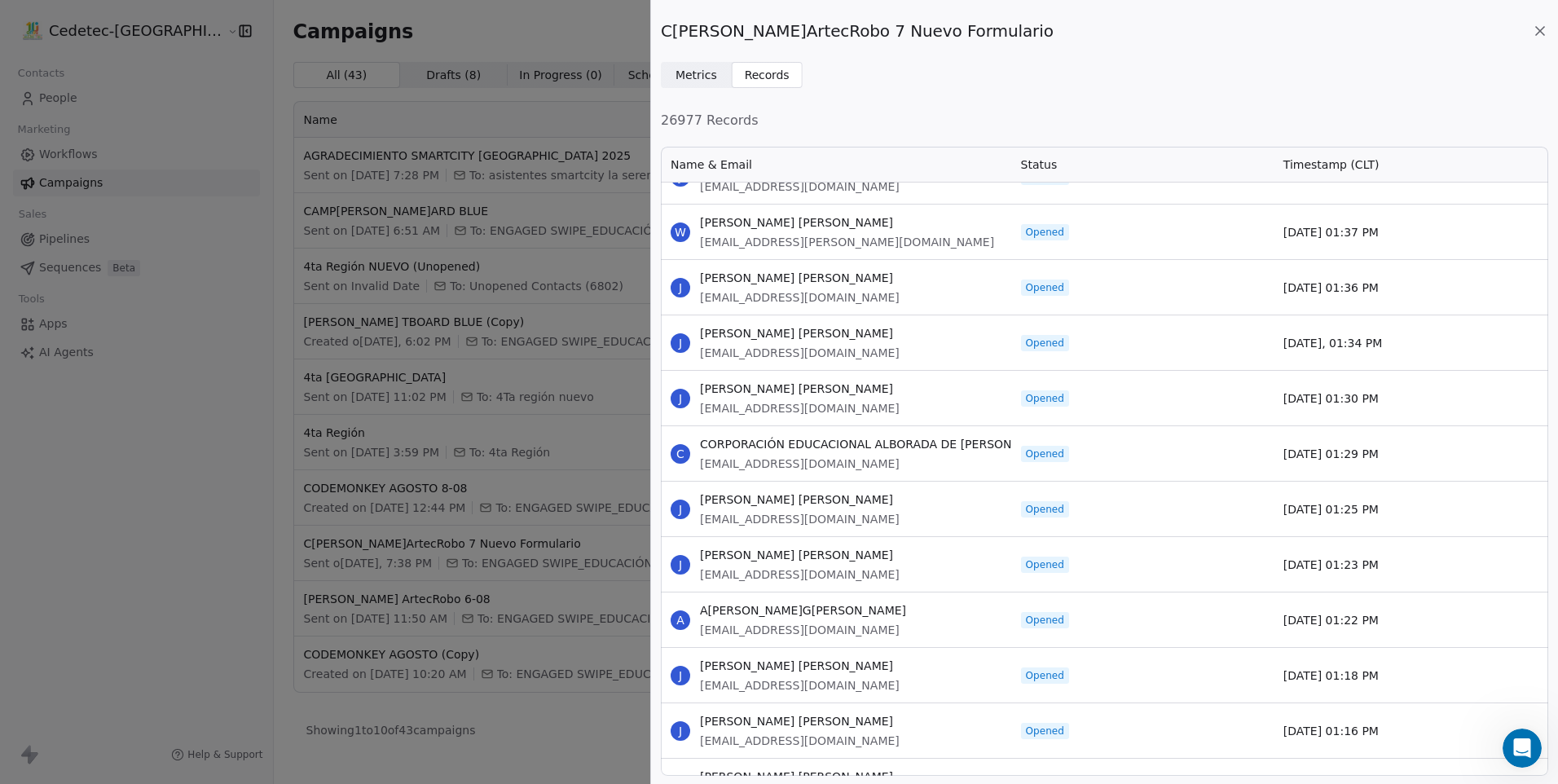
scroll to position [25248, 0]
drag, startPoint x: 701, startPoint y: 218, endPoint x: 1398, endPoint y: 636, distance: 812.7
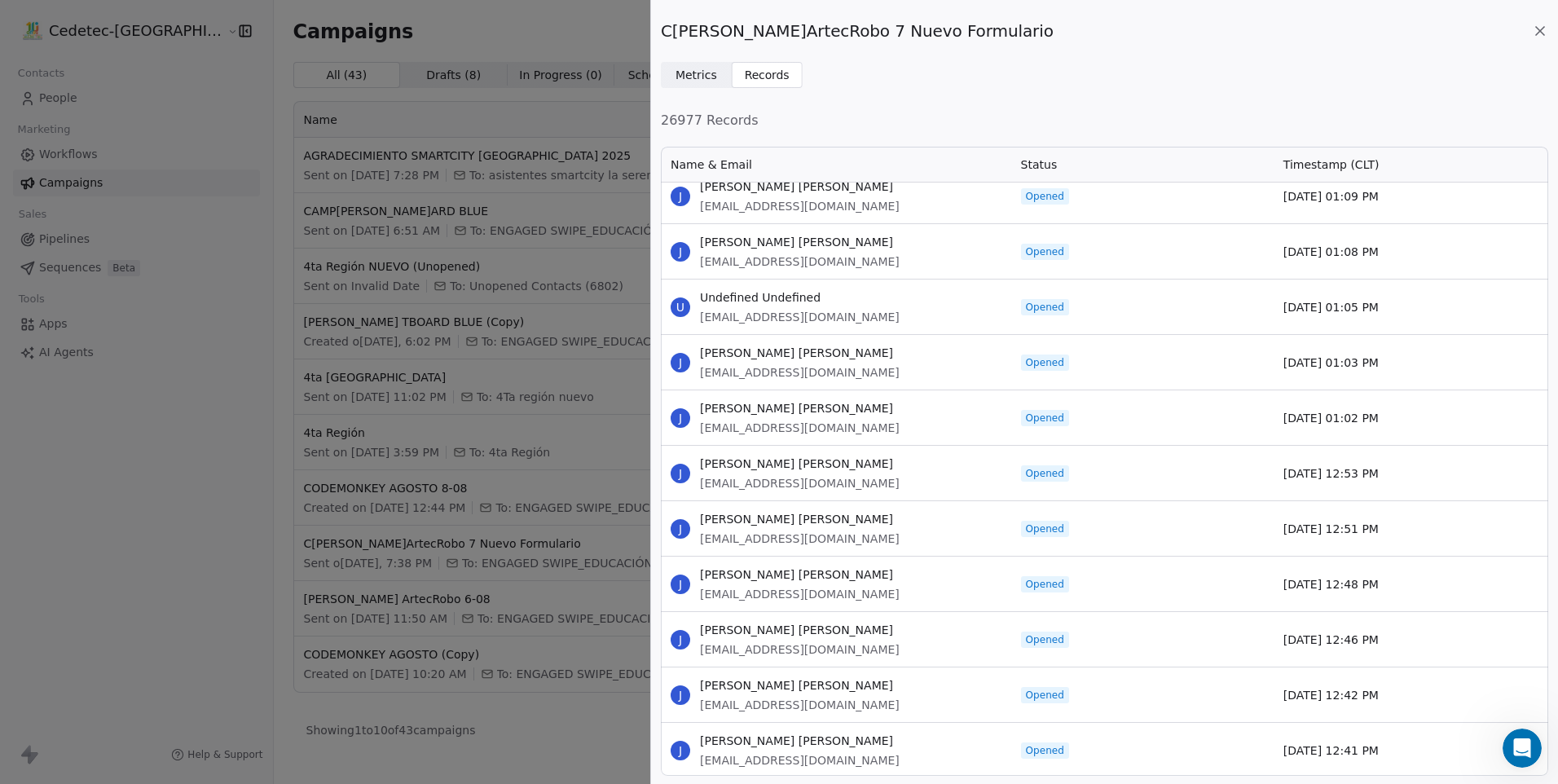
scroll to position [25900, 0]
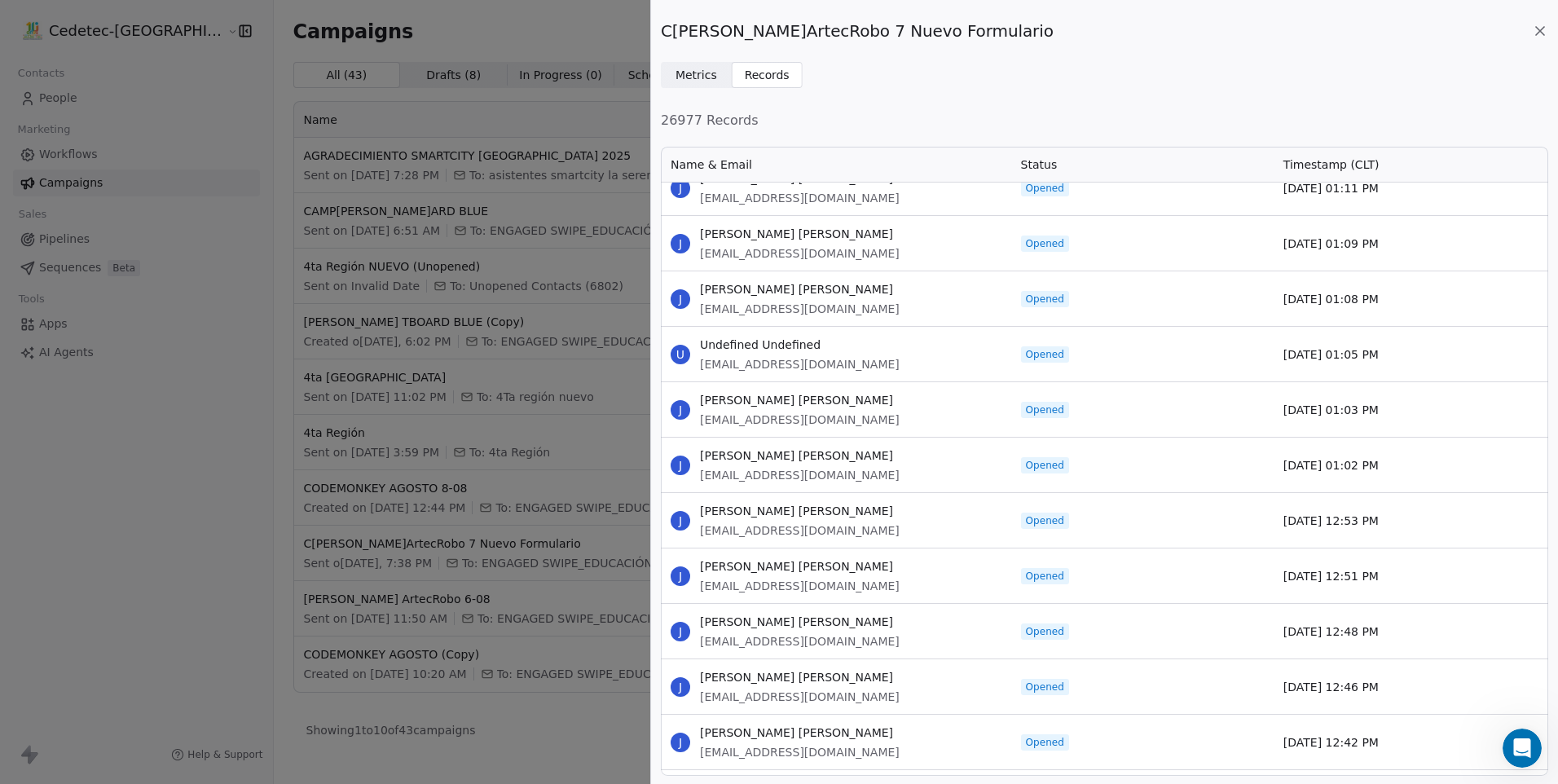
drag, startPoint x: 701, startPoint y: 340, endPoint x: 1446, endPoint y: 348, distance: 745.0
click at [1446, 348] on div "U Undefined Undefined [EMAIL_ADDRESS][DOMAIN_NAME] Opened [DATE] 01:05 PM" at bounding box center [1105, 353] width 887 height 55
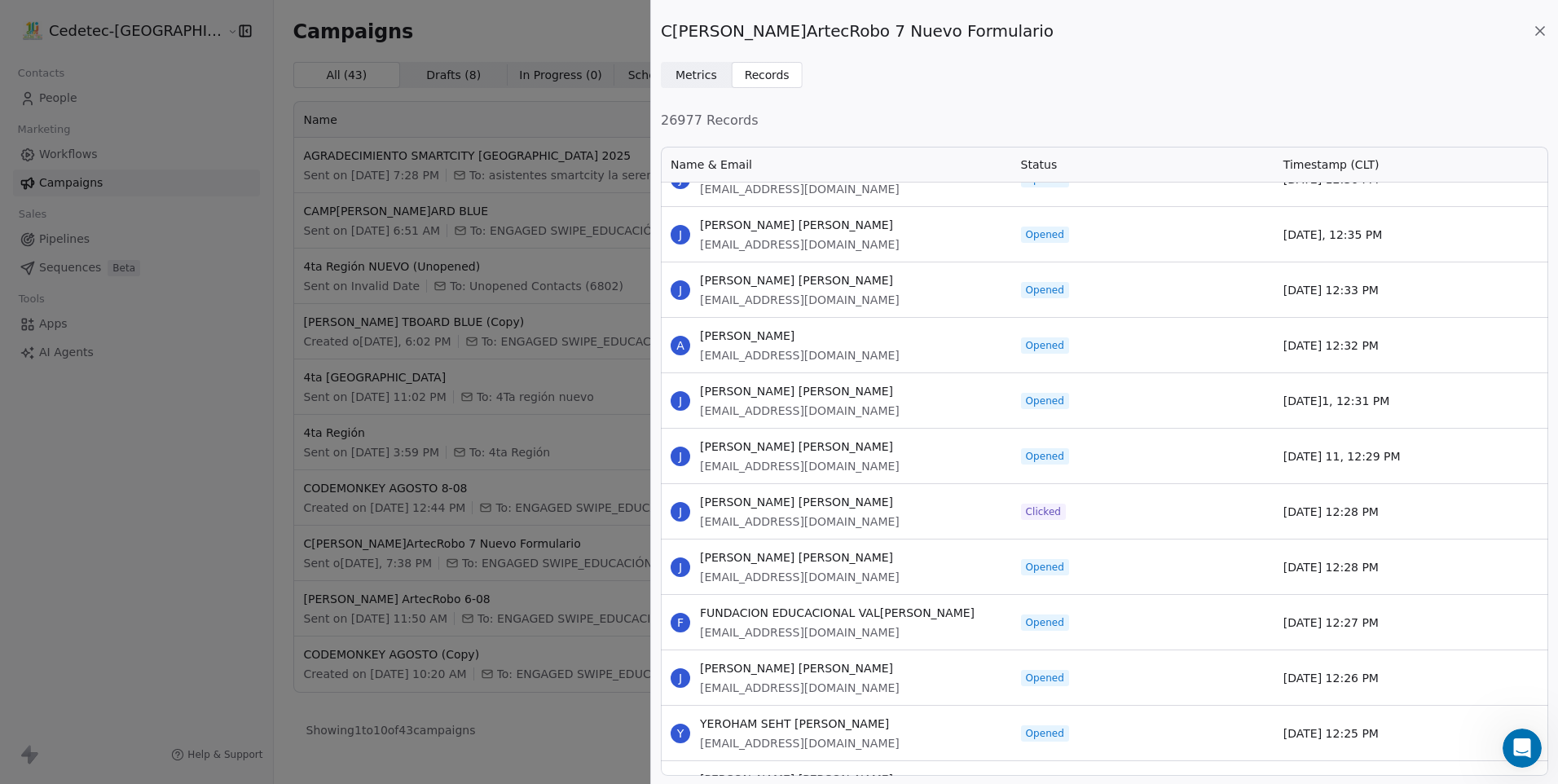
scroll to position [26634, 0]
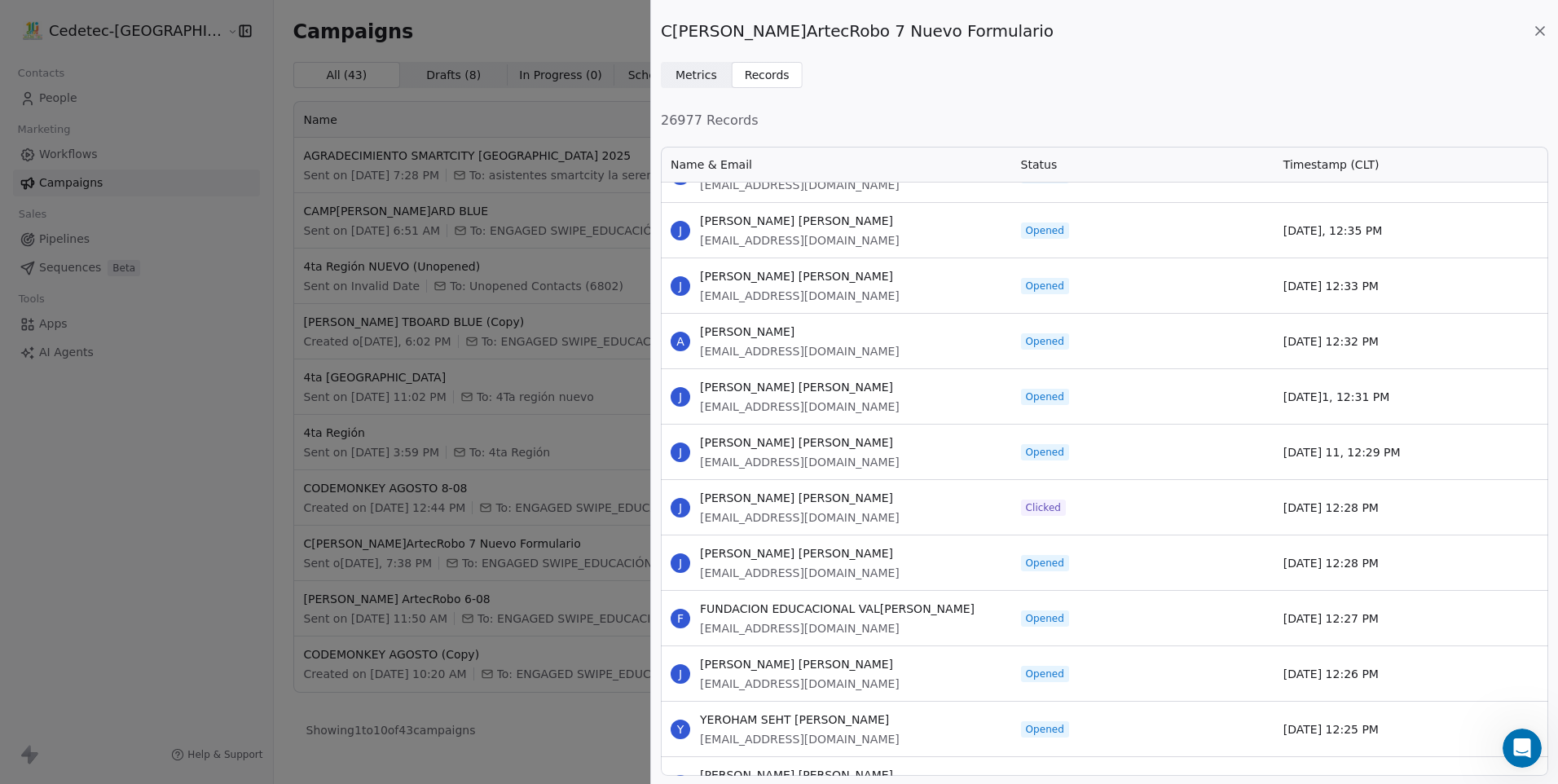
drag, startPoint x: 701, startPoint y: 327, endPoint x: 1395, endPoint y: 735, distance: 805.0
click at [1395, 735] on div "U Undefined Undefined [EMAIL_ADDRESS][DOMAIN_NAME] Opened [DATE] 12:37 PM J [PE…" at bounding box center [1105, 562] width 887 height 54027
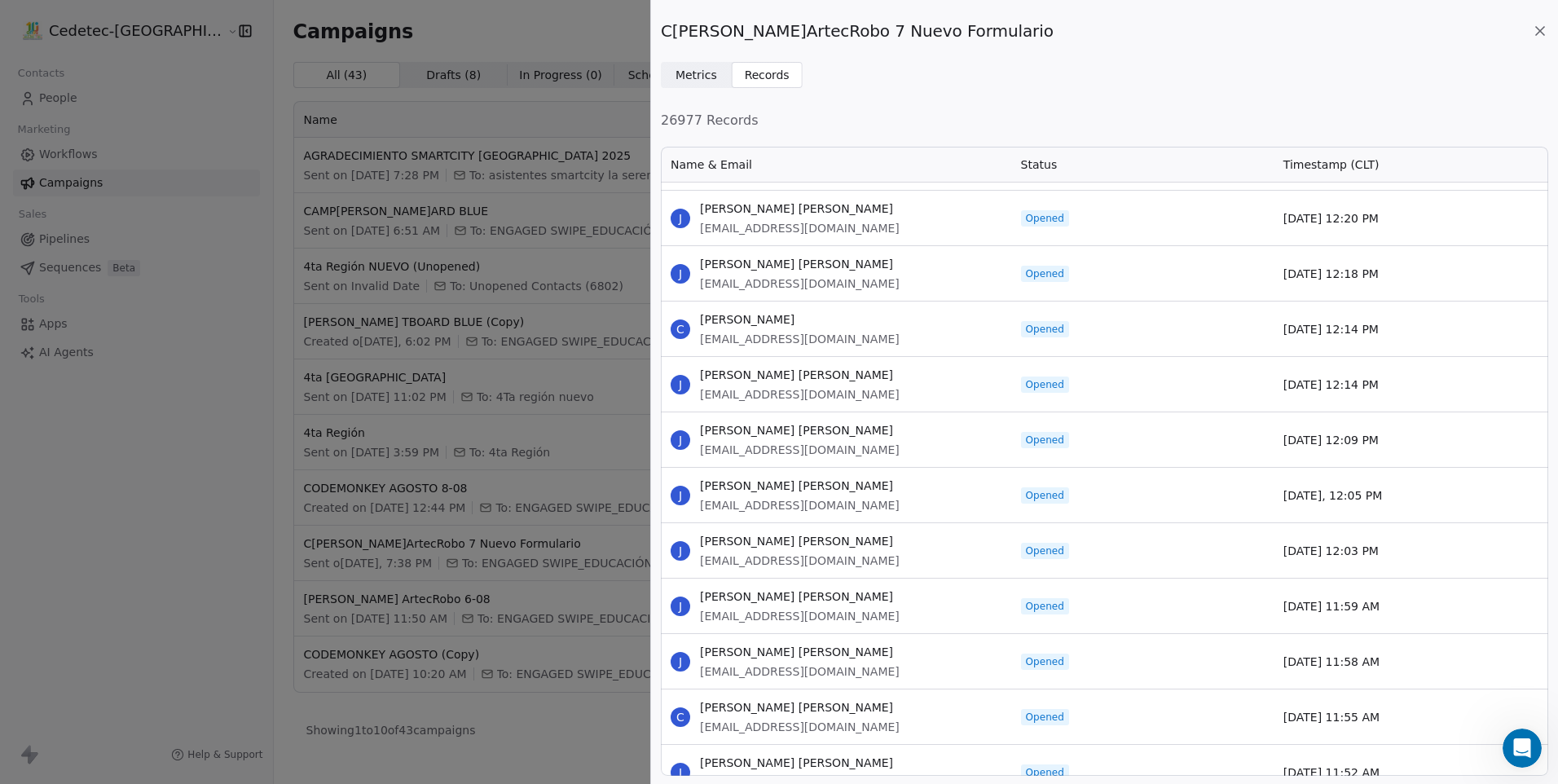
scroll to position [27286, 0]
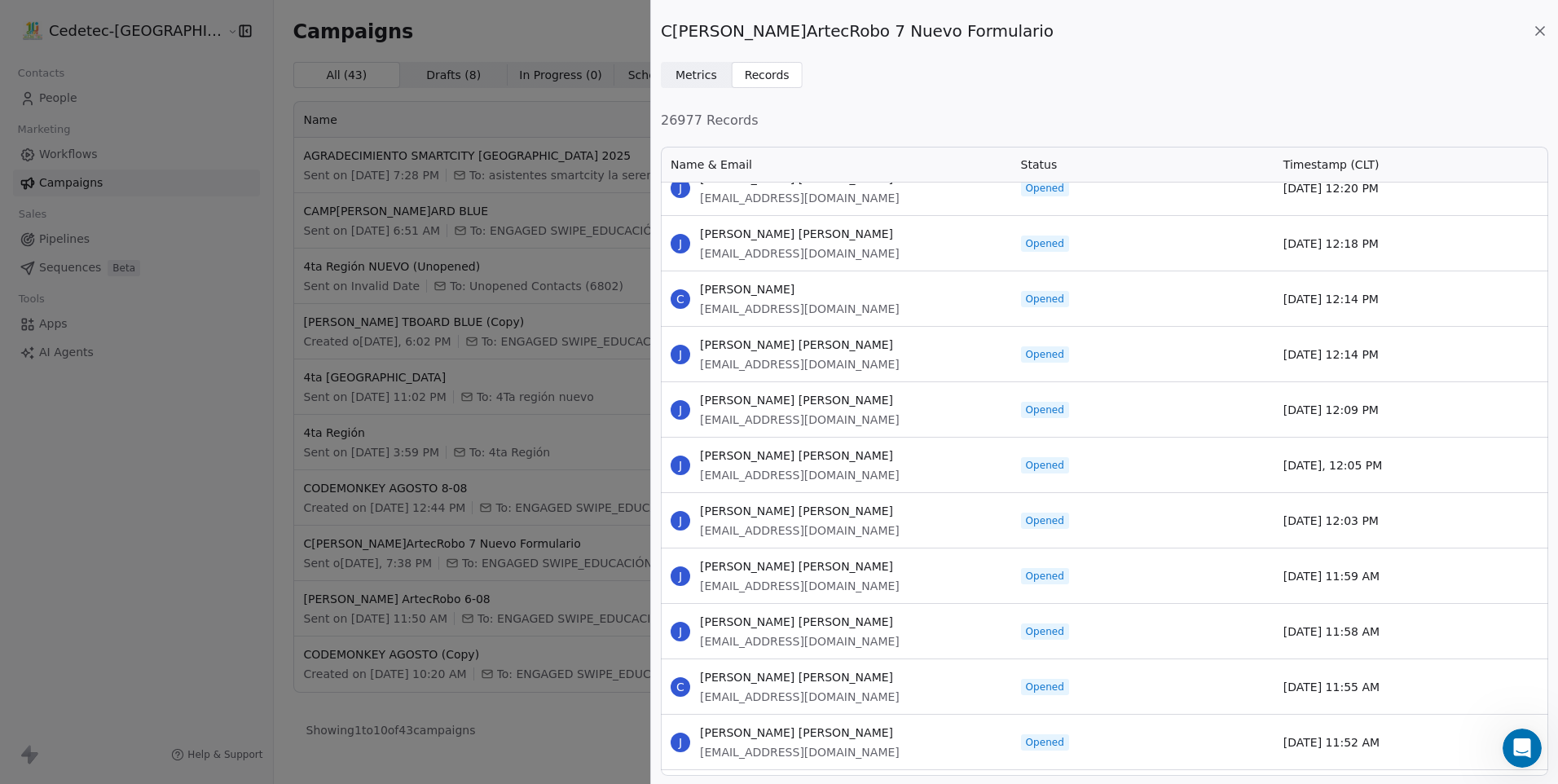
drag, startPoint x: 701, startPoint y: 292, endPoint x: 1400, endPoint y: 693, distance: 805.9
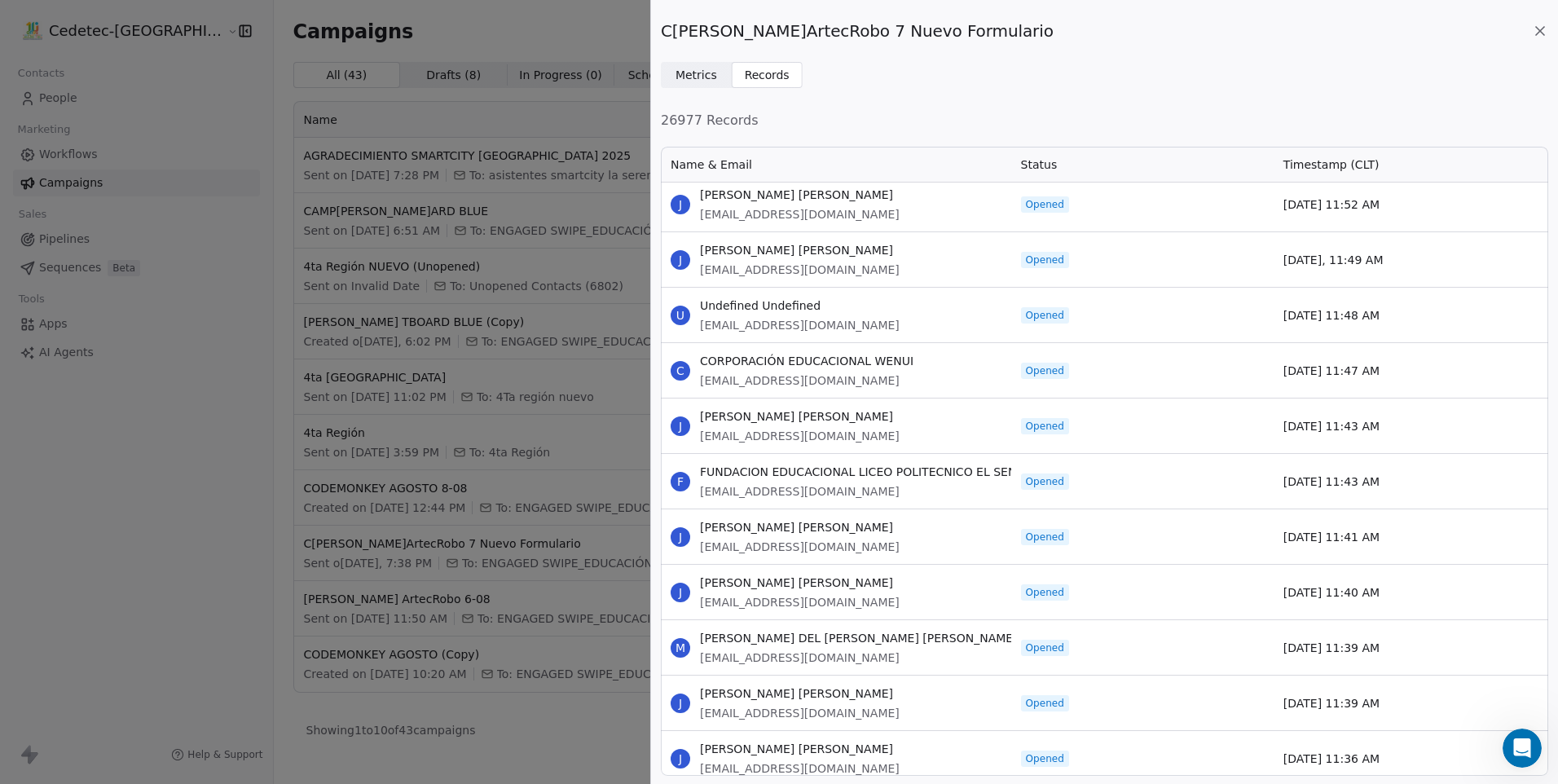
scroll to position [27855, 0]
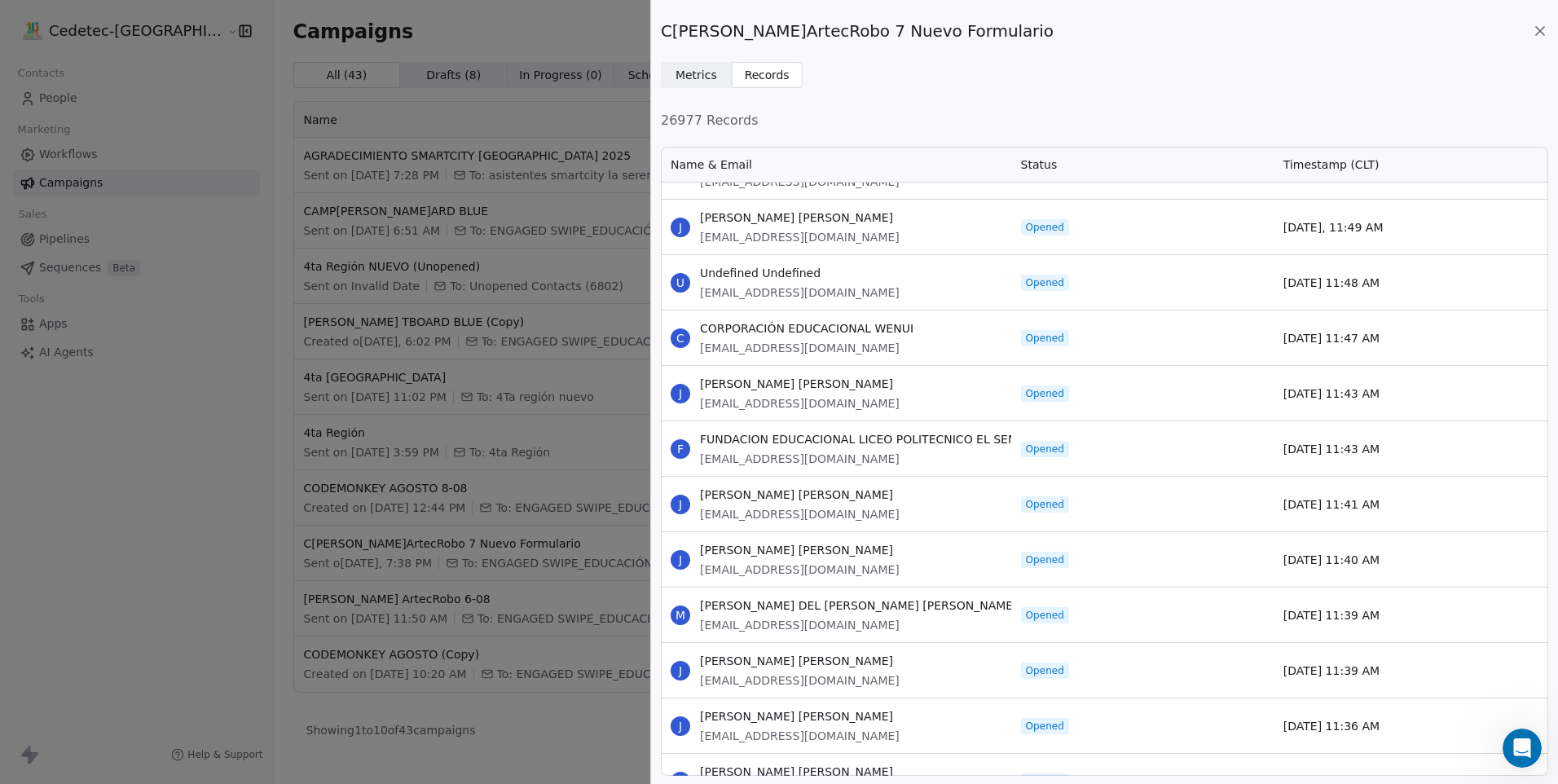
drag, startPoint x: 702, startPoint y: 273, endPoint x: 1392, endPoint y: 619, distance: 771.9
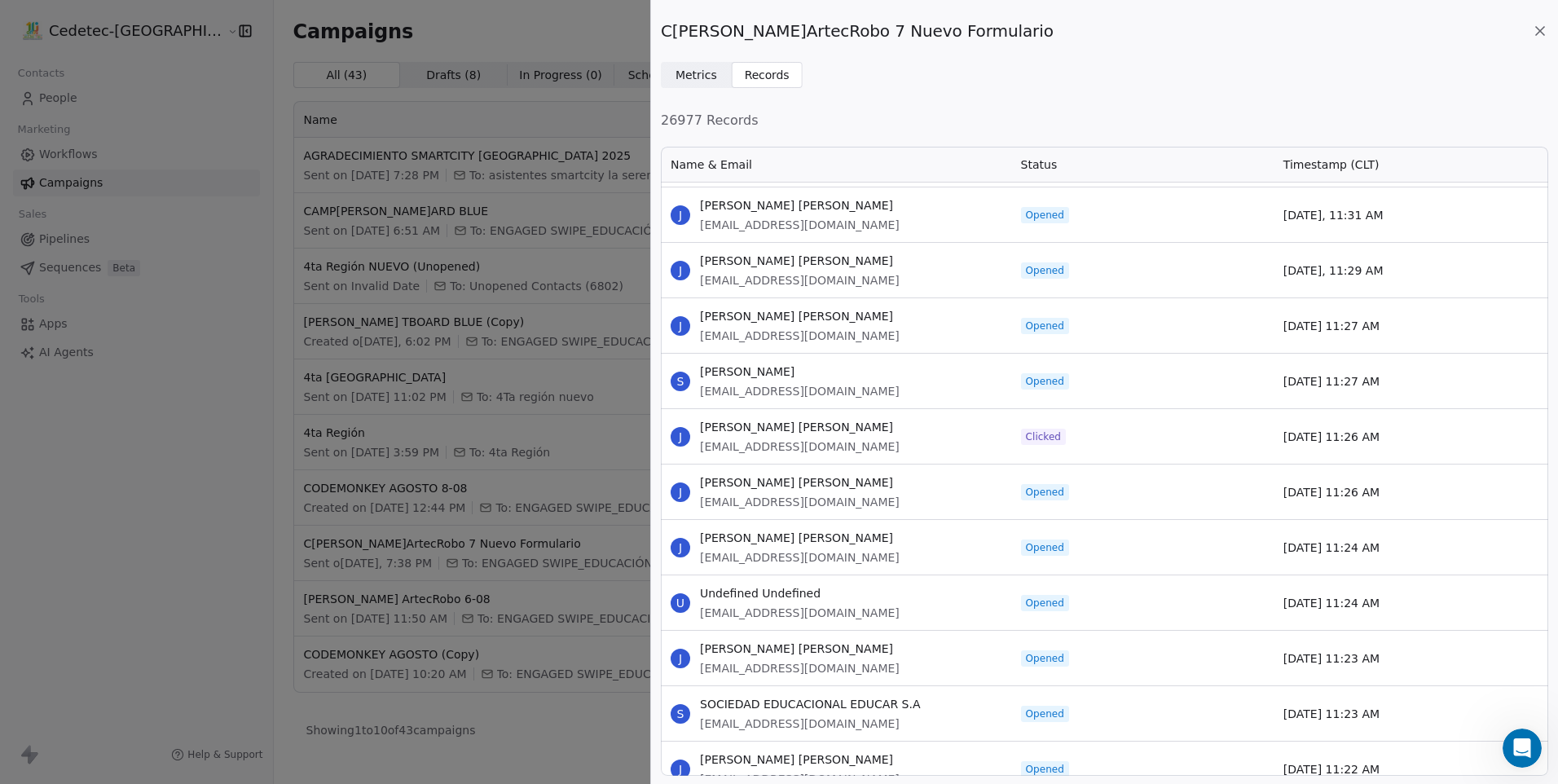
scroll to position [28589, 0]
drag, startPoint x: 701, startPoint y: 369, endPoint x: 1392, endPoint y: 591, distance: 725.8
drag, startPoint x: 700, startPoint y: 700, endPoint x: 1443, endPoint y: 724, distance: 743.4
click at [1443, 724] on div "S SOCIEDAD EDUCACIONAL EDUCAR S.A [EMAIL_ADDRESS][DOMAIN_NAME] Opene[DATE], 11:…" at bounding box center [1105, 711] width 887 height 55
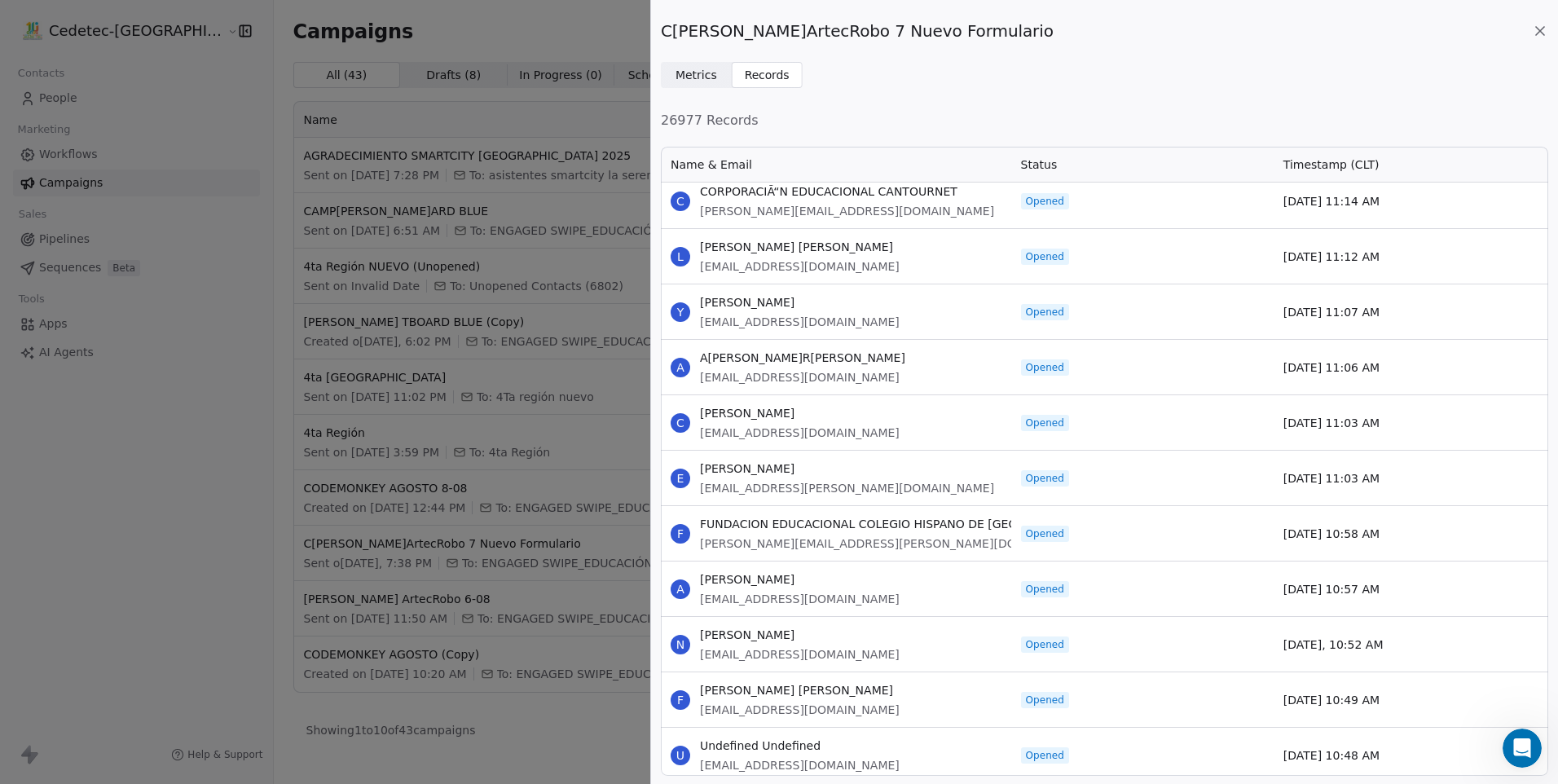
scroll to position [29290, 0]
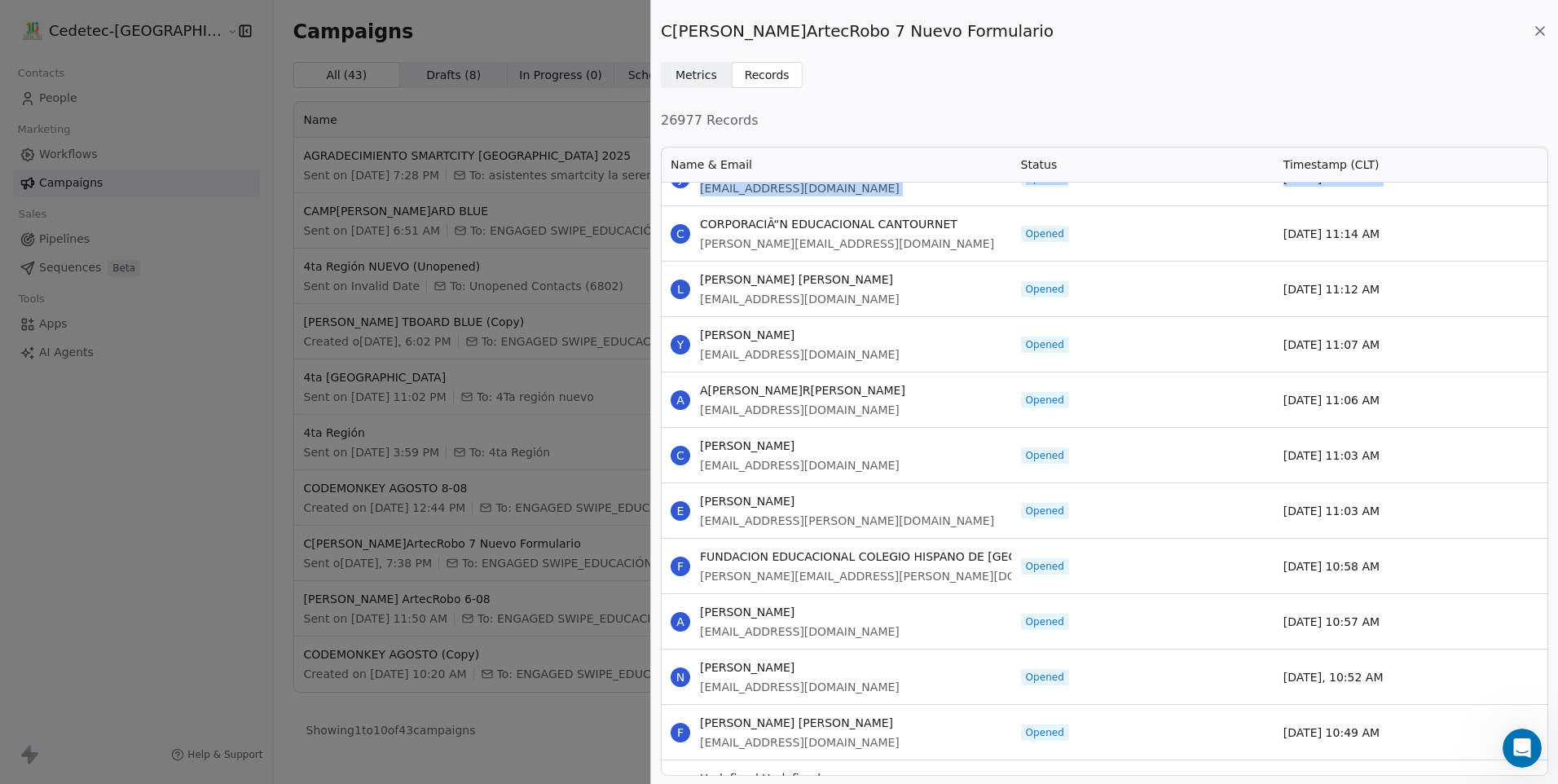
drag, startPoint x: 701, startPoint y: 192, endPoint x: 1408, endPoint y: 717, distance: 880.6
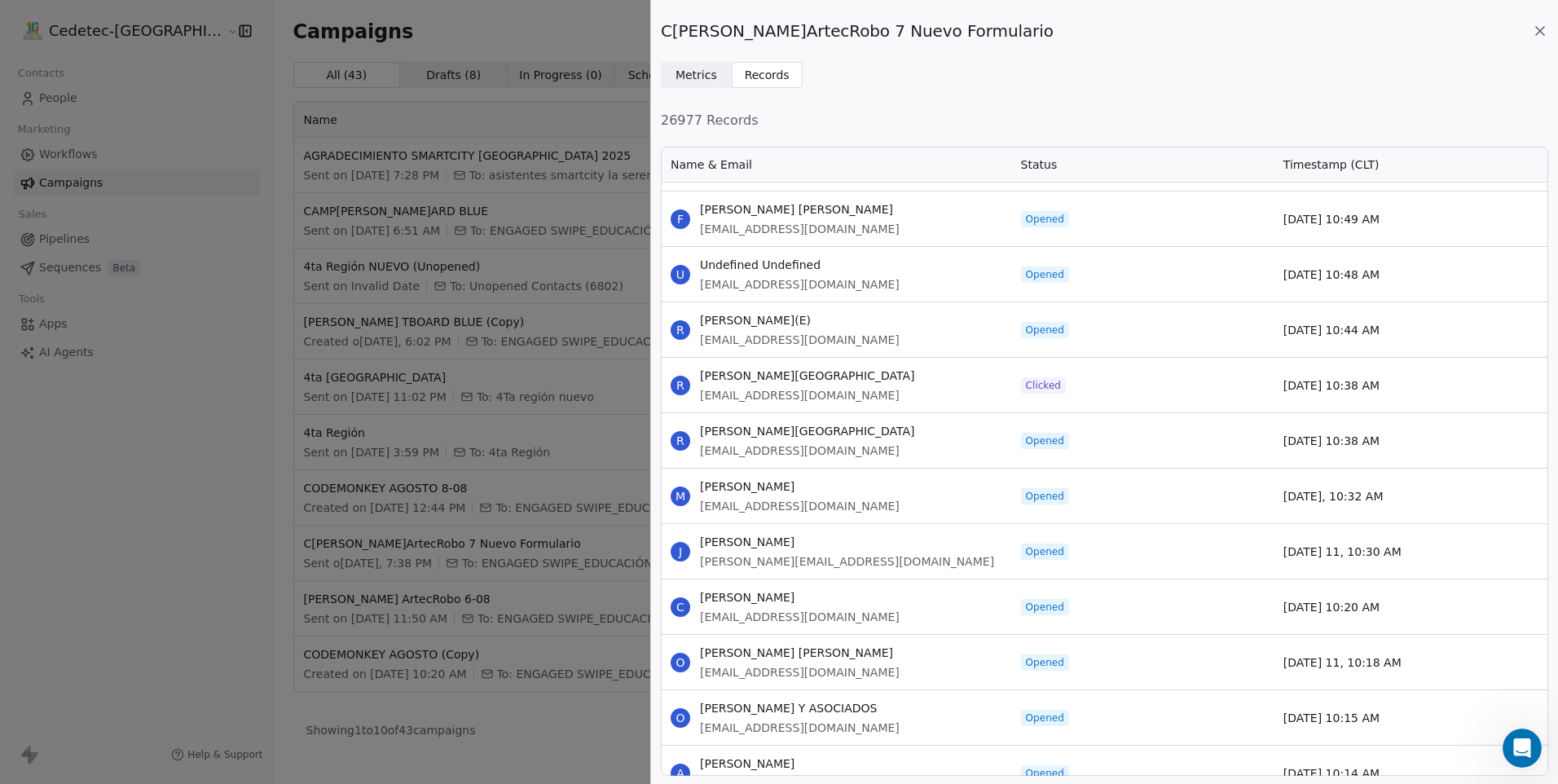
scroll to position [29860, 0]
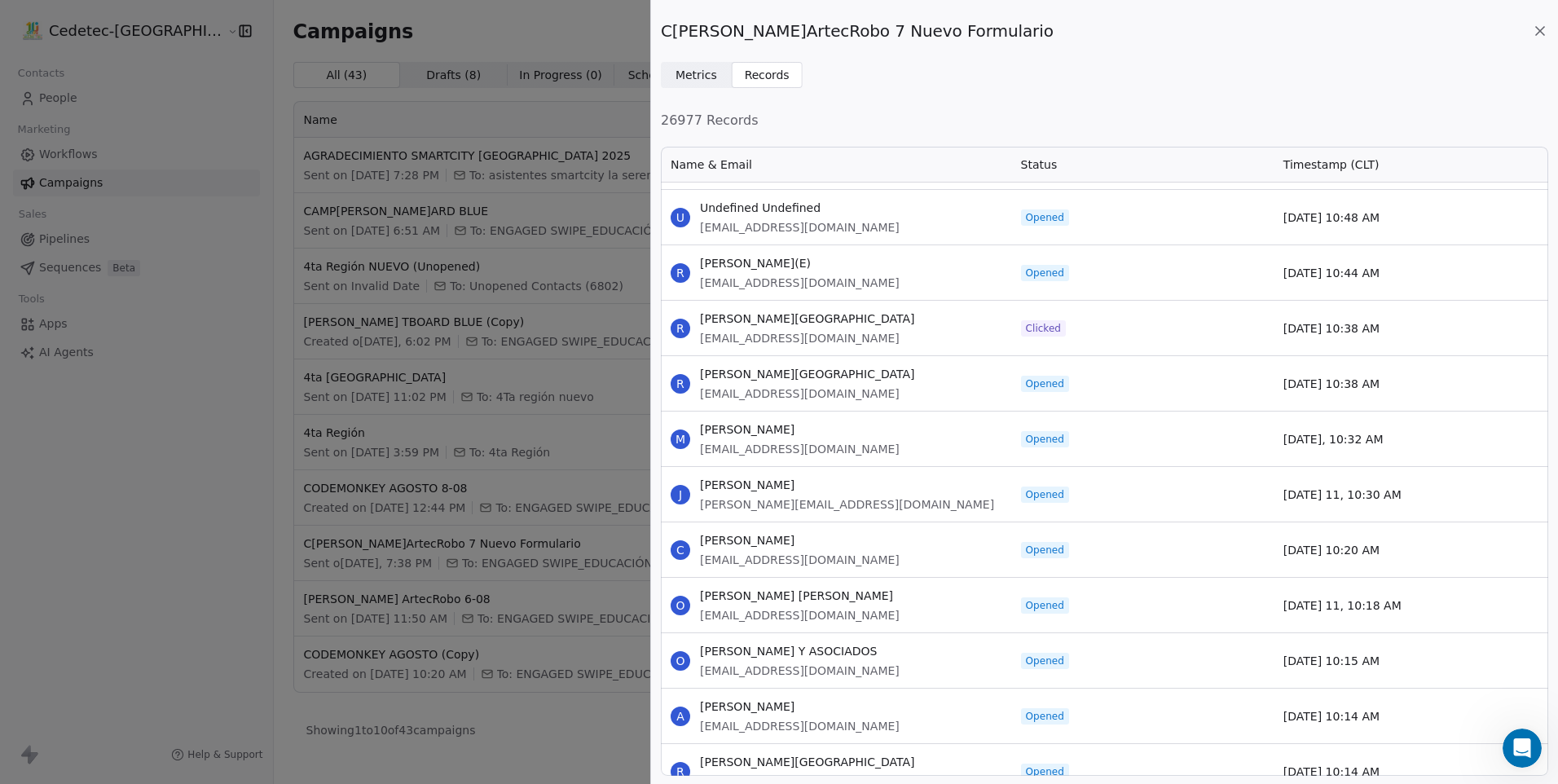
drag, startPoint x: 701, startPoint y: 207, endPoint x: 1383, endPoint y: 719, distance: 852.8
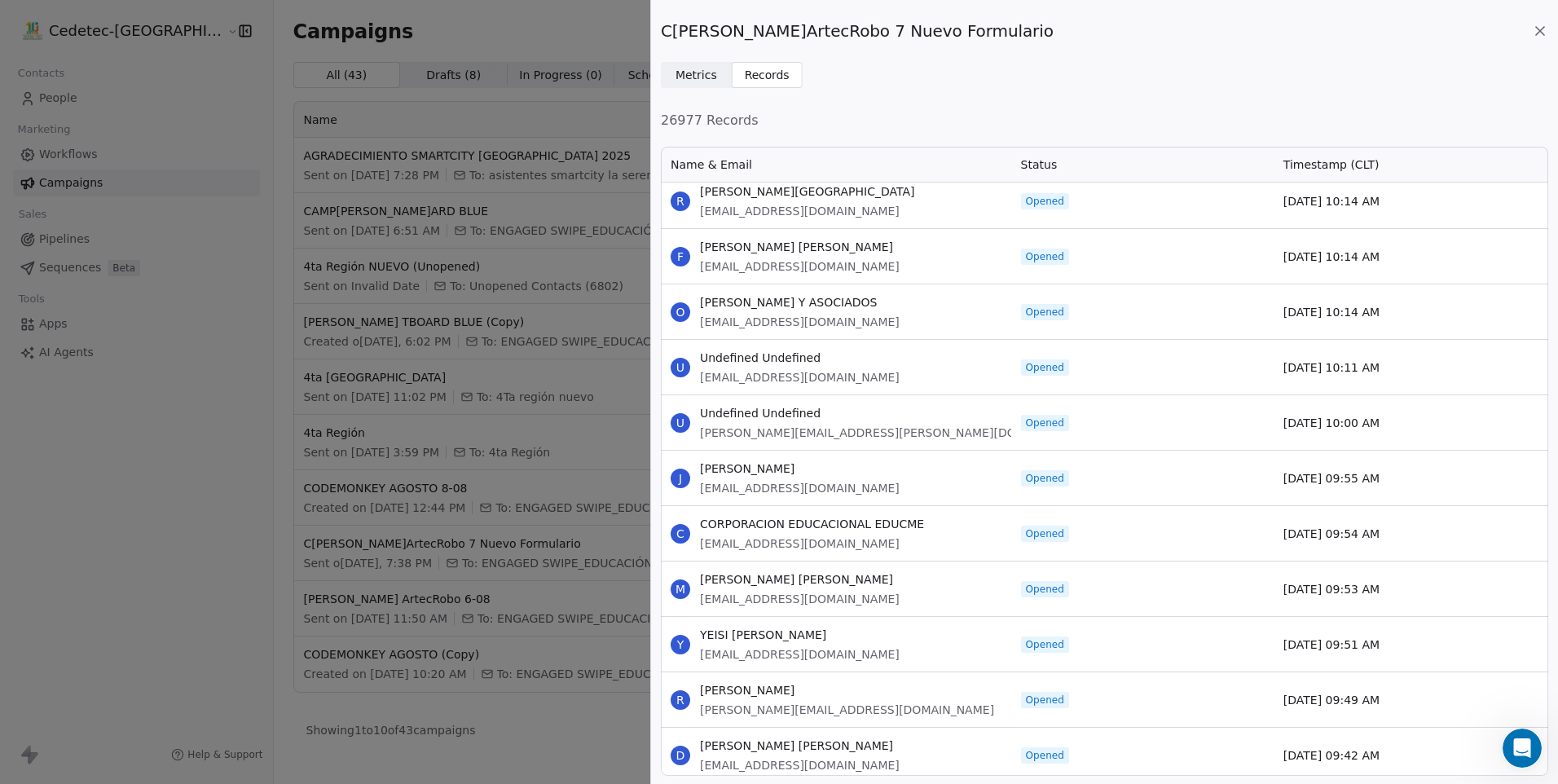
scroll to position [30428, 0]
drag, startPoint x: 701, startPoint y: 195, endPoint x: 1390, endPoint y: 755, distance: 887.9
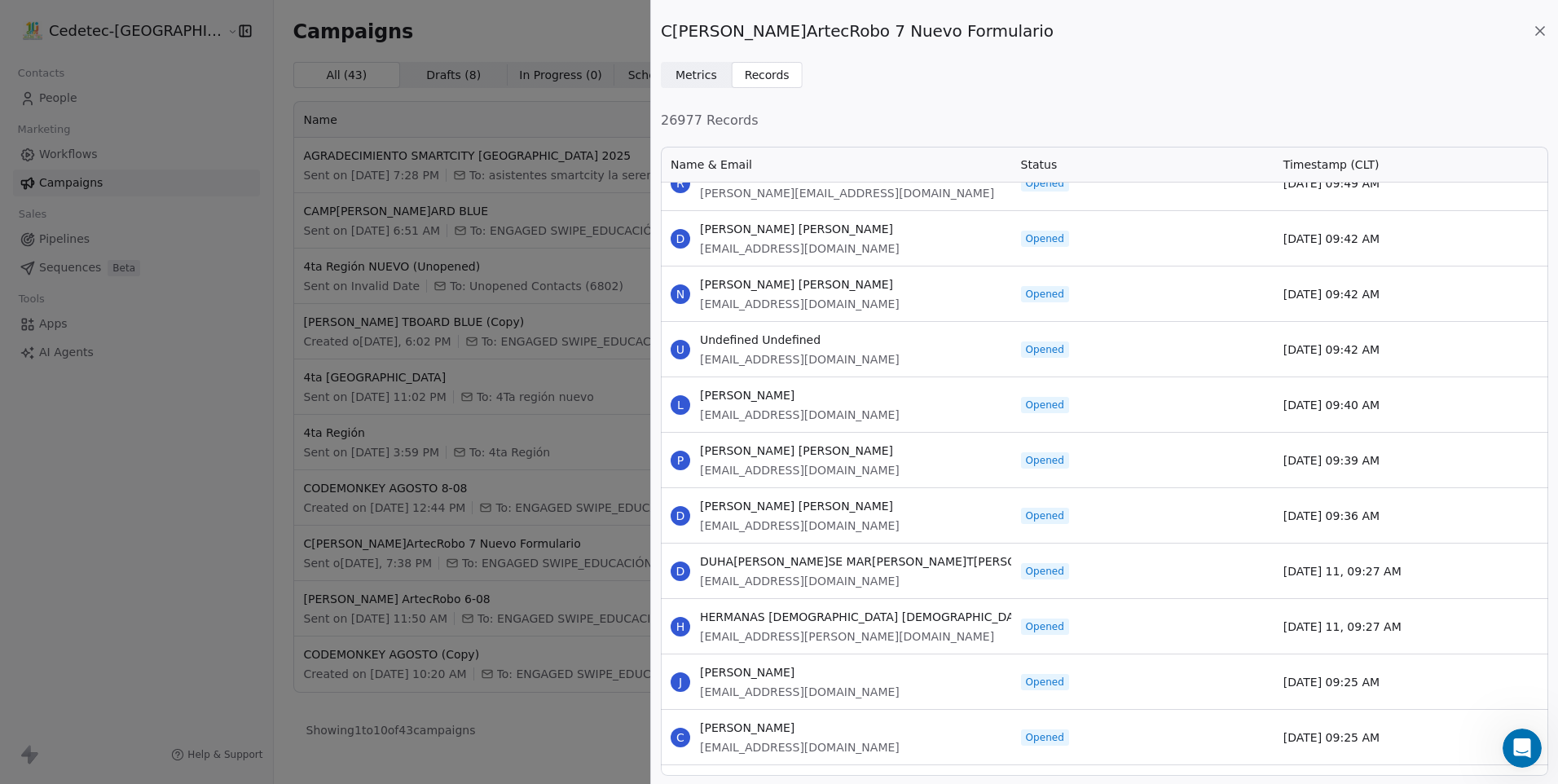
scroll to position [30999, 0]
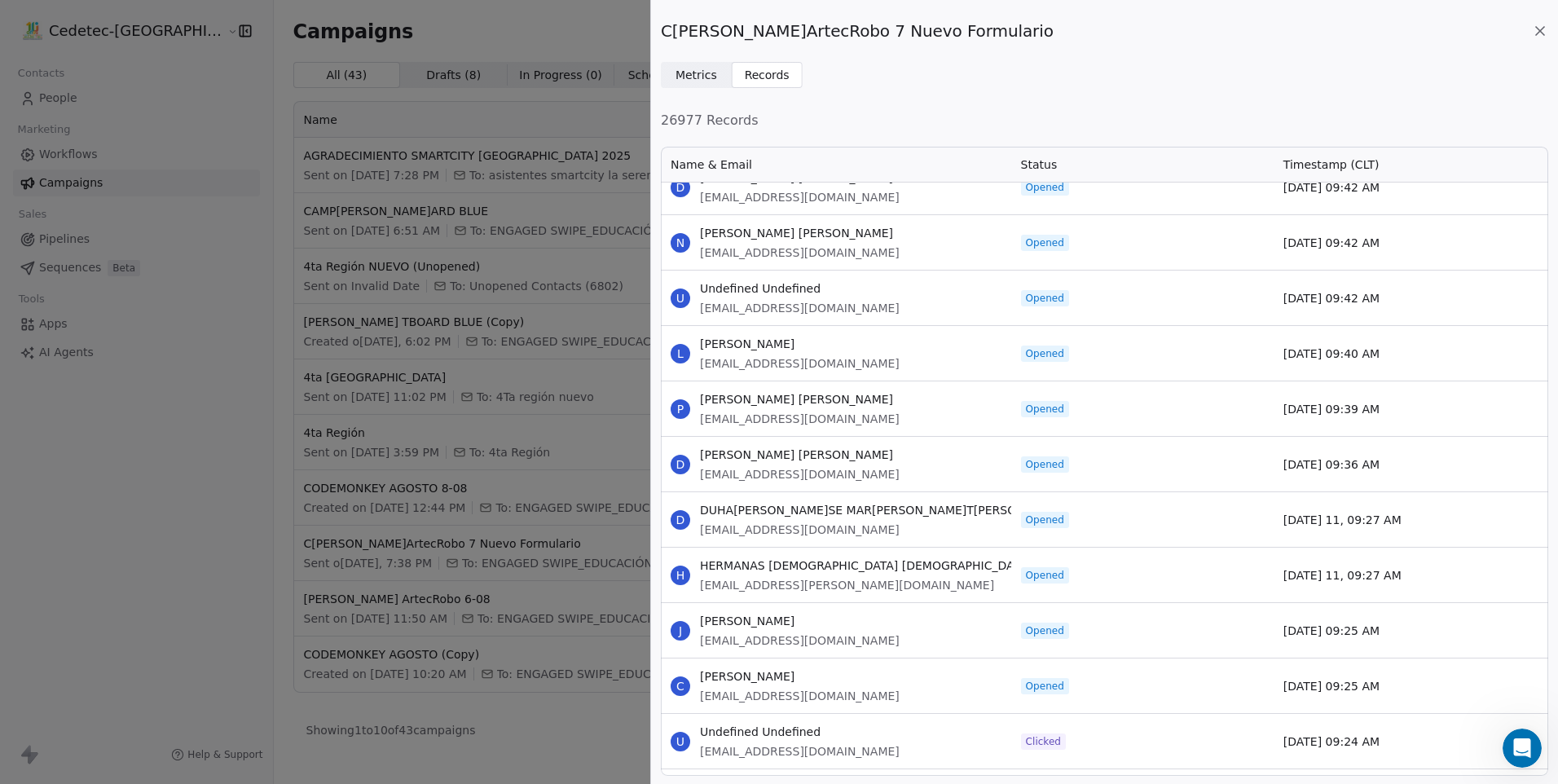
drag, startPoint x: 703, startPoint y: 232, endPoint x: 1417, endPoint y: 734, distance: 872.8
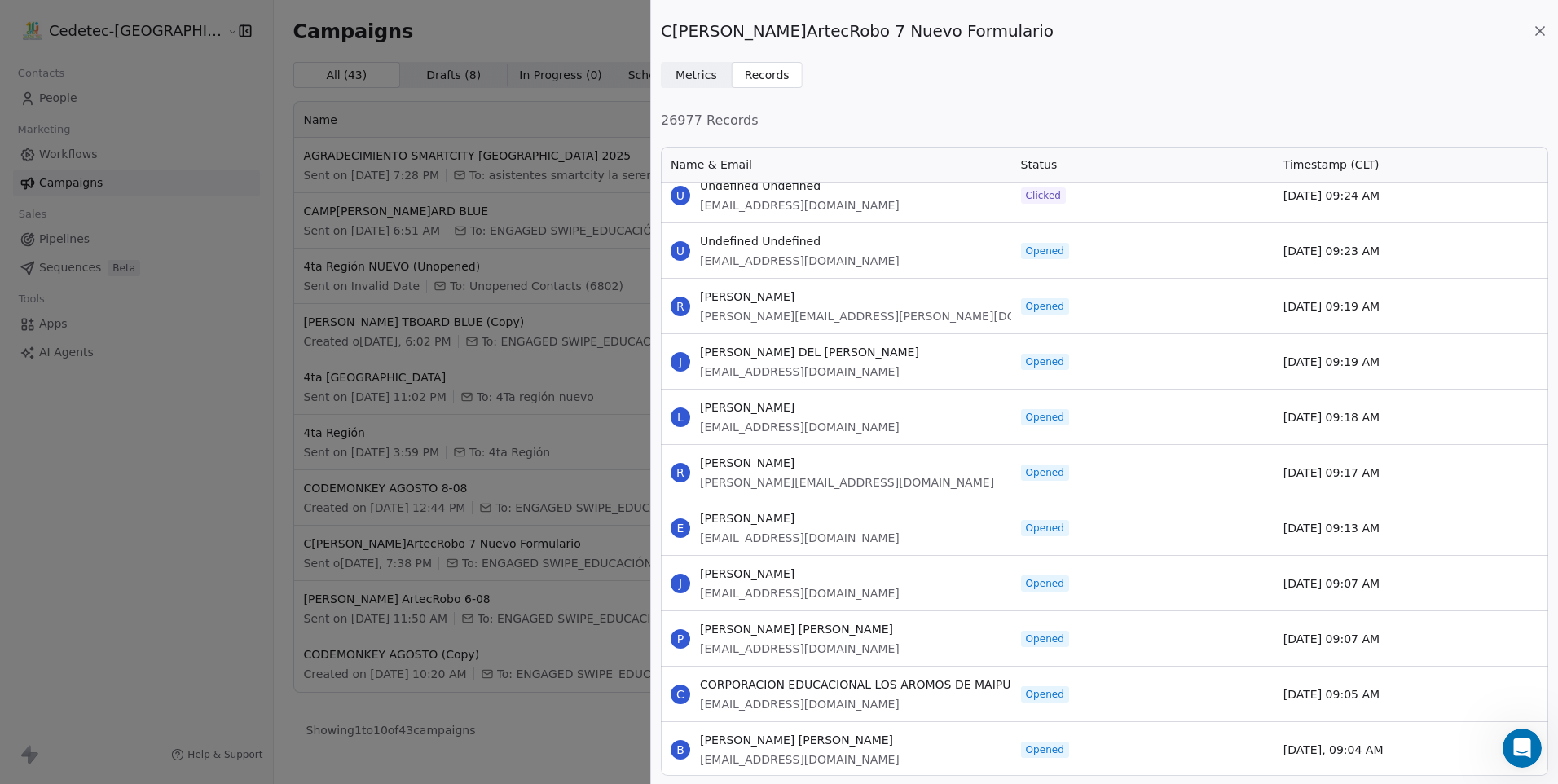
scroll to position [31569, 0]
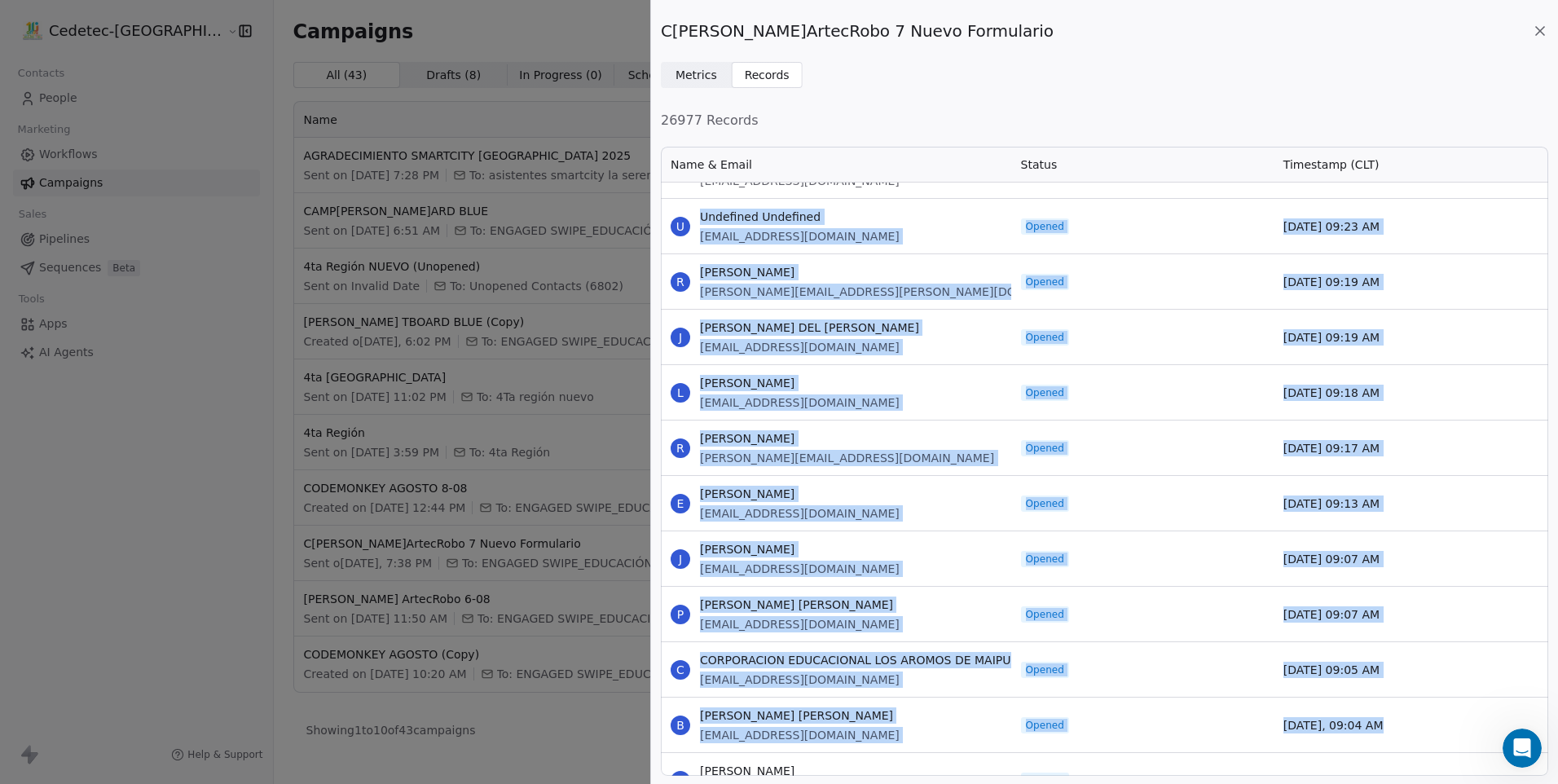
drag, startPoint x: 701, startPoint y: 214, endPoint x: 1390, endPoint y: 719, distance: 854.3
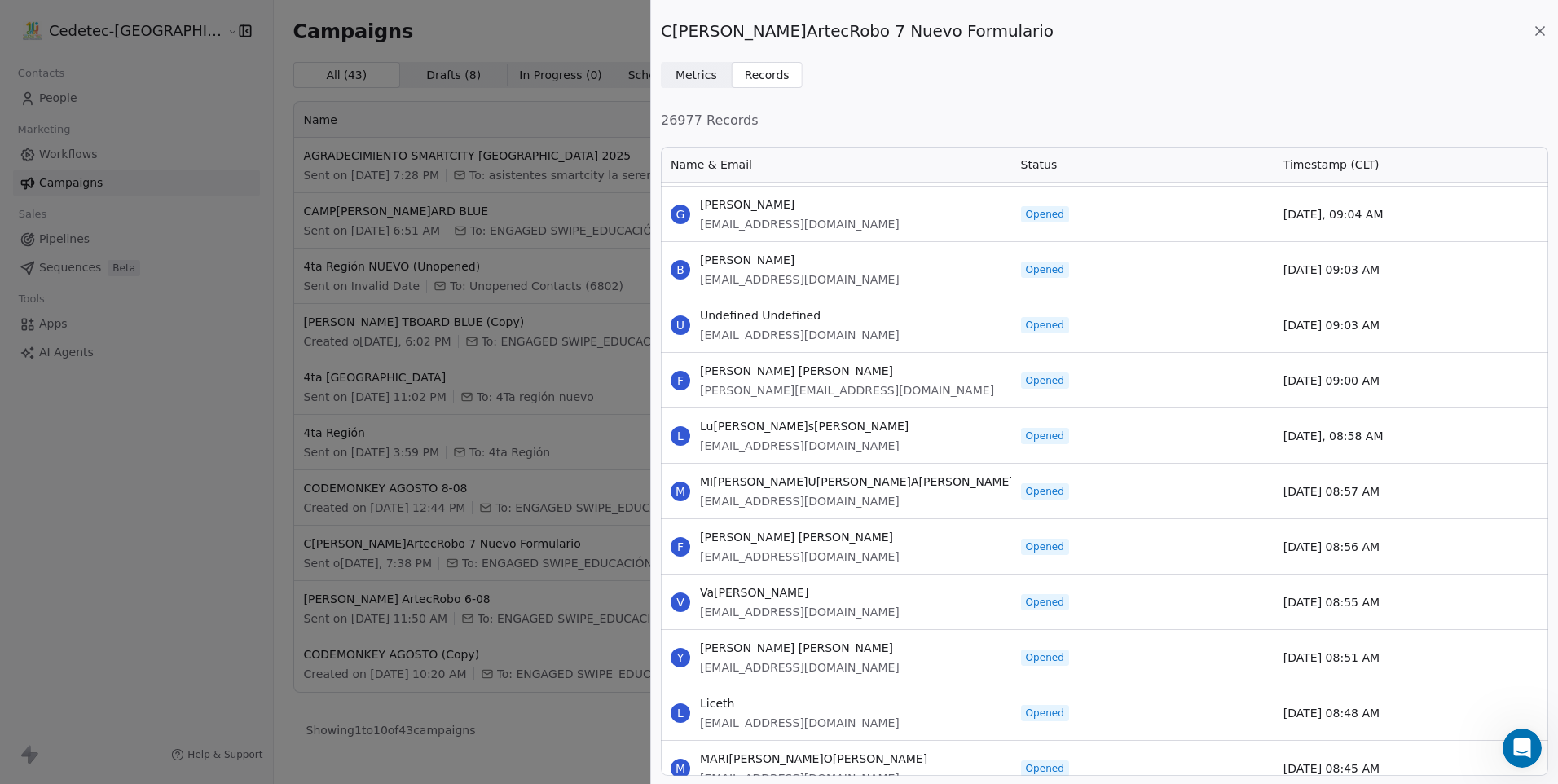
scroll to position [32140, 0]
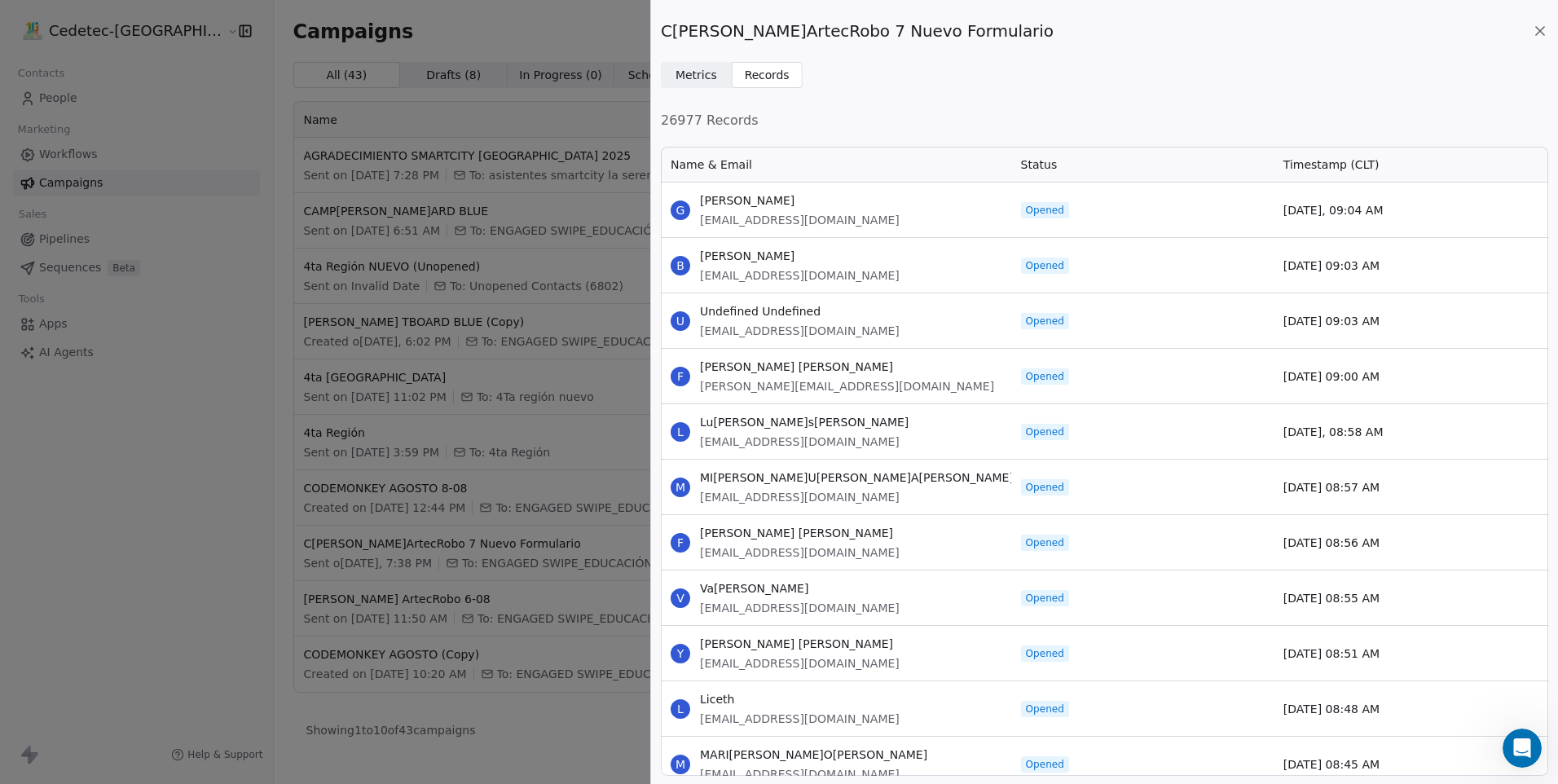
drag, startPoint x: 700, startPoint y: 200, endPoint x: 1399, endPoint y: 734, distance: 879.6
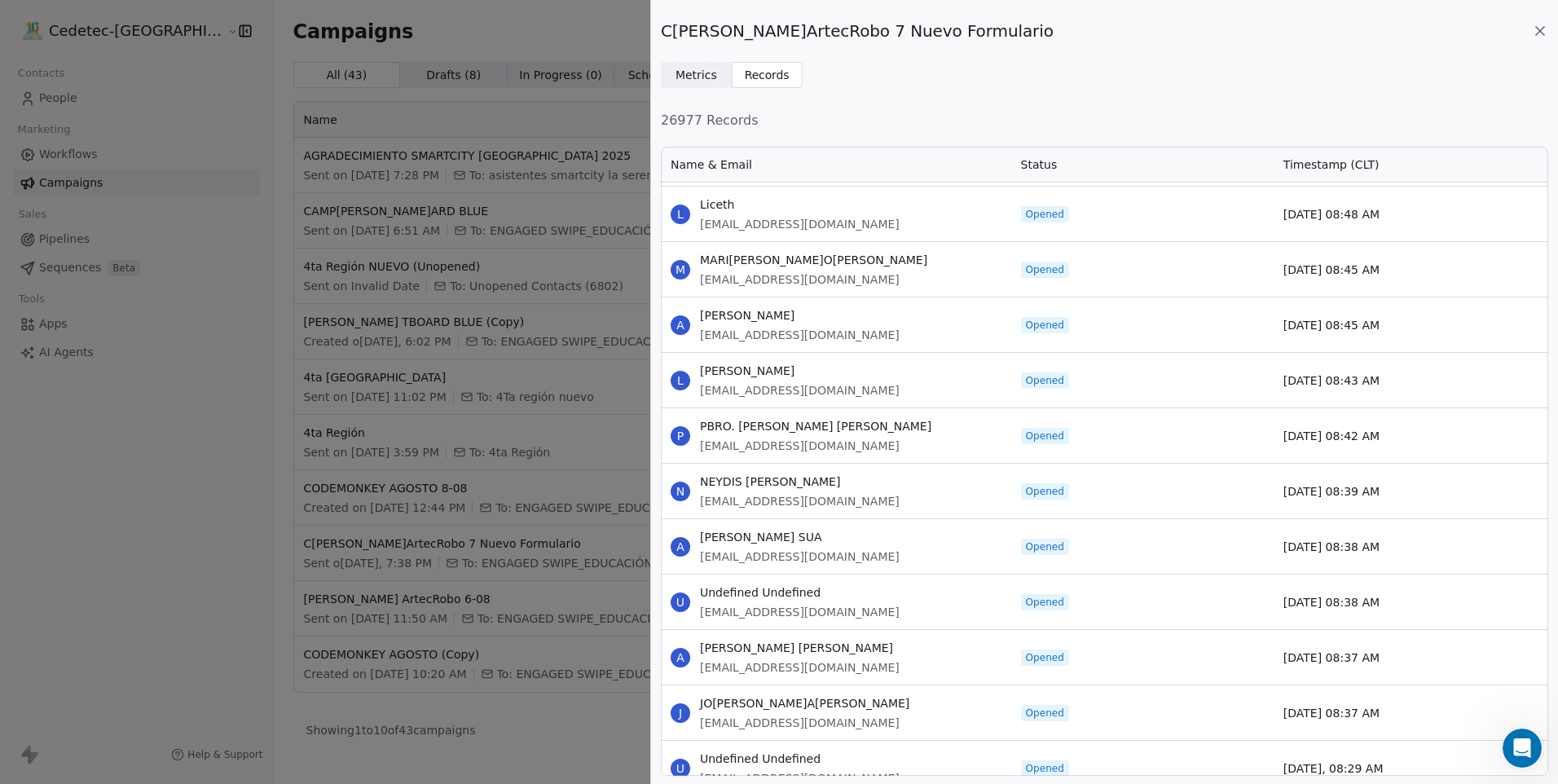
scroll to position [32629, 0]
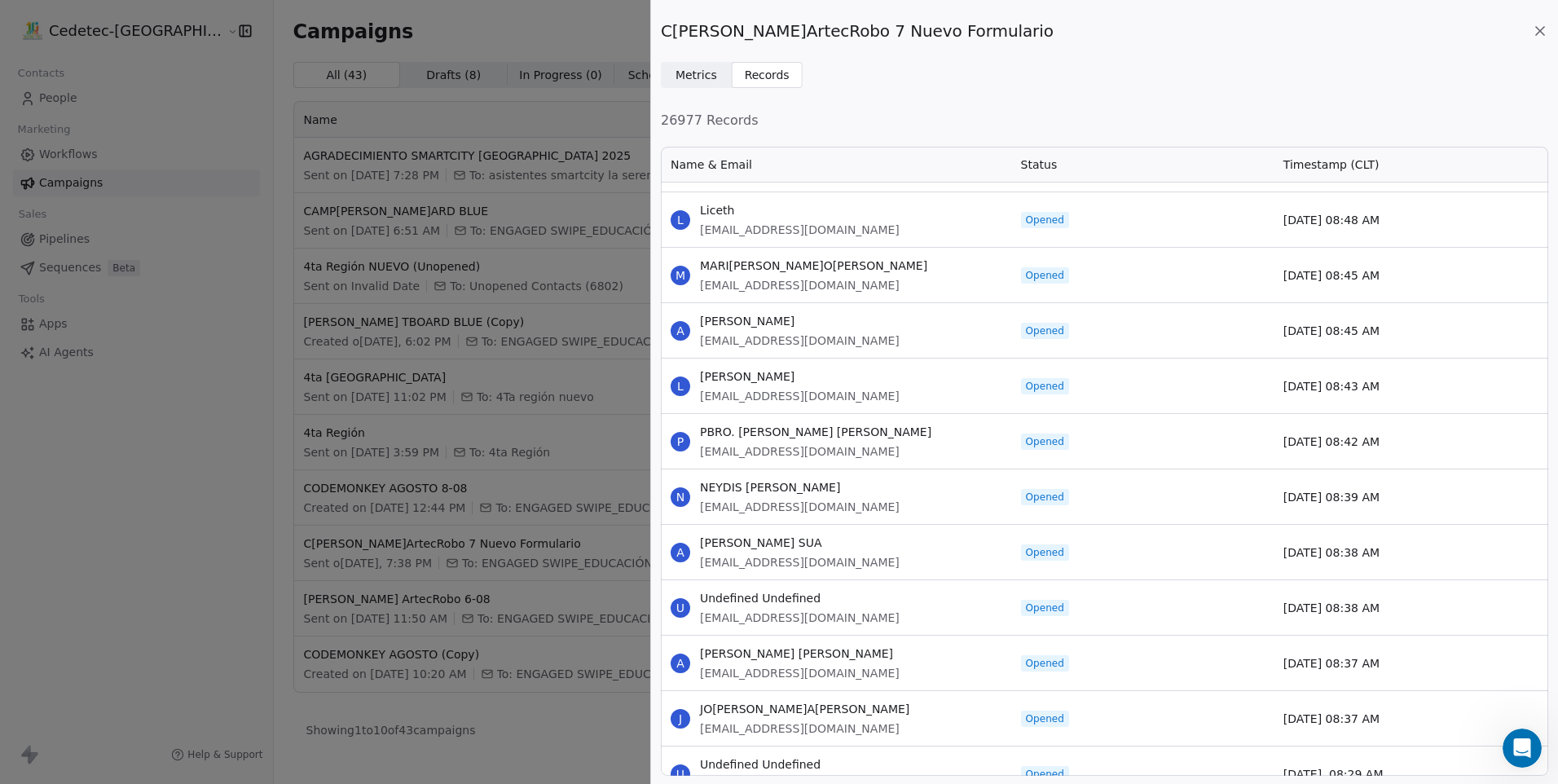
drag, startPoint x: 702, startPoint y: 264, endPoint x: 1422, endPoint y: 734, distance: 859.8
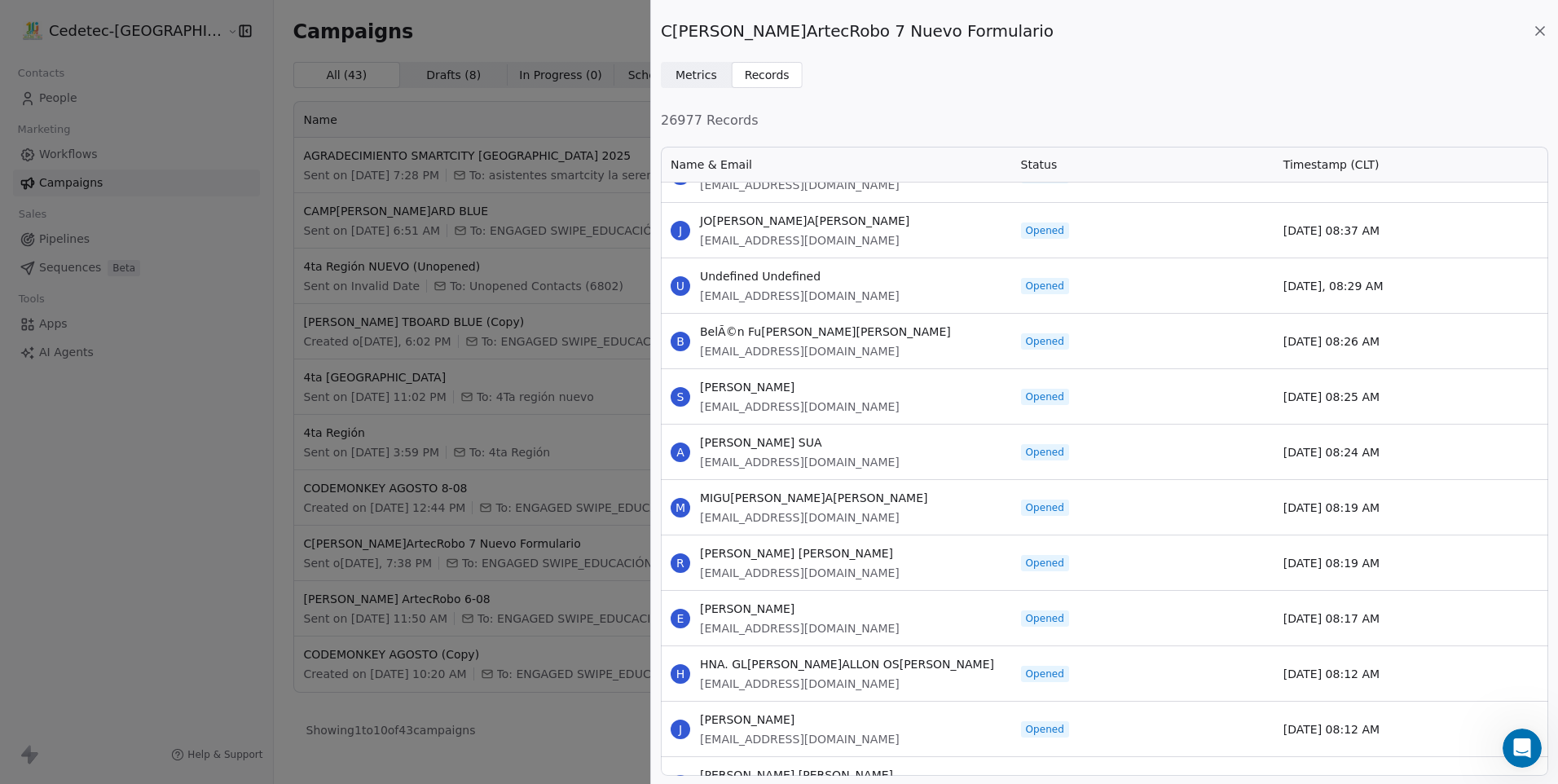
scroll to position [33117, 0]
drag, startPoint x: 701, startPoint y: 275, endPoint x: 1375, endPoint y: 718, distance: 806.6
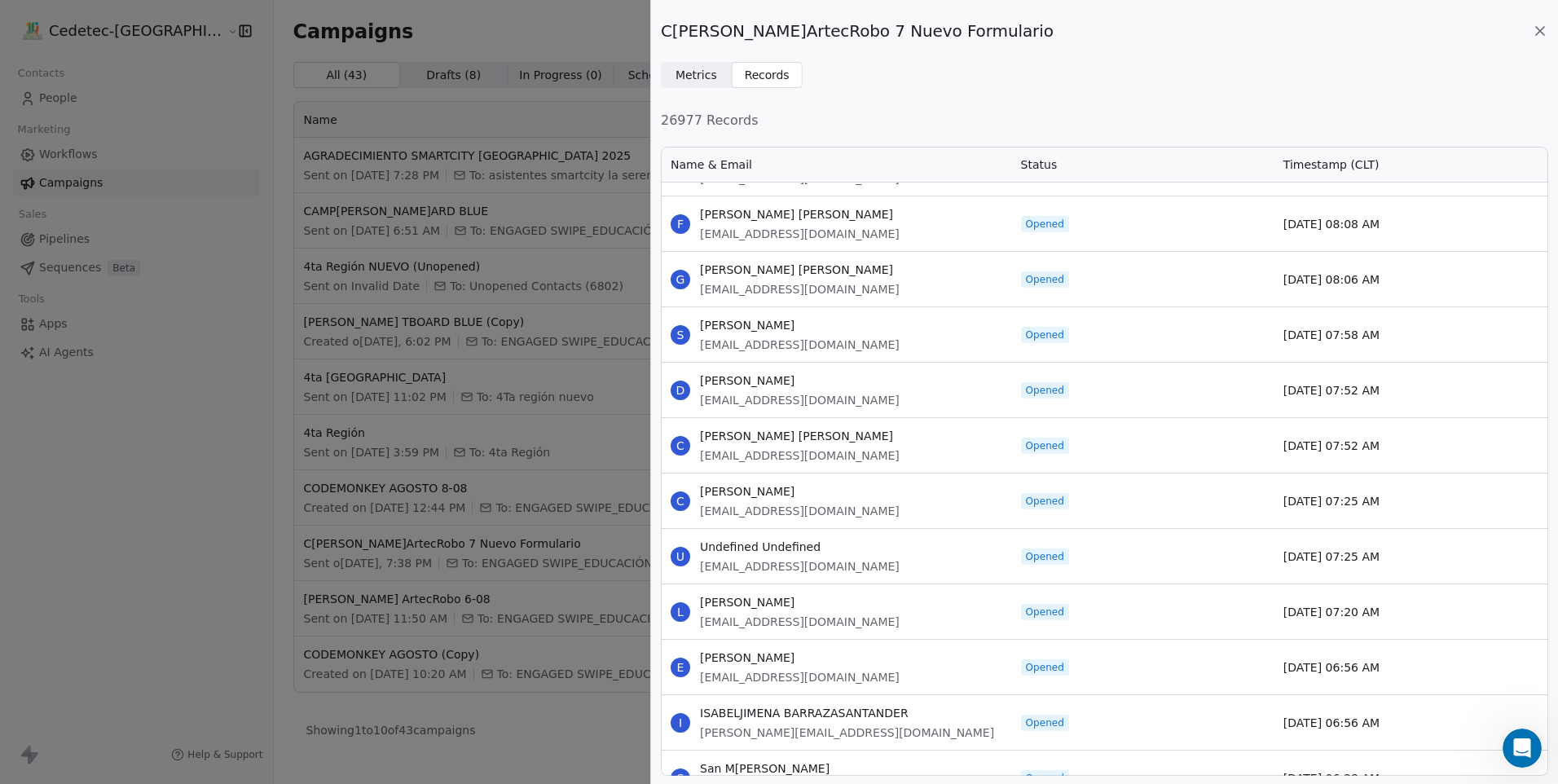
scroll to position [33688, 0]
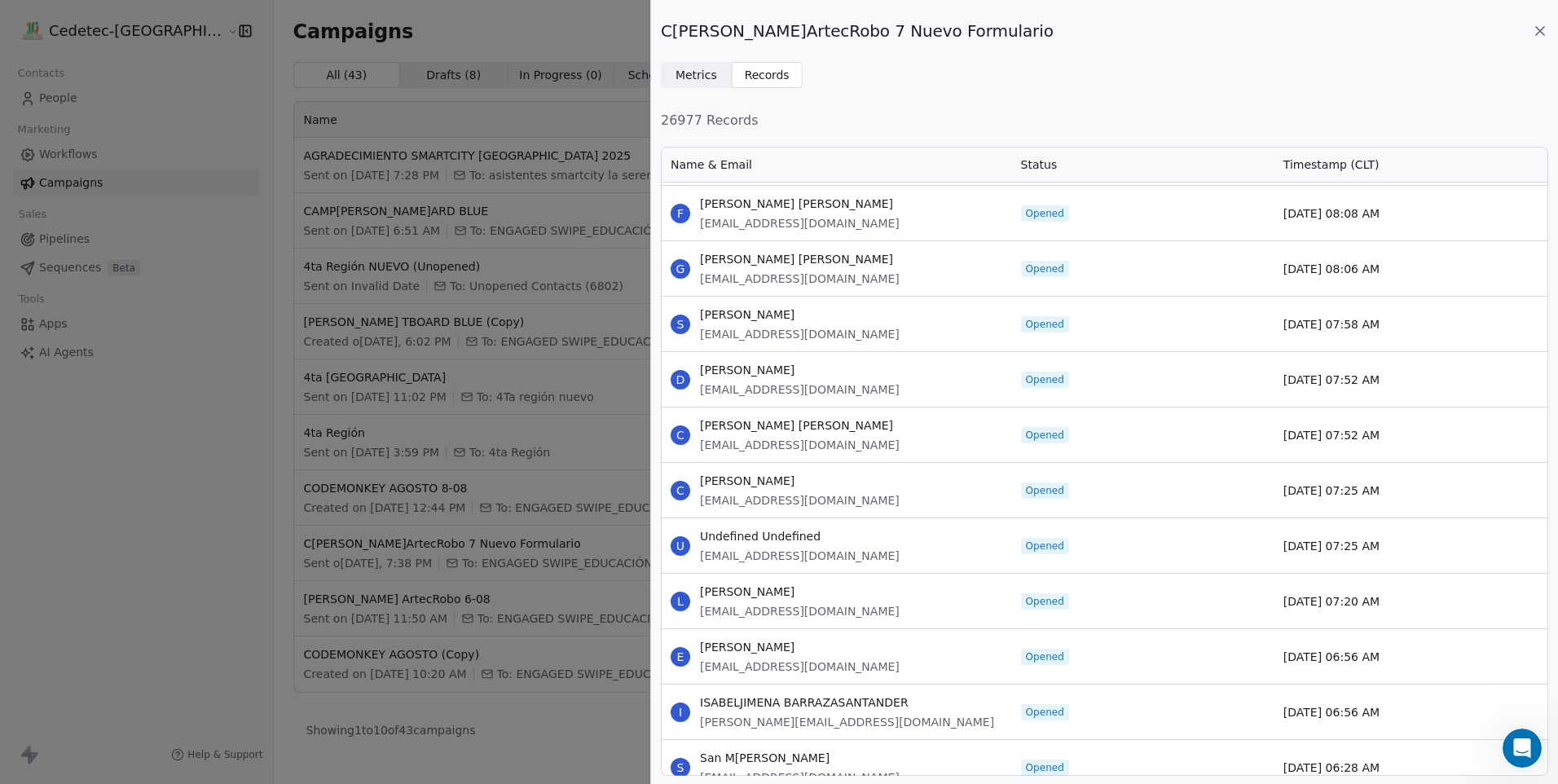
drag, startPoint x: 700, startPoint y: 205, endPoint x: 1385, endPoint y: 715, distance: 854.0
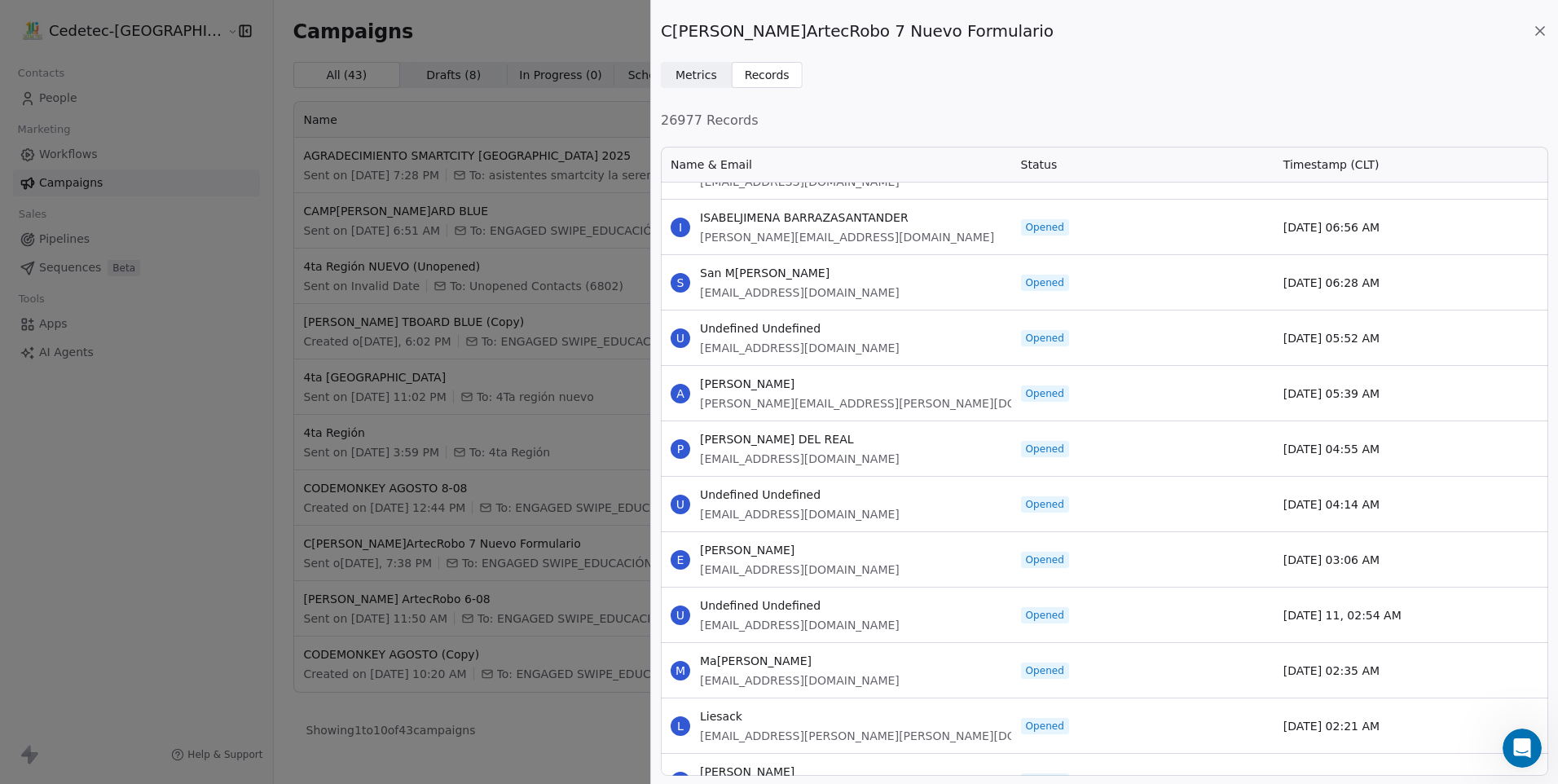
scroll to position [34177, 0]
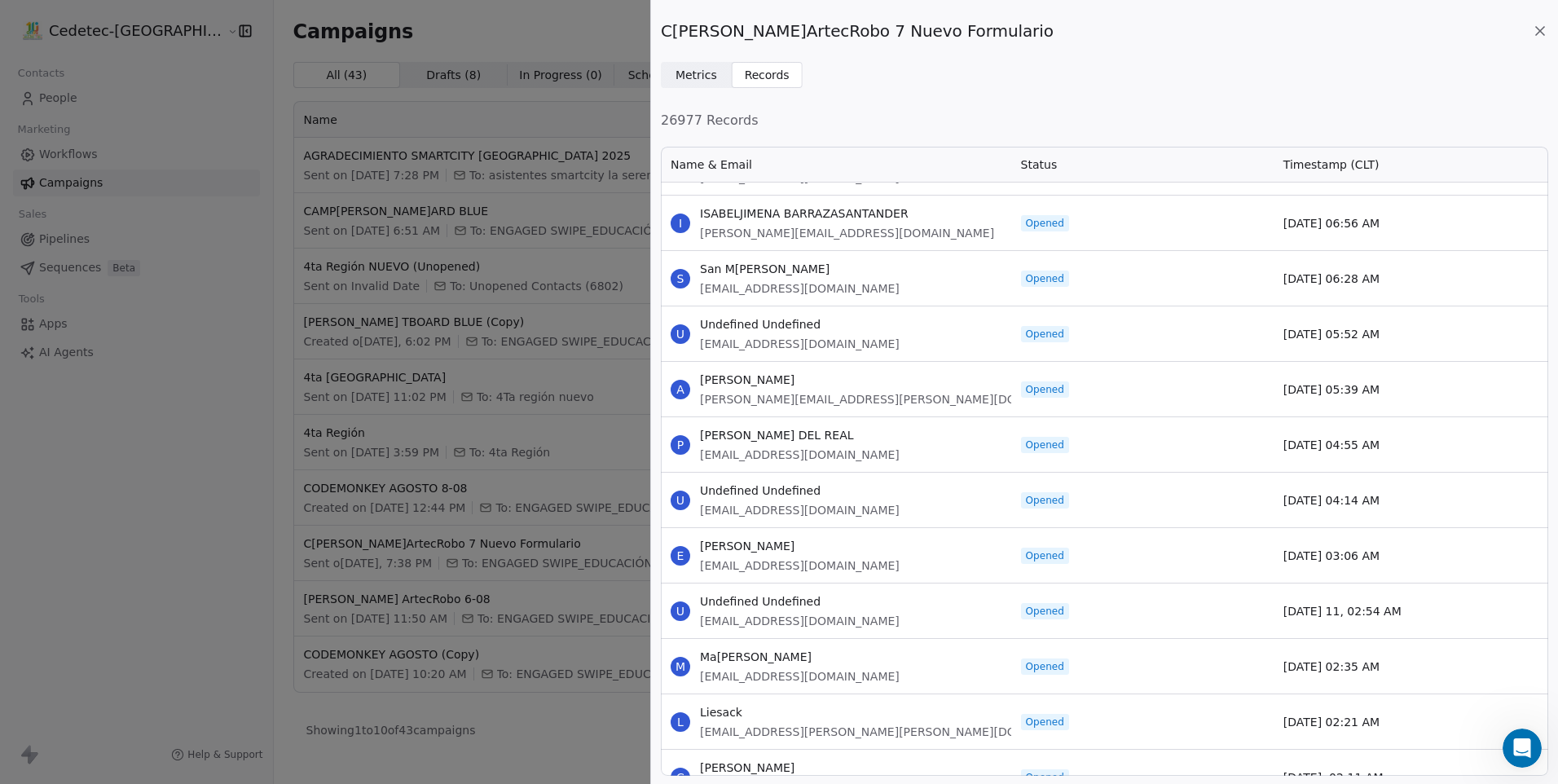
drag, startPoint x: 701, startPoint y: 271, endPoint x: 1399, endPoint y: 711, distance: 825.1
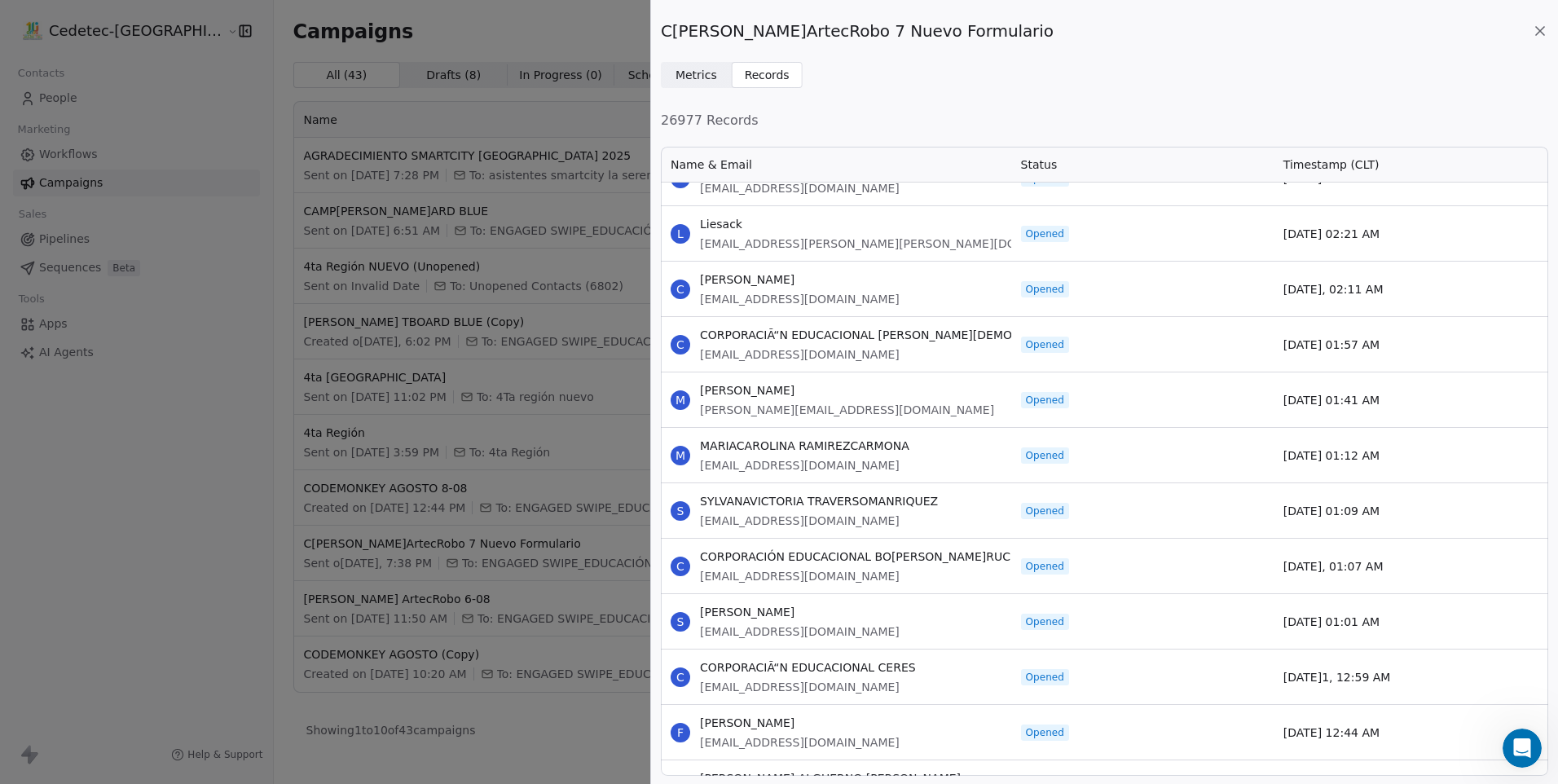
scroll to position [34666, 0]
drag, startPoint x: 702, startPoint y: 282, endPoint x: 1398, endPoint y: 725, distance: 825.0
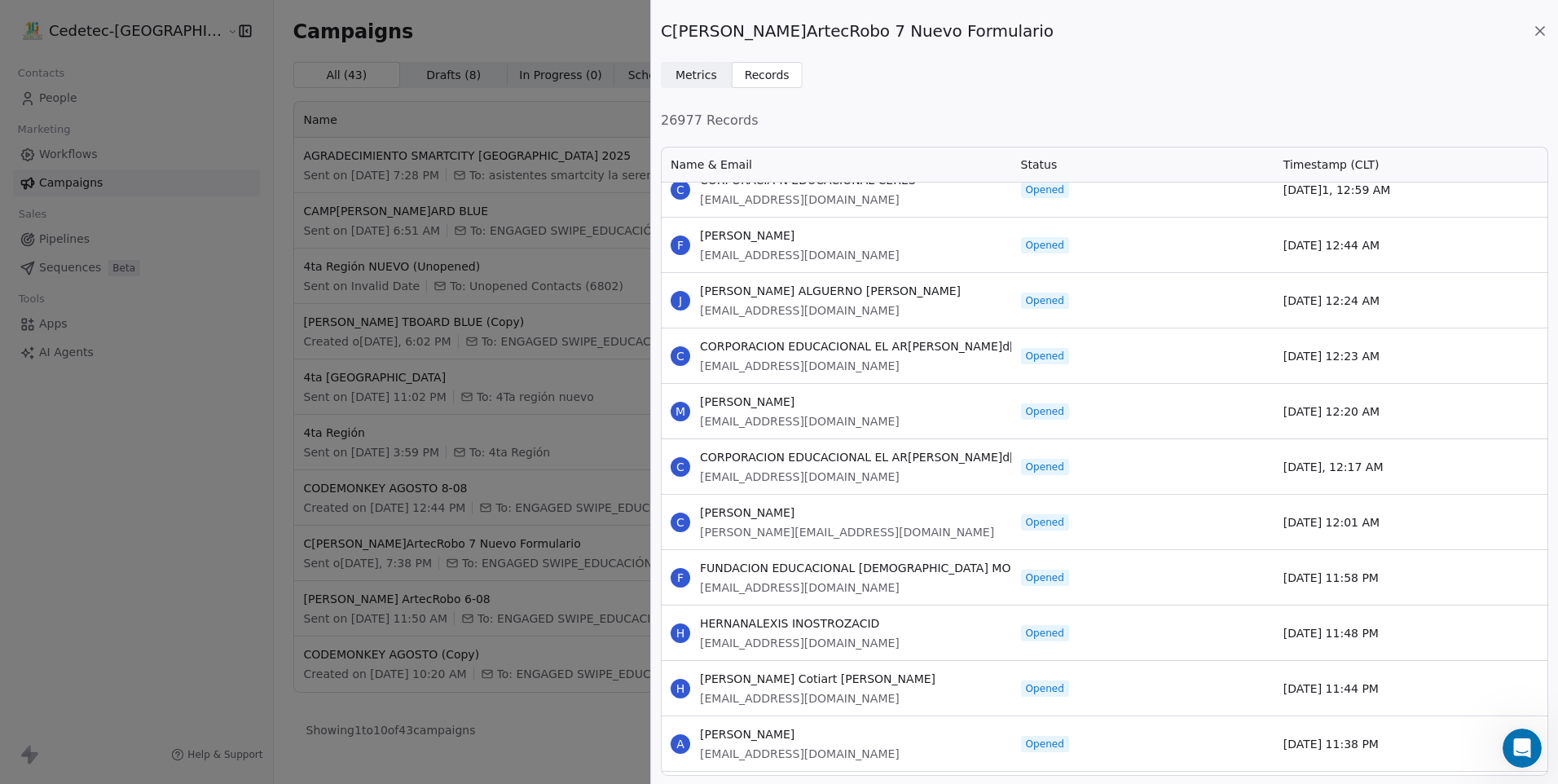
scroll to position [35155, 0]
drag, startPoint x: 701, startPoint y: 284, endPoint x: 1386, endPoint y: 745, distance: 825.7
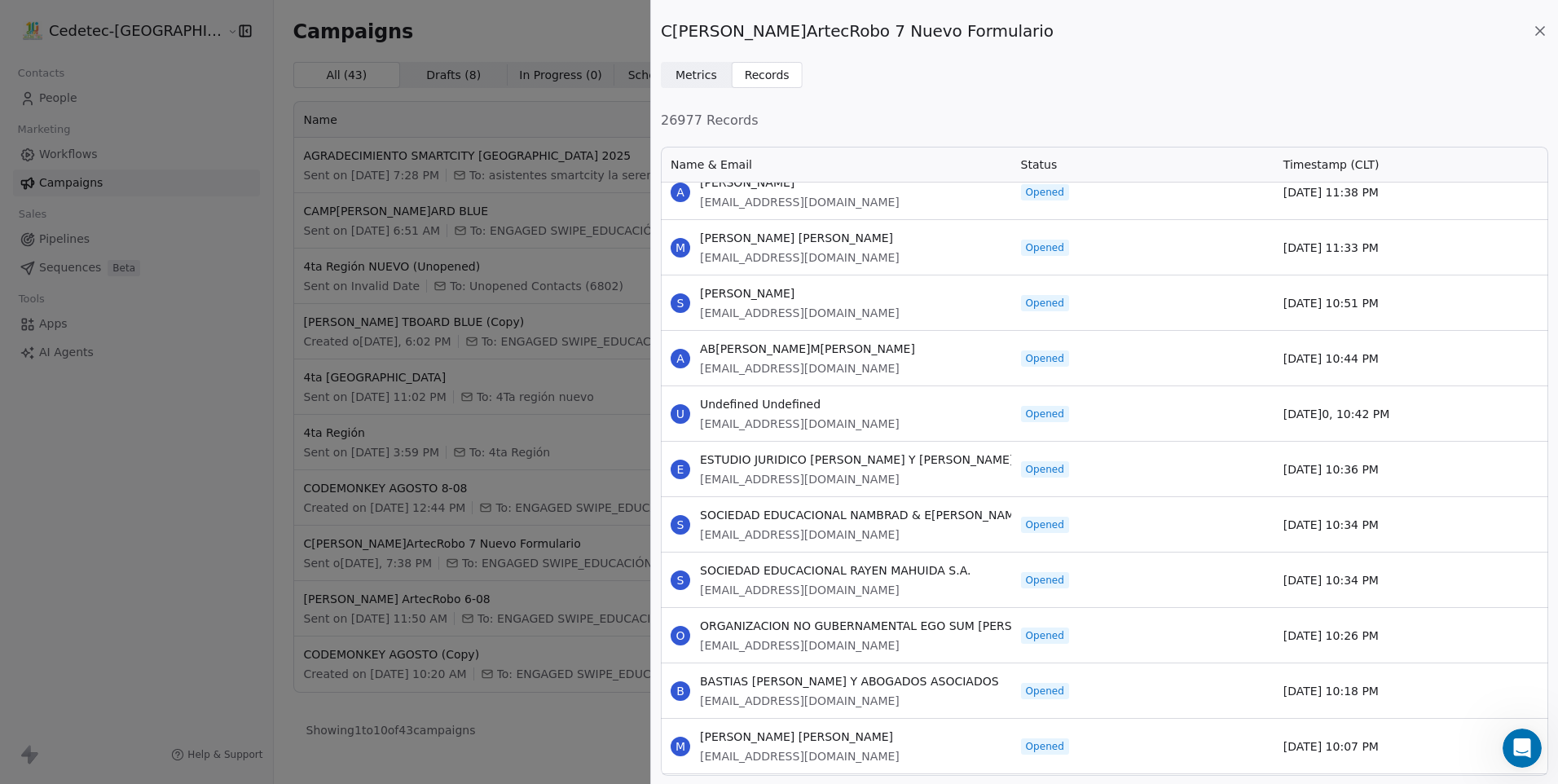
scroll to position [35725, 0]
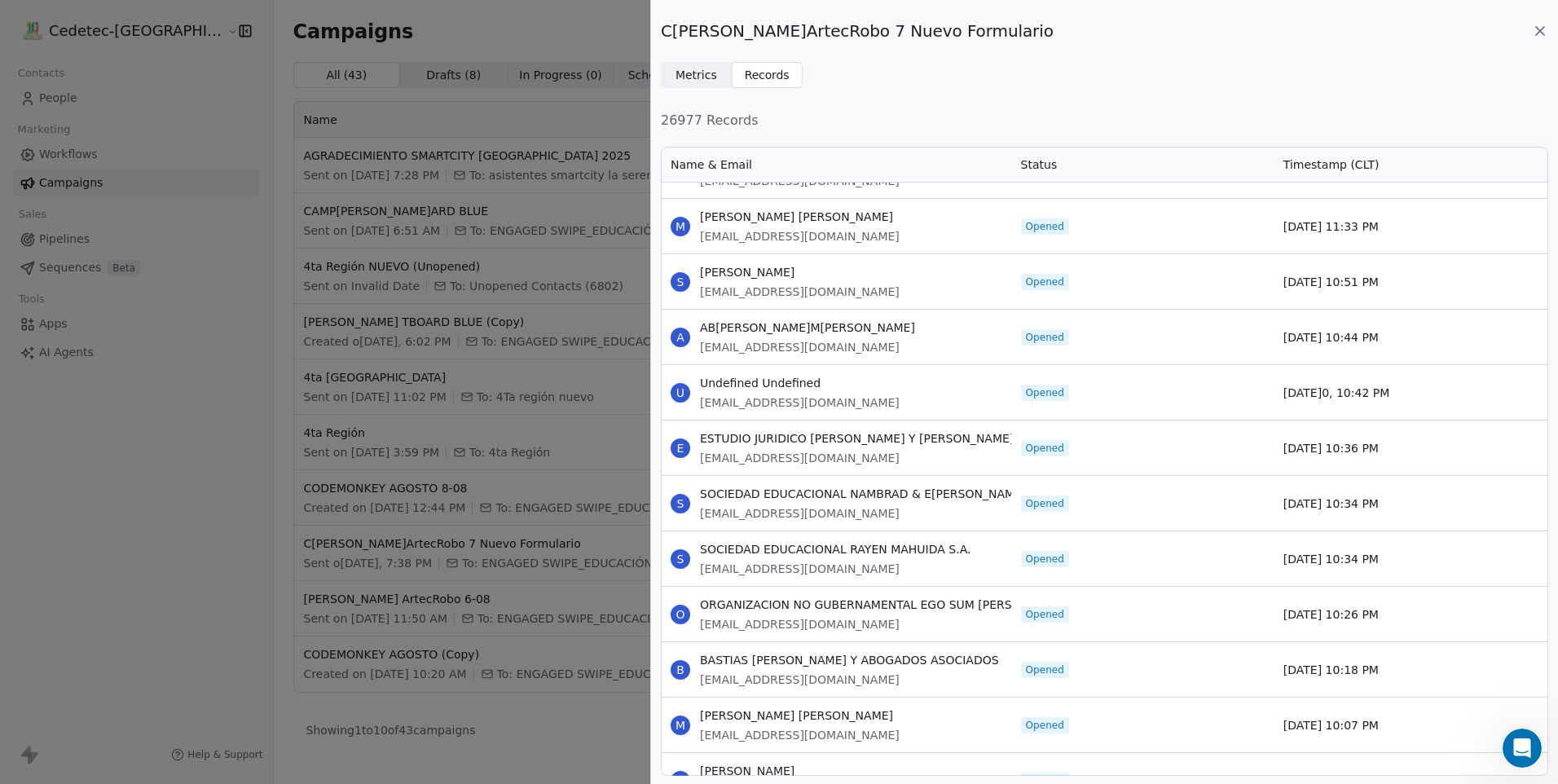
drag, startPoint x: 703, startPoint y: 214, endPoint x: 1398, endPoint y: 717, distance: 857.9
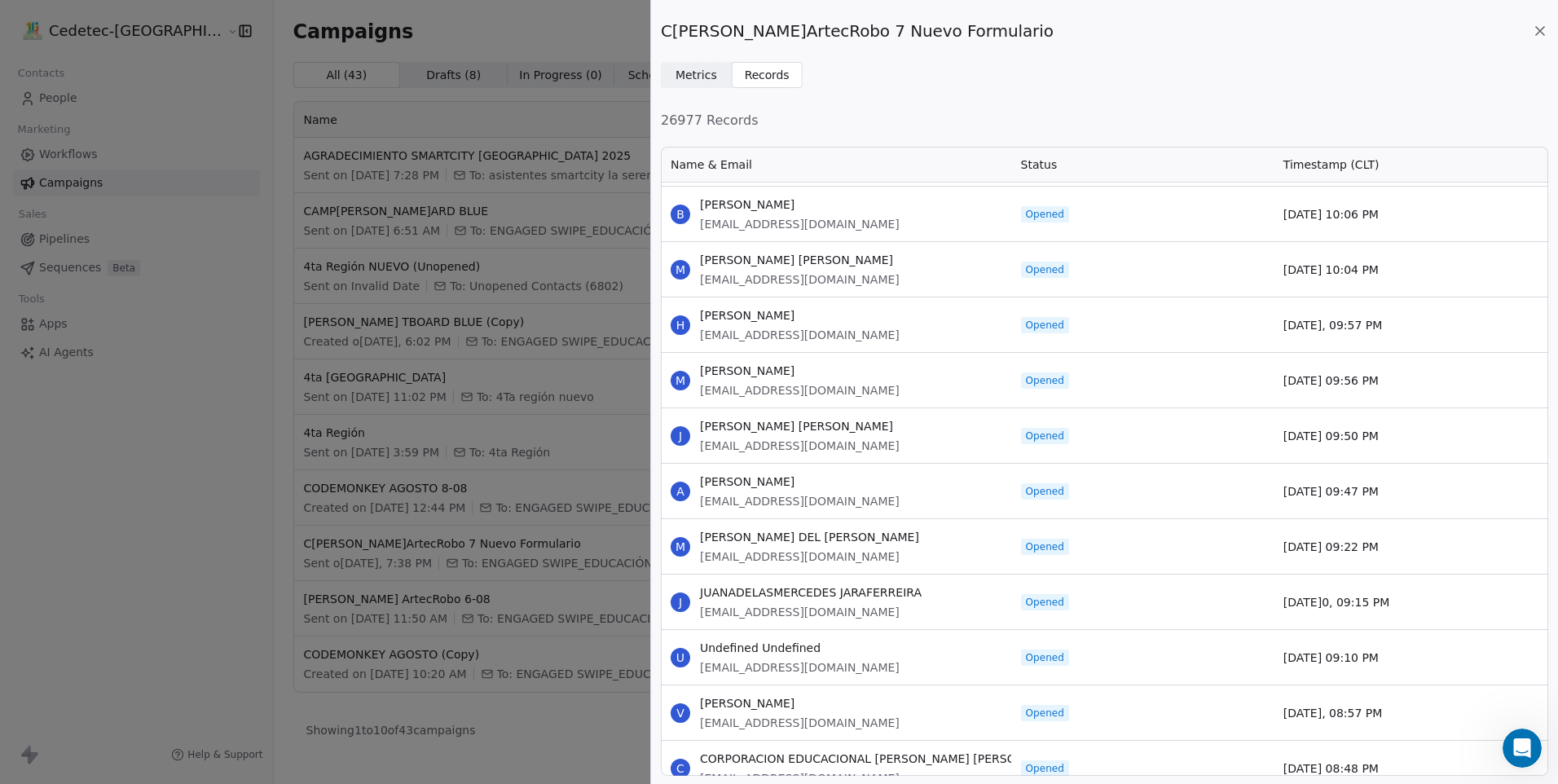
scroll to position [36295, 0]
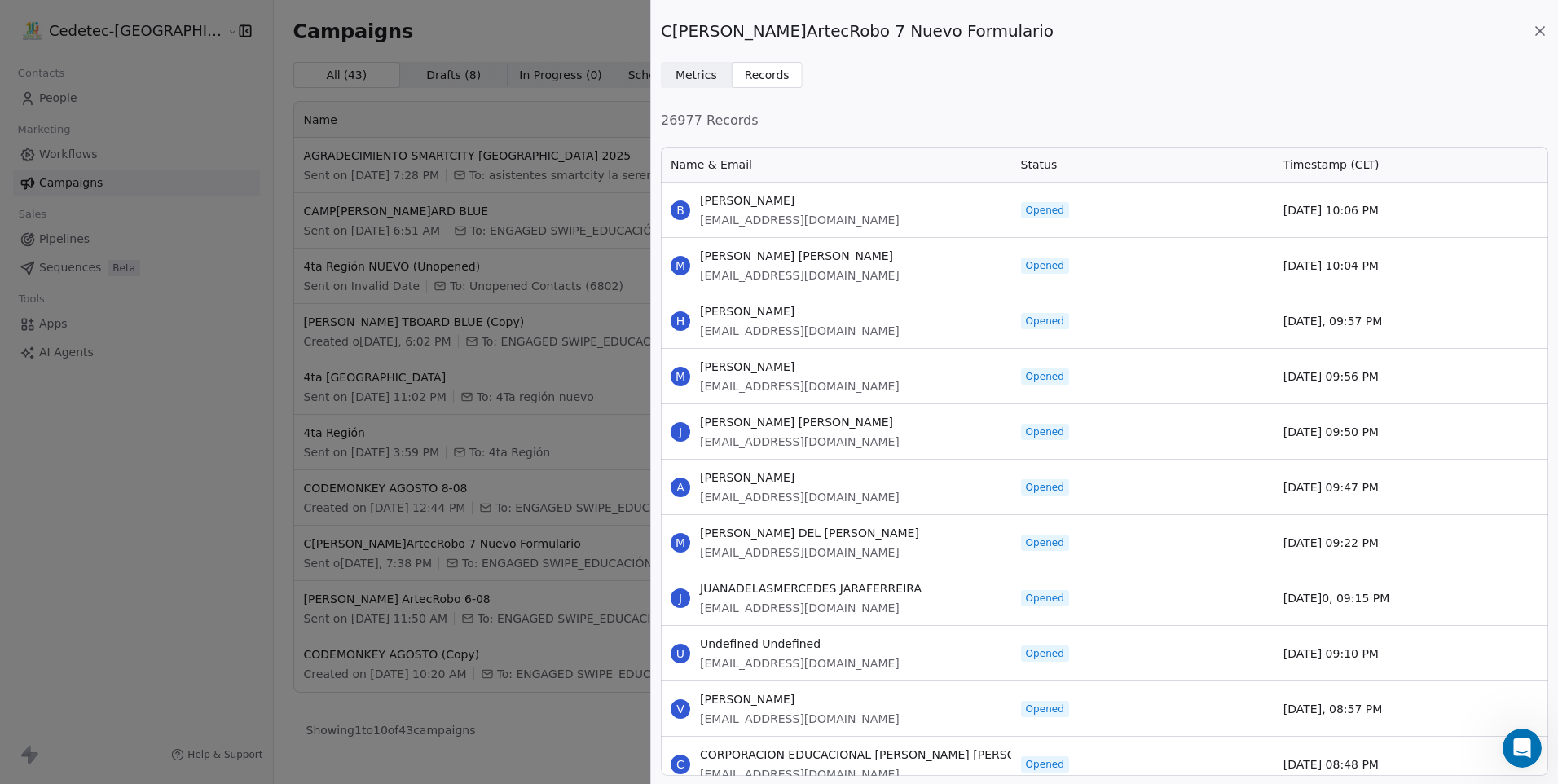
drag, startPoint x: 701, startPoint y: 200, endPoint x: 1387, endPoint y: 752, distance: 880.5
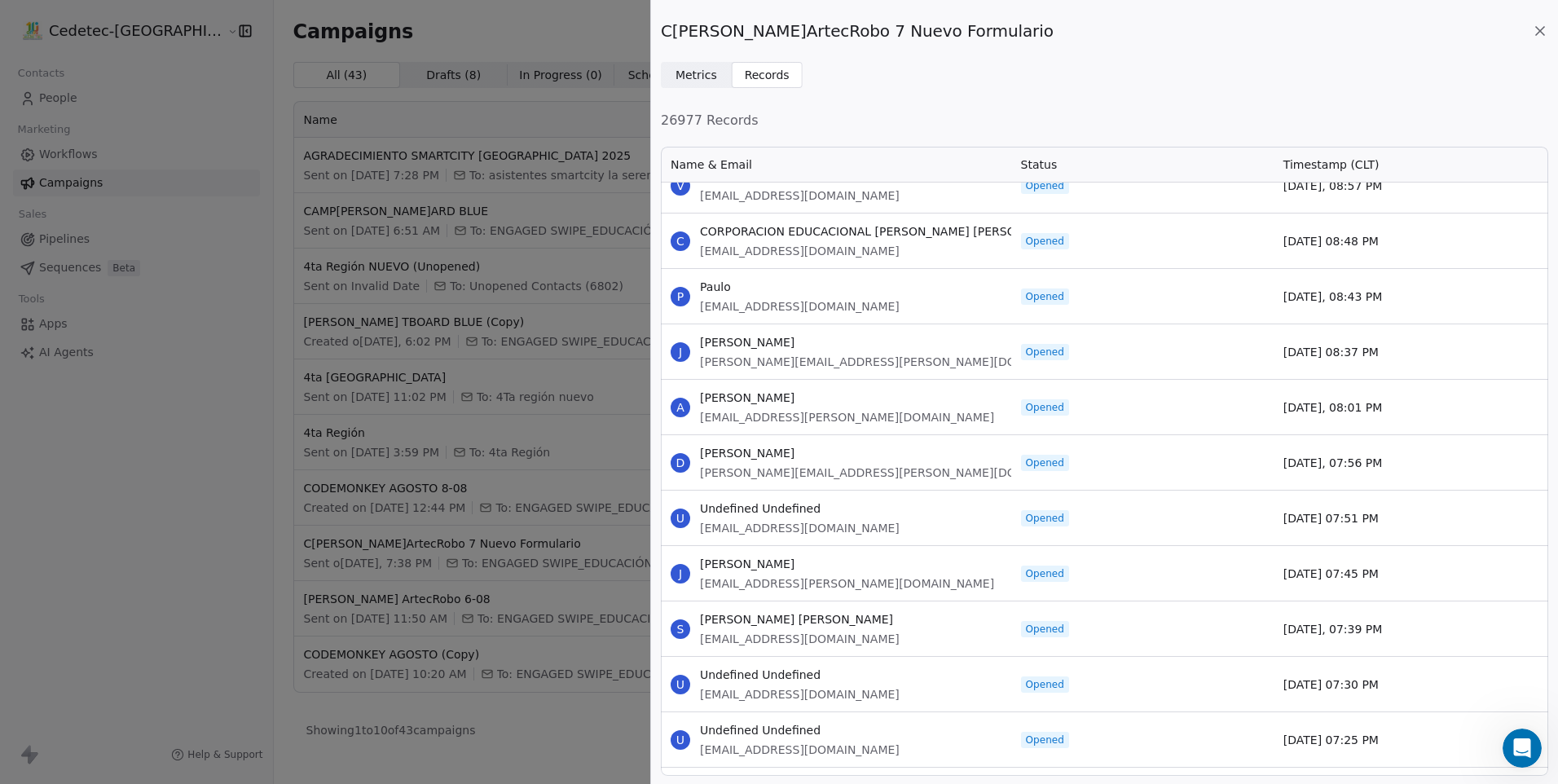
scroll to position [36866, 0]
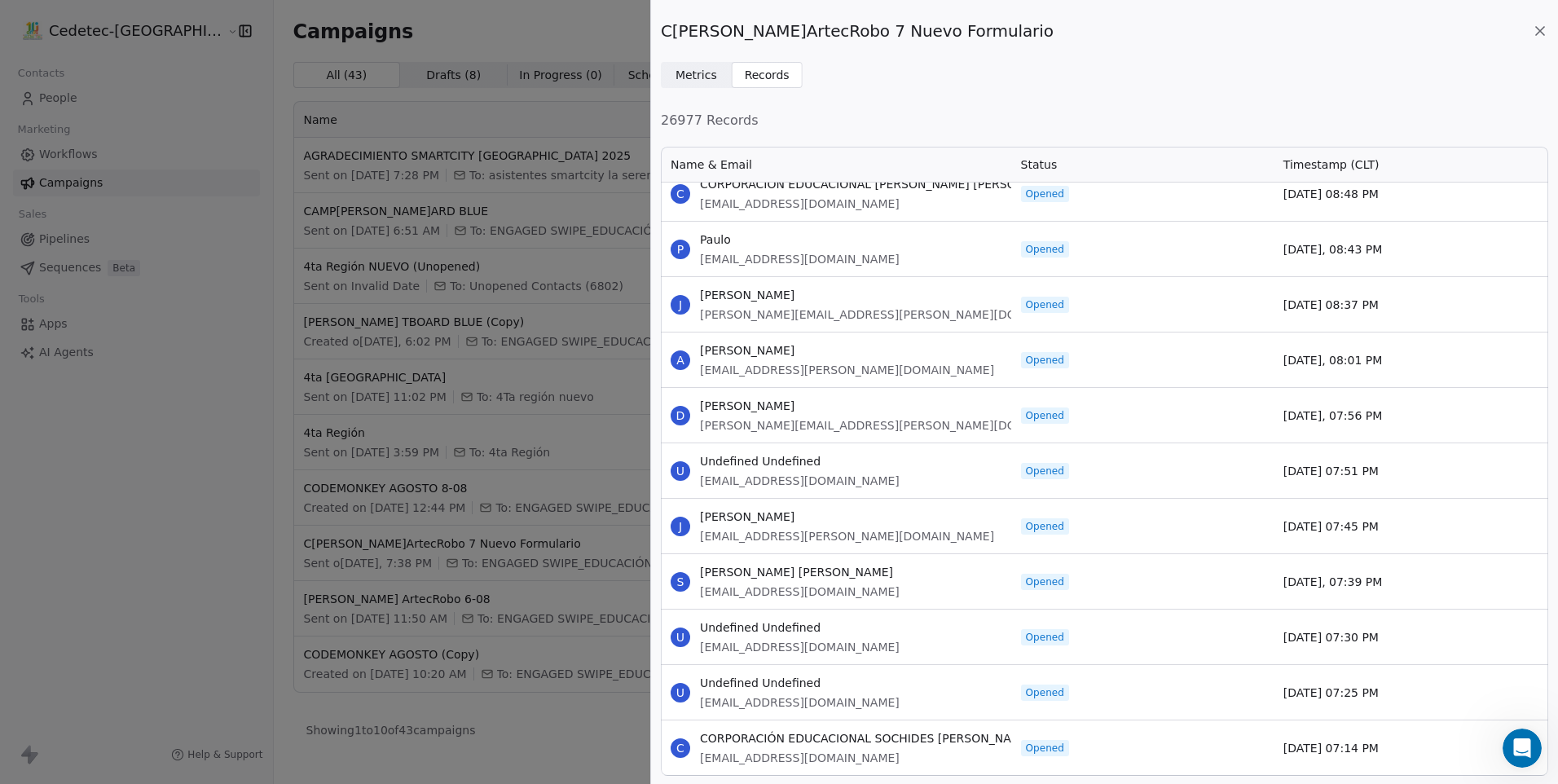
drag, startPoint x: 701, startPoint y: 239, endPoint x: 1392, endPoint y: 741, distance: 854.1
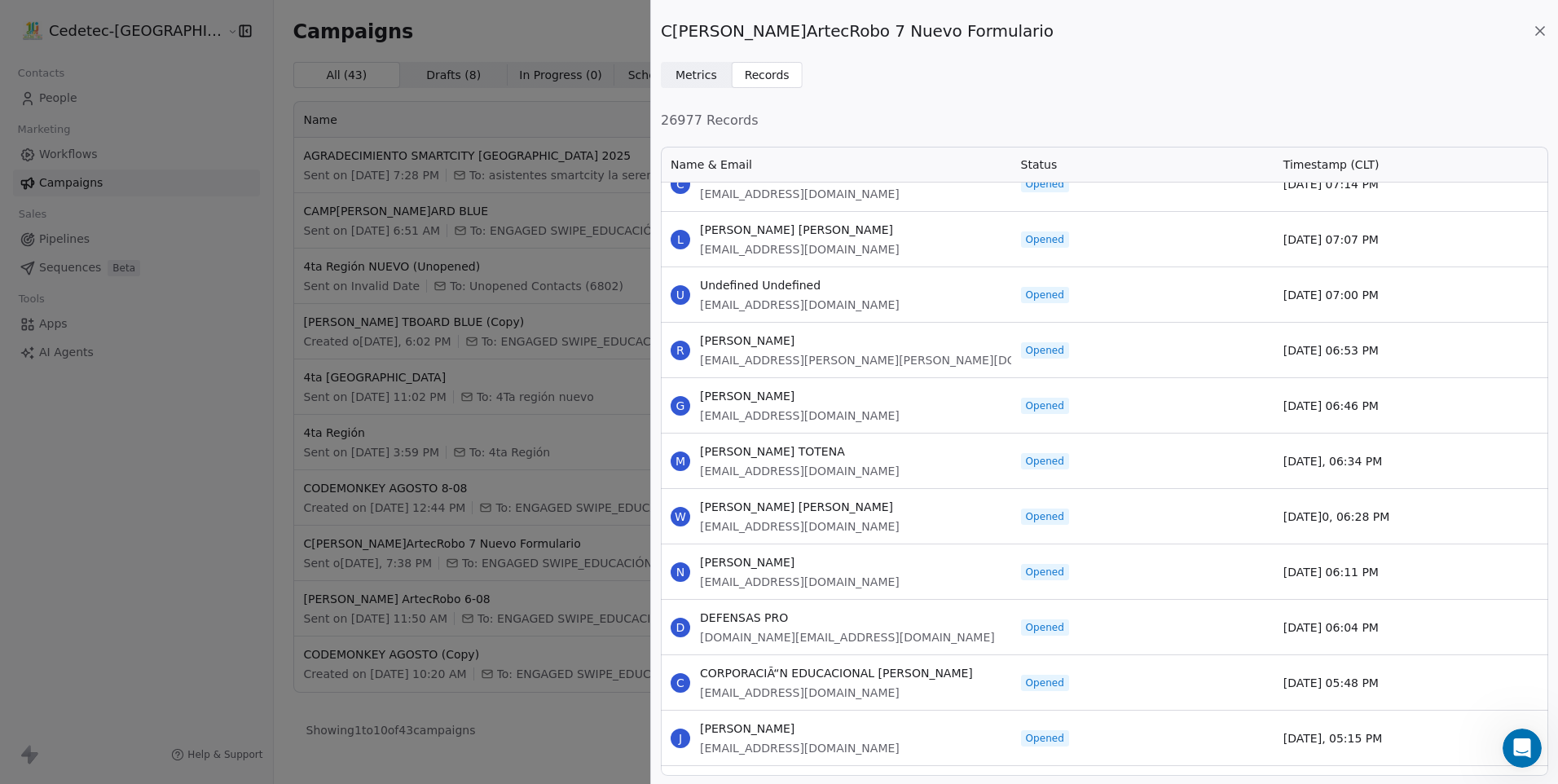
scroll to position [37437, 0]
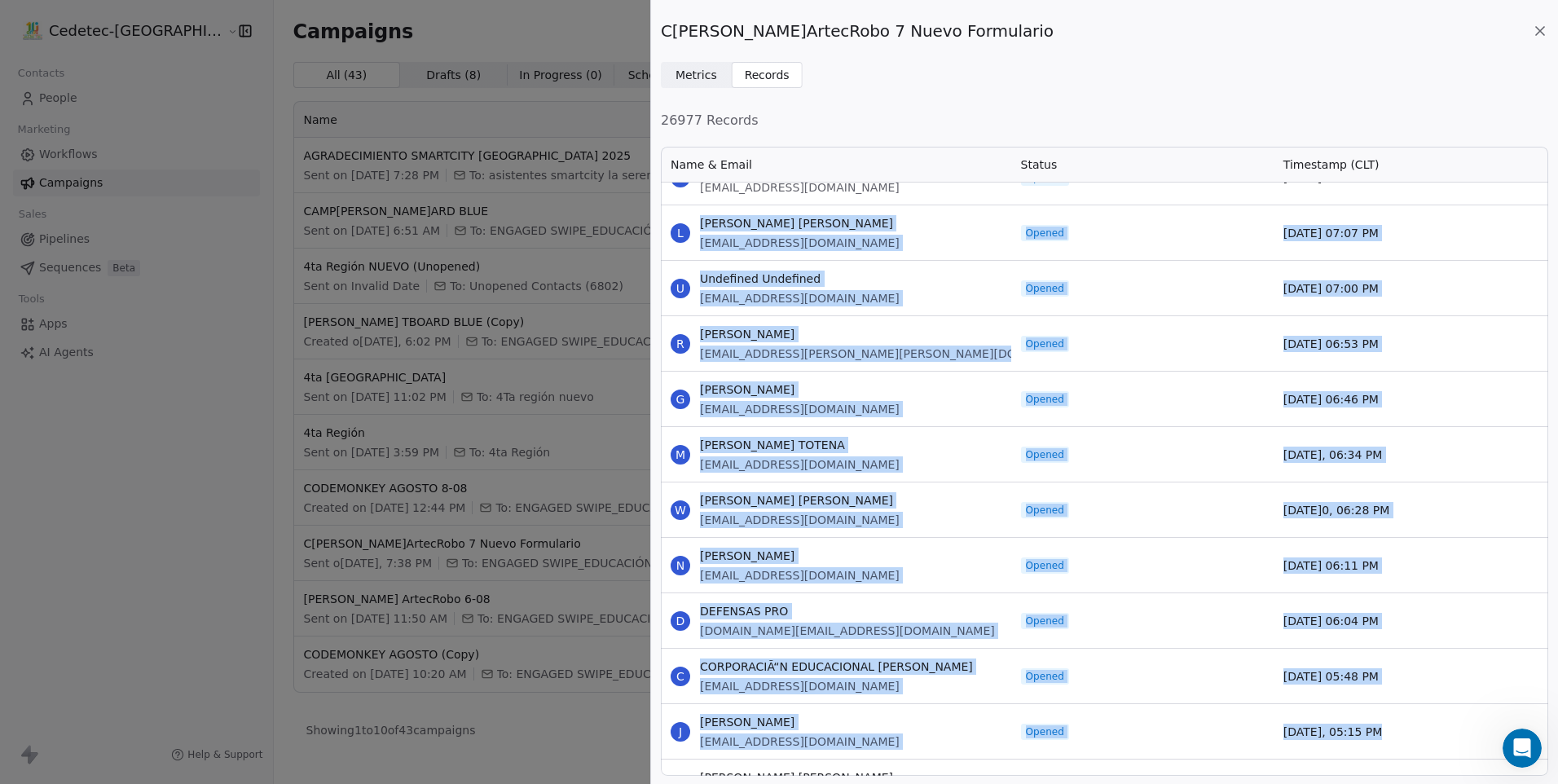
drag, startPoint x: 701, startPoint y: 222, endPoint x: 1449, endPoint y: 748, distance: 914.4
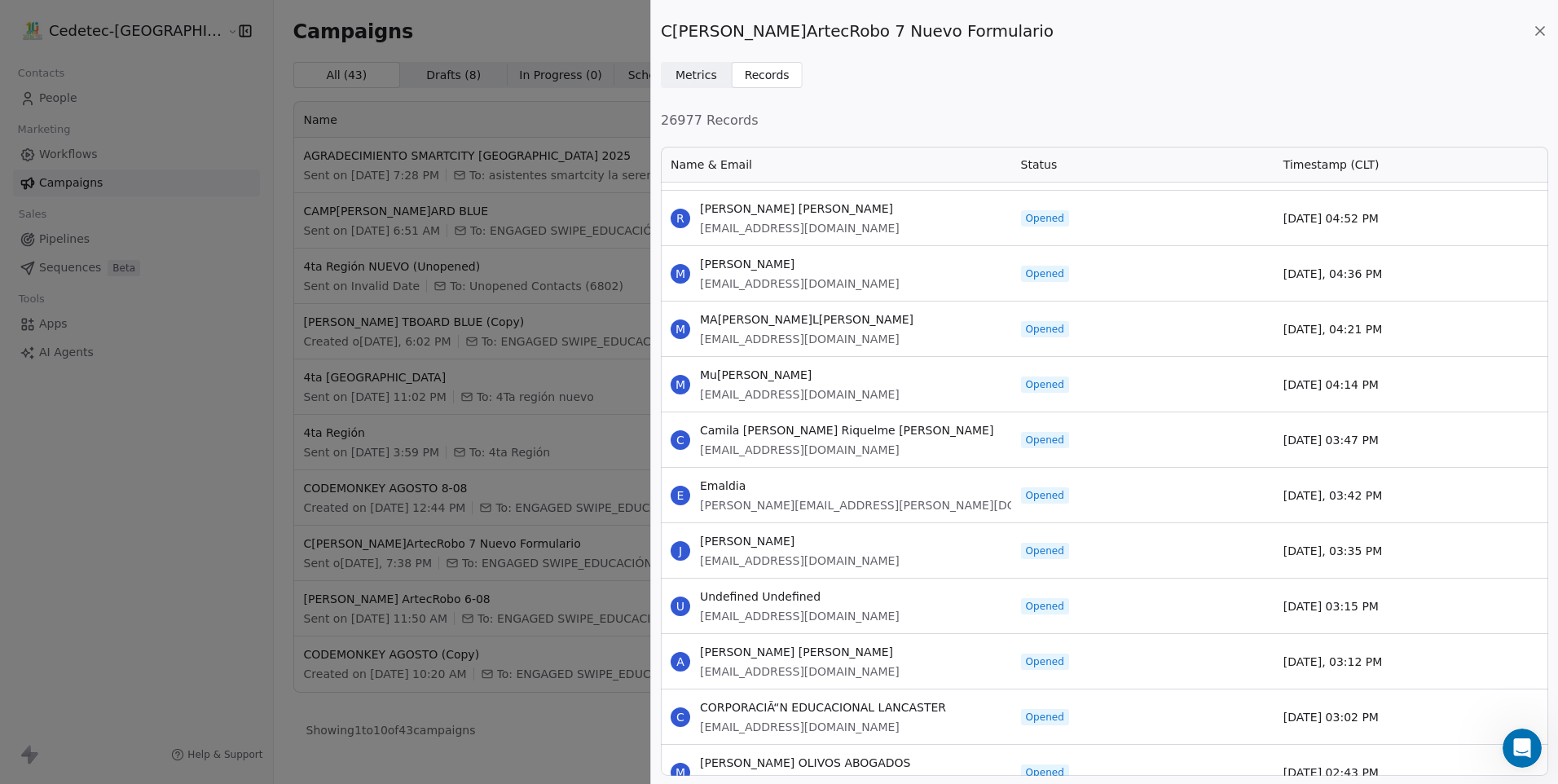
scroll to position [38007, 0]
drag, startPoint x: 701, startPoint y: 209, endPoint x: 1387, endPoint y: 753, distance: 875.5
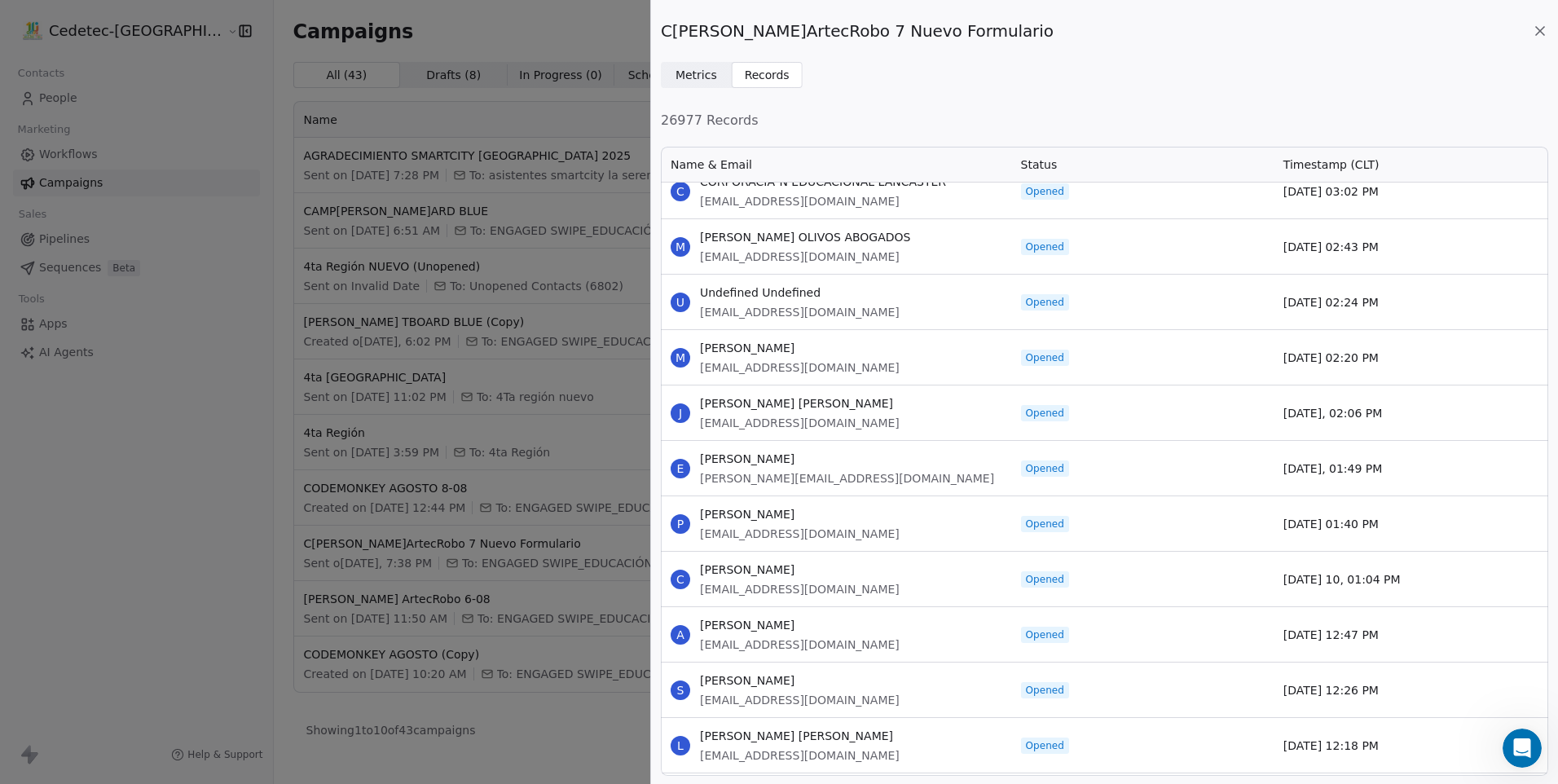
scroll to position [38577, 0]
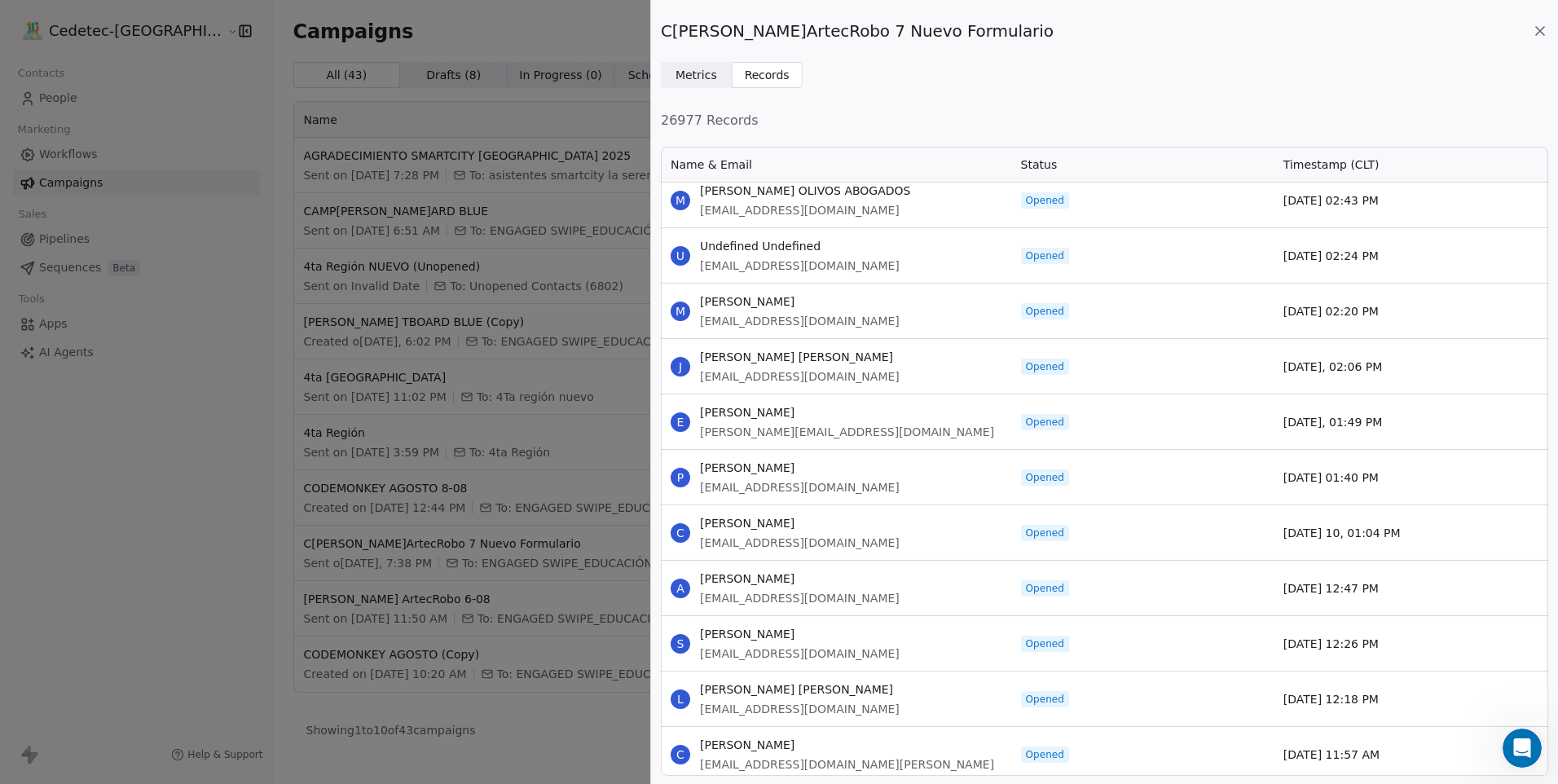
drag, startPoint x: 701, startPoint y: 246, endPoint x: 1387, endPoint y: 759, distance: 856.6
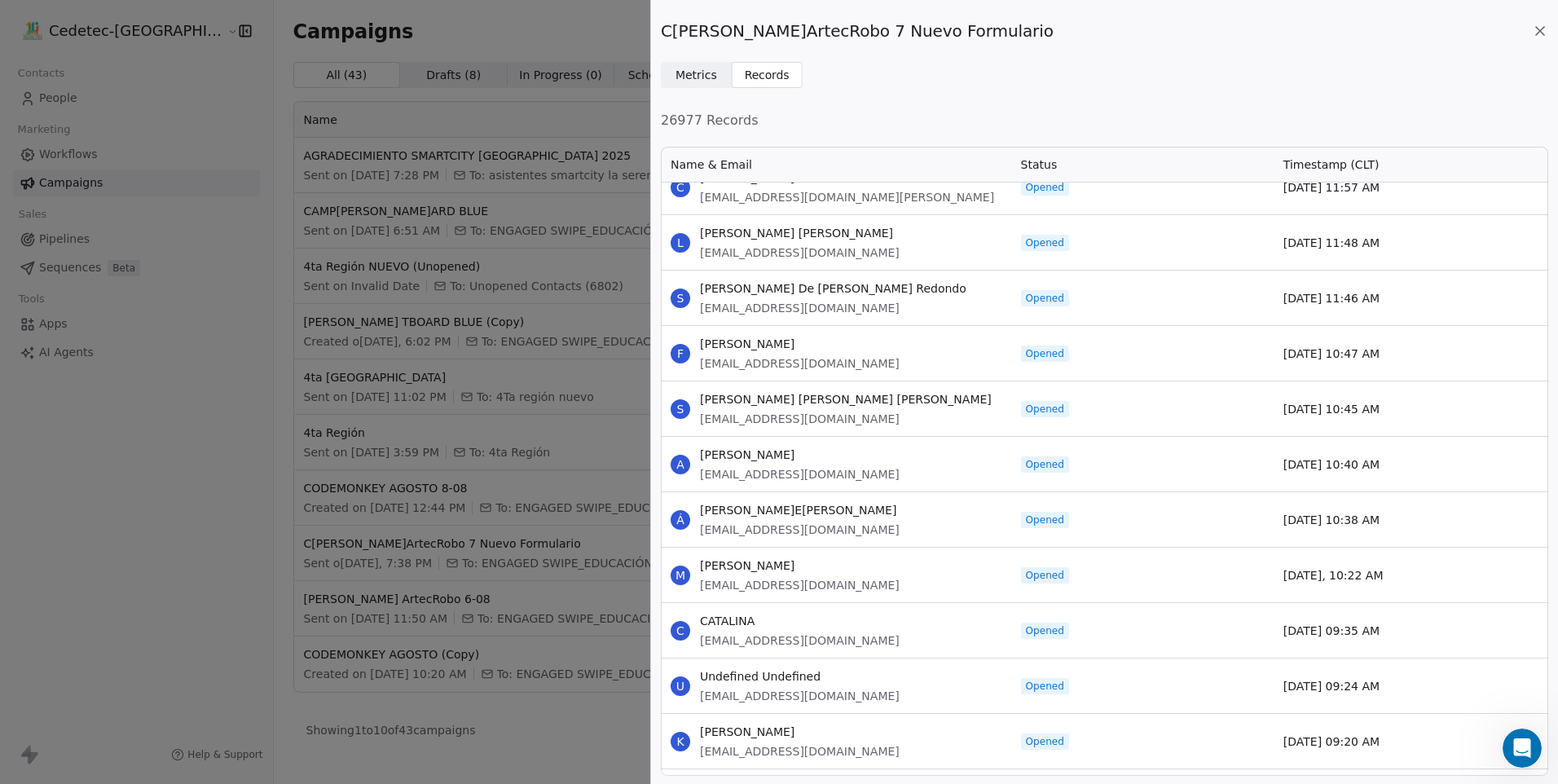
scroll to position [39148, 0]
drag, startPoint x: 701, startPoint y: 225, endPoint x: 1410, endPoint y: 735, distance: 873.4
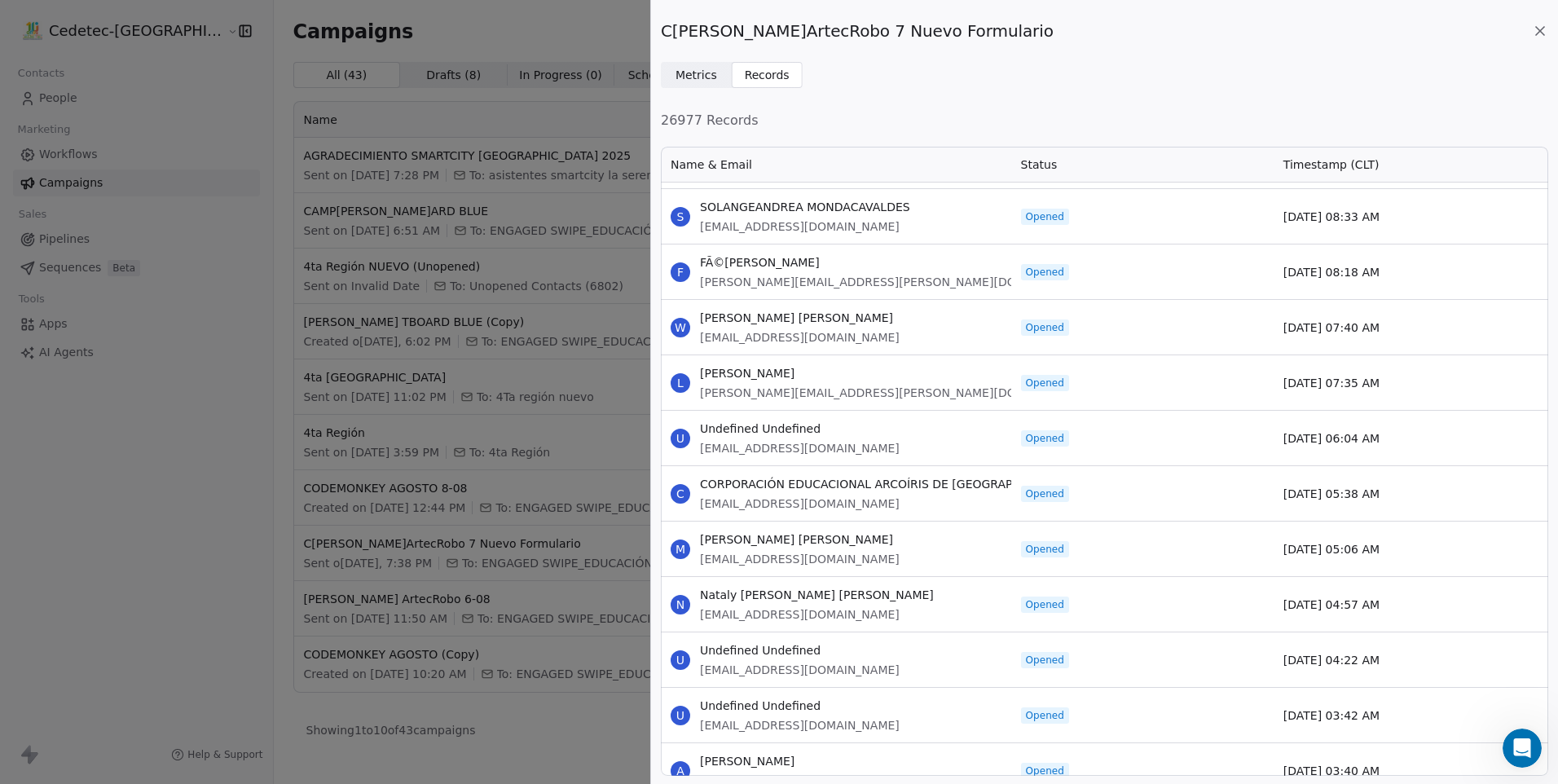
scroll to position [39718, 0]
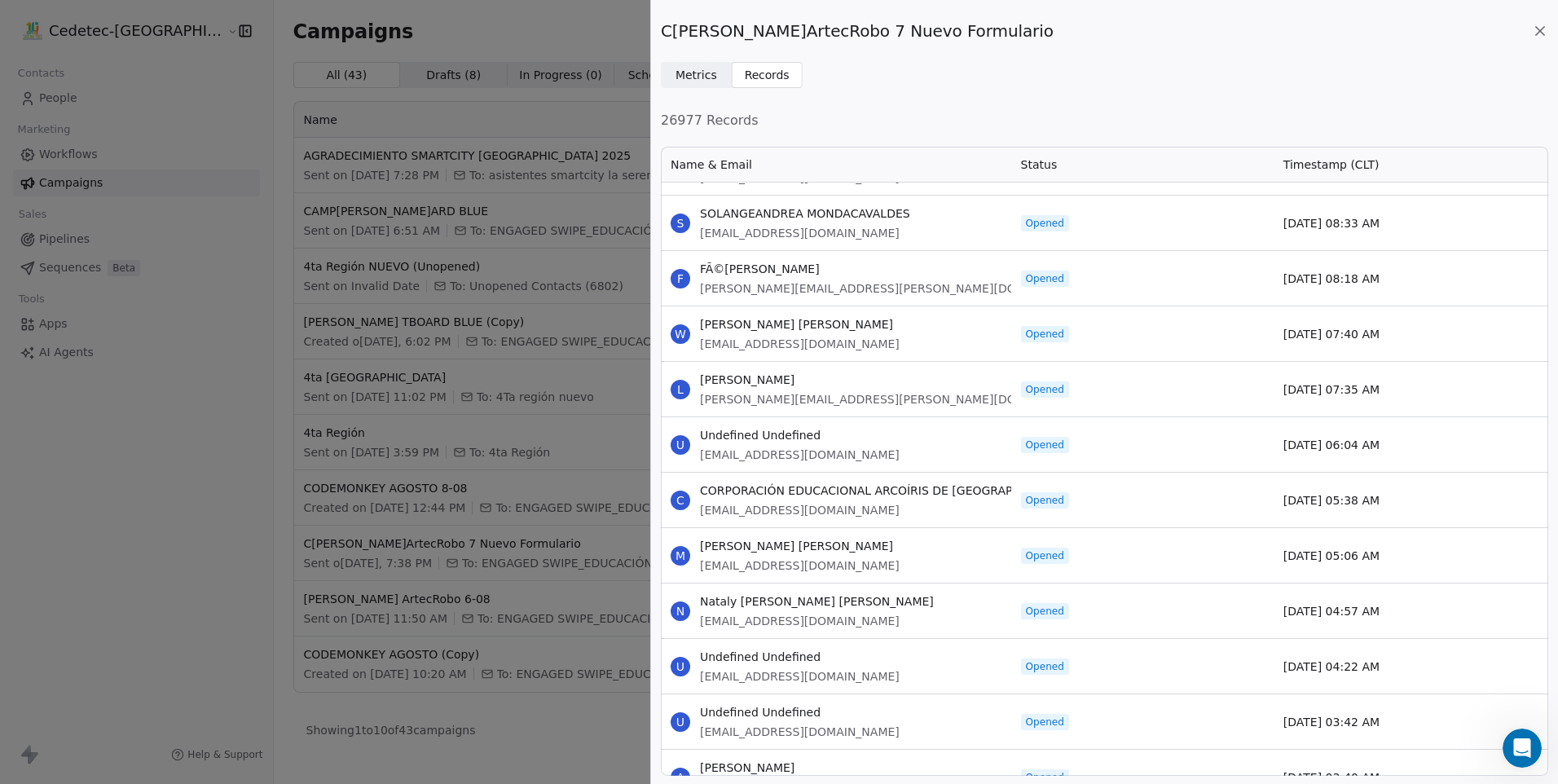
drag, startPoint x: 701, startPoint y: 209, endPoint x: 1398, endPoint y: 709, distance: 857.8
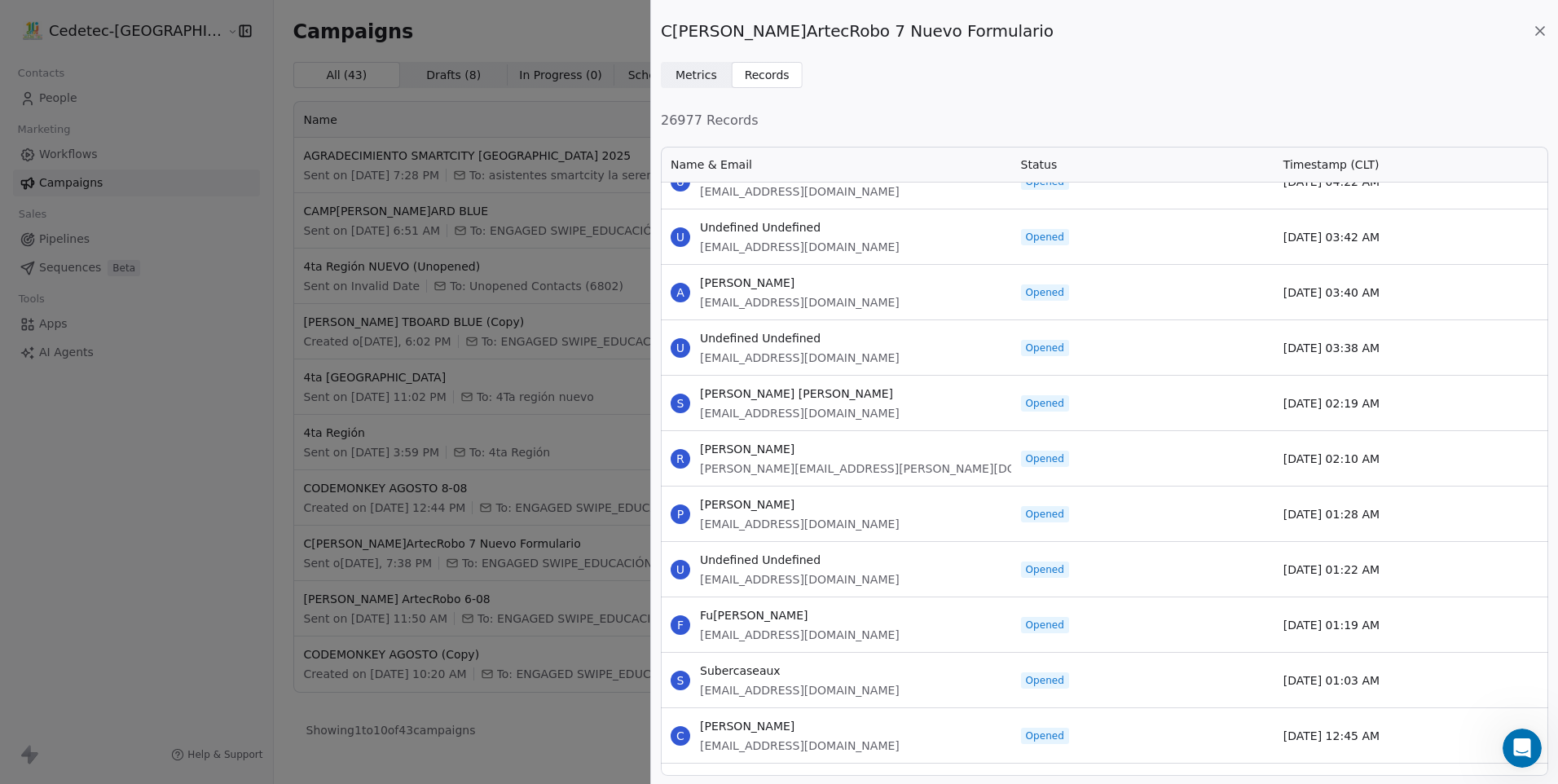
scroll to position [40207, 0]
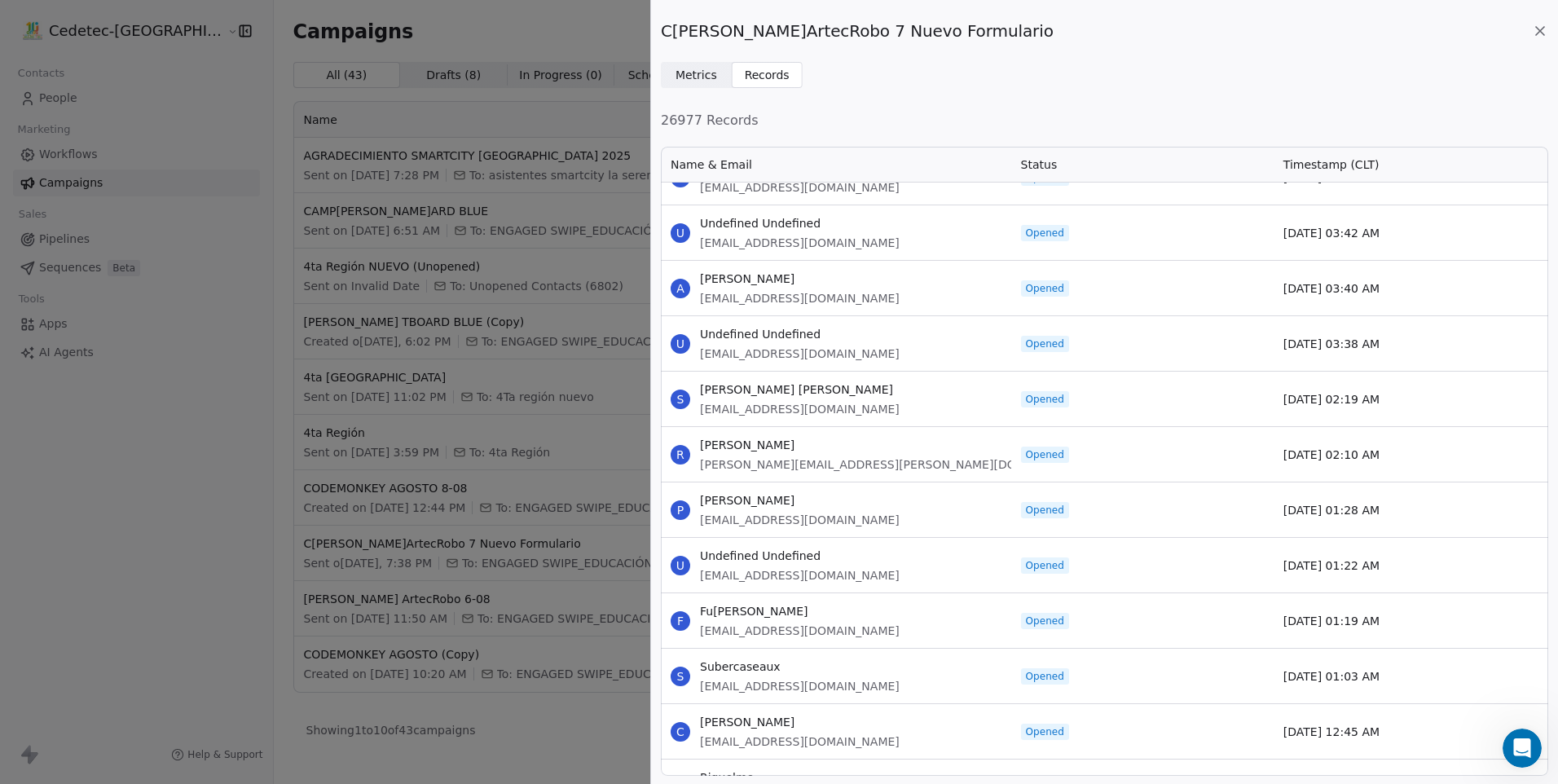
drag, startPoint x: 701, startPoint y: 277, endPoint x: 1433, endPoint y: 729, distance: 860.3
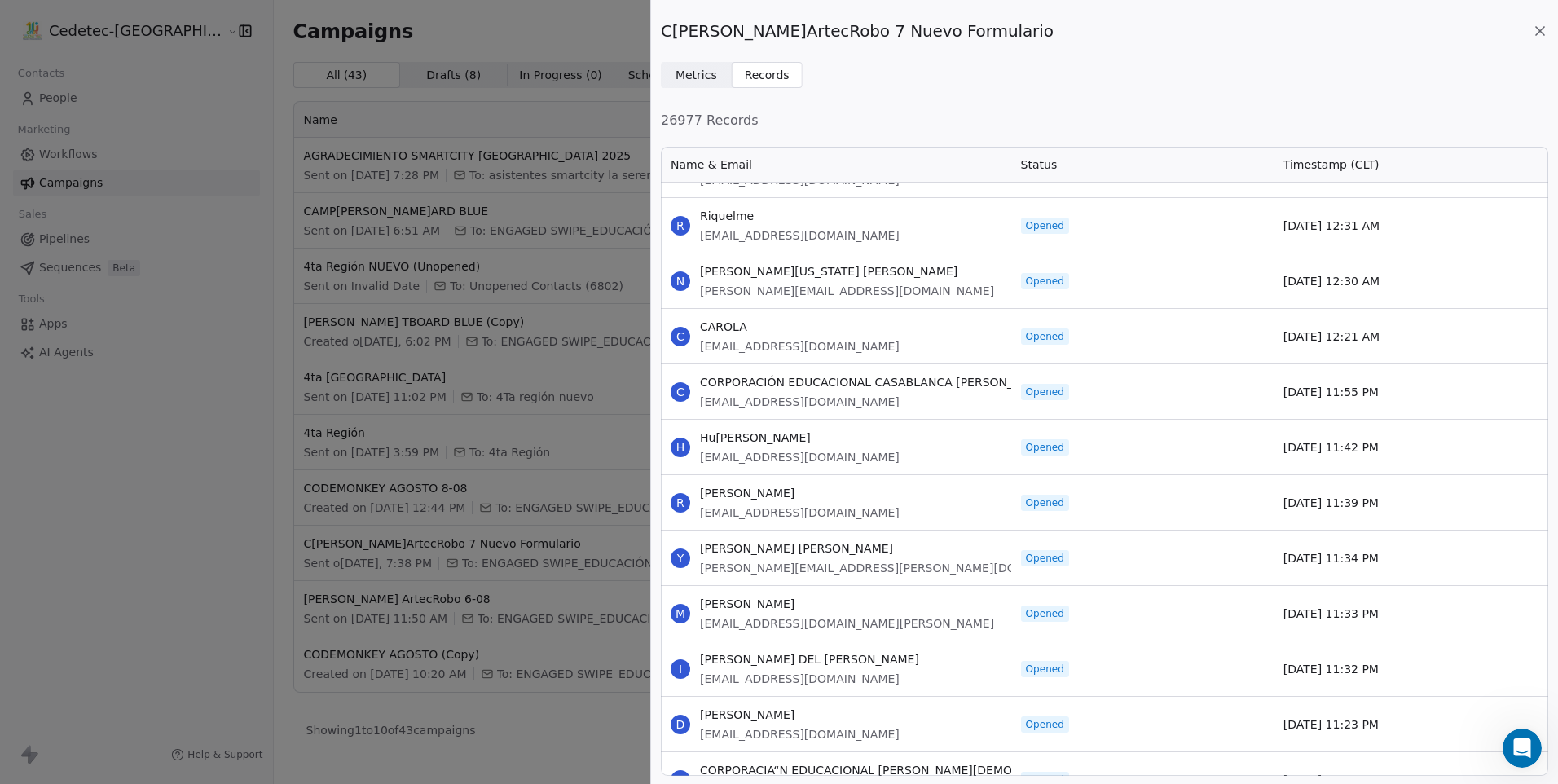
scroll to position [40777, 0]
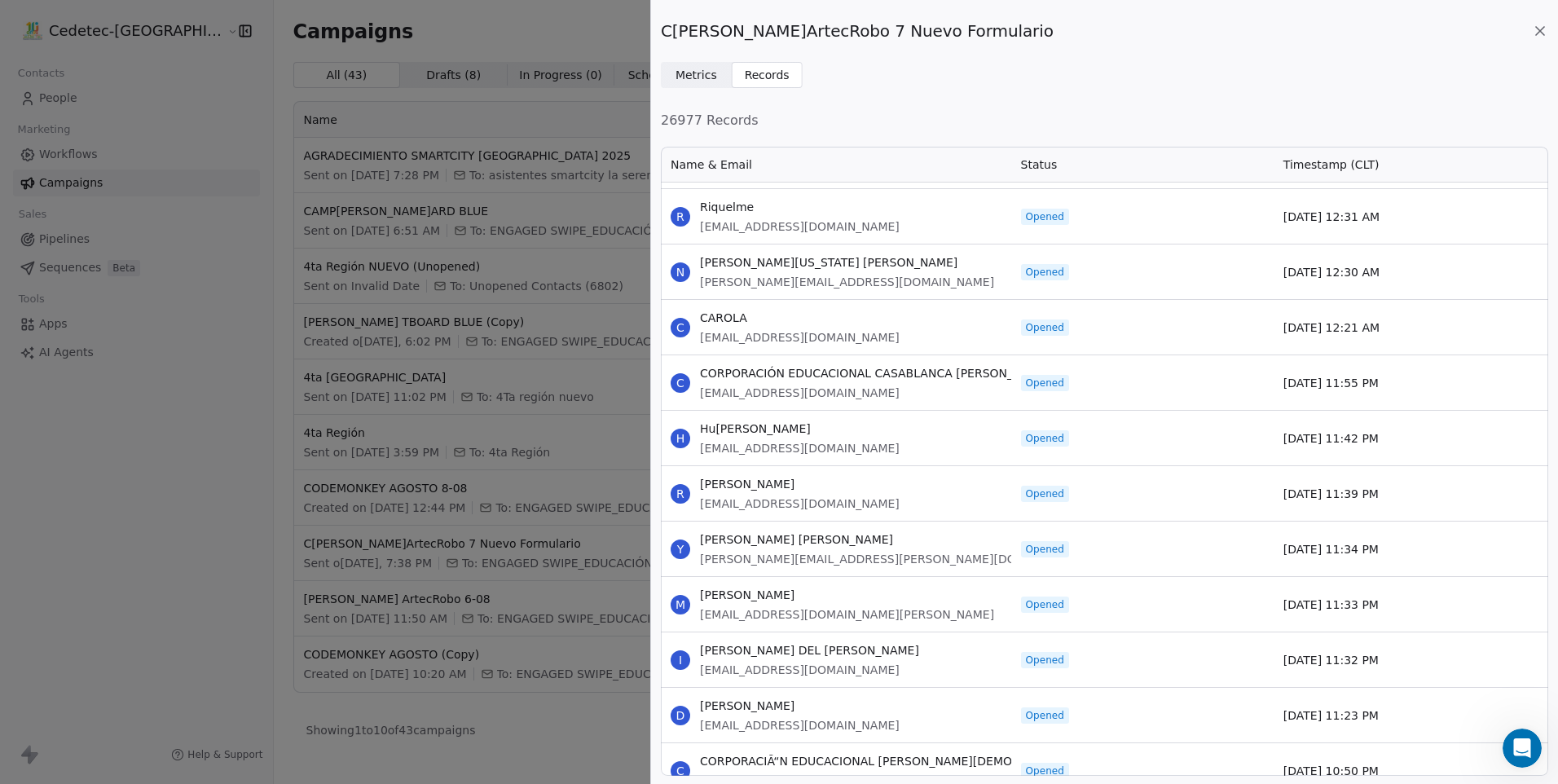
drag, startPoint x: 702, startPoint y: 206, endPoint x: 1394, endPoint y: 717, distance: 860.2
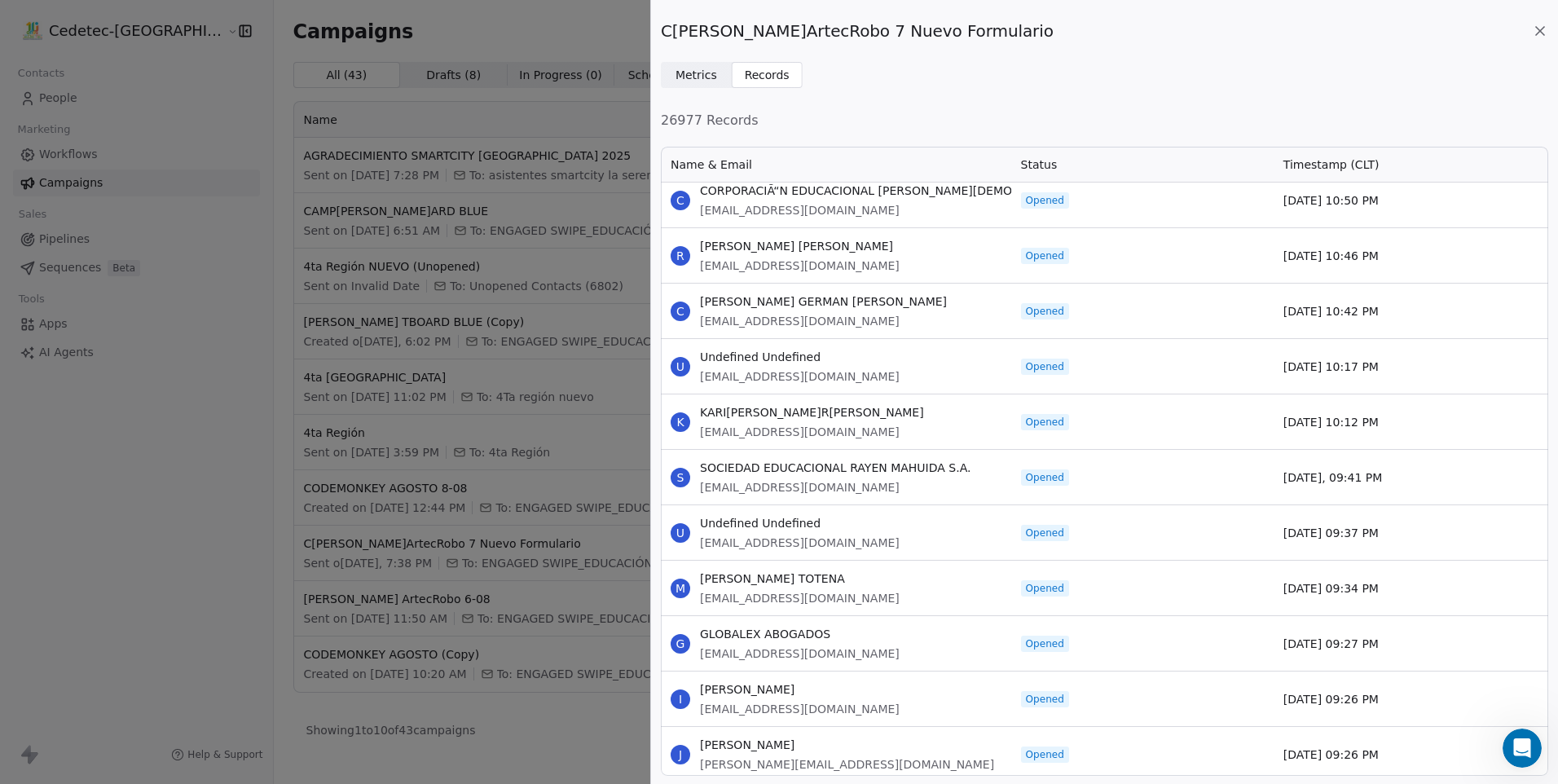
scroll to position [41340, 0]
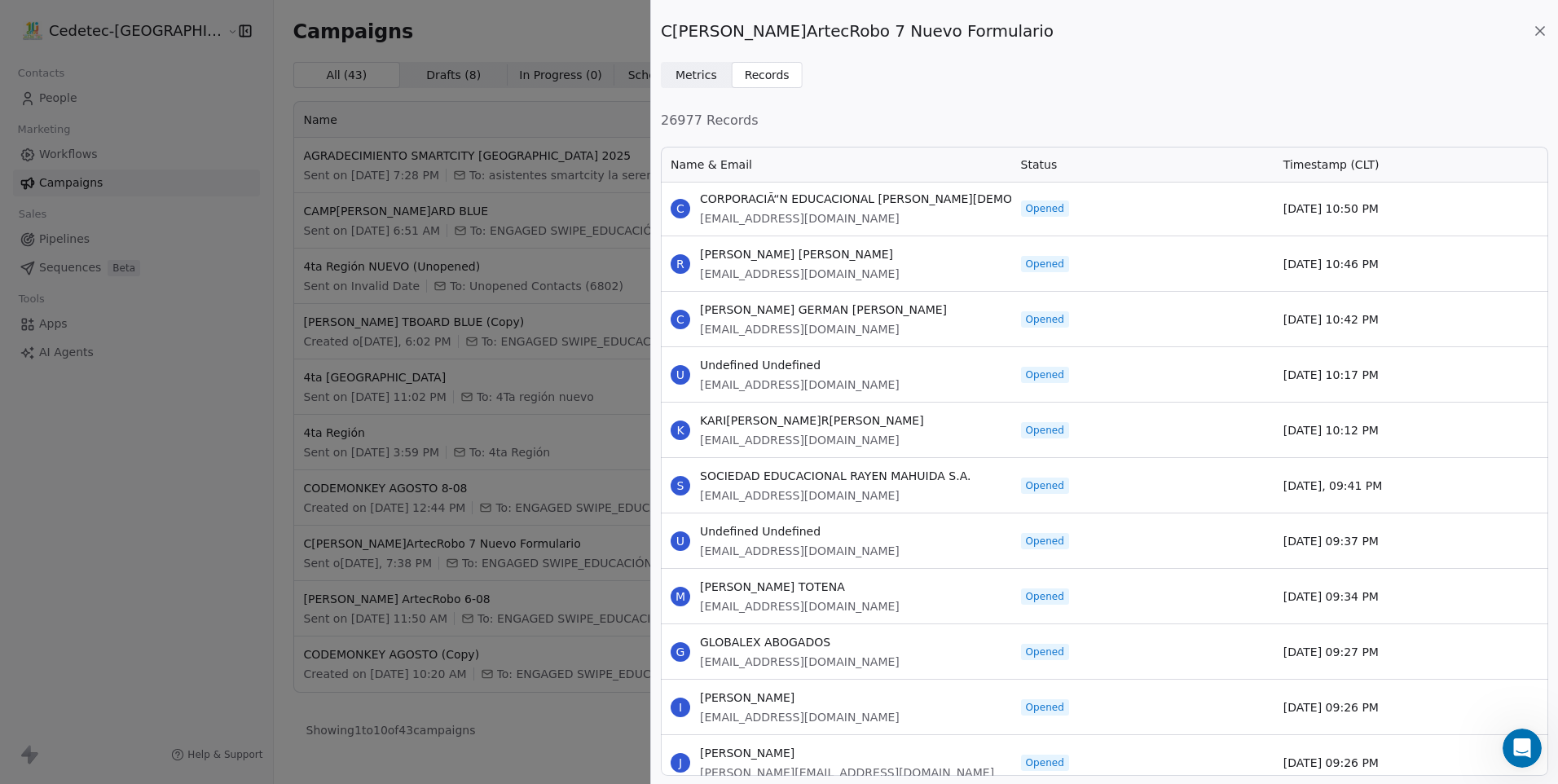
drag, startPoint x: 702, startPoint y: 189, endPoint x: 1388, endPoint y: 714, distance: 863.8
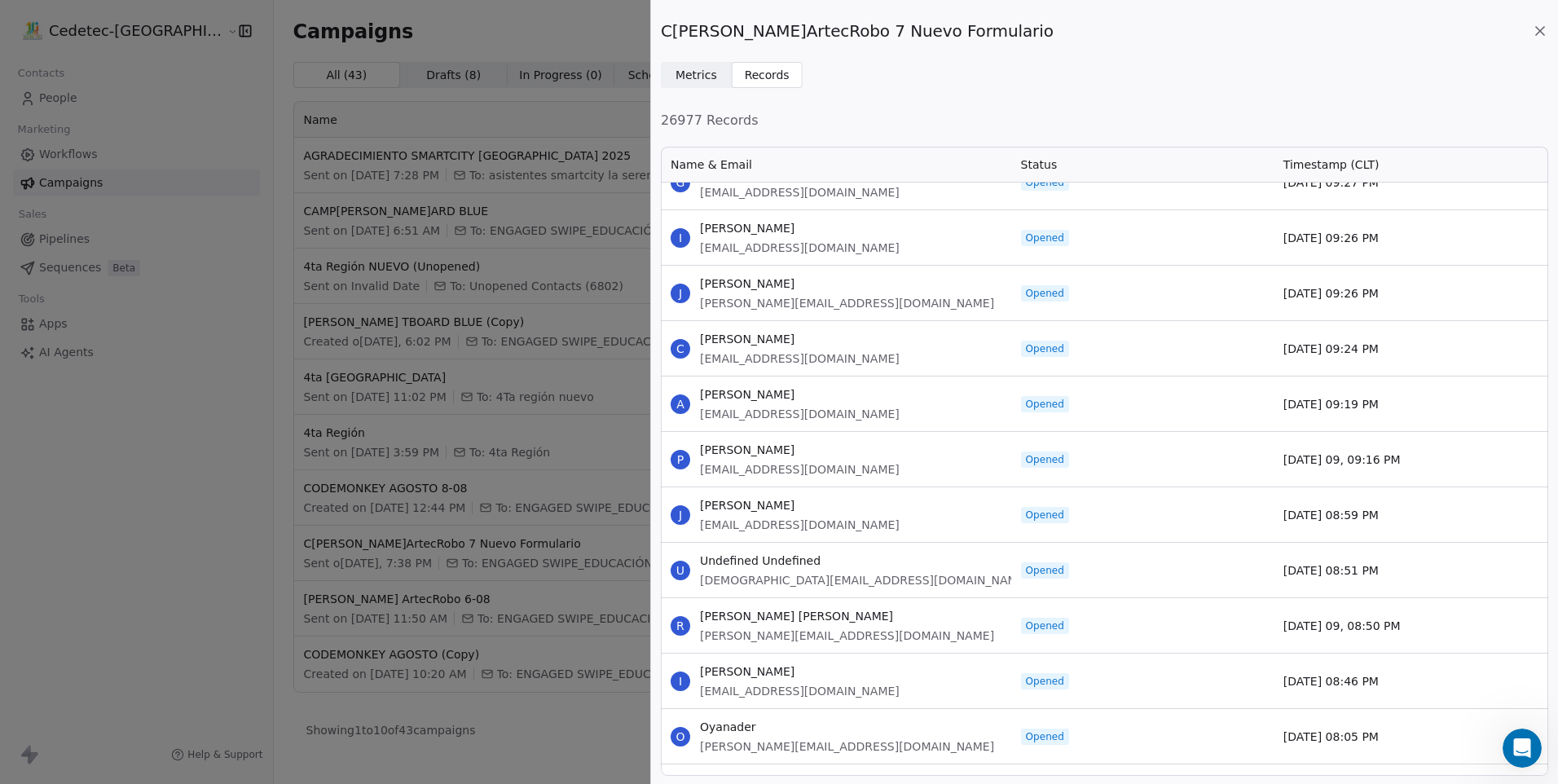
scroll to position [41828, 0]
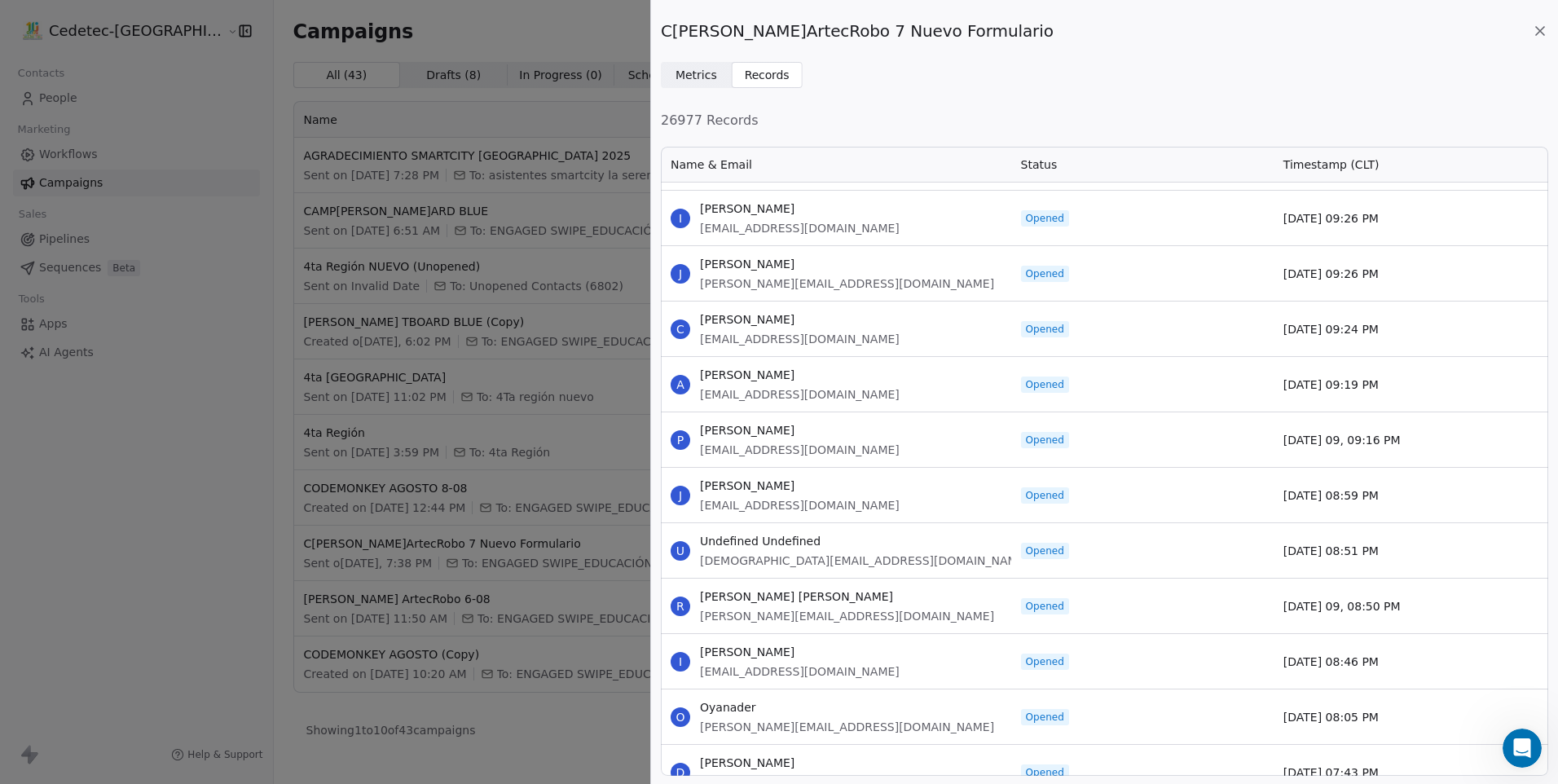
click at [701, 262] on div "J Joel [EMAIL_ADDRESS][PERSON_NAME][DOMAIN_NAME]" at bounding box center [836, 273] width 351 height 55
drag, startPoint x: 701, startPoint y: 264, endPoint x: 1382, endPoint y: 735, distance: 828.0
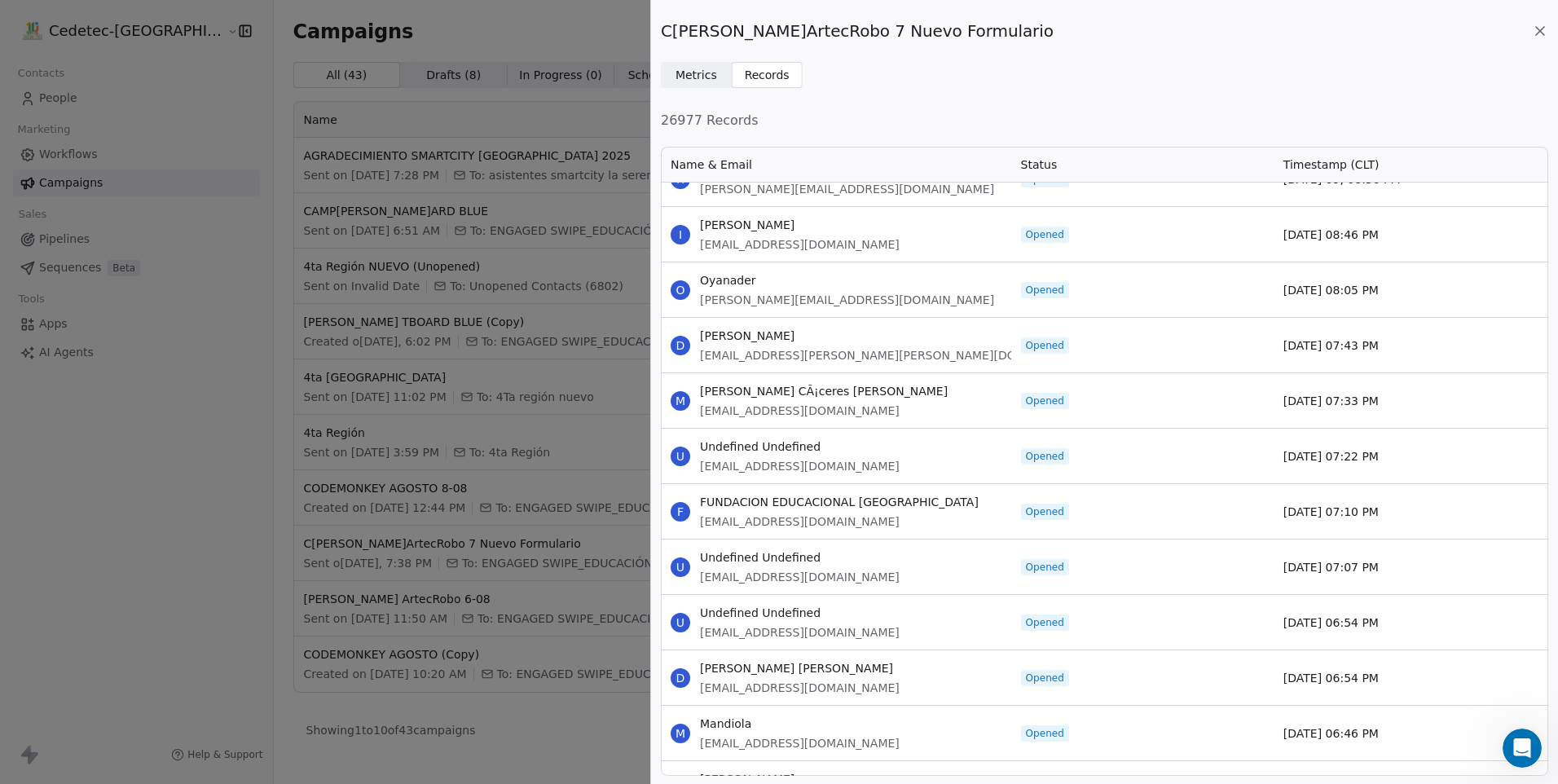
scroll to position [42317, 0]
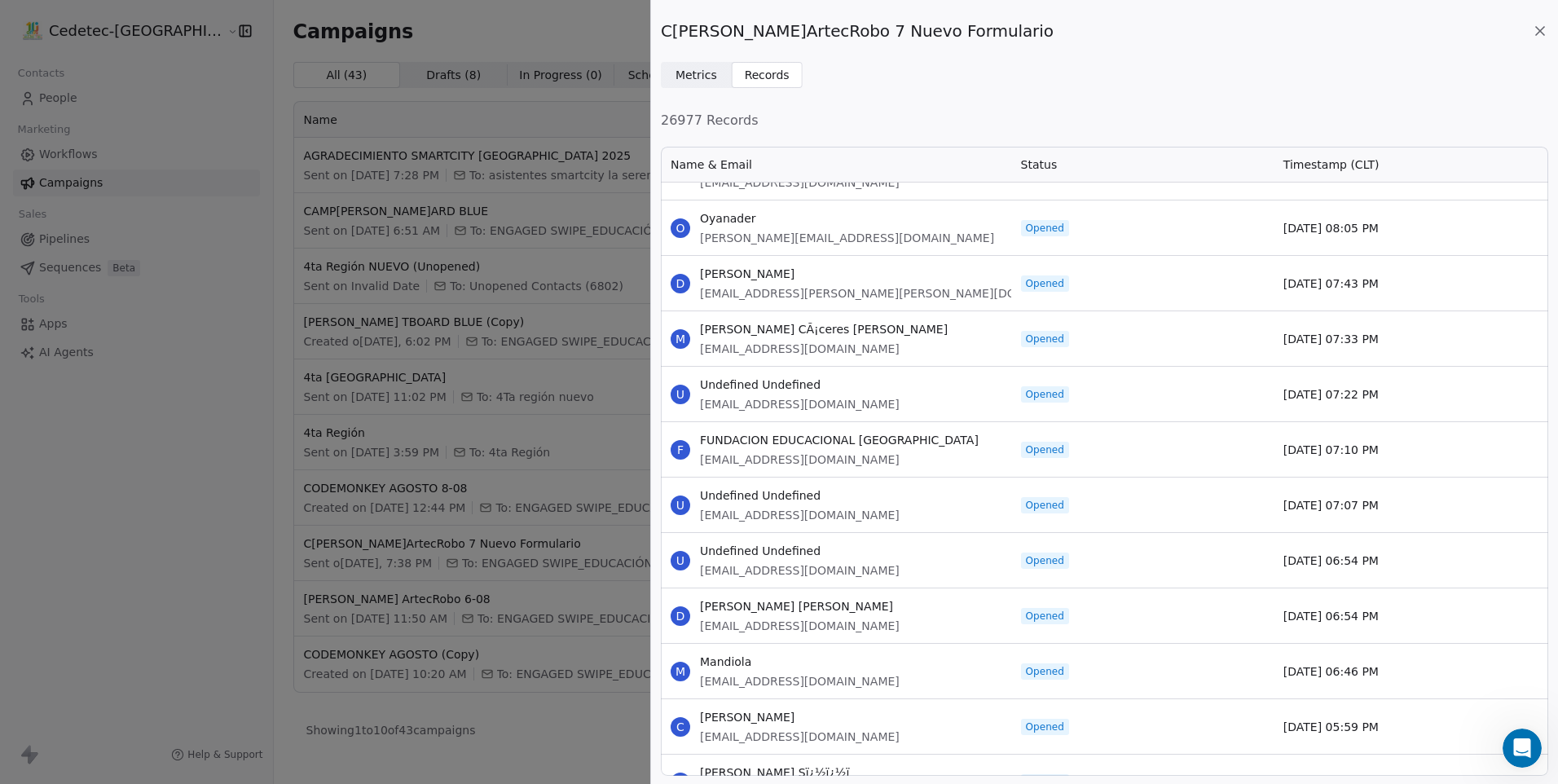
drag, startPoint x: 701, startPoint y: 270, endPoint x: 1425, endPoint y: 714, distance: 849.3
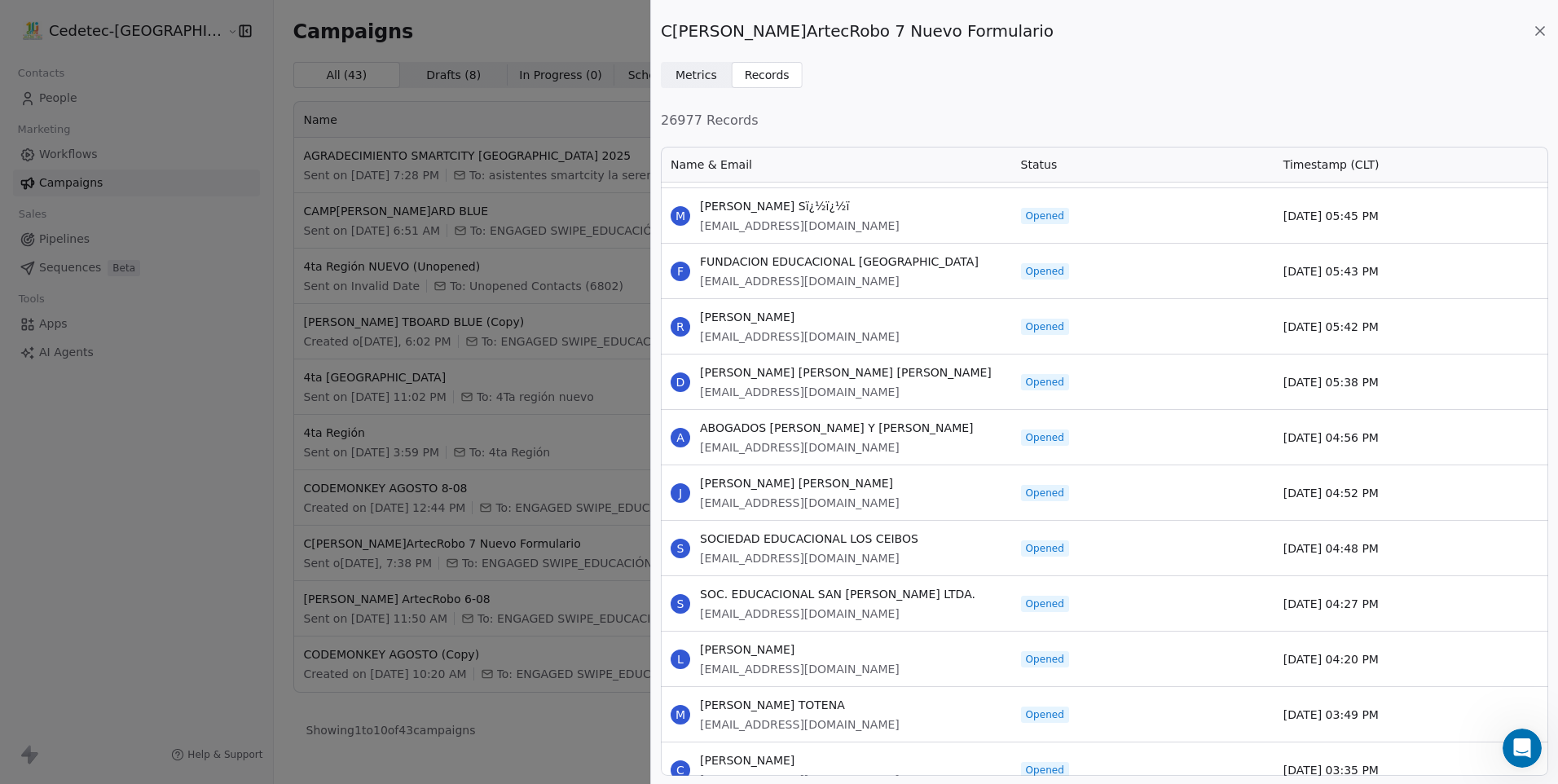
scroll to position [42888, 0]
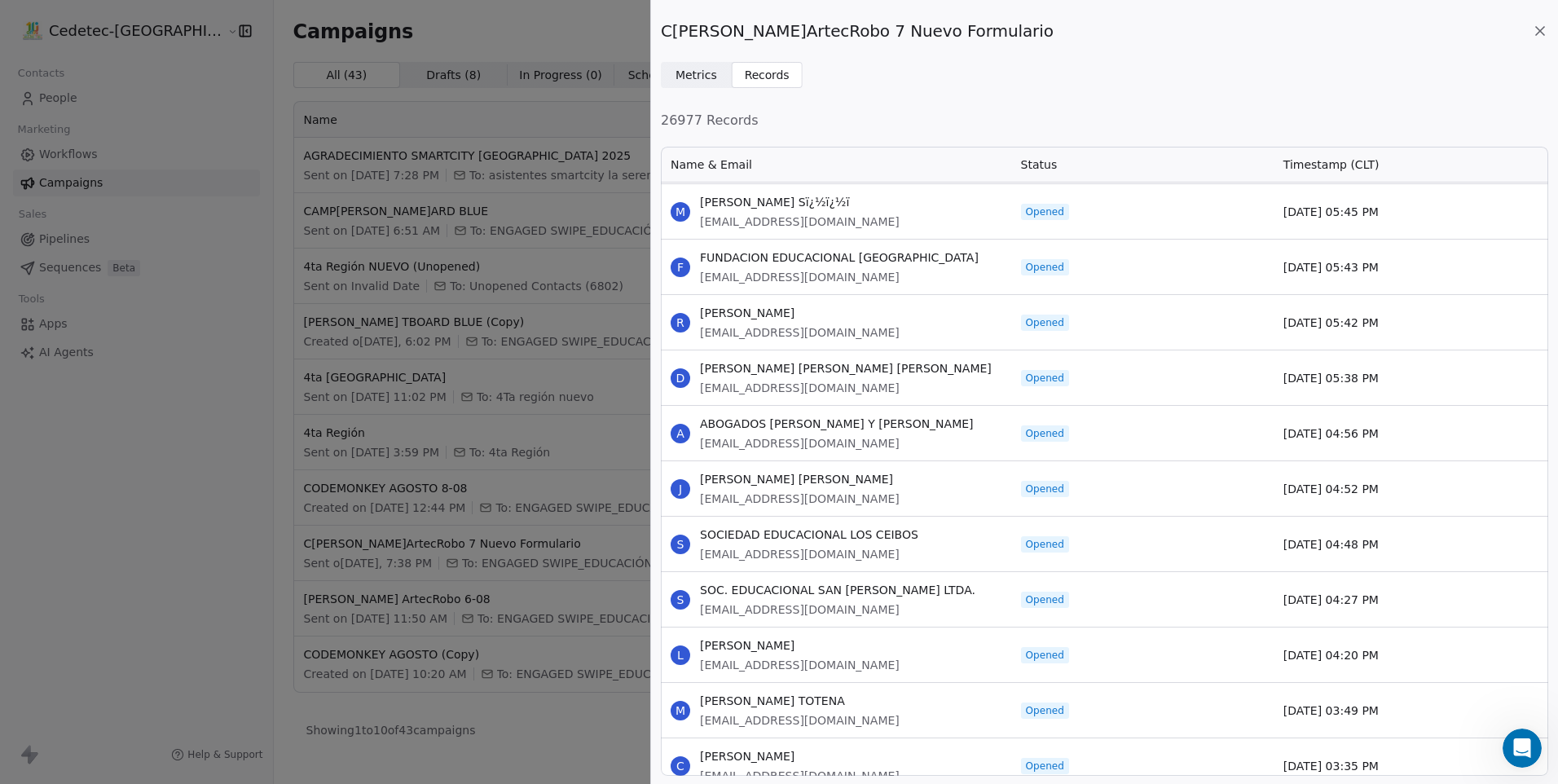
drag, startPoint x: 701, startPoint y: 203, endPoint x: 1395, endPoint y: 744, distance: 880.0
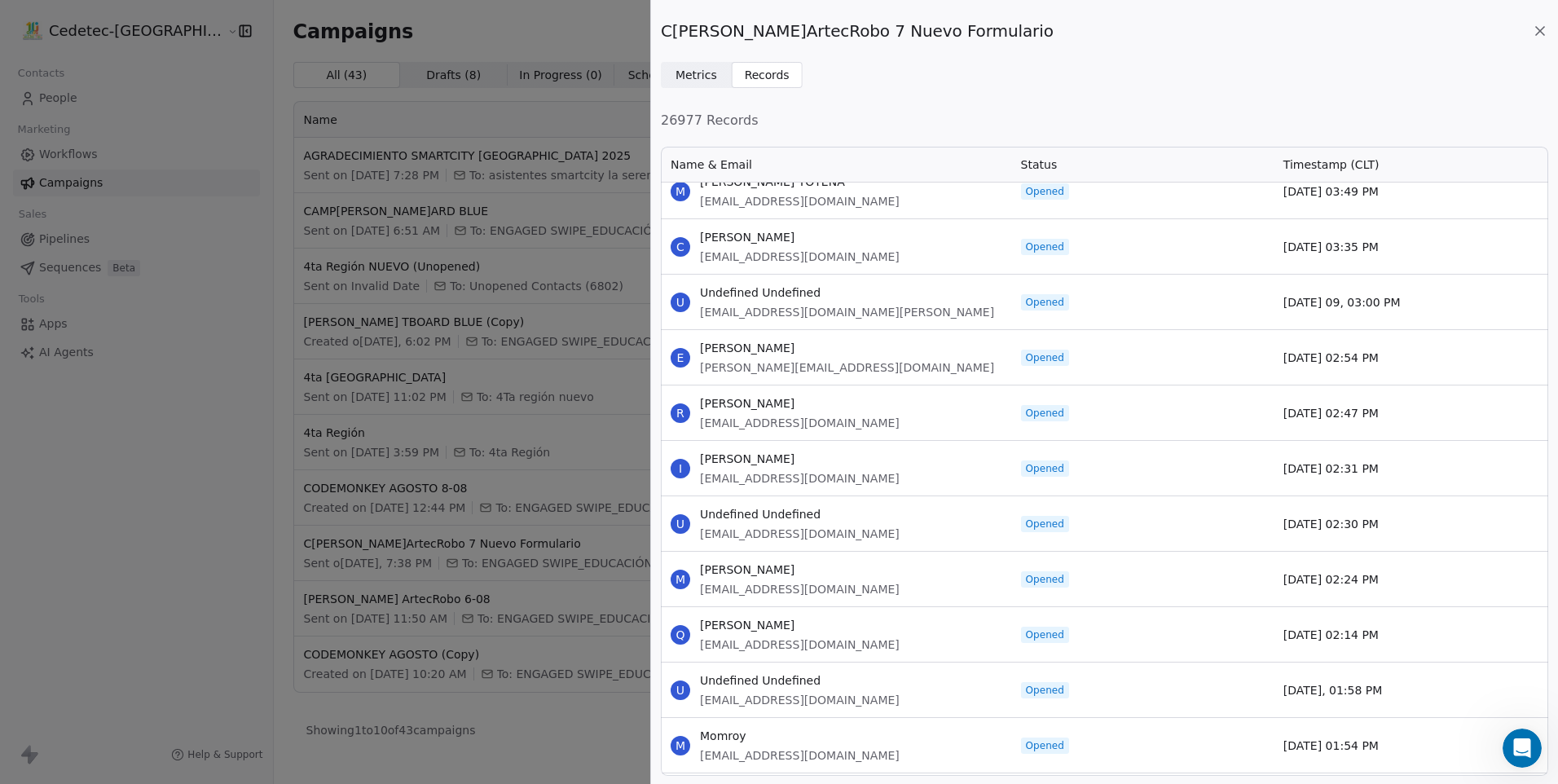
scroll to position [43459, 0]
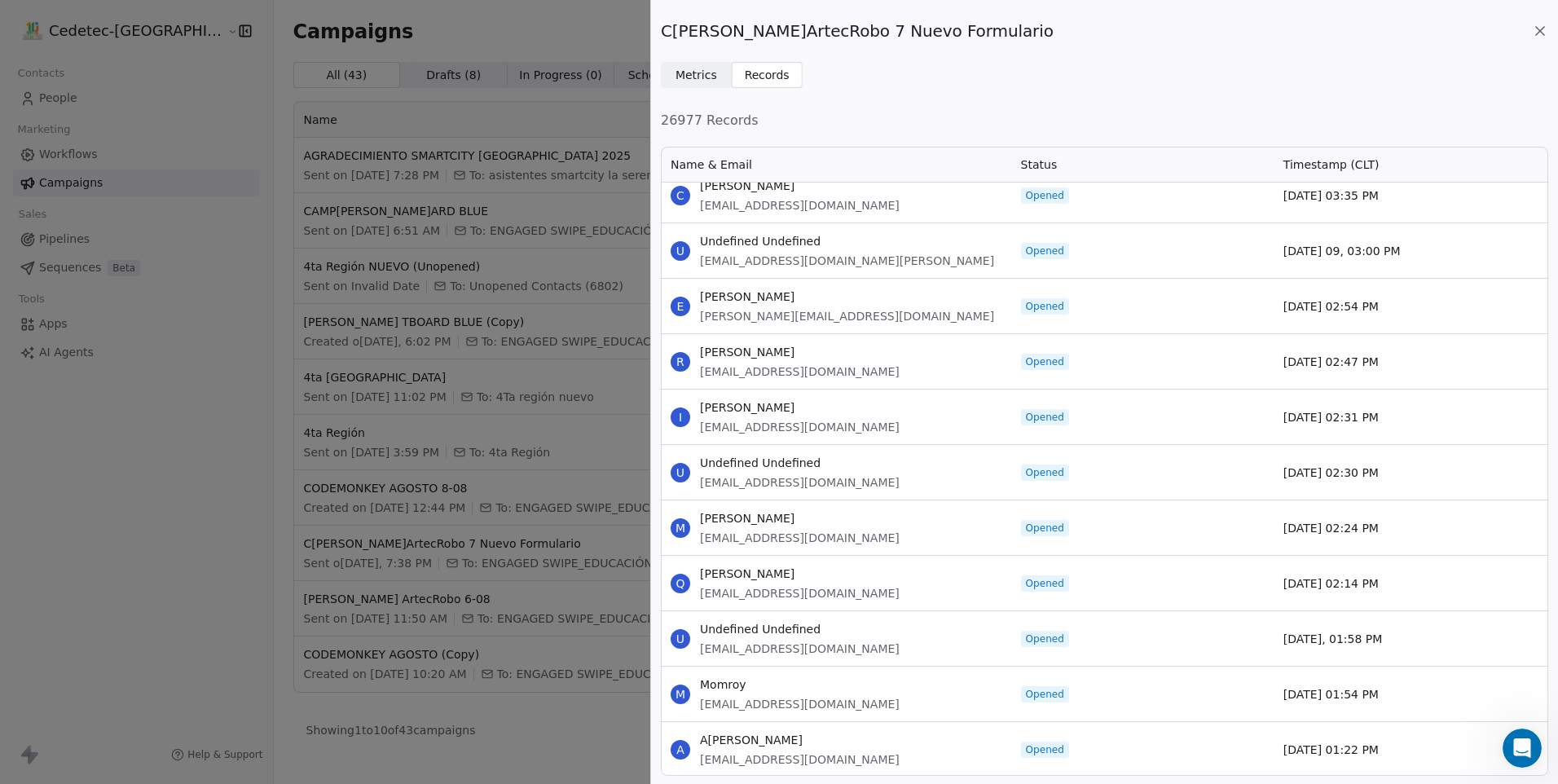
drag, startPoint x: 703, startPoint y: 242, endPoint x: 1378, endPoint y: 746, distance: 842.4
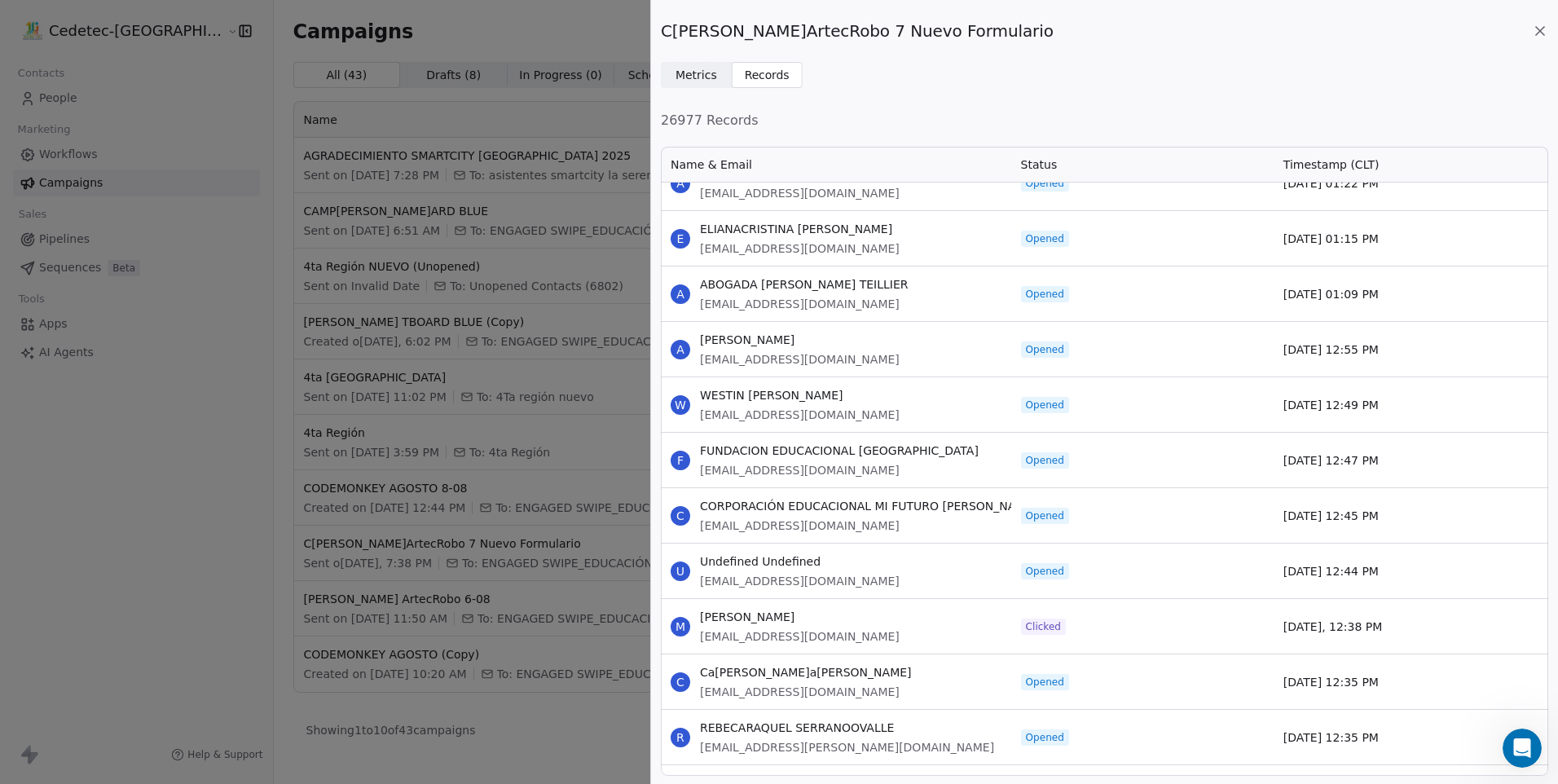
scroll to position [44029, 0]
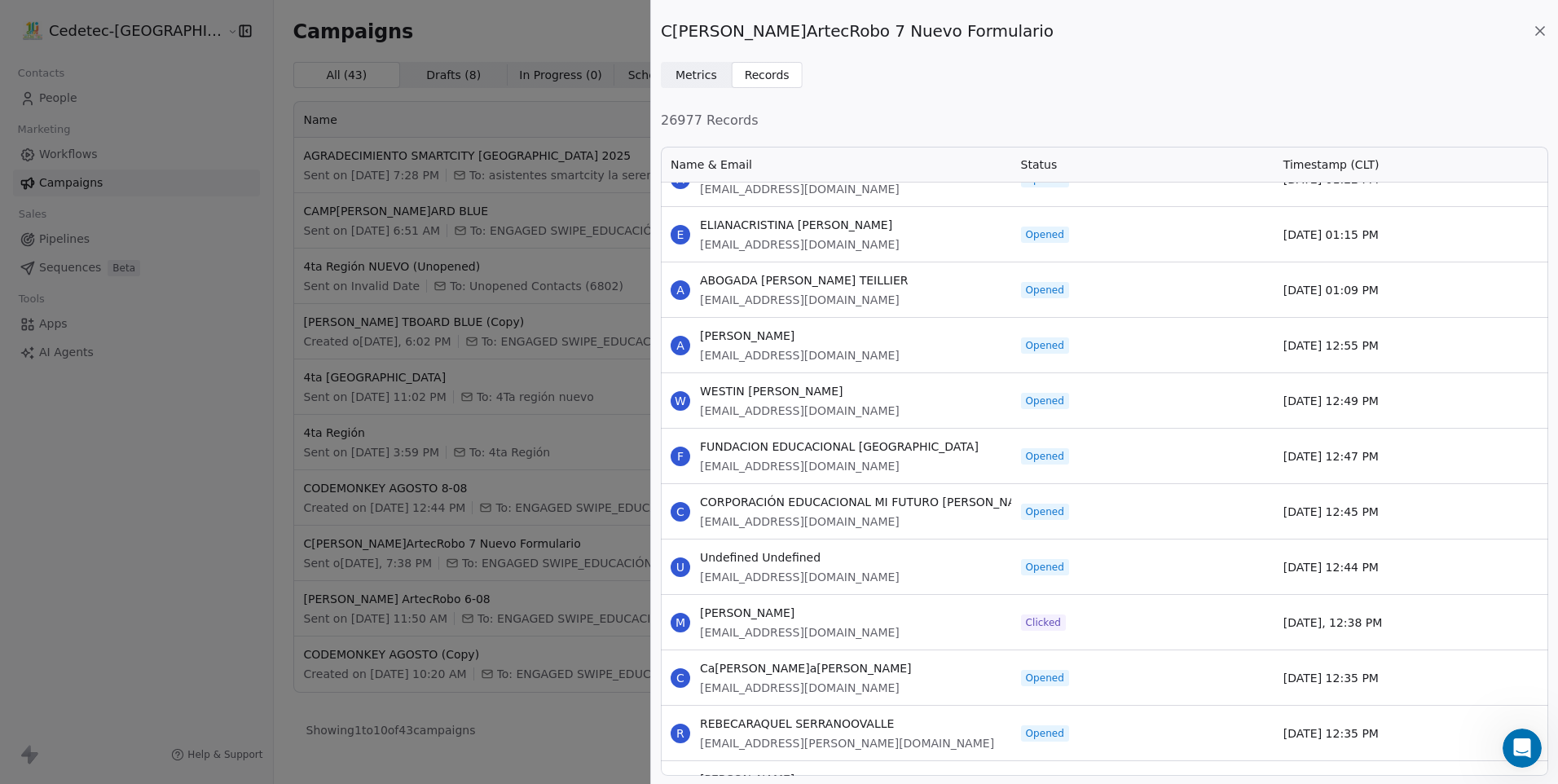
drag, startPoint x: 702, startPoint y: 226, endPoint x: 1467, endPoint y: 726, distance: 913.9
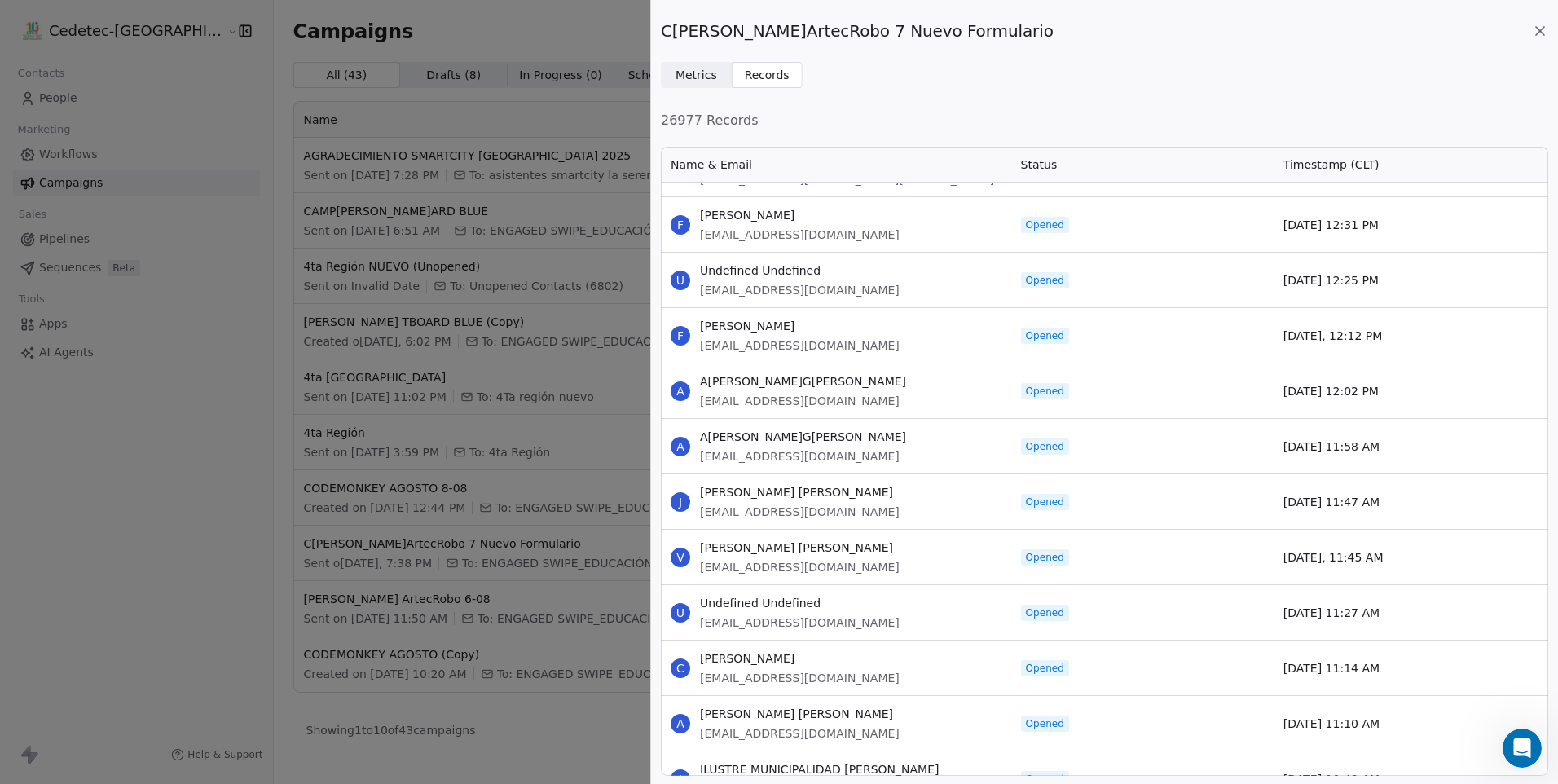
scroll to position [44599, 0]
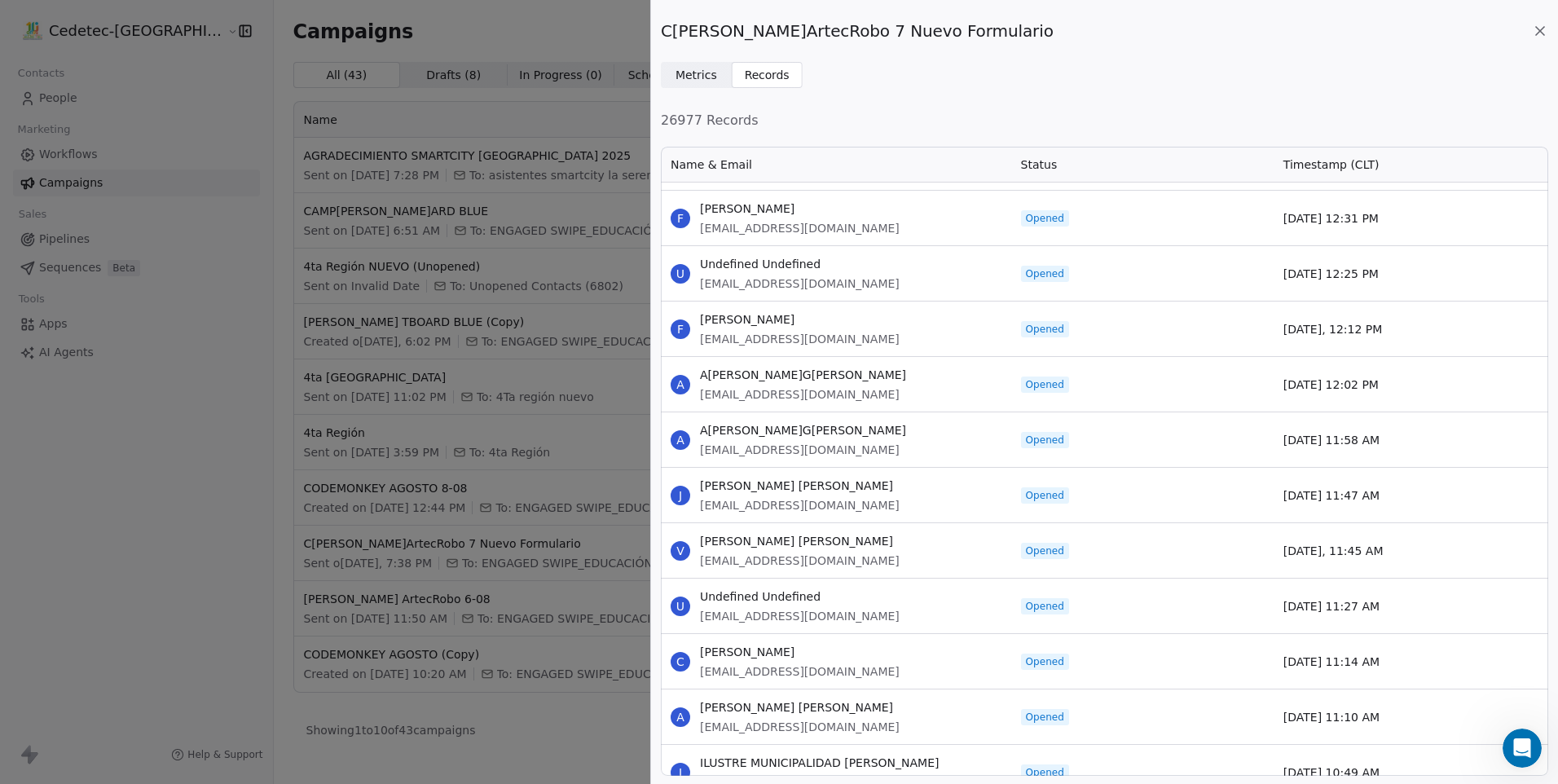
drag, startPoint x: 701, startPoint y: 208, endPoint x: 1409, endPoint y: 720, distance: 873.7
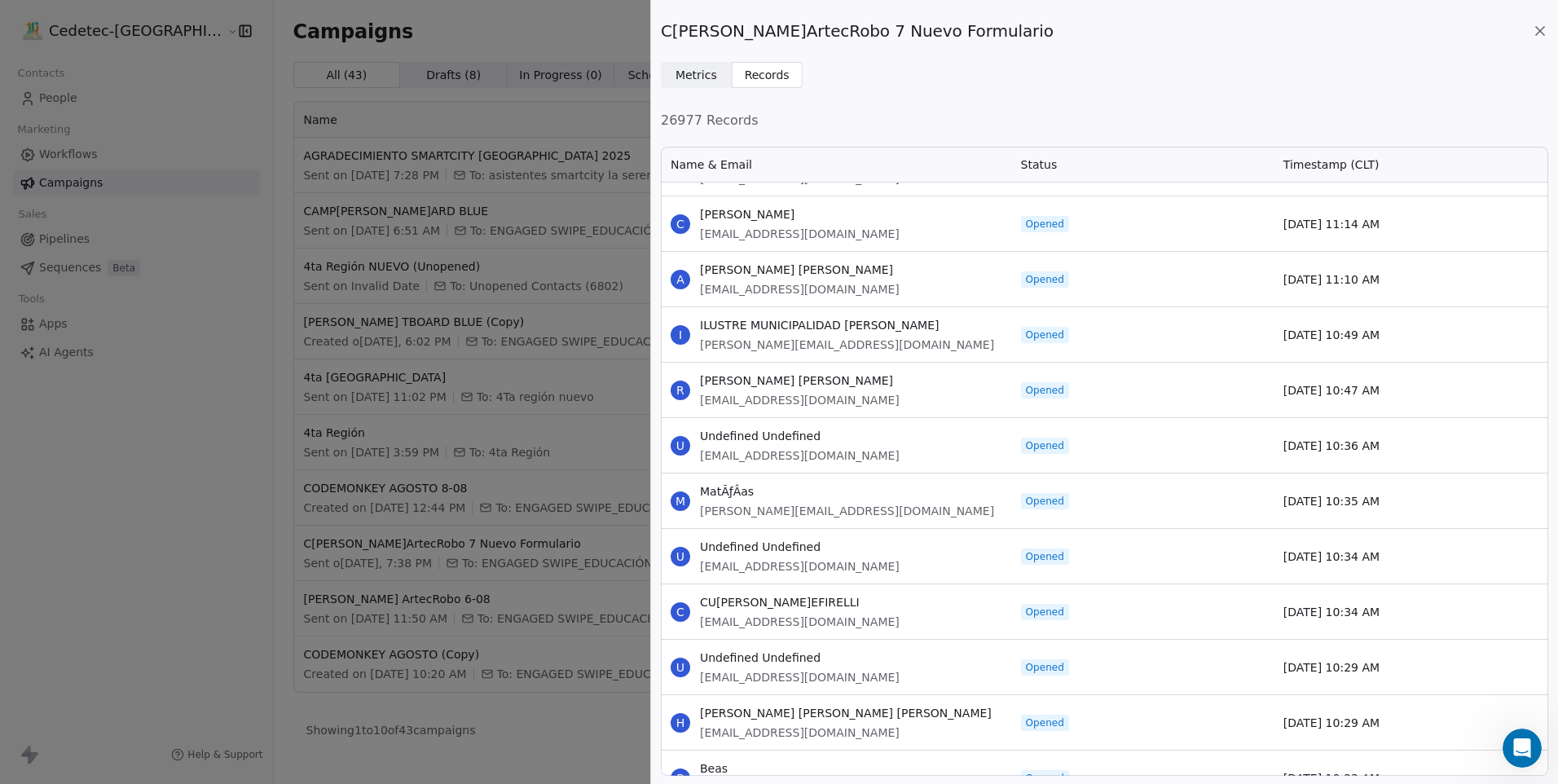
scroll to position [45088, 0]
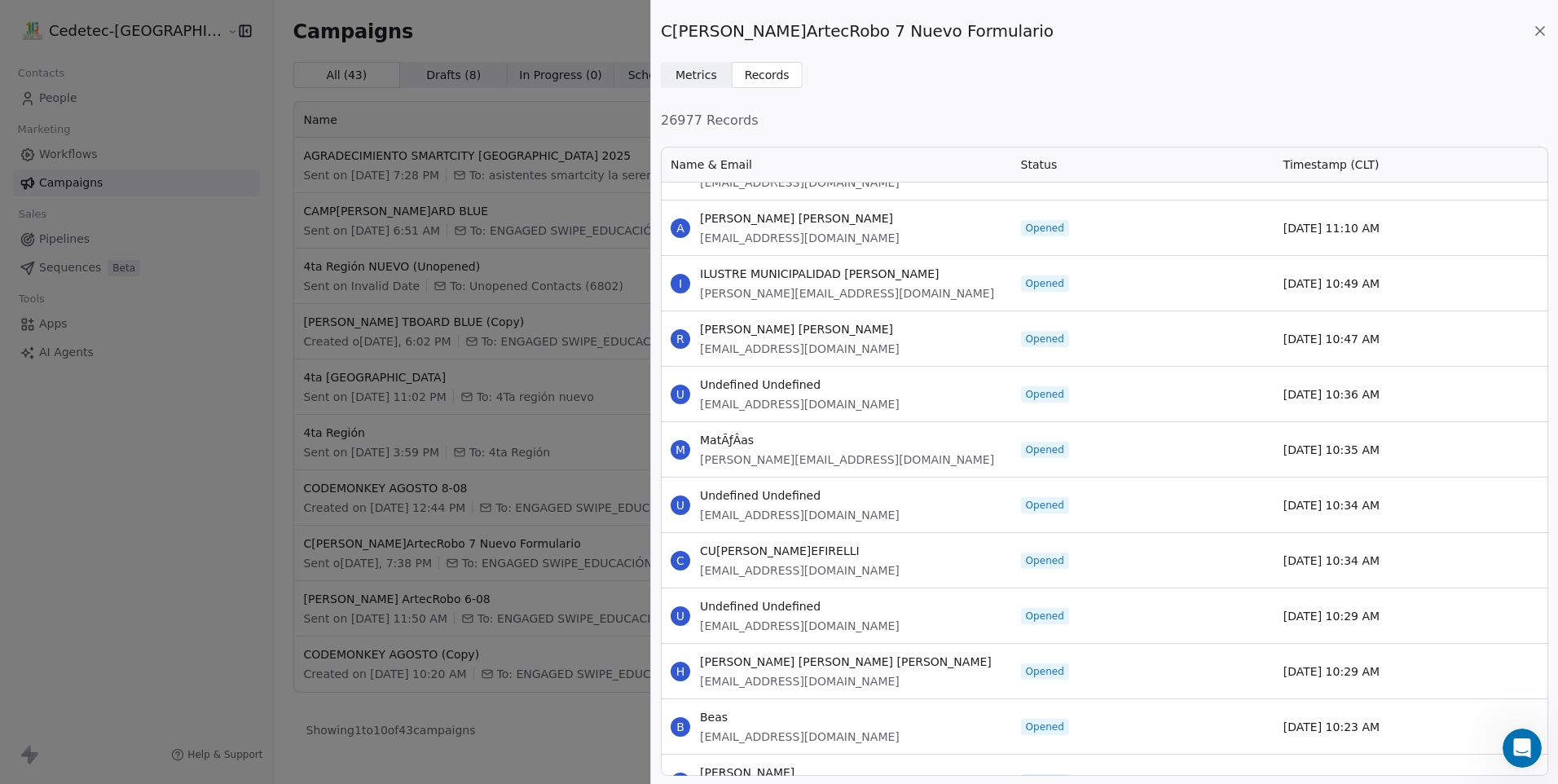
click at [700, 272] on div "I ILUSTRE MUNICIPALIDAD [PERSON_NAME] [PERSON_NAME][EMAIL_ADDRESS][DOMAIN_NAME]" at bounding box center [836, 283] width 351 height 55
drag, startPoint x: 701, startPoint y: 272, endPoint x: 1401, endPoint y: 725, distance: 833.8
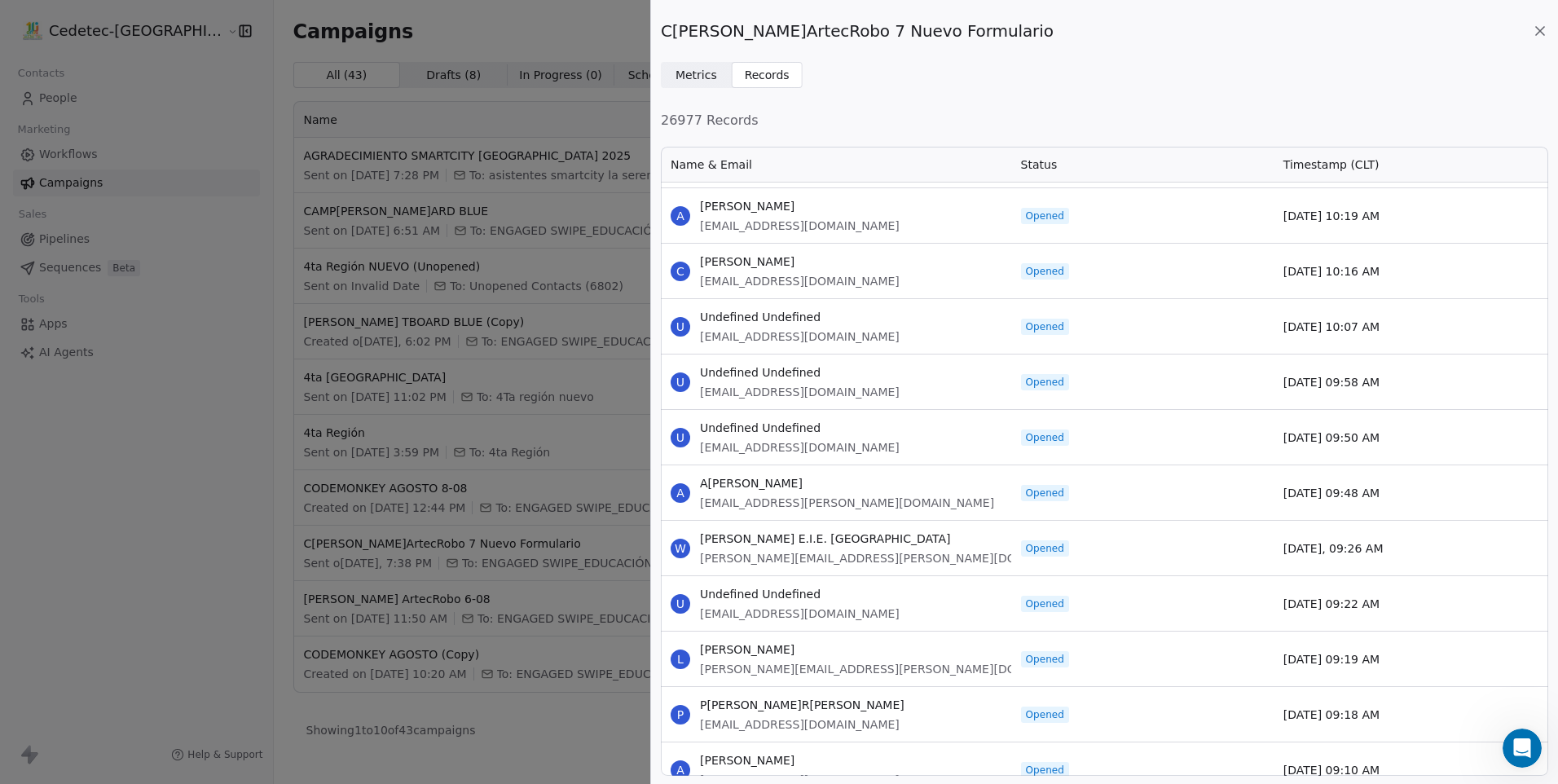
scroll to position [45659, 0]
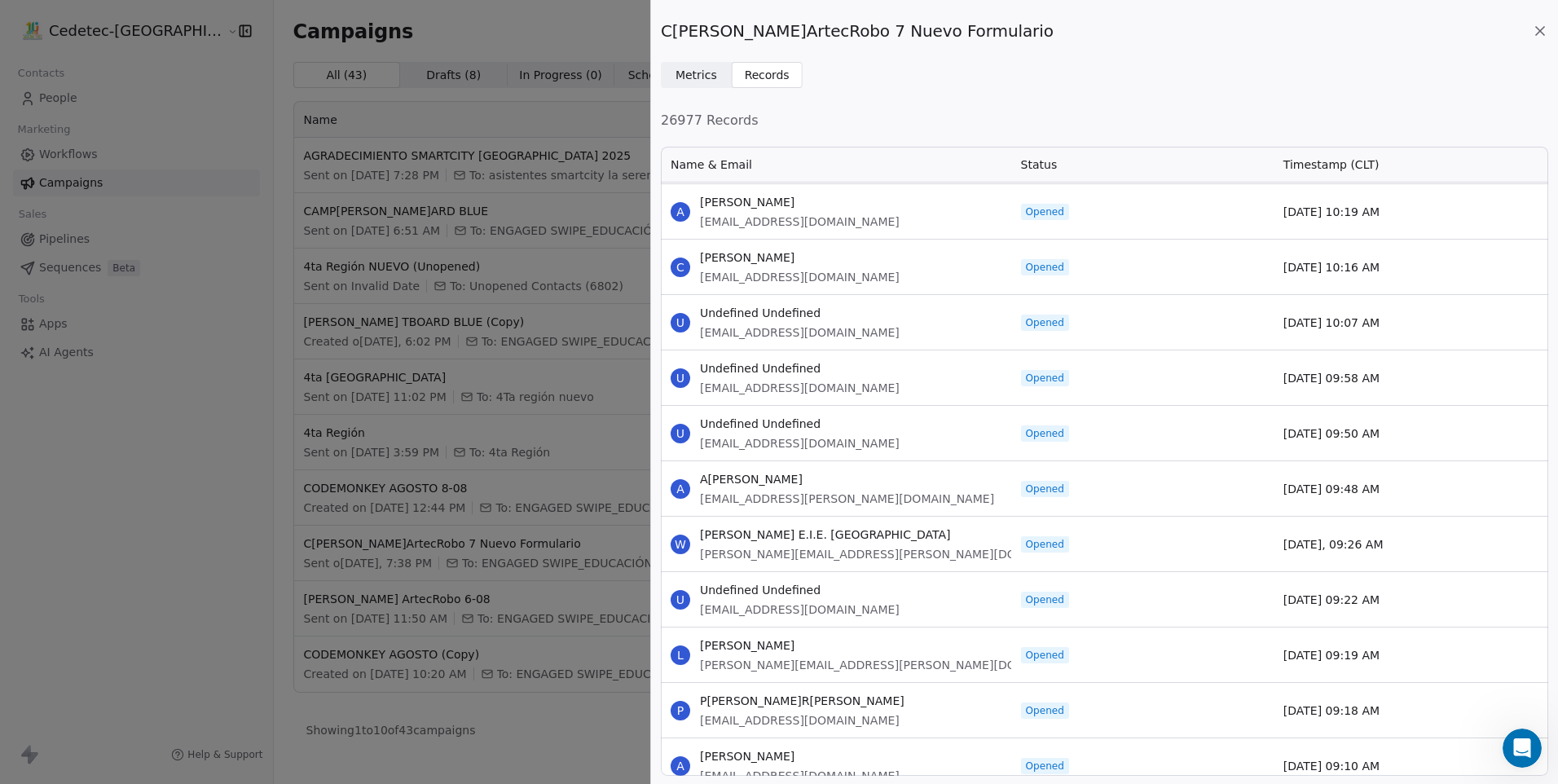
drag, startPoint x: 701, startPoint y: 201, endPoint x: 1426, endPoint y: 711, distance: 886.4
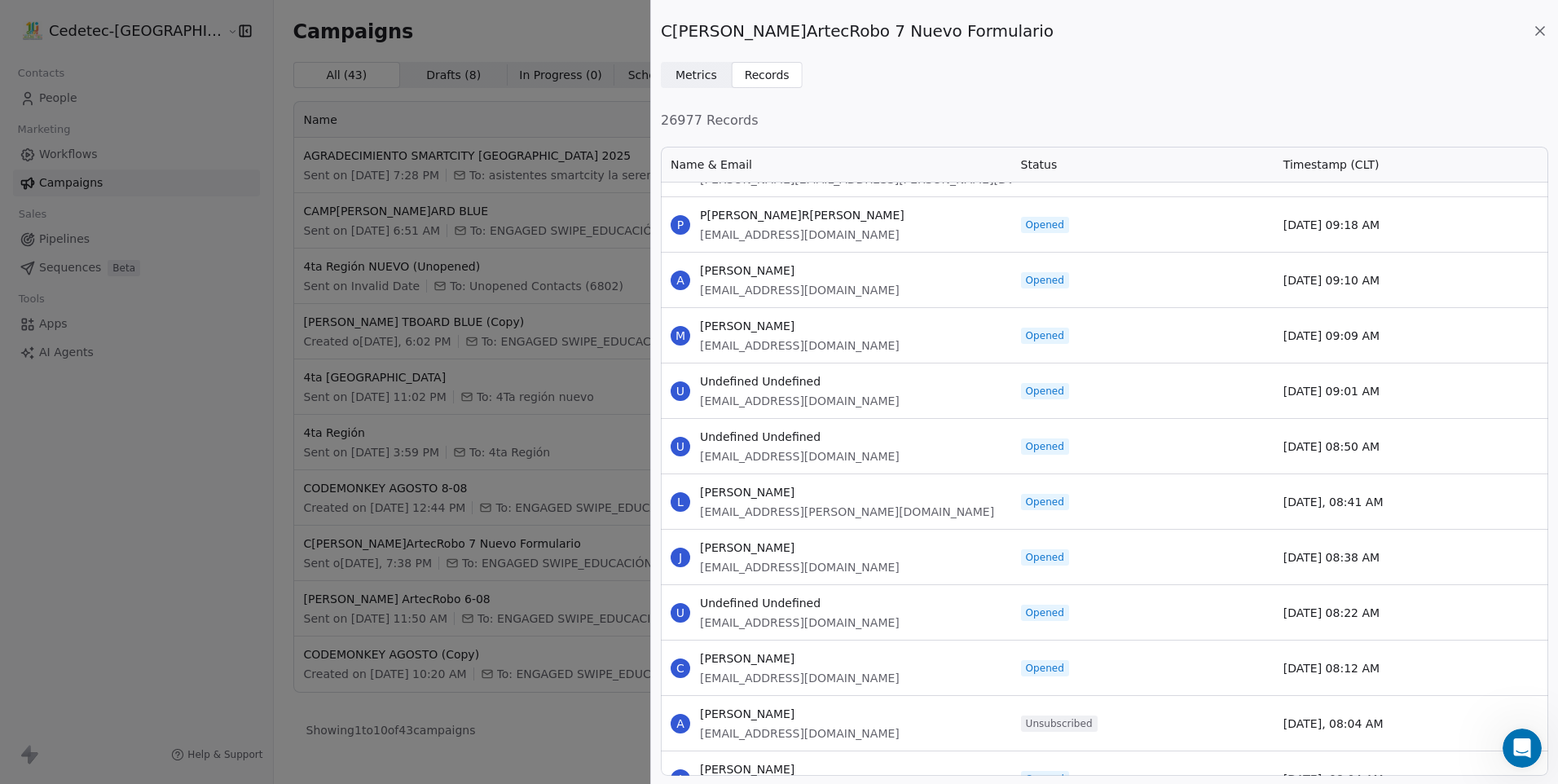
scroll to position [46148, 0]
drag, startPoint x: 701, startPoint y: 269, endPoint x: 1394, endPoint y: 668, distance: 799.7
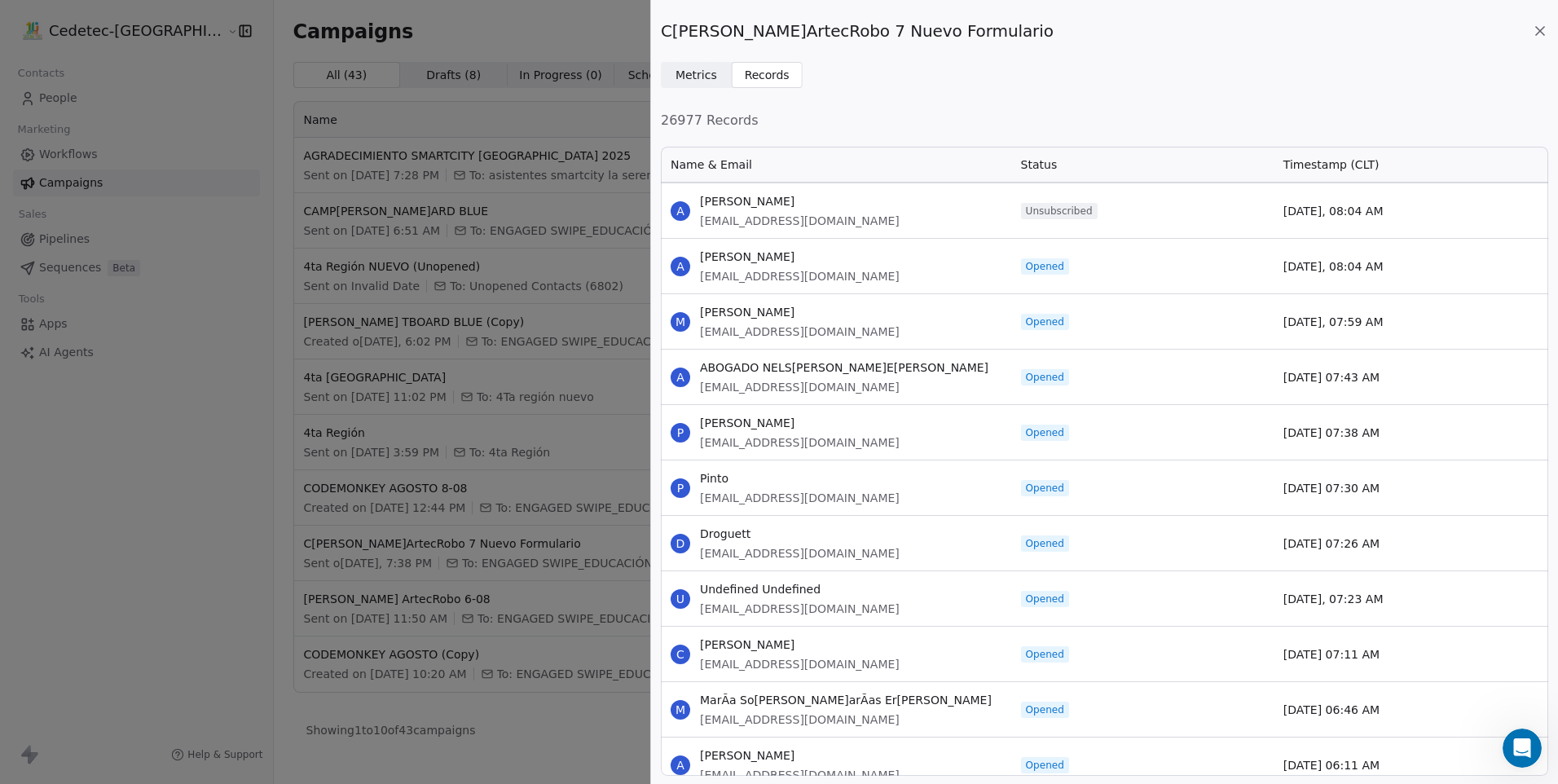
scroll to position [46718, 0]
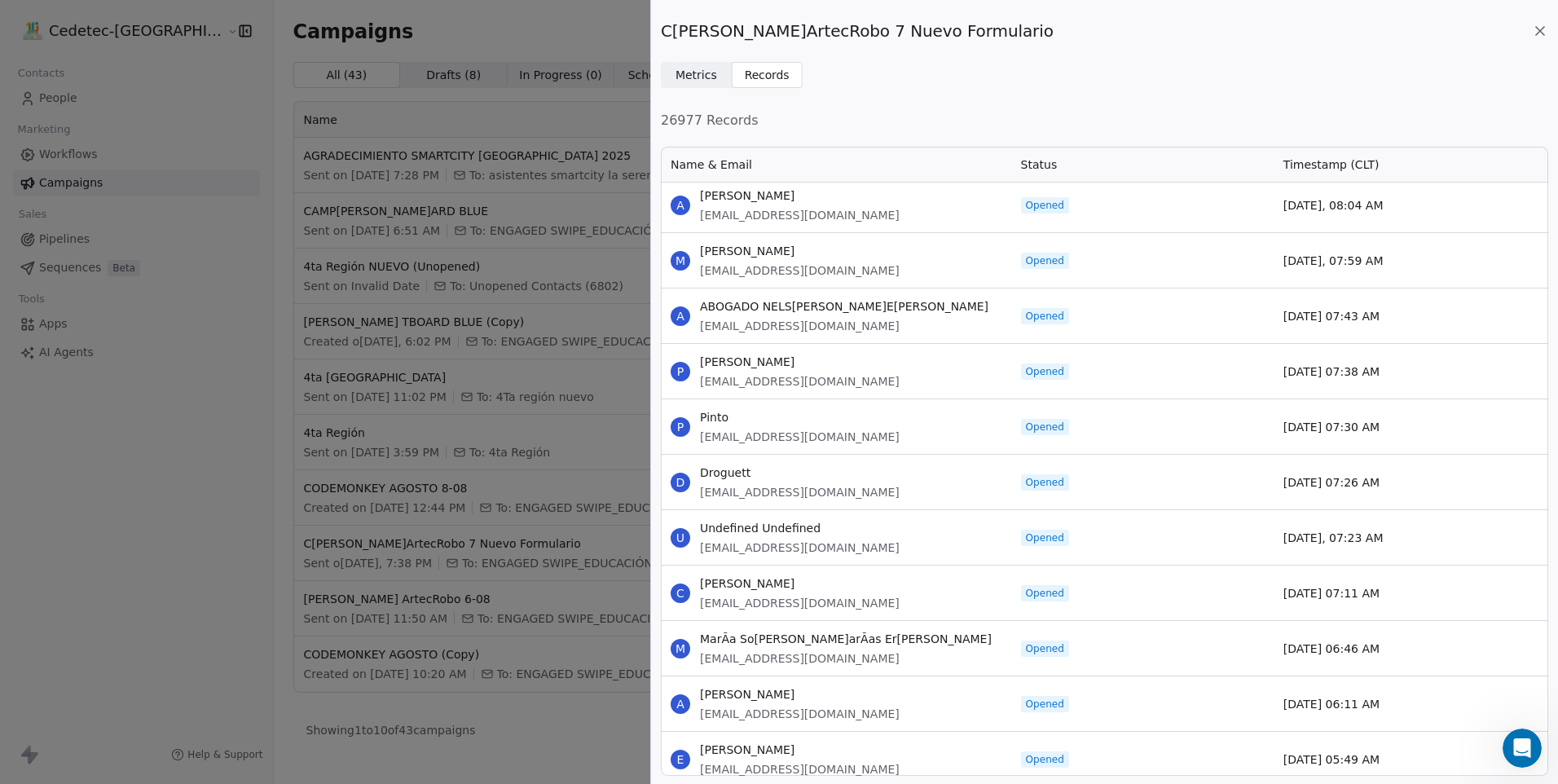
drag, startPoint x: 701, startPoint y: 247, endPoint x: 1382, endPoint y: 747, distance: 844.8
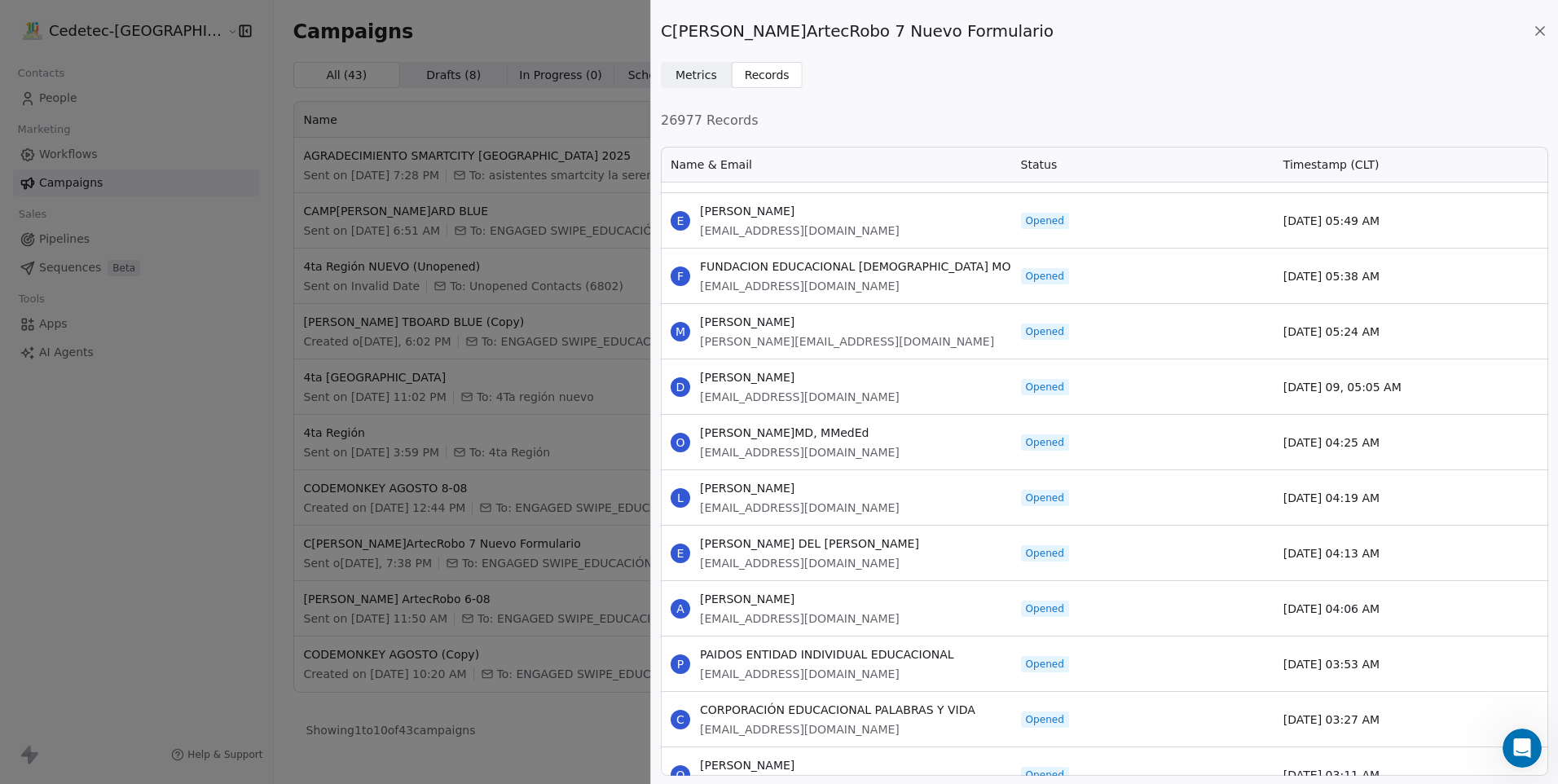
scroll to position [47288, 0]
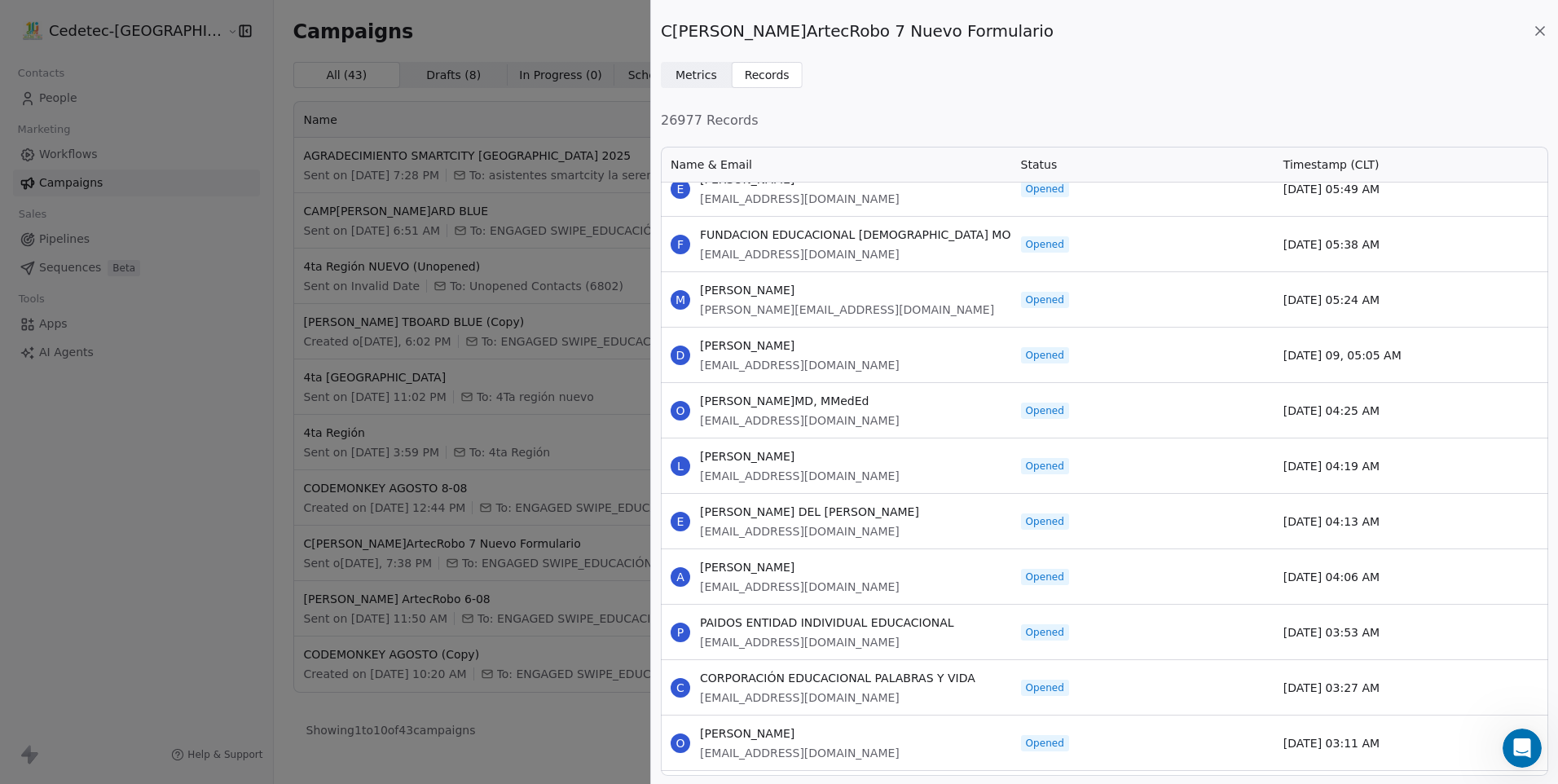
drag, startPoint x: 701, startPoint y: 234, endPoint x: 1421, endPoint y: 740, distance: 880.0
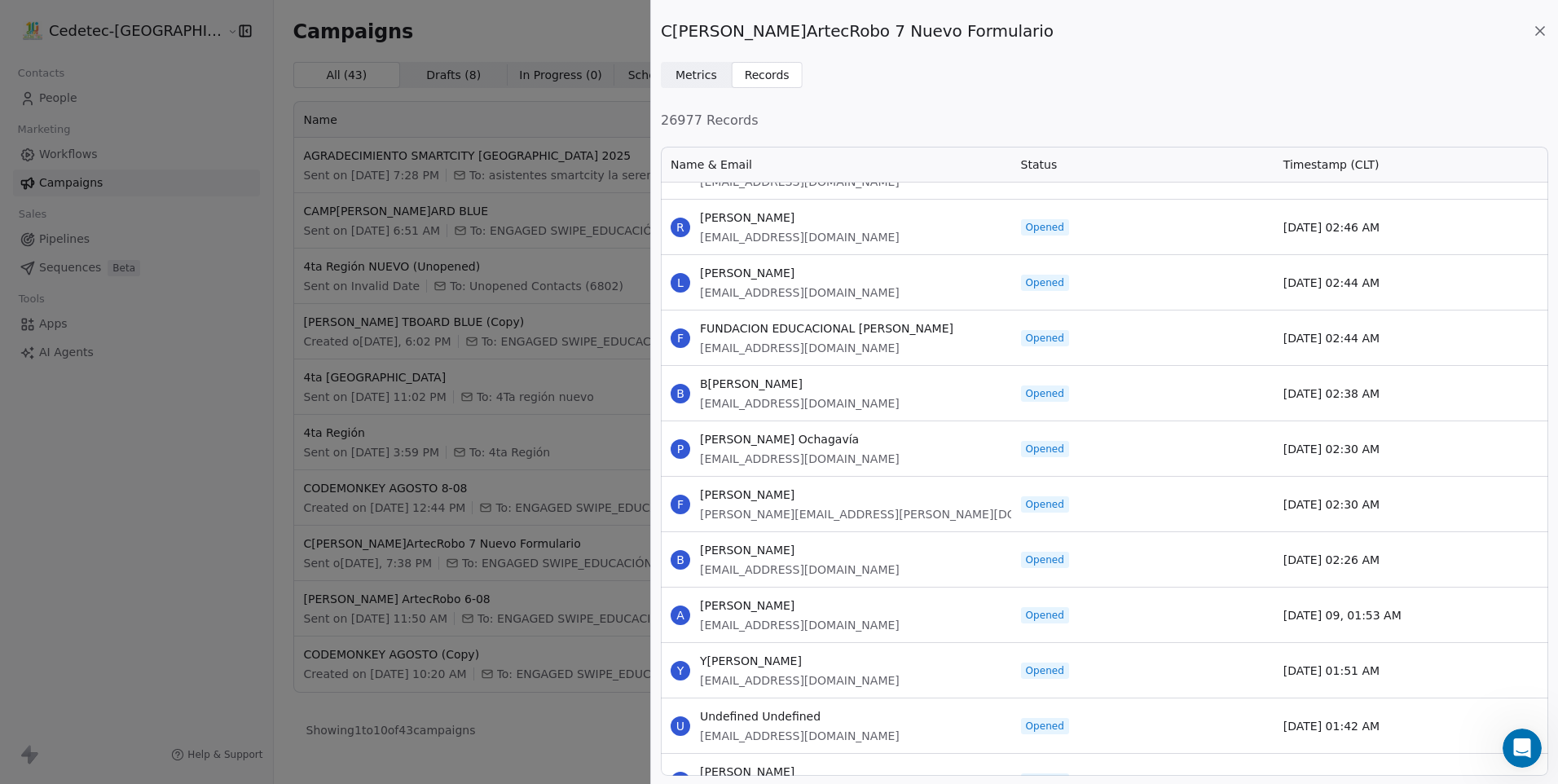
scroll to position [47976, 0]
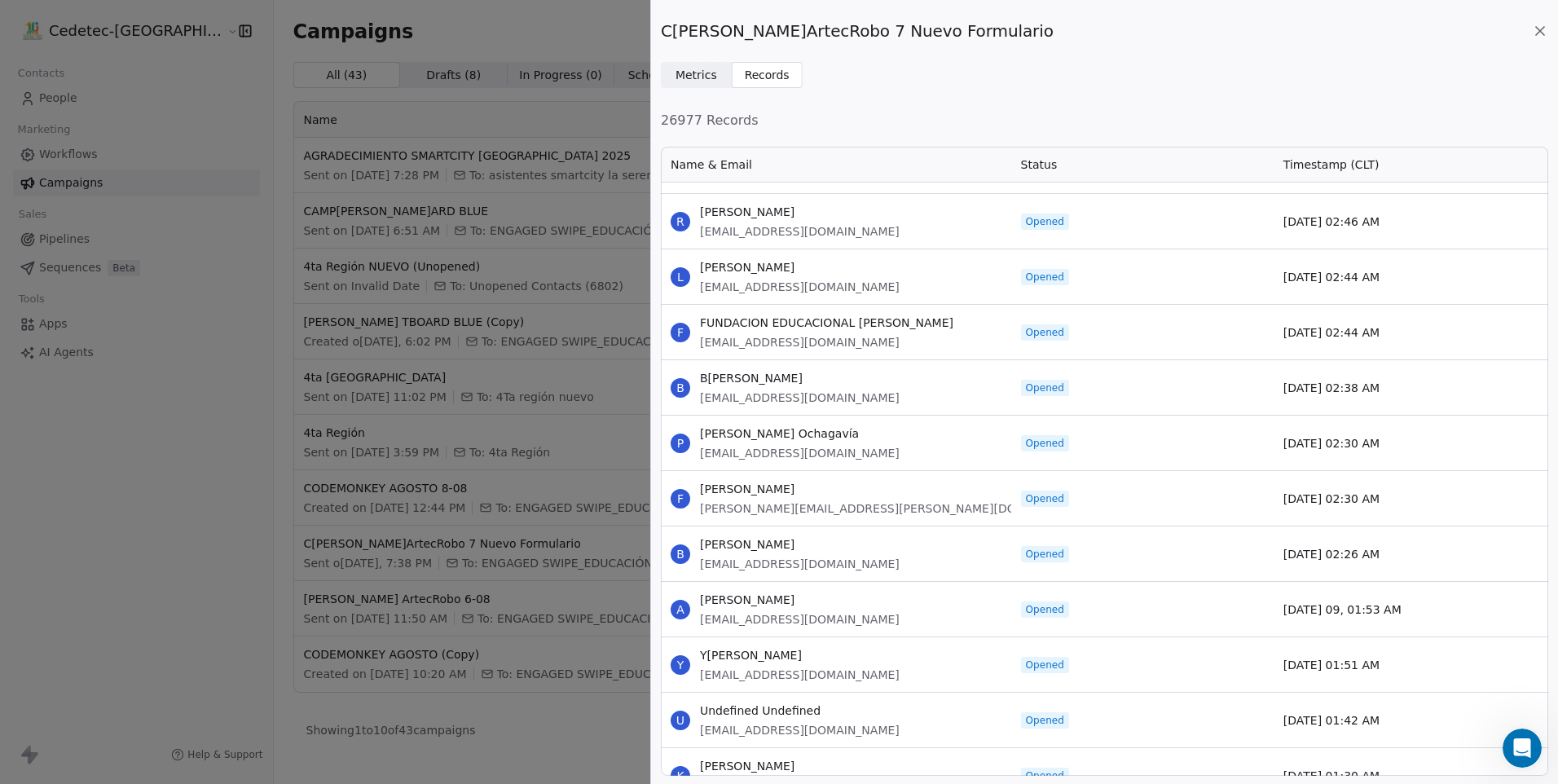
drag, startPoint x: 701, startPoint y: 215, endPoint x: 1407, endPoint y: 708, distance: 861.1
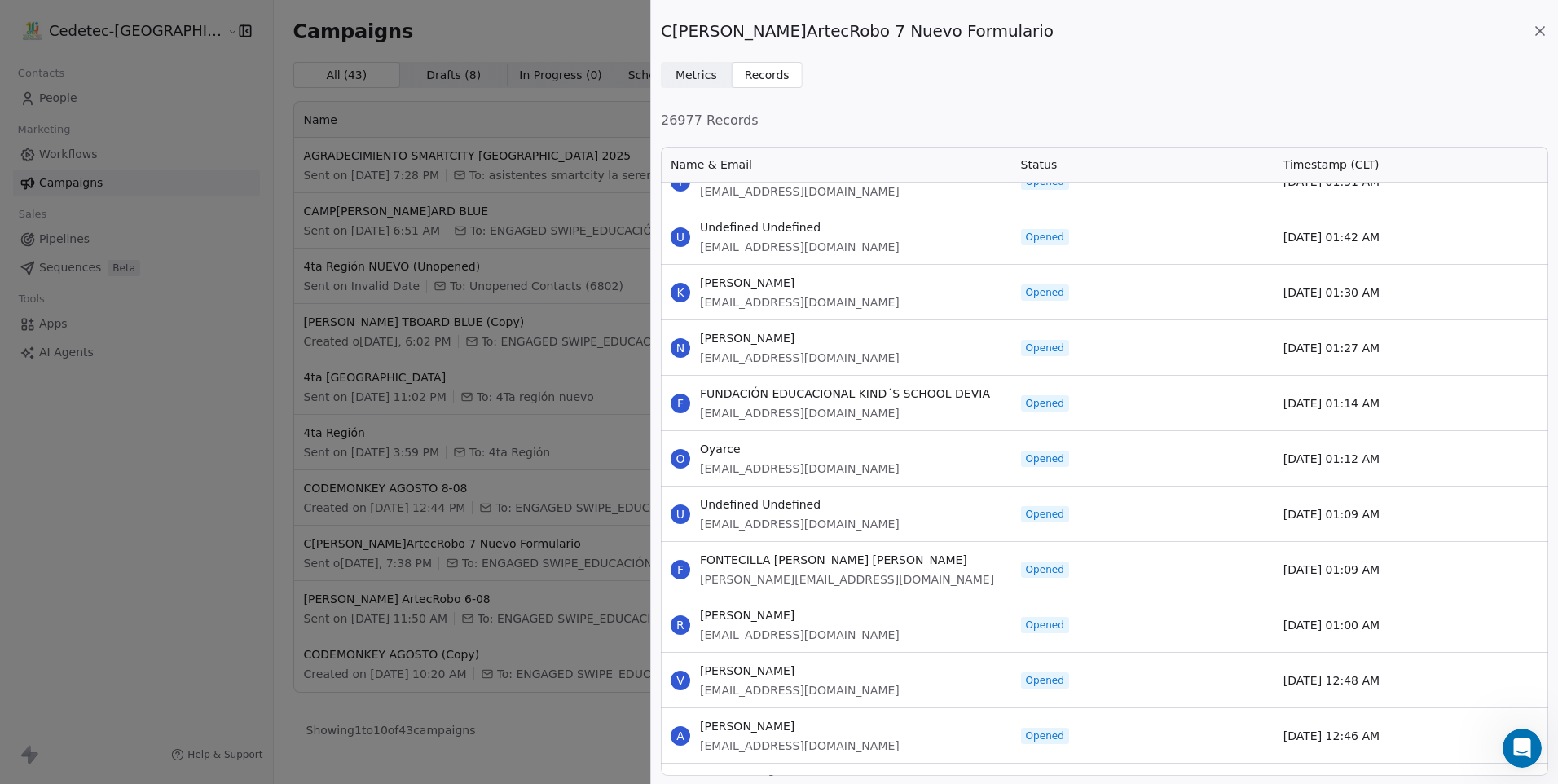
scroll to position [48465, 0]
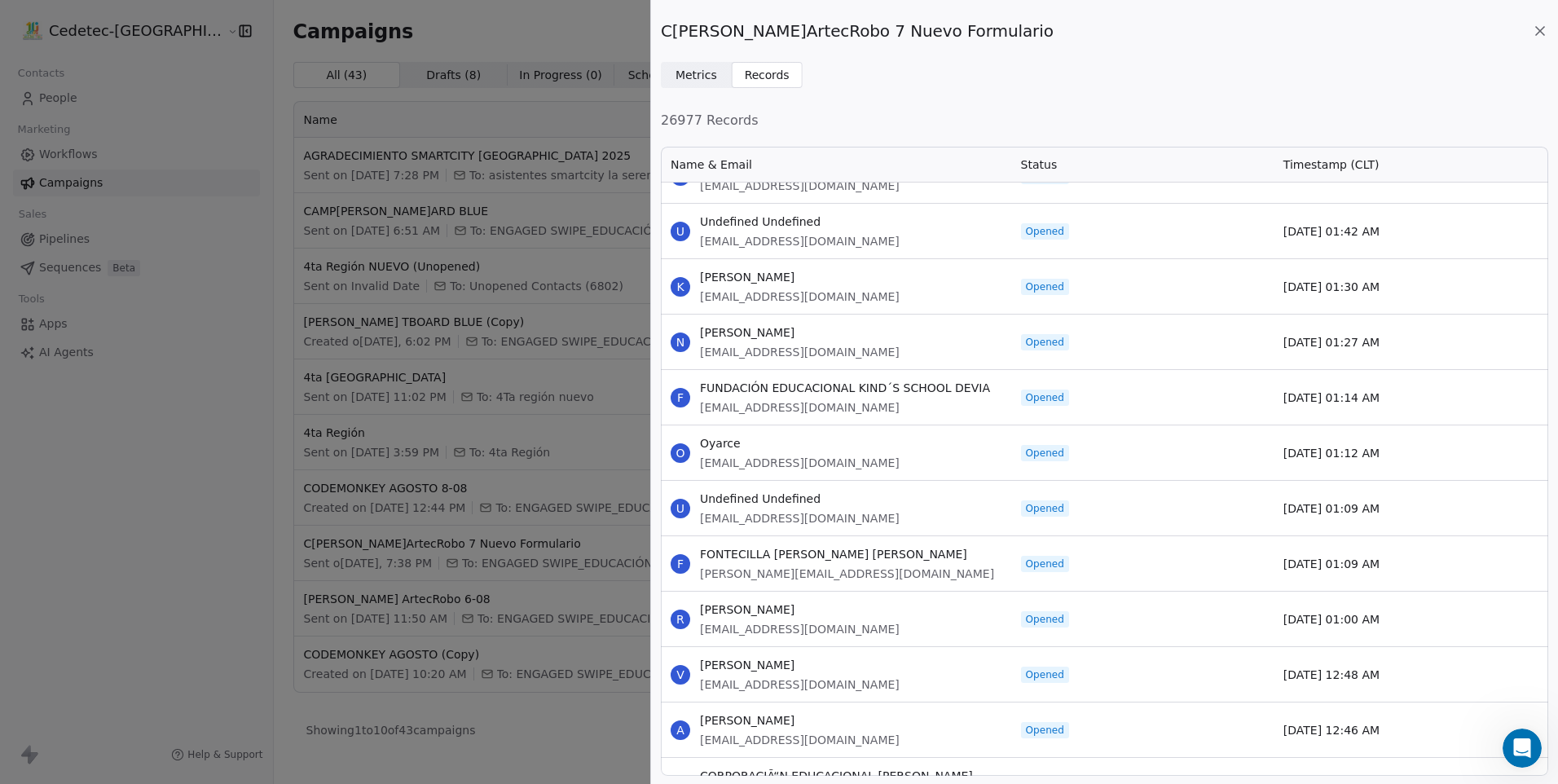
drag, startPoint x: 701, startPoint y: 273, endPoint x: 1403, endPoint y: 709, distance: 826.4
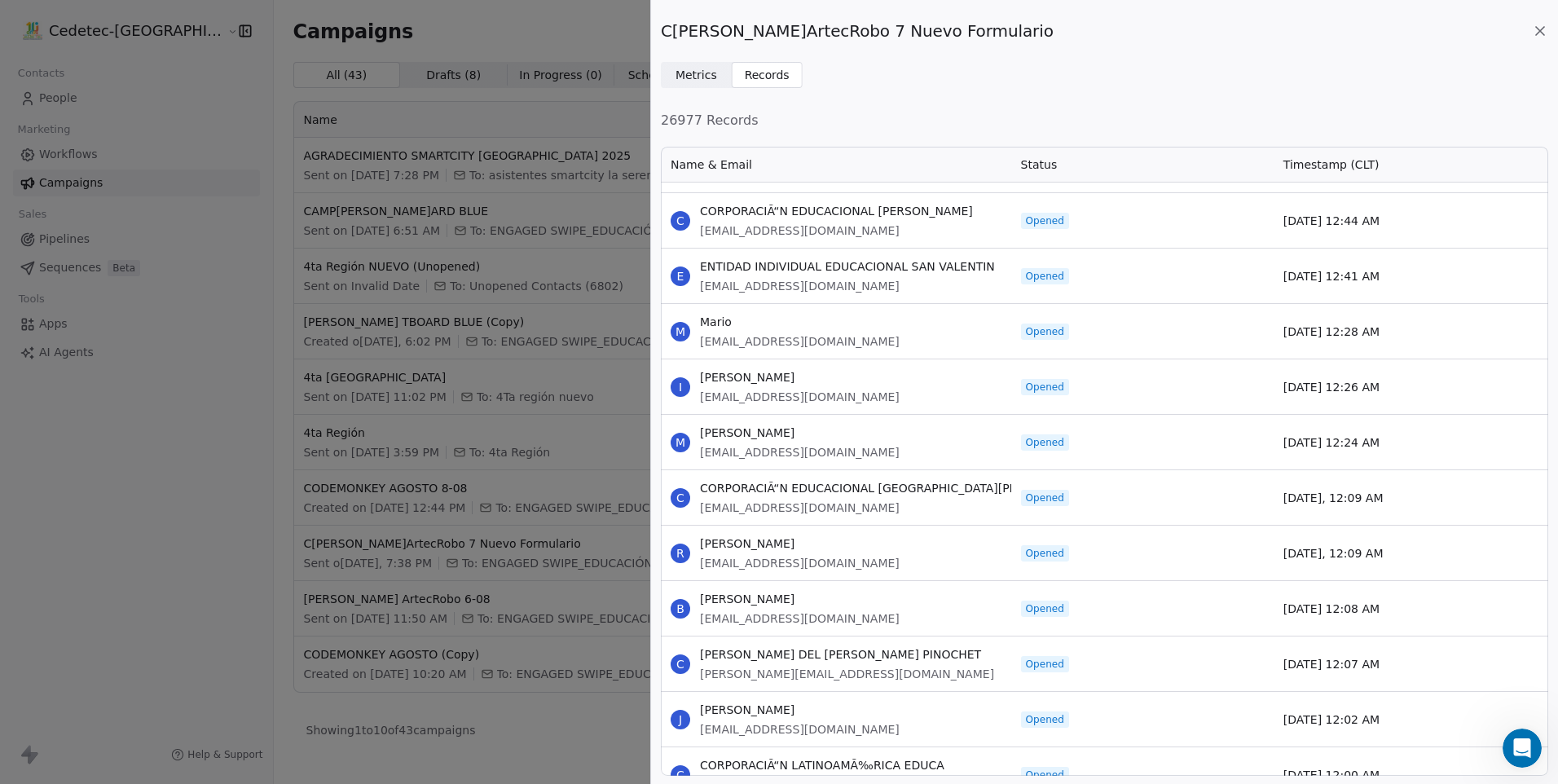
scroll to position [49035, 0]
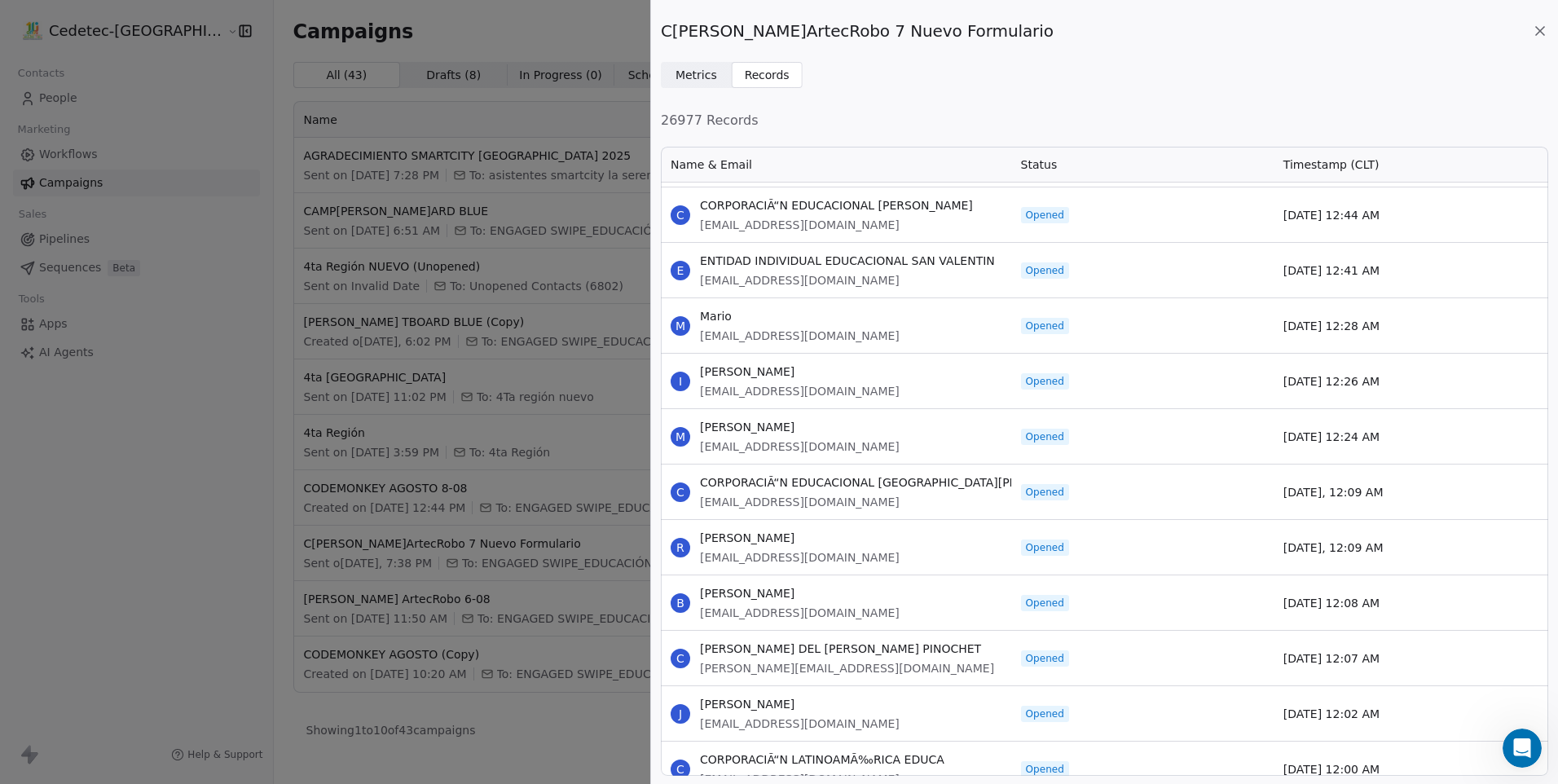
drag, startPoint x: 701, startPoint y: 204, endPoint x: 1406, endPoint y: 709, distance: 867.2
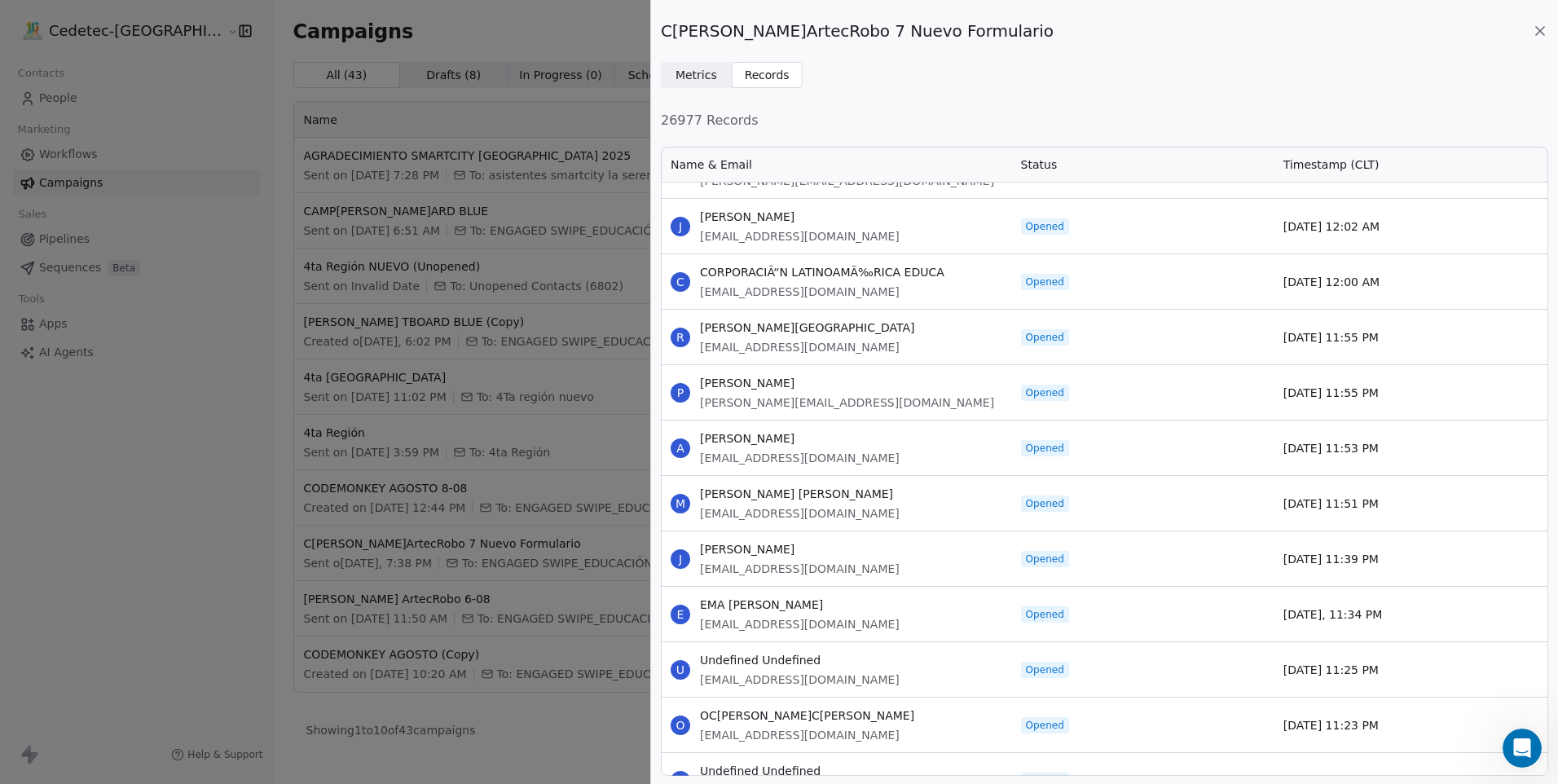
scroll to position [49524, 0]
drag, startPoint x: 701, startPoint y: 267, endPoint x: 1409, endPoint y: 740, distance: 851.5
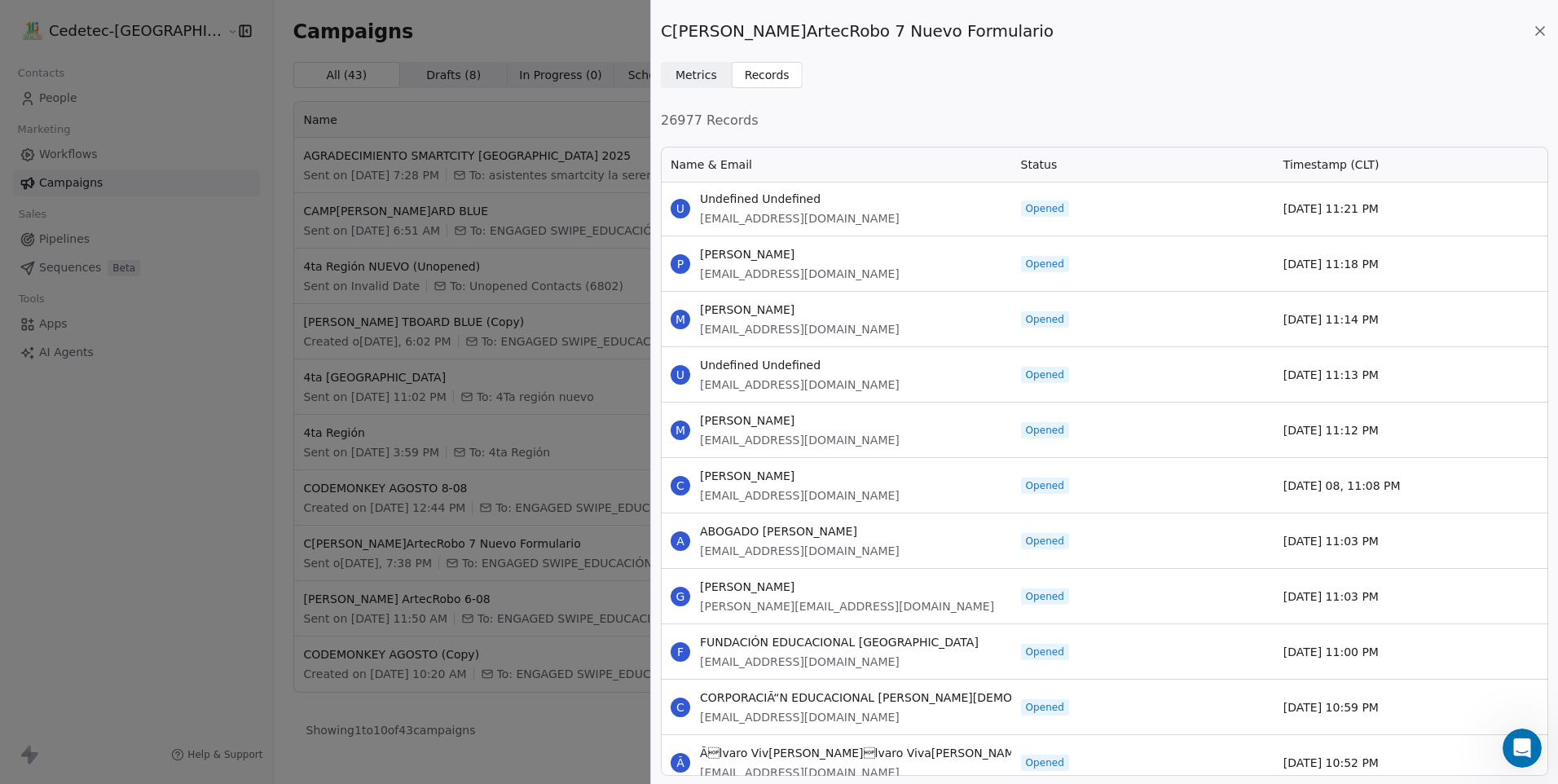
scroll to position [50092, 0]
drag, startPoint x: 701, startPoint y: 196, endPoint x: 1419, endPoint y: 711, distance: 883.6
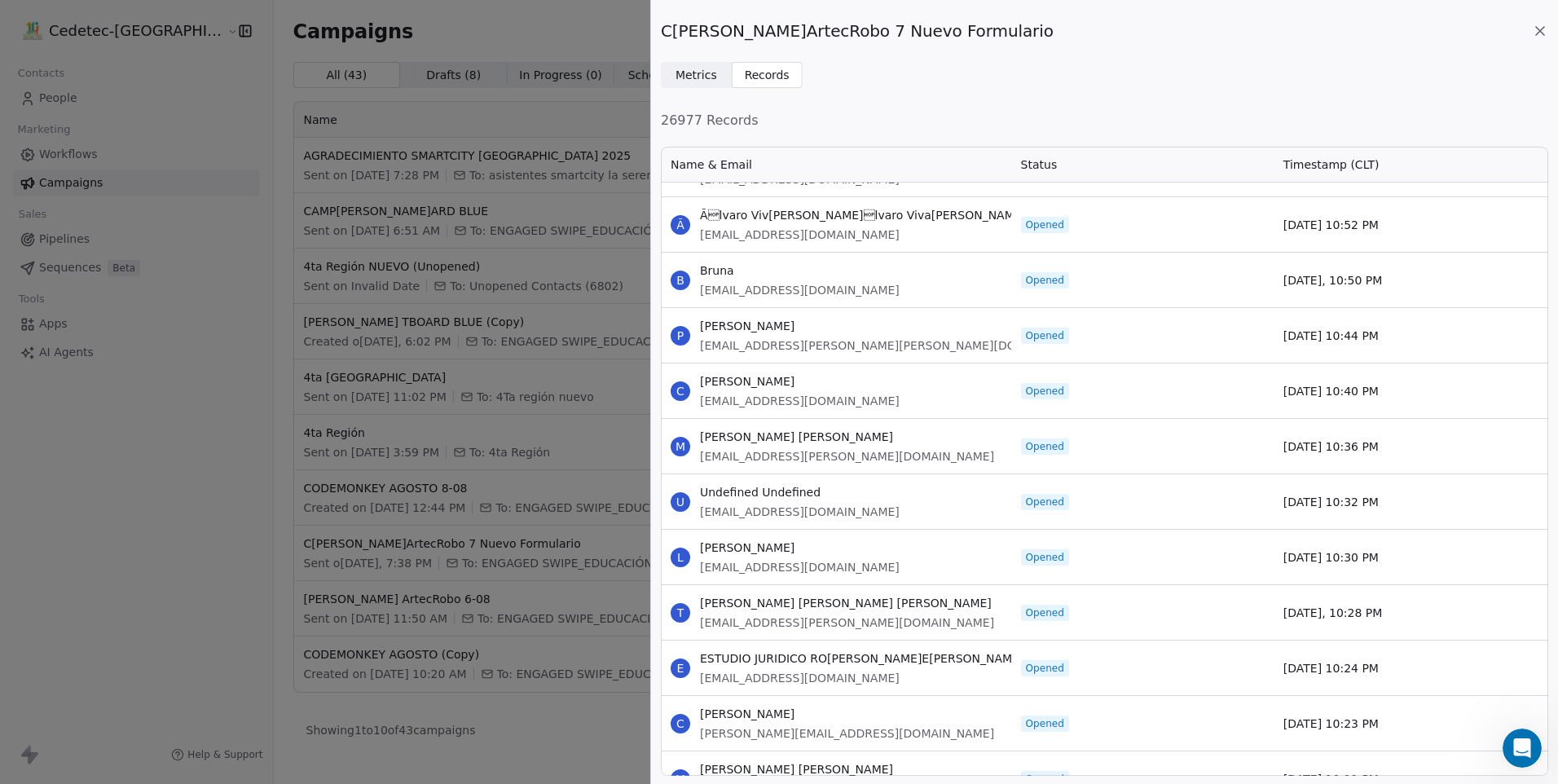
scroll to position [50581, 0]
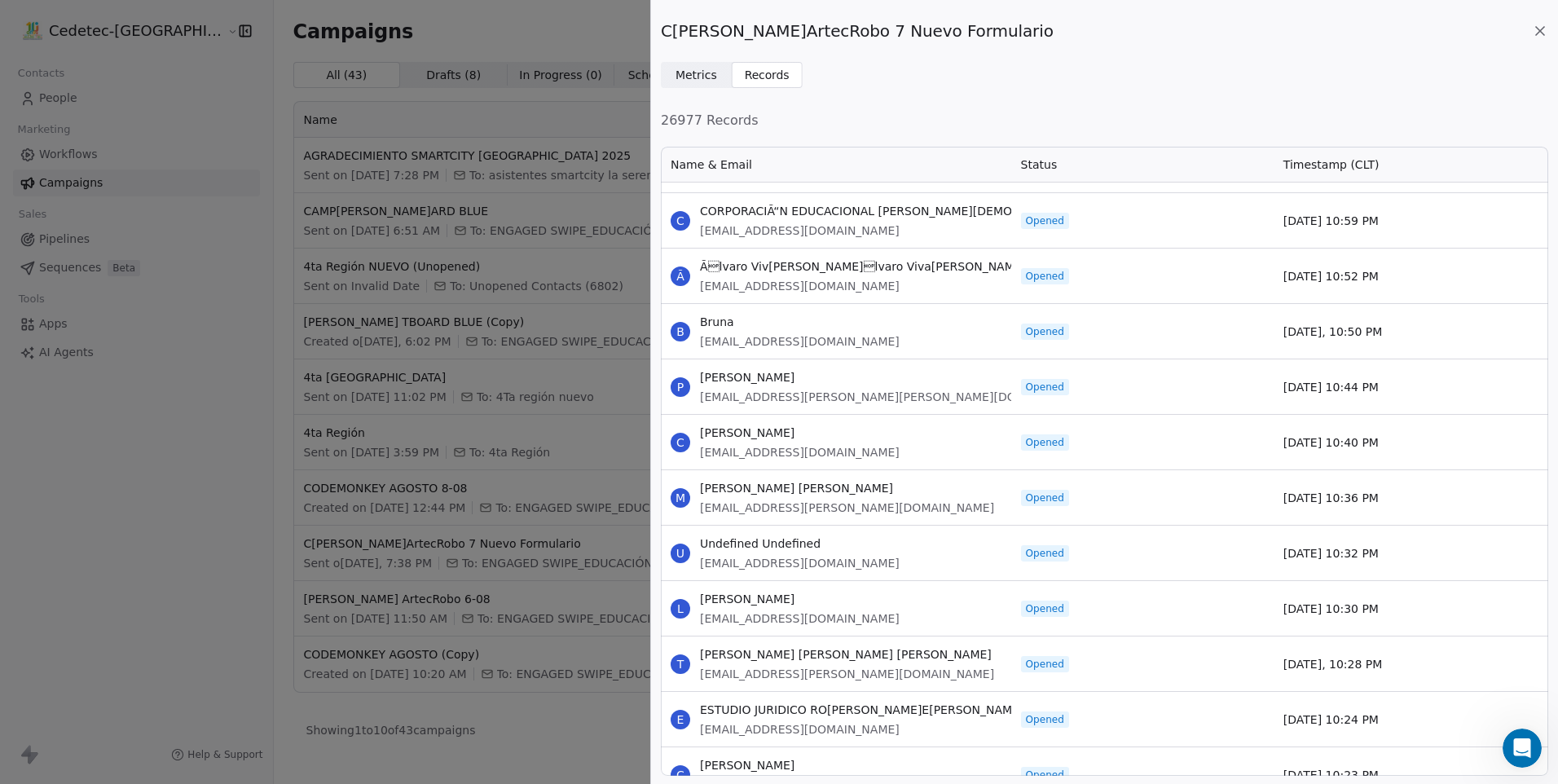
drag, startPoint x: 701, startPoint y: 268, endPoint x: 1412, endPoint y: 715, distance: 839.8
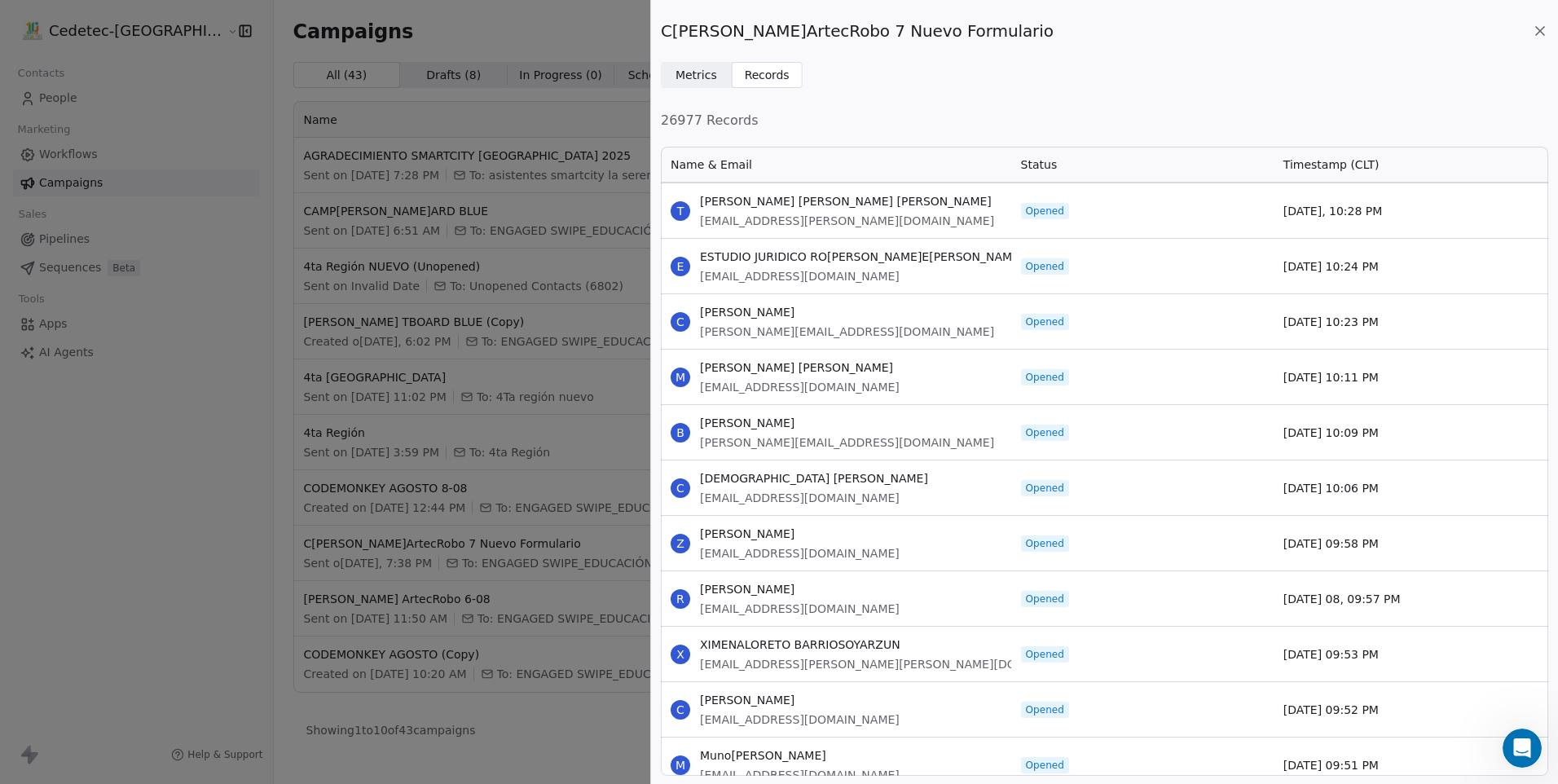
scroll to position [51070, 0]
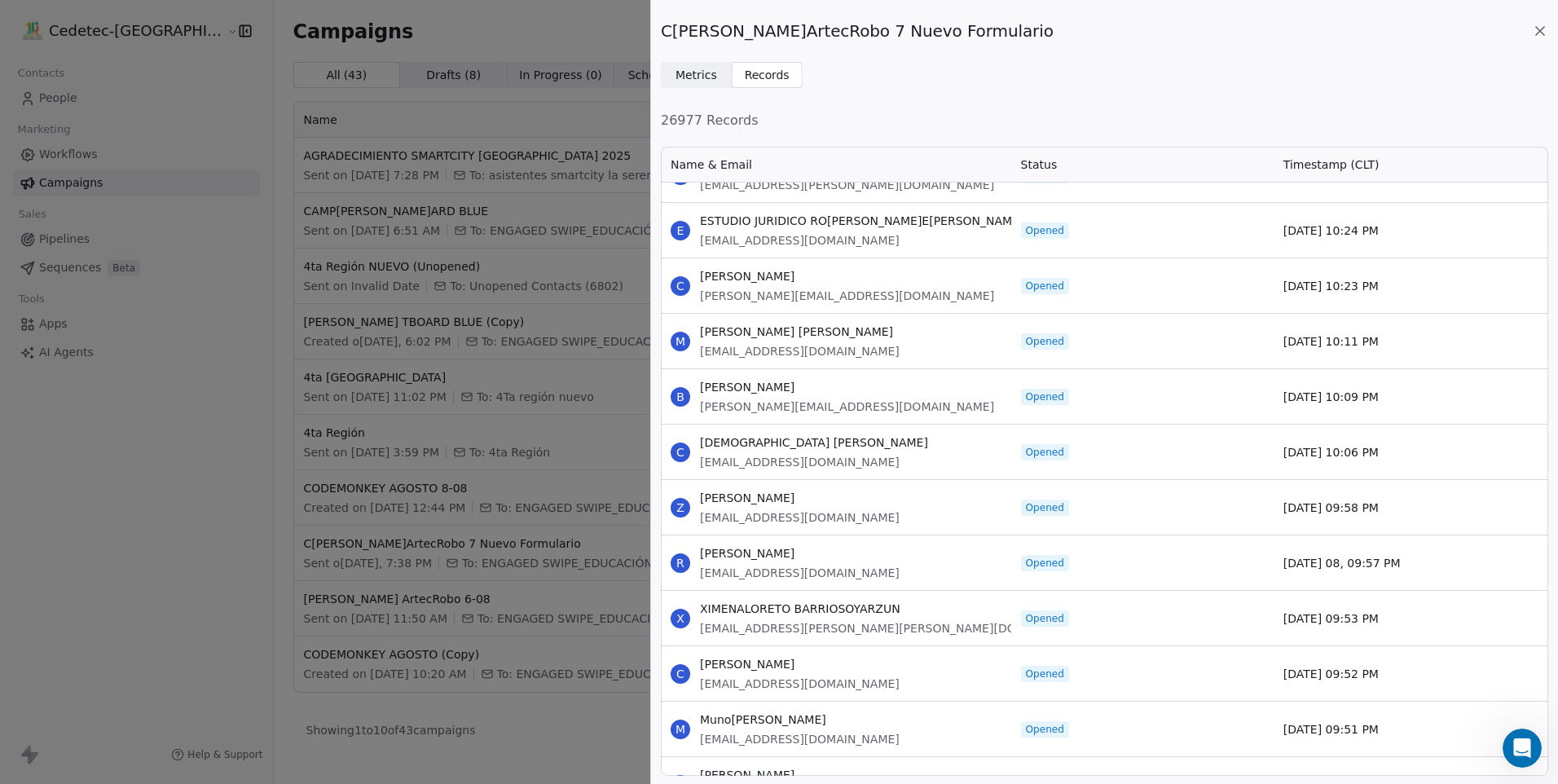
drag, startPoint x: 701, startPoint y: 274, endPoint x: 1415, endPoint y: 711, distance: 837.1
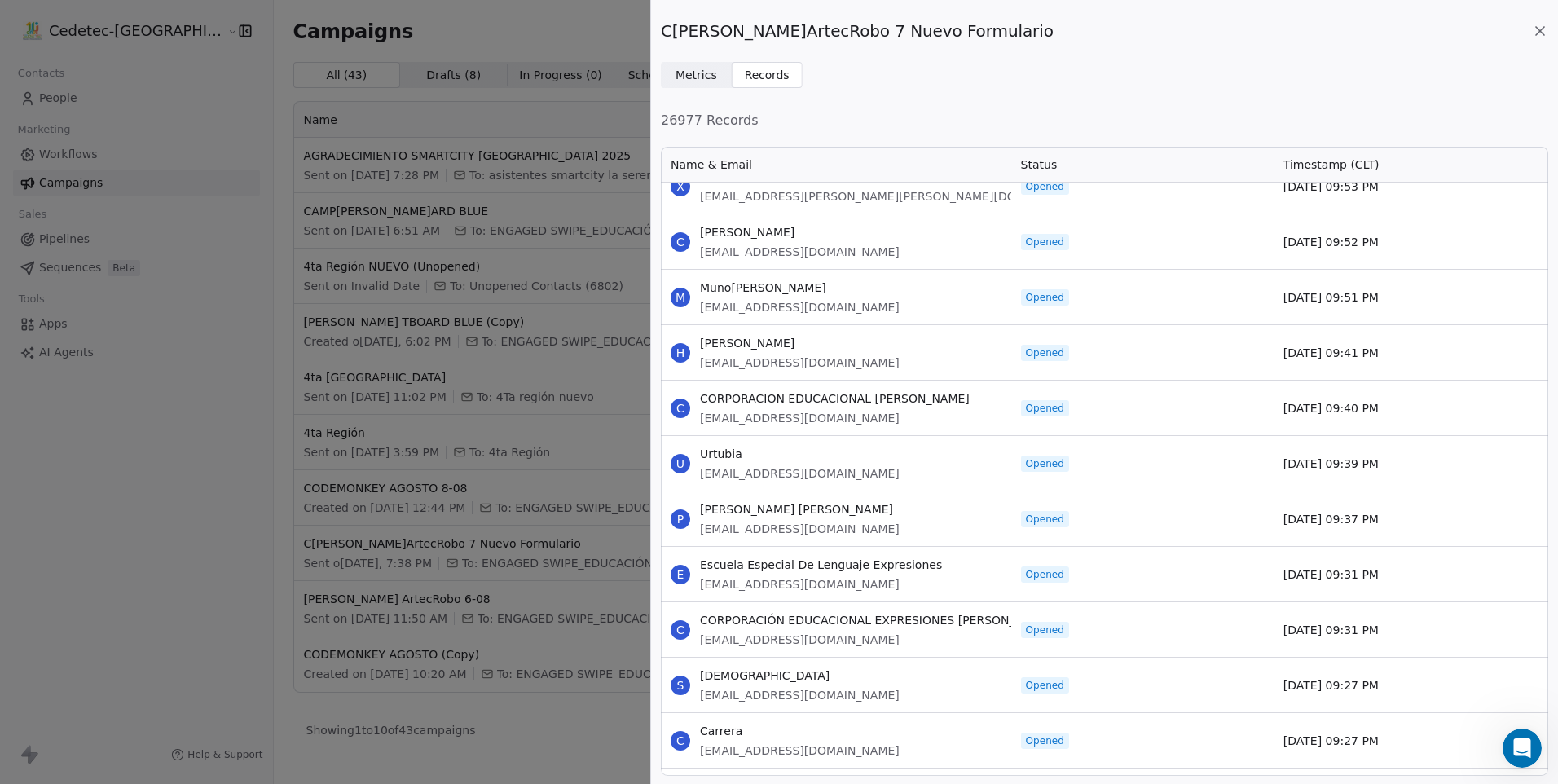
scroll to position [51559, 0]
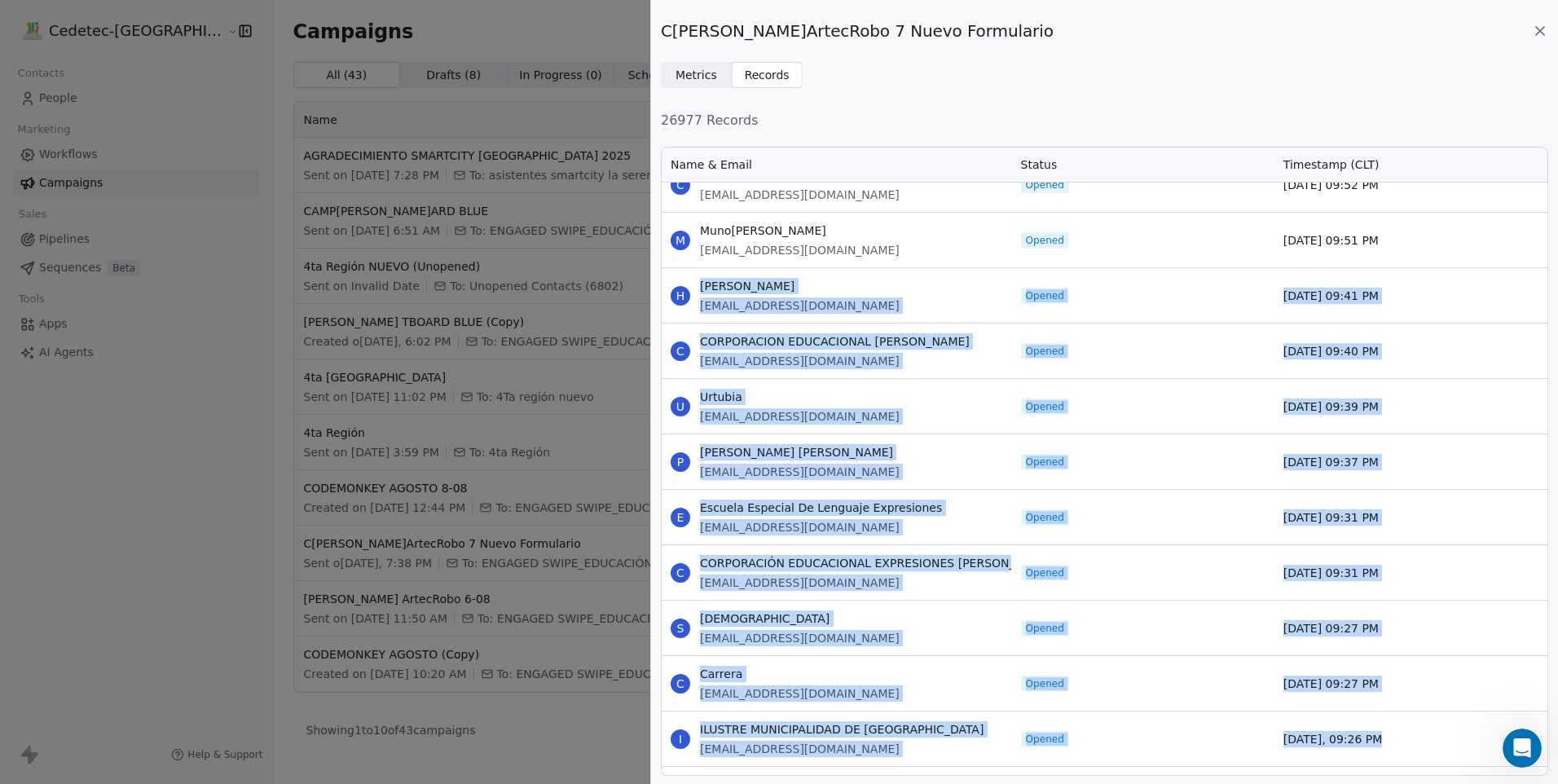
drag, startPoint x: 701, startPoint y: 282, endPoint x: 1396, endPoint y: 722, distance: 822.6
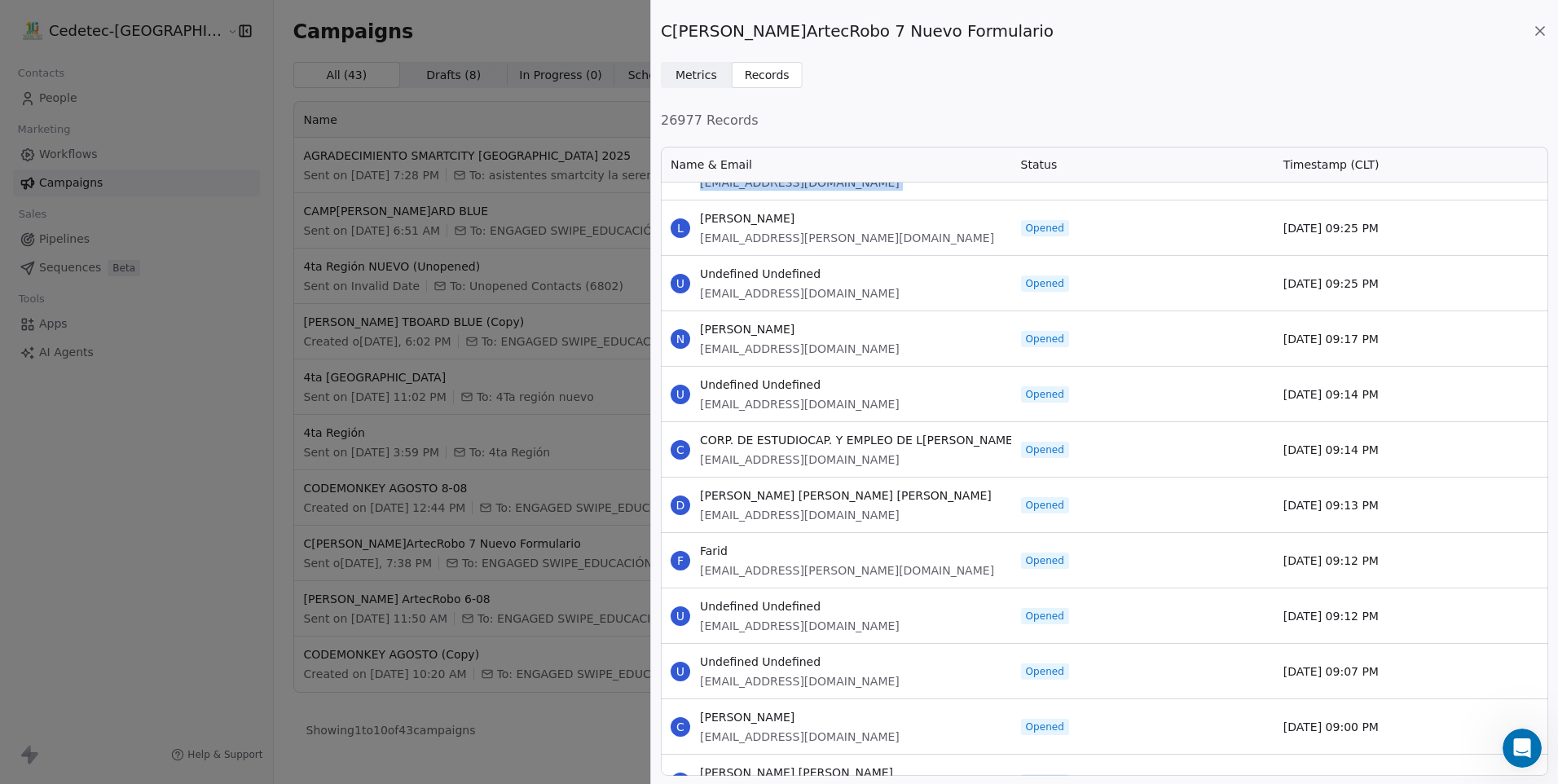
scroll to position [52130, 0]
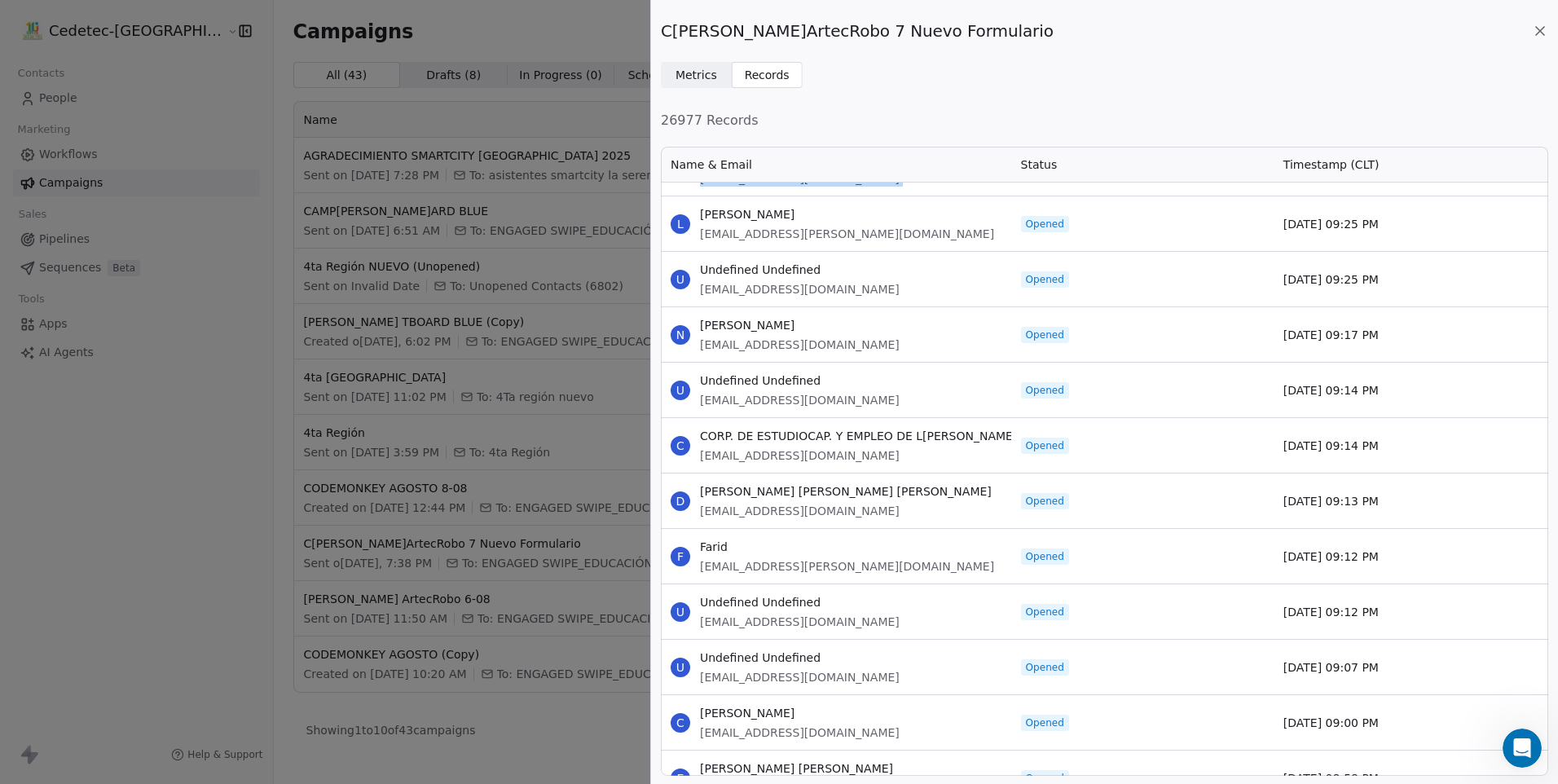
drag, startPoint x: 701, startPoint y: 213, endPoint x: 1423, endPoint y: 710, distance: 876.5
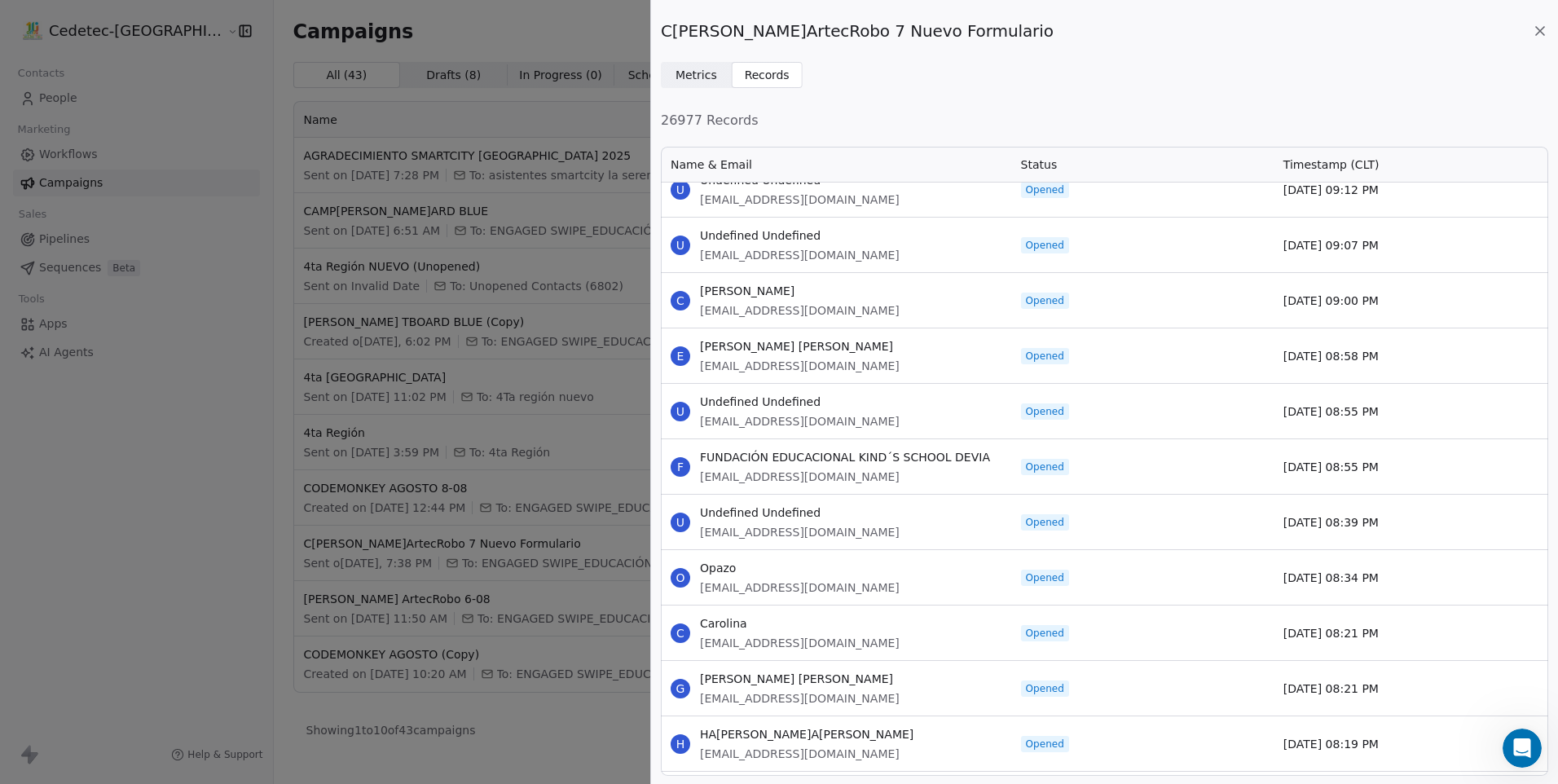
scroll to position [52618, 0]
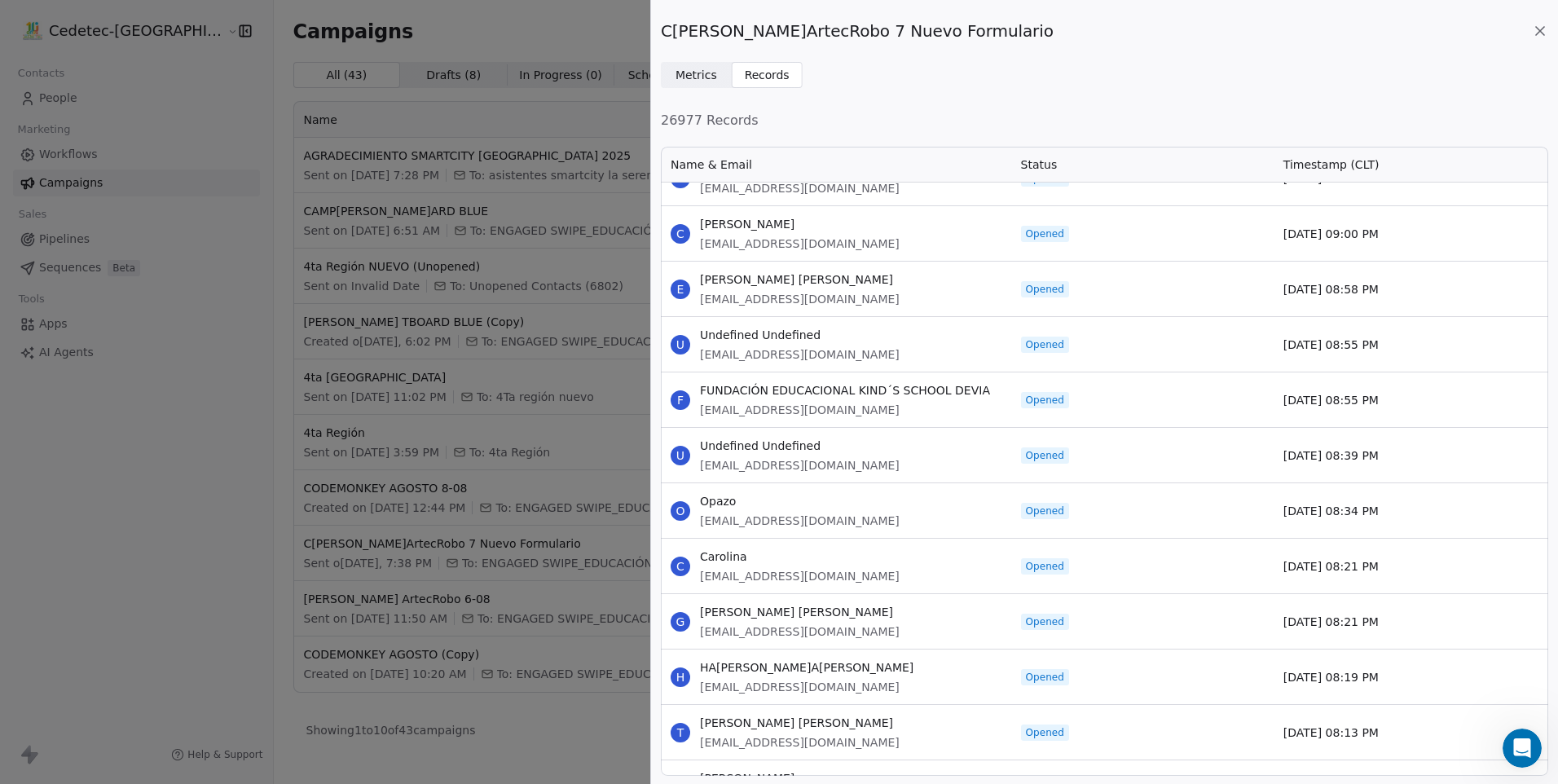
drag, startPoint x: 701, startPoint y: 277, endPoint x: 1384, endPoint y: 724, distance: 816.3
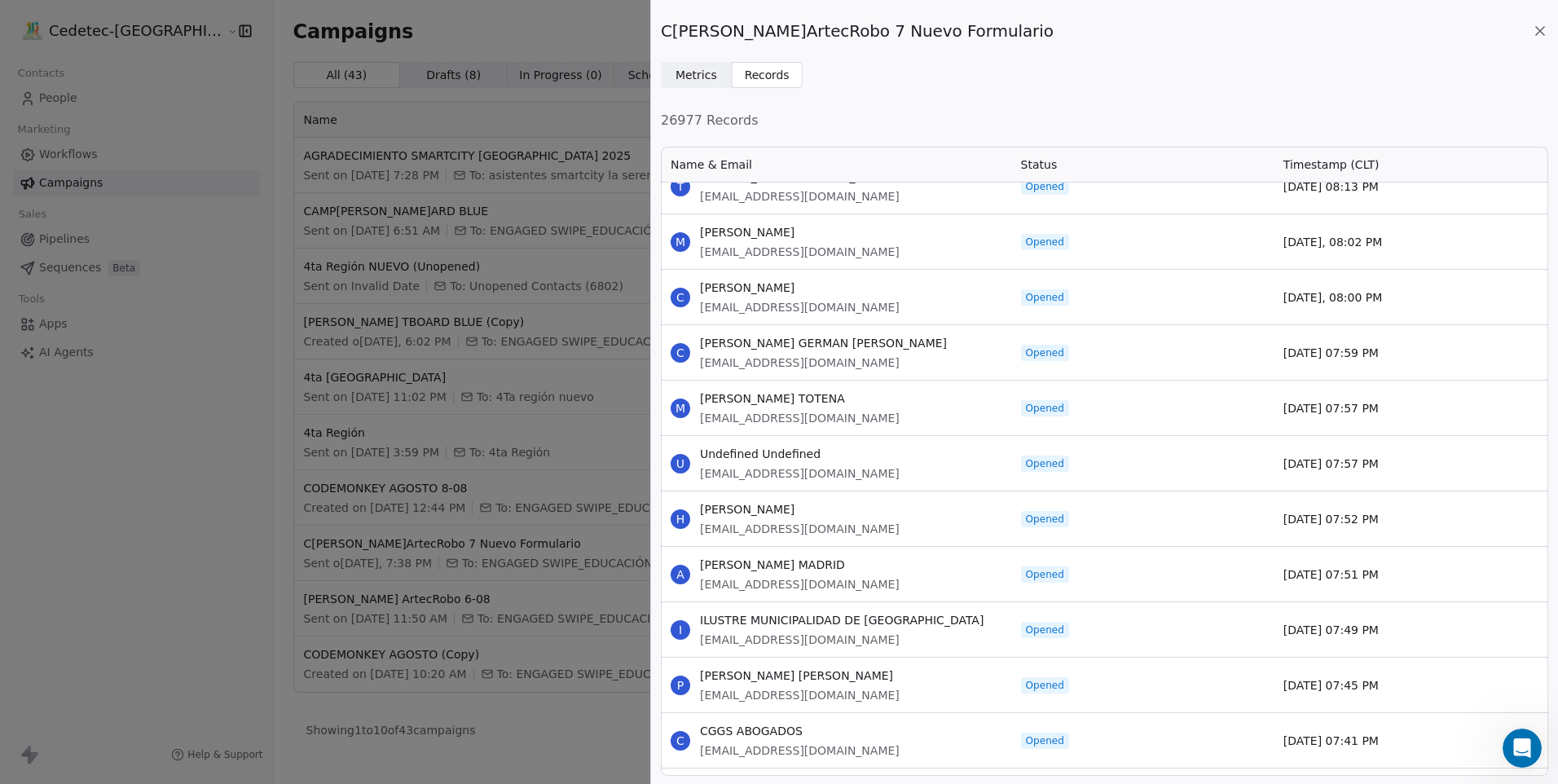
scroll to position [53189, 0]
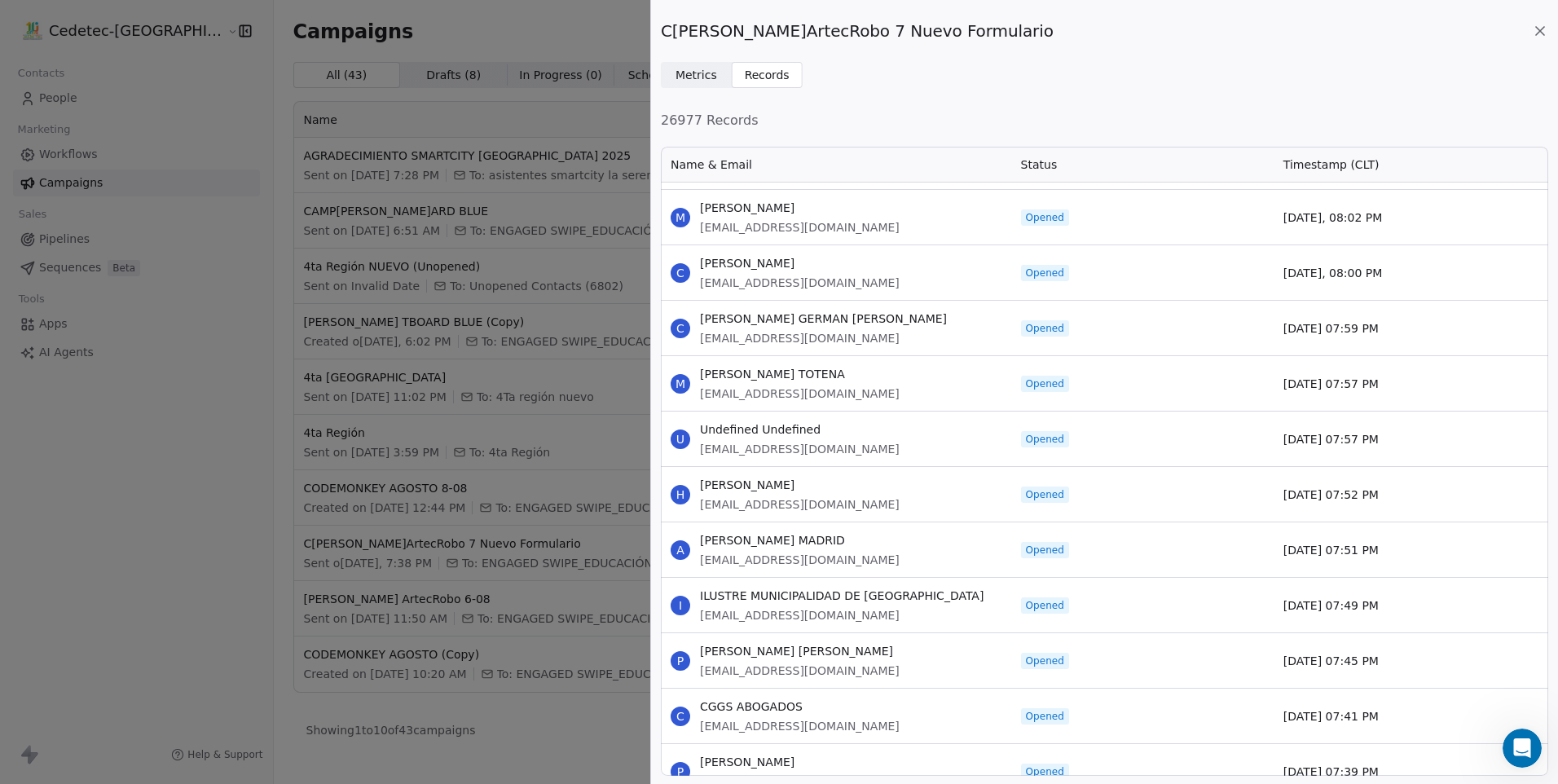
drag, startPoint x: 702, startPoint y: 206, endPoint x: 1404, endPoint y: 728, distance: 874.8
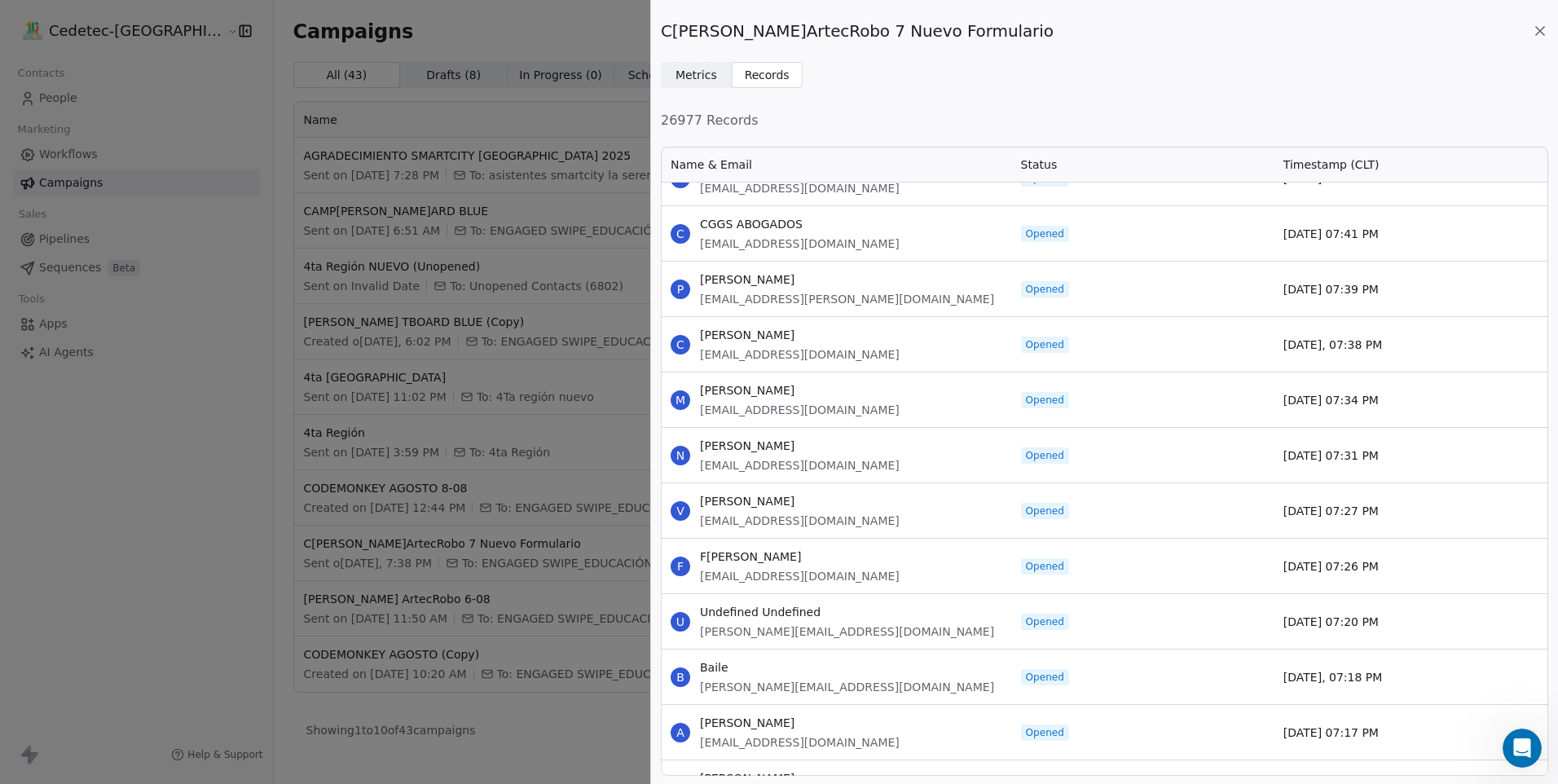
scroll to position [53678, 0]
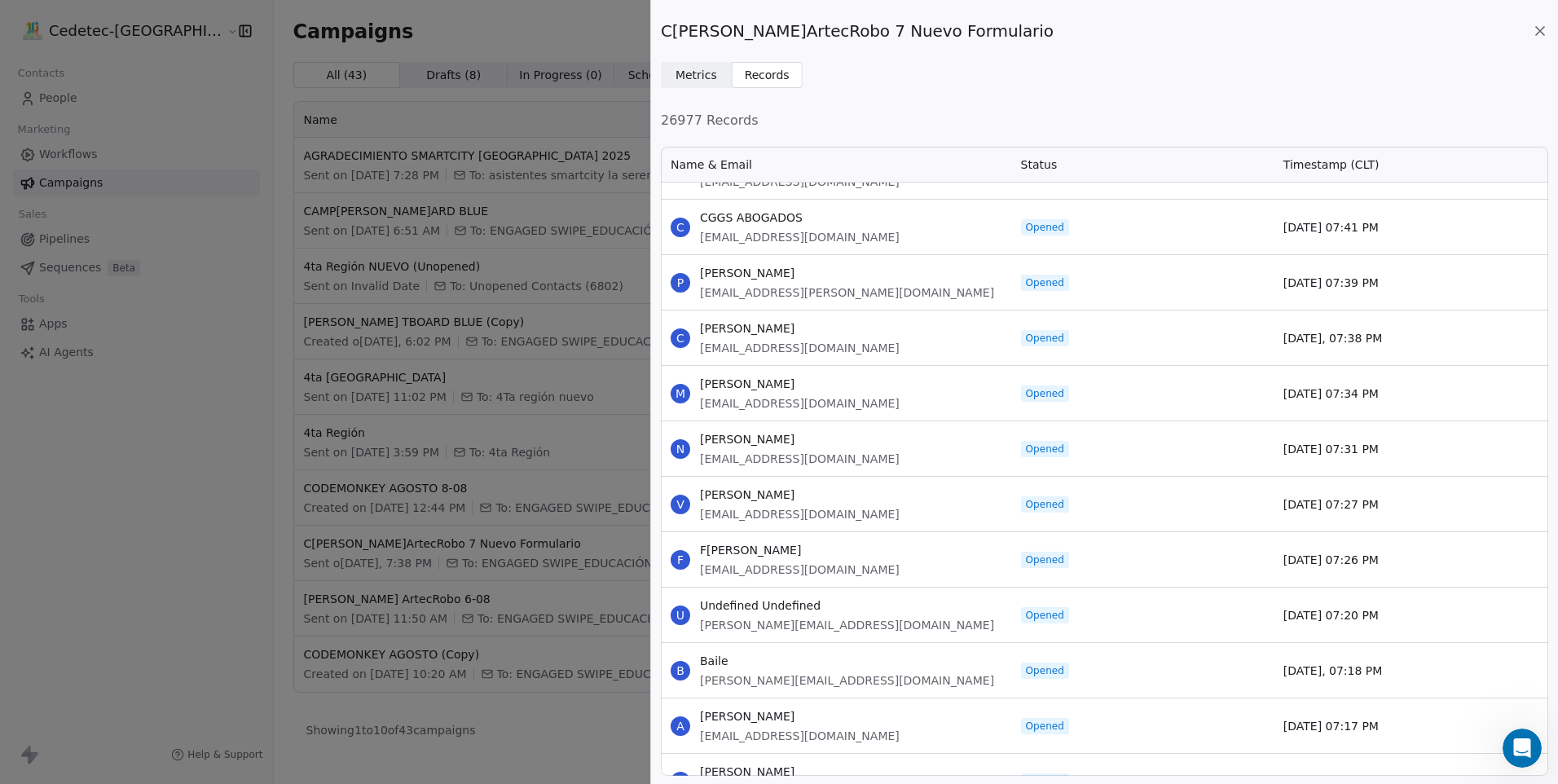
drag, startPoint x: 701, startPoint y: 272, endPoint x: 1387, endPoint y: 730, distance: 824.8
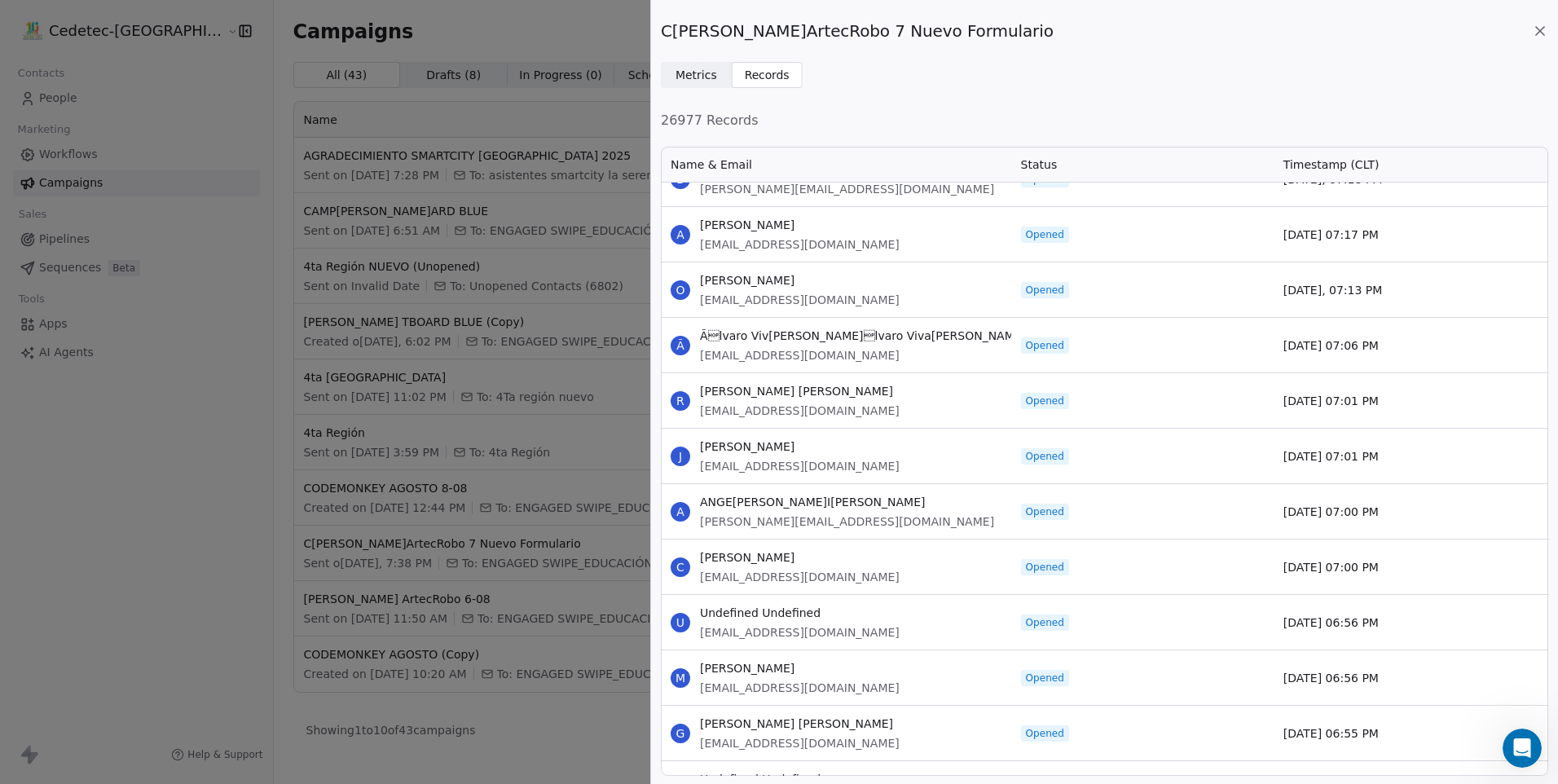
scroll to position [54167, 0]
drag, startPoint x: 701, startPoint y: 284, endPoint x: 1414, endPoint y: 729, distance: 840.5
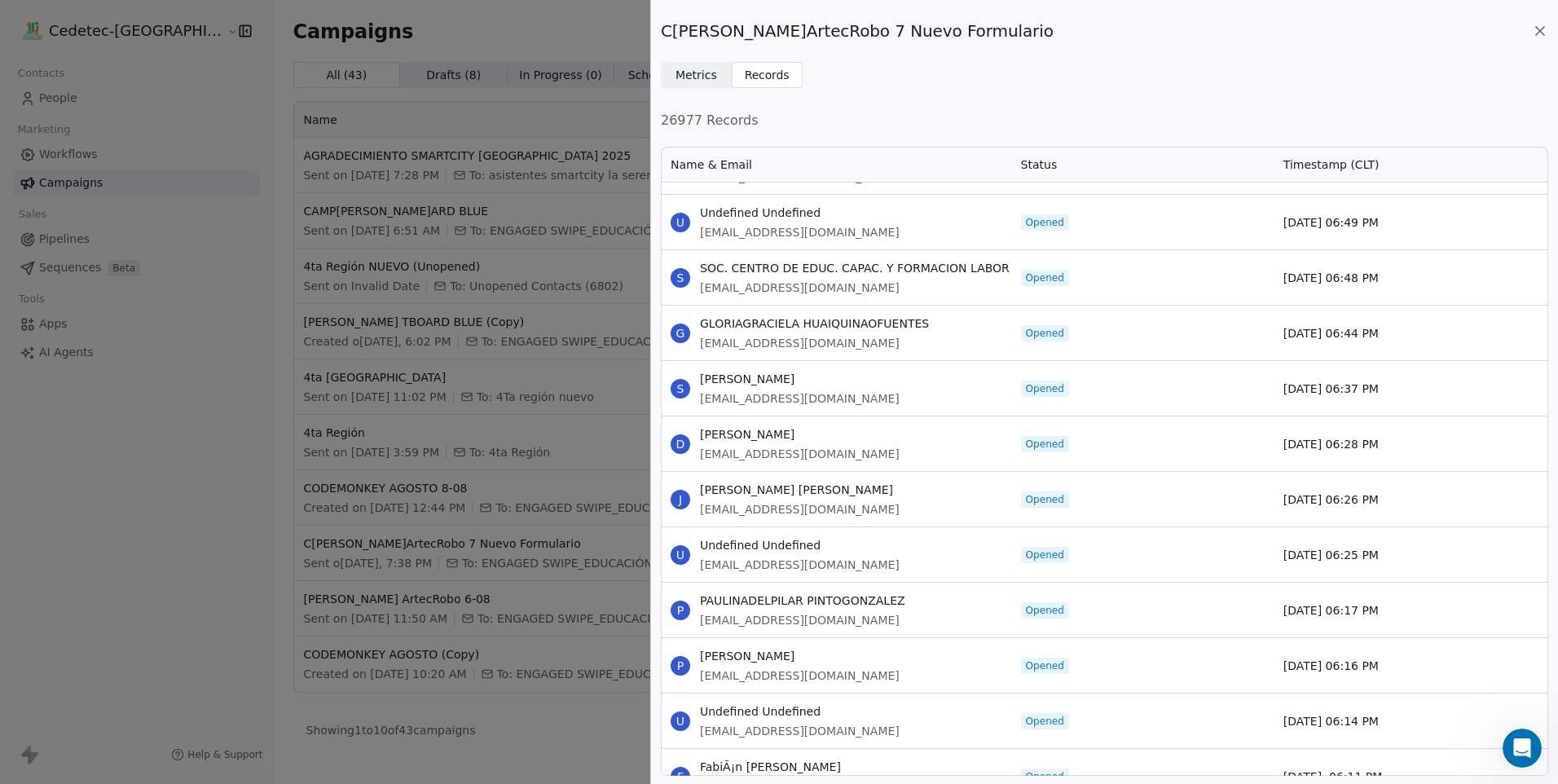
scroll to position [54737, 0]
drag, startPoint x: 701, startPoint y: 211, endPoint x: 1390, endPoint y: 700, distance: 844.9
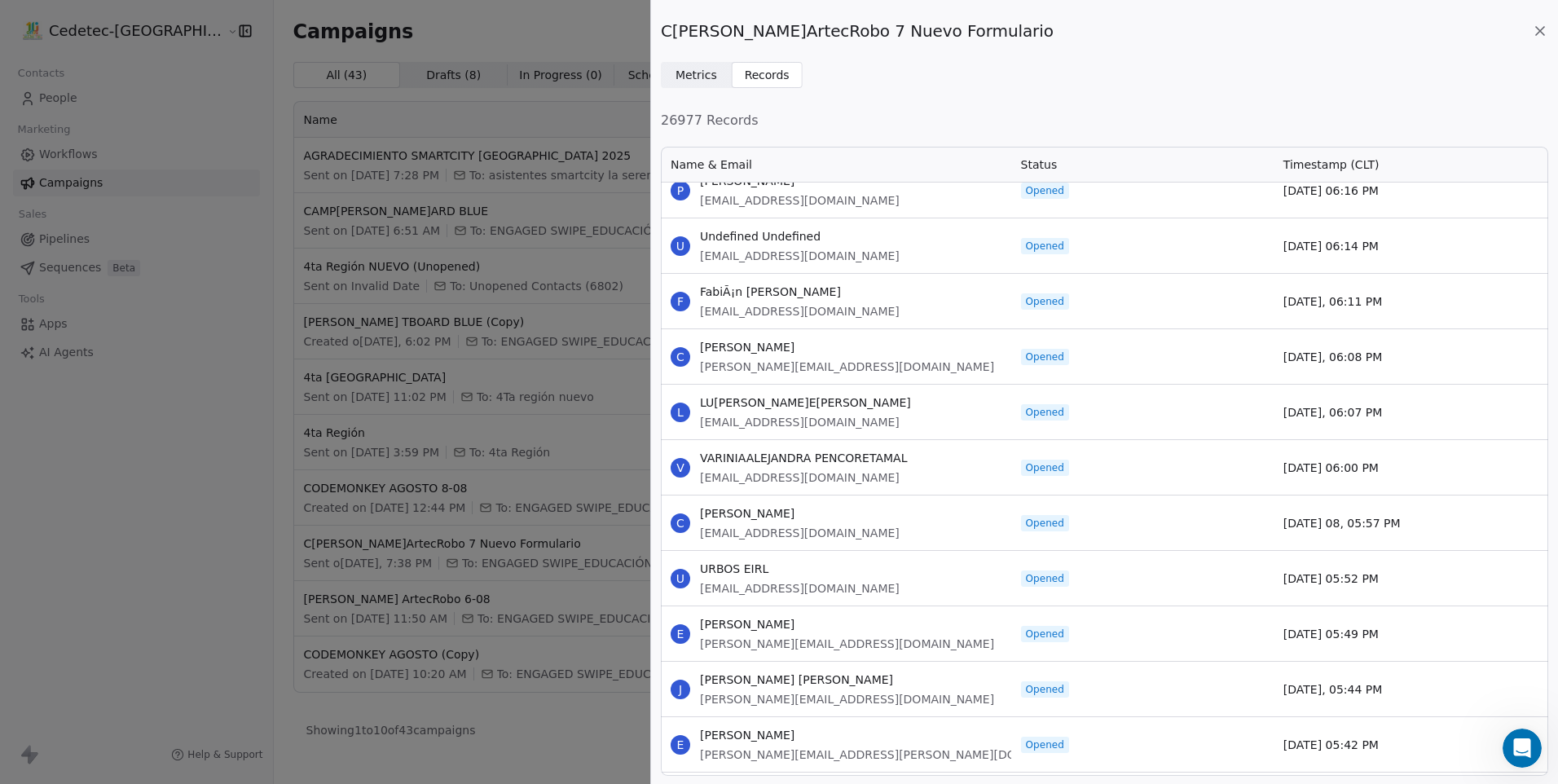
scroll to position [55226, 0]
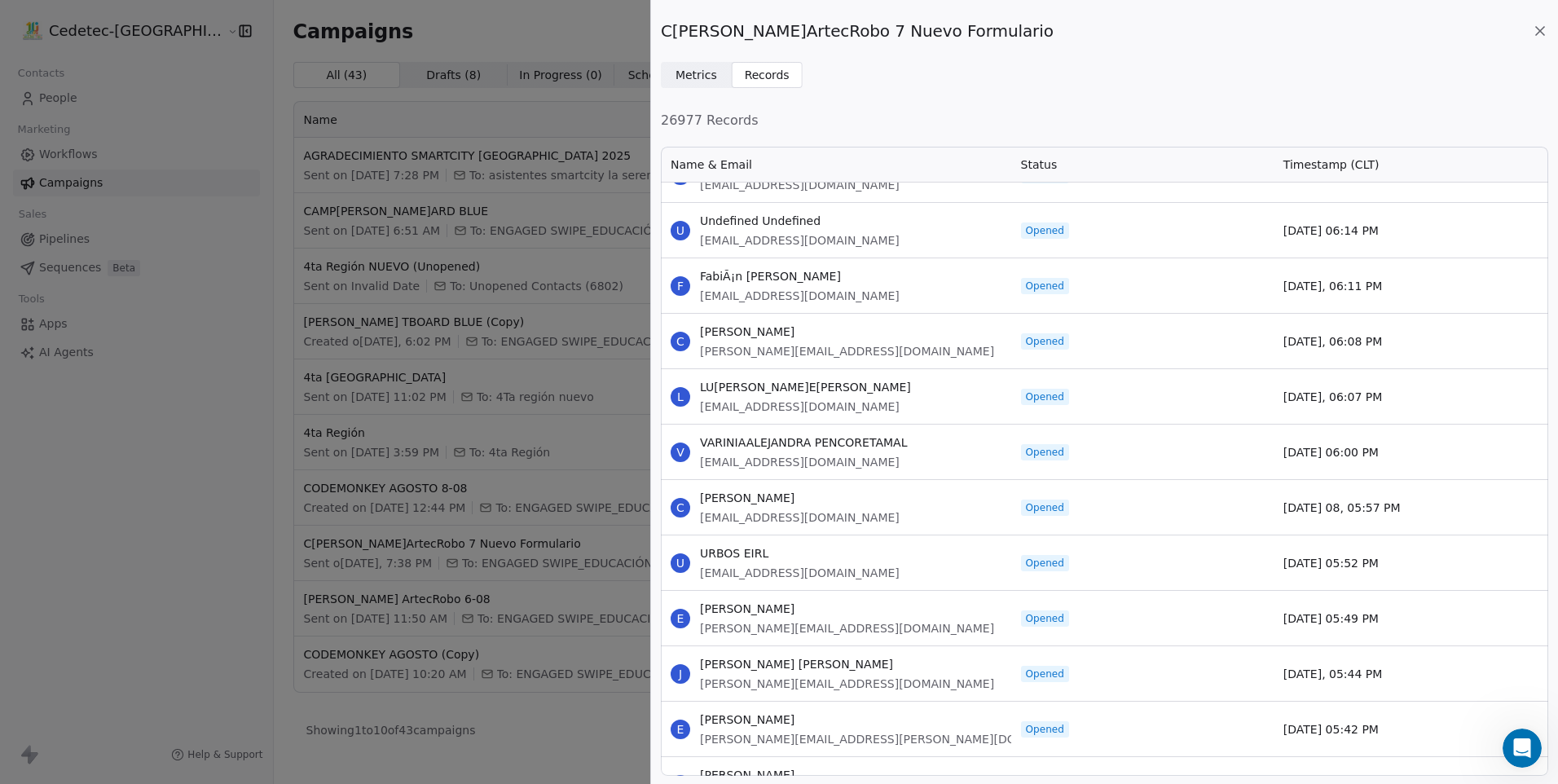
drag, startPoint x: 701, startPoint y: 275, endPoint x: 1390, endPoint y: 721, distance: 820.8
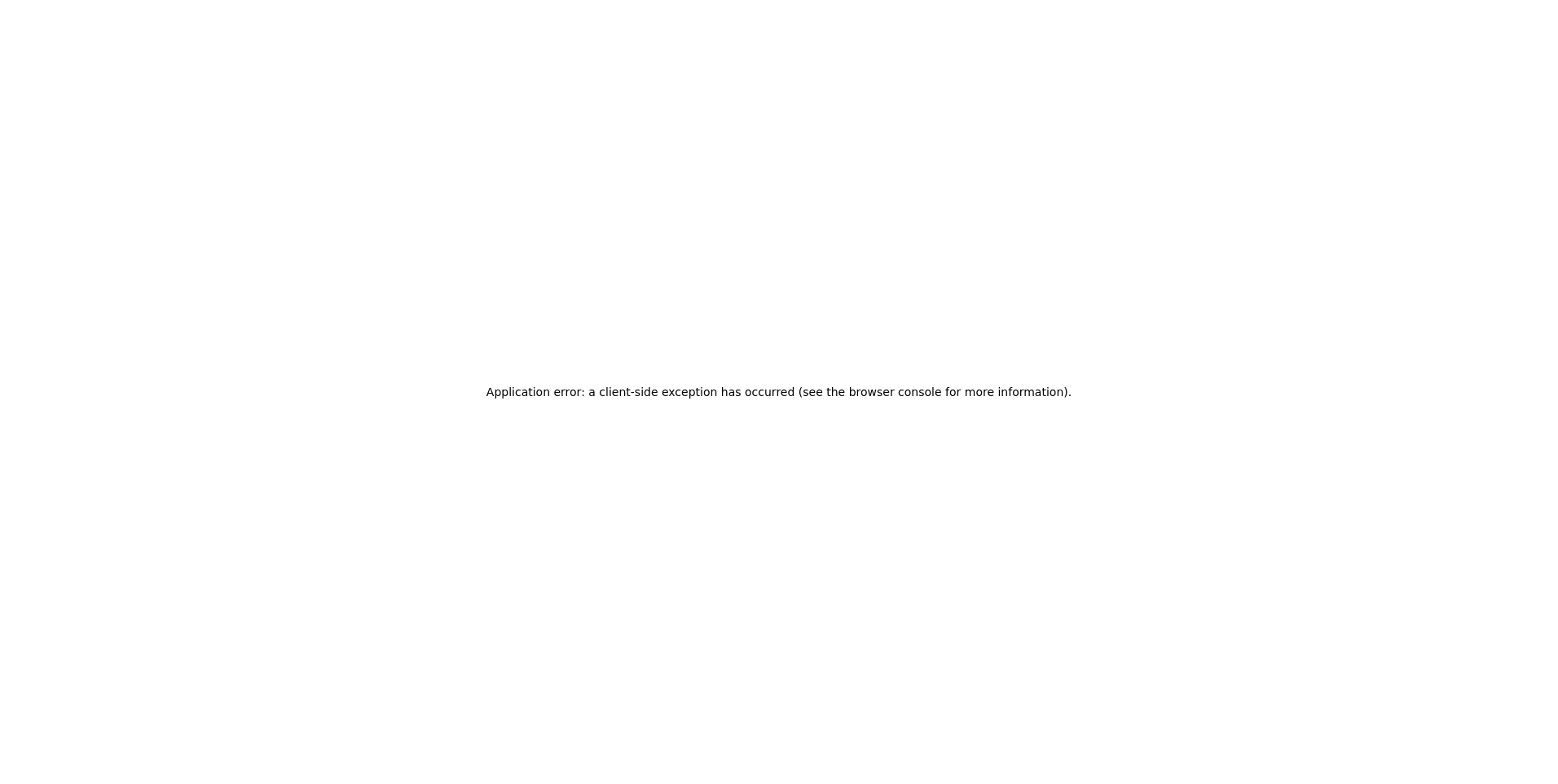
click at [462, 140] on div "Application error: a client-side exception has occurred (see the browser consol…" at bounding box center [779, 392] width 1558 height 784
click at [460, 147] on div "Application error: a client-side exception has occurred (see the browser consol…" at bounding box center [779, 392] width 1558 height 784
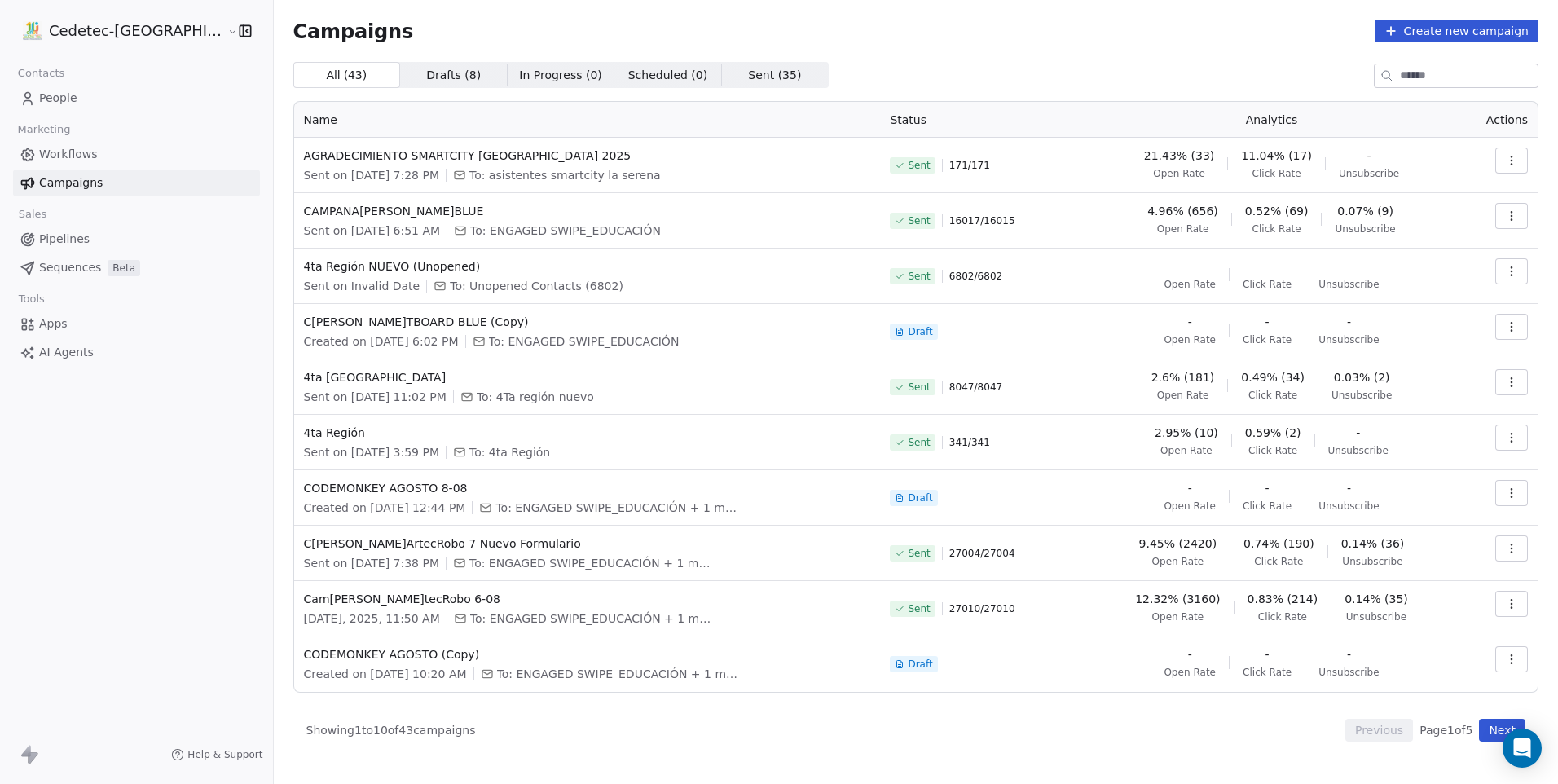
drag, startPoint x: 437, startPoint y: 26, endPoint x: 437, endPoint y: 9, distance: 17.0
click at [437, 26] on div "Campaigns Create new campaign" at bounding box center [916, 31] width 1246 height 23
click at [1514, 552] on icon "button" at bounding box center [1511, 548] width 13 height 13
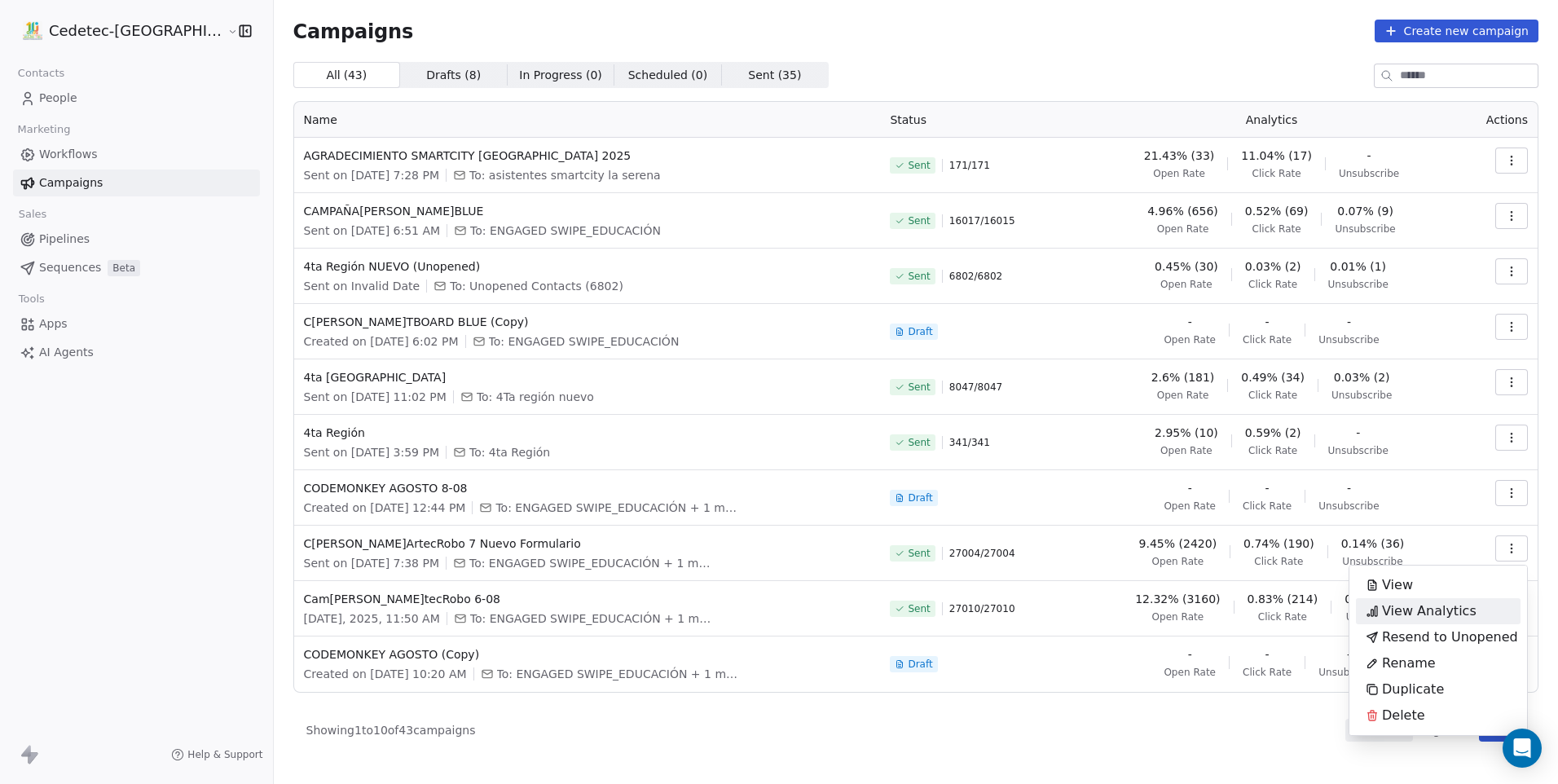
click at [1465, 606] on span "View Analytics" at bounding box center [1429, 611] width 95 height 20
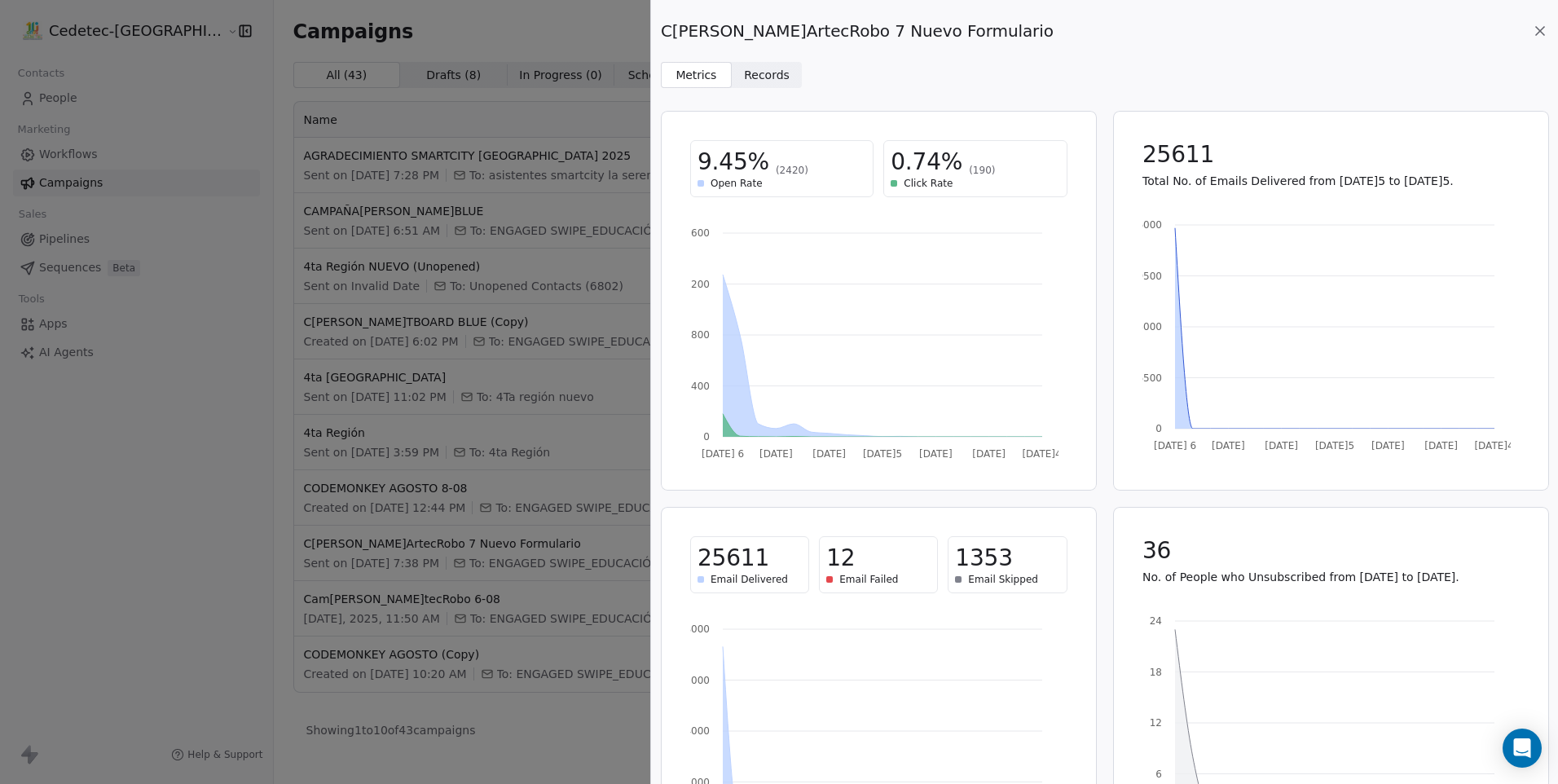
click at [767, 86] on span "Records Records" at bounding box center [767, 75] width 71 height 26
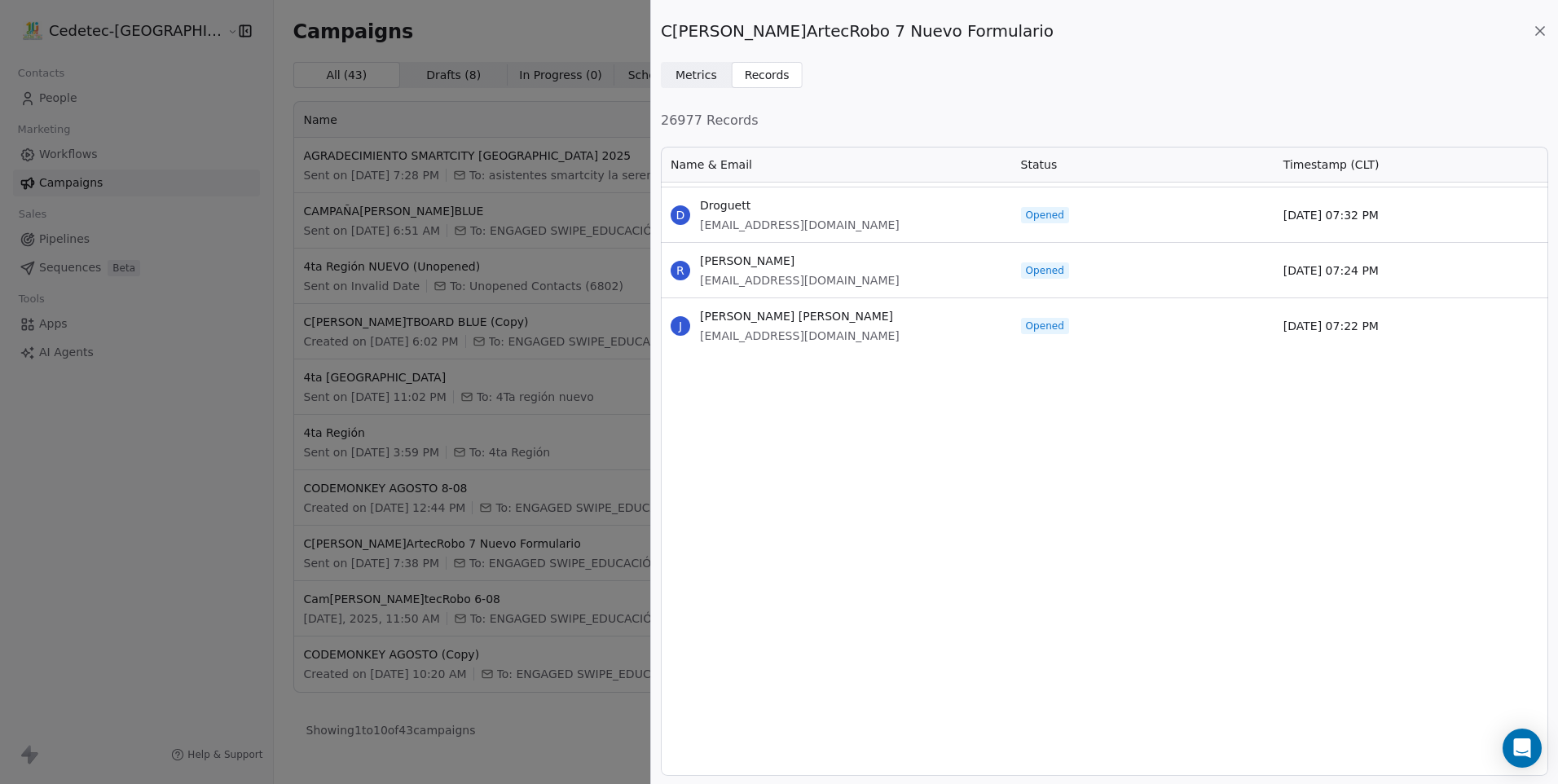
scroll to position [18799, 0]
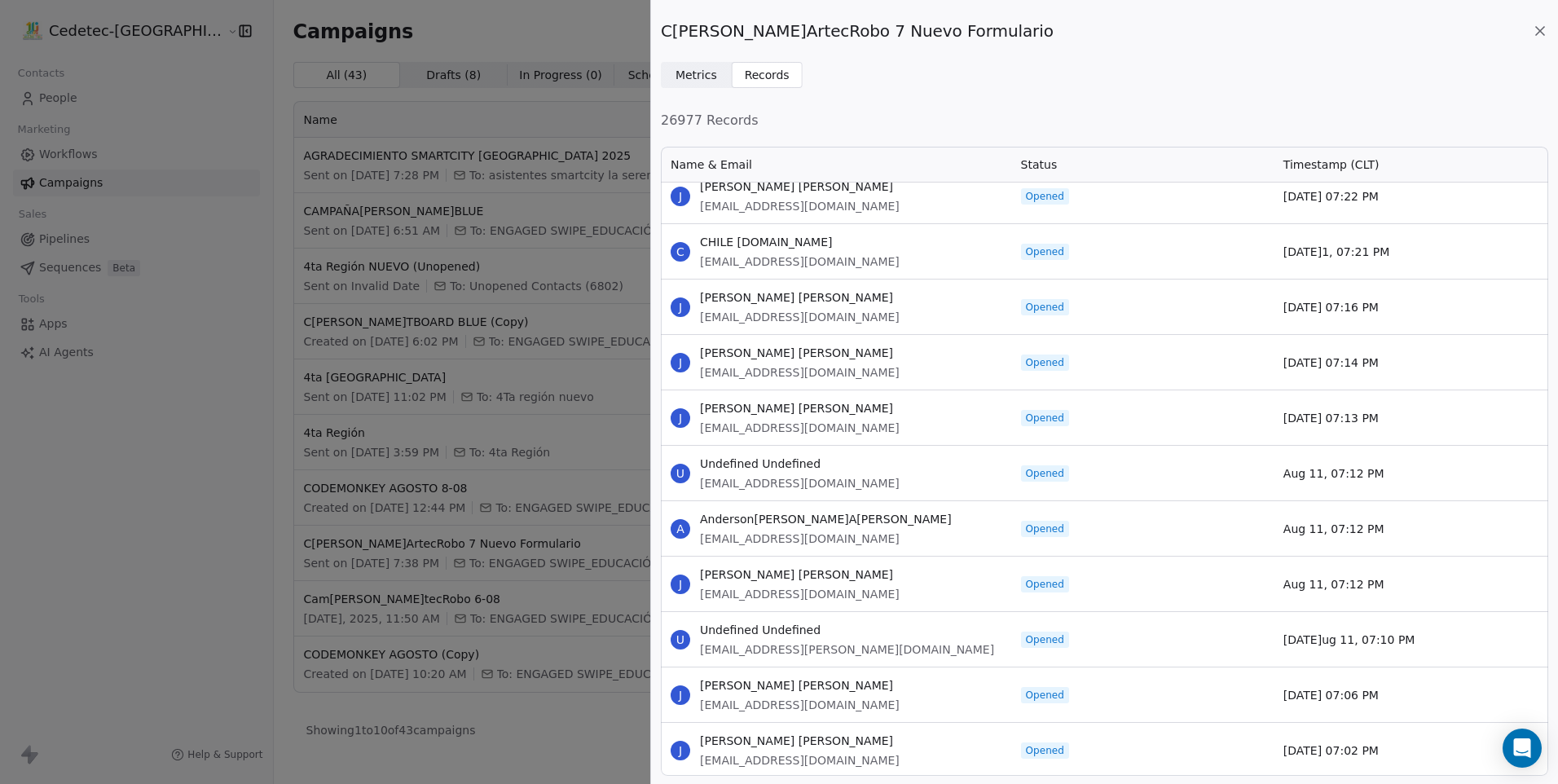
click at [1135, 464] on div "Opened" at bounding box center [1142, 473] width 263 height 55
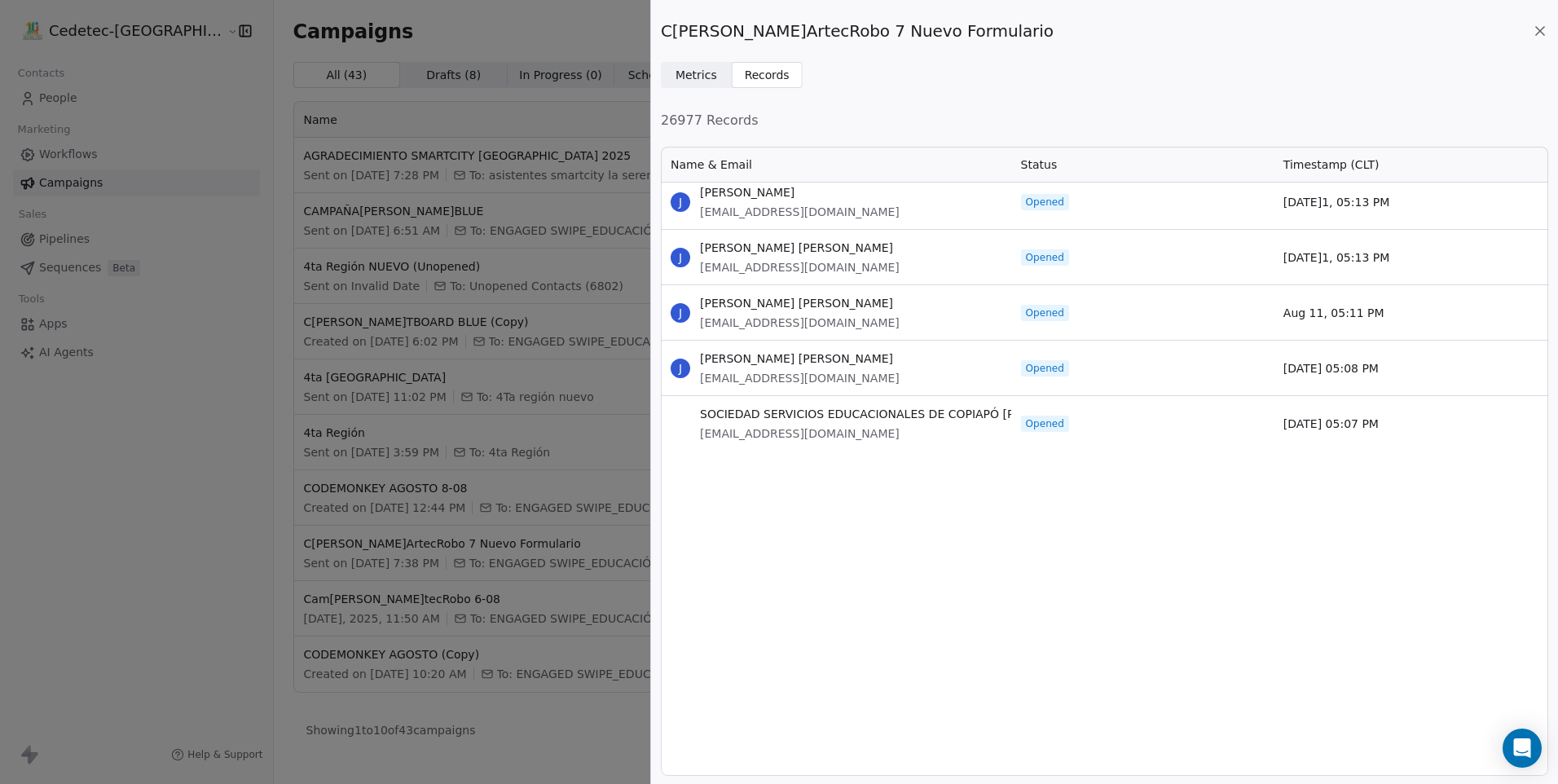
click at [1139, 507] on div "J [PERSON_NAME] [PERSON_NAME] [EMAIL_ADDRESS][DOMAIN_NAME] Opened [DATE] 07:22 …" at bounding box center [1105, 479] width 887 height 595
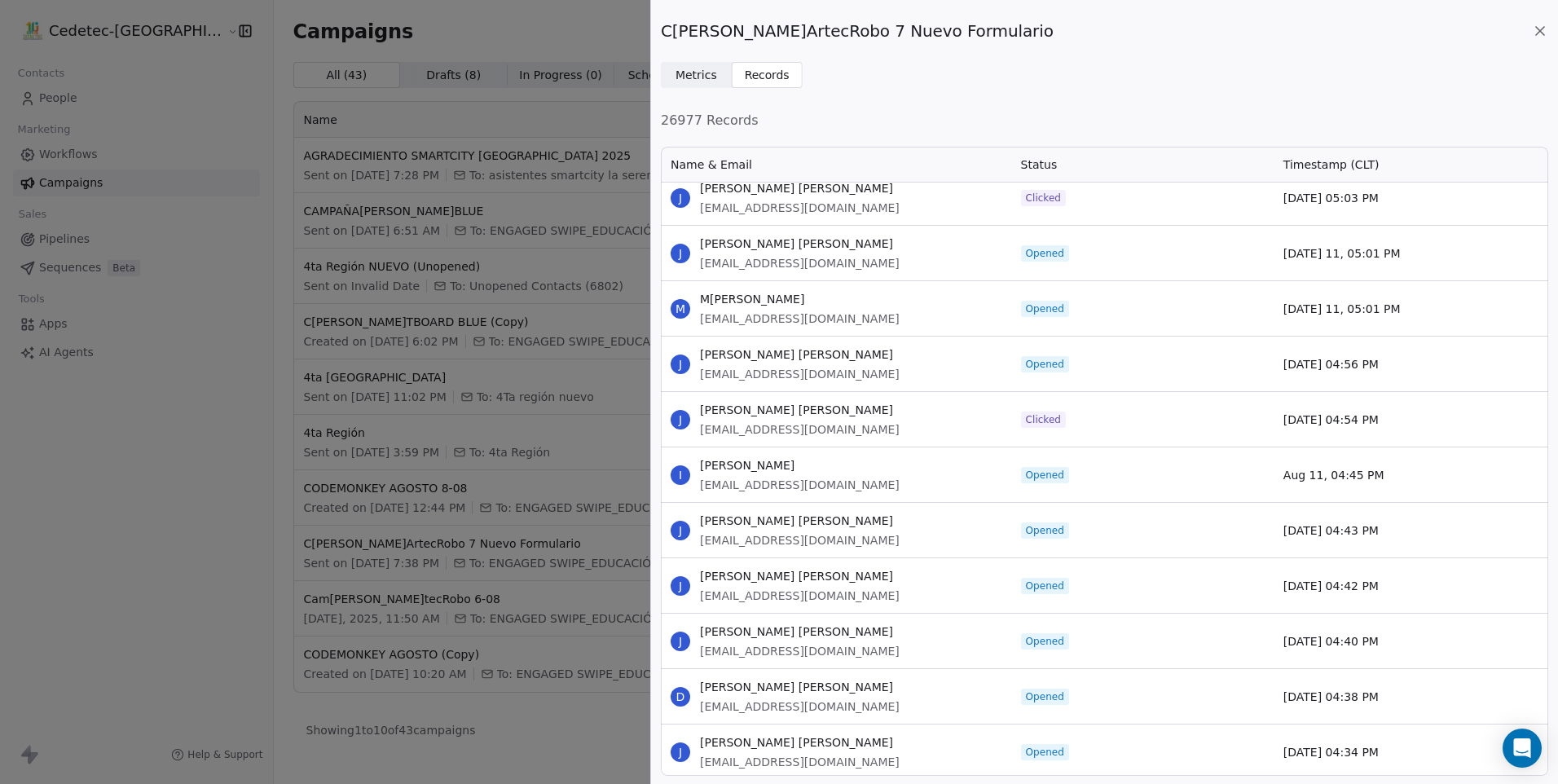
scroll to position [20184, 0]
click at [1139, 513] on div "Opened" at bounding box center [1142, 528] width 263 height 55
click at [1260, 552] on div "Opened" at bounding box center [1142, 528] width 263 height 55
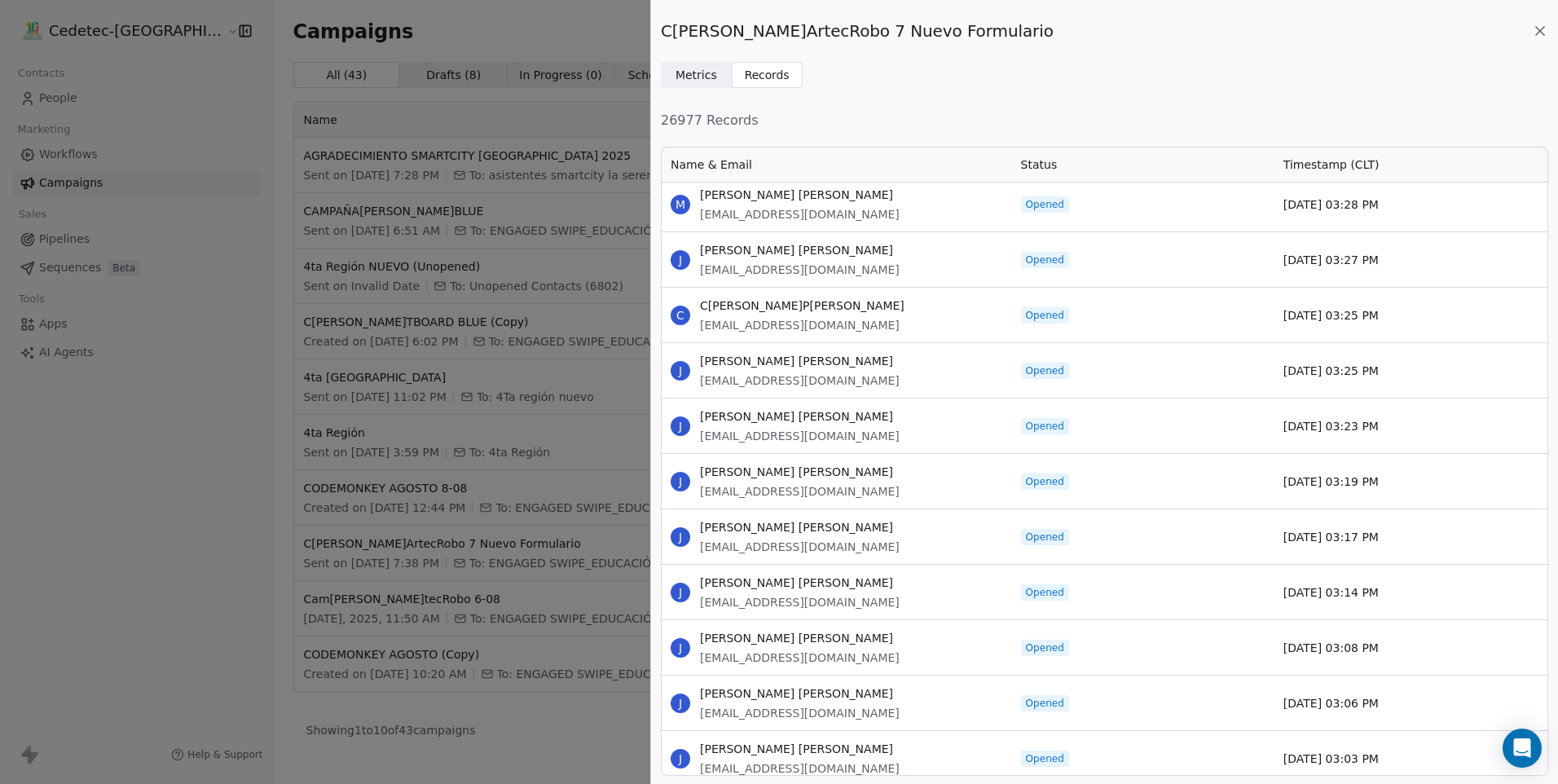
scroll to position [22955, 0]
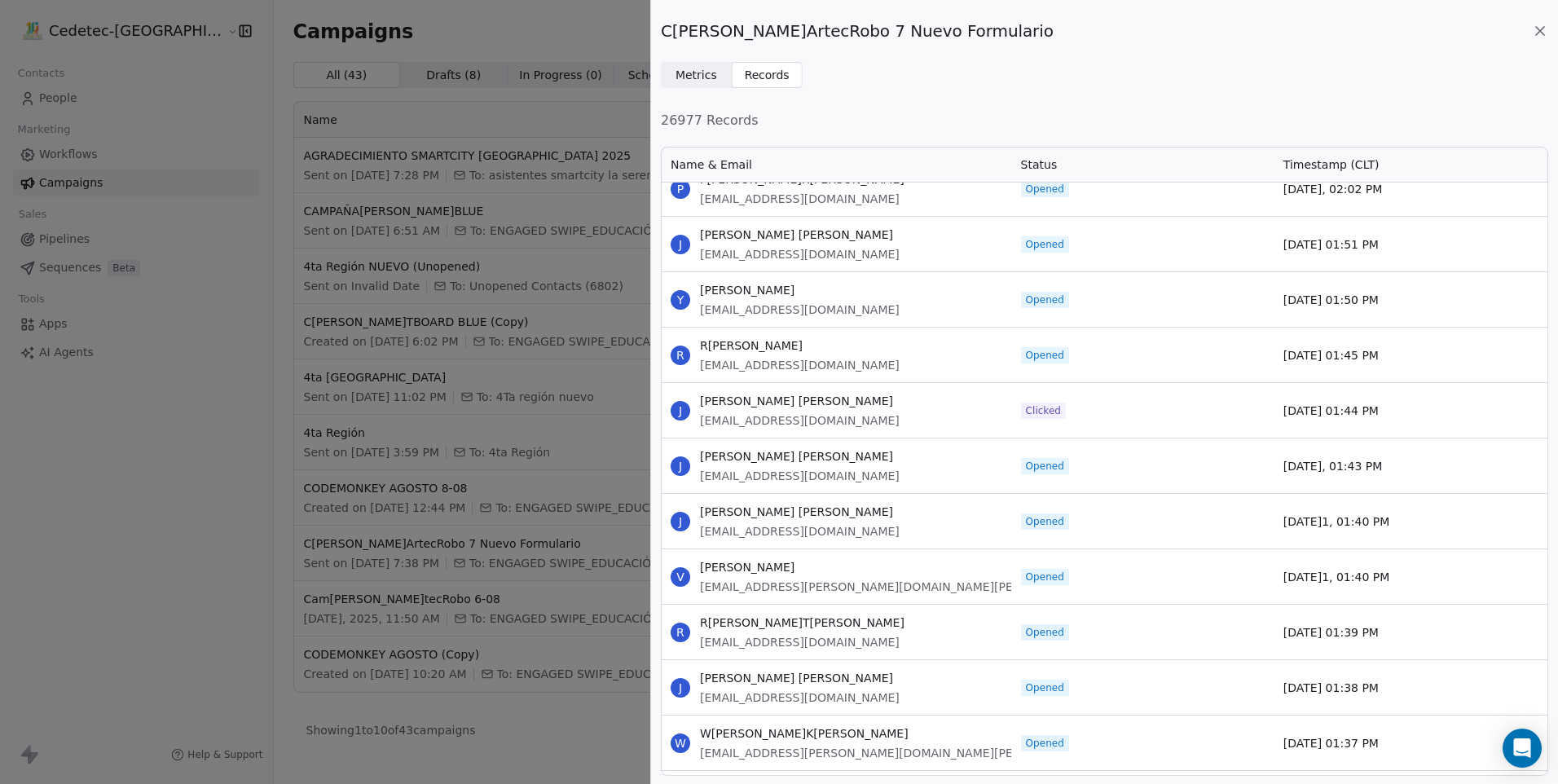
click at [1193, 553] on div "J [PERSON_NAME] [PERSON_NAME] [EMAIL_ADDRESS][DOMAIN_NAME] Opened [DATE] 02:34 …" at bounding box center [1105, 479] width 887 height 595
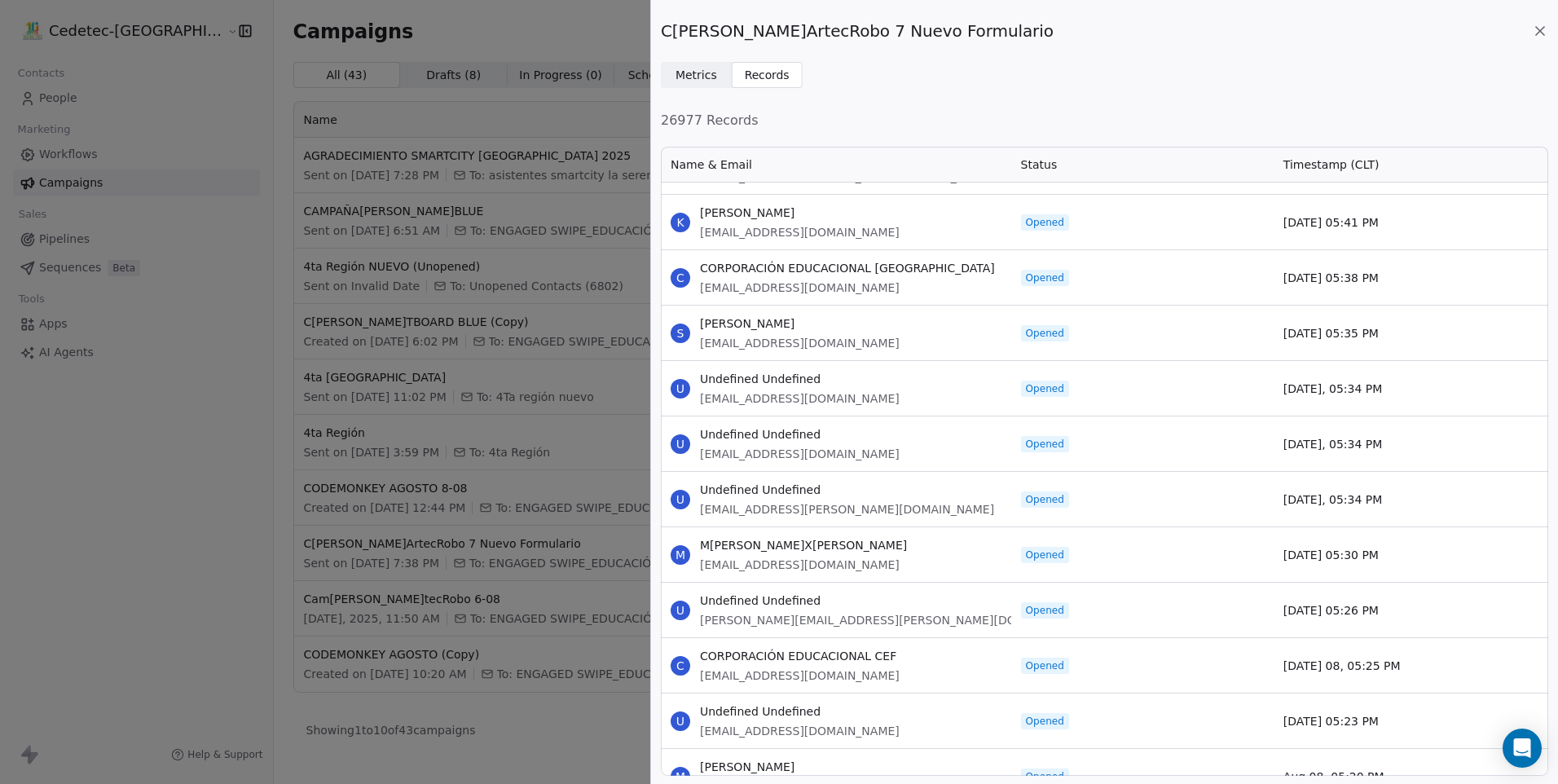
scroll to position [54409, 0]
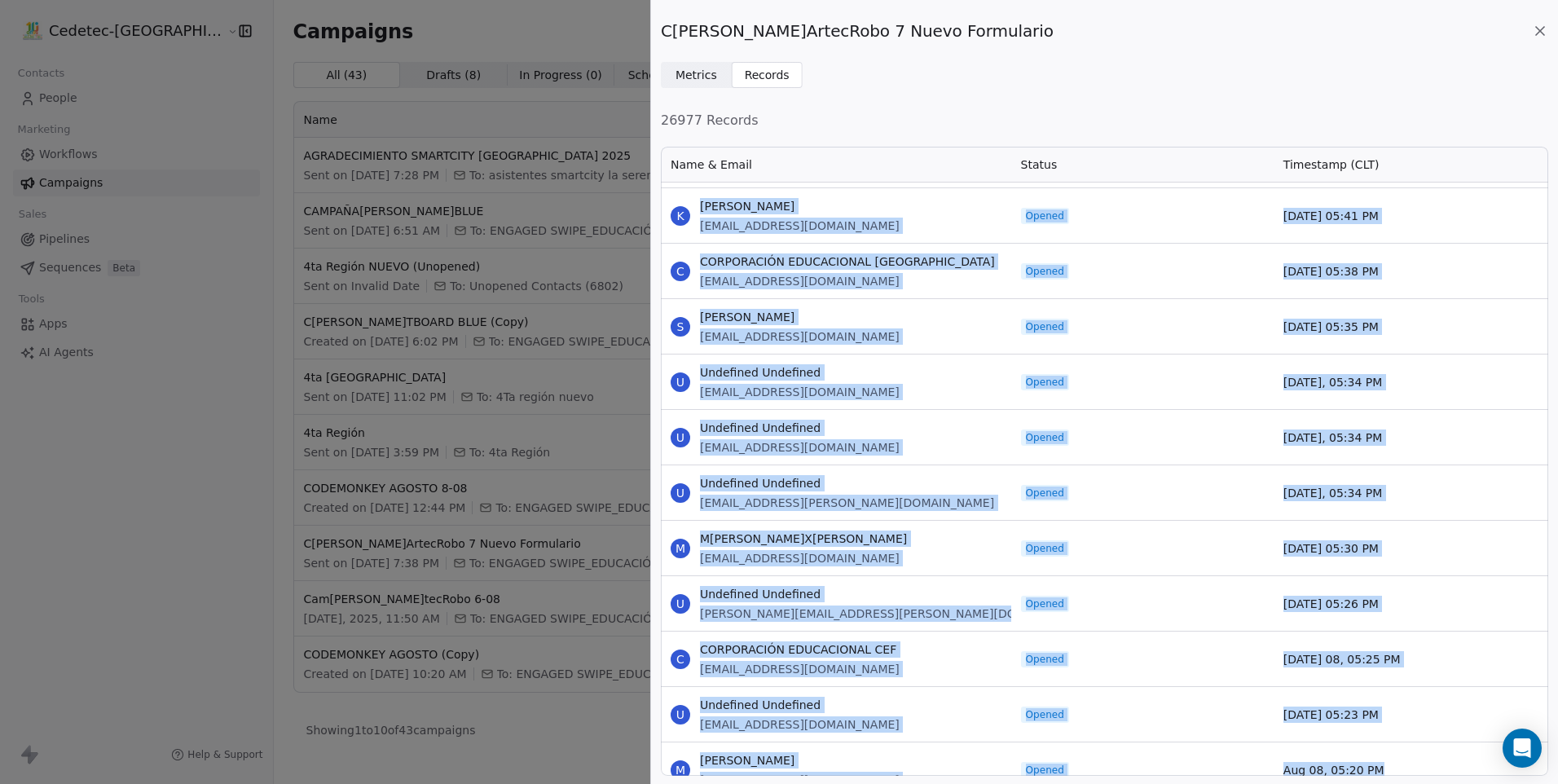
drag, startPoint x: 701, startPoint y: 208, endPoint x: 1421, endPoint y: 746, distance: 898.8
copy div "Karen Bartheld karenbartheld@hotmail.cl Opened Aug 08, 05:41 PM C CORPORACIÓN E…"
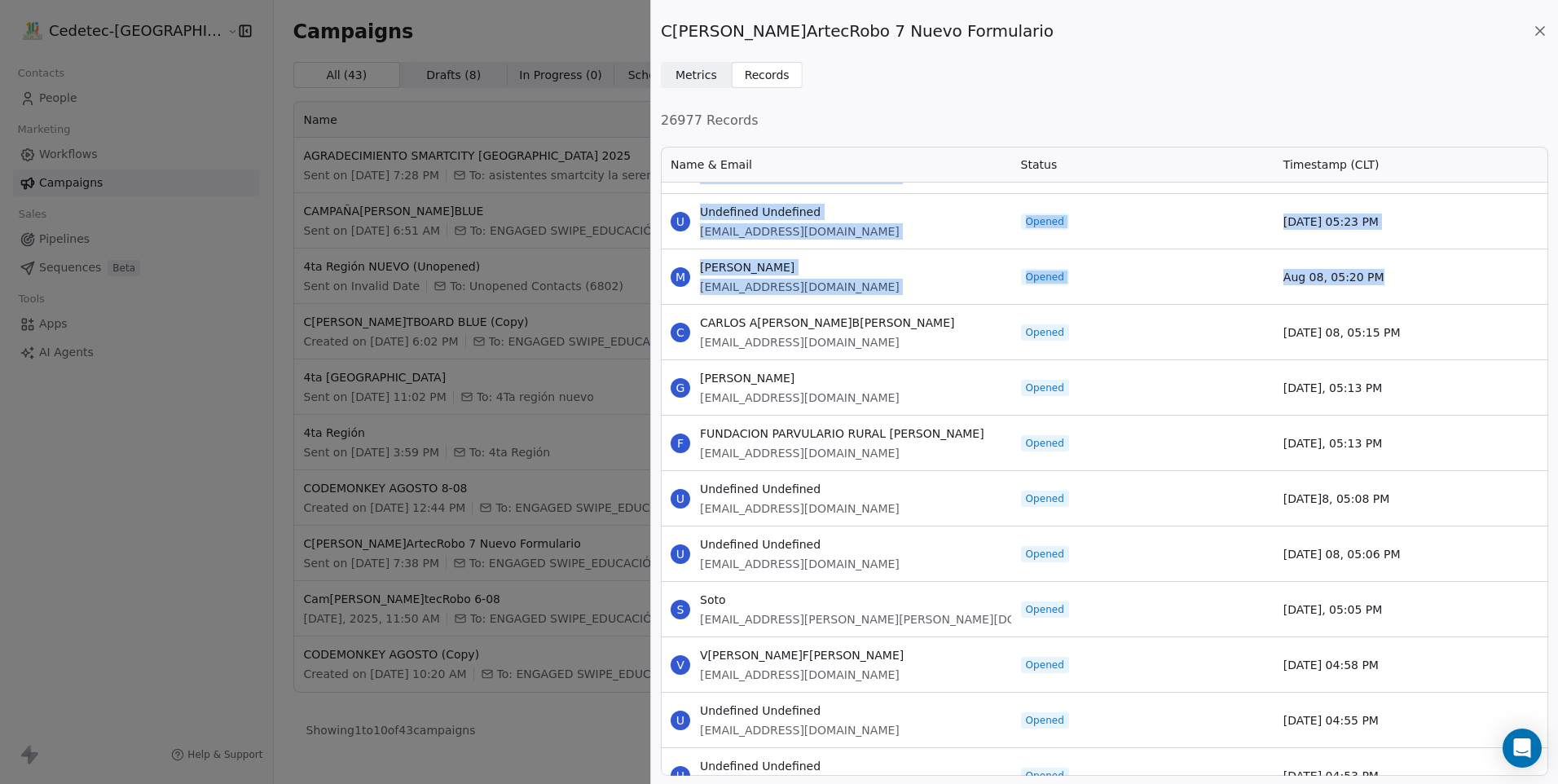
scroll to position [54980, 0]
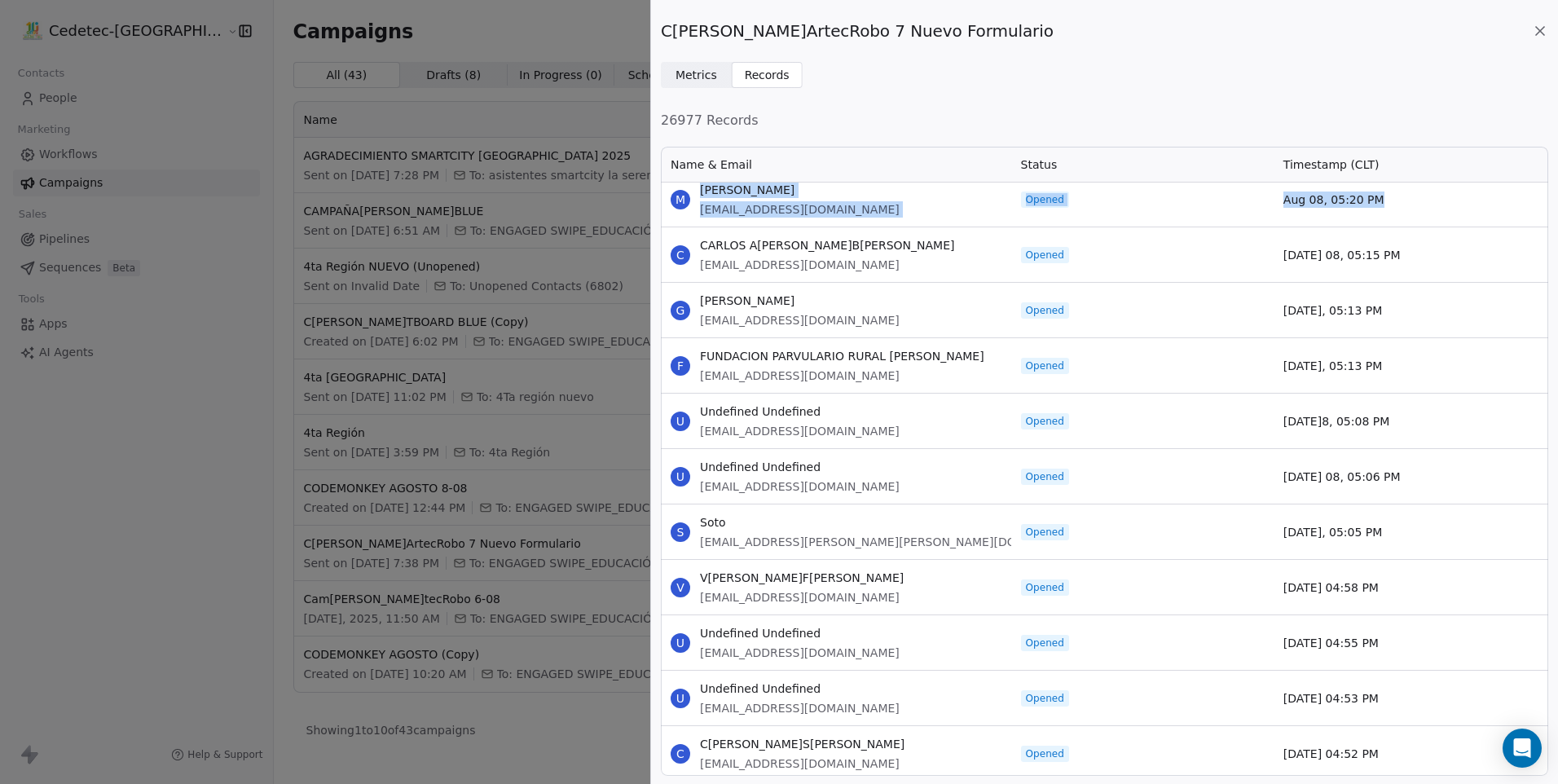
drag, startPoint x: 702, startPoint y: 241, endPoint x: 1396, endPoint y: 734, distance: 851.3
copy div "CARLOS ANDRES BOHORQUEZ DIAZ cabohorquezd@ucompensar.edu.co Opened Aug 08, 05:1…"
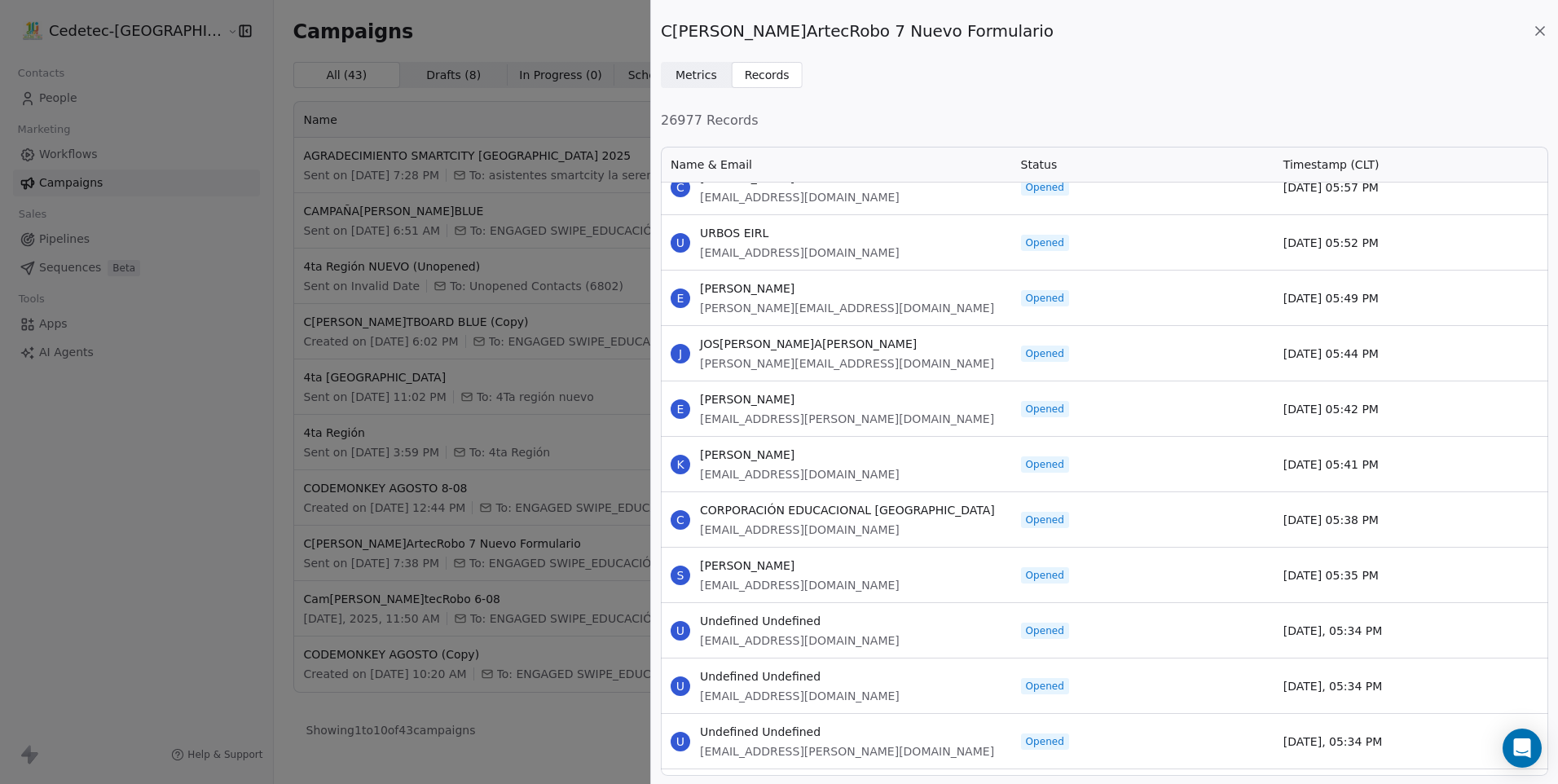
scroll to position [55551, 0]
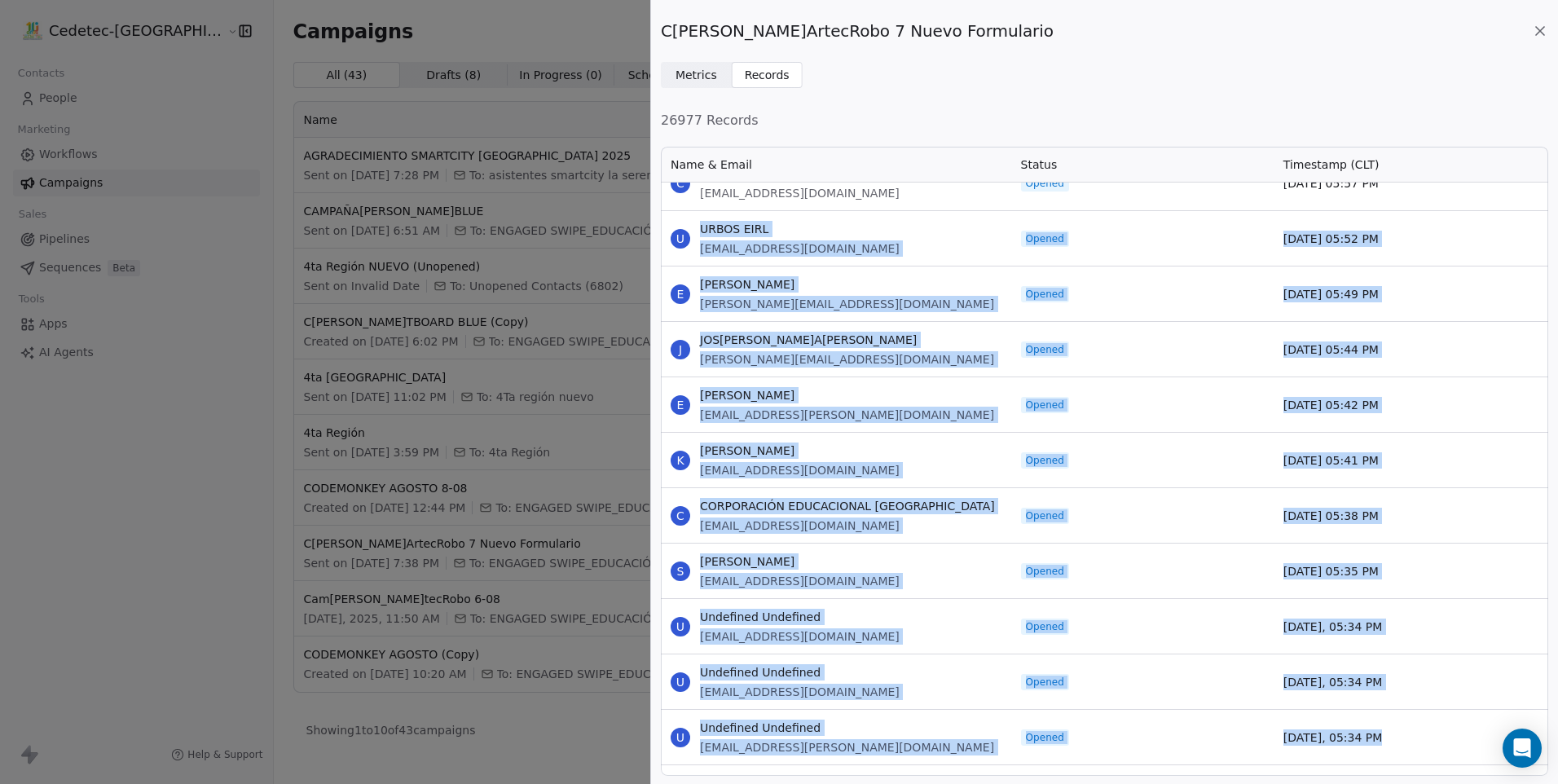
drag, startPoint x: 701, startPoint y: 224, endPoint x: 1387, endPoint y: 733, distance: 854.2
copy div "URBOS EIRL furrestib@tie.cl Opened Aug 08, 05:52 PM E ERICK ANDRES erick.acg@ho…"
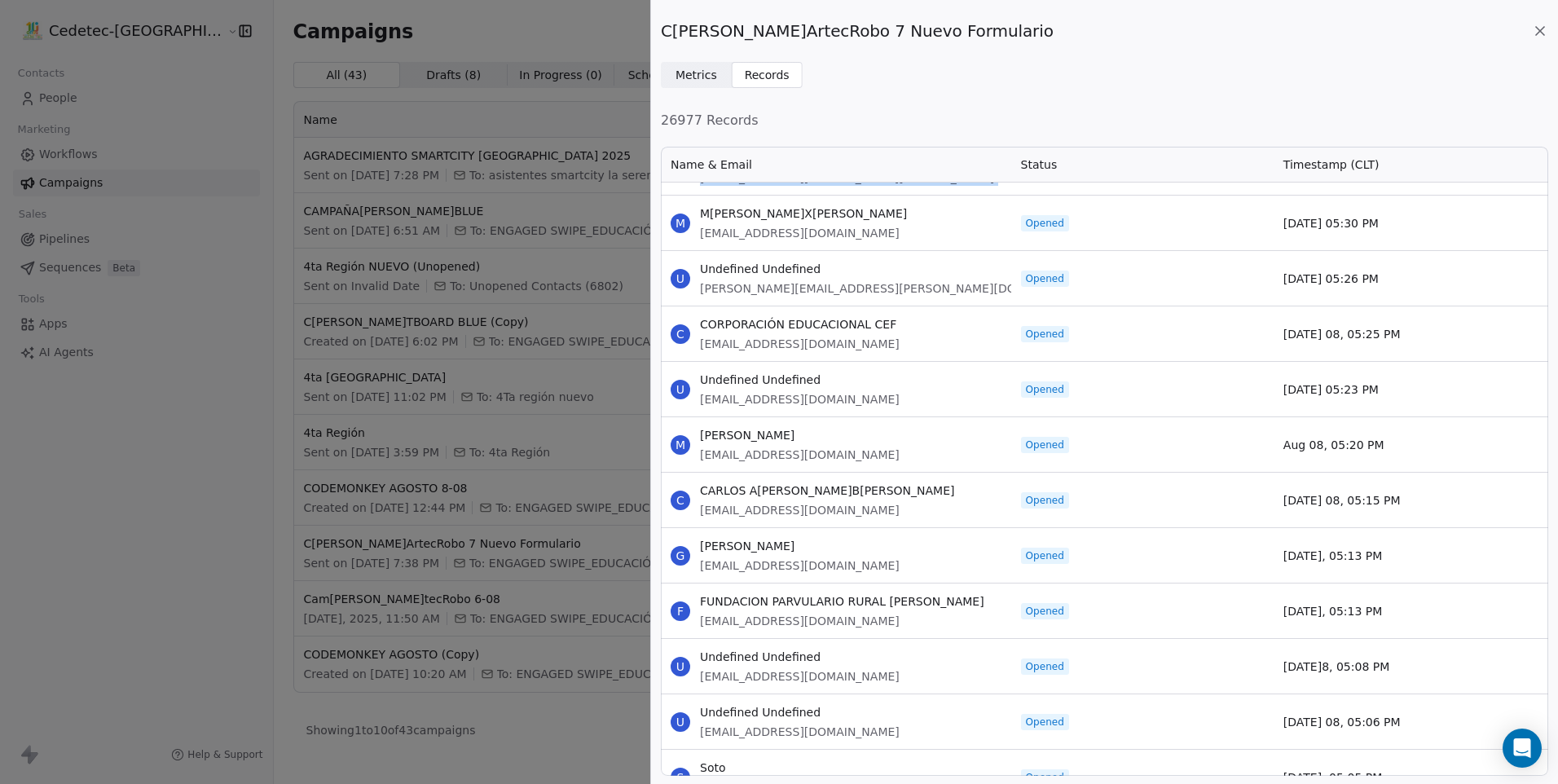
scroll to position [56120, 0]
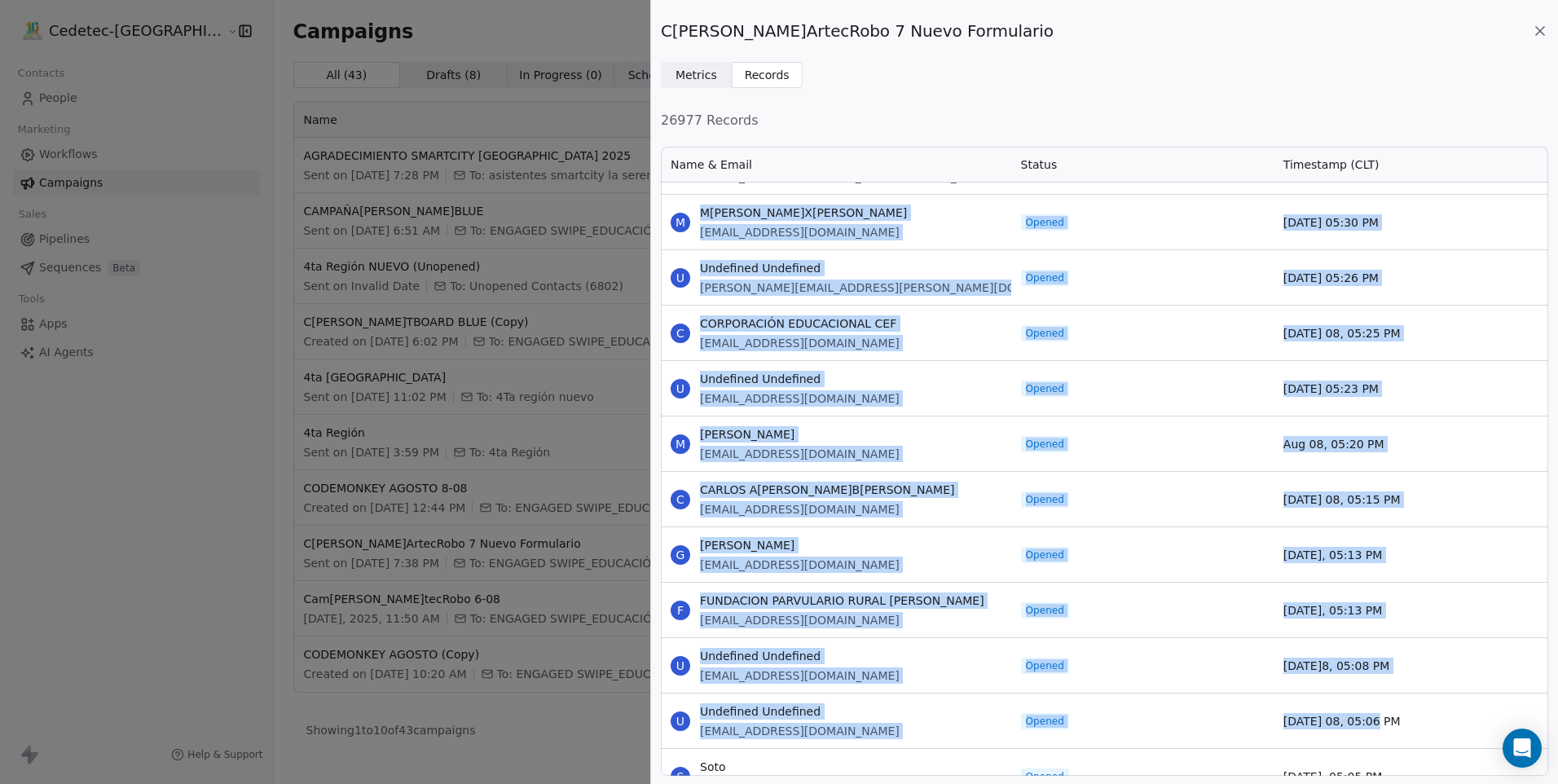
drag, startPoint x: 701, startPoint y: 212, endPoint x: 1400, endPoint y: 718, distance: 862.9
copy div "Maria Ximena mxreyeso@itc.edu.co Opened Aug 08, 05:30 PM U Undefined Undefined …"
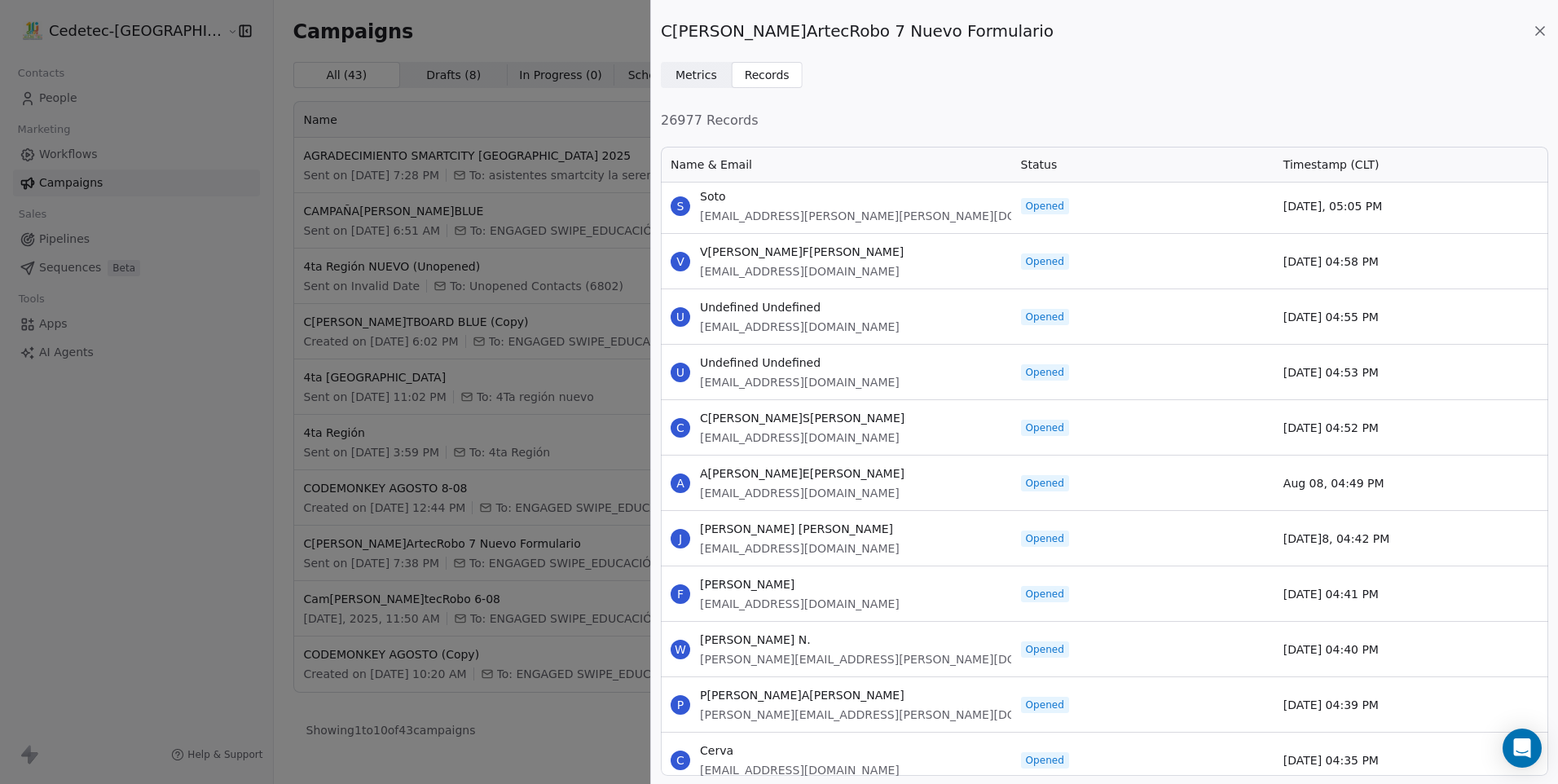
scroll to position [56681, 0]
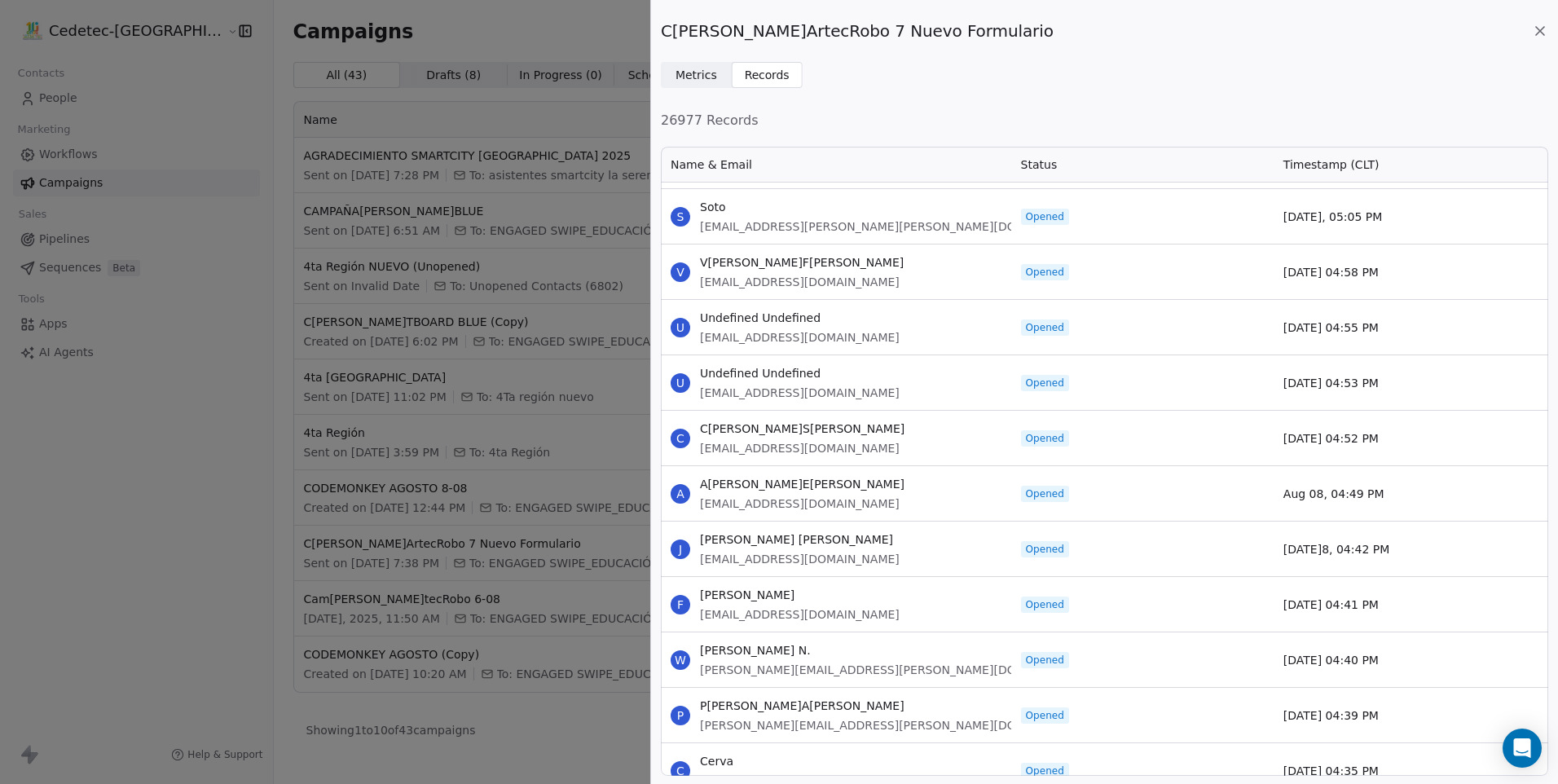
drag, startPoint x: 702, startPoint y: 194, endPoint x: 1387, endPoint y: 723, distance: 865.5
copy div "Soto olga.carrasco@hotmail.com Opened Aug 08, 05:05 PM V VÍCTOR FRANCISCO NAVAR…"
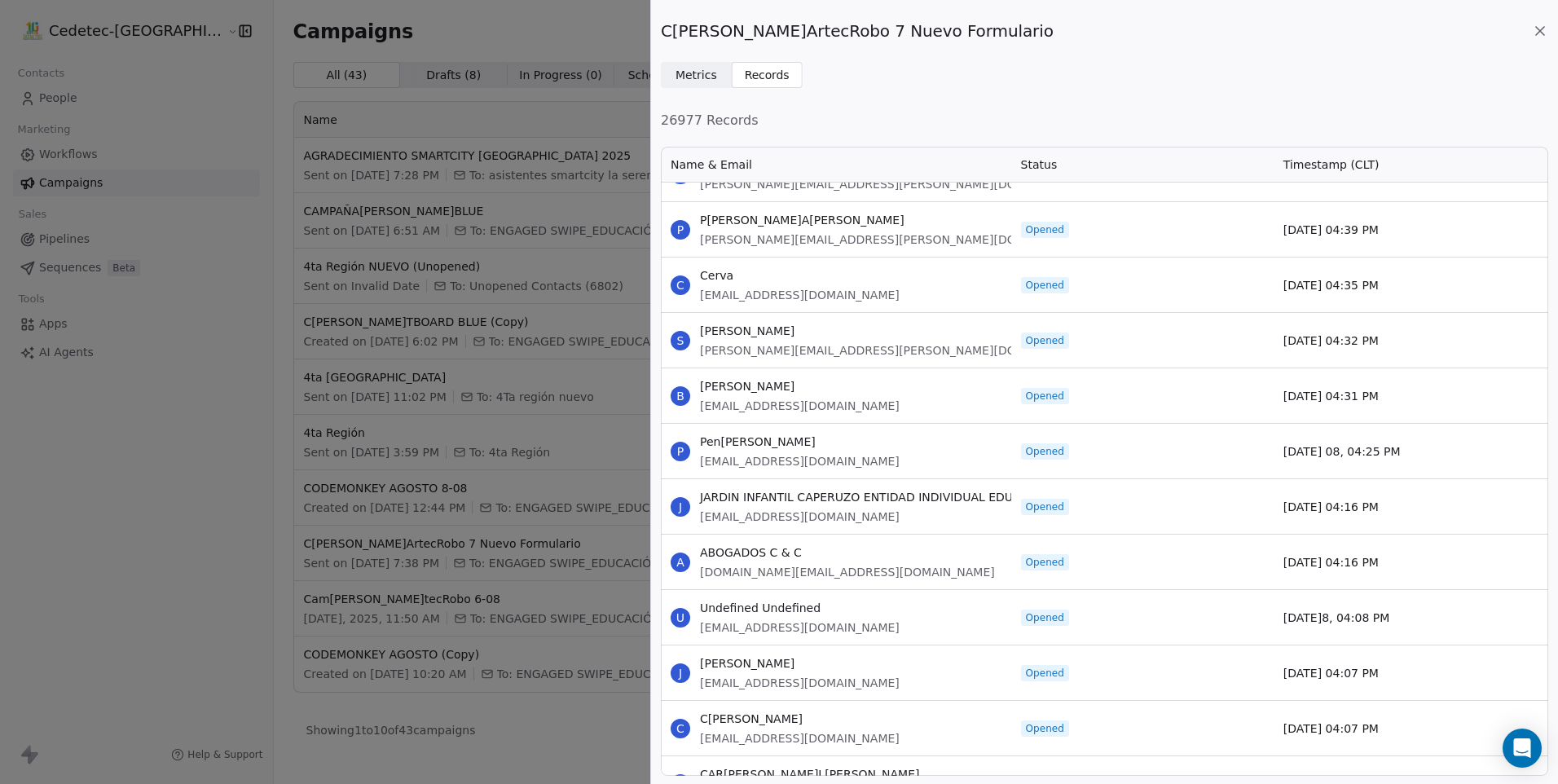
scroll to position [57170, 0]
drag, startPoint x: 701, startPoint y: 275, endPoint x: 1427, endPoint y: 728, distance: 855.7
copy div "Cerva jany_herrera@hotmail.com Opened Aug 08, 04:35 PM S Sandoval noe.carreras@…"
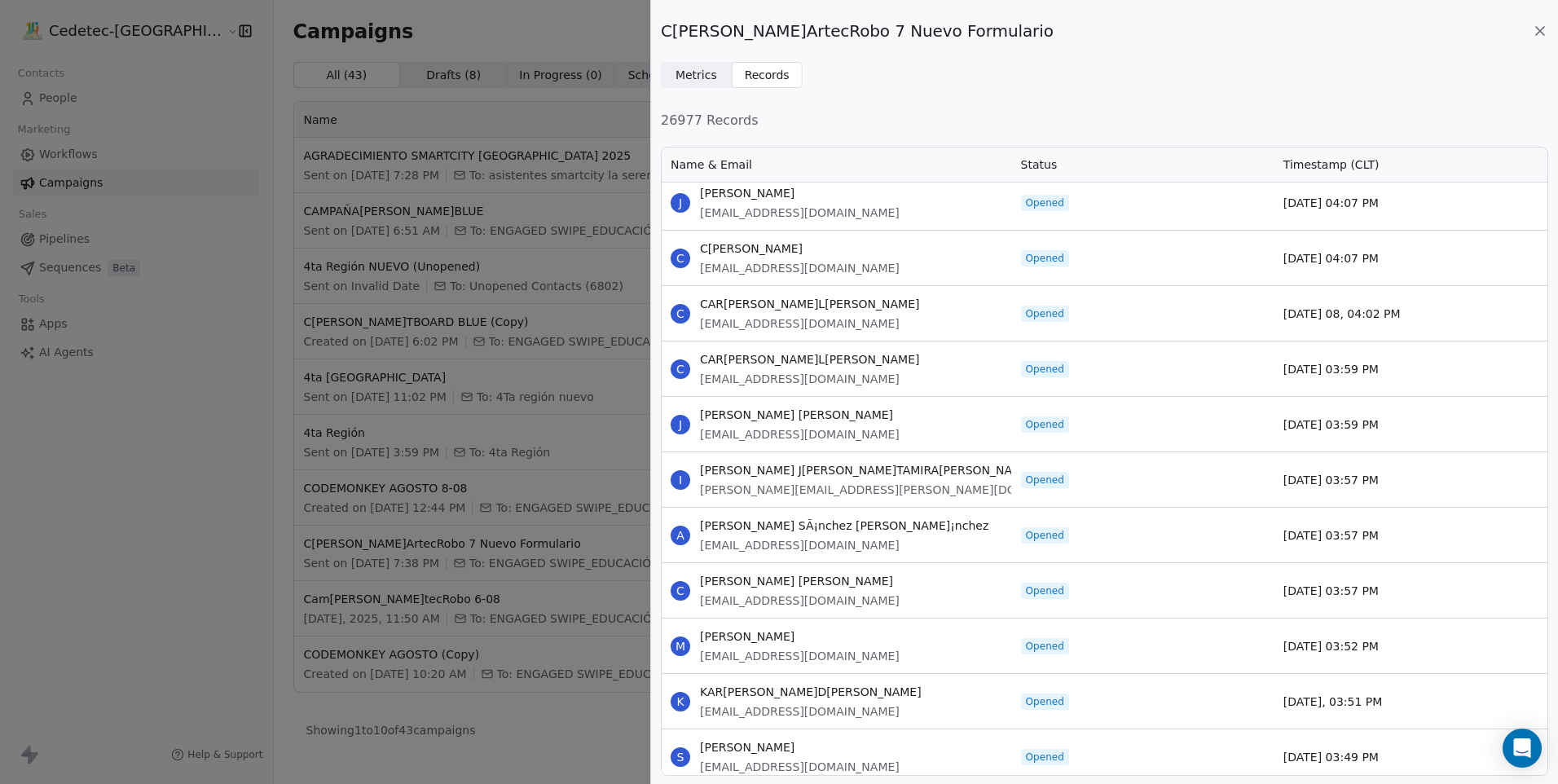
scroll to position [57659, 0]
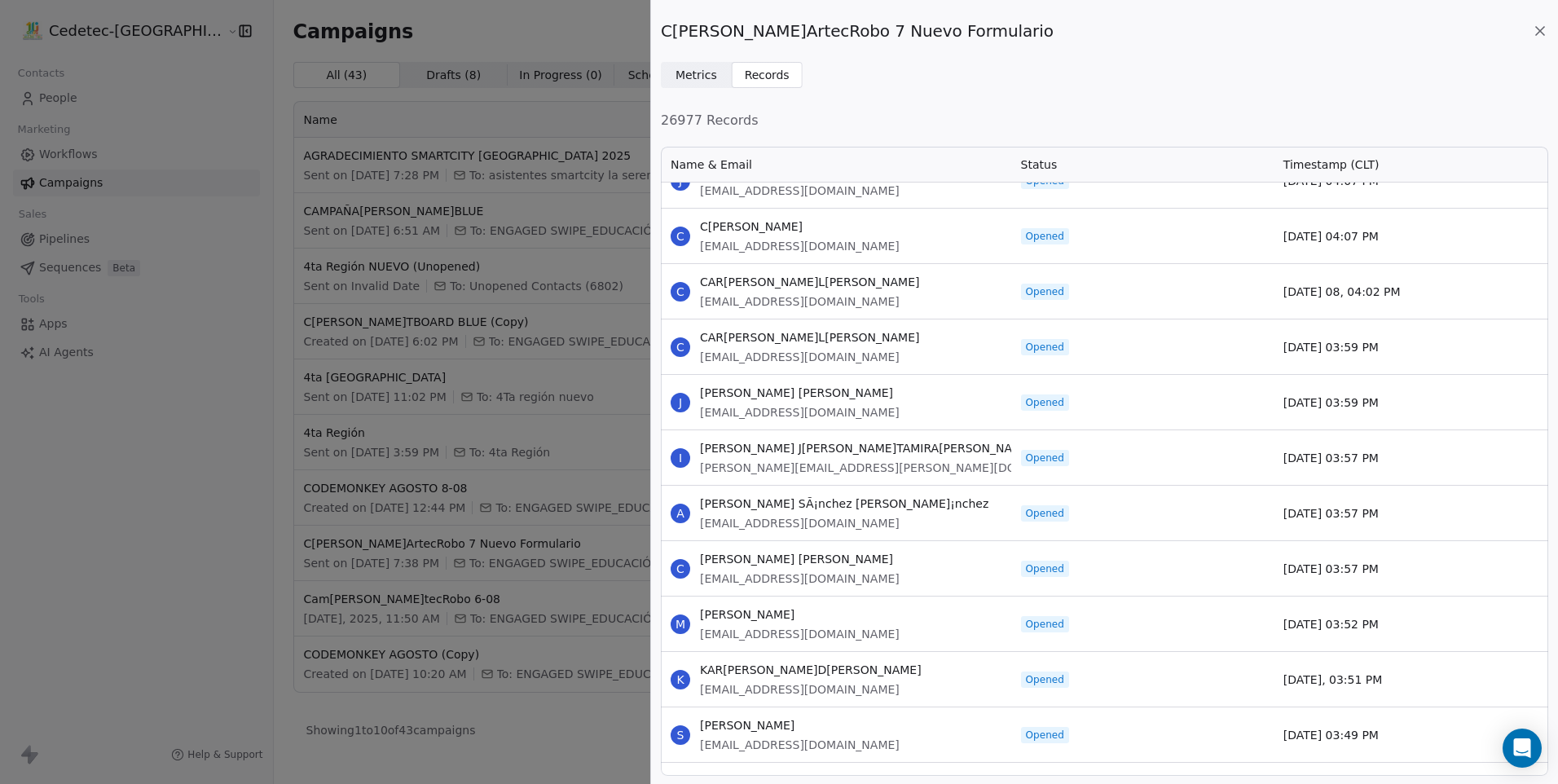
drag, startPoint x: 701, startPoint y: 280, endPoint x: 1409, endPoint y: 736, distance: 842.1
copy div "CARLOS ARTURO DAZA GALLO cedlaaguadita11@redp.edu.co Opened Aug 08, 04:02 PM C …"
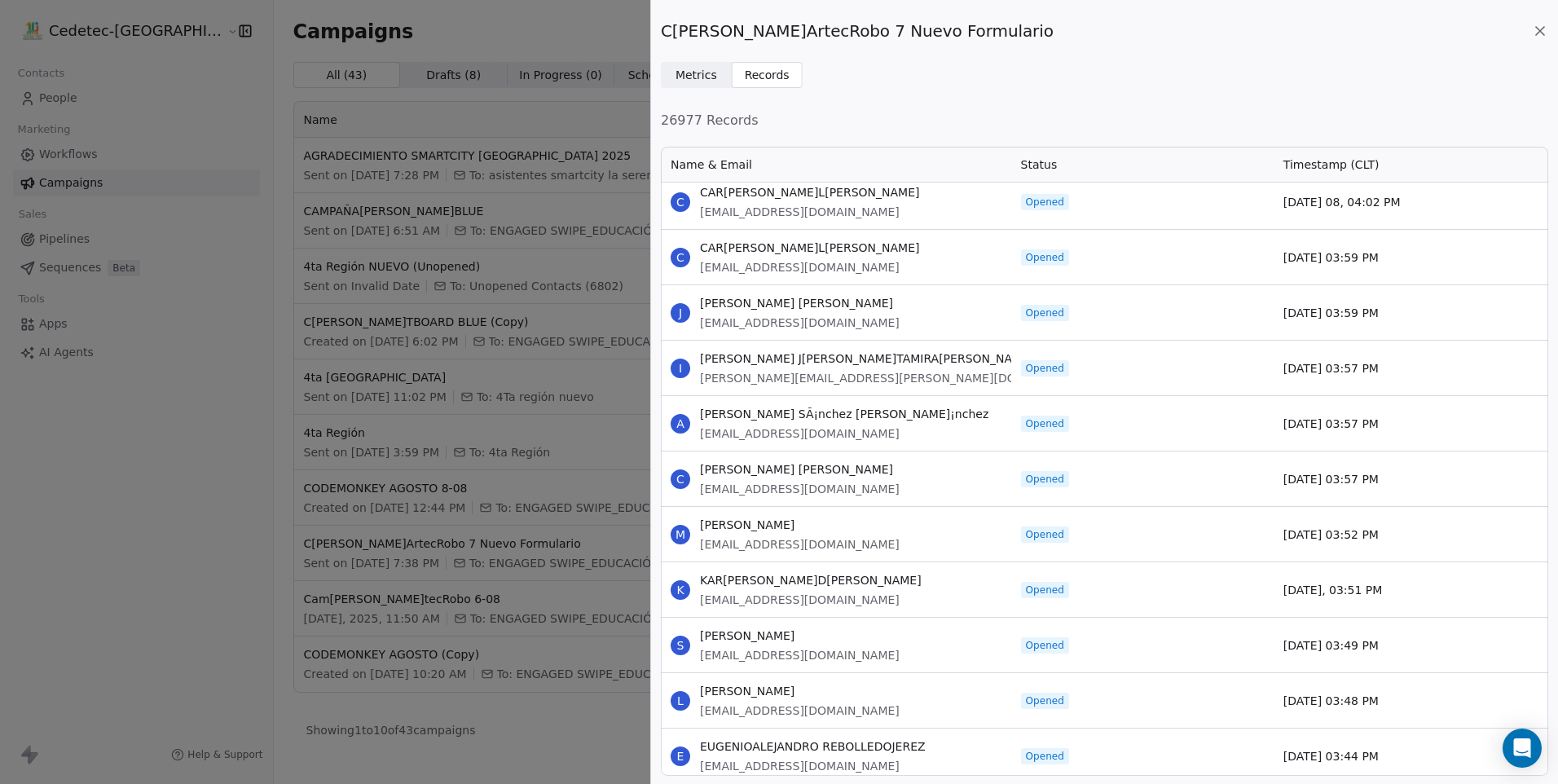
scroll to position [58147, 0]
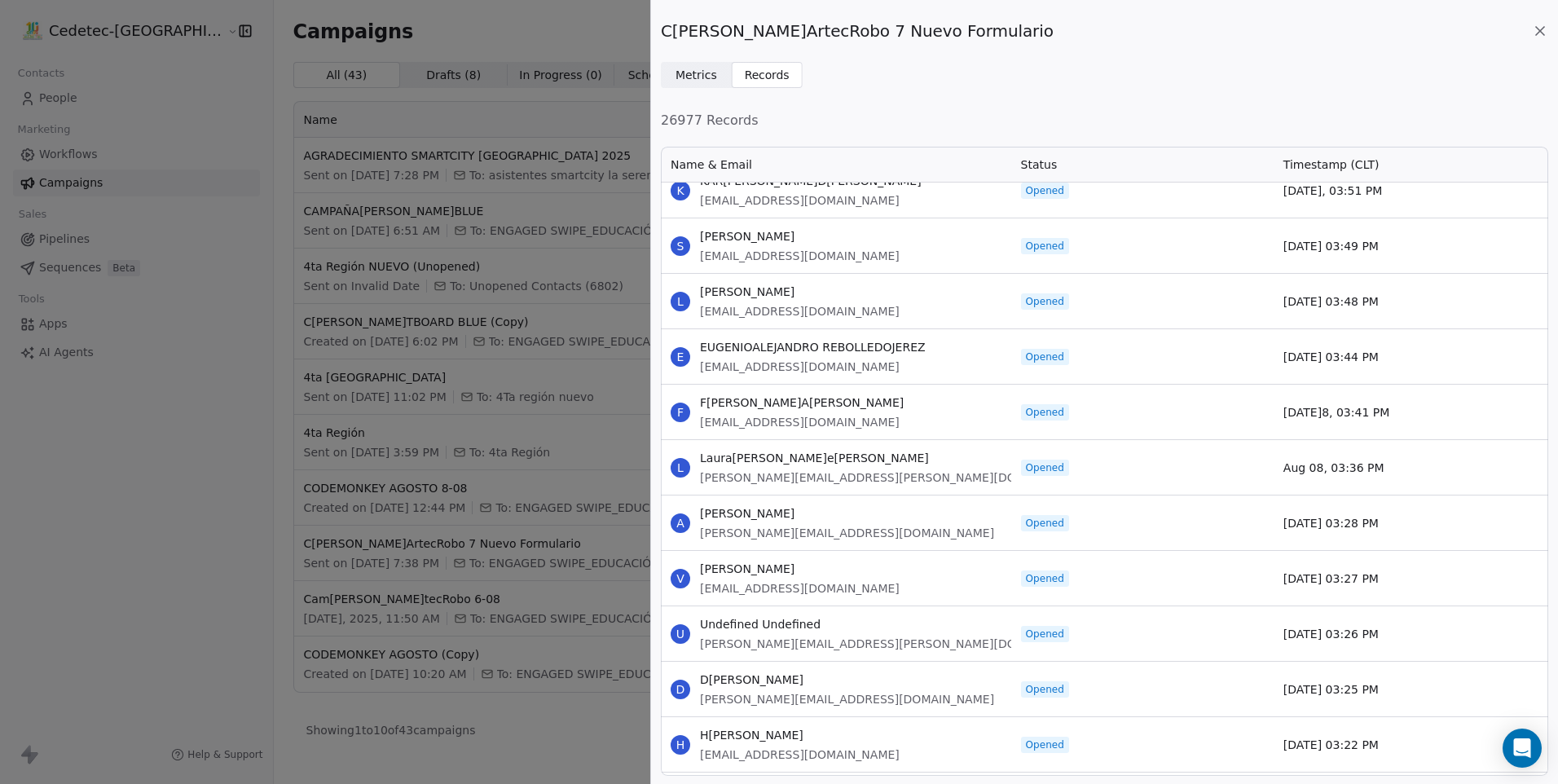
click at [700, 286] on div "L LIDA CONSTANZA constanzagrisanti@gmail.com" at bounding box center [836, 301] width 351 height 55
drag, startPoint x: 701, startPoint y: 293, endPoint x: 1411, endPoint y: 746, distance: 842.2
copy div "LIDA CONSTANZA constanzagrisanti@gmail.com Opened Aug 08, 03:48 PM E EUGENIOALE…"
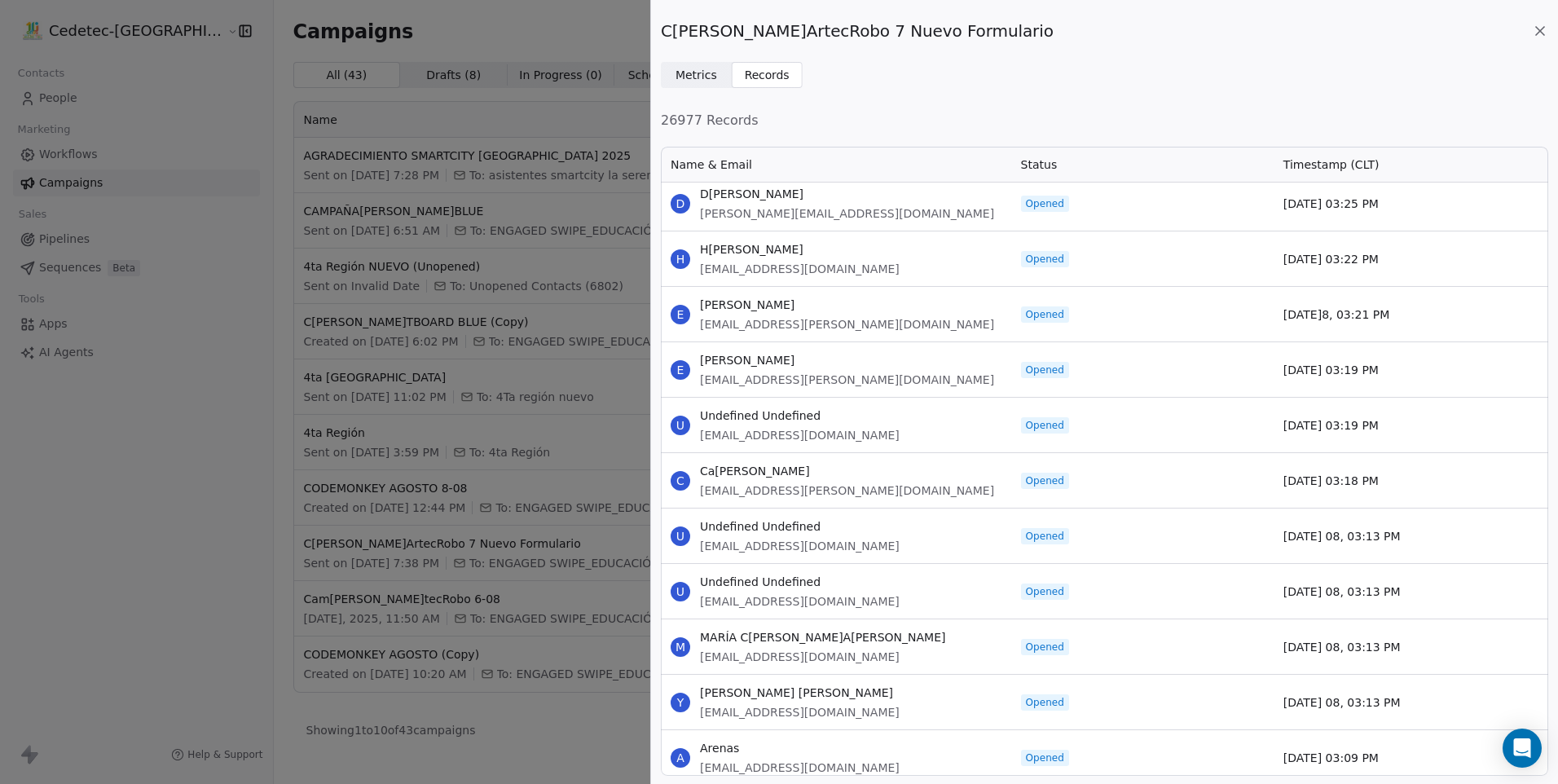
scroll to position [58636, 0]
drag, startPoint x: 701, startPoint y: 299, endPoint x: 1393, endPoint y: 751, distance: 826.5
copy div "EDUARDO MANFREDO GONZÁLEZ eduardo.gonzalez@slepiquique.cl Opened Aug 08, 03:21 …"
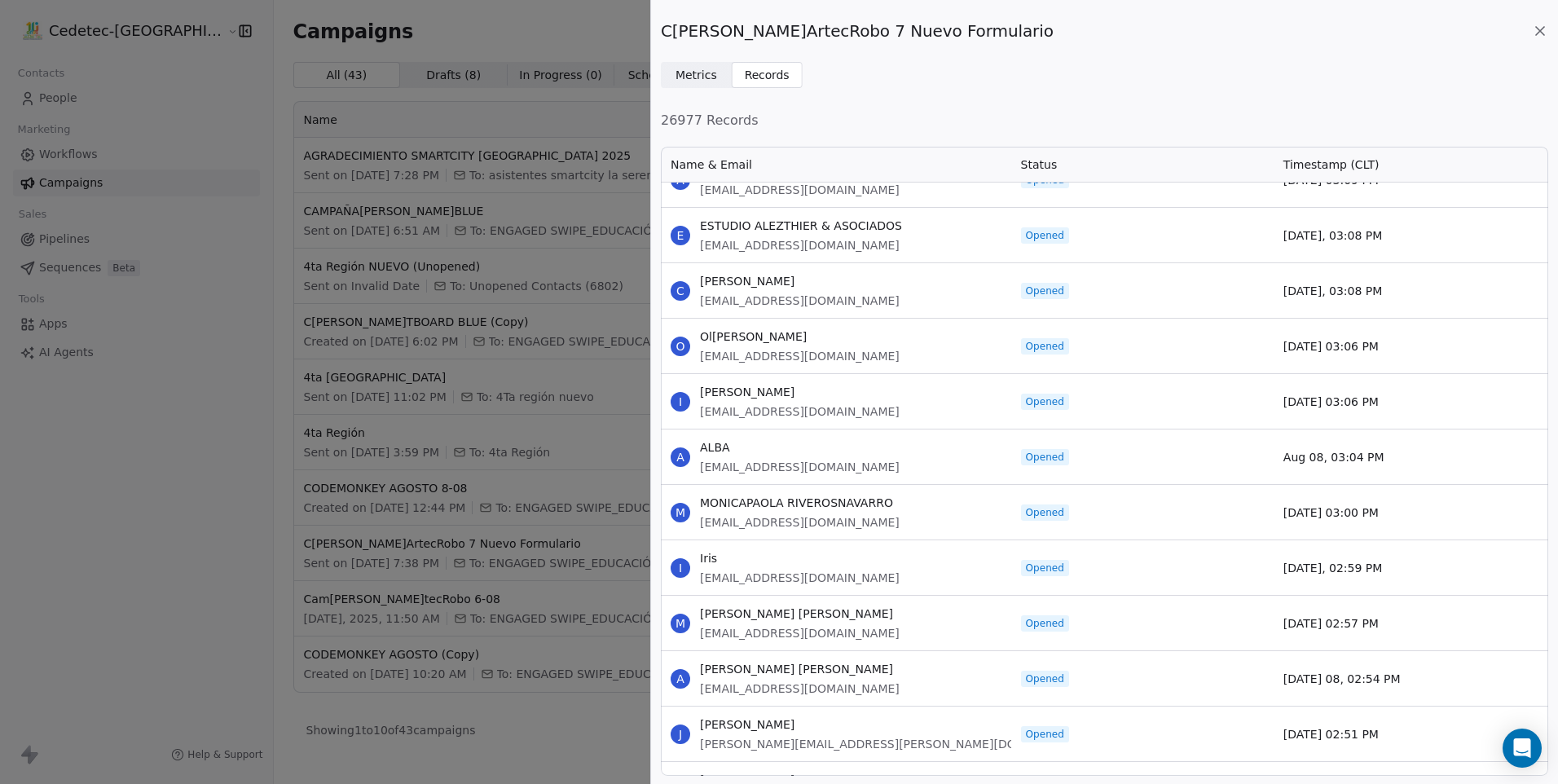
scroll to position [59207, 0]
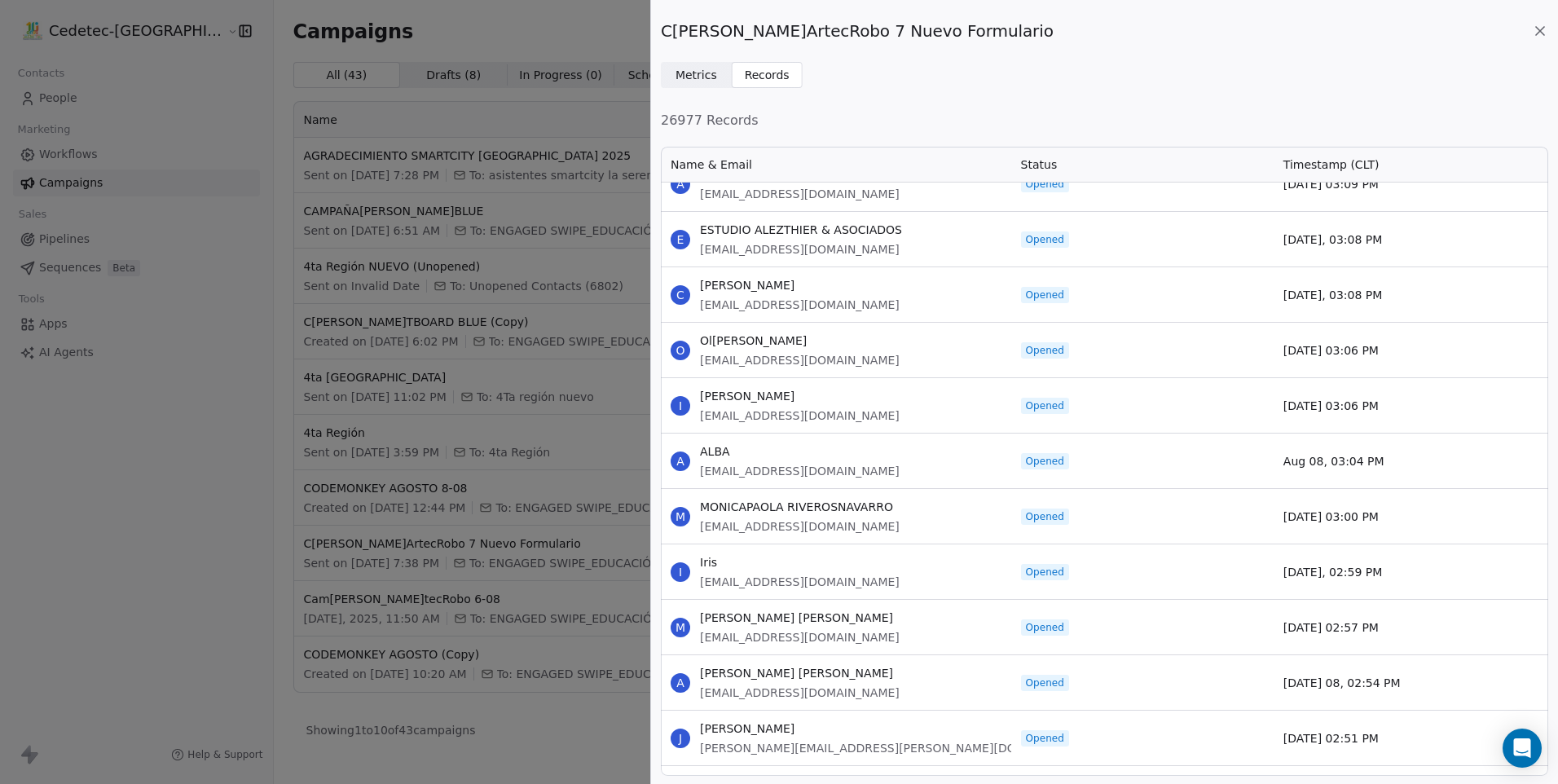
drag, startPoint x: 701, startPoint y: 229, endPoint x: 1447, endPoint y: 740, distance: 904.2
copy div "ESTUDIO ALEZTHIER & ASOCIADOS alezthier_abogados@vtr.net Opened Aug 08, 03:08 P…"
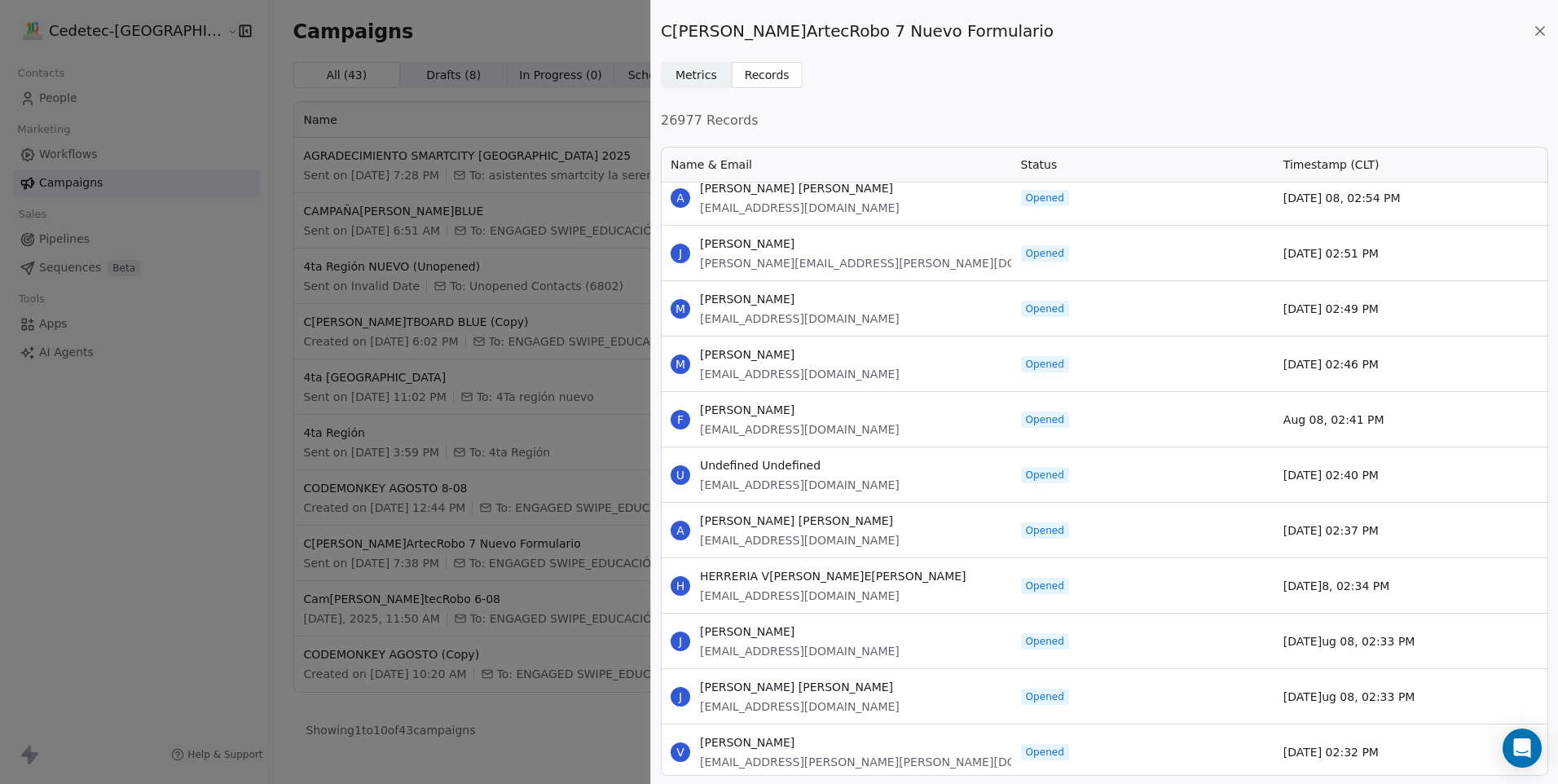
scroll to position [59696, 0]
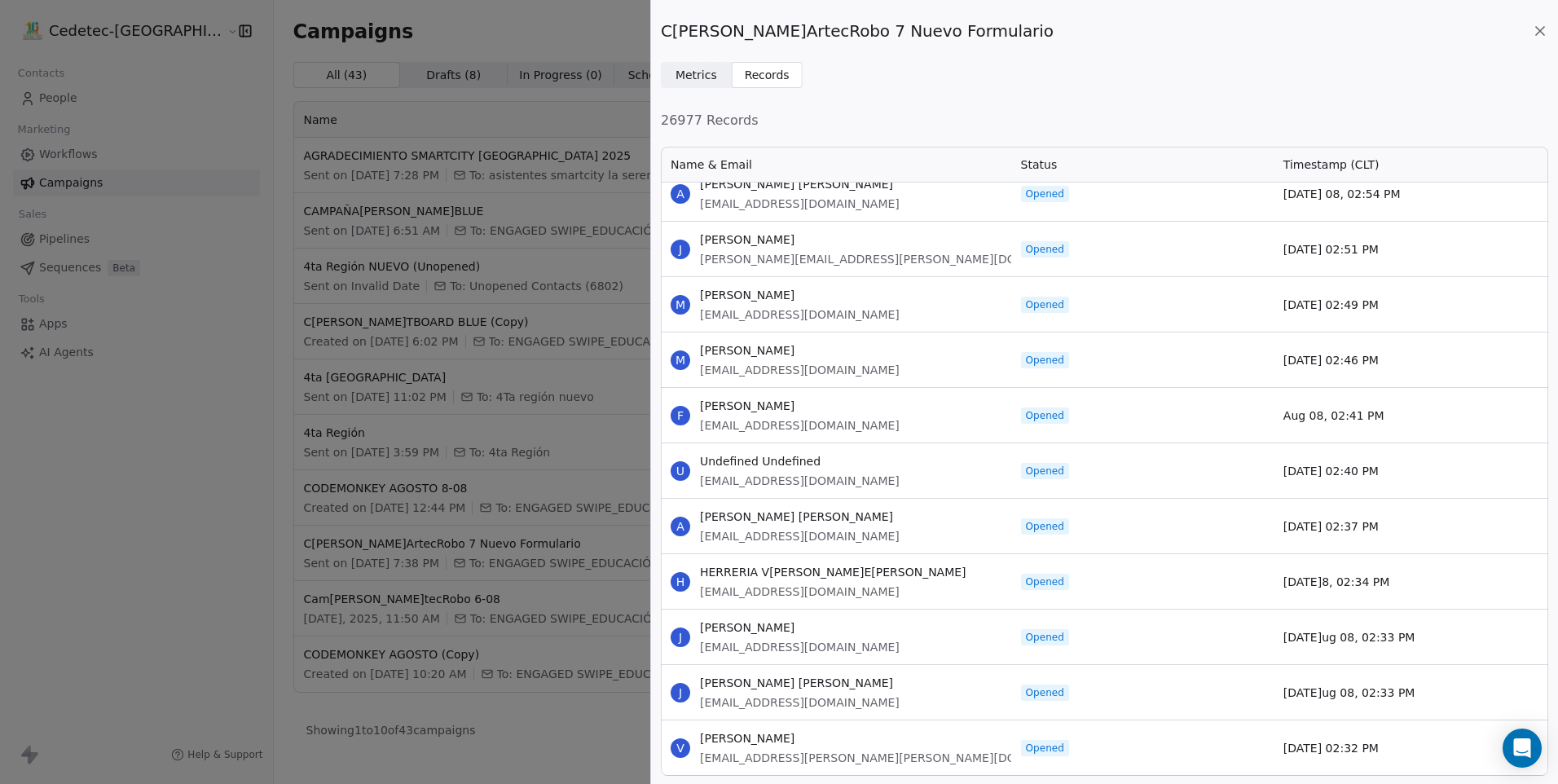
drag, startPoint x: 701, startPoint y: 293, endPoint x: 1421, endPoint y: 745, distance: 850.1
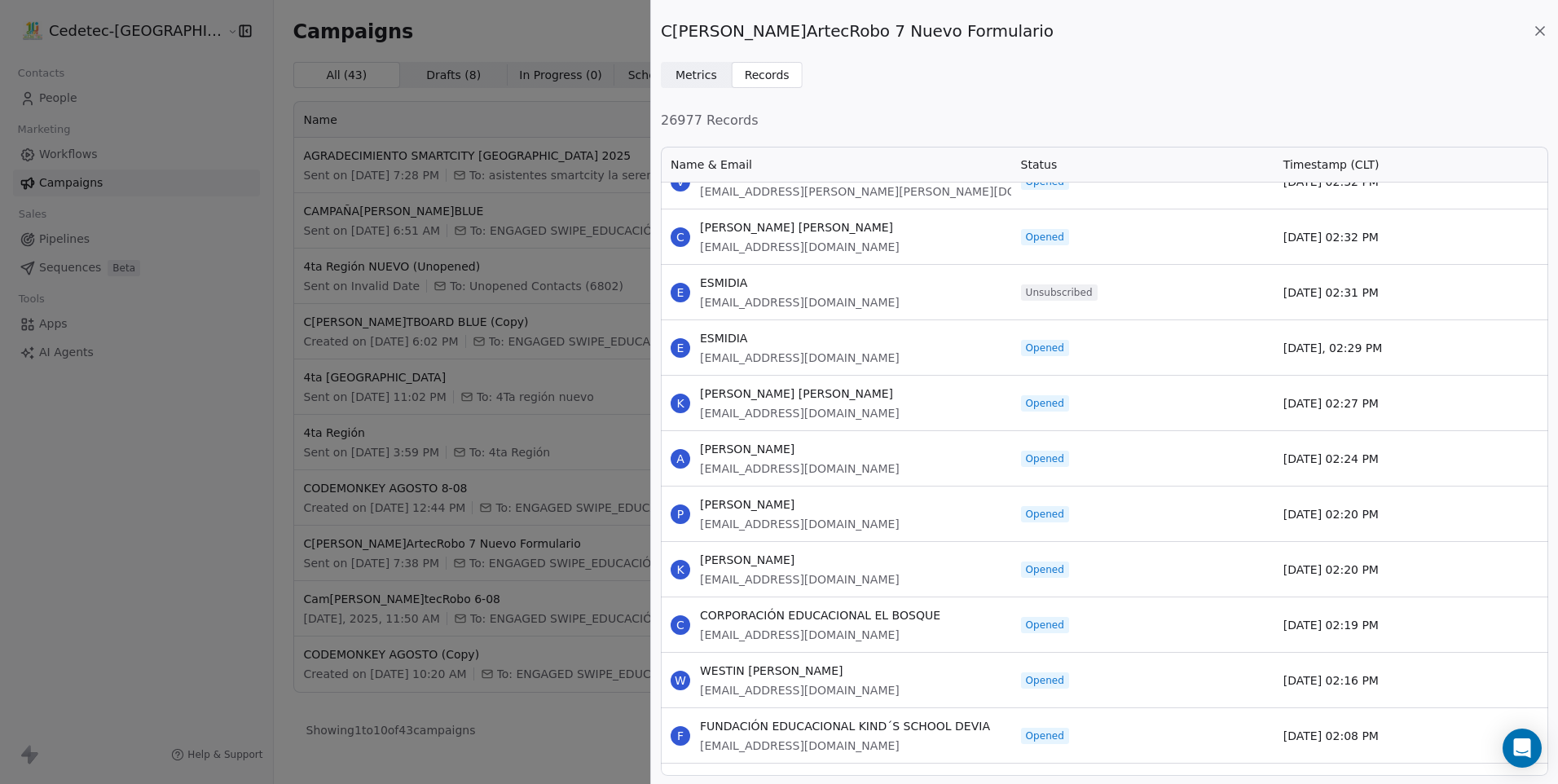
scroll to position [60266, 0]
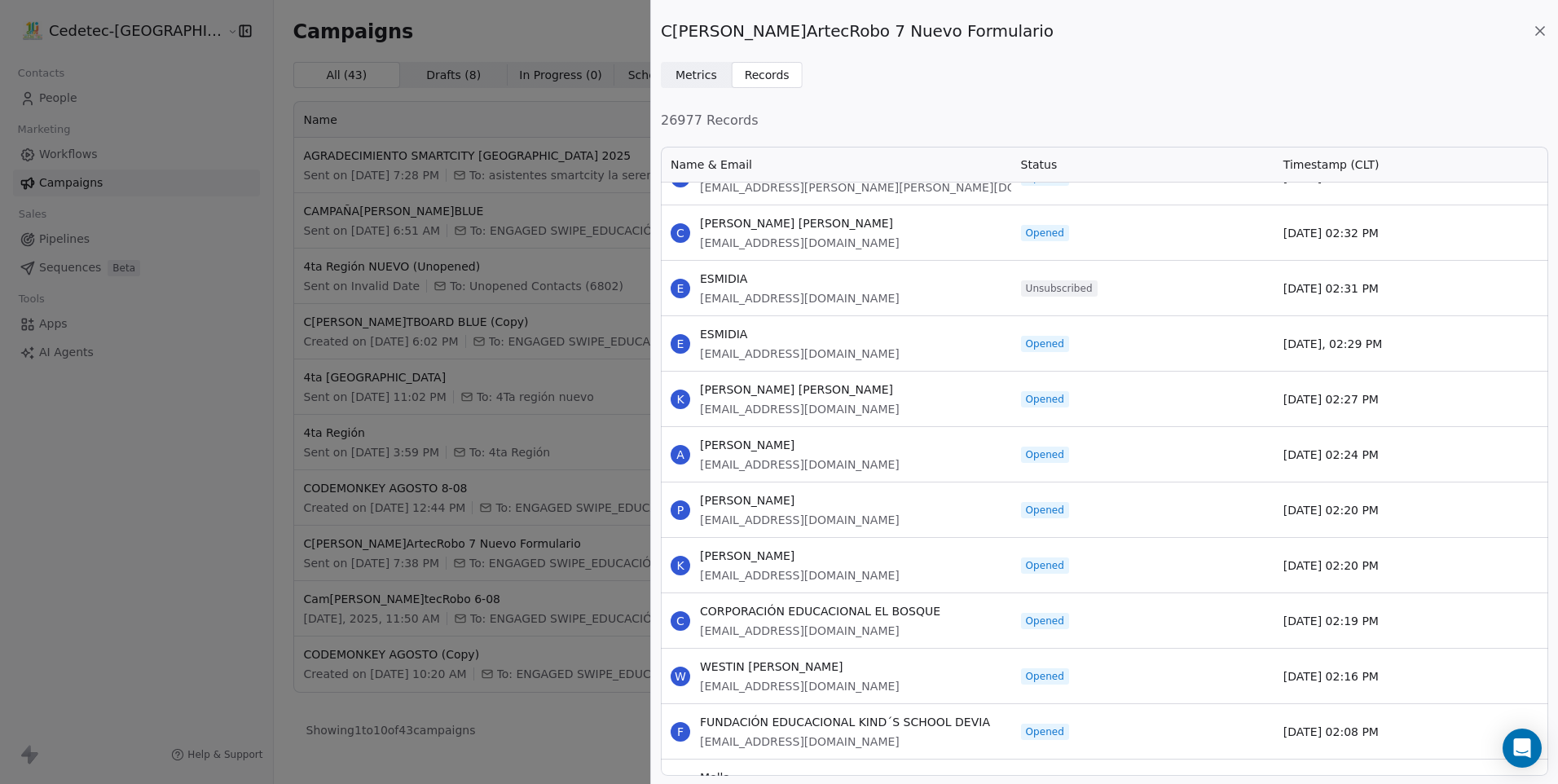
drag, startPoint x: 702, startPoint y: 218, endPoint x: 1415, endPoint y: 734, distance: 880.1
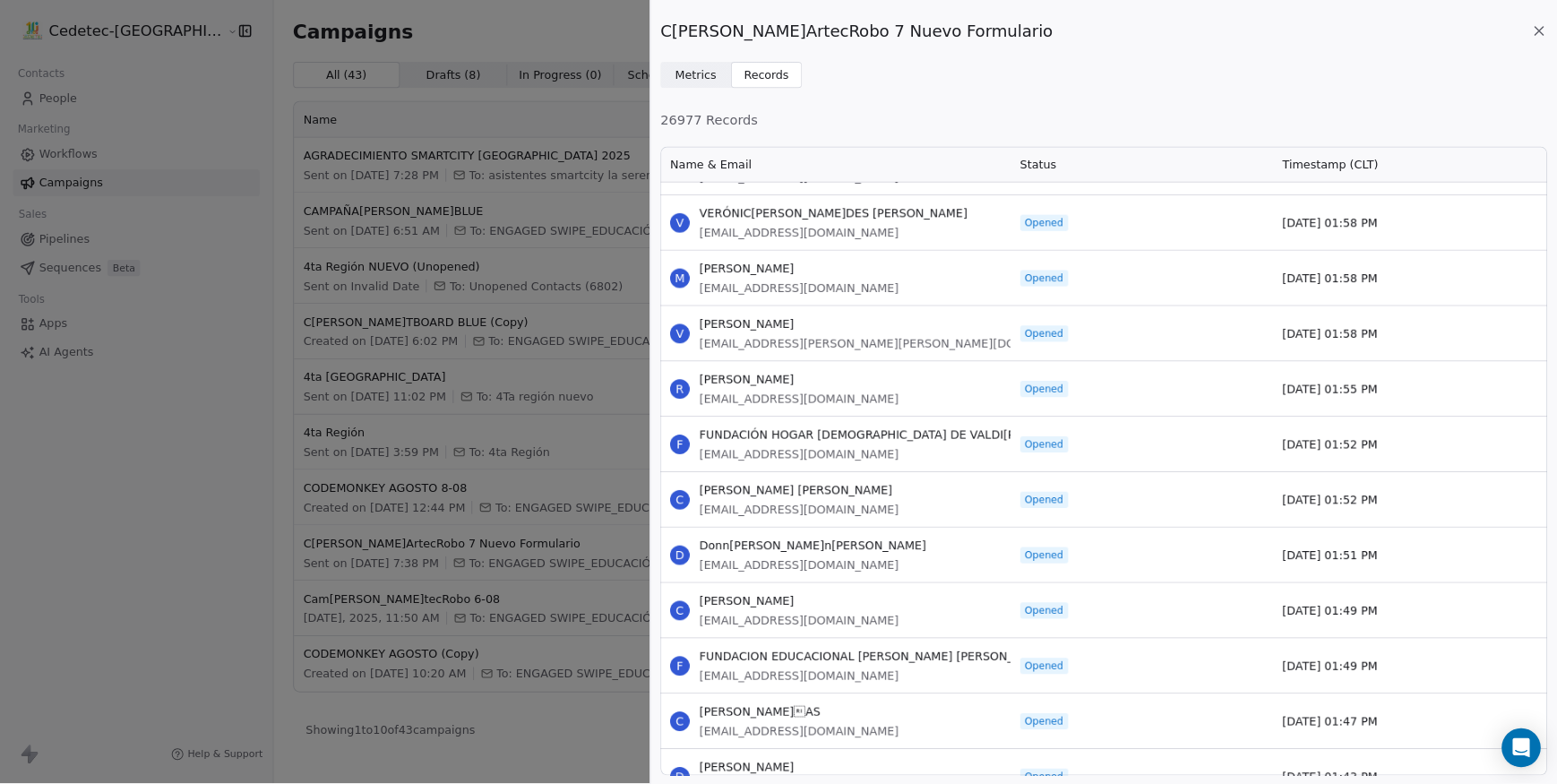
scroll to position [67029, 0]
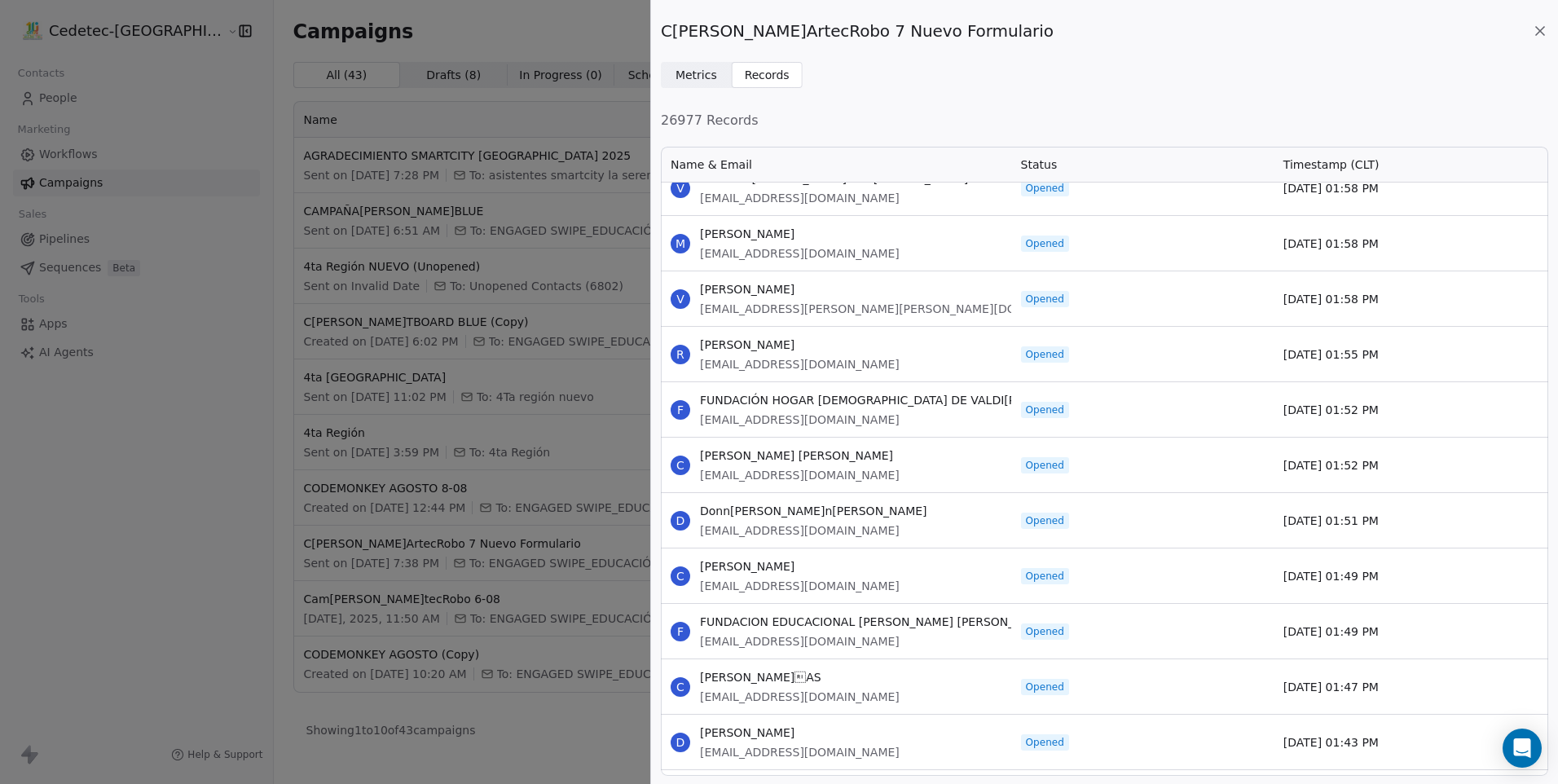
drag, startPoint x: 701, startPoint y: 208, endPoint x: 1401, endPoint y: 641, distance: 823.1
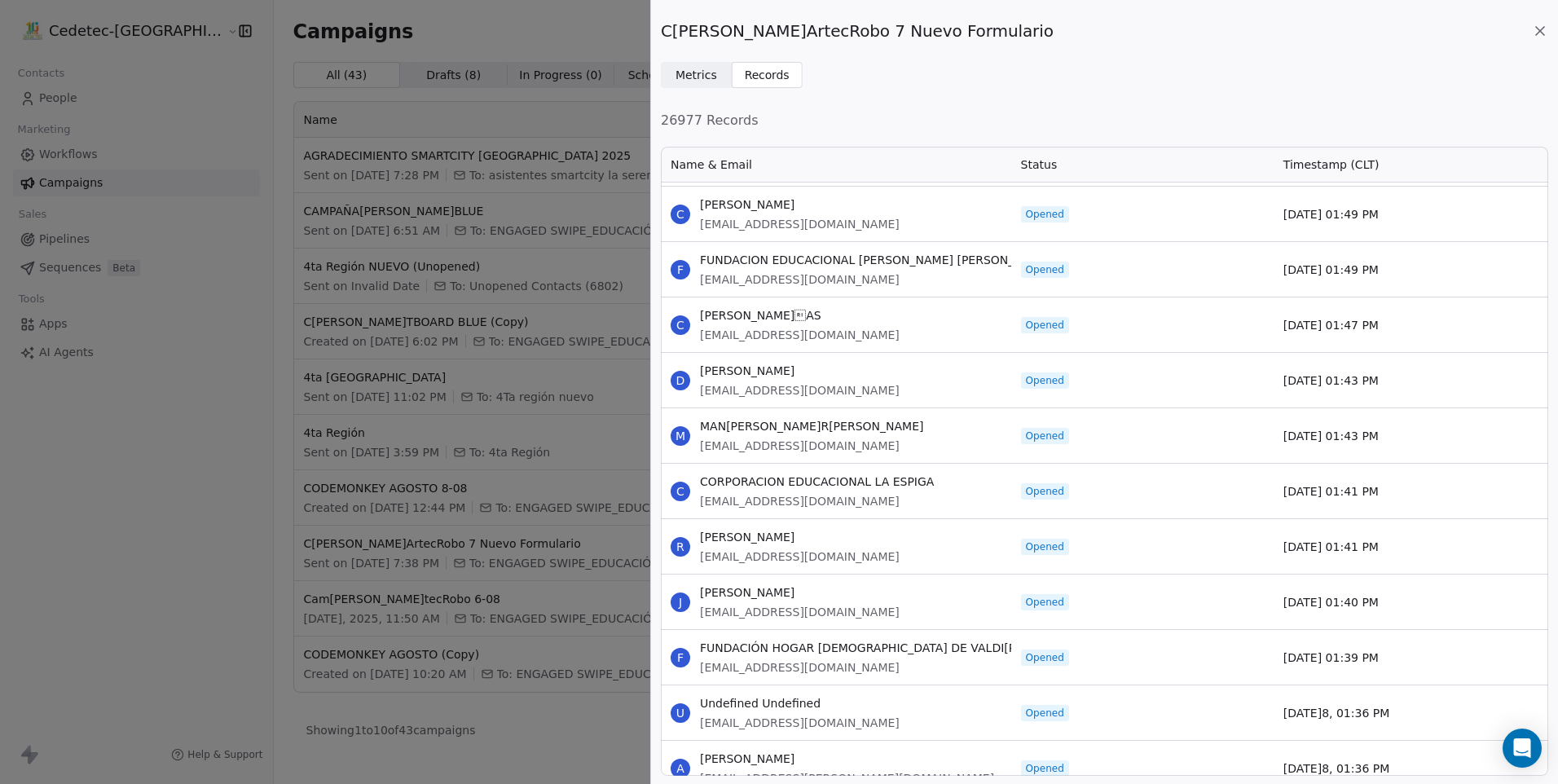
scroll to position [61383, 0]
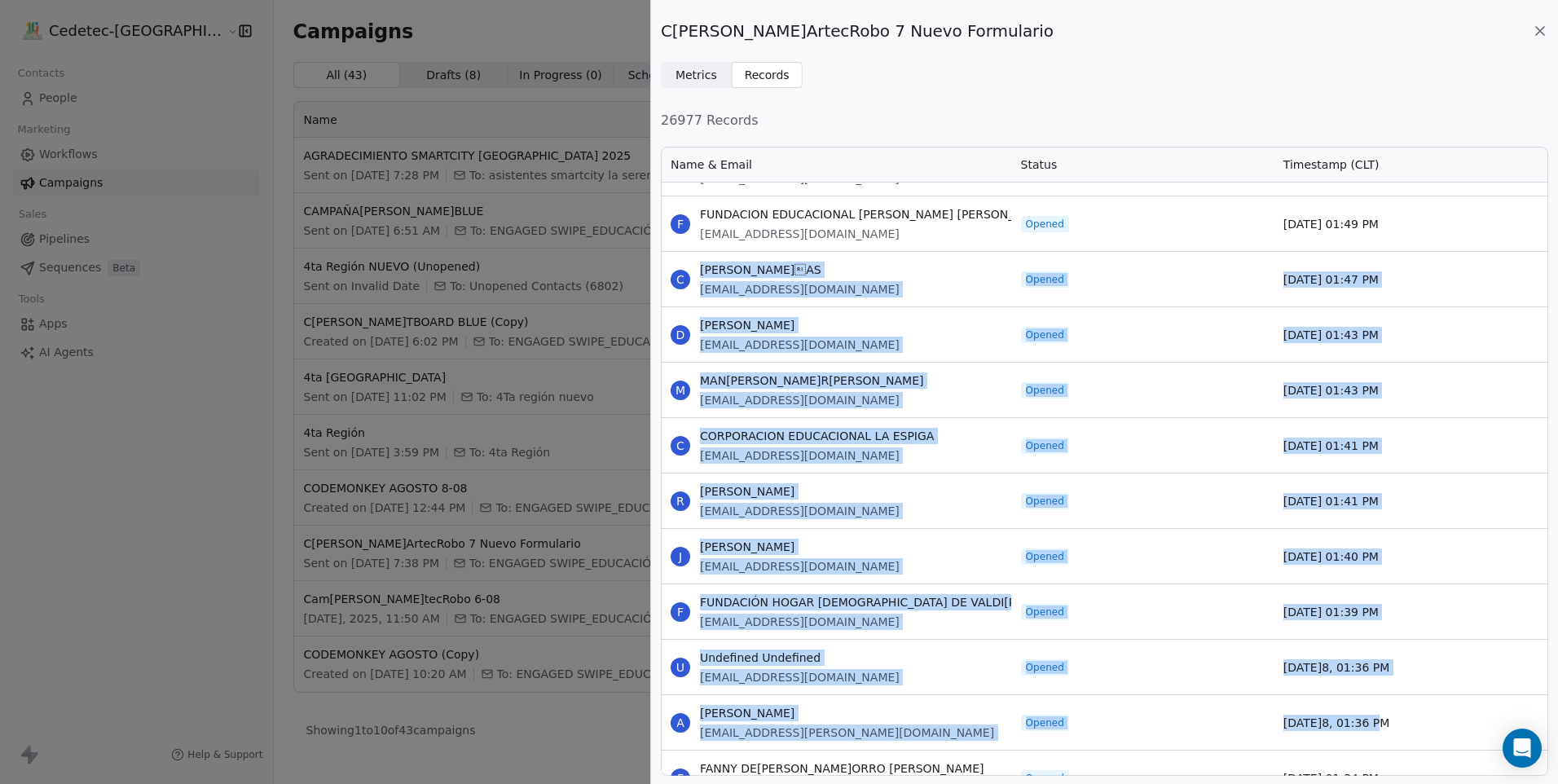
drag, startPoint x: 701, startPoint y: 267, endPoint x: 1462, endPoint y: 717, distance: 884.1
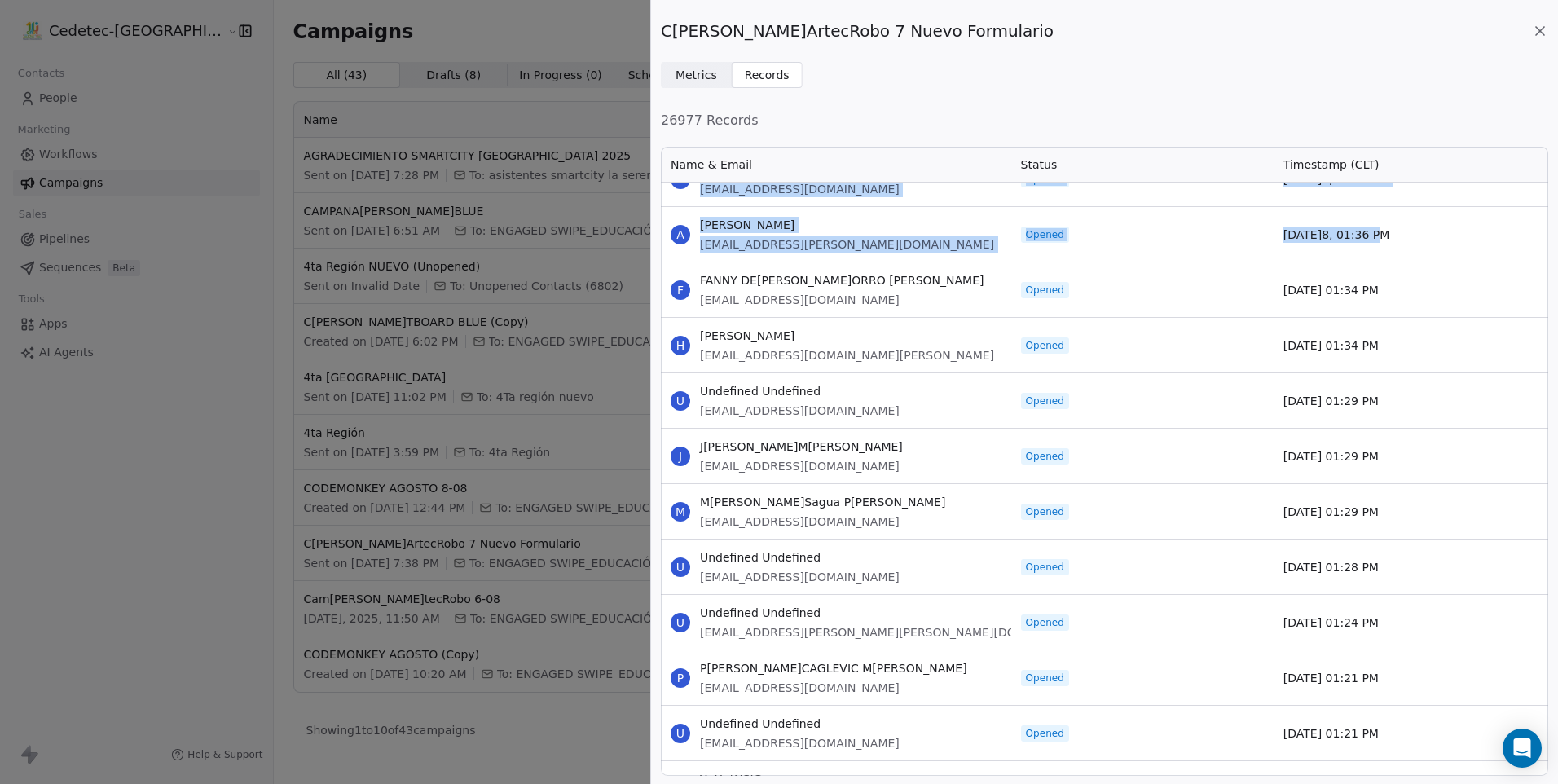
scroll to position [61872, 0]
drag, startPoint x: 701, startPoint y: 276, endPoint x: 1387, endPoint y: 719, distance: 816.6
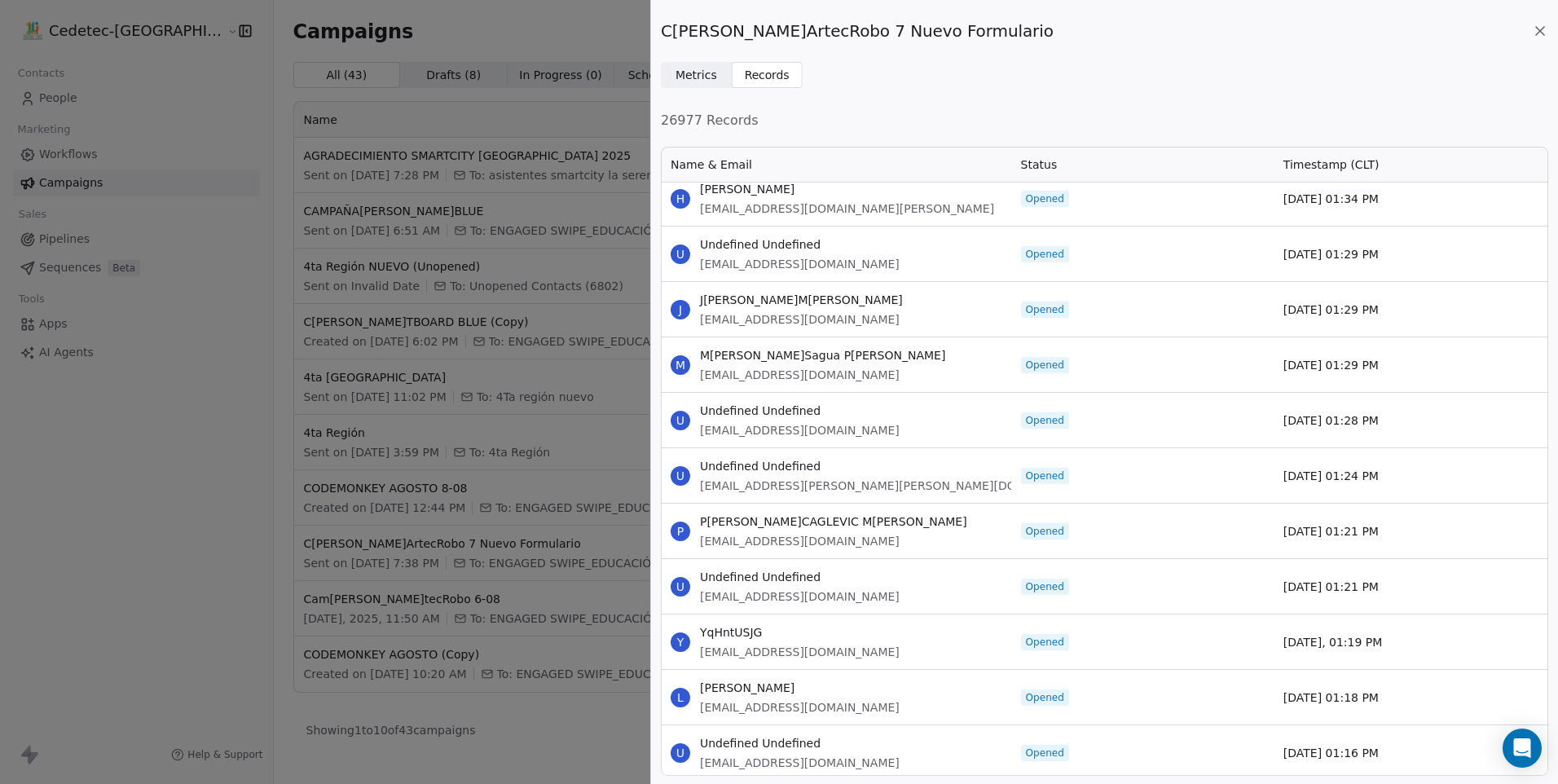
scroll to position [63420, 0]
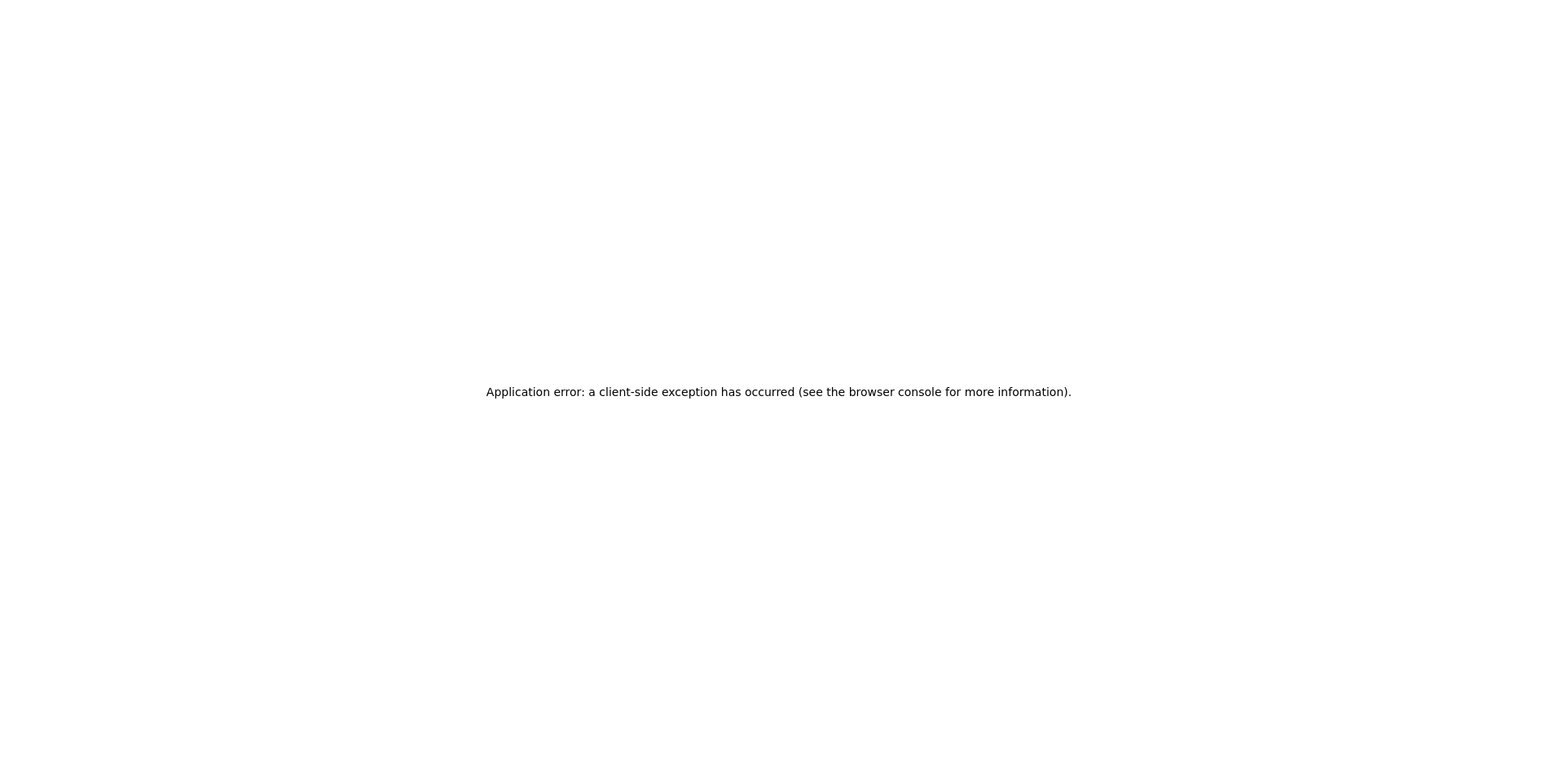
click at [685, 514] on div "Application error: a client-side exception has occurred (see the browser consol…" at bounding box center [779, 392] width 1558 height 784
click at [376, 416] on div "Application error: a client-side exception has occurred (see the browser consol…" at bounding box center [779, 392] width 1558 height 784
